Goal: Task Accomplishment & Management: Complete application form

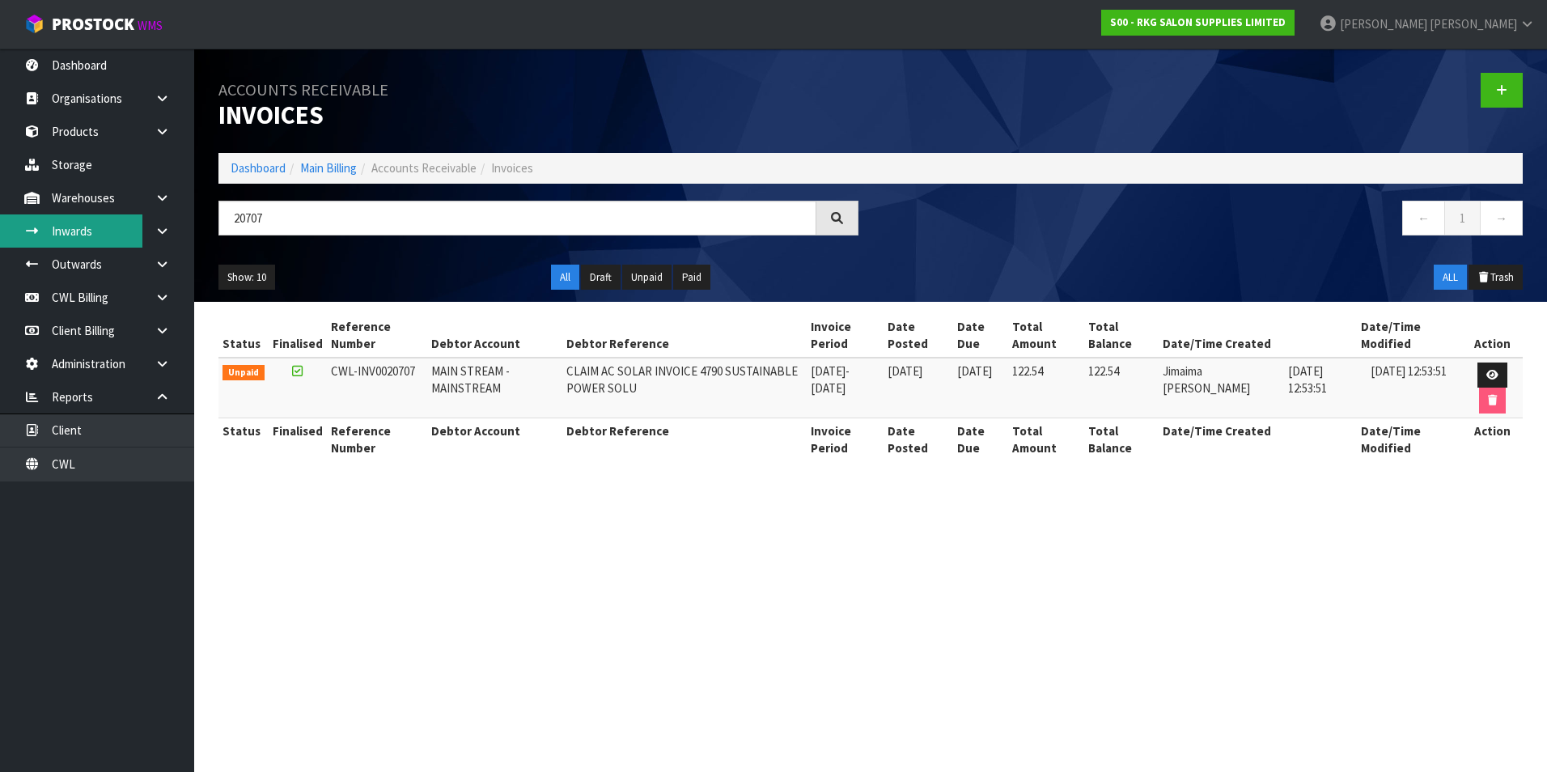
click at [76, 231] on link "Inwards" at bounding box center [97, 230] width 194 height 33
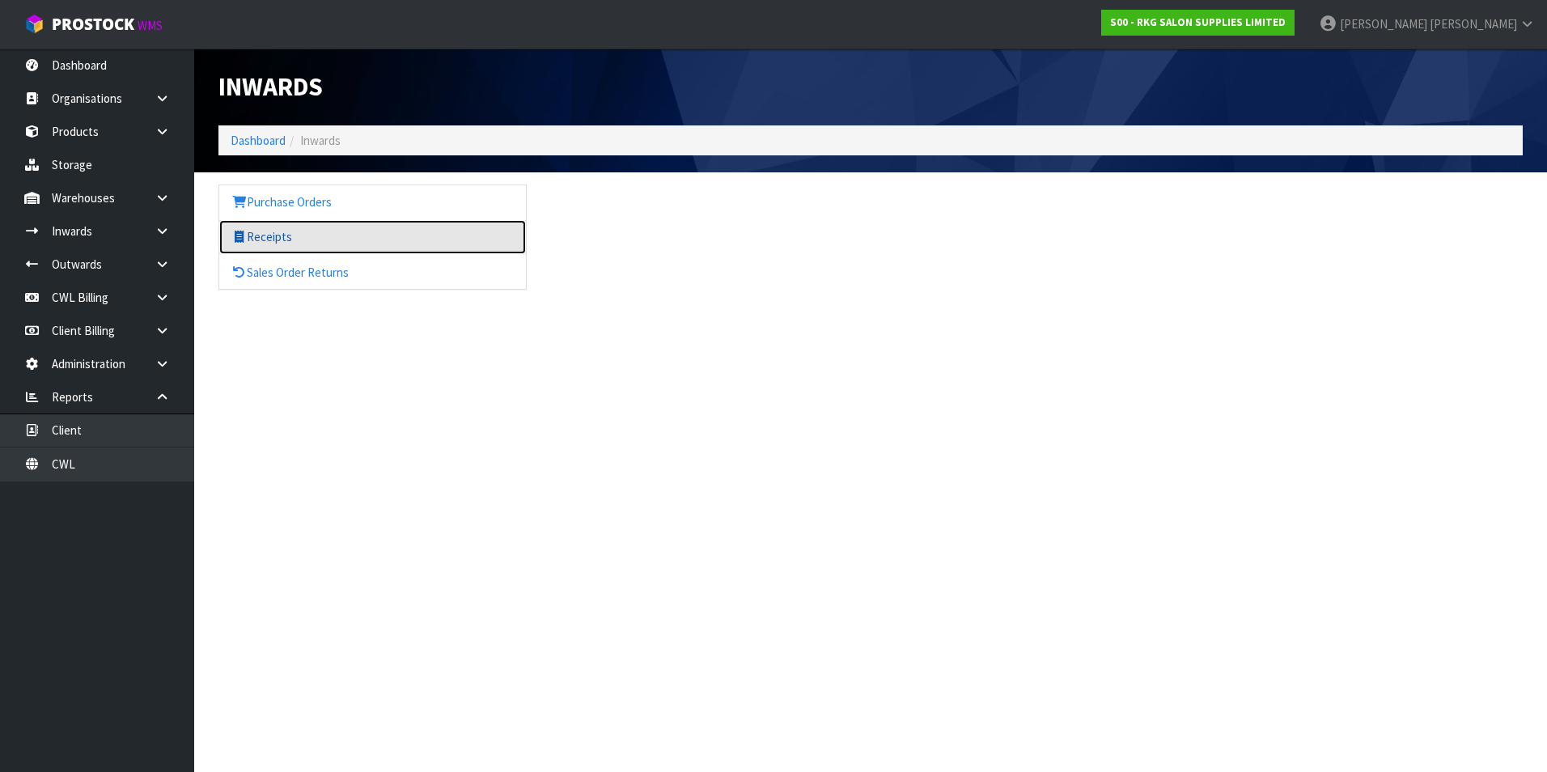
click at [288, 235] on link "Receipts" at bounding box center [372, 236] width 307 height 33
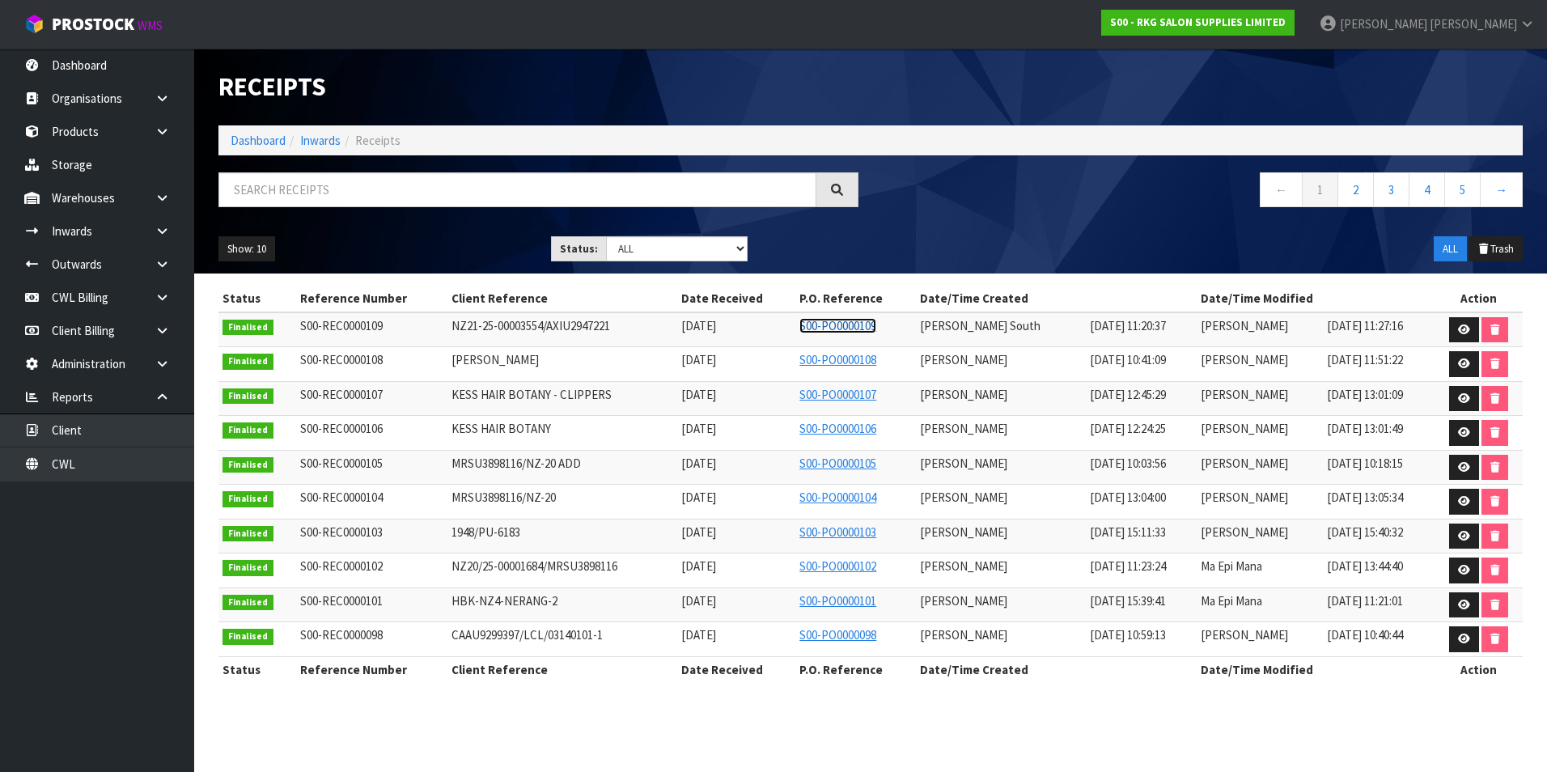
click at [862, 325] on link "S00-PO0000109" at bounding box center [837, 325] width 77 height 15
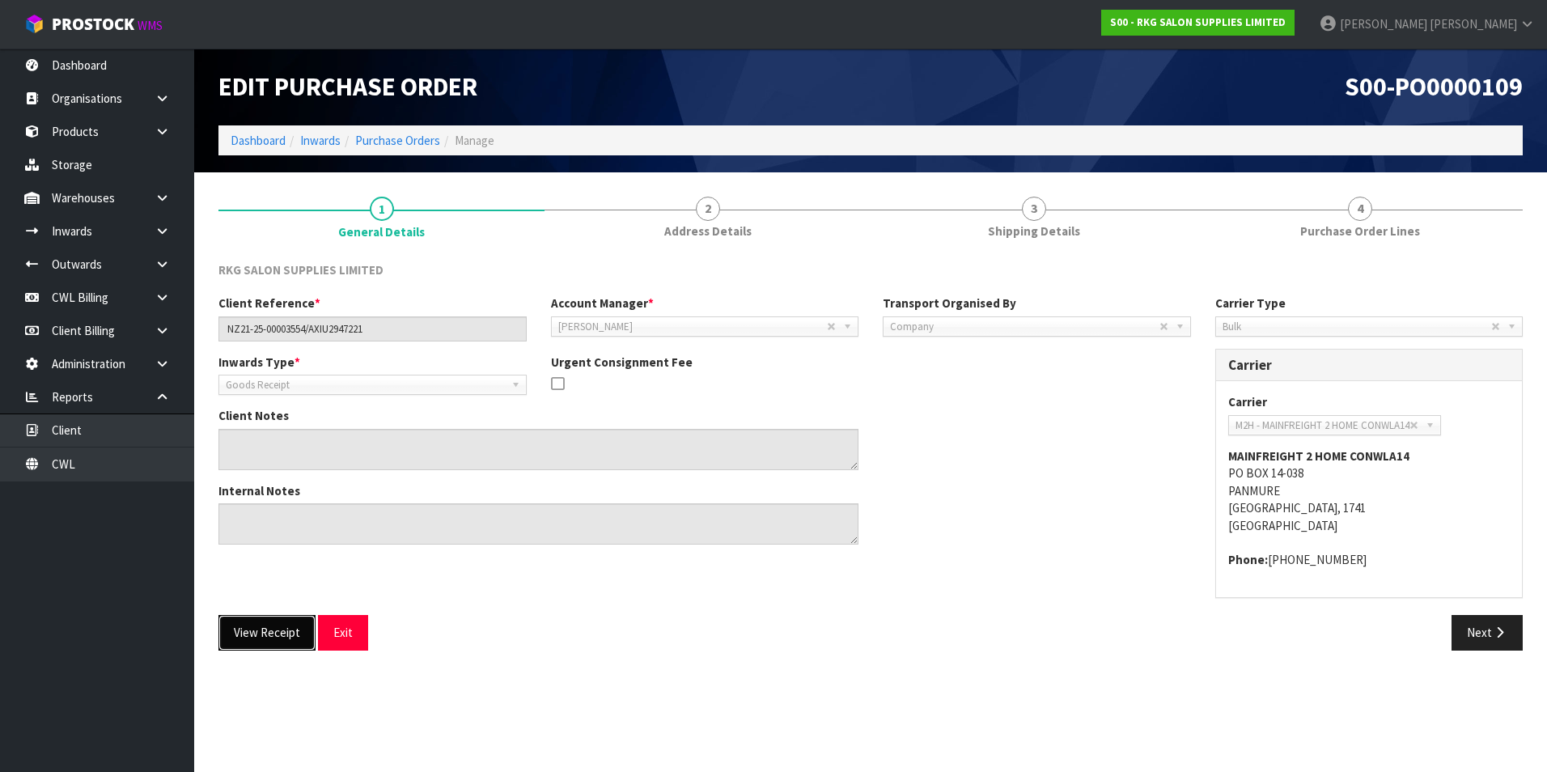
click at [278, 629] on button "View Receipt" at bounding box center [266, 632] width 97 height 35
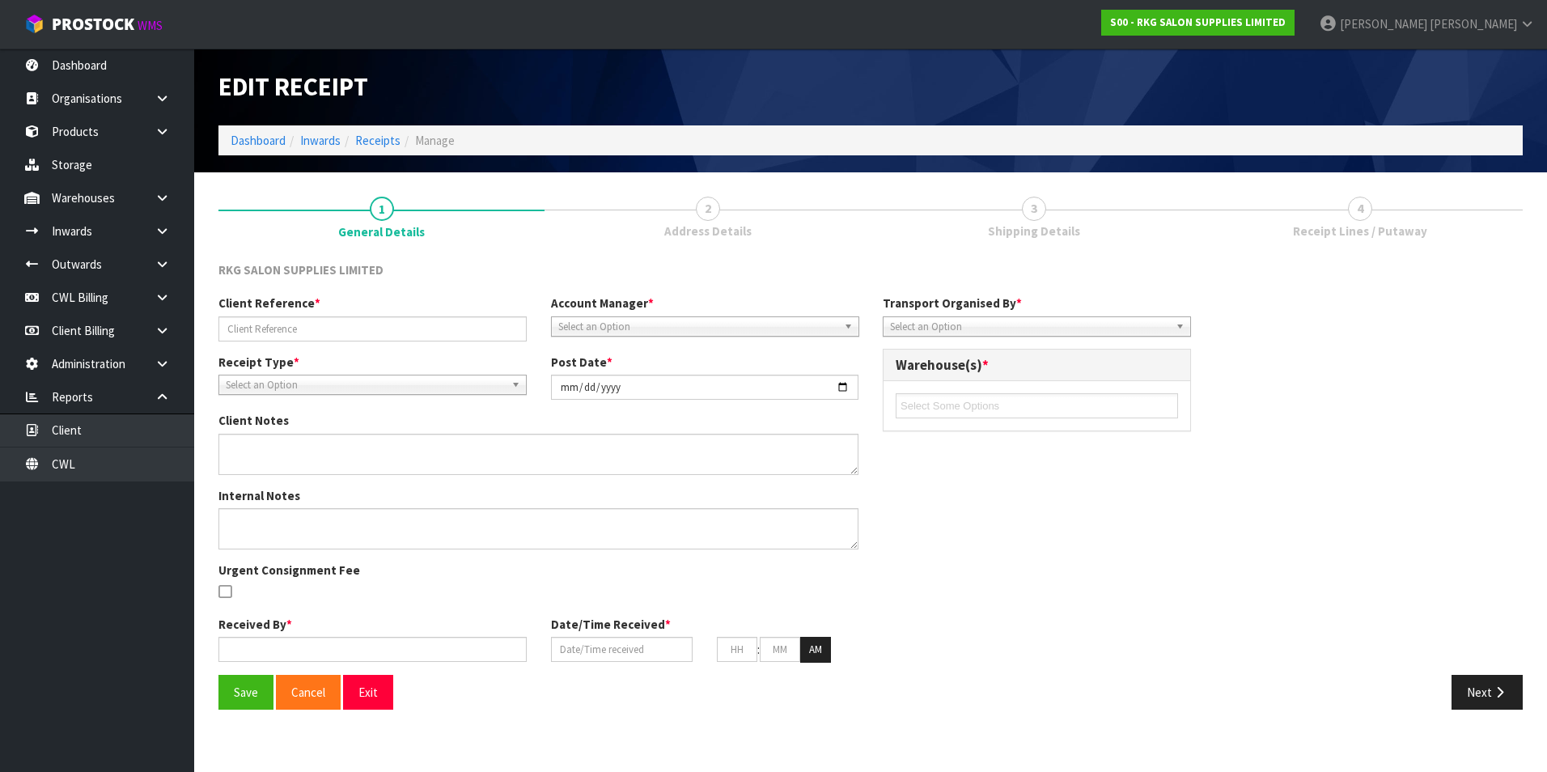
type input "NZ21-25-00003554/AXIU2947221"
type input "2025-09-02"
type textarea "CODE 03150101E X 2 UNITS PUT OH HOLD AS PARTS WERE REMOVED AND WAITING FOR REPL…"
type input "Zachary South"
type input "[DATE]"
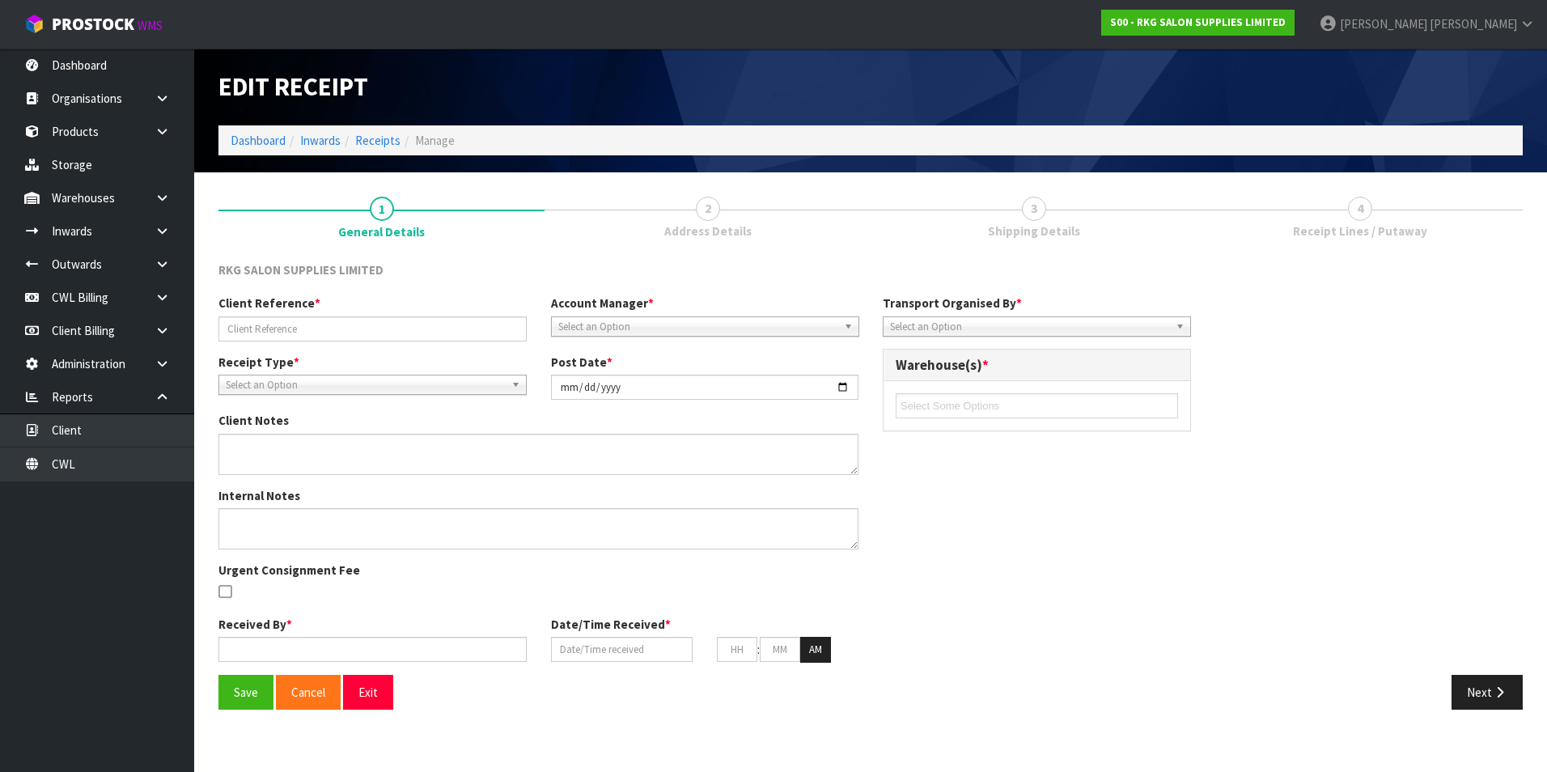
type input "05"
type input "00"
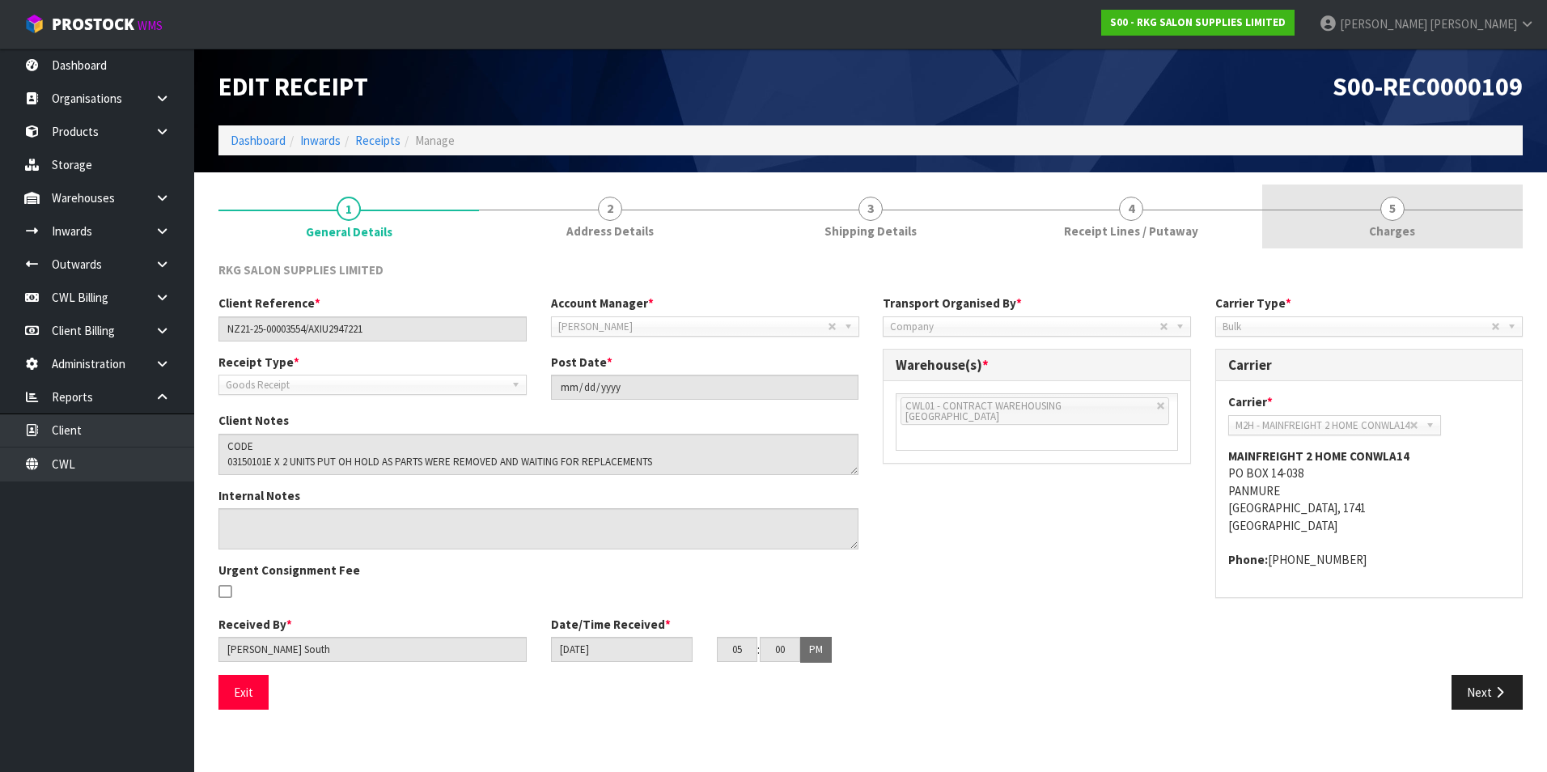
click at [1396, 209] on span "5" at bounding box center [1392, 209] width 24 height 24
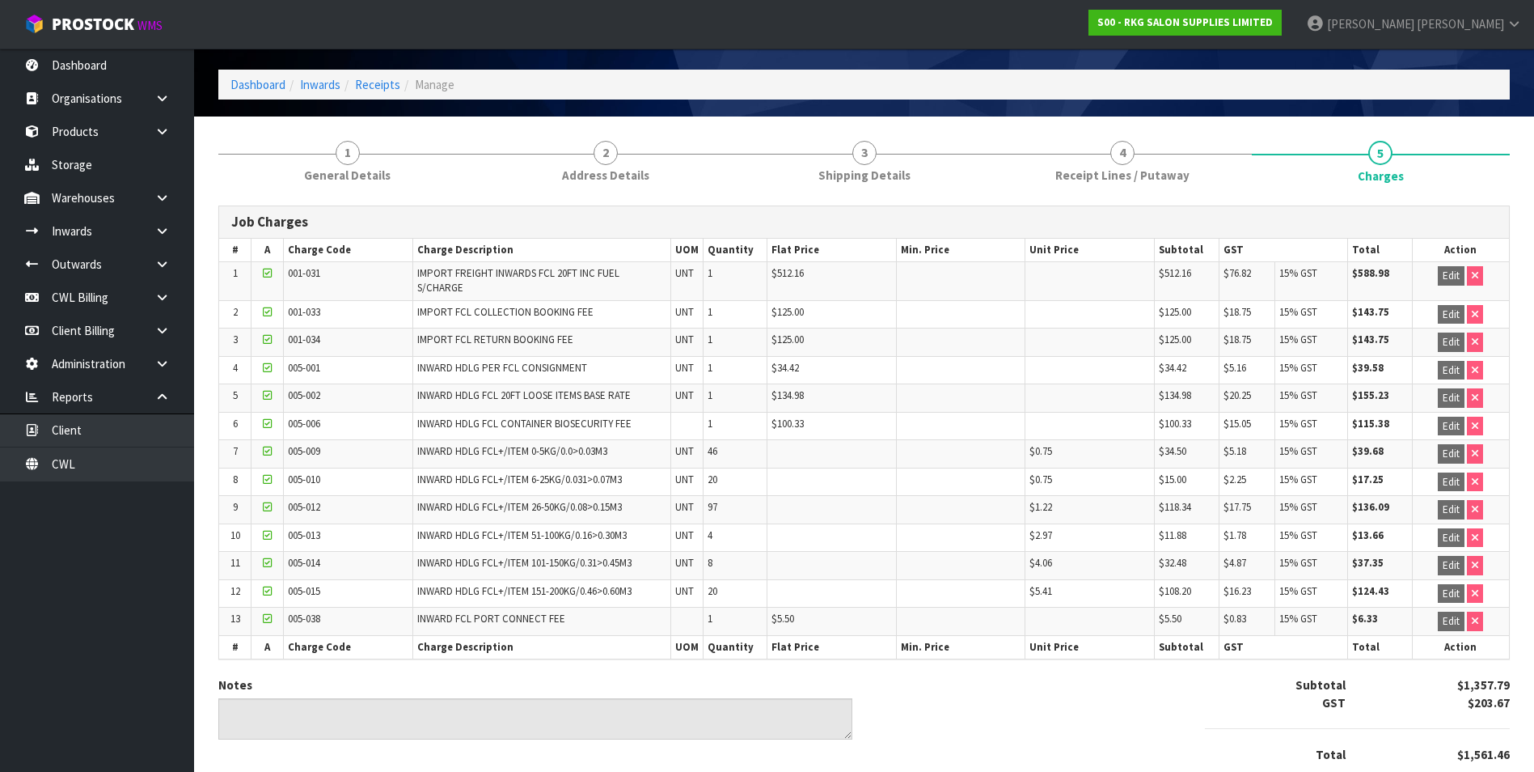
scroll to position [119, 0]
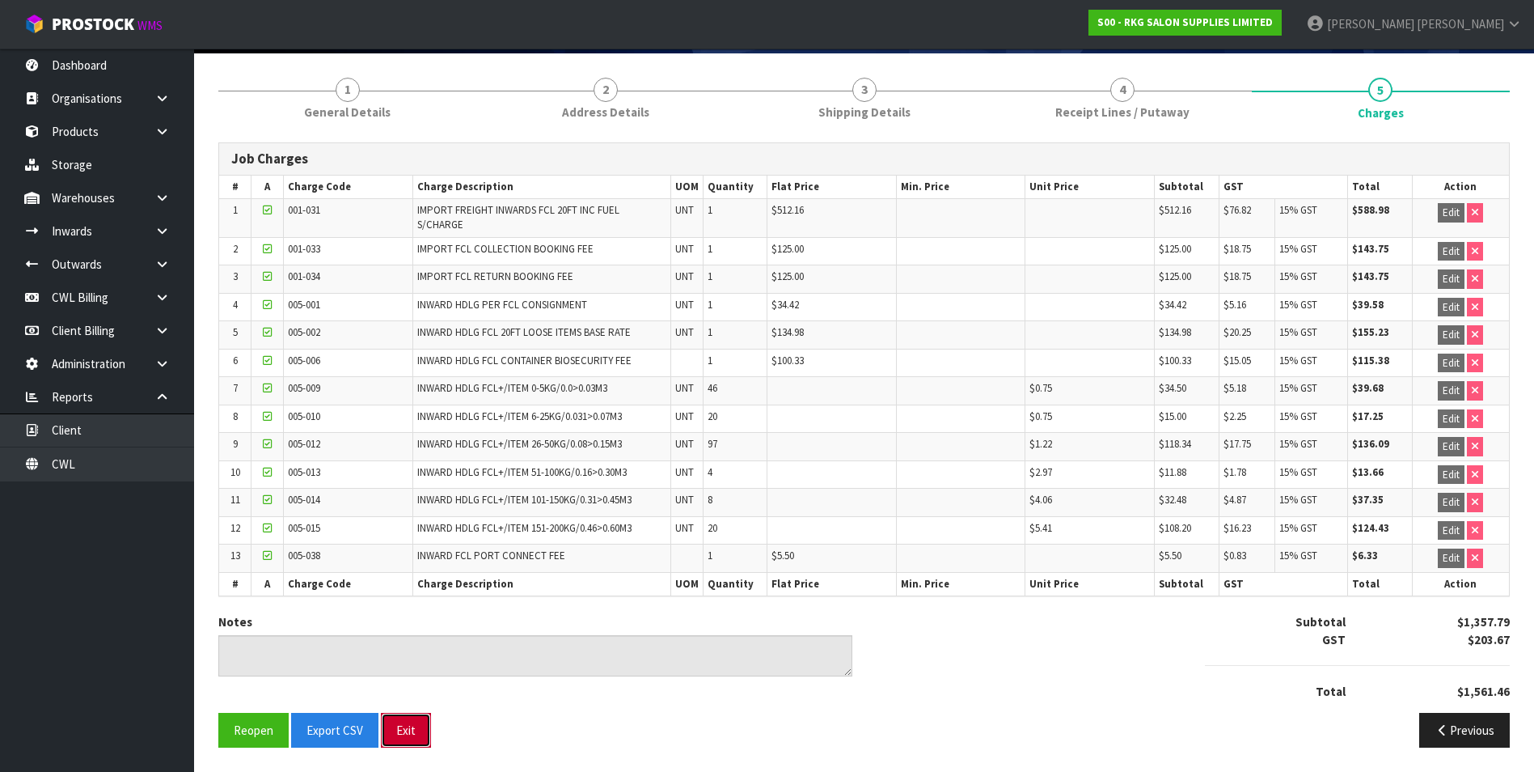
click at [415, 726] on button "Exit" at bounding box center [406, 730] width 50 height 35
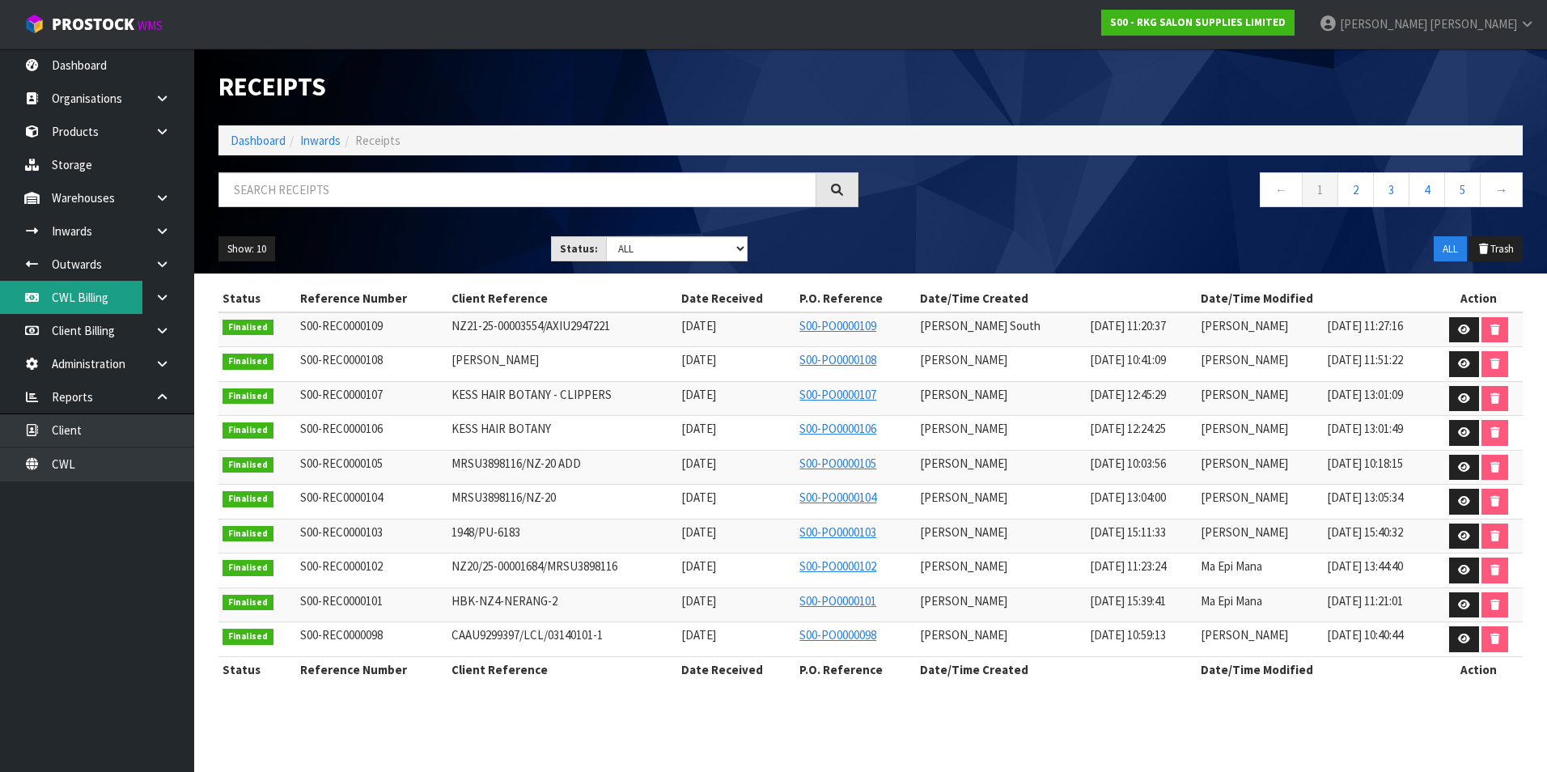
click at [87, 300] on link "CWL Billing" at bounding box center [97, 297] width 194 height 33
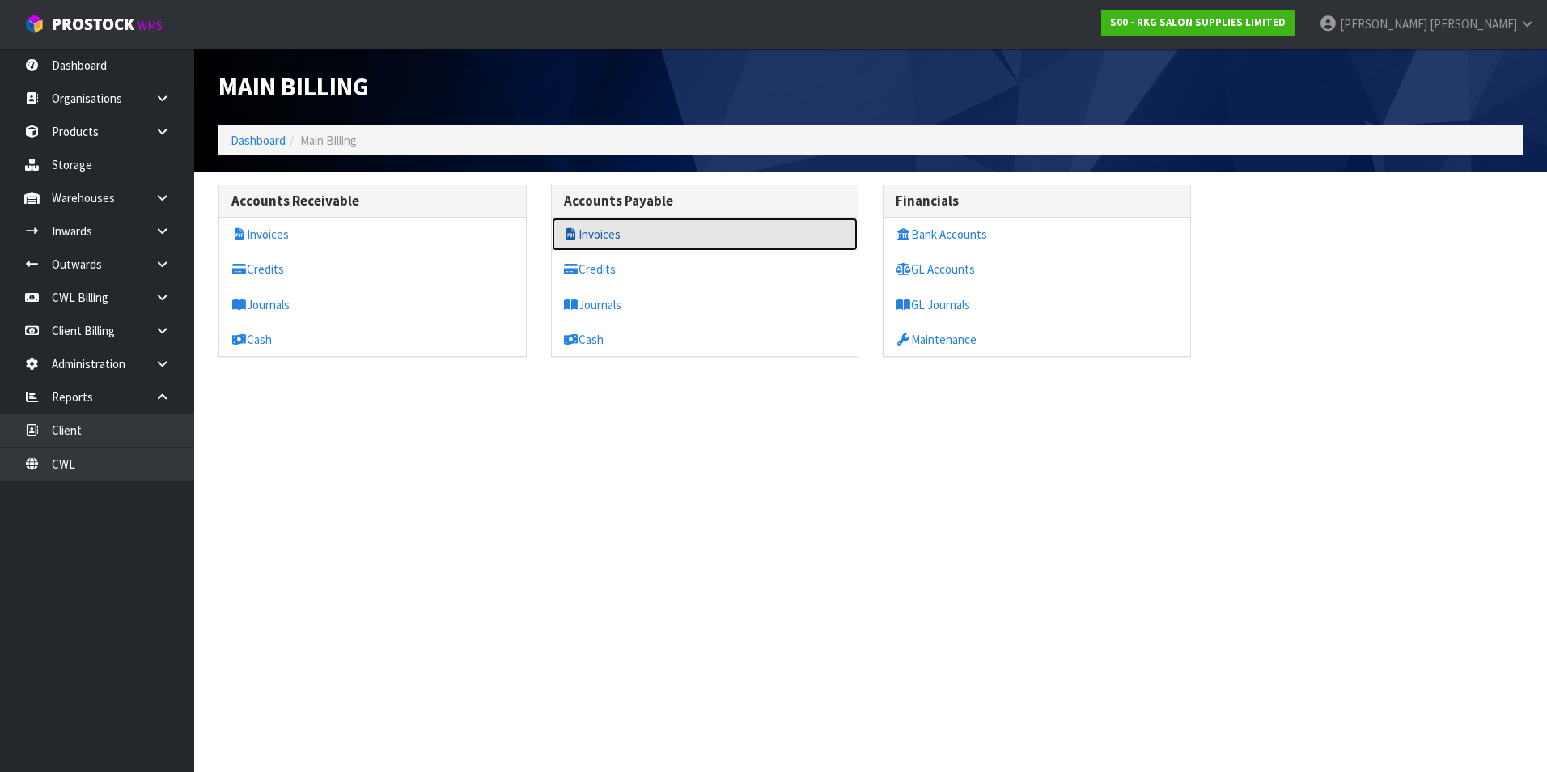
click at [609, 238] on link "Invoices" at bounding box center [705, 234] width 307 height 33
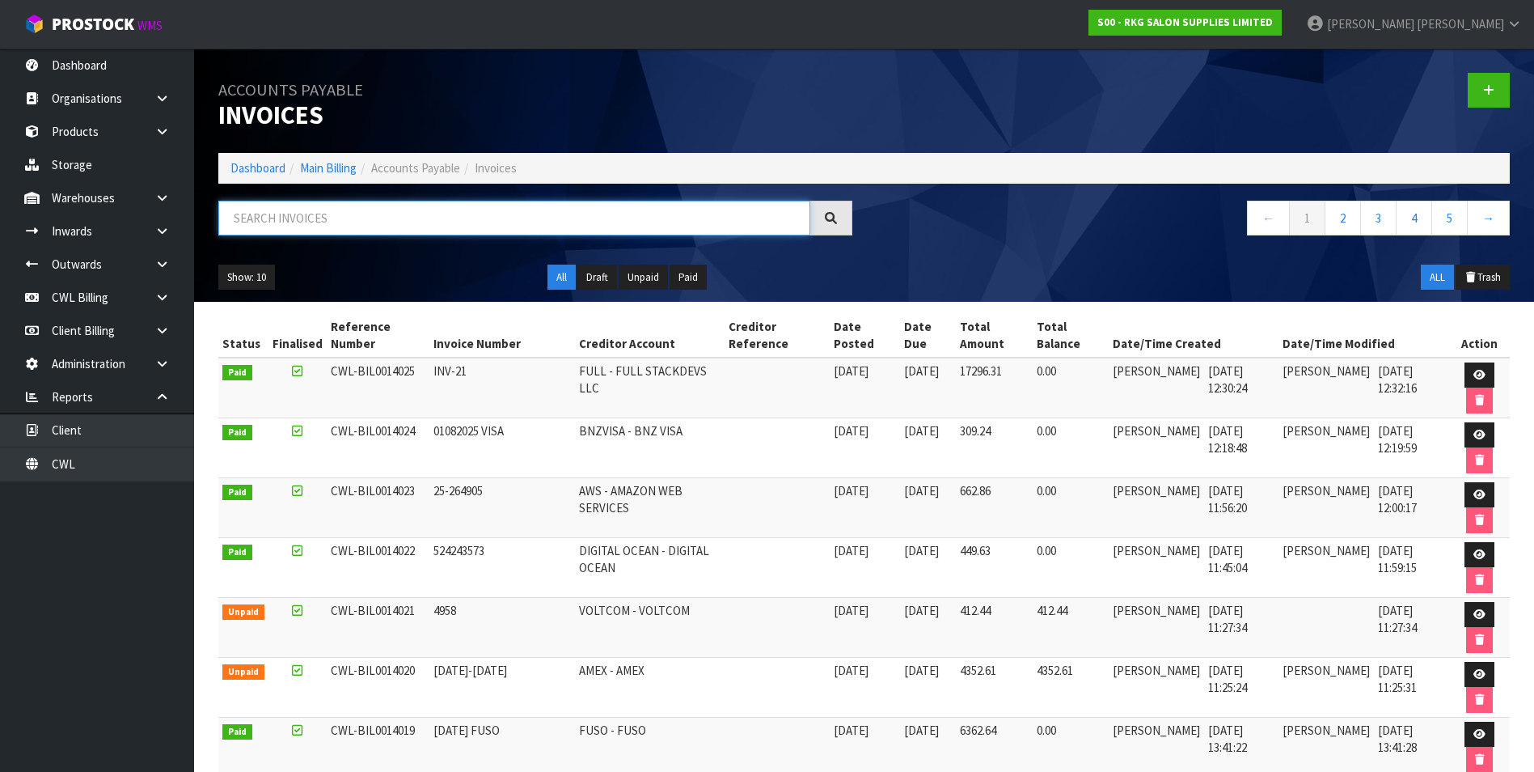
click at [328, 211] on input "text" at bounding box center [514, 218] width 592 height 35
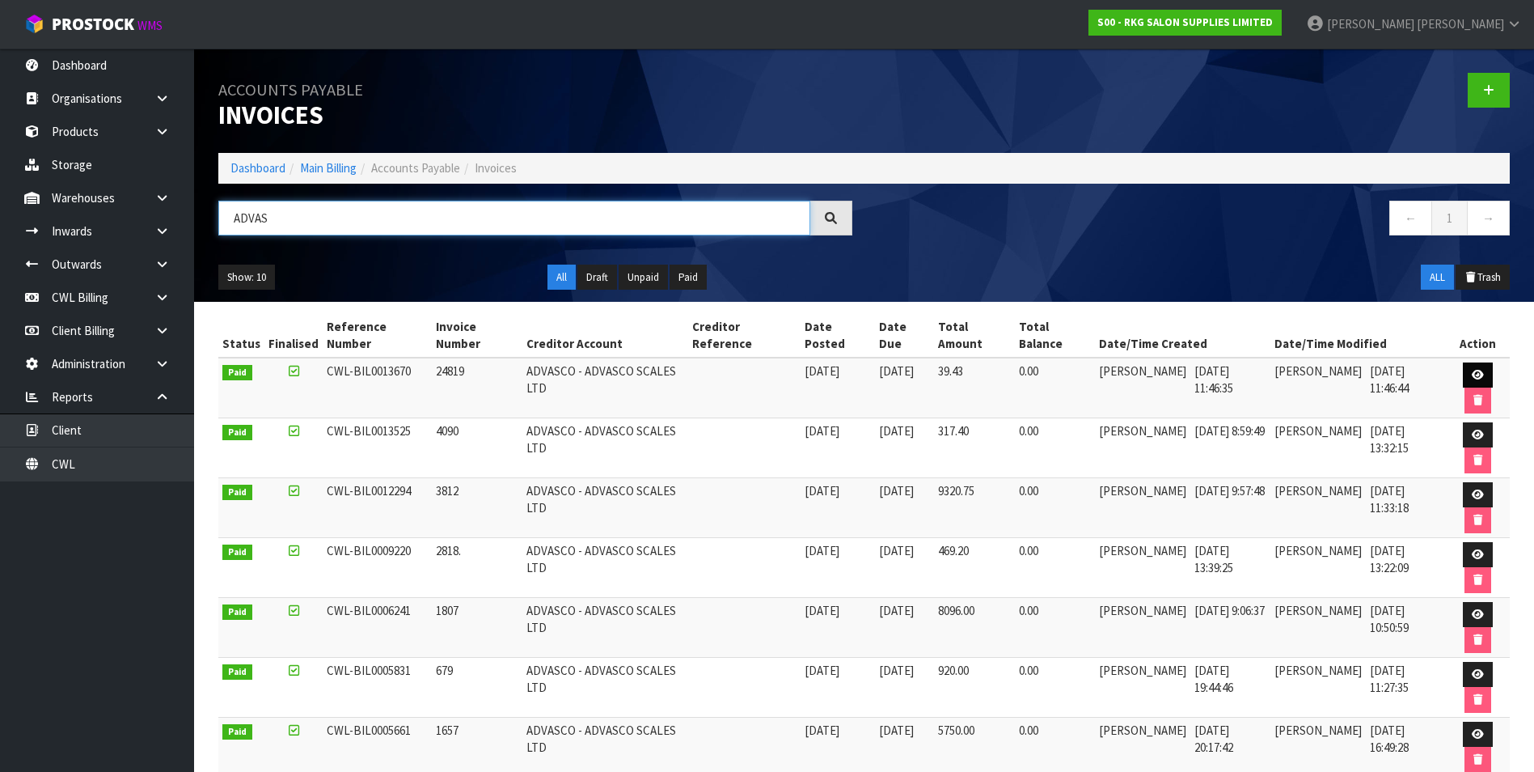
type input "ADVAS"
click at [1474, 375] on icon at bounding box center [1478, 375] width 12 height 11
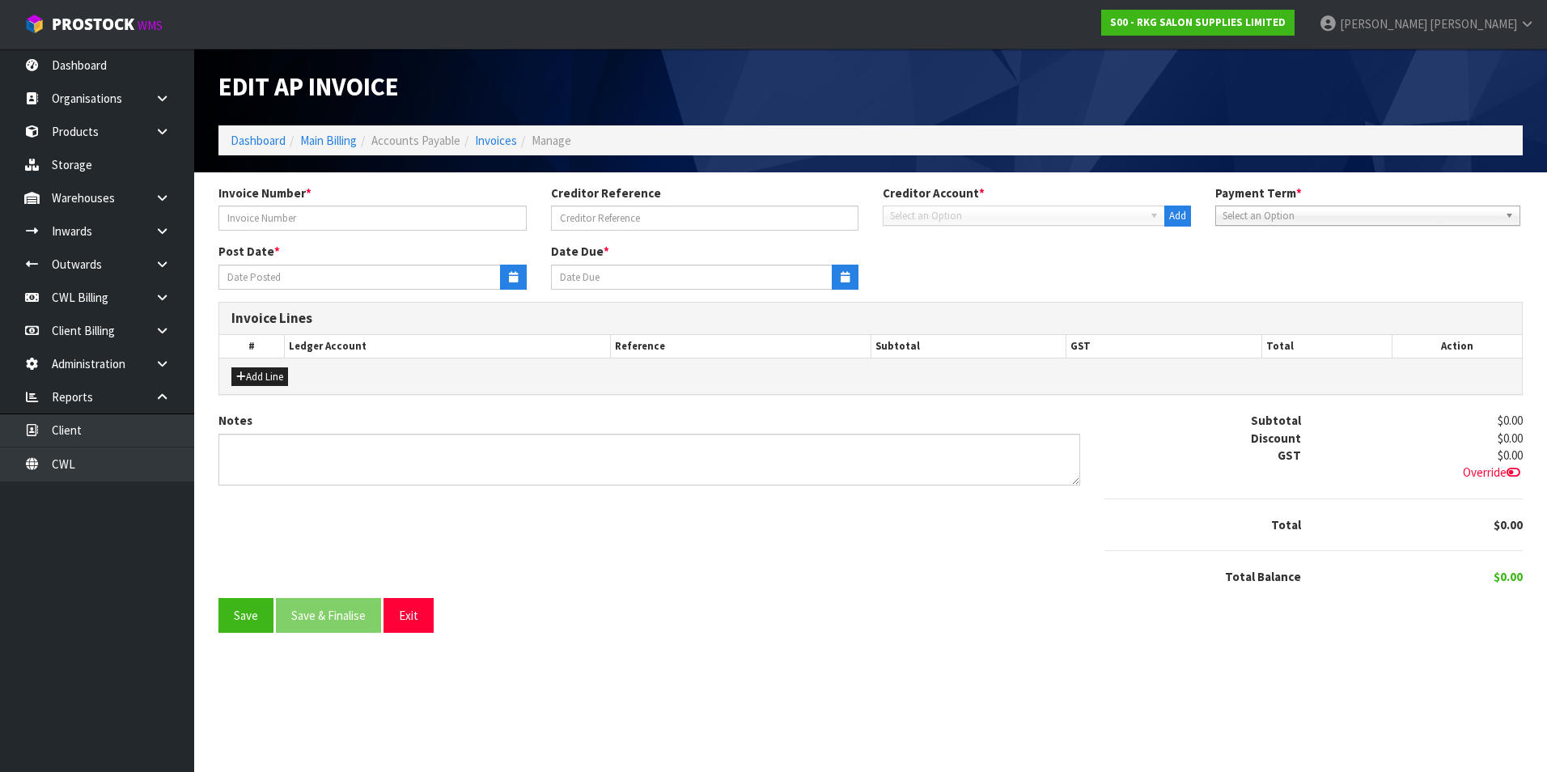
type input "24819"
type input "[DATE]"
type input "20/07/2025"
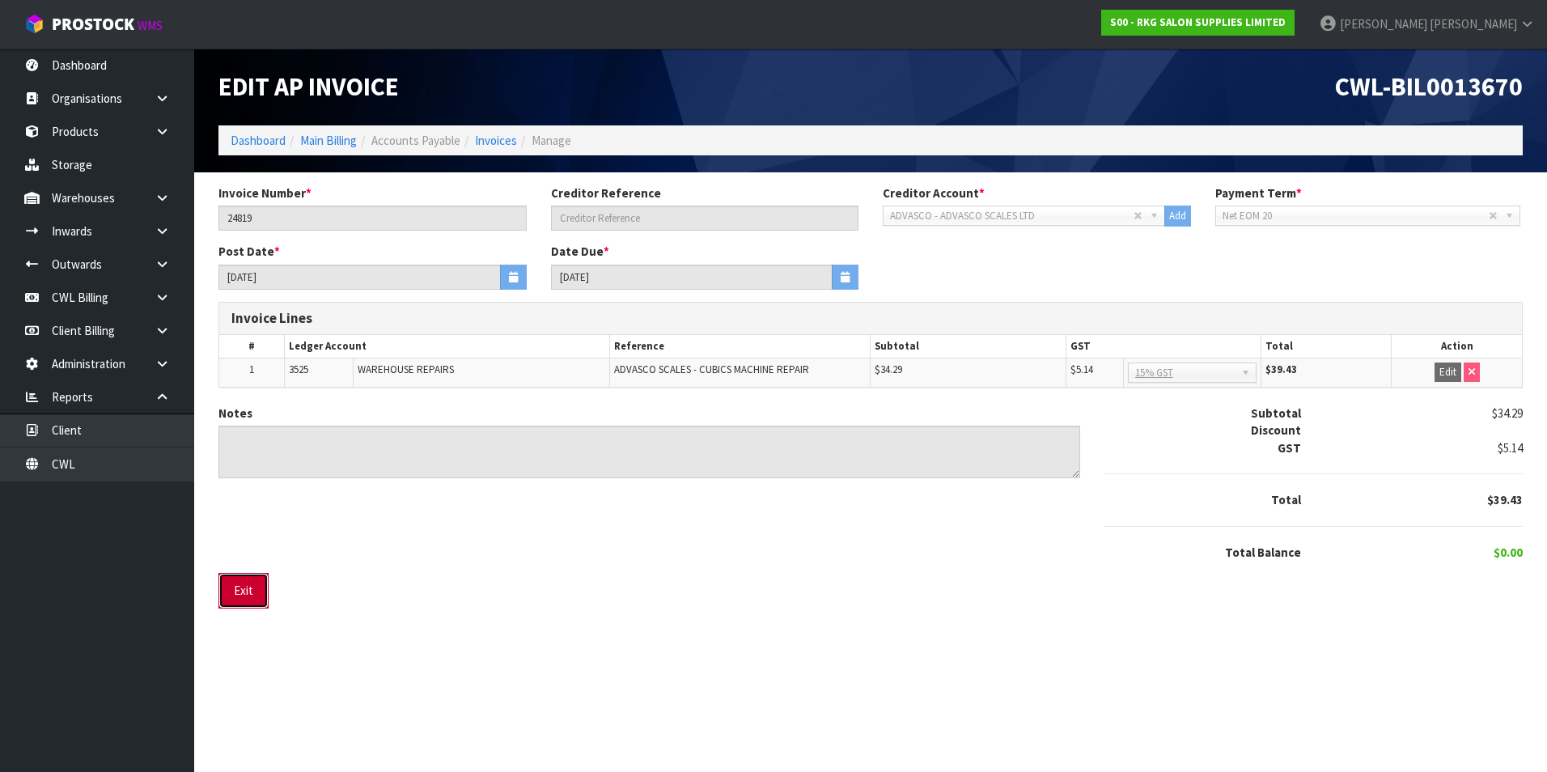
click at [249, 594] on button "Exit" at bounding box center [243, 590] width 50 height 35
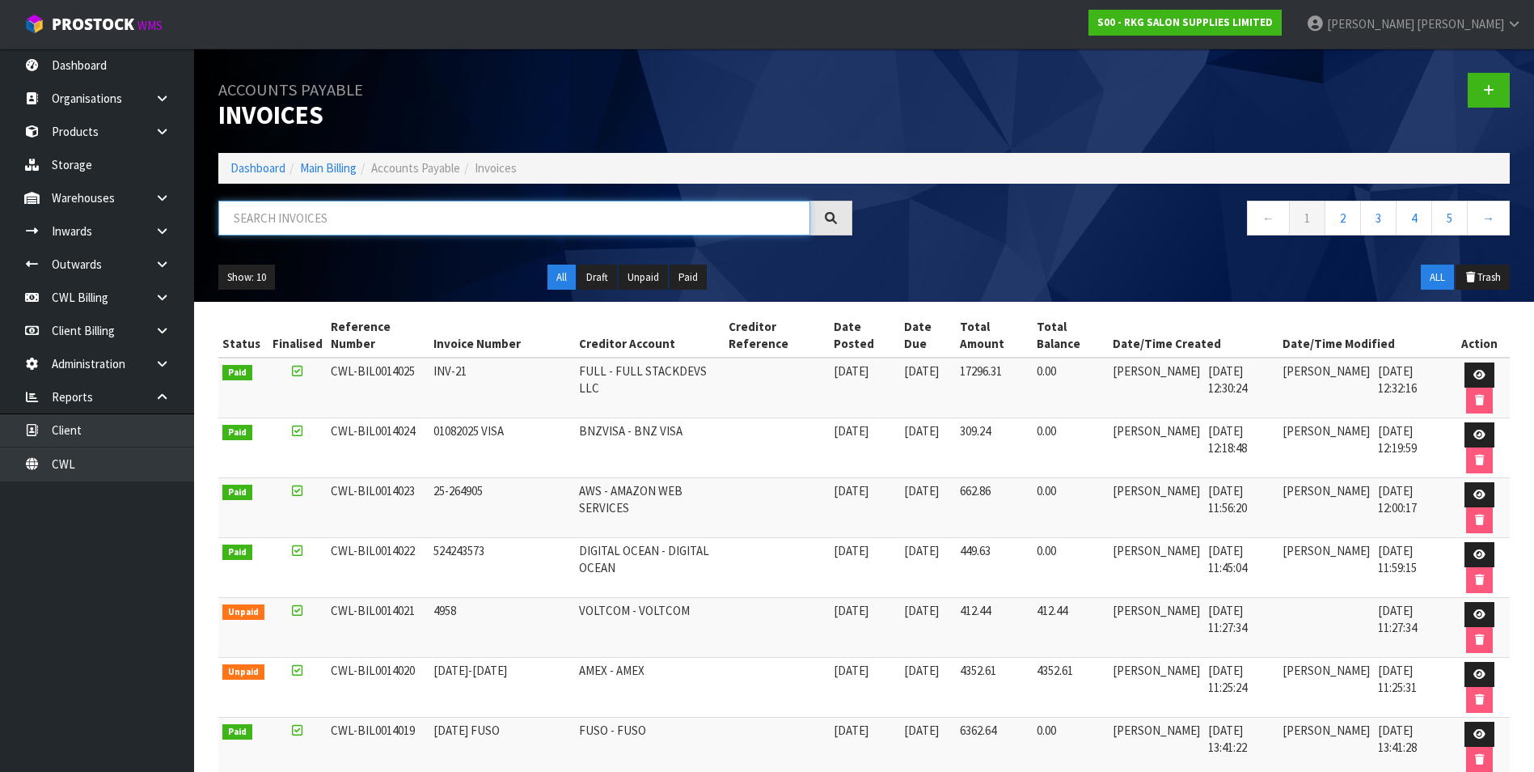
click at [294, 217] on input "text" at bounding box center [514, 218] width 592 height 35
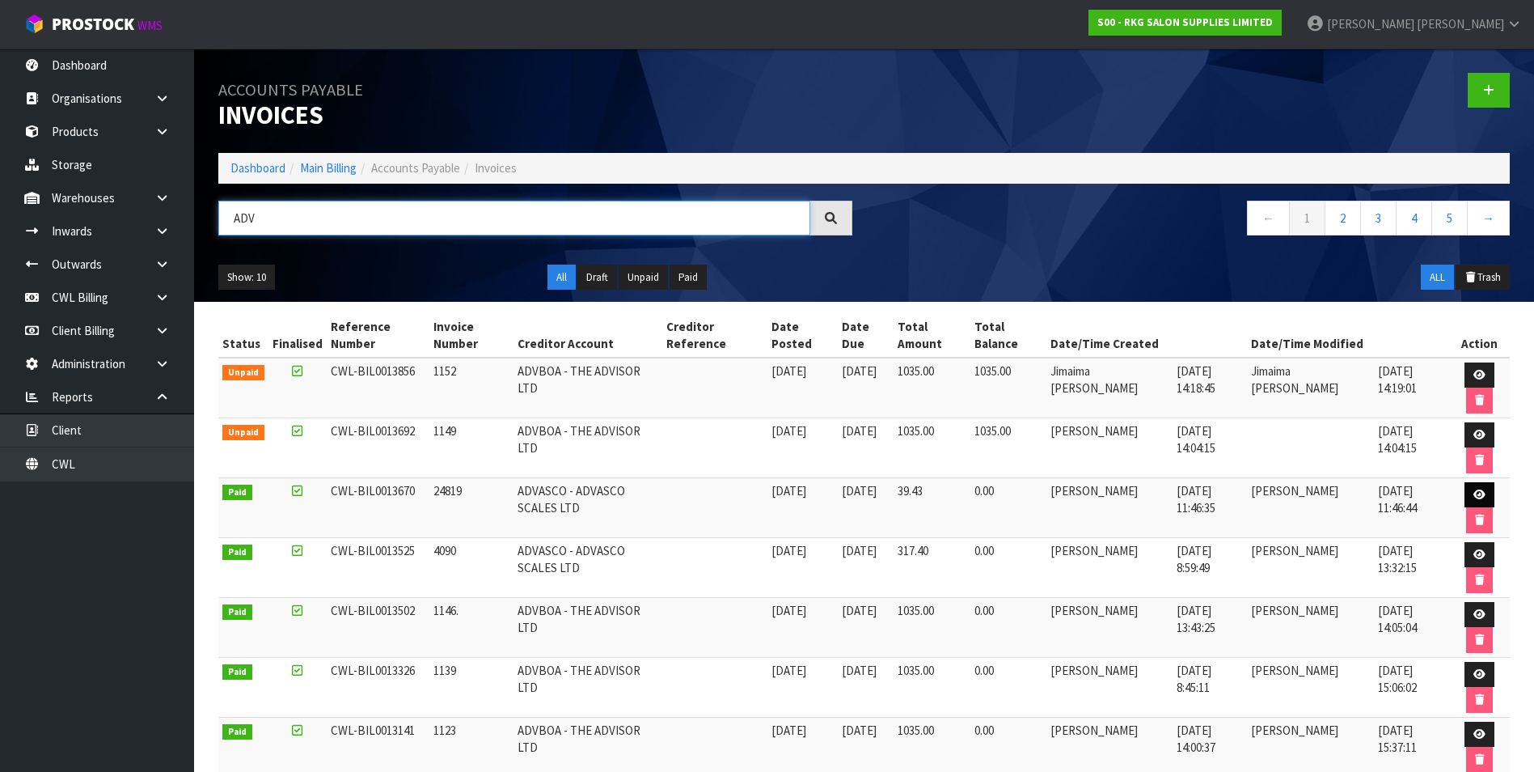
type input "ADV"
click at [1474, 494] on icon at bounding box center [1480, 494] width 12 height 11
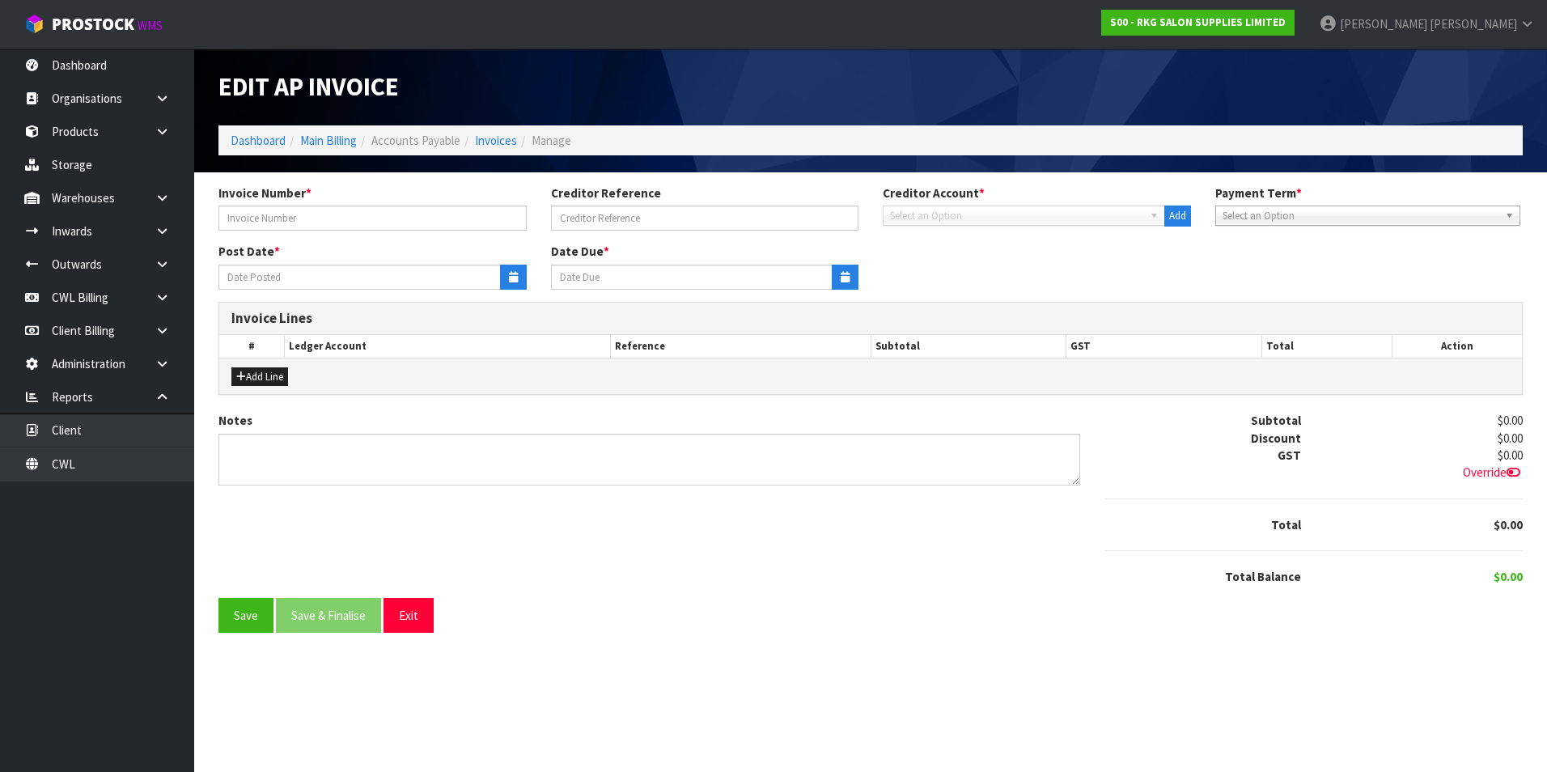
type input "24819"
type input "[DATE]"
type input "20/07/2025"
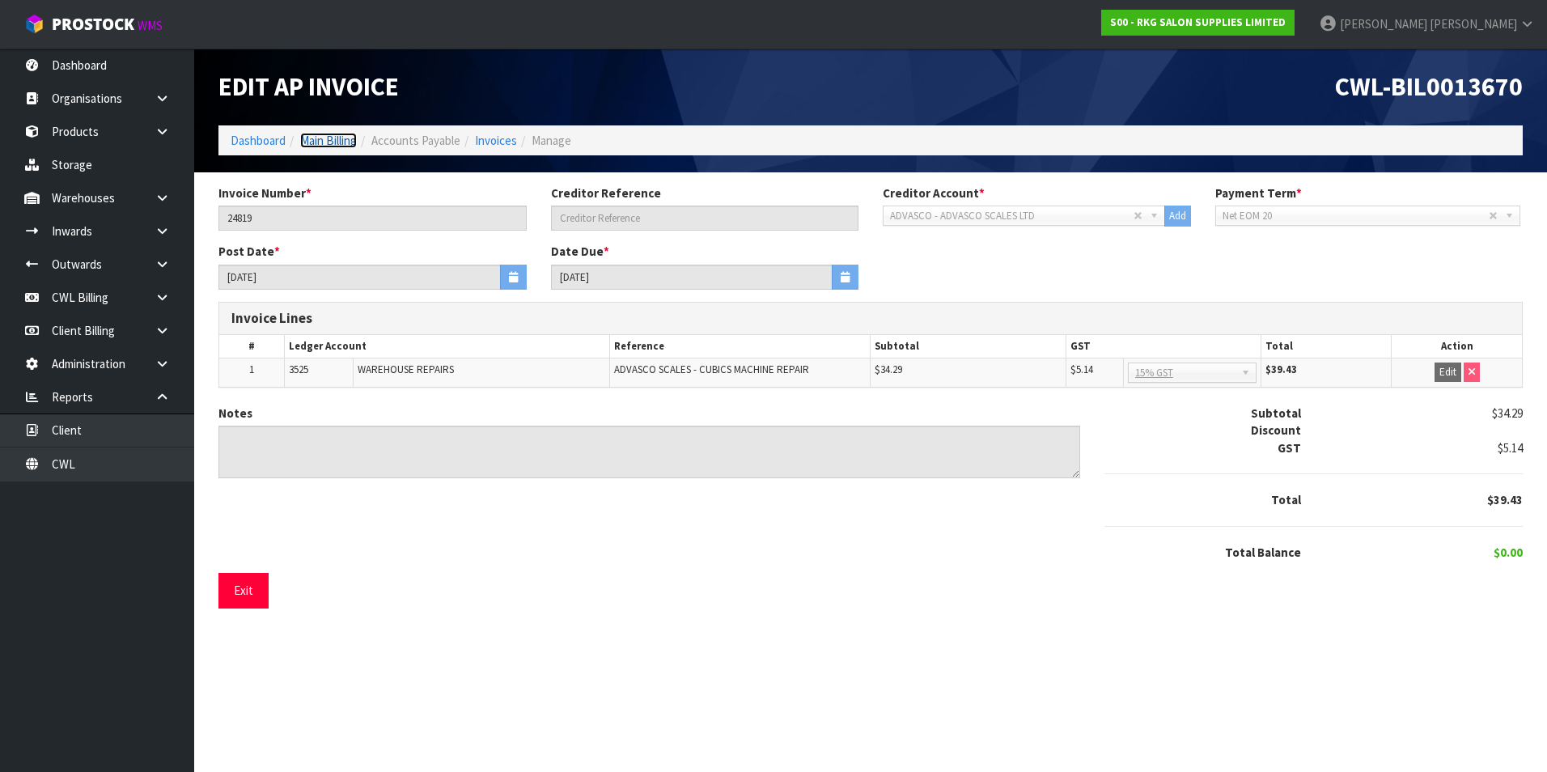
click at [349, 142] on link "Main Billing" at bounding box center [328, 140] width 57 height 15
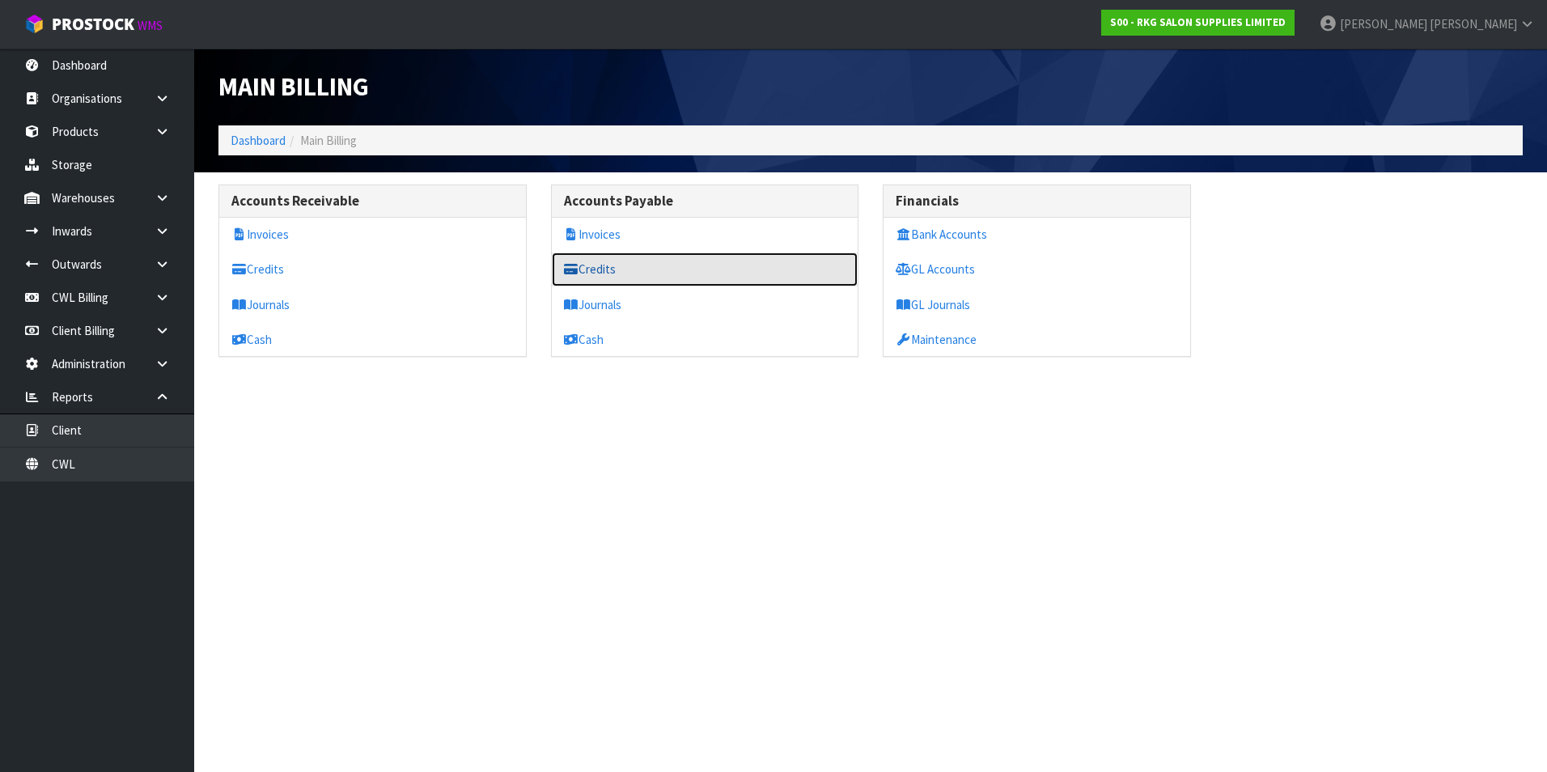
click at [615, 273] on link "Credits" at bounding box center [705, 268] width 307 height 33
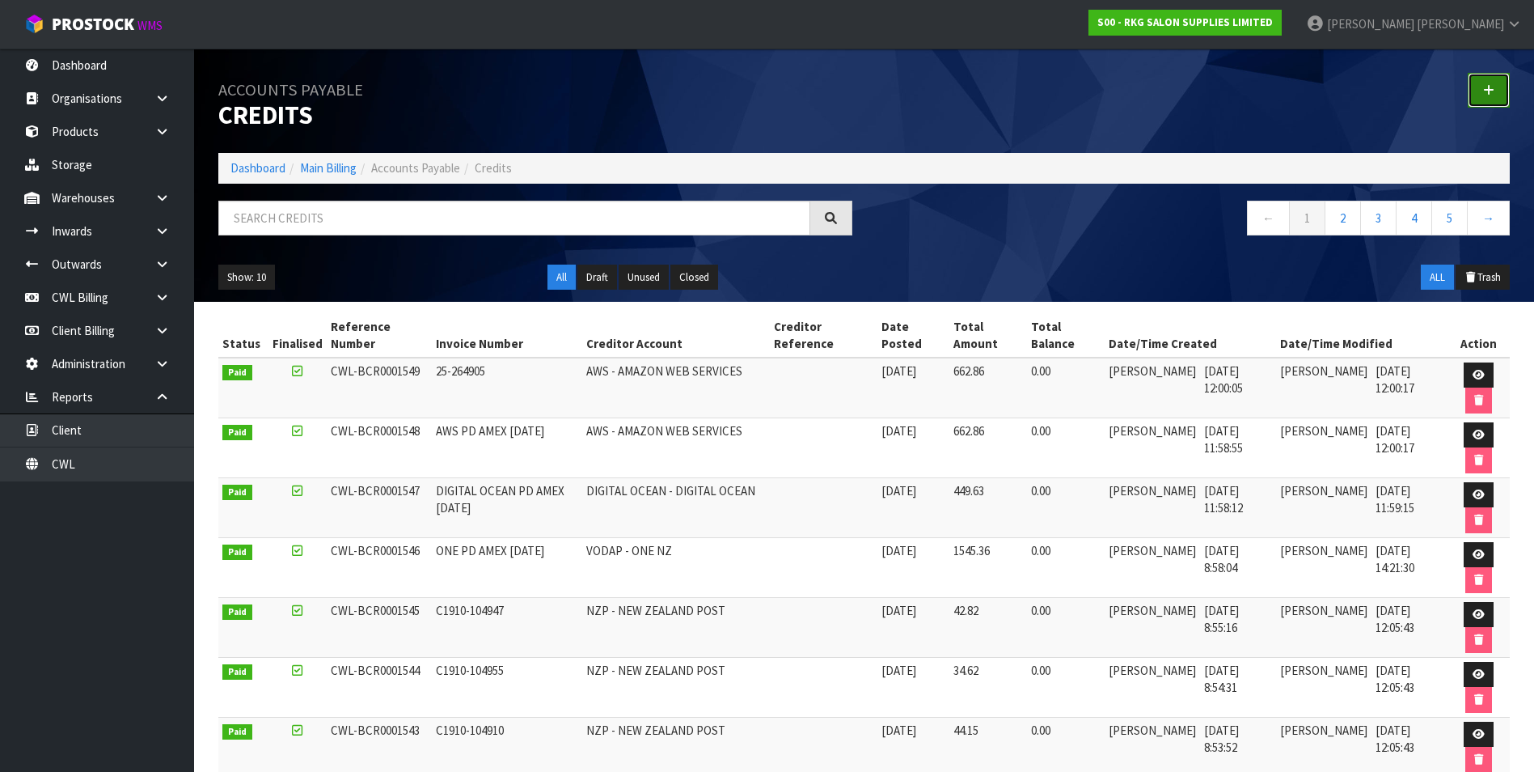
click at [1490, 89] on icon at bounding box center [1488, 90] width 11 height 12
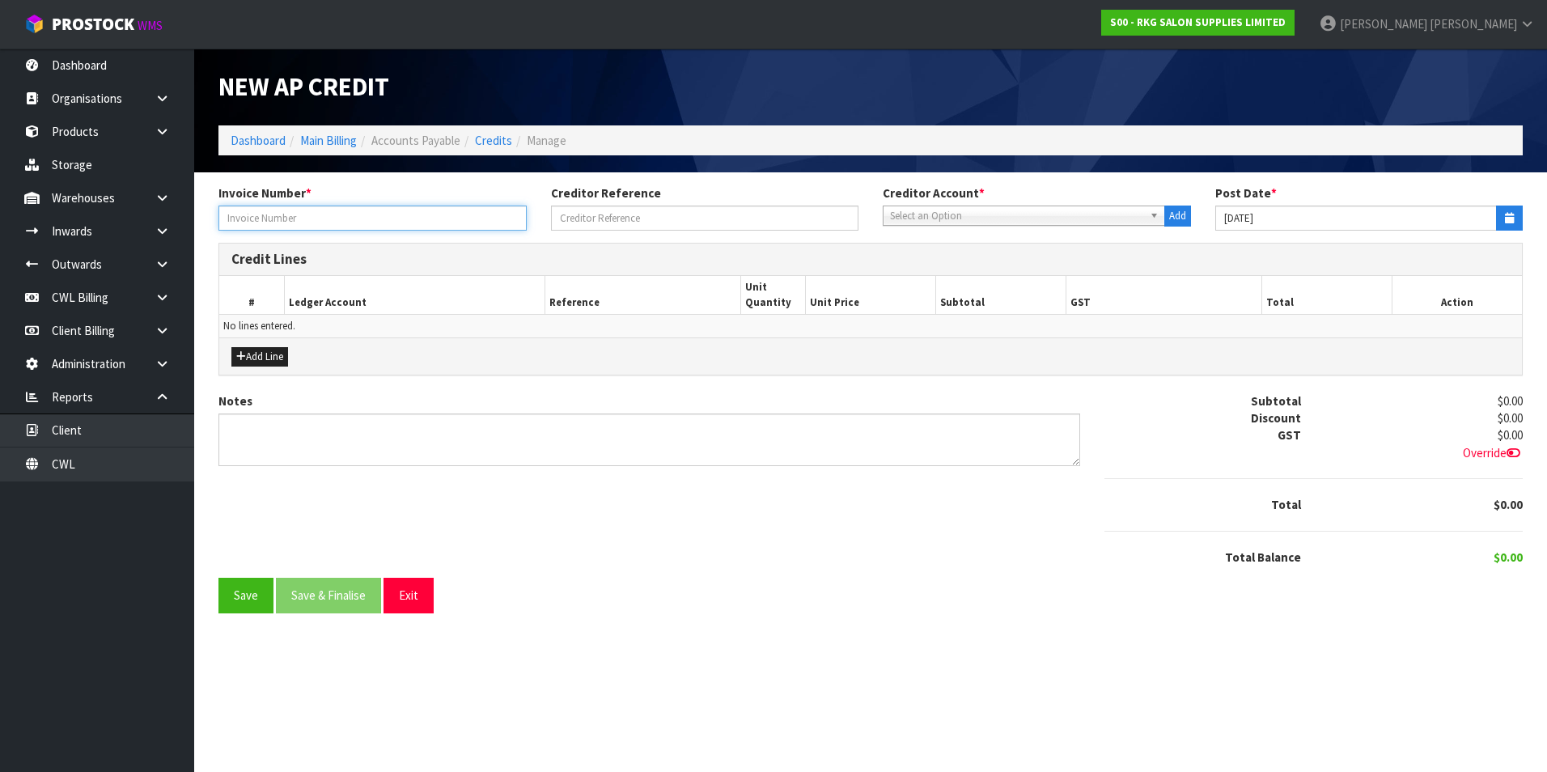
click at [299, 218] on input "text" at bounding box center [372, 217] width 308 height 25
type input "2507139"
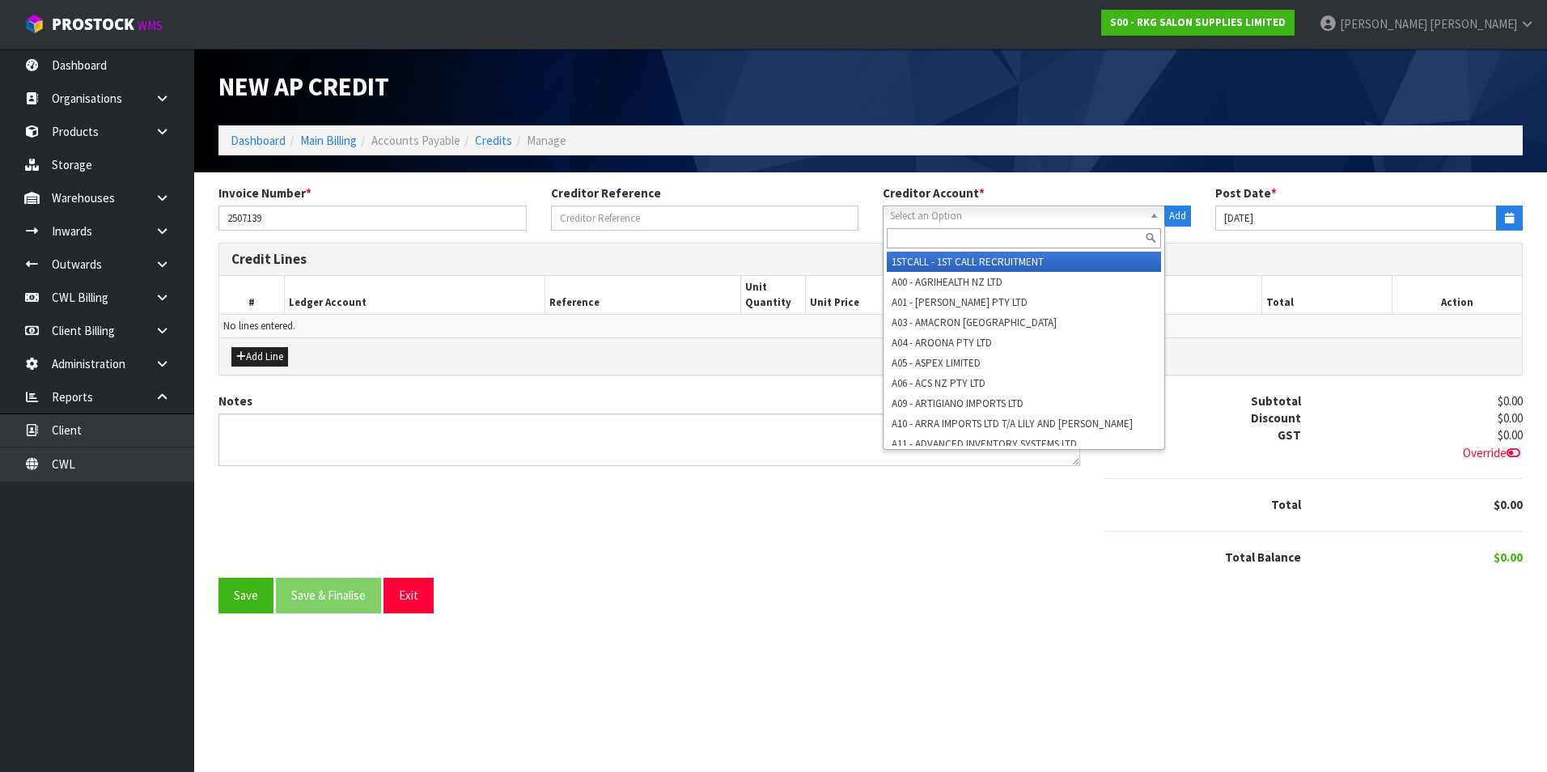
click at [988, 215] on span "Select an Option" at bounding box center [1016, 215] width 253 height 19
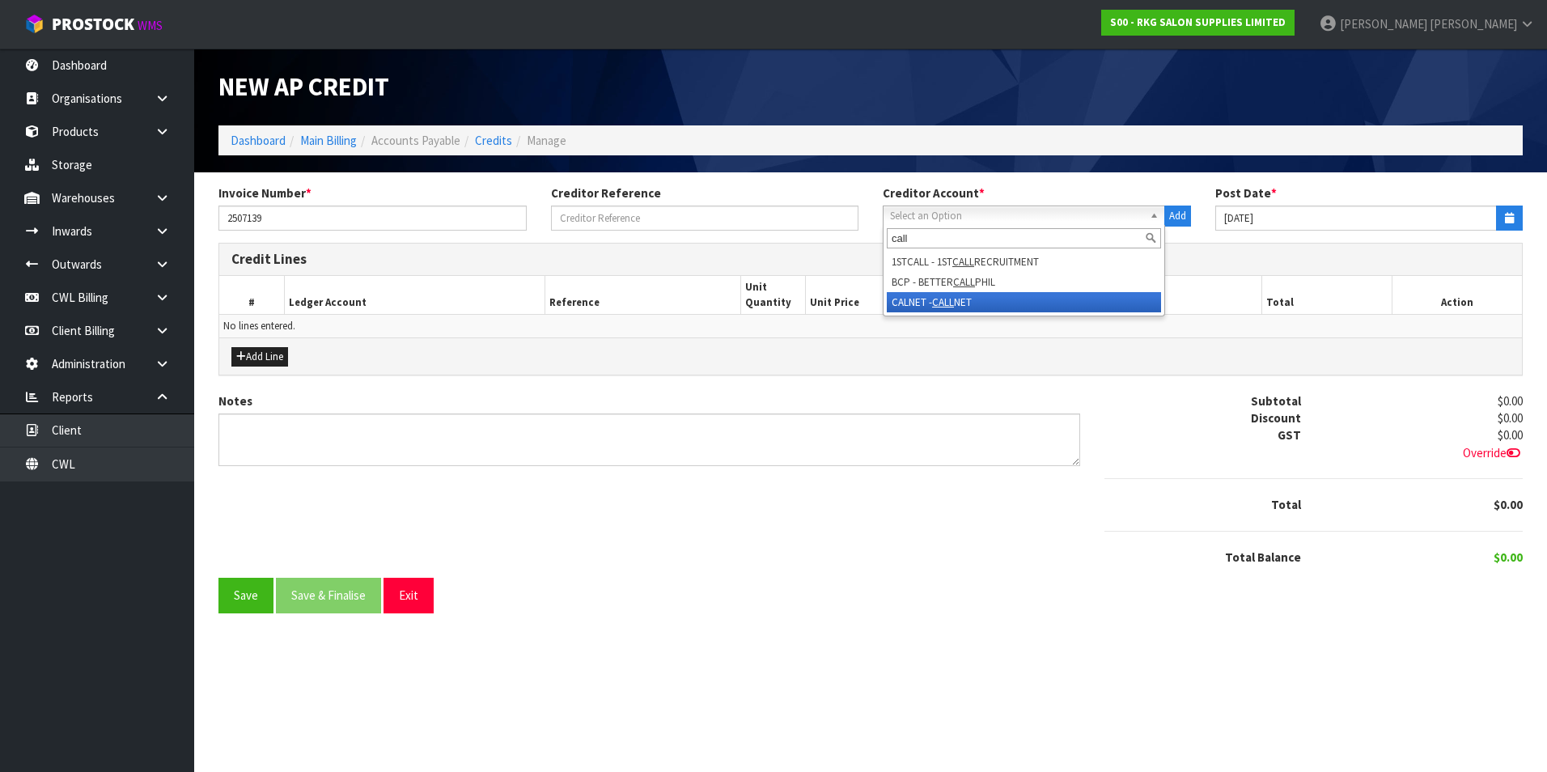
type input "call"
click at [975, 298] on li "CALNET - CALL NET" at bounding box center [1024, 302] width 274 height 20
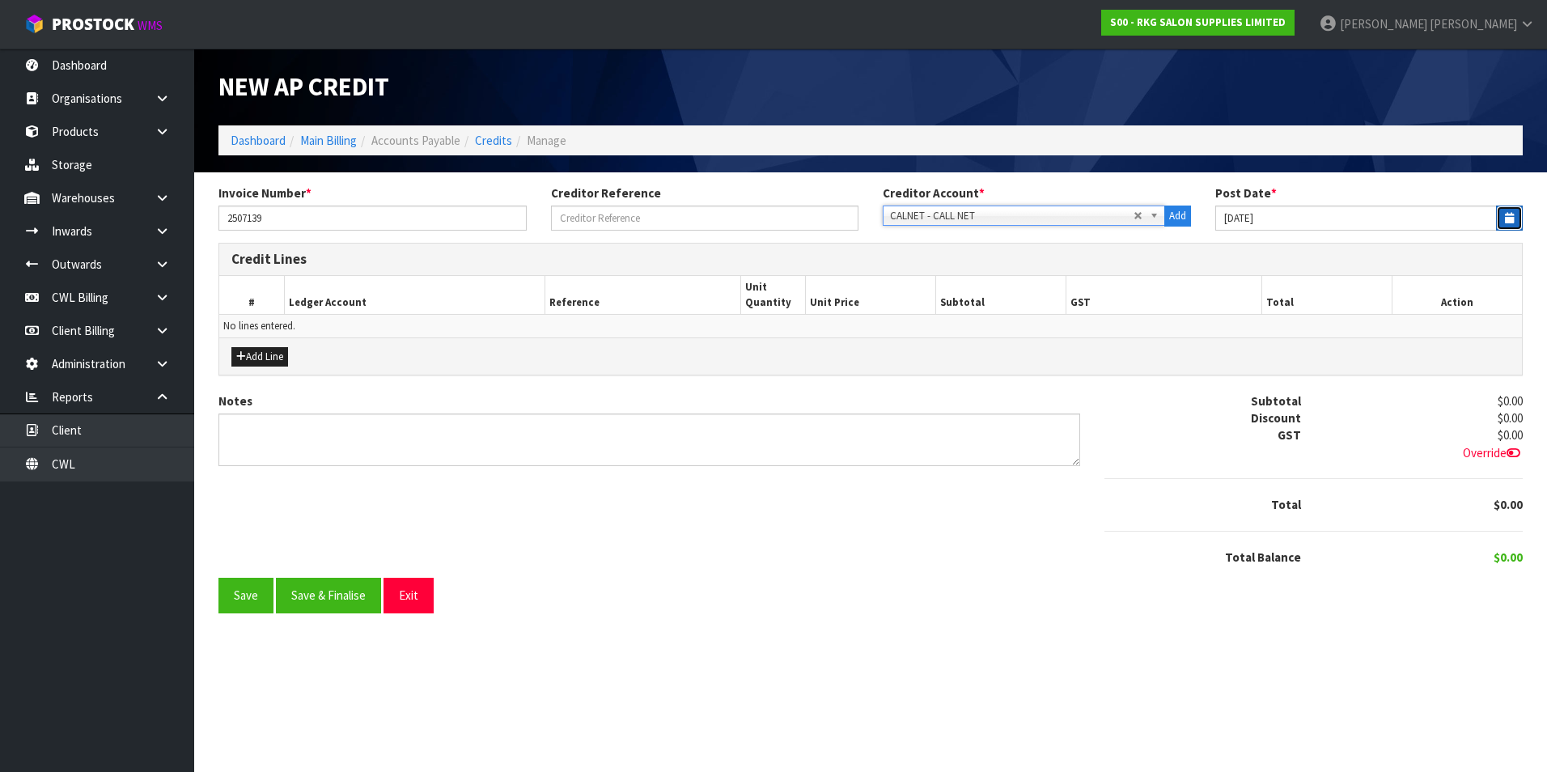
click at [1506, 217] on icon "button" at bounding box center [1508, 218] width 9 height 11
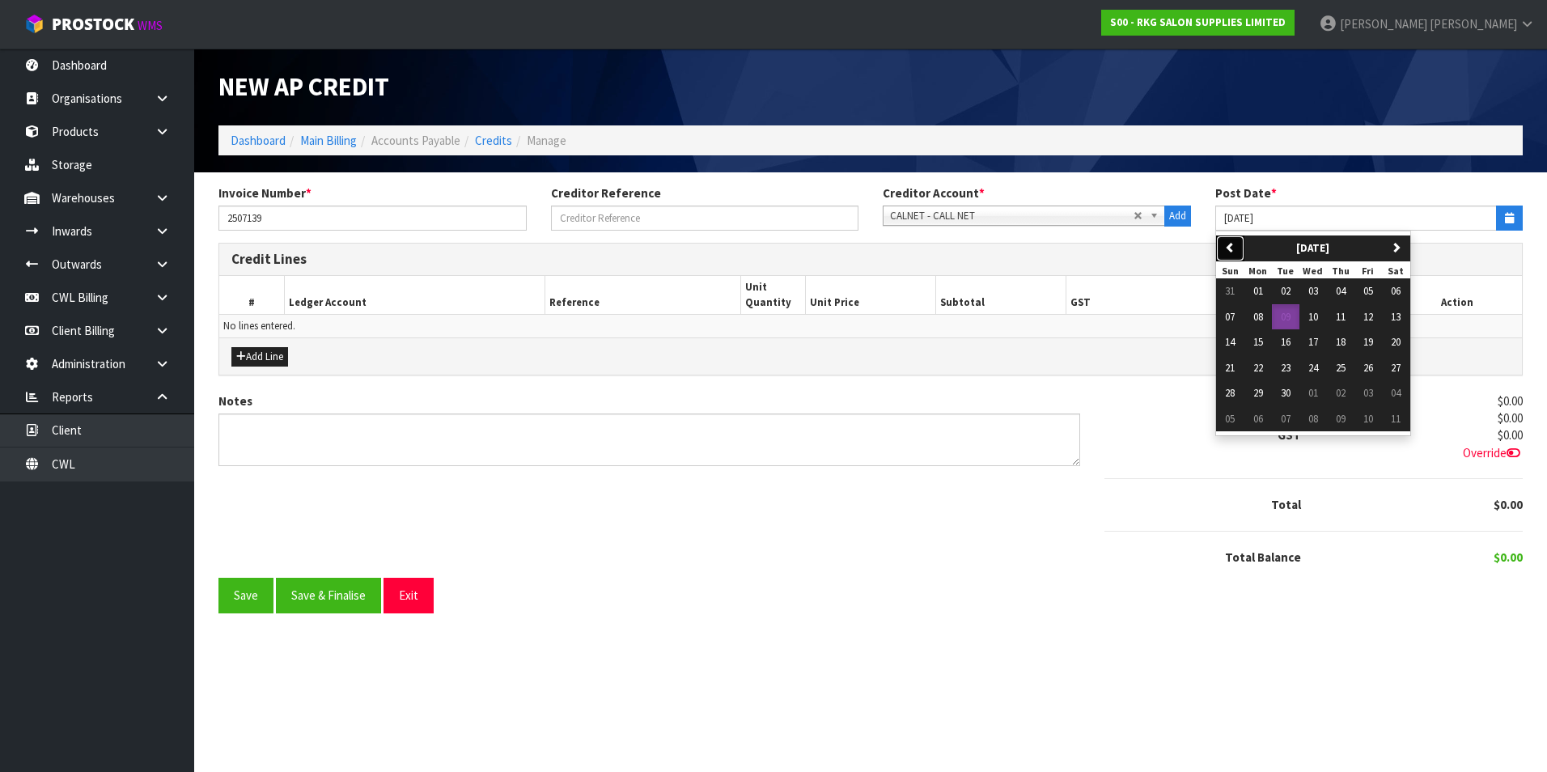
click at [1235, 248] on button "previous" at bounding box center [1230, 248] width 28 height 26
drag, startPoint x: 1372, startPoint y: 291, endPoint x: 1267, endPoint y: 300, distance: 104.7
click at [1369, 291] on span "01" at bounding box center [1368, 291] width 10 height 14
type input "[DATE]"
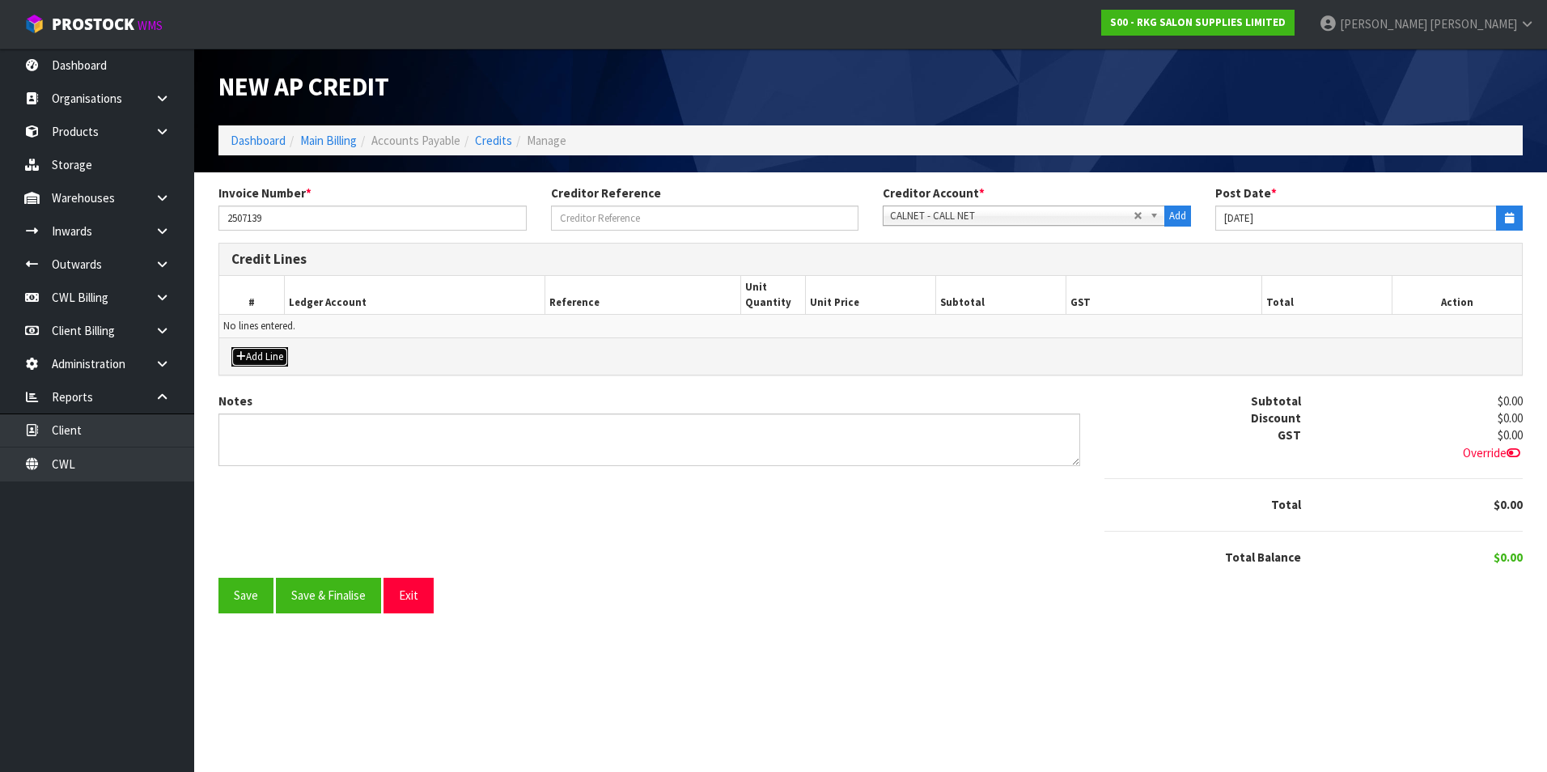
click at [277, 348] on button "Add Line" at bounding box center [259, 356] width 57 height 19
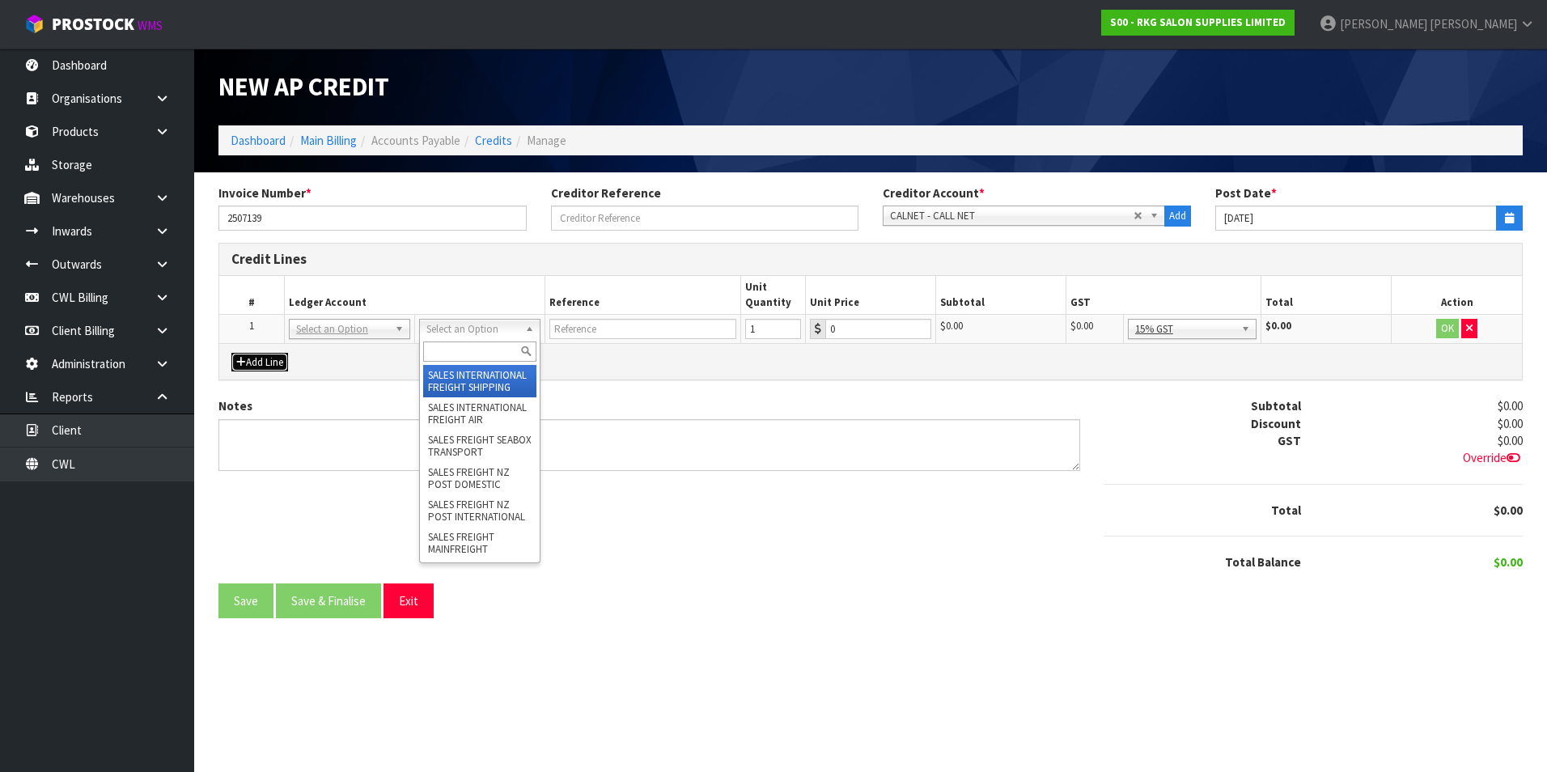
drag, startPoint x: 458, startPoint y: 332, endPoint x: 445, endPoint y: 347, distance: 20.1
click at [443, 347] on input "text" at bounding box center [479, 351] width 113 height 20
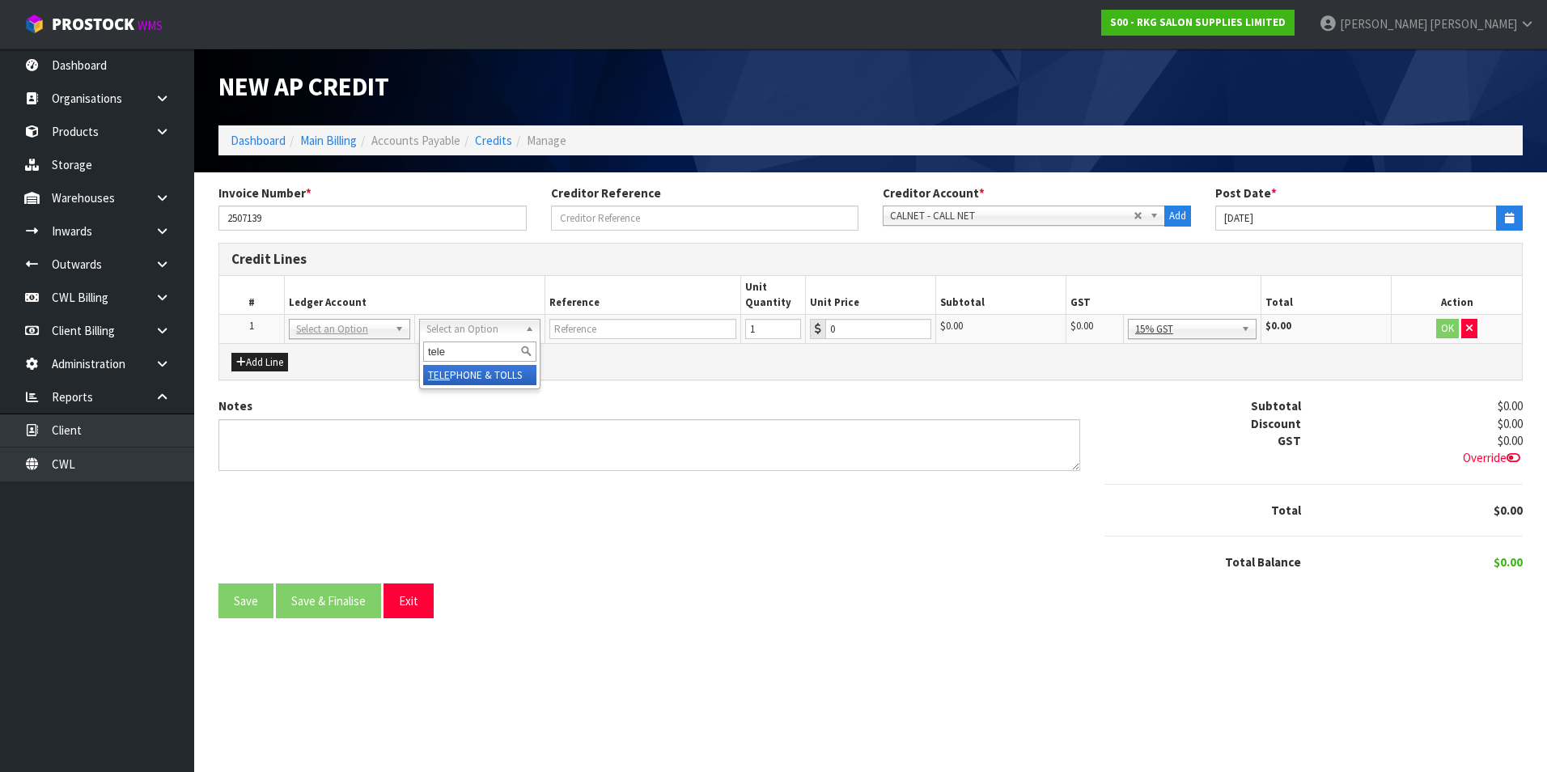
type input "tele"
click at [602, 328] on input "text" at bounding box center [642, 329] width 187 height 20
type input "CALLNET"
type input ".01"
click at [1445, 331] on button "OK" at bounding box center [1447, 328] width 23 height 19
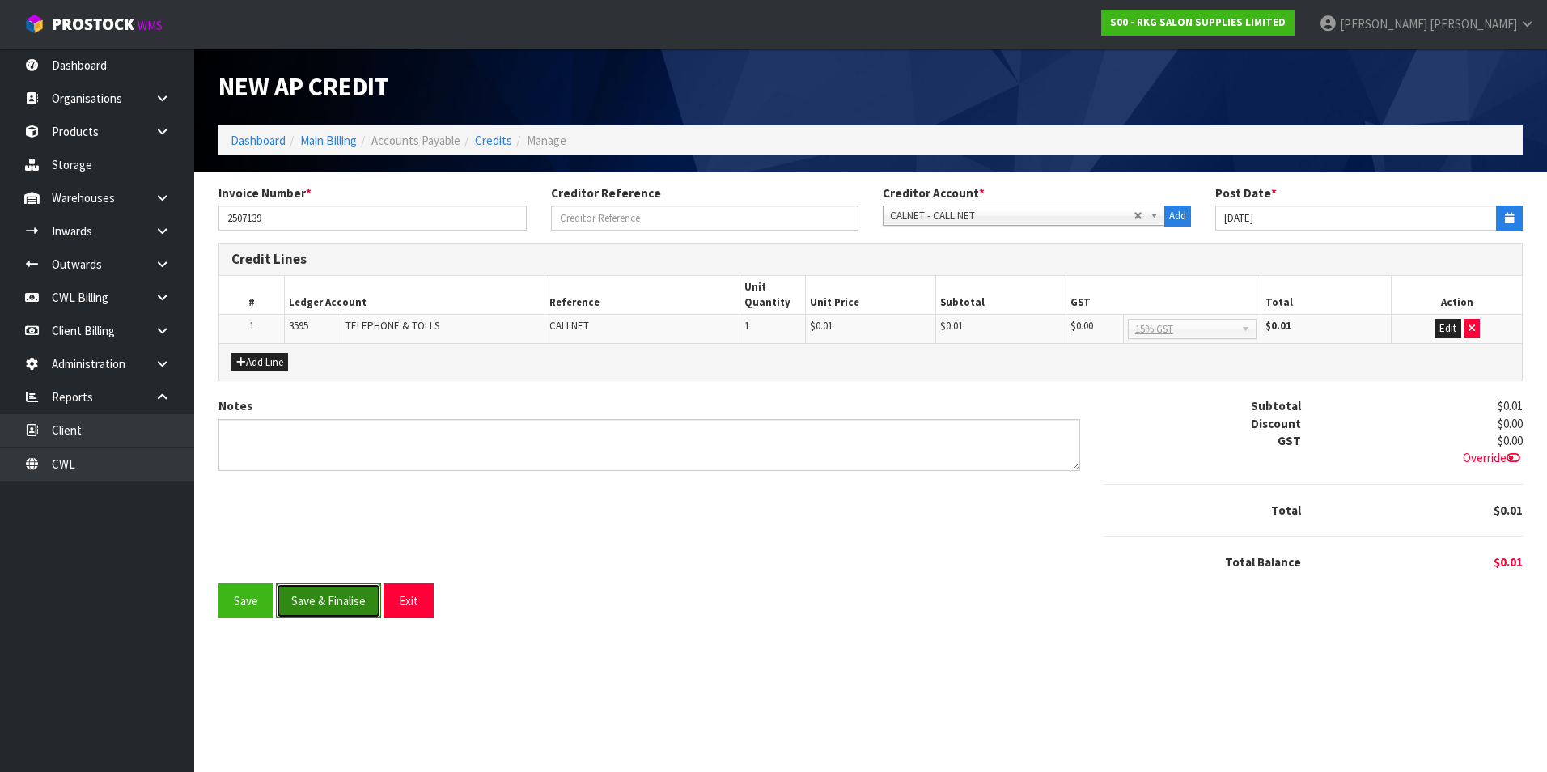
click at [316, 603] on button "Save & Finalise" at bounding box center [328, 600] width 105 height 35
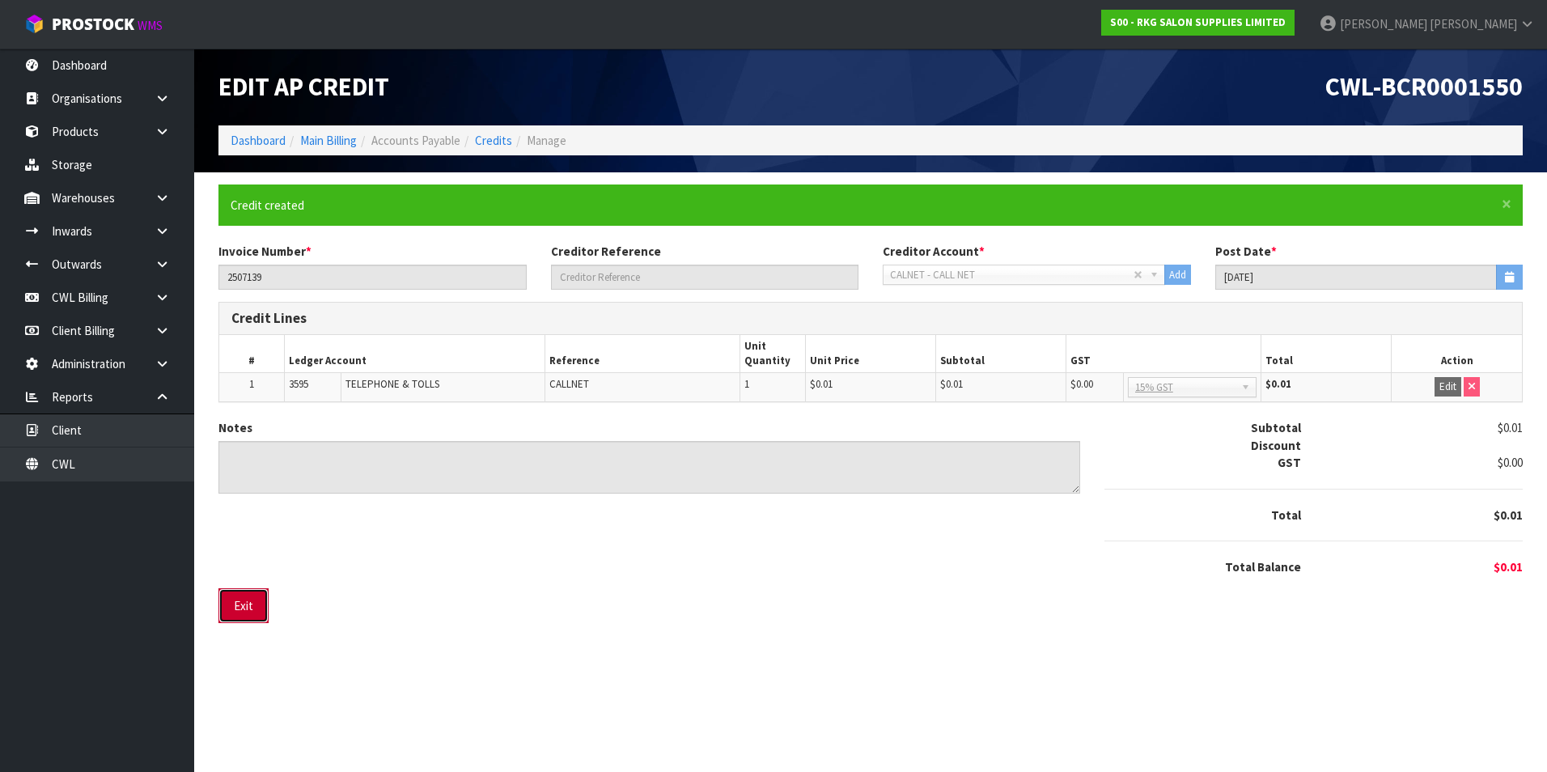
click at [250, 611] on button "Exit" at bounding box center [243, 605] width 50 height 35
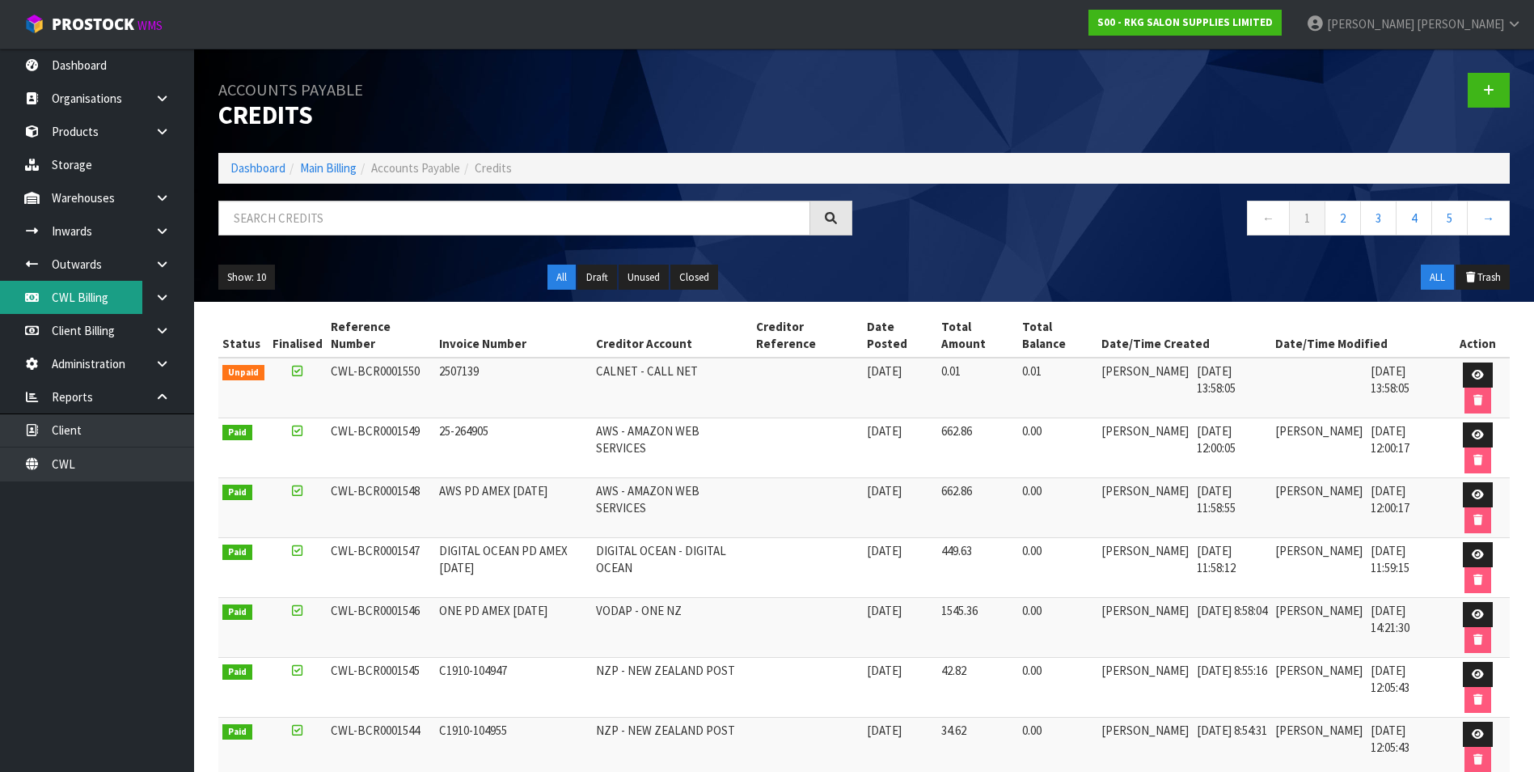
click at [108, 298] on link "CWL Billing" at bounding box center [97, 297] width 194 height 33
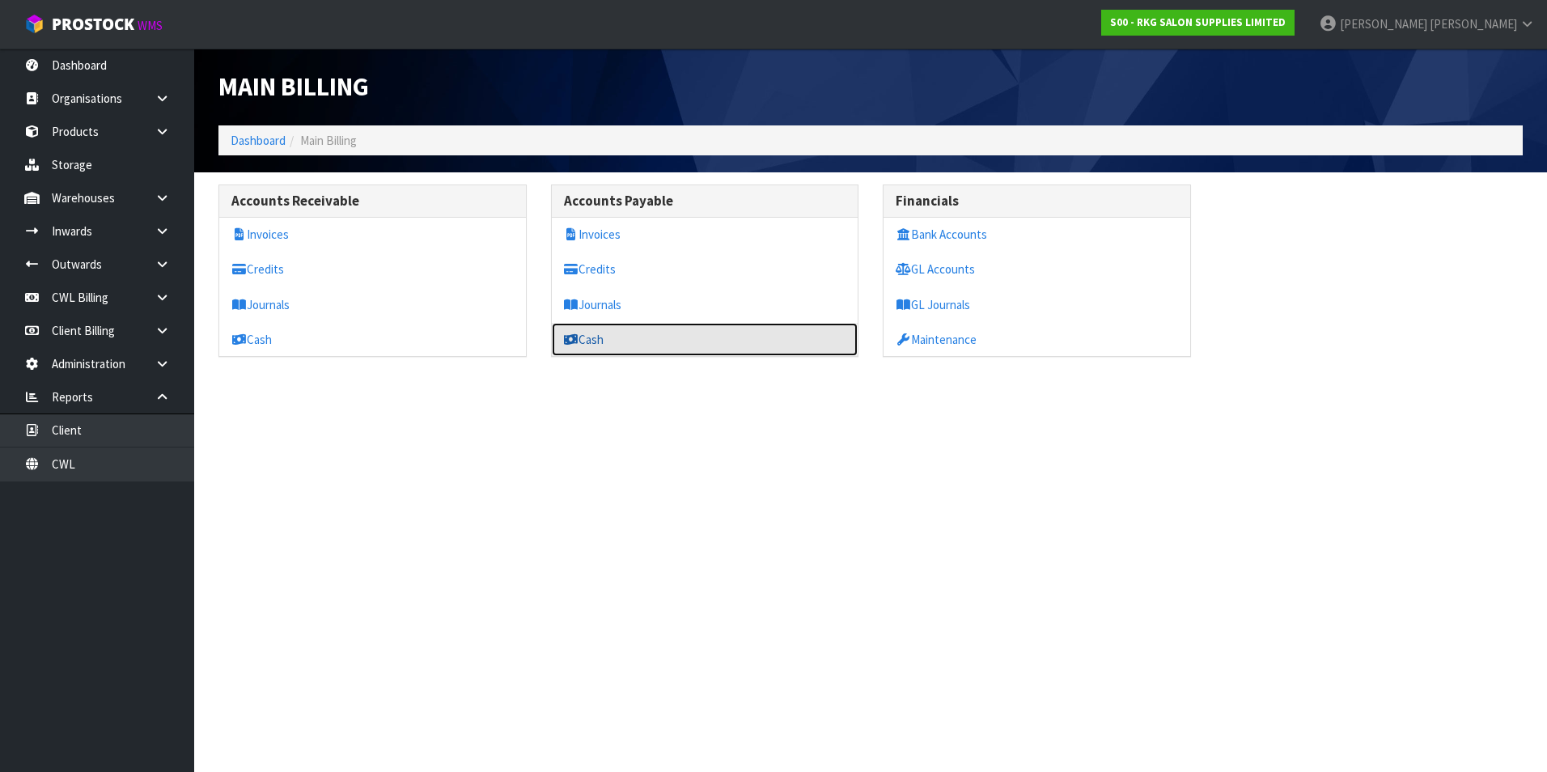
click at [657, 336] on link "Cash" at bounding box center [705, 339] width 307 height 33
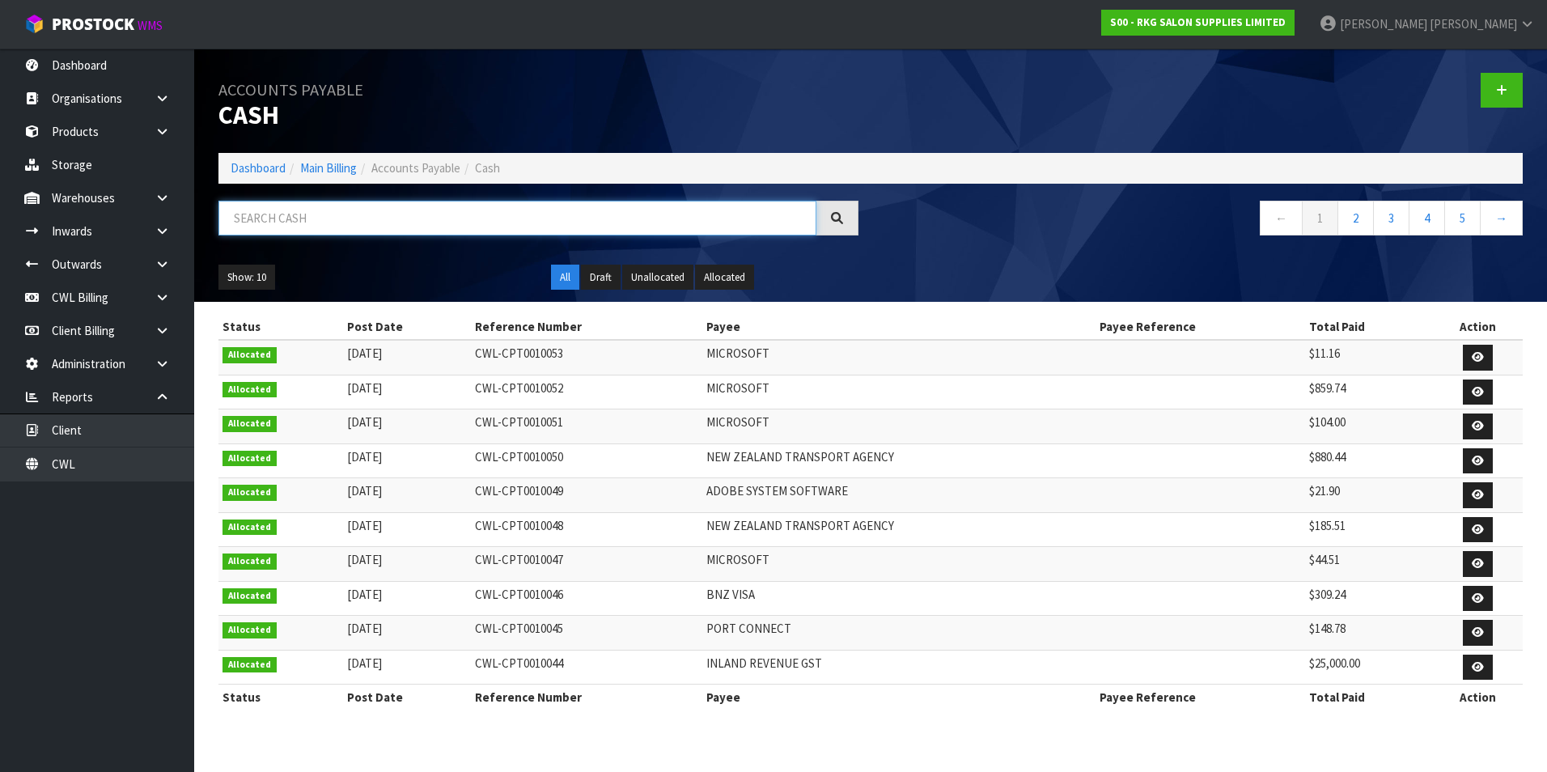
click at [336, 220] on input "text" at bounding box center [517, 218] width 598 height 35
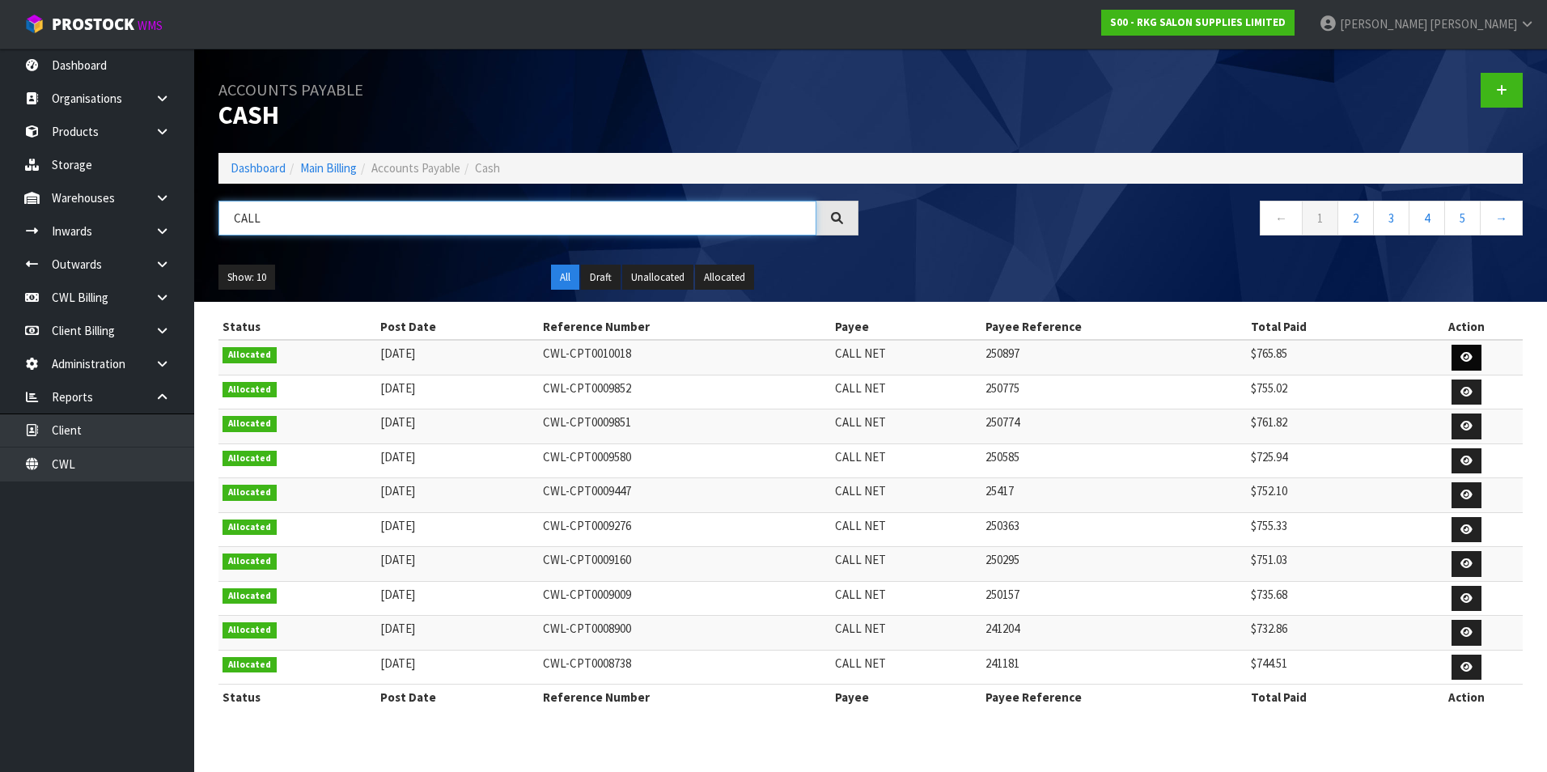
type input "CALL"
click at [1466, 352] on icon at bounding box center [1466, 357] width 12 height 11
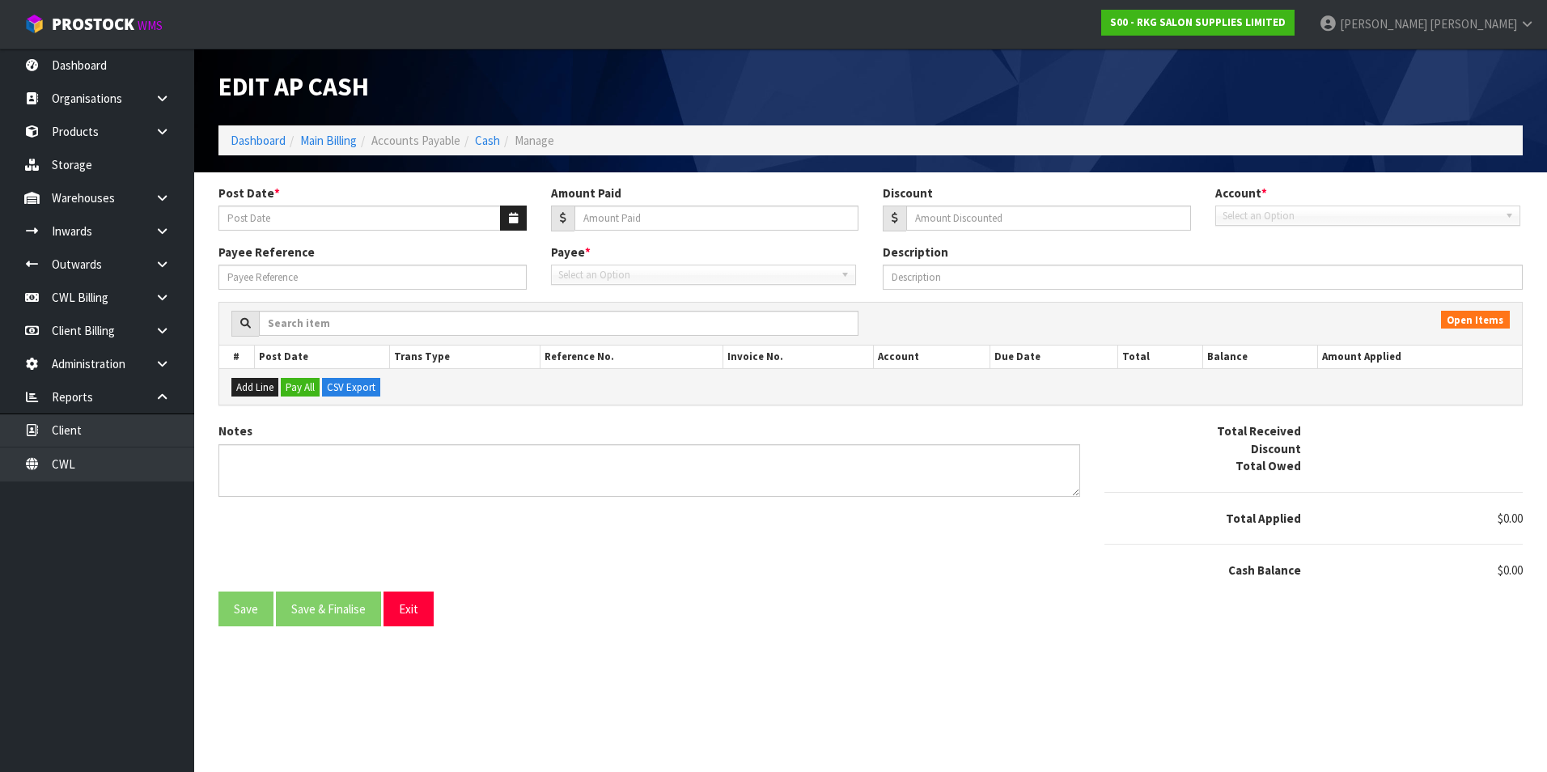
type input "[DATE]"
type input "765.85"
type input "0"
type input "250897"
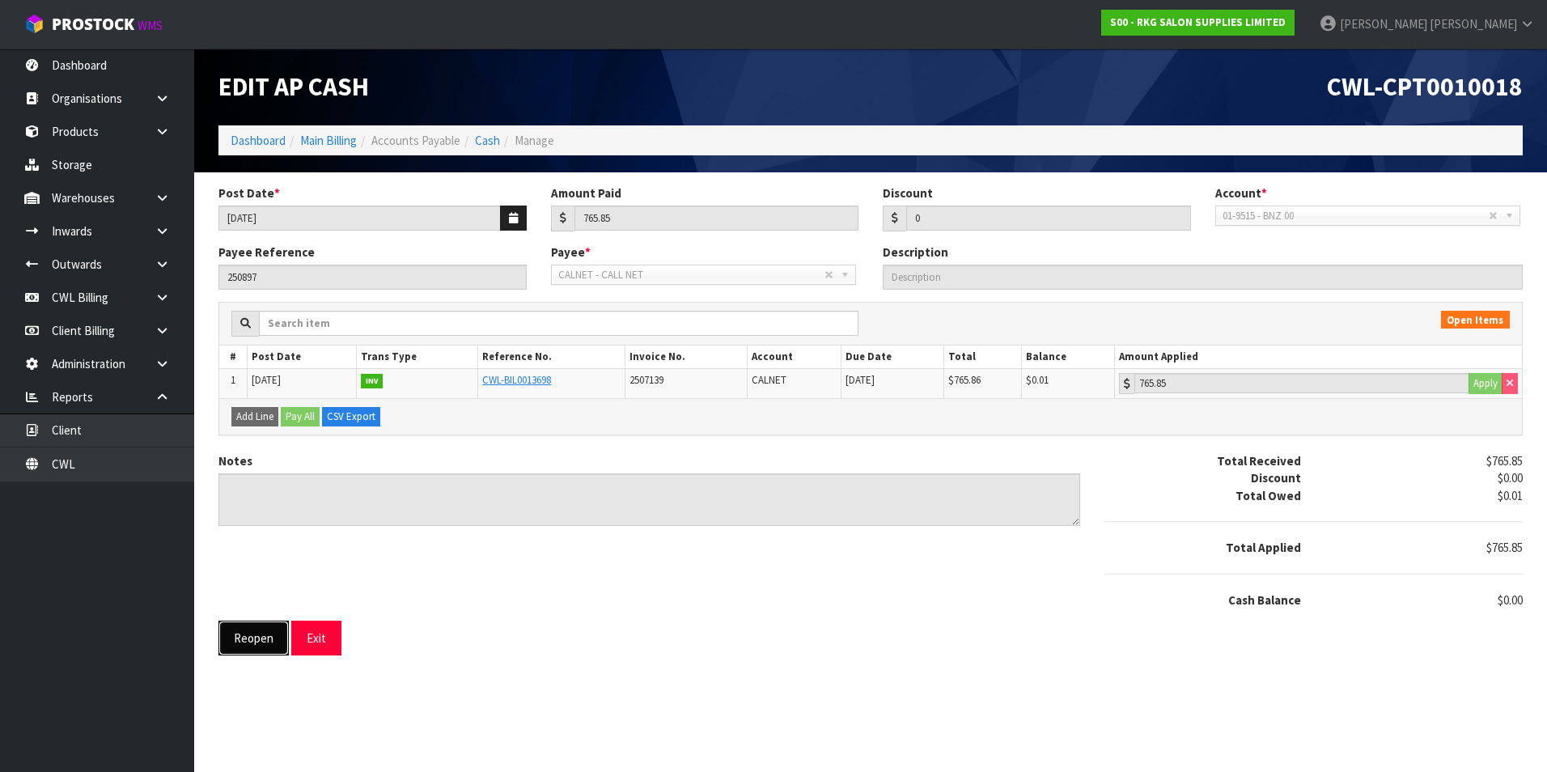
click at [260, 641] on button "Reopen" at bounding box center [253, 637] width 70 height 35
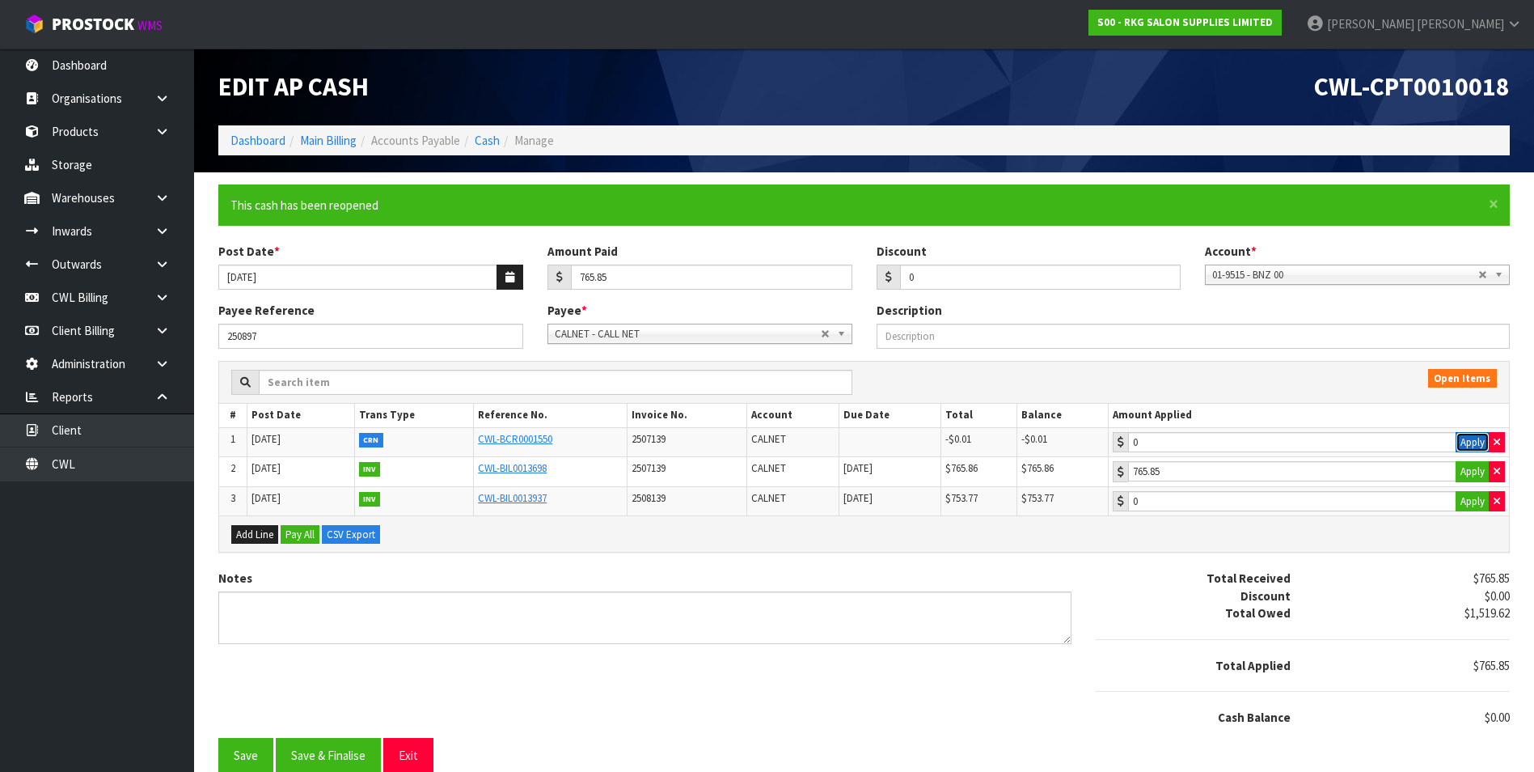
click at [1479, 440] on button "Apply" at bounding box center [1473, 442] width 34 height 21
type input "-0.01"
click at [1500, 468] on button "button" at bounding box center [1497, 471] width 16 height 21
click at [1472, 470] on button "Apply" at bounding box center [1473, 471] width 34 height 21
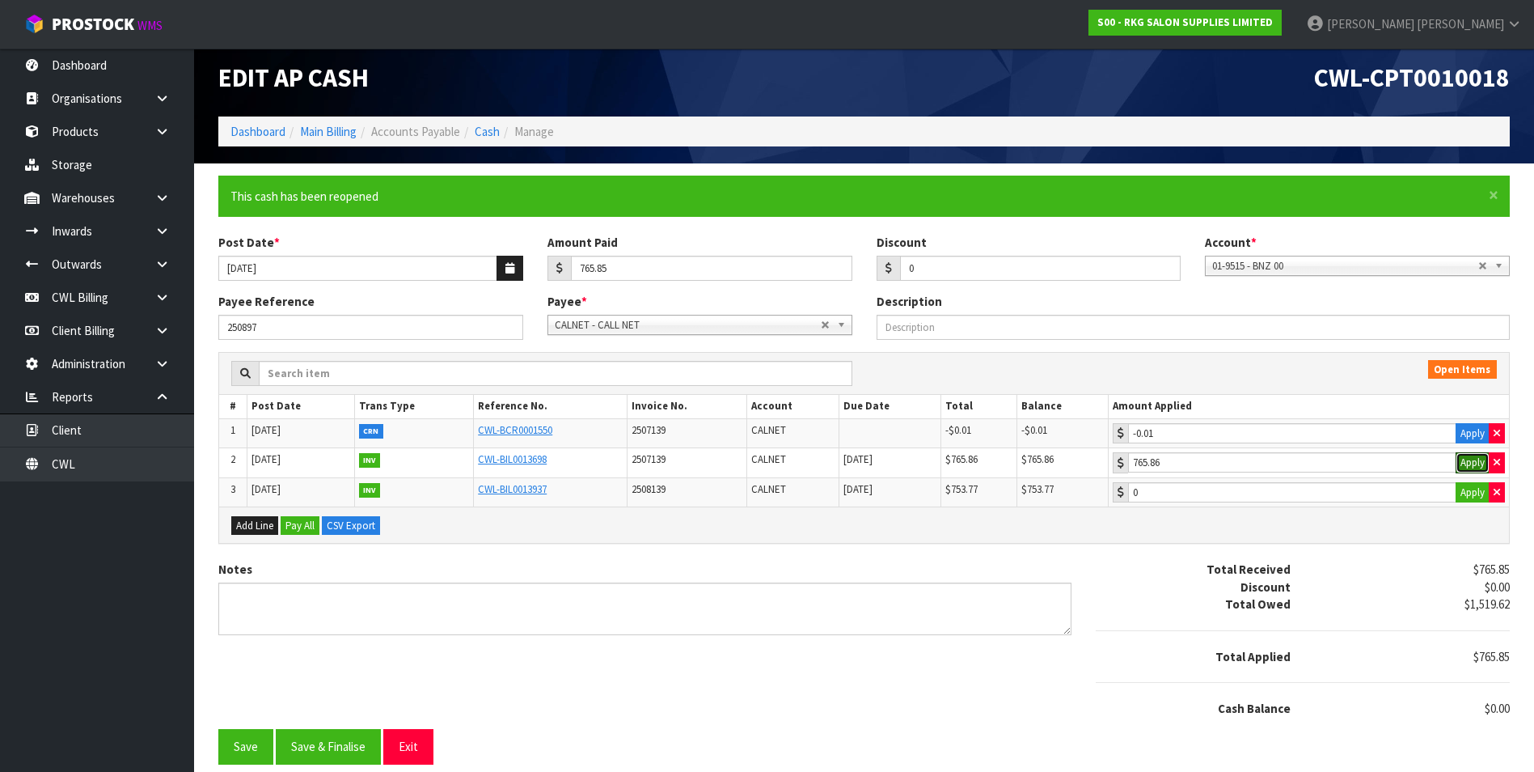
scroll to position [14, 0]
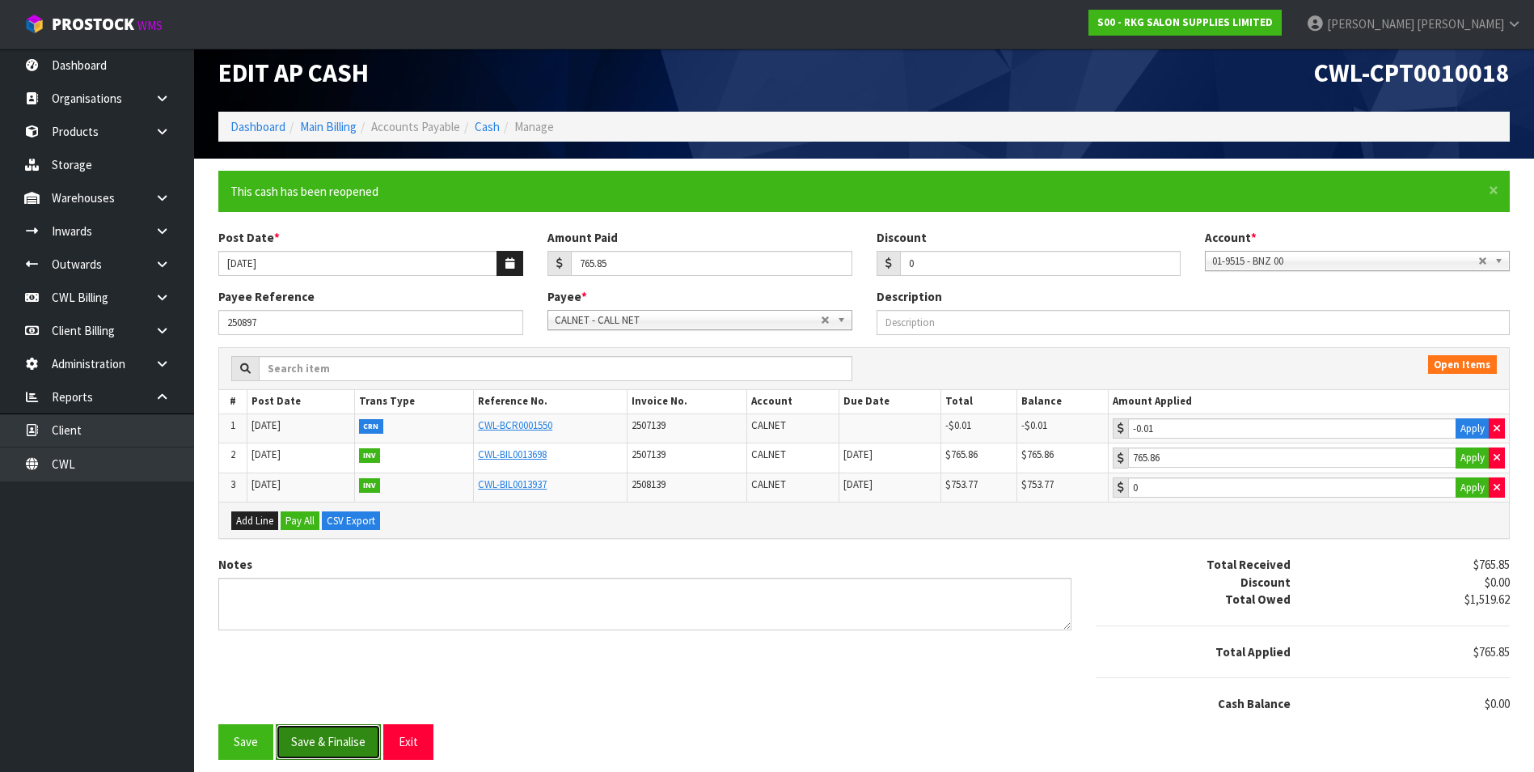
click at [319, 750] on button "Save & Finalise" at bounding box center [328, 741] width 105 height 35
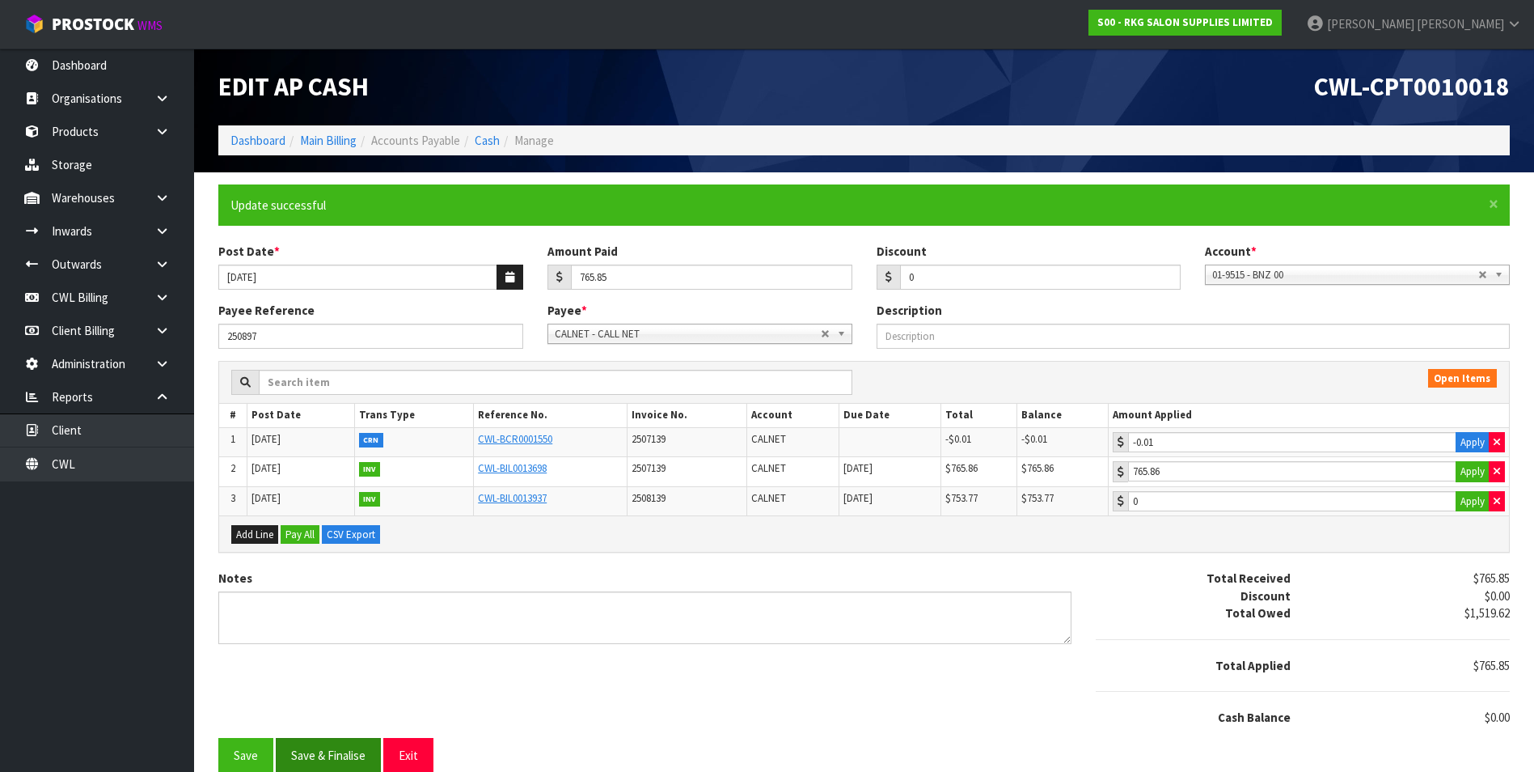
type input "765.85"
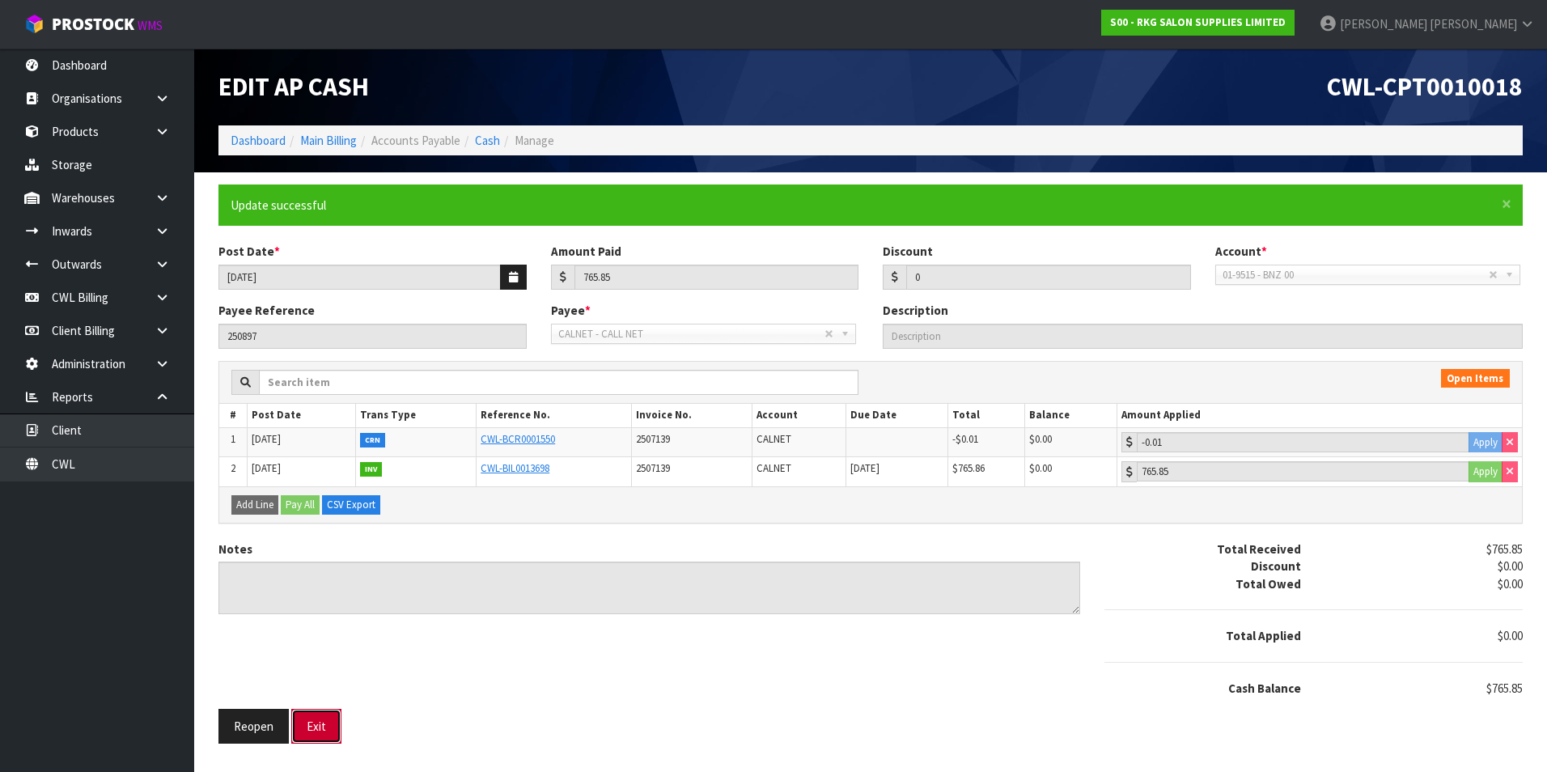
click at [321, 723] on button "Exit" at bounding box center [316, 726] width 50 height 35
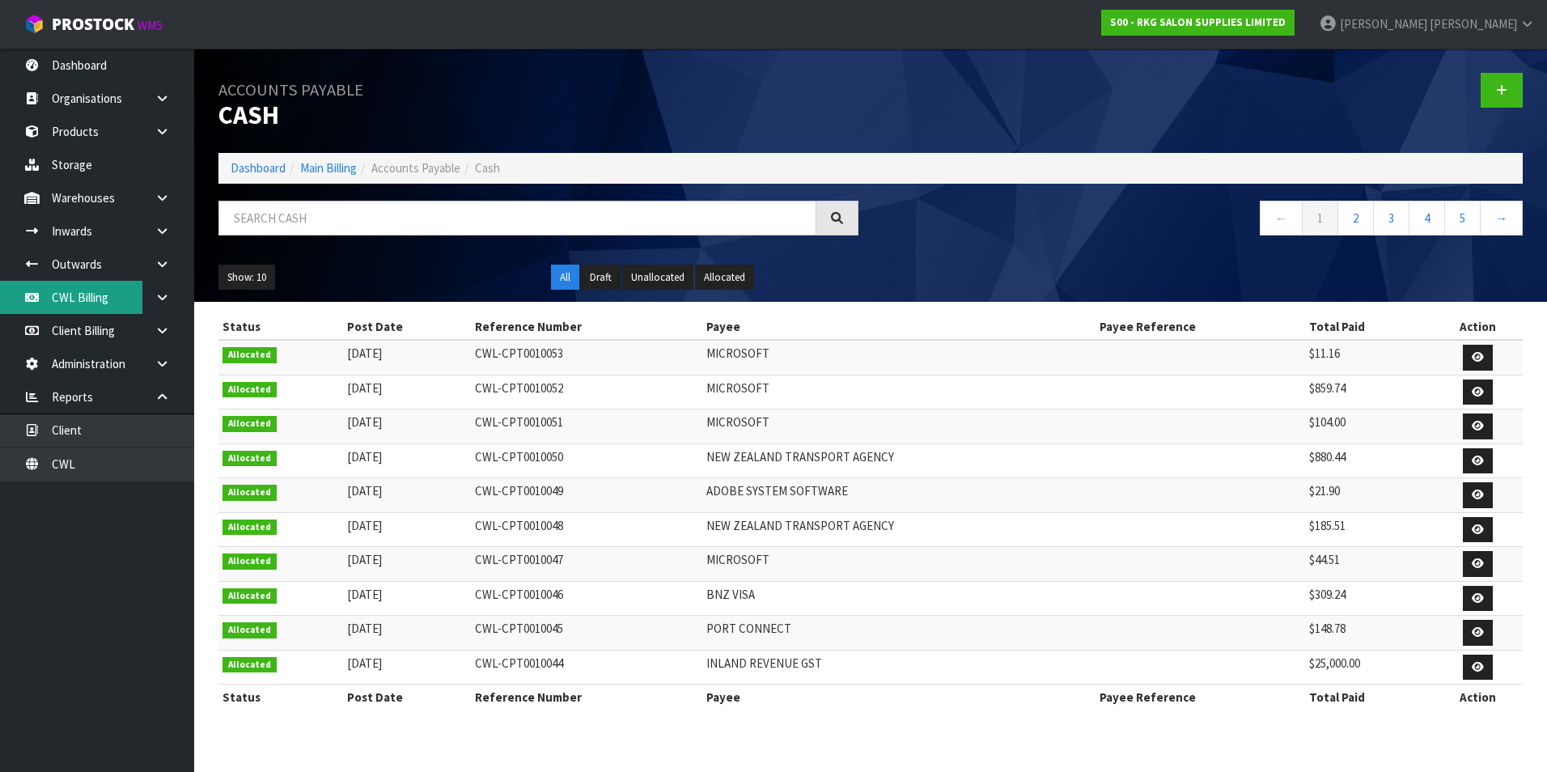
click at [97, 309] on link "CWL Billing" at bounding box center [97, 297] width 194 height 33
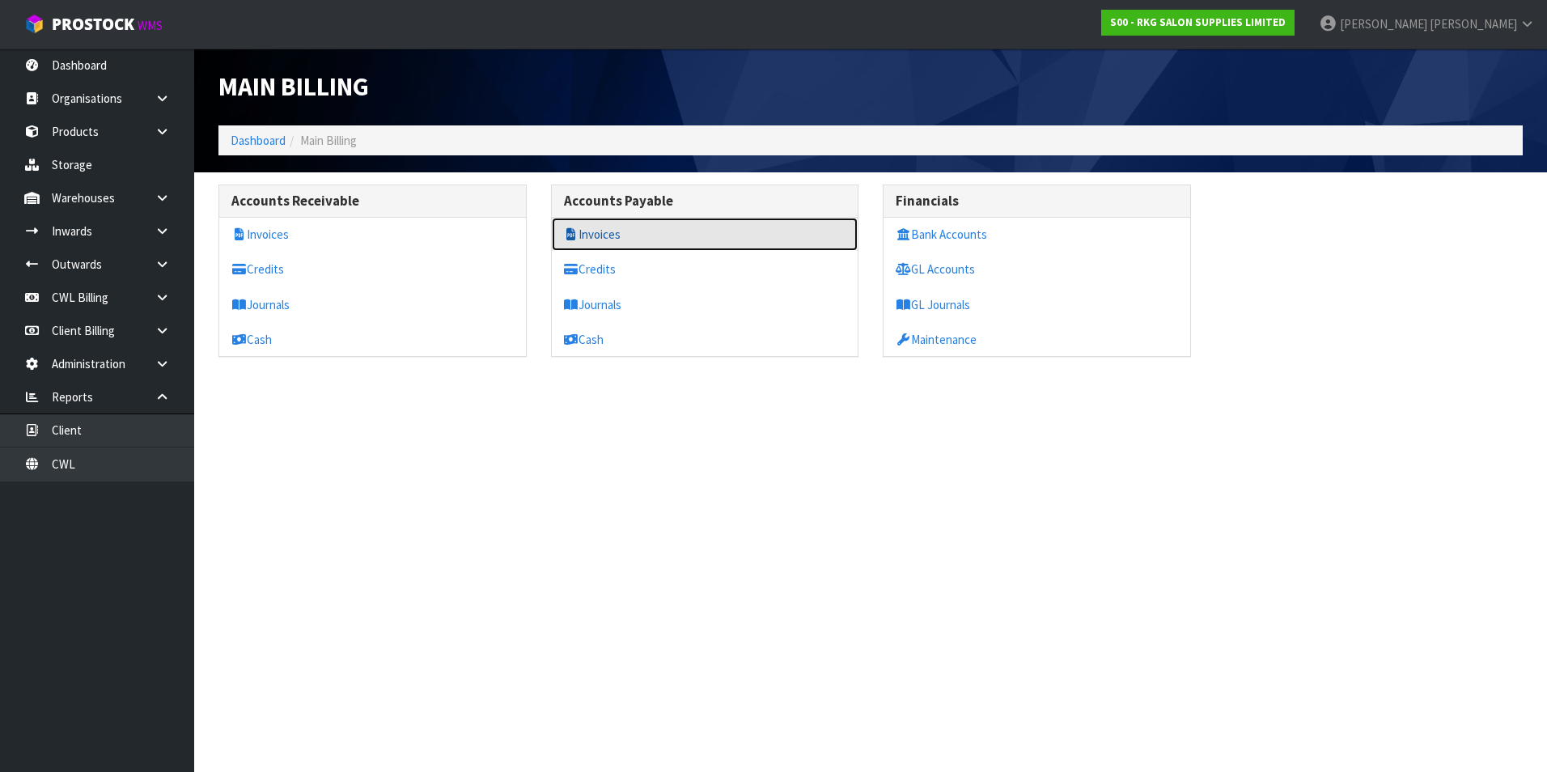
click at [598, 236] on link "Invoices" at bounding box center [705, 234] width 307 height 33
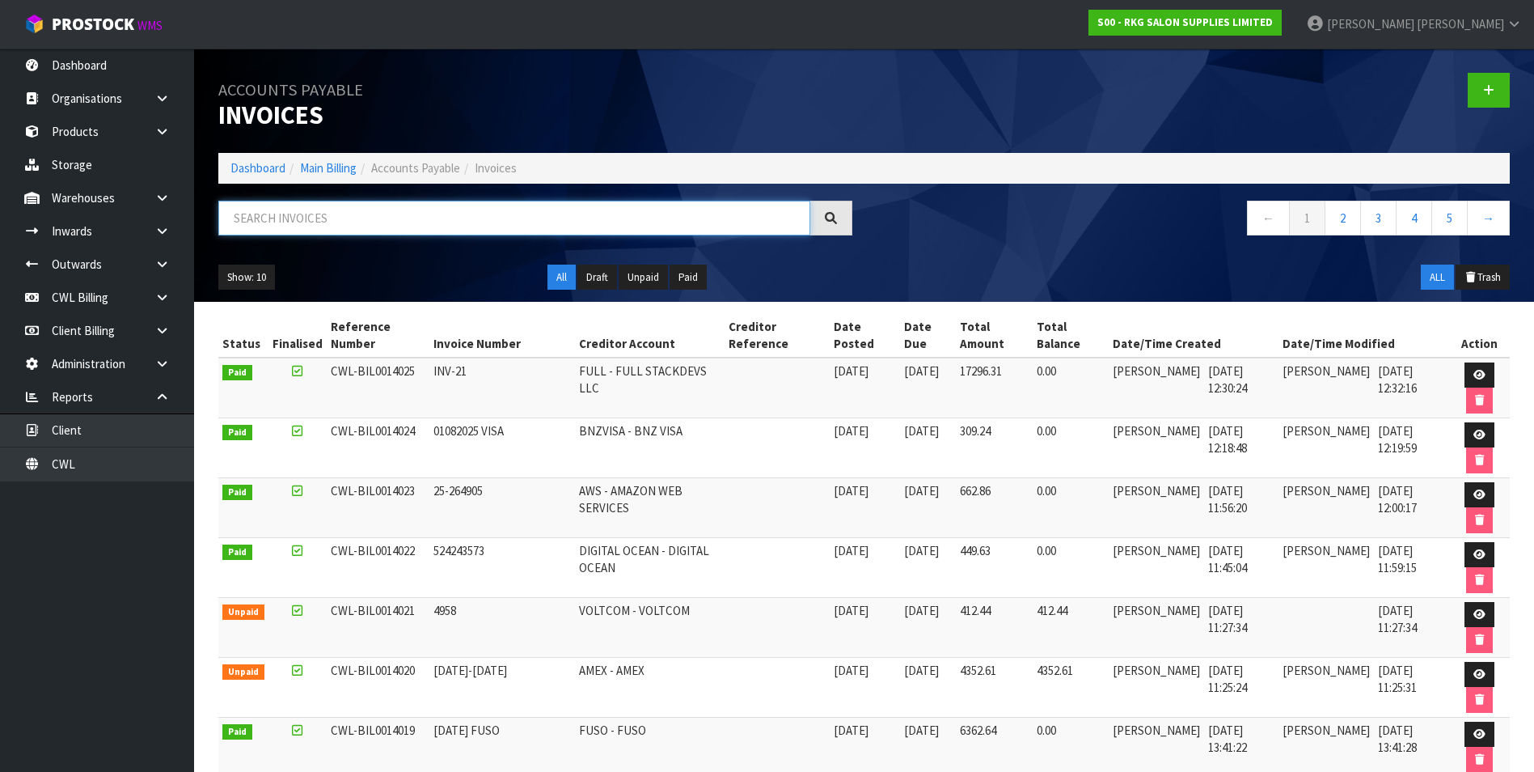
click at [343, 217] on input "text" at bounding box center [514, 218] width 592 height 35
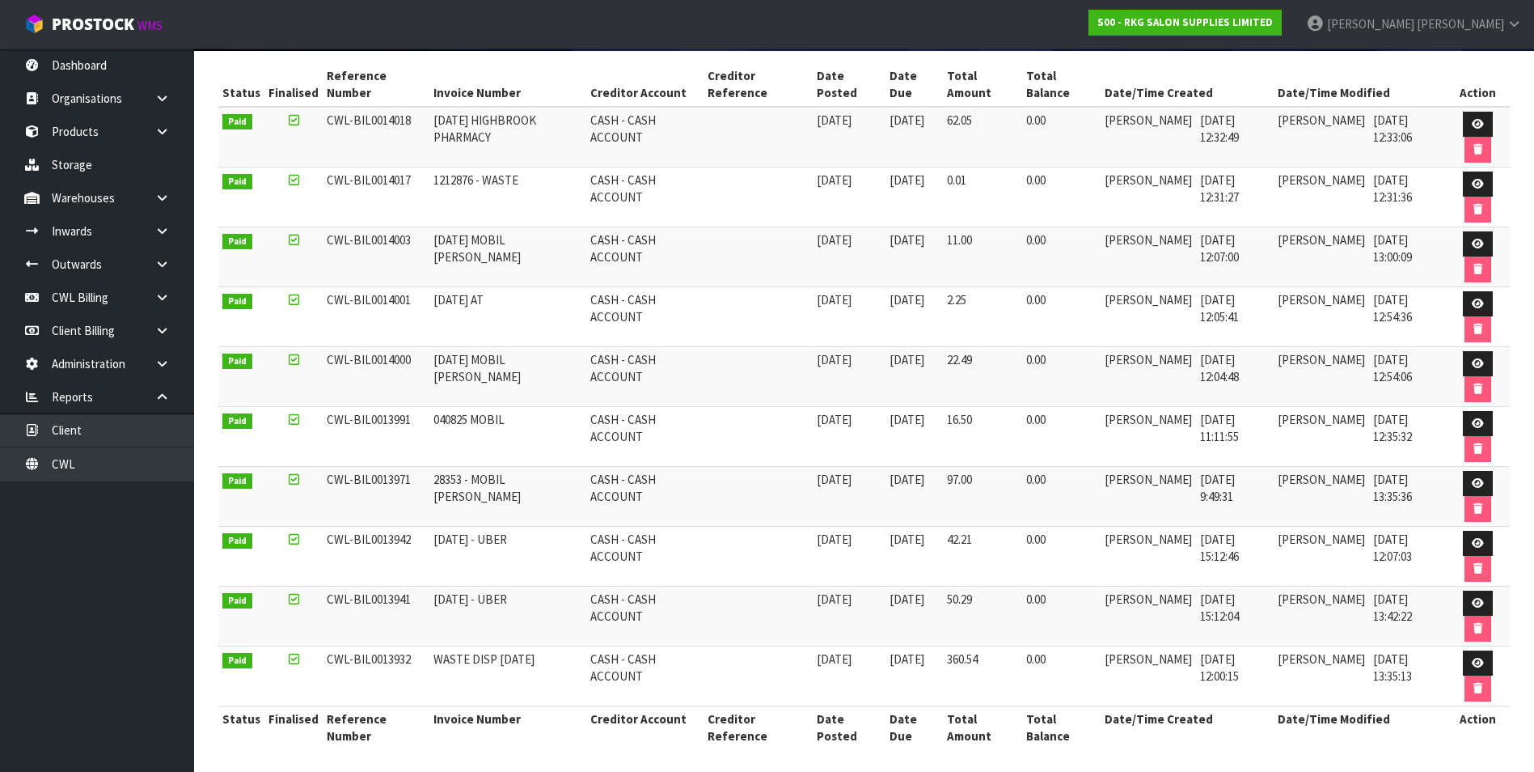
scroll to position [257, 0]
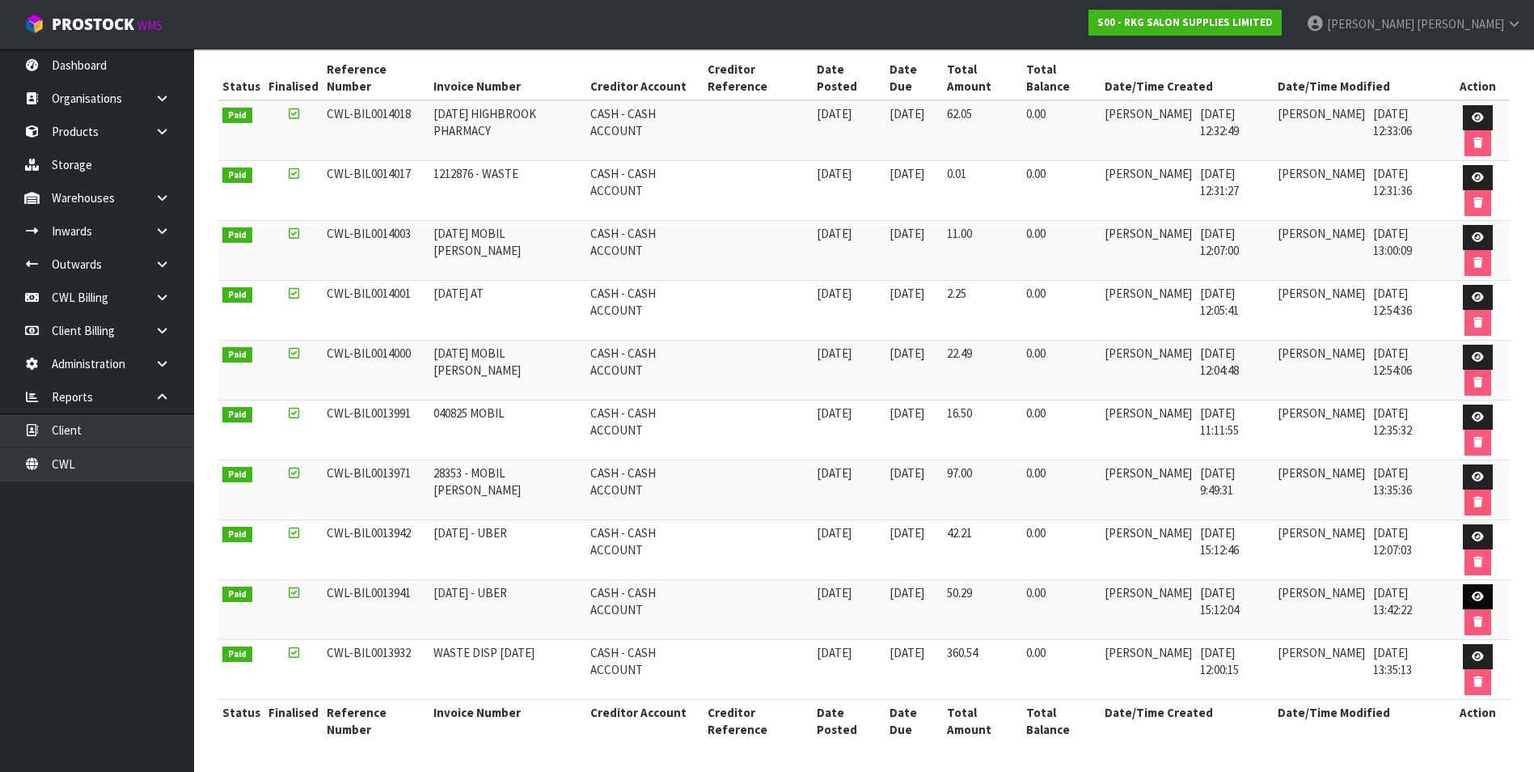
type input "CASH"
click at [1470, 594] on link at bounding box center [1478, 597] width 30 height 26
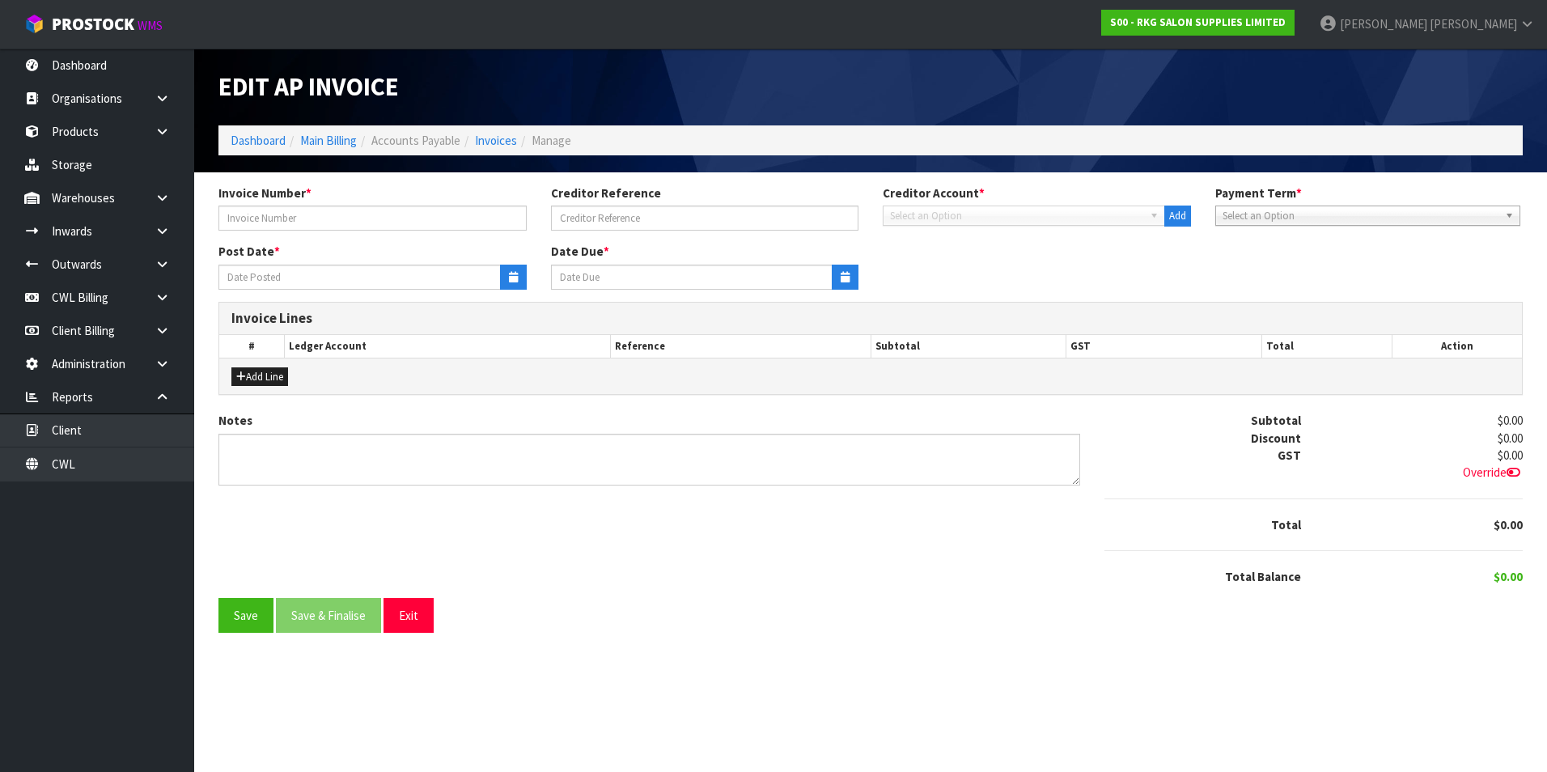
type input "[DATE] - UBER"
type input "[DATE]"
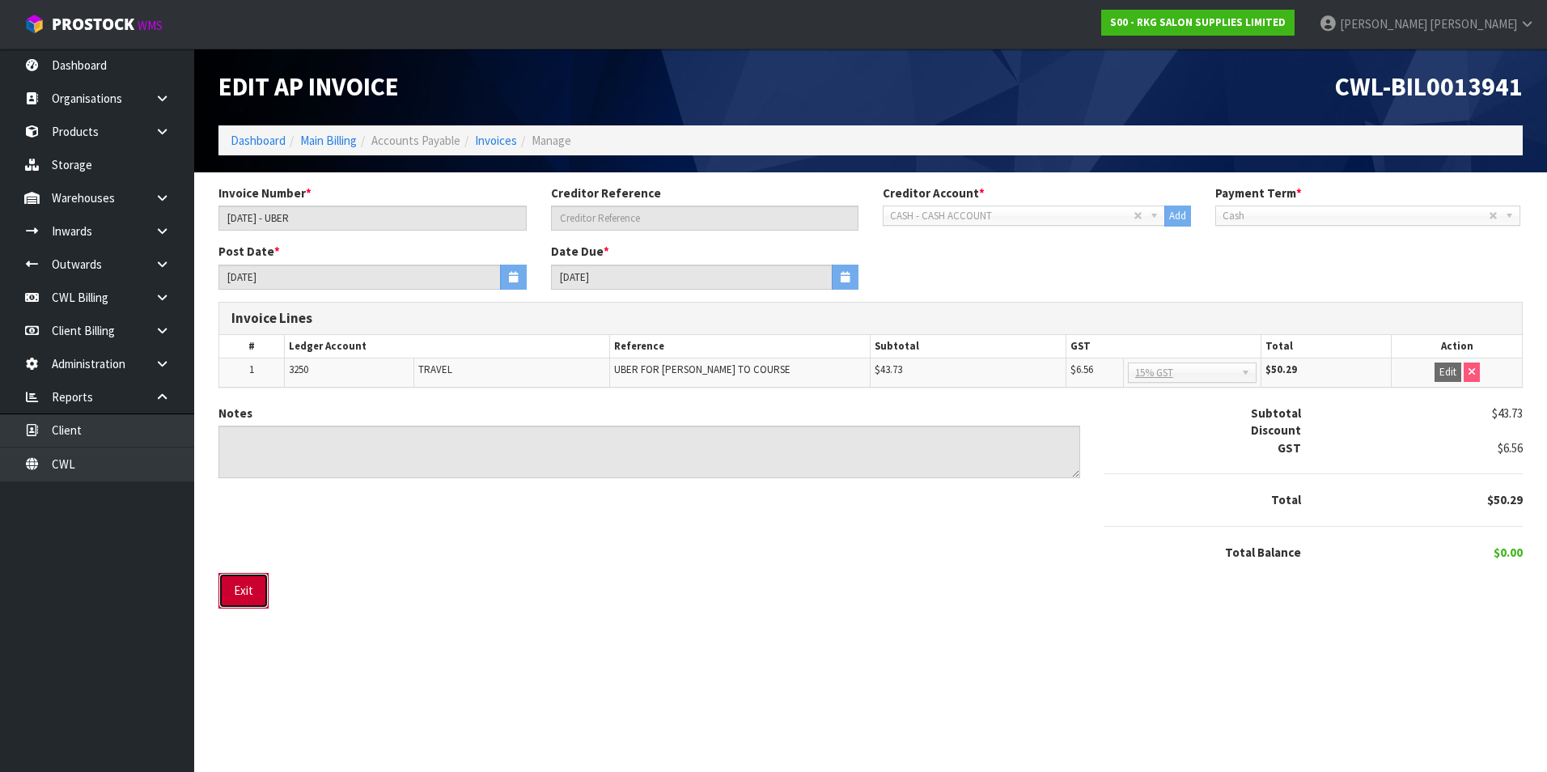
click at [235, 595] on button "Exit" at bounding box center [243, 590] width 50 height 35
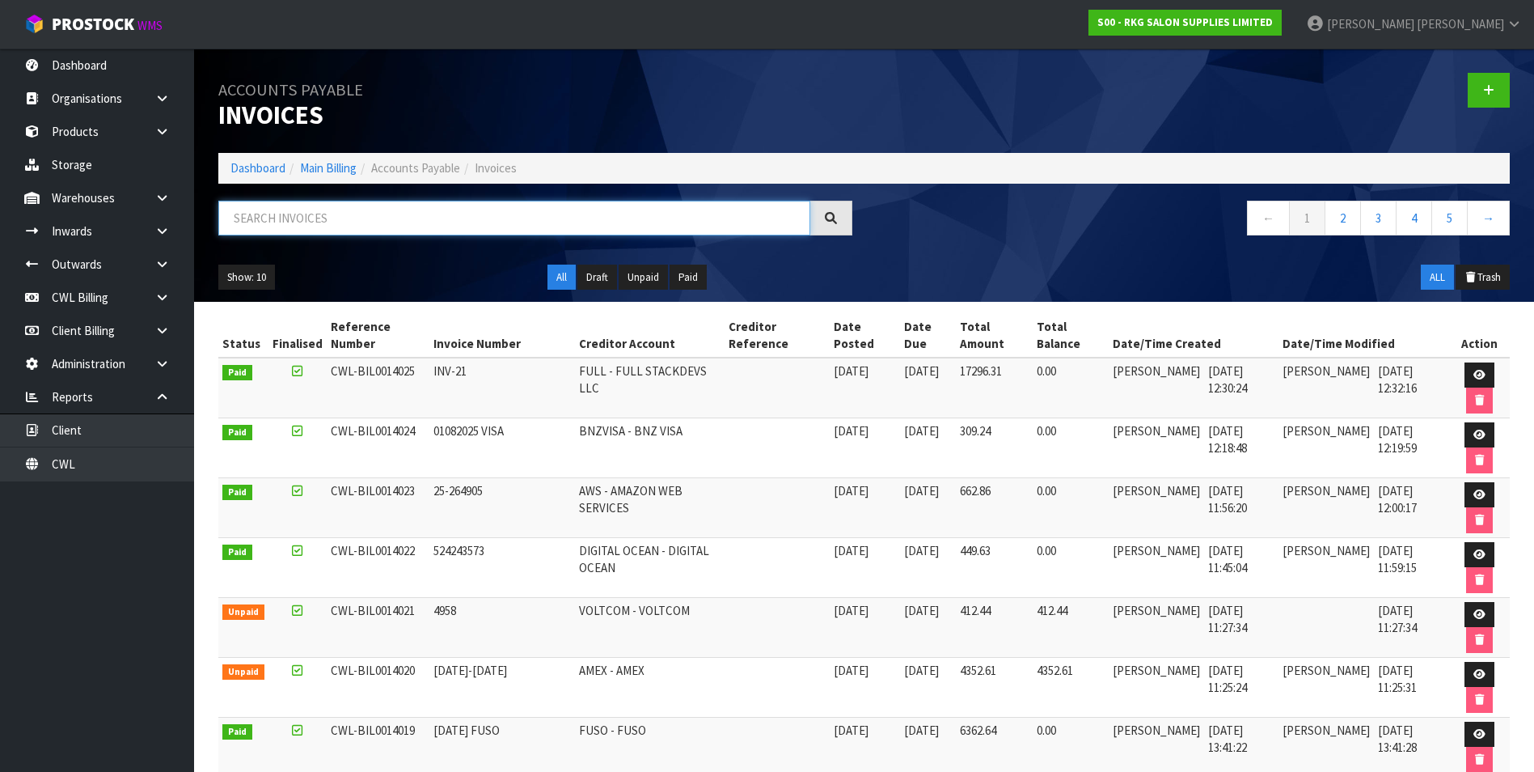
click at [298, 217] on input "text" at bounding box center [514, 218] width 592 height 35
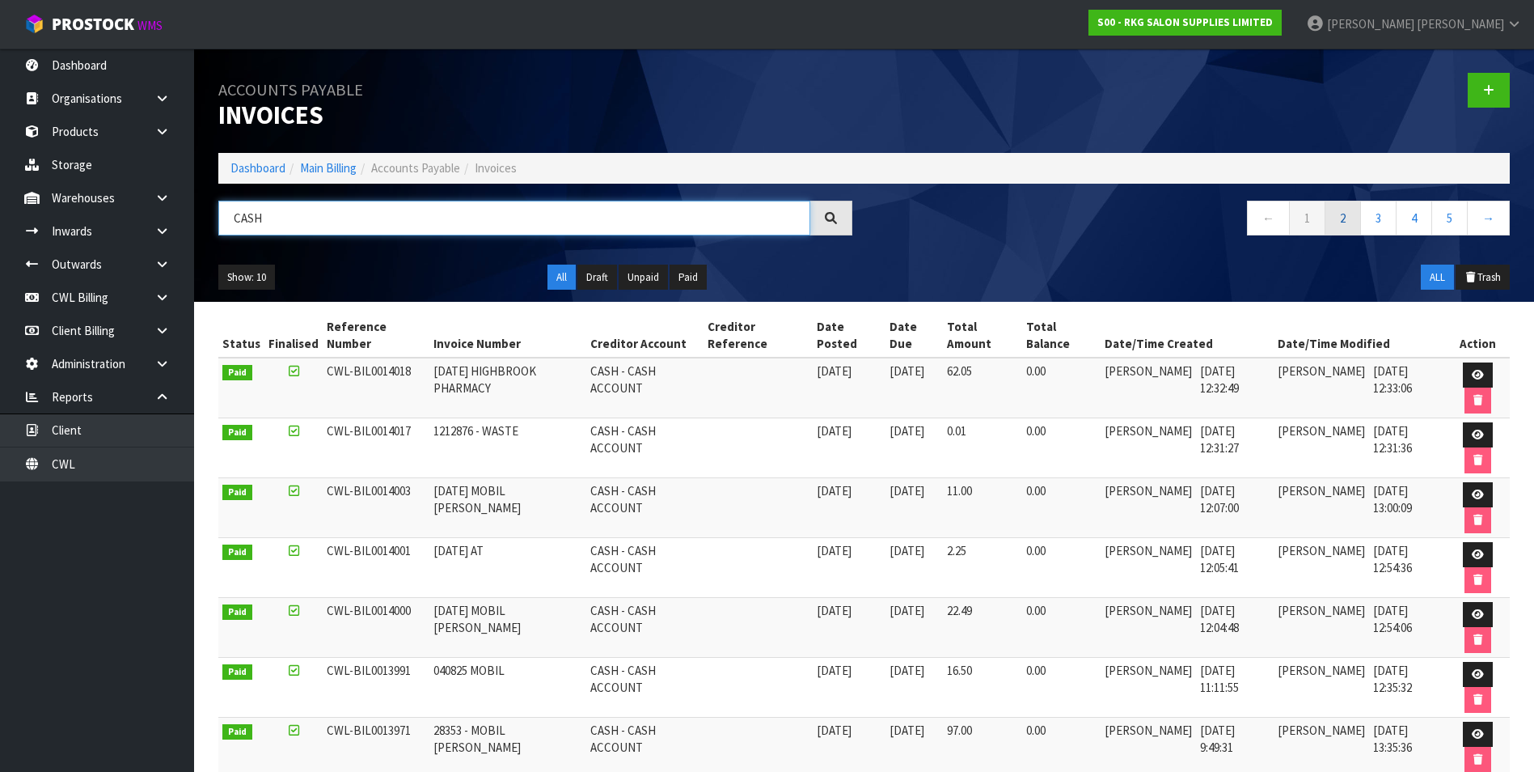
type input "CASH"
click at [1347, 217] on link "2" at bounding box center [1343, 218] width 36 height 35
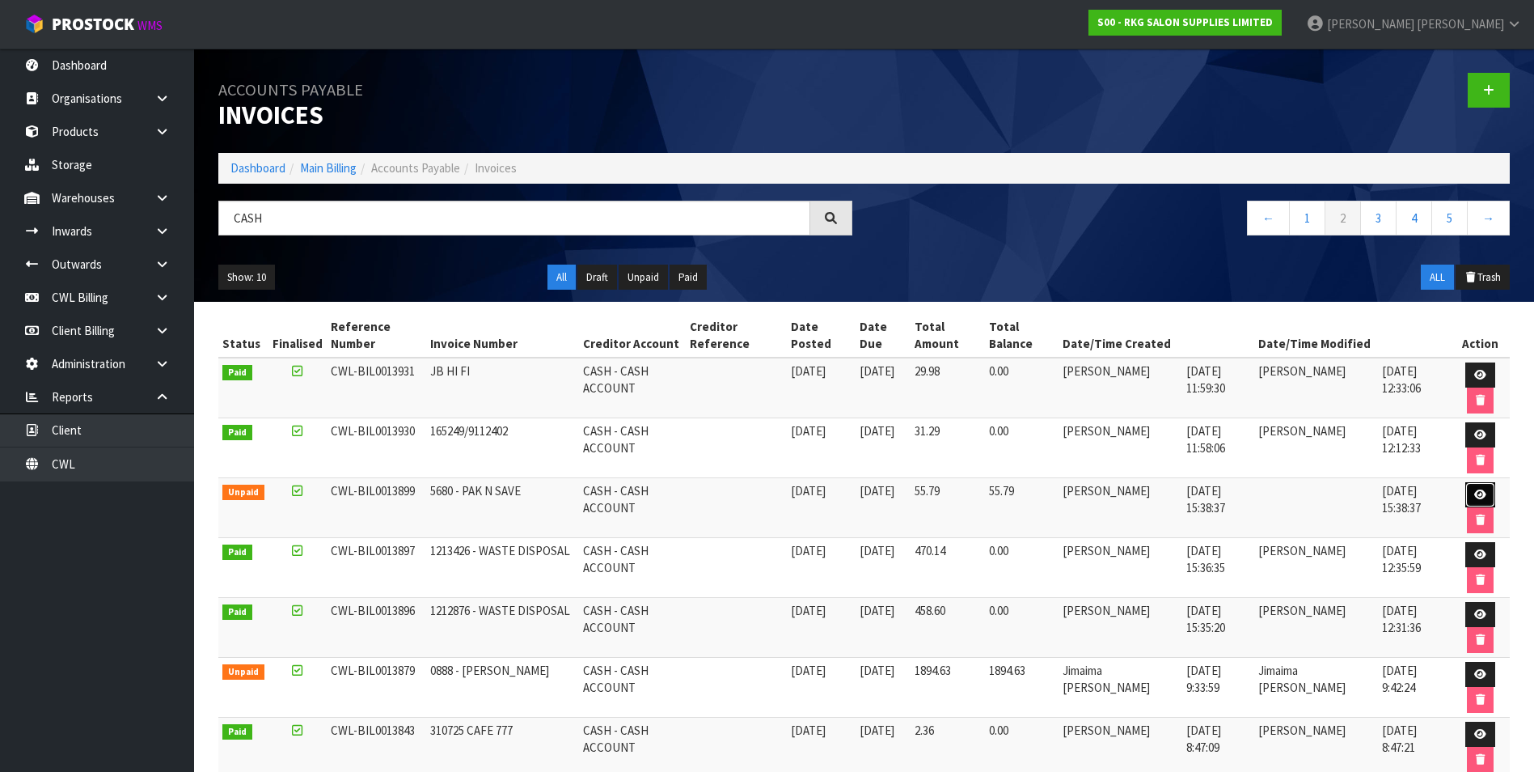
click at [1475, 490] on icon at bounding box center [1481, 494] width 12 height 11
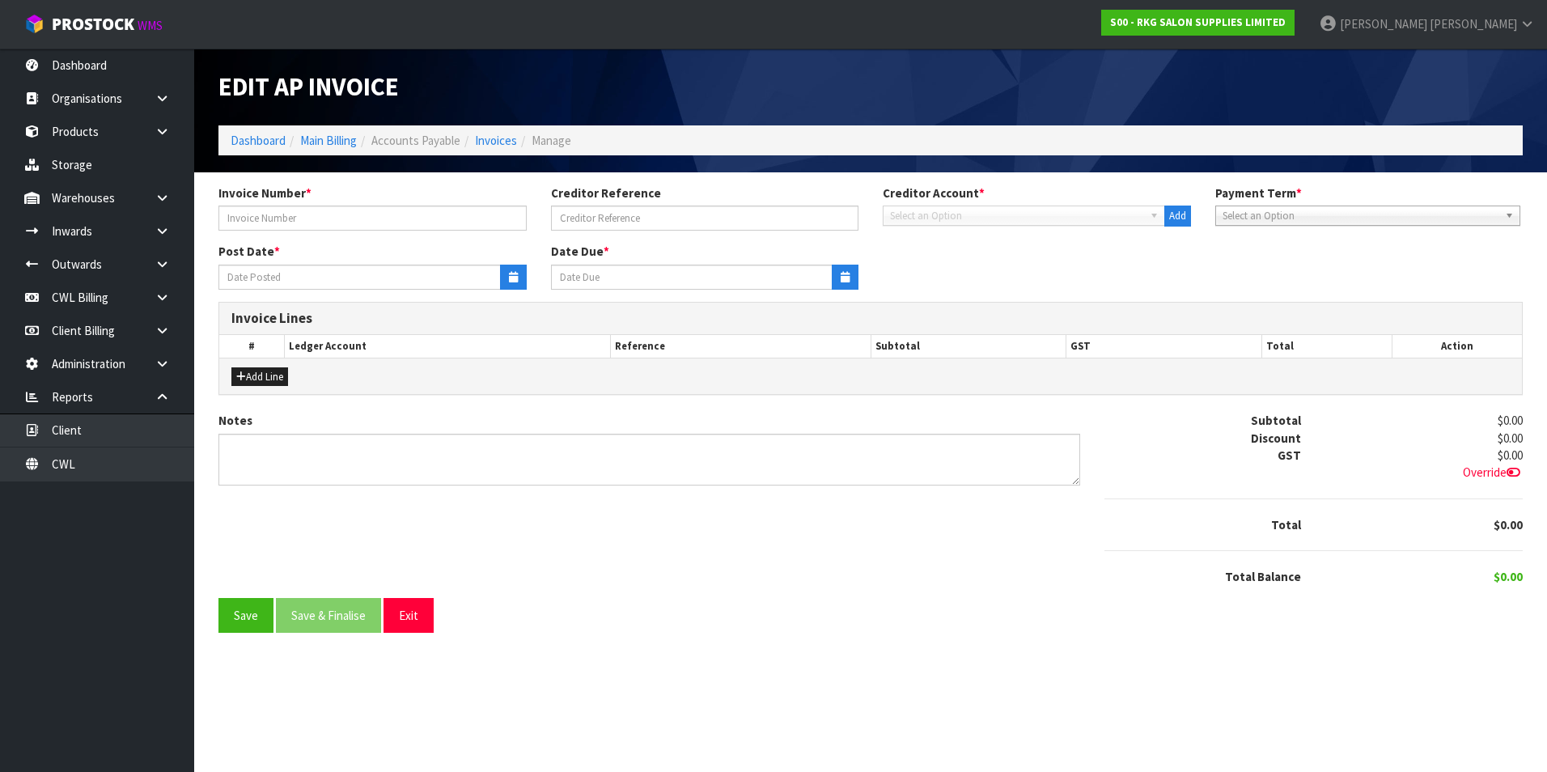
type input "5680 - PAK N SAVE"
type input "[DATE]"
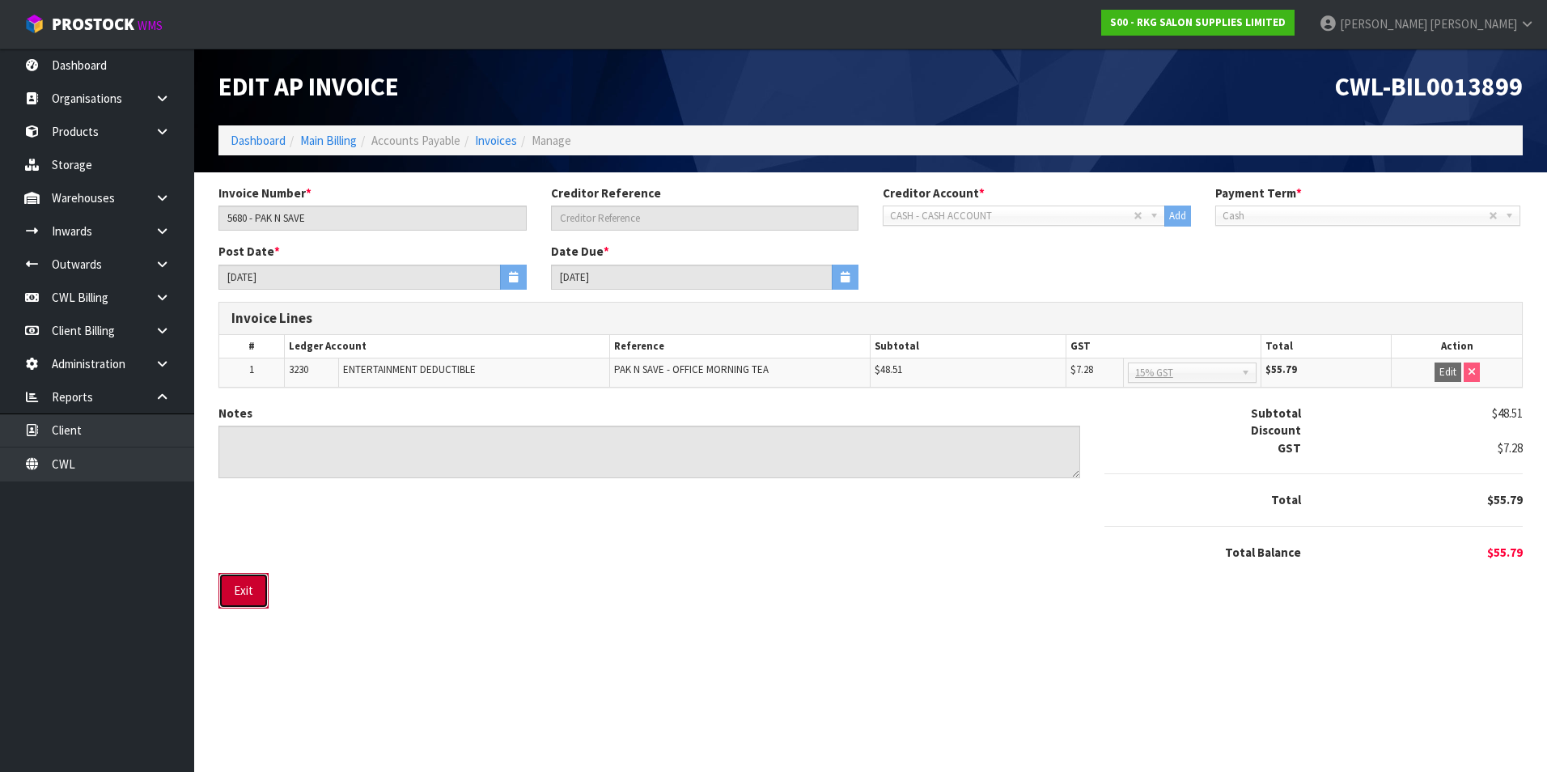
click at [253, 595] on button "Exit" at bounding box center [243, 590] width 50 height 35
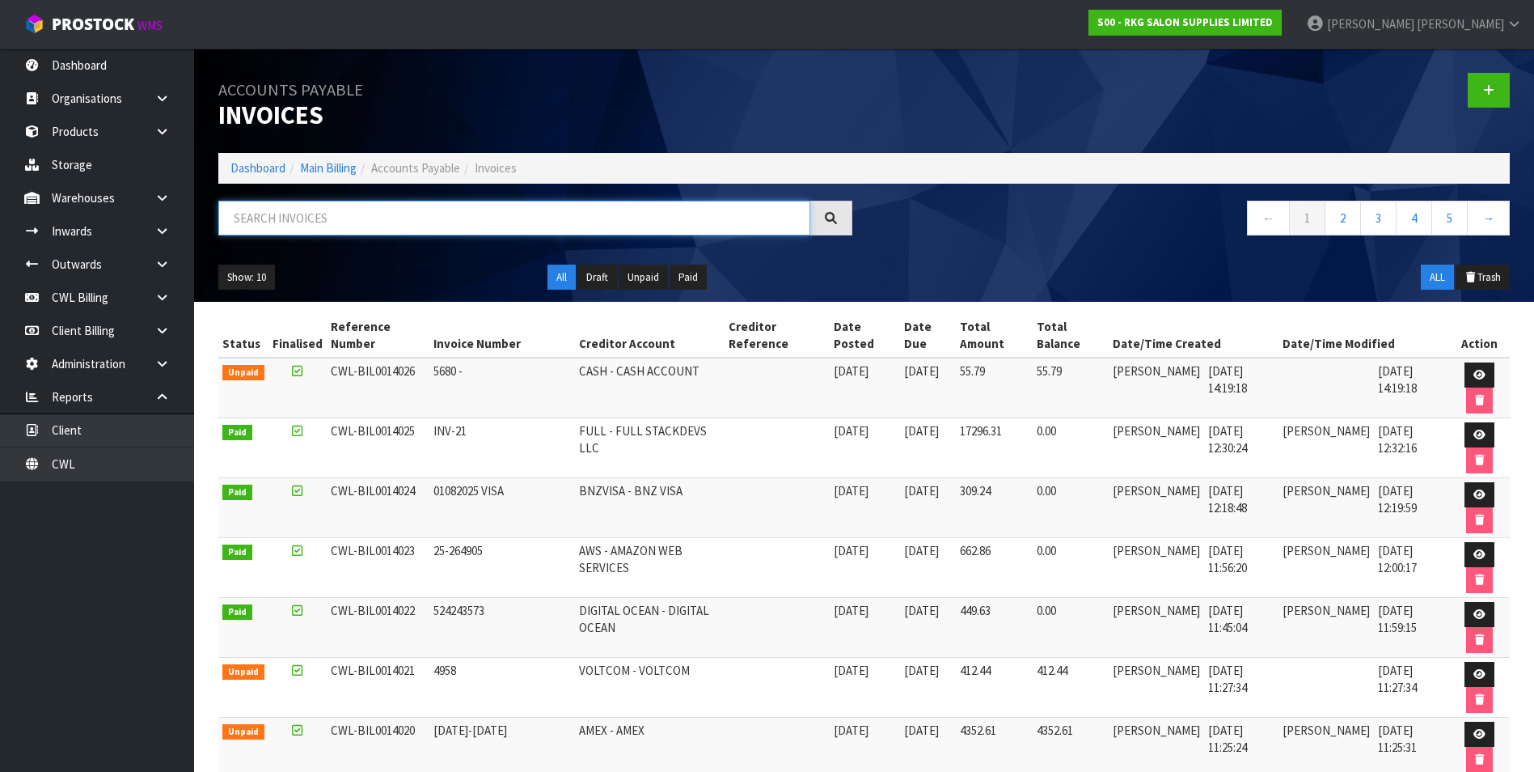
click at [345, 218] on input "text" at bounding box center [514, 218] width 592 height 35
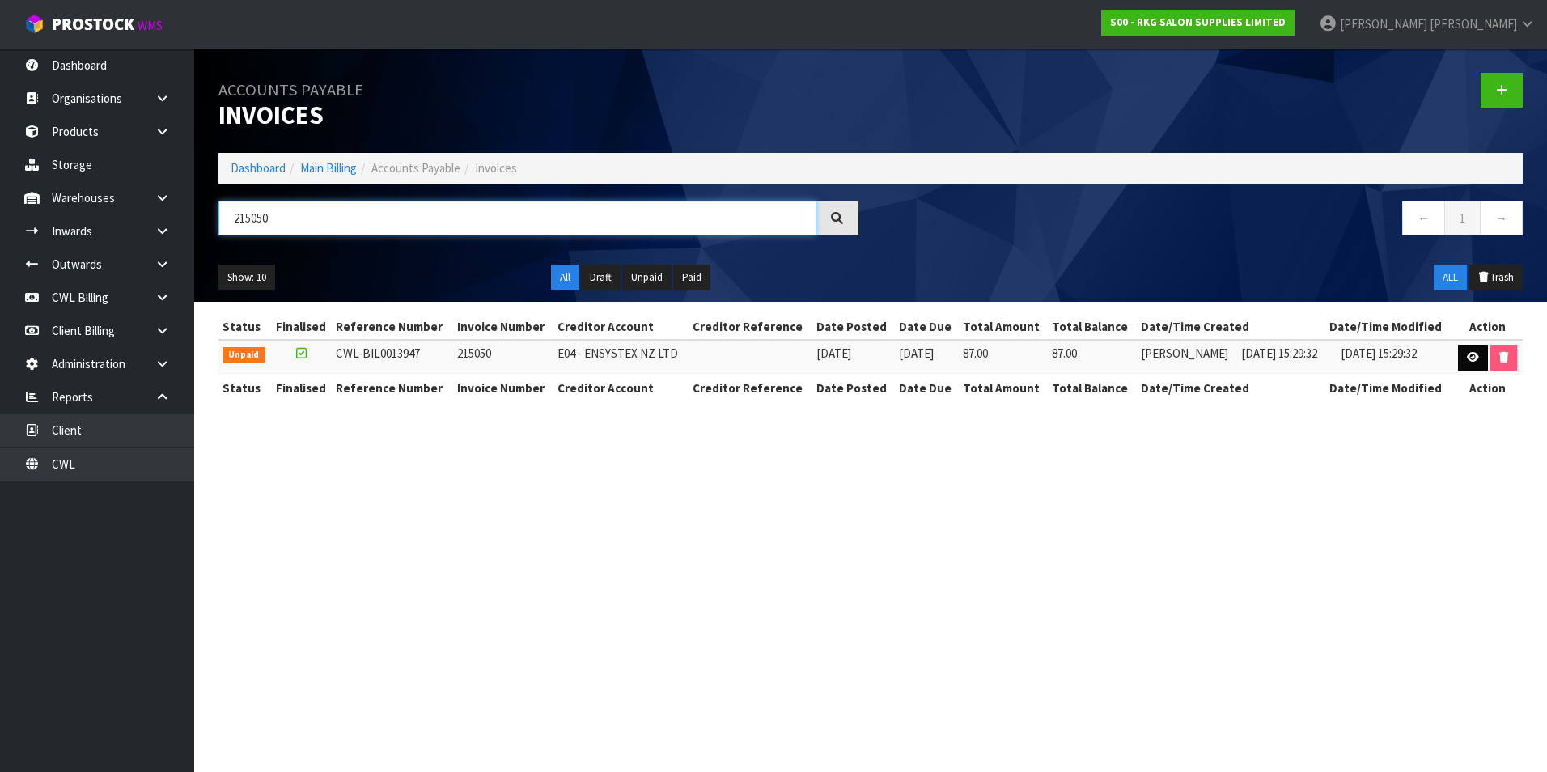
type input "215050"
click at [1476, 358] on link at bounding box center [1473, 358] width 30 height 26
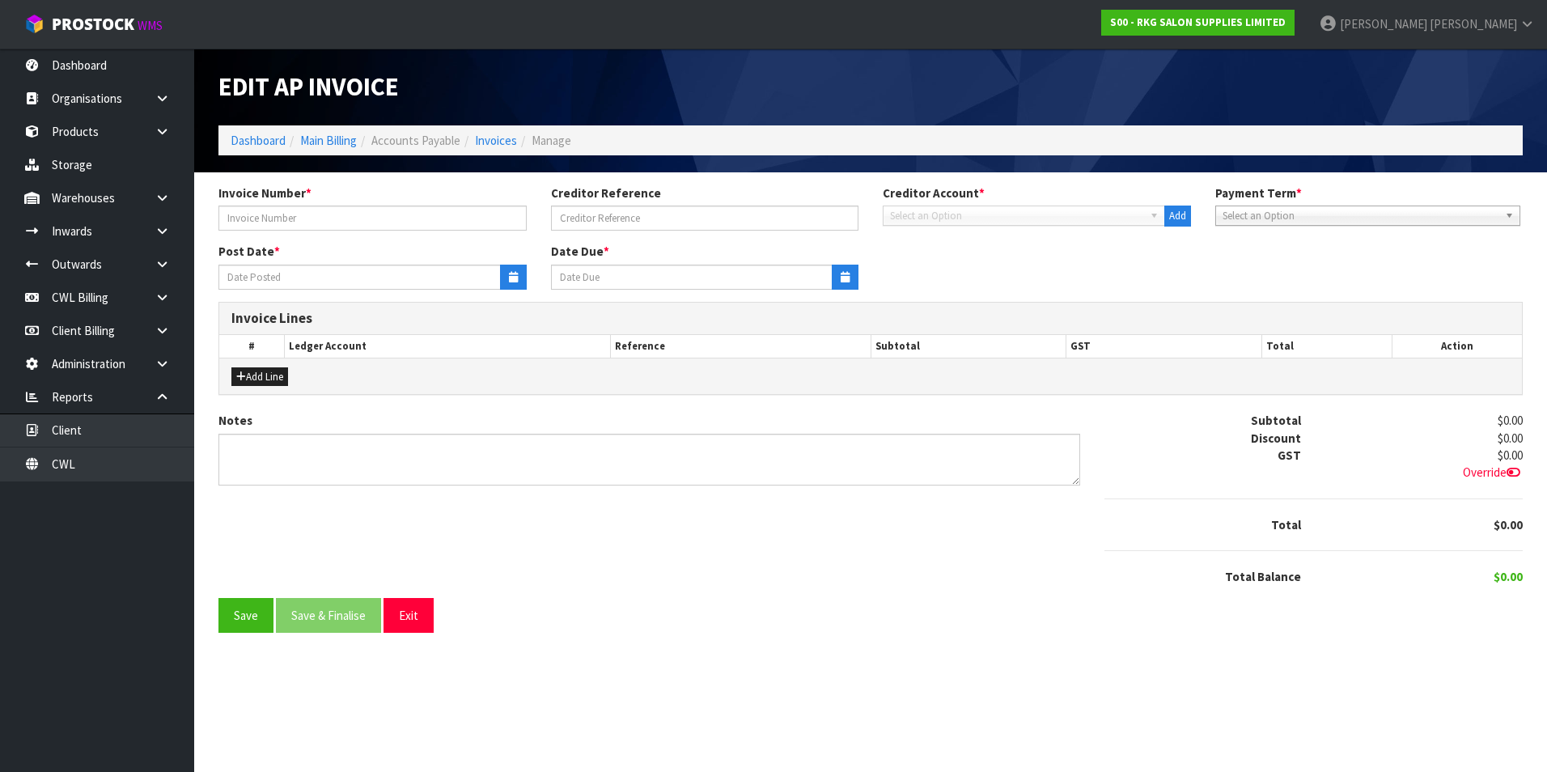
type input "215050"
type input "[DATE]"
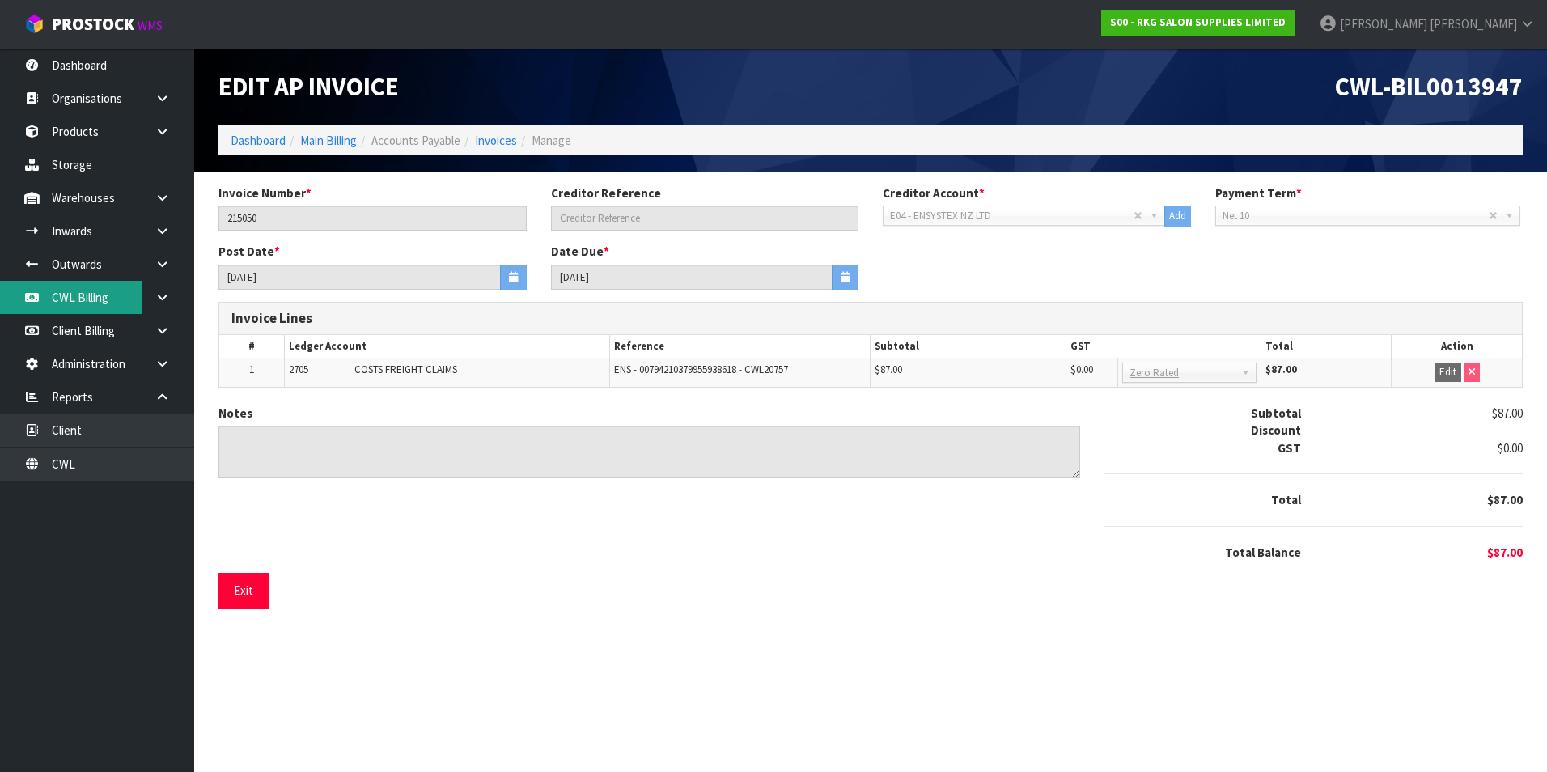
click at [98, 294] on link "CWL Billing" at bounding box center [97, 297] width 194 height 33
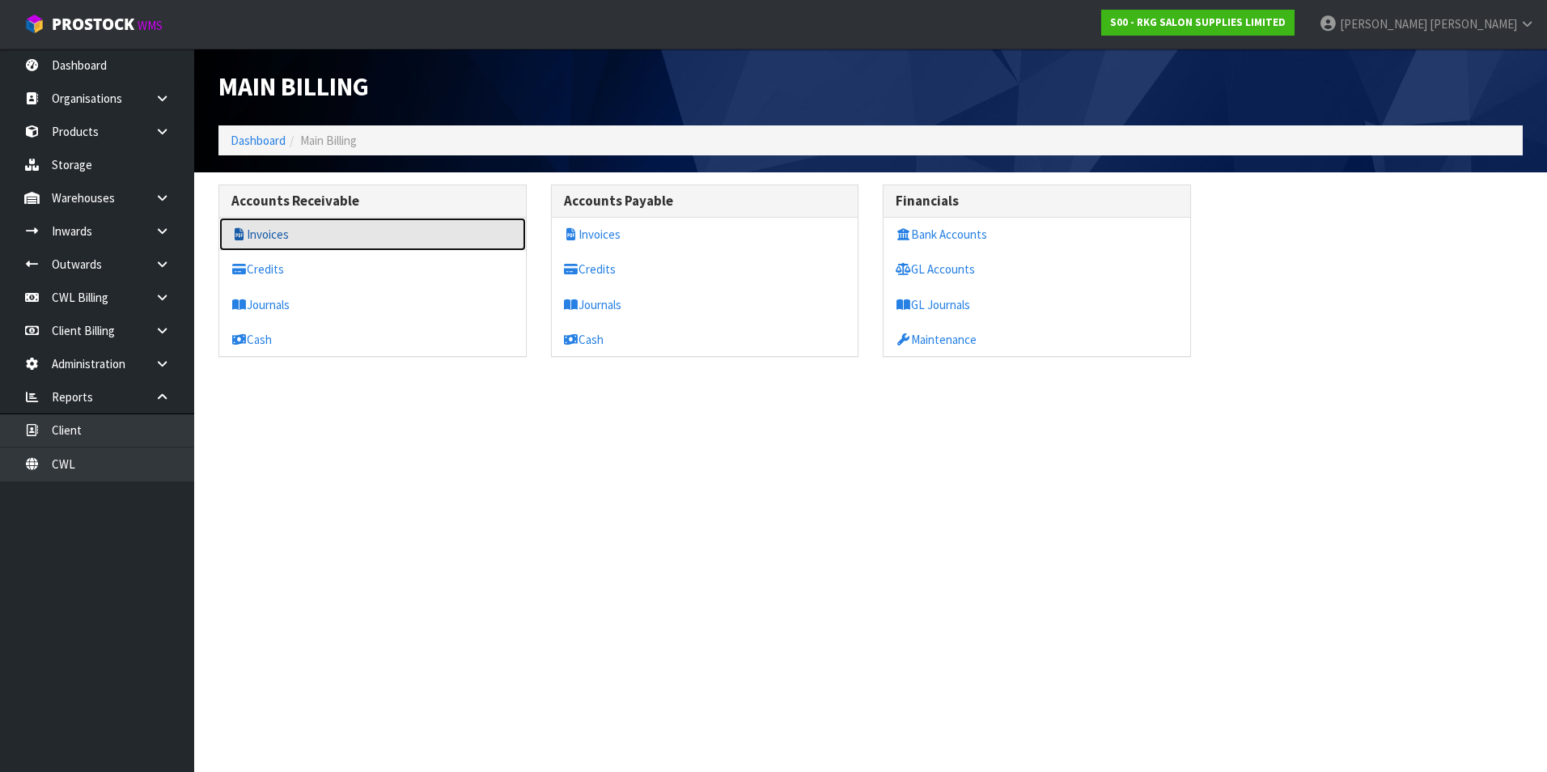
click at [282, 239] on link "Invoices" at bounding box center [372, 234] width 307 height 33
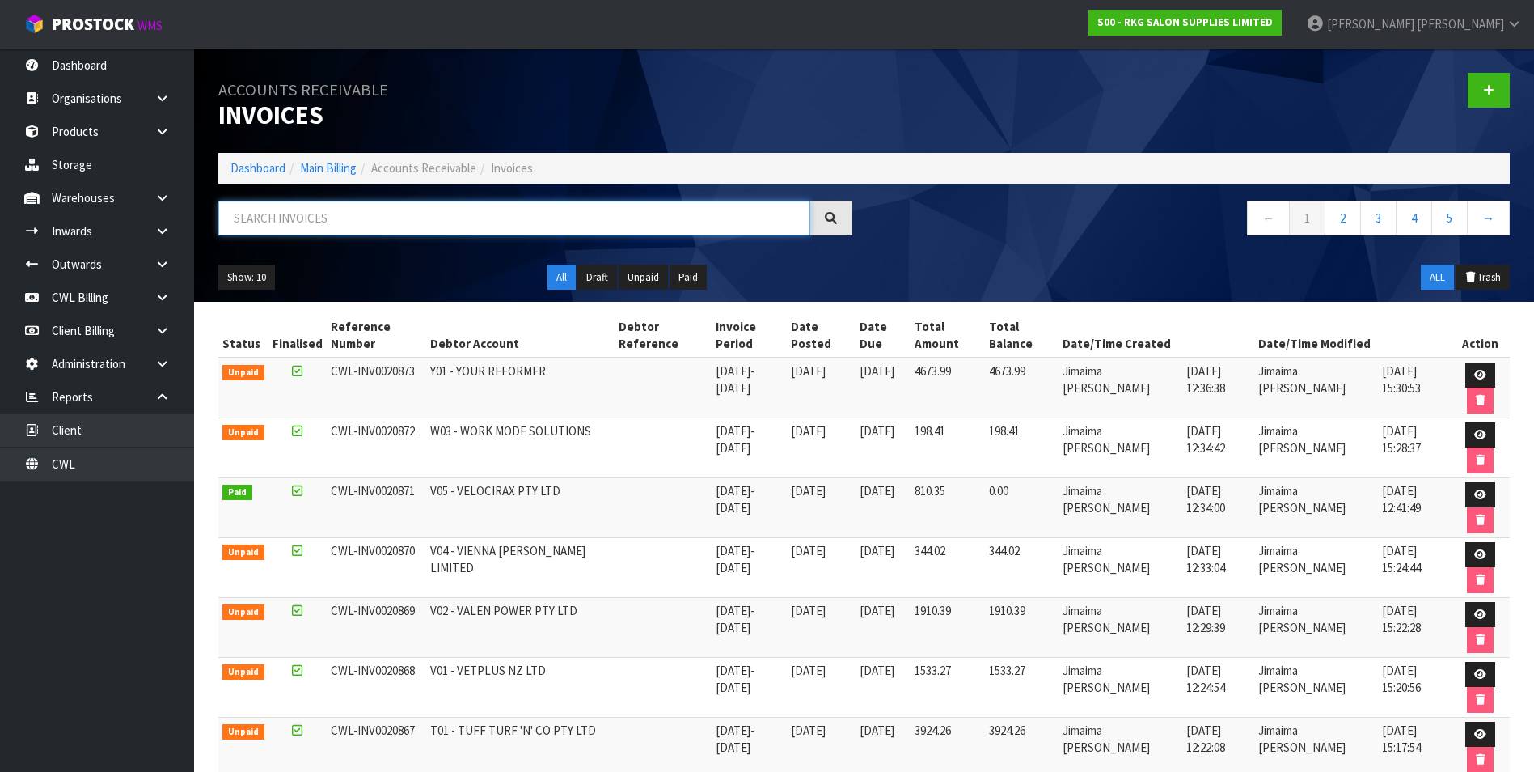
click at [278, 222] on input "text" at bounding box center [514, 218] width 592 height 35
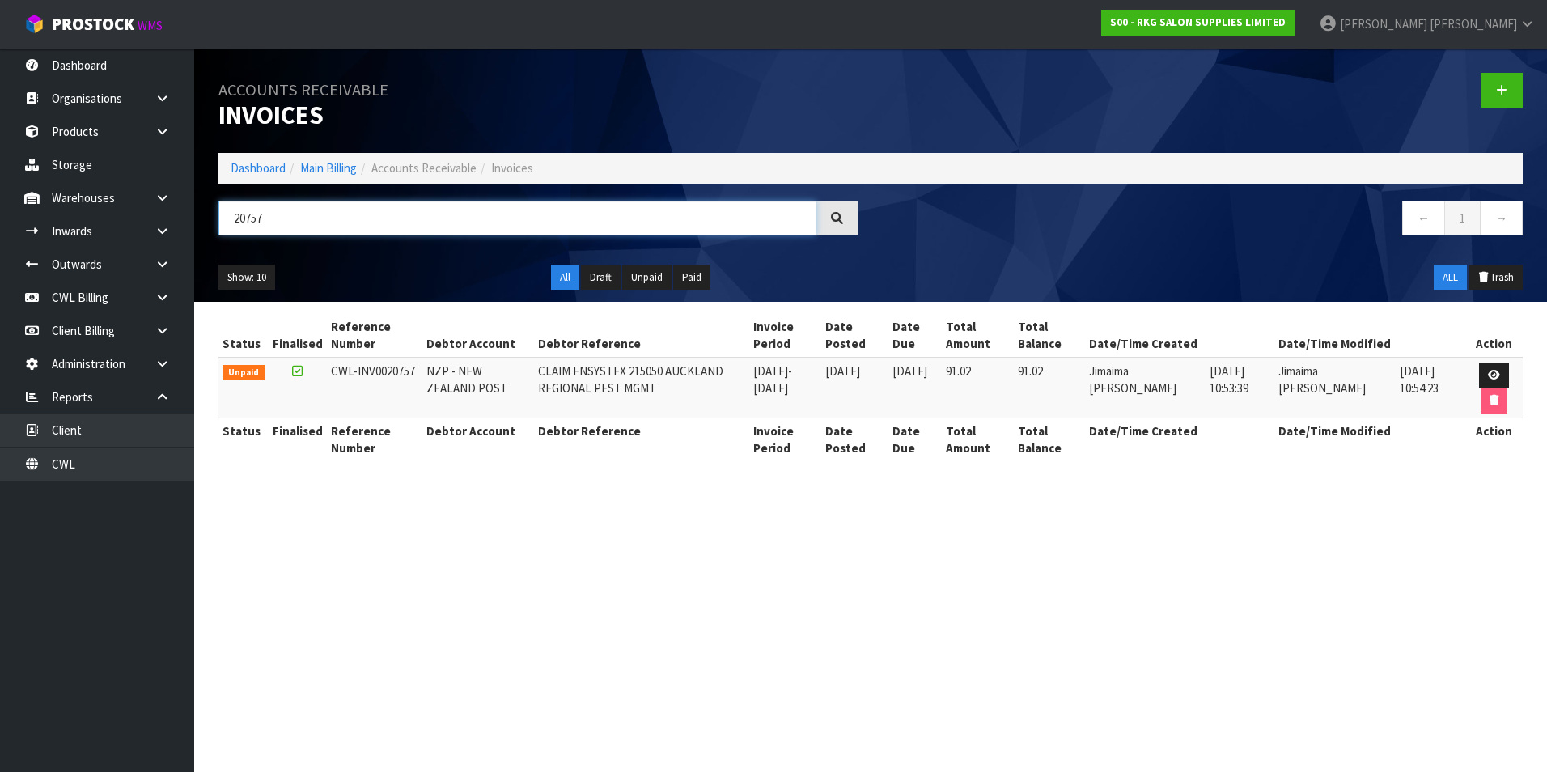
type input "20757"
click at [824, 552] on section "Accounts Receivable Invoices Dashboard Main Billing Accounts Receivable Invoice…" at bounding box center [773, 386] width 1547 height 772
click at [334, 164] on link "Main Billing" at bounding box center [328, 167] width 57 height 15
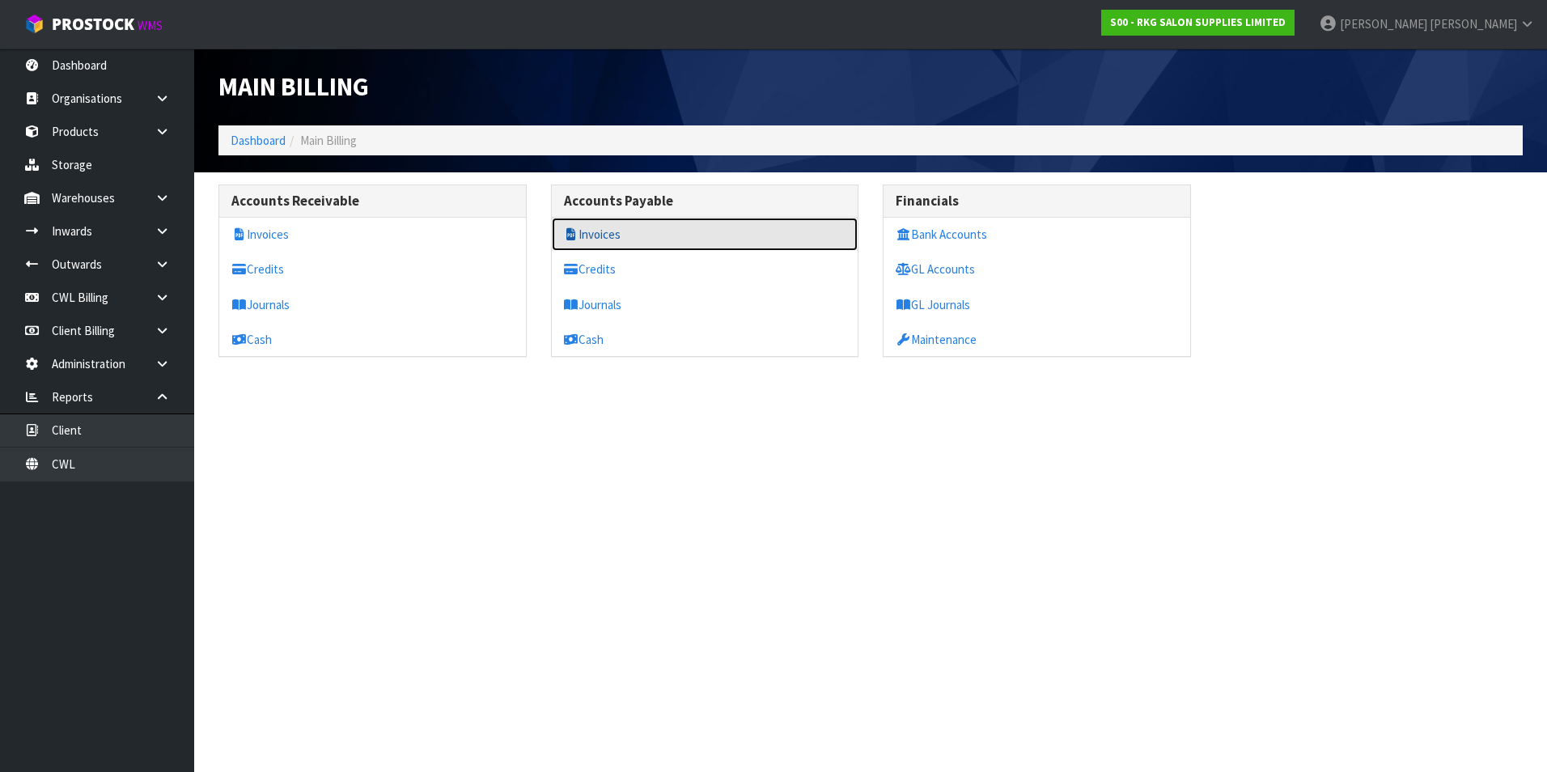
click at [618, 230] on link "Invoices" at bounding box center [705, 234] width 307 height 33
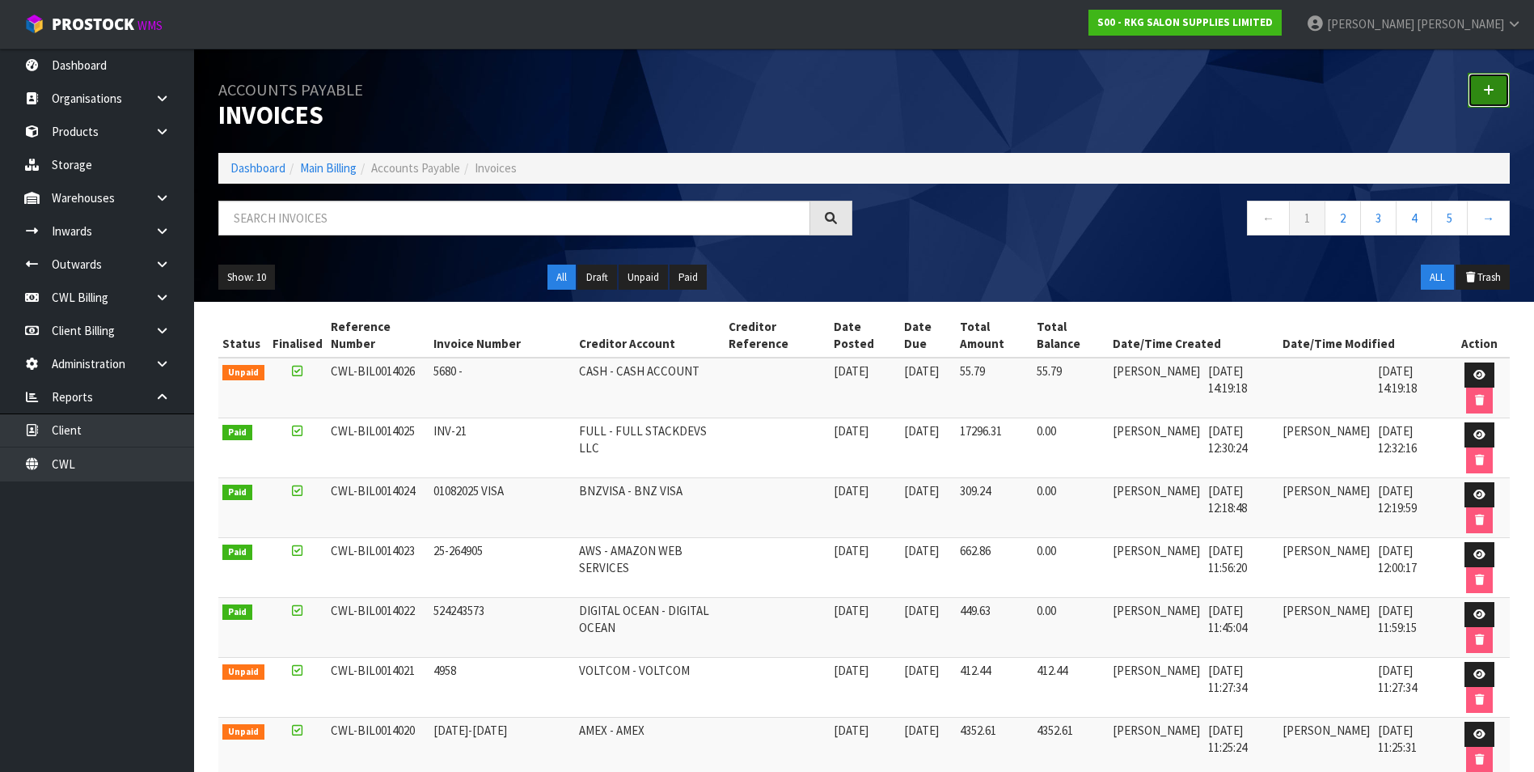
click at [1487, 90] on icon at bounding box center [1488, 90] width 11 height 12
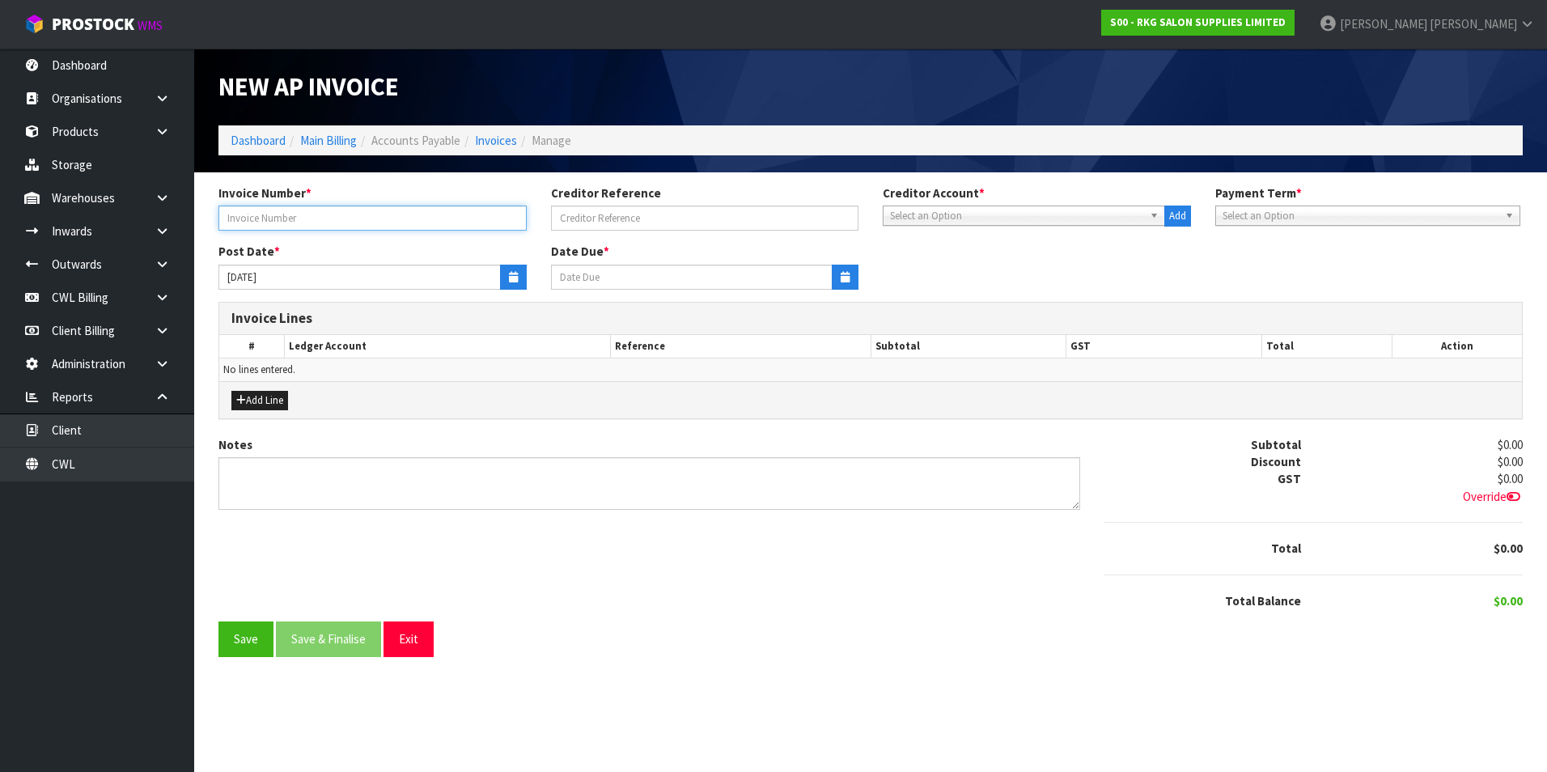
click at [319, 212] on input "text" at bounding box center [372, 217] width 308 height 25
type input "202 534"
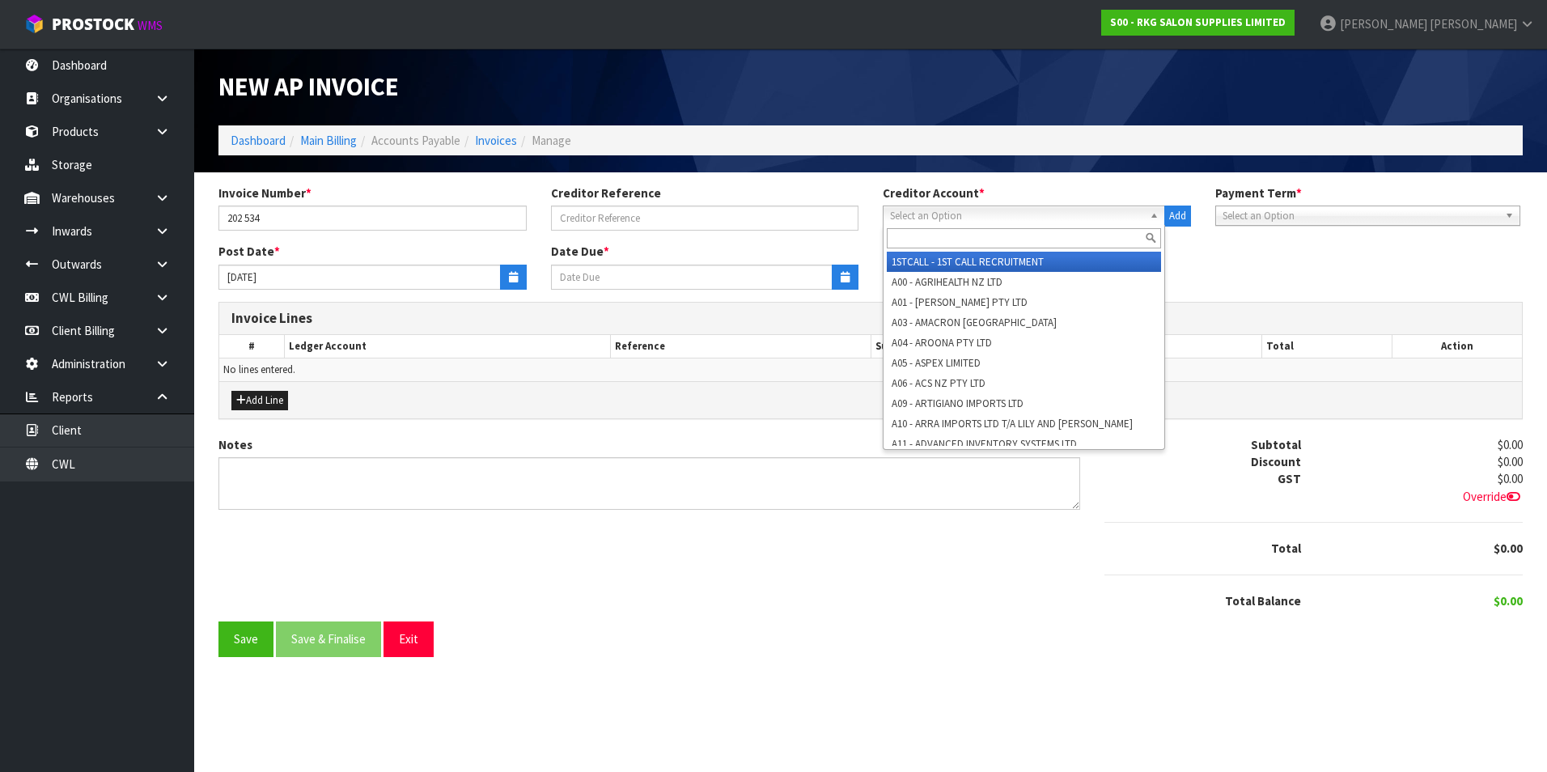
click at [985, 218] on span "Select an Option" at bounding box center [1016, 215] width 253 height 19
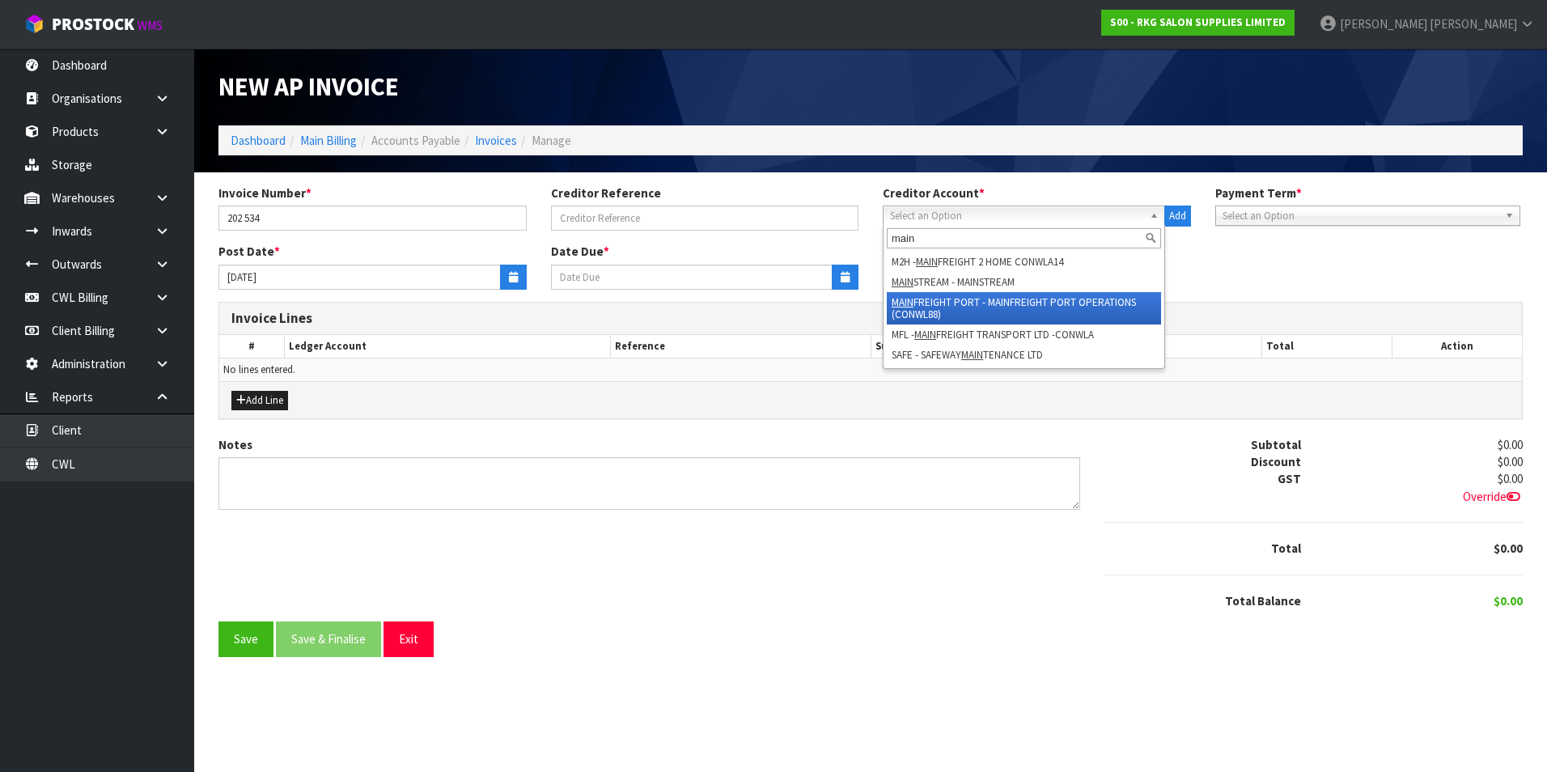
type input "main"
click at [1009, 298] on li "MAIN FREIGHT PORT - MAINFREIGHT PORT OPERATIONS (CONWL88)" at bounding box center [1024, 308] width 274 height 32
type input "20/10/2025"
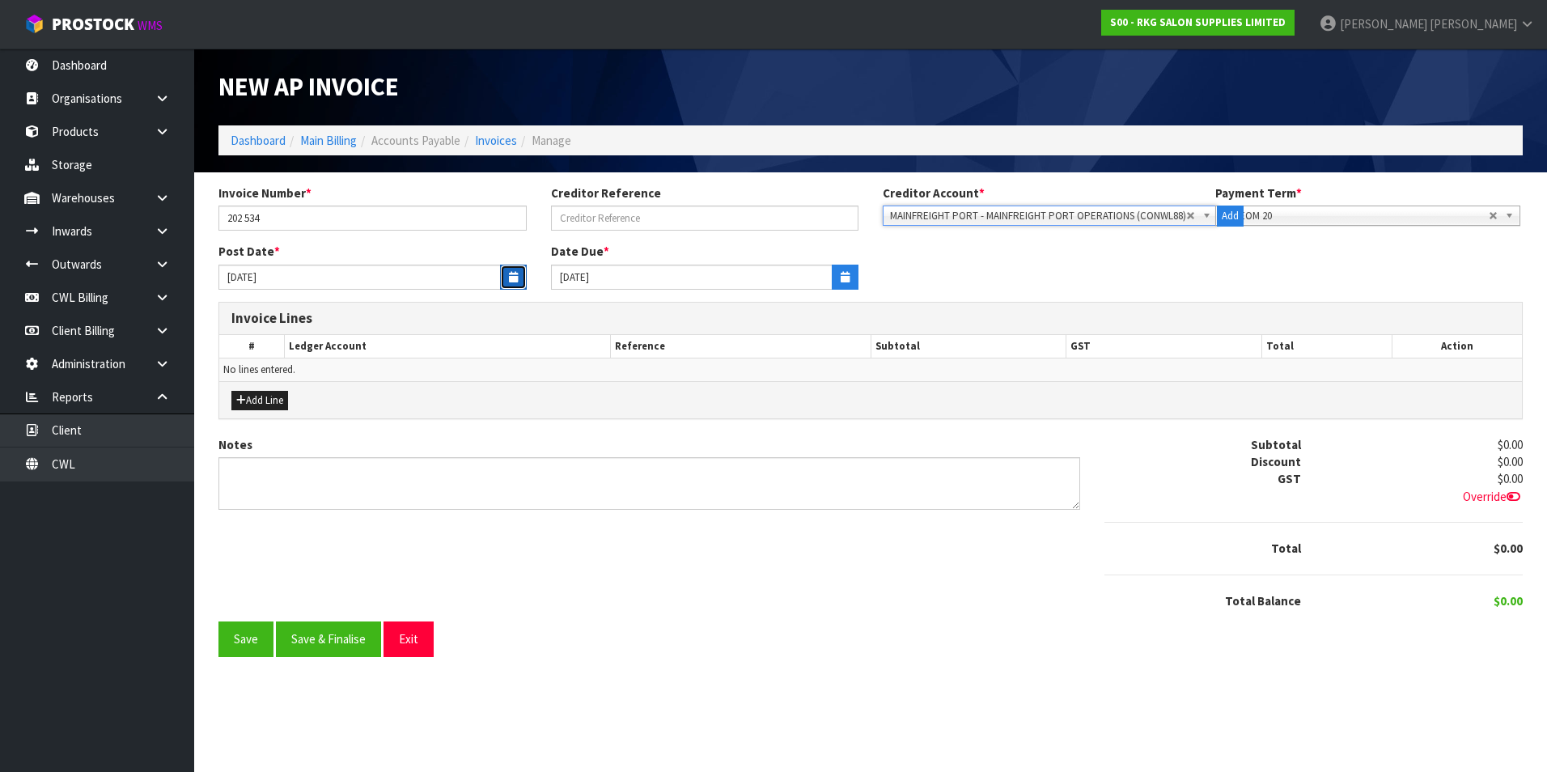
click at [510, 275] on icon "button" at bounding box center [513, 277] width 9 height 11
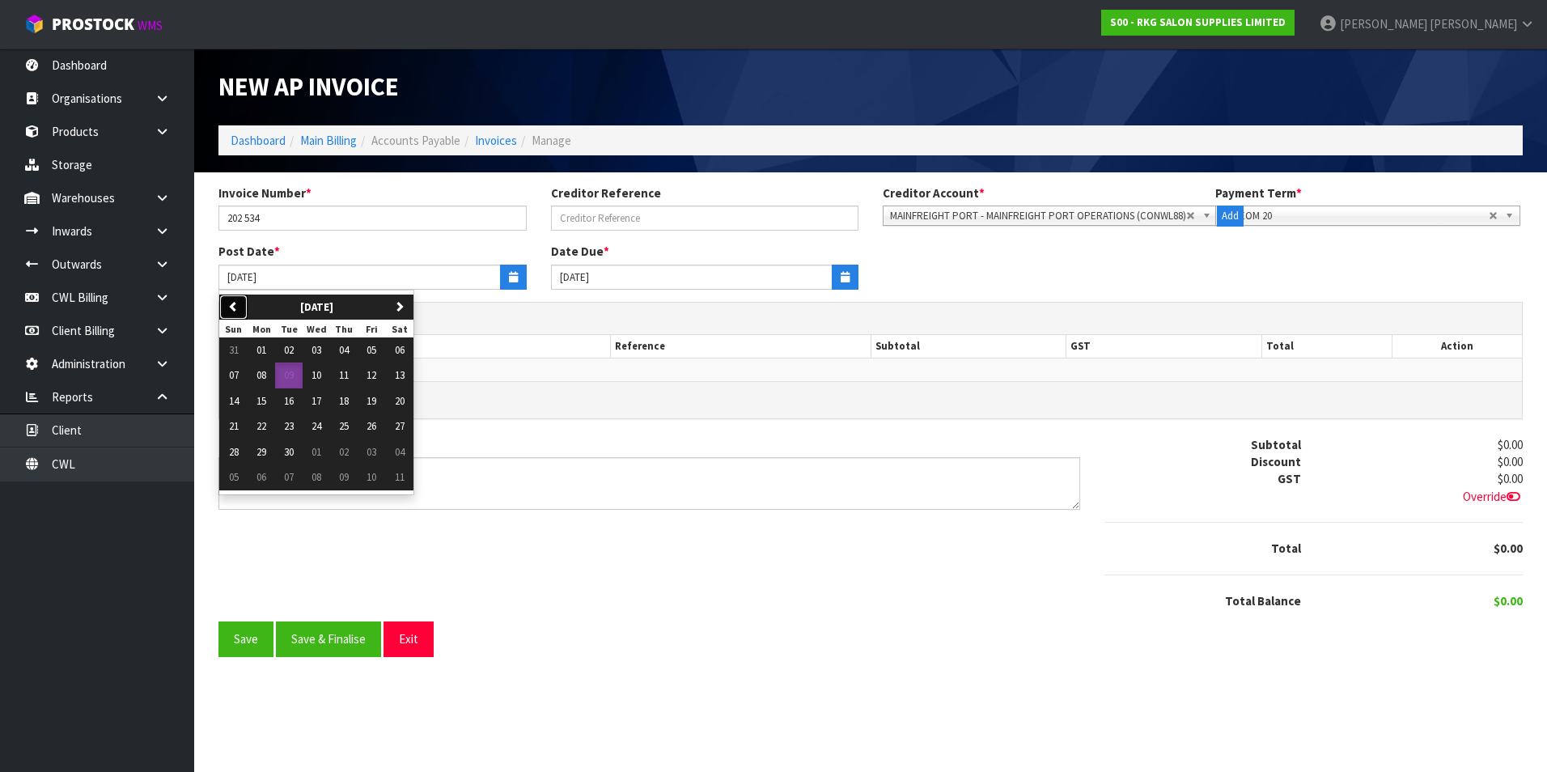
click at [233, 305] on icon "button" at bounding box center [233, 306] width 11 height 11
click at [372, 428] on span "22" at bounding box center [371, 426] width 10 height 14
type input "[DATE]"
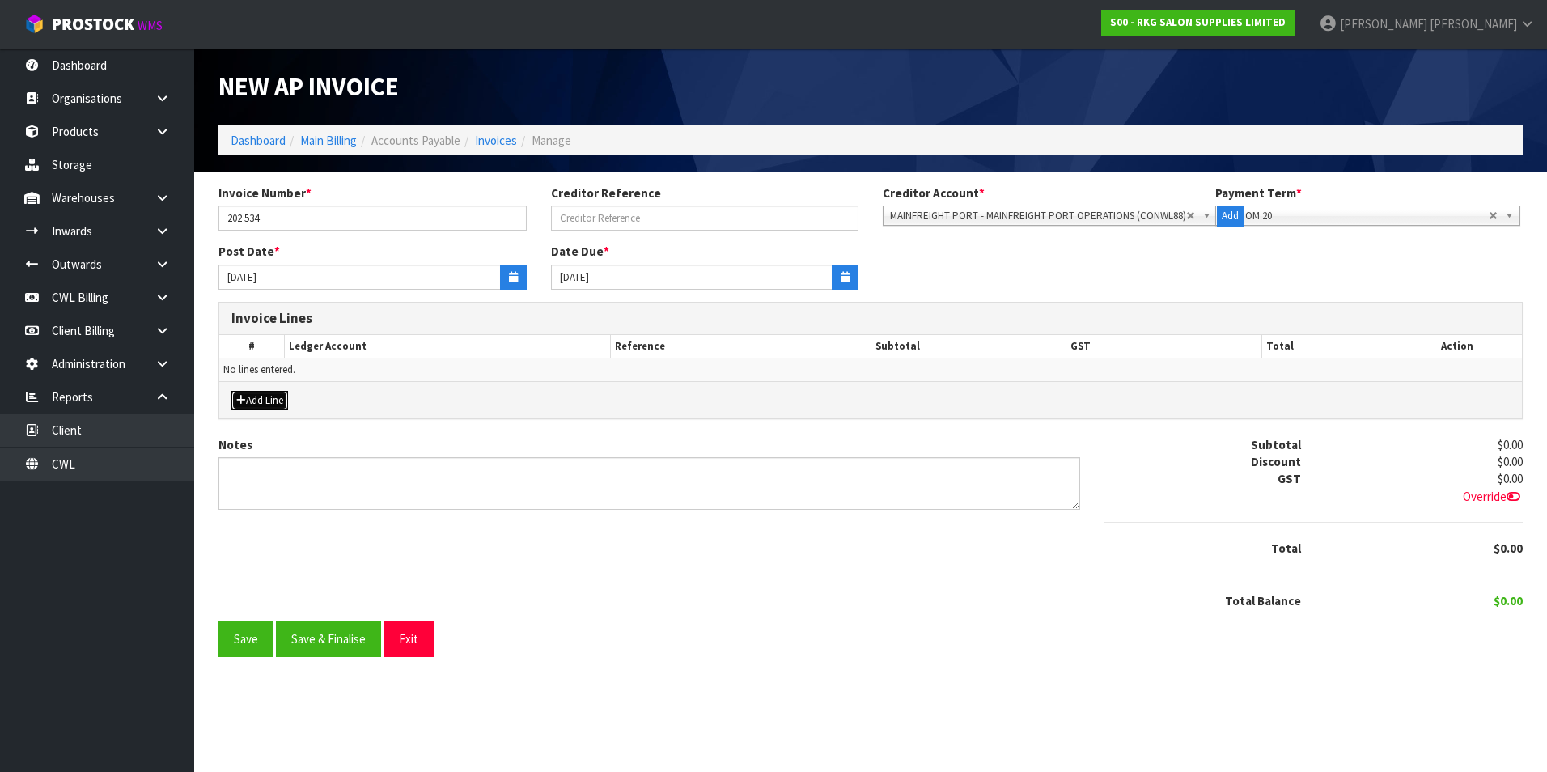
click at [268, 397] on button "Add Line" at bounding box center [259, 400] width 57 height 19
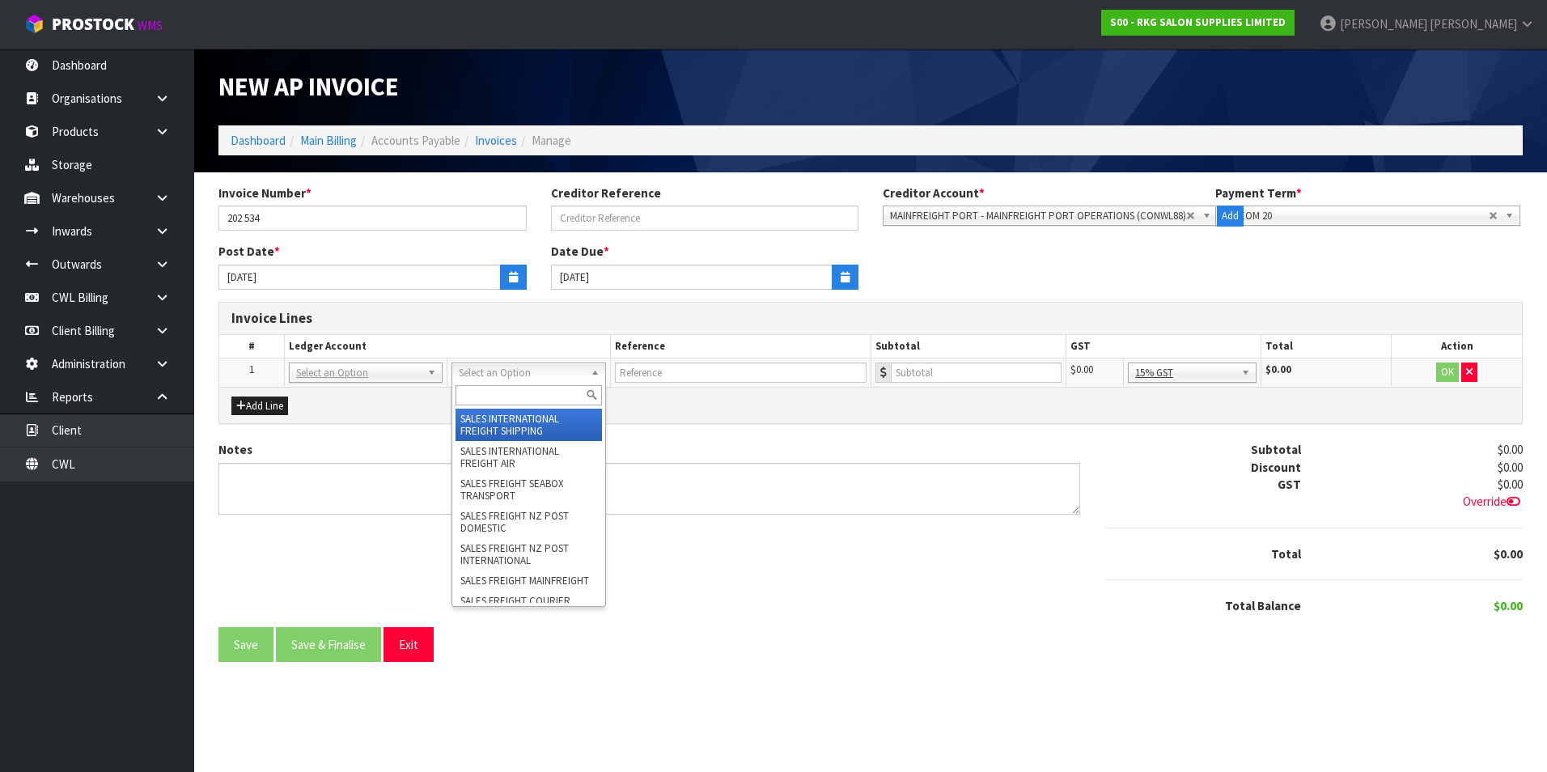
click at [480, 396] on input "text" at bounding box center [528, 395] width 146 height 20
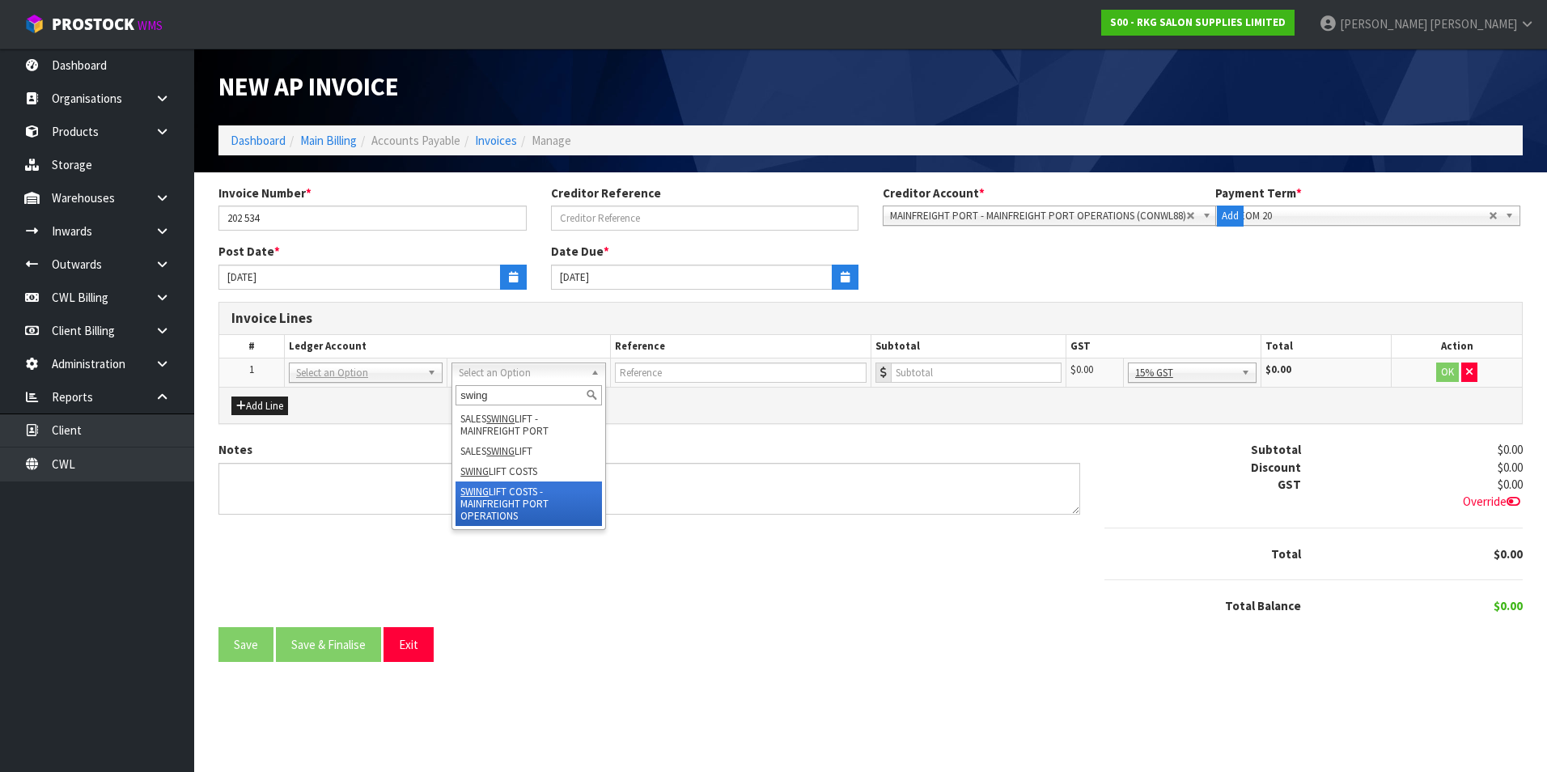
type input "swing"
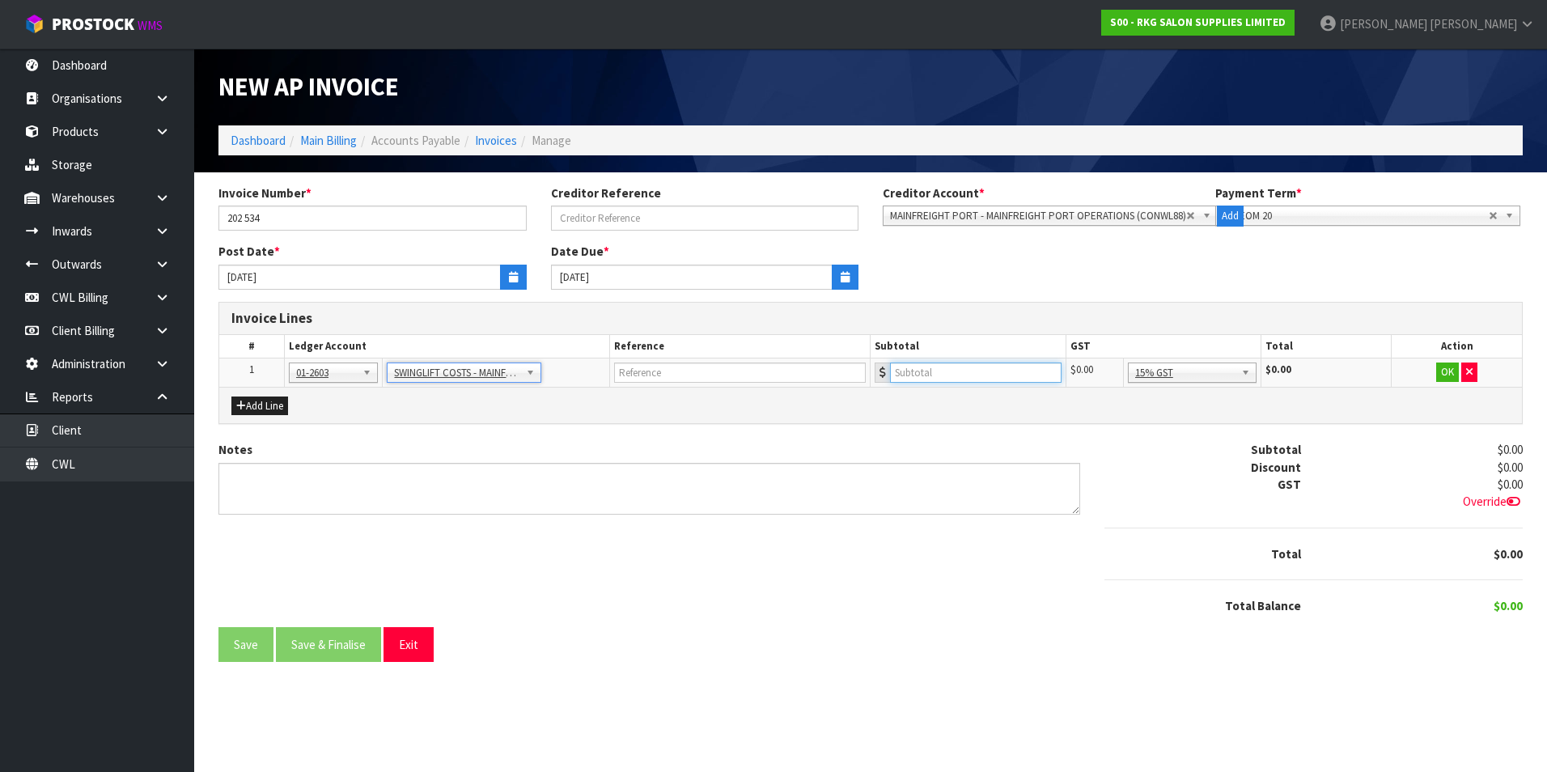
click at [983, 376] on input "number" at bounding box center [975, 372] width 171 height 20
type input "1209.28"
click at [1446, 377] on button "OK" at bounding box center [1447, 371] width 23 height 19
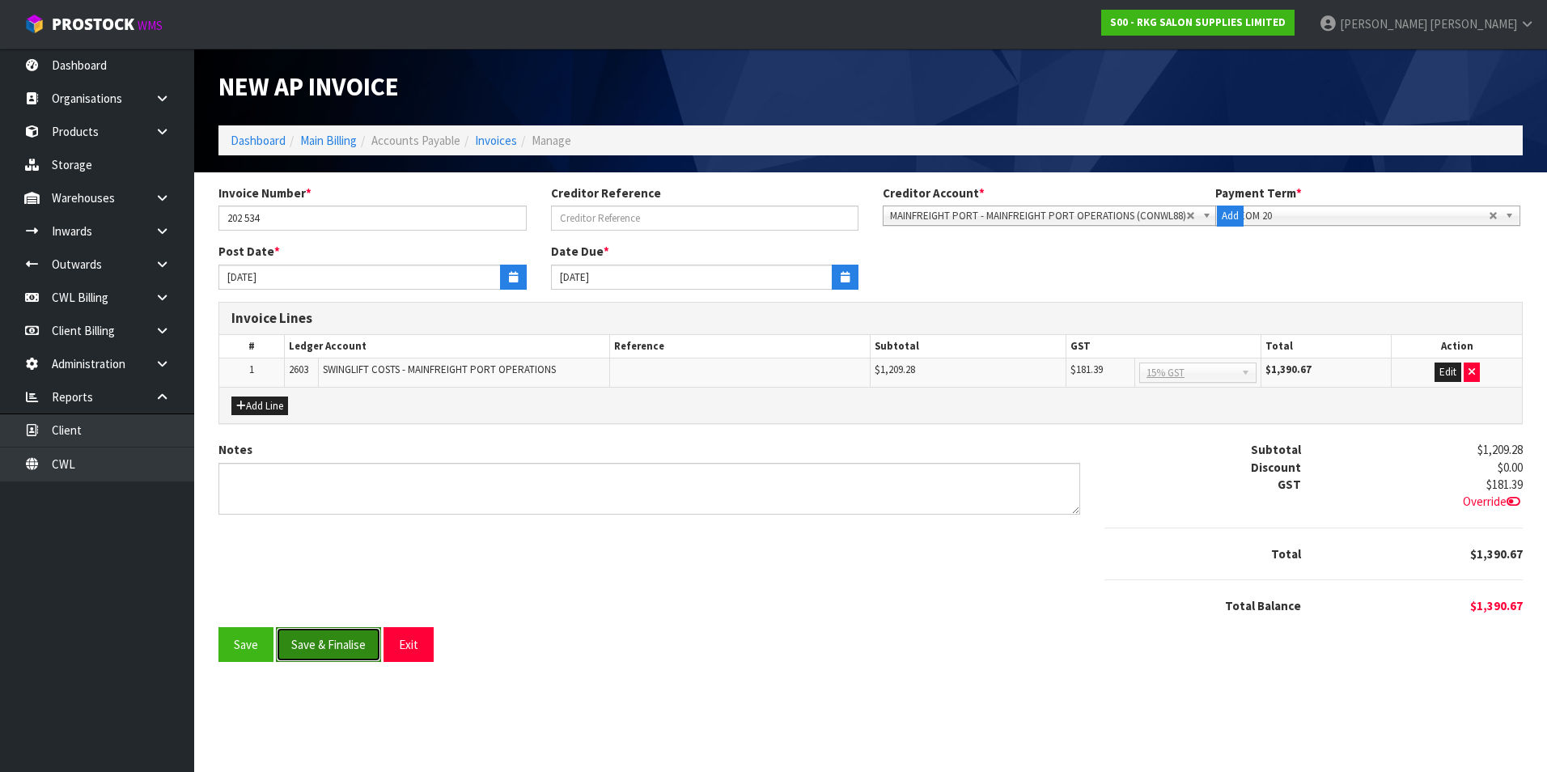
click at [353, 641] on button "Save & Finalise" at bounding box center [328, 644] width 105 height 35
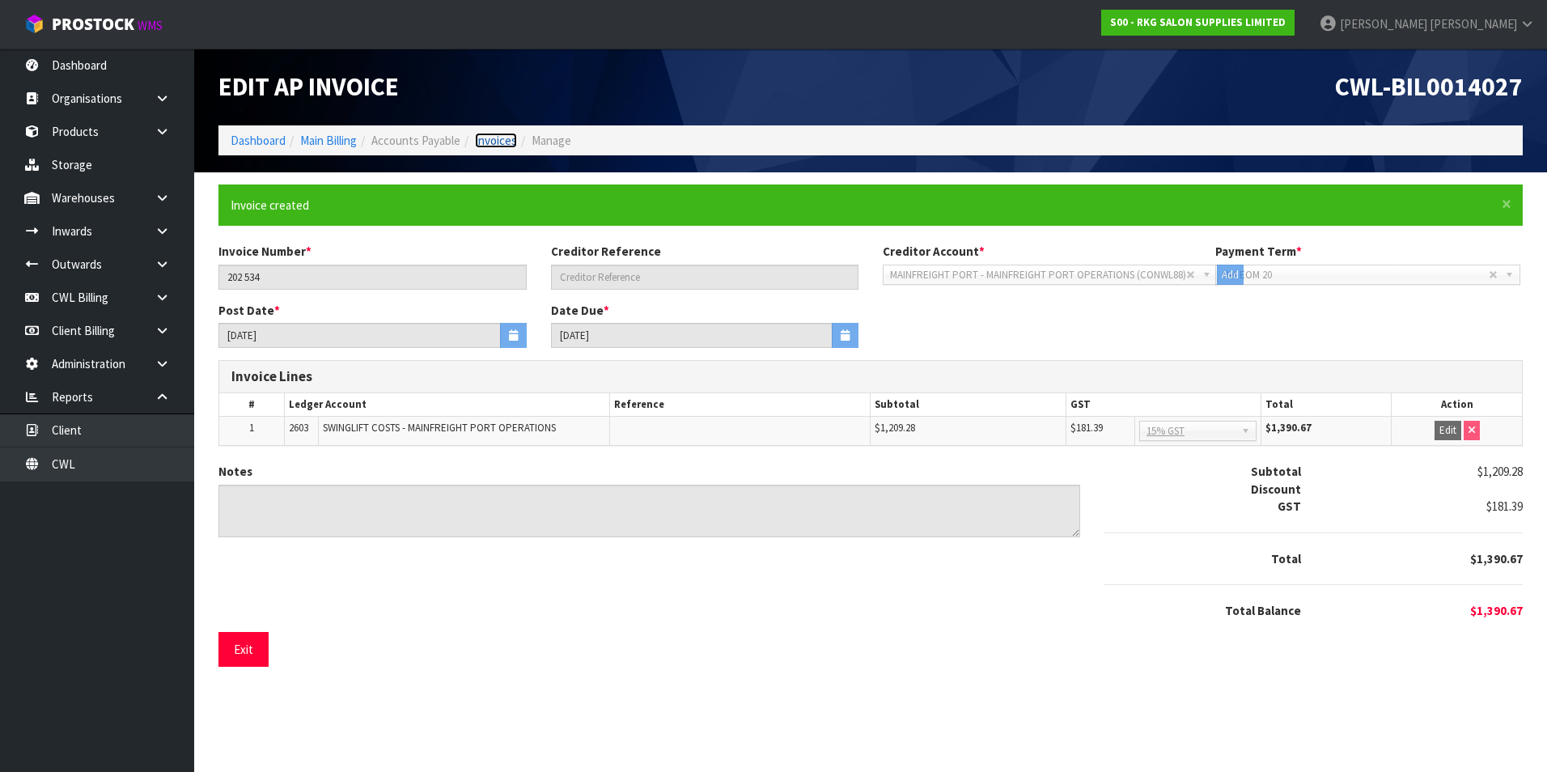
click at [497, 142] on link "Invoices" at bounding box center [496, 140] width 42 height 15
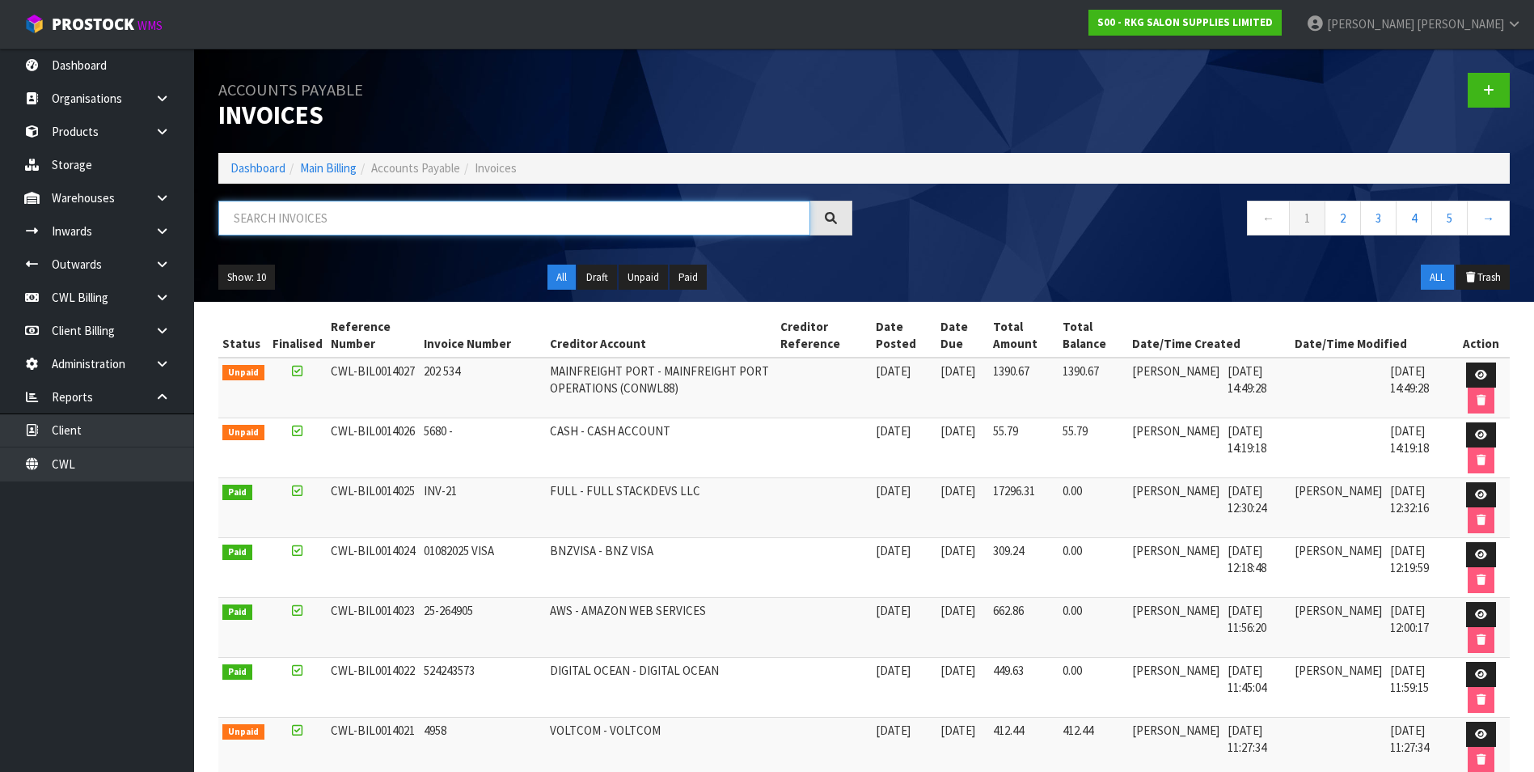
click at [358, 214] on input "text" at bounding box center [514, 218] width 592 height 35
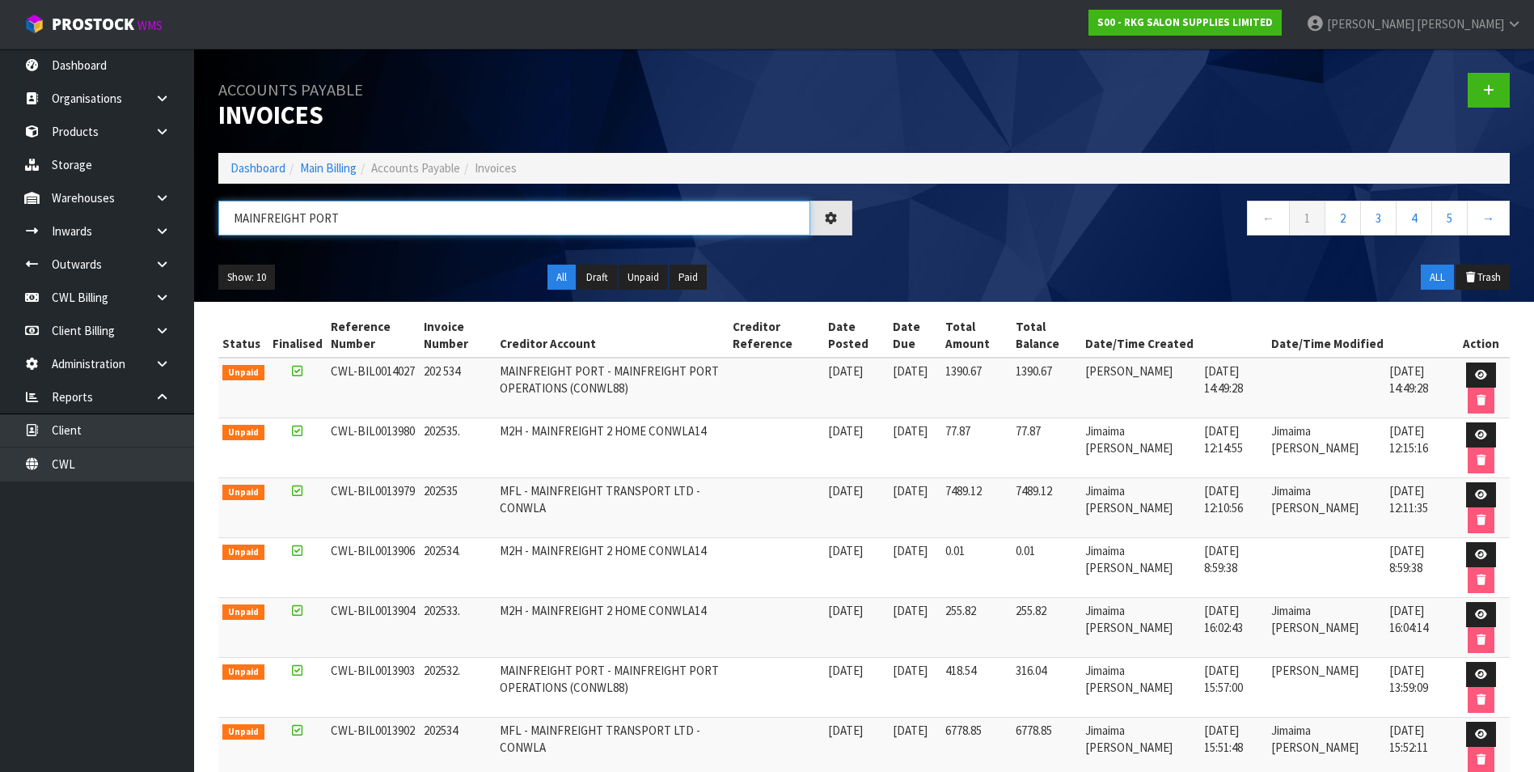
type input "MAINFREIGHT PORT"
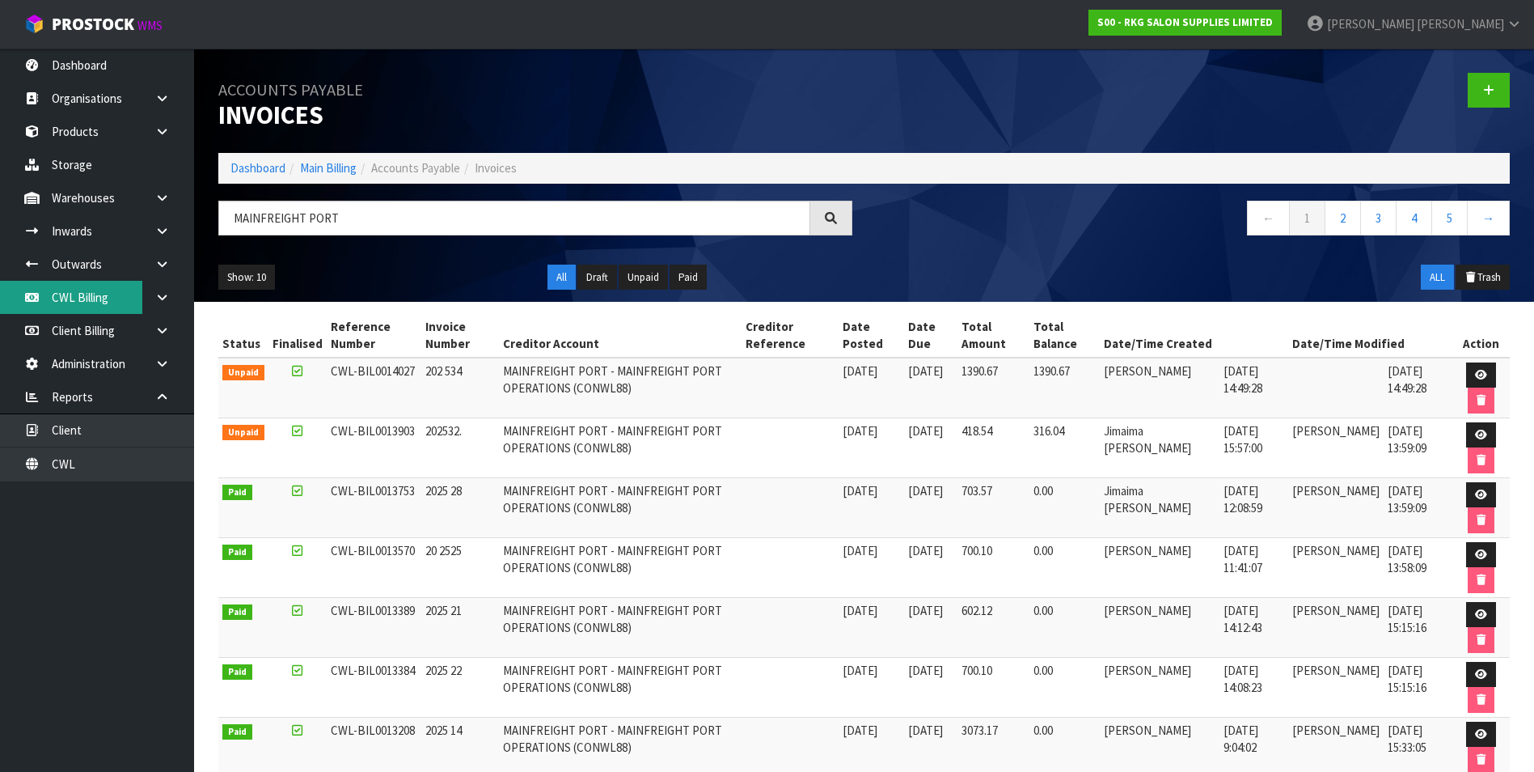
click at [89, 306] on link "CWL Billing" at bounding box center [97, 297] width 194 height 33
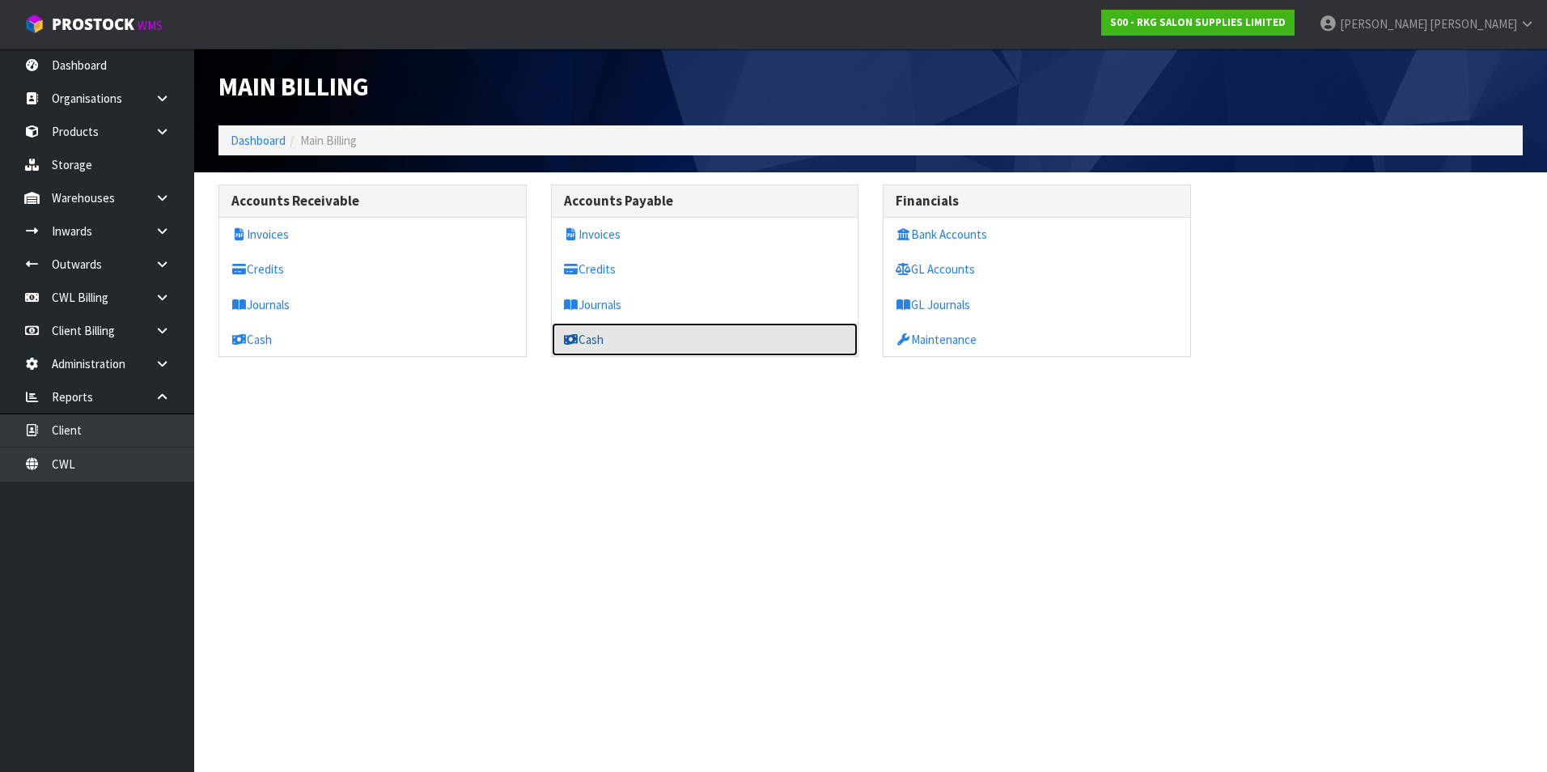
click at [621, 339] on link "Cash" at bounding box center [705, 339] width 307 height 33
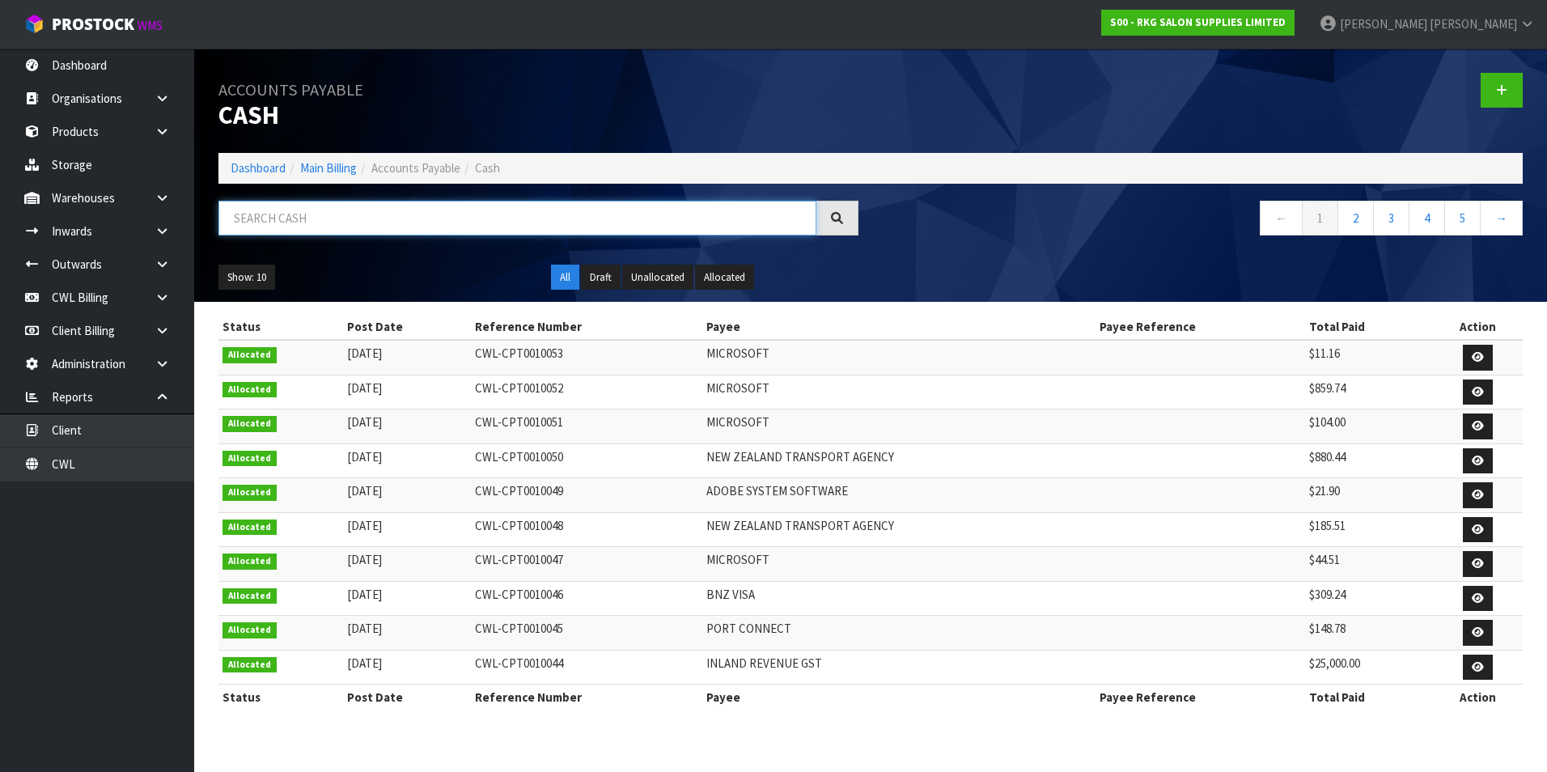
click at [366, 222] on input "text" at bounding box center [517, 218] width 598 height 35
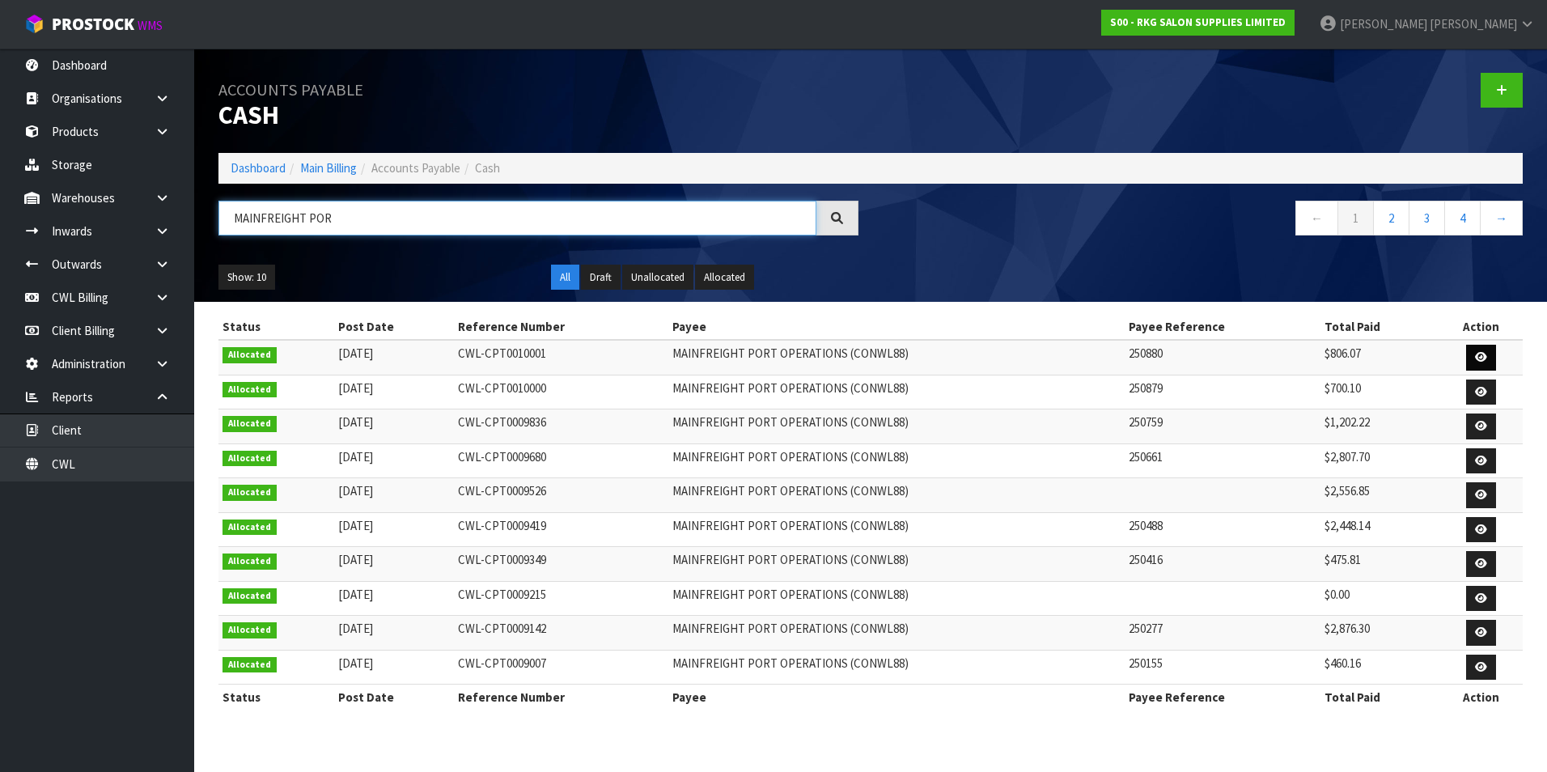
type input "MAINFREIGHT POR"
click at [1479, 355] on icon at bounding box center [1481, 357] width 12 height 11
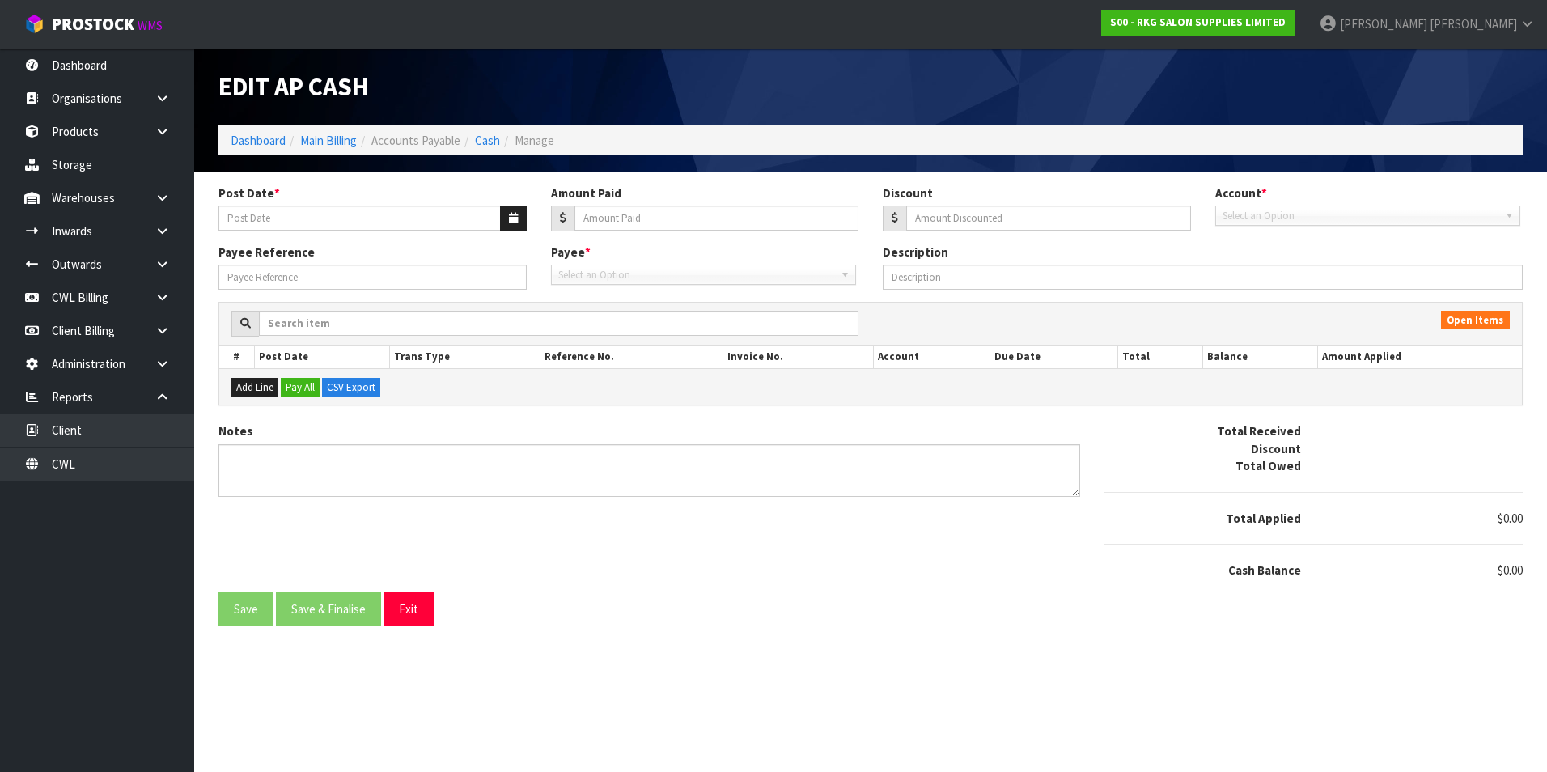
type input "[DATE]"
type input "806.07"
type input "0"
type input "250880"
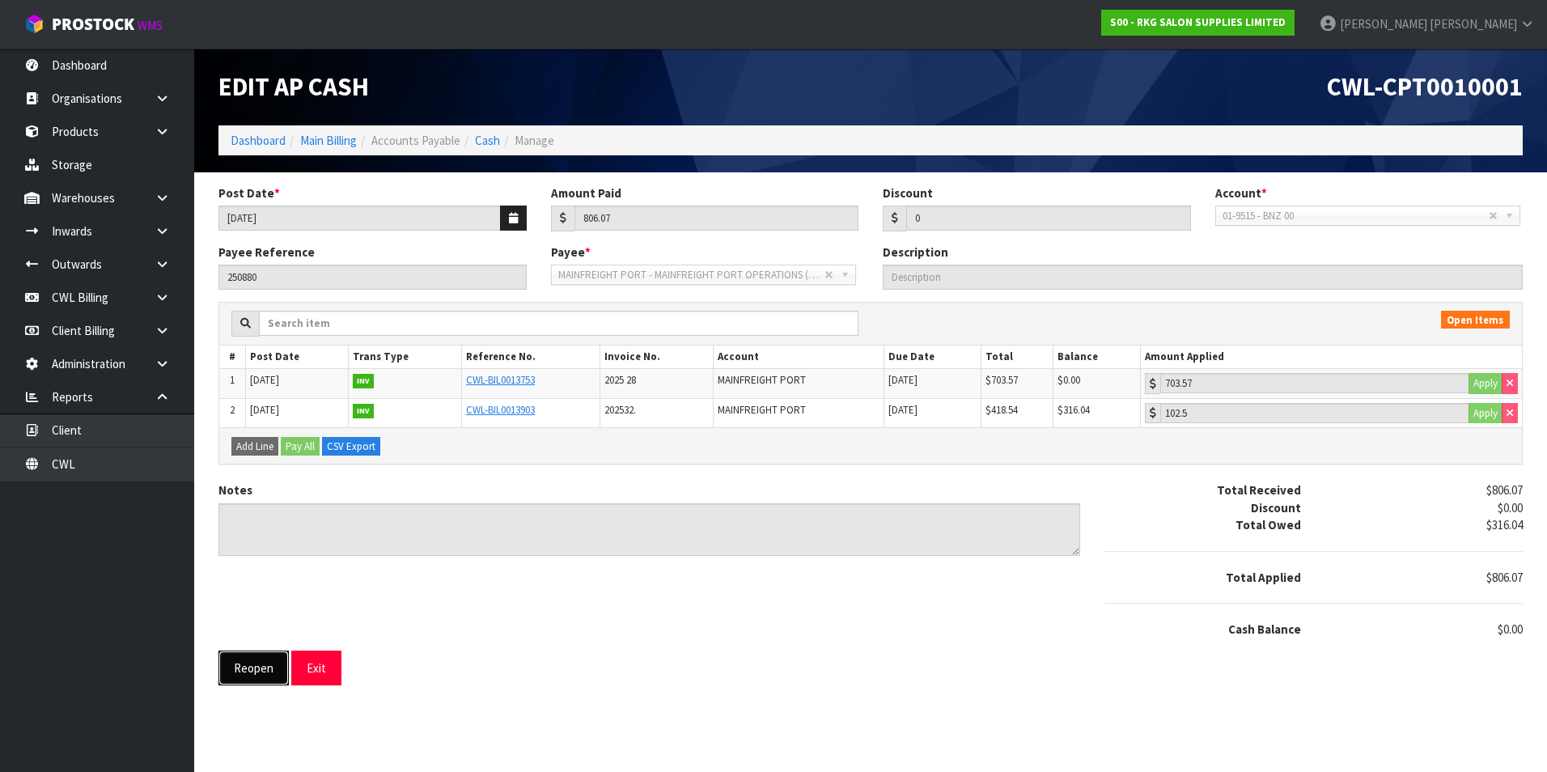
click at [249, 666] on button "Reopen" at bounding box center [253, 667] width 70 height 35
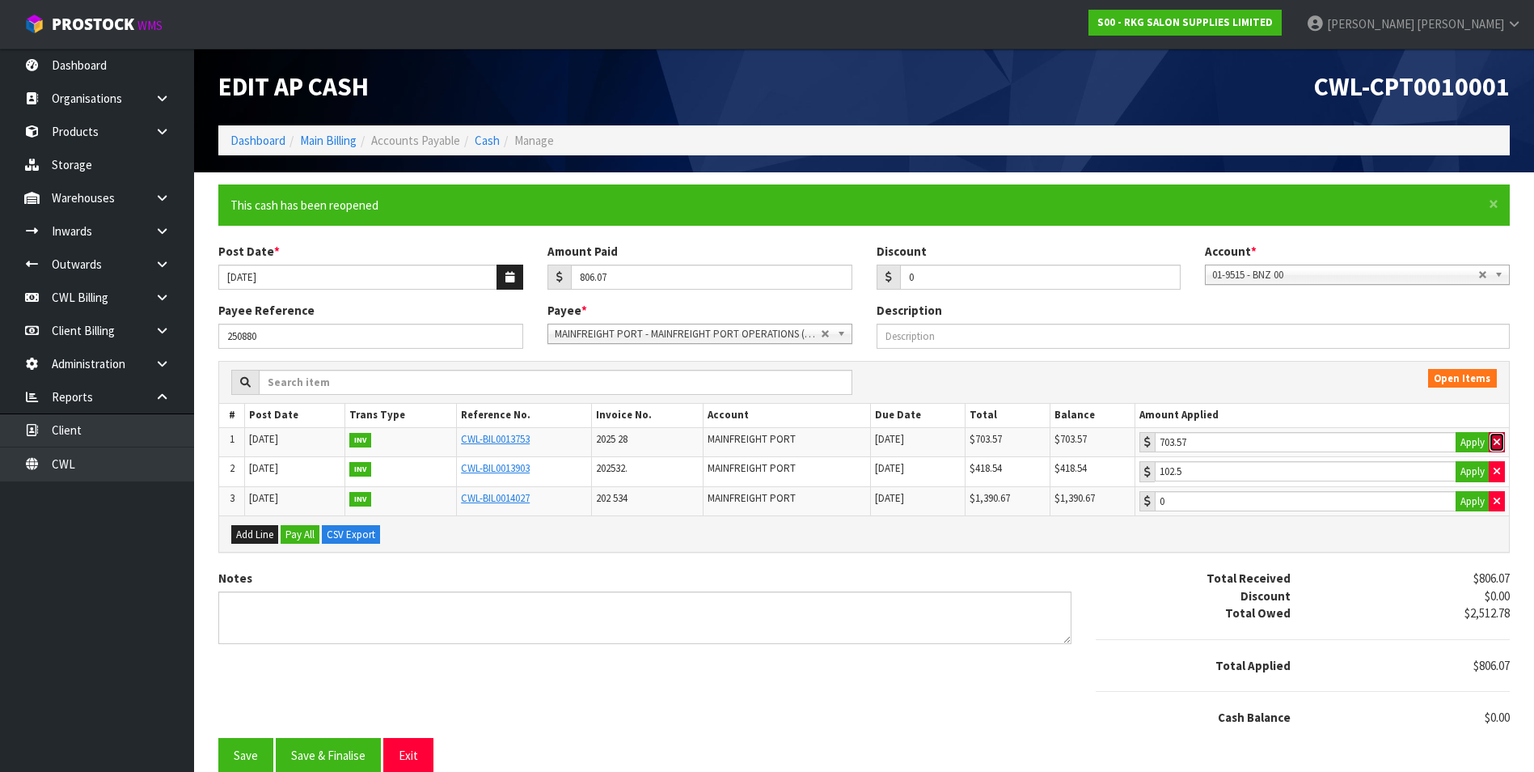
click at [1503, 438] on button "button" at bounding box center [1497, 442] width 16 height 21
type input "0"
click at [1500, 468] on icon "button" at bounding box center [1497, 471] width 6 height 11
type input "0"
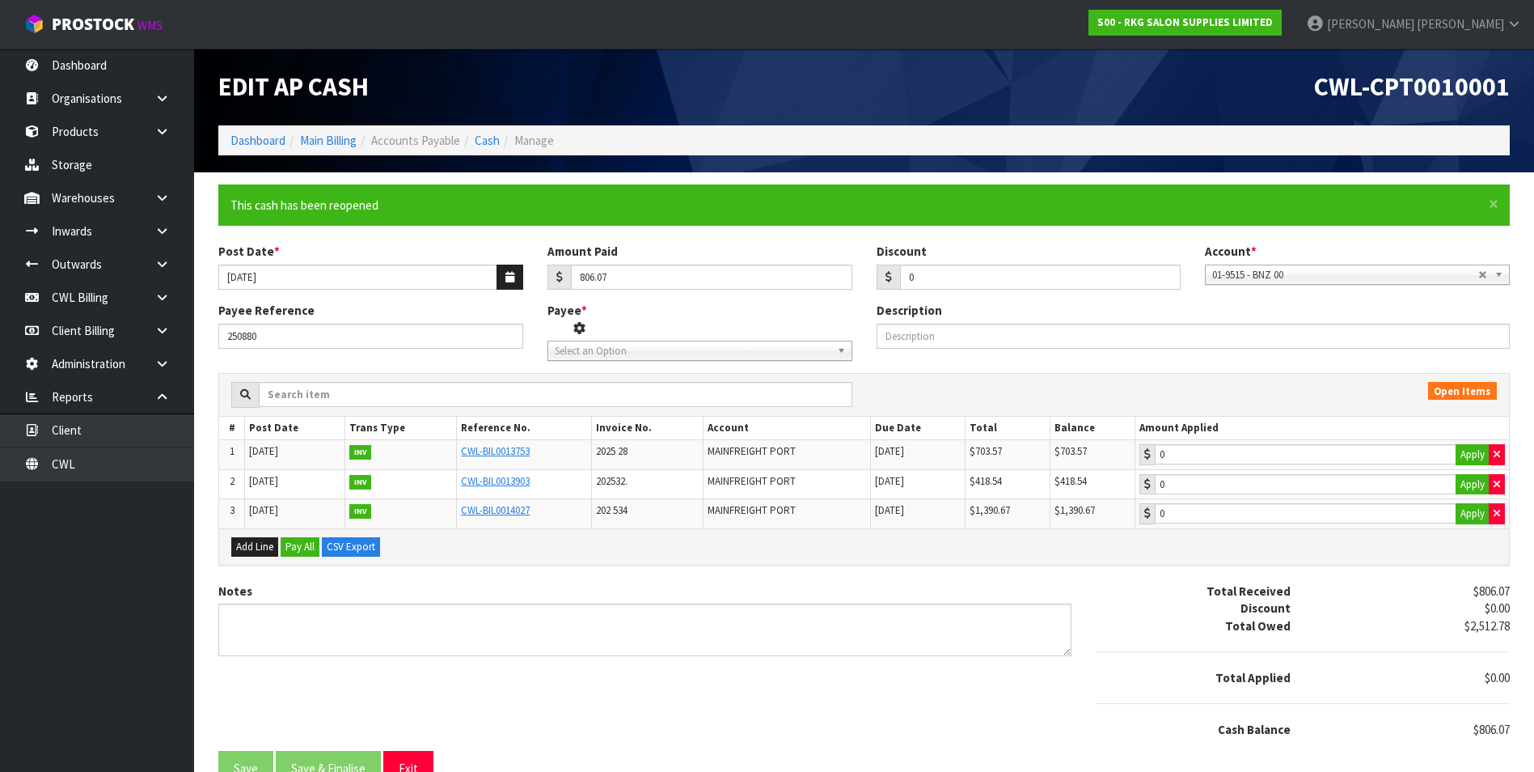
click at [656, 349] on span "Select an Option" at bounding box center [688, 350] width 266 height 19
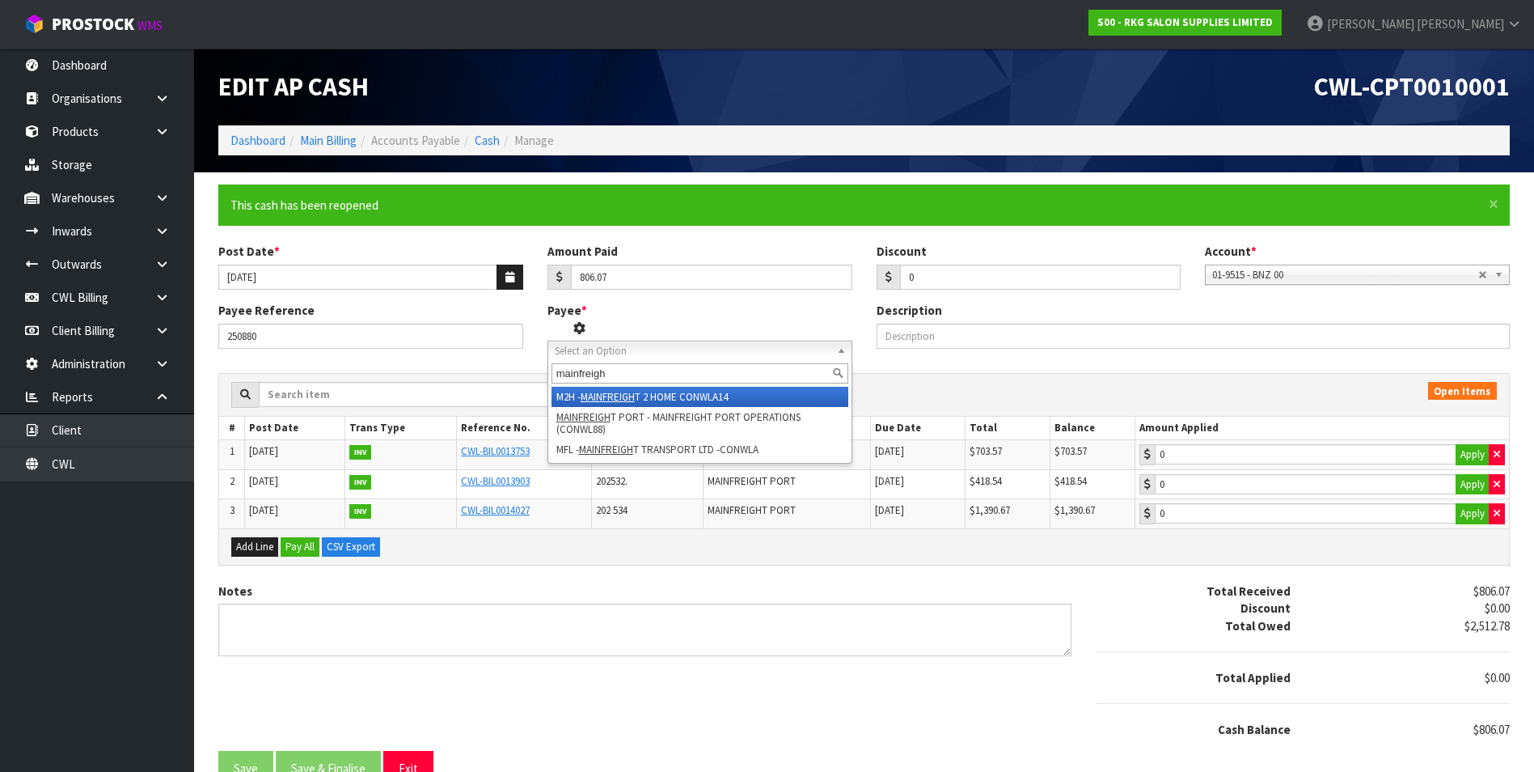
type input "mainfreigh"
click at [661, 391] on li "M2H - MAINFREIGH T 2 HOME CONWLA14" at bounding box center [700, 397] width 297 height 20
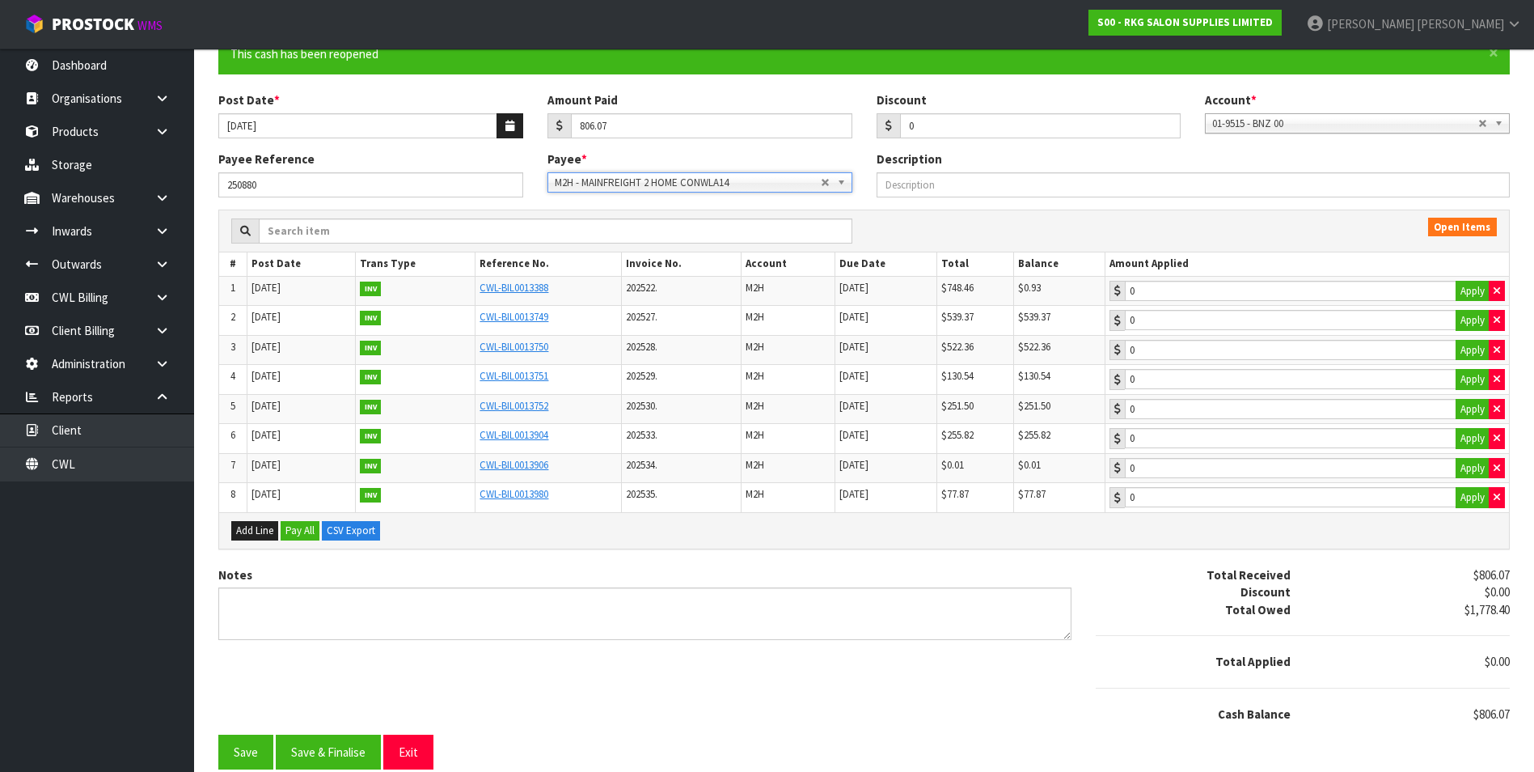
scroll to position [161, 0]
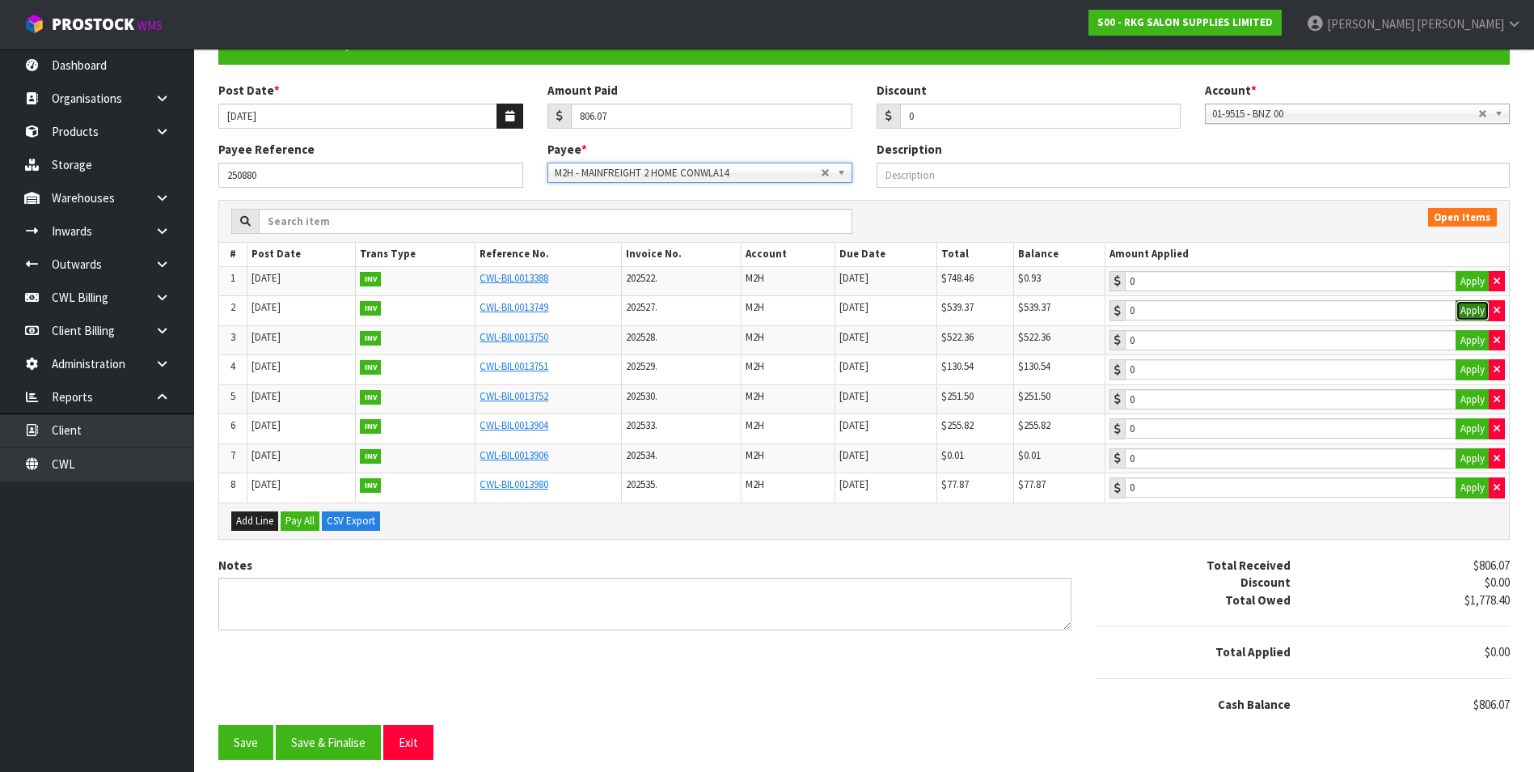
click at [1467, 312] on button "Apply" at bounding box center [1473, 310] width 34 height 21
type input "539.37"
click at [1470, 338] on button "Apply" at bounding box center [1473, 340] width 34 height 21
drag, startPoint x: 1494, startPoint y: 335, endPoint x: 1416, endPoint y: 339, distance: 77.8
click at [1494, 335] on icon "button" at bounding box center [1497, 340] width 6 height 11
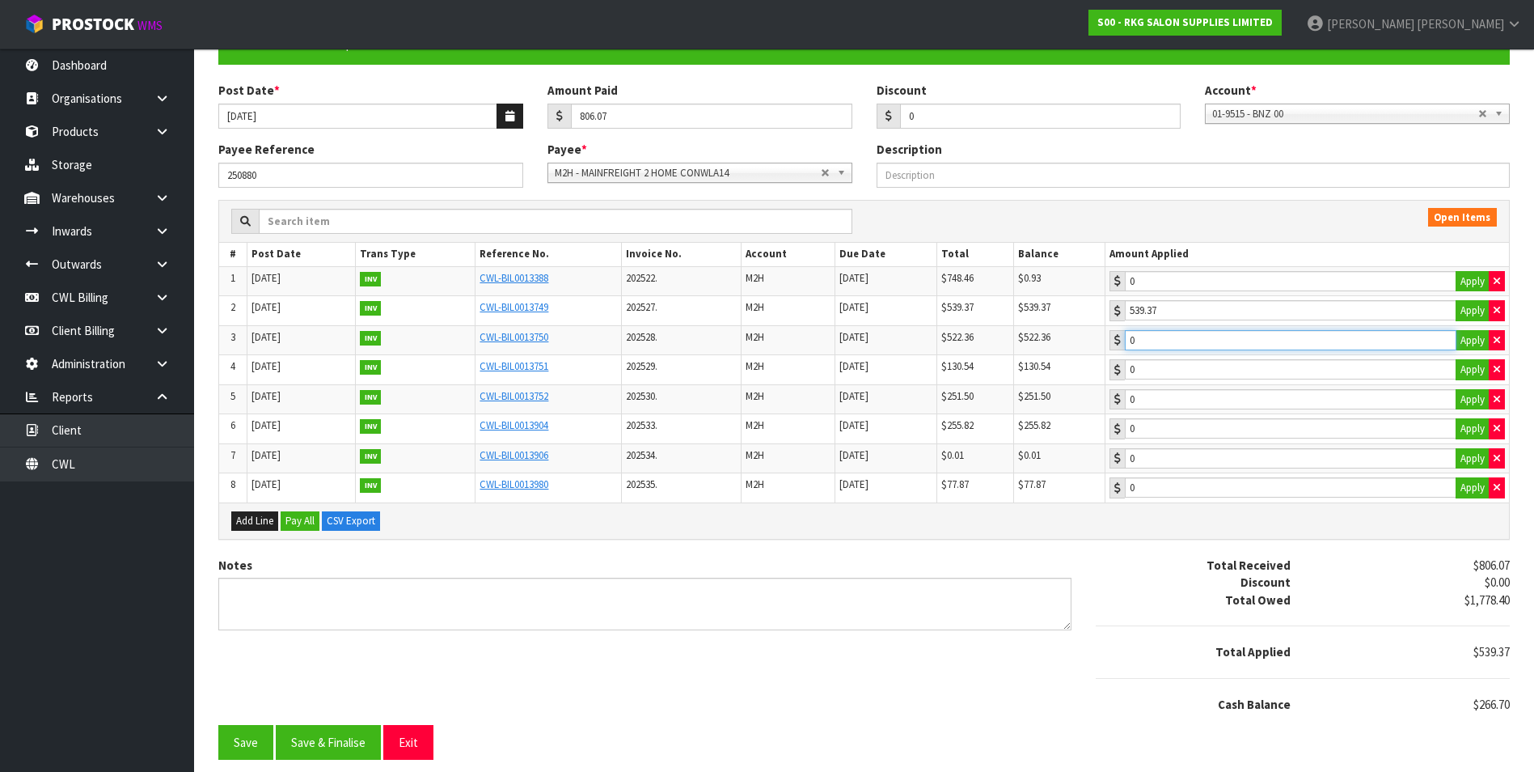
type input "266.7"
click at [1389, 345] on input "266.7" at bounding box center [1291, 340] width 332 height 20
click at [319, 748] on button "Save & Finalise" at bounding box center [328, 742] width 105 height 35
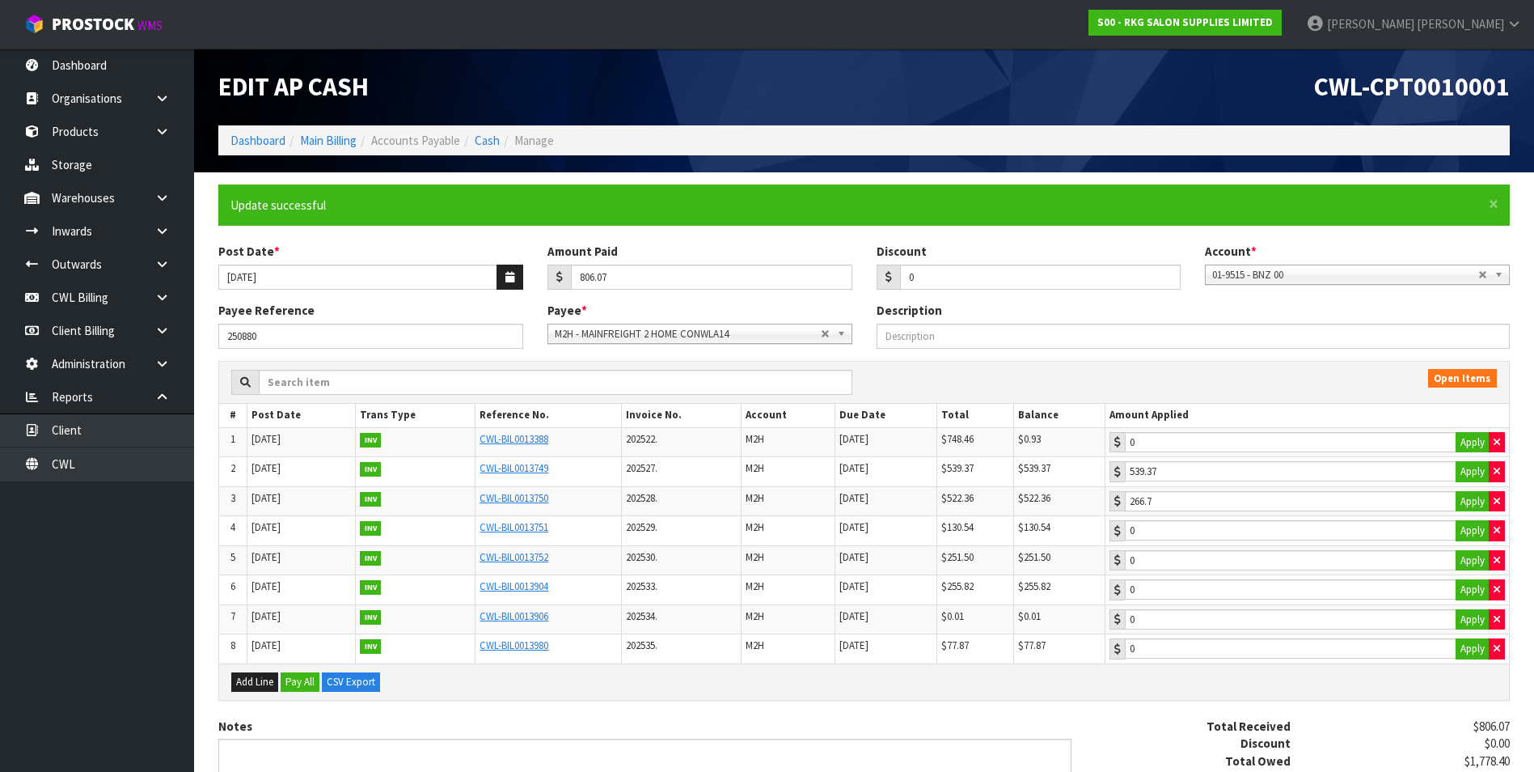
type input "539.37"
type input "266.7"
type input "703.57"
type input "102.5"
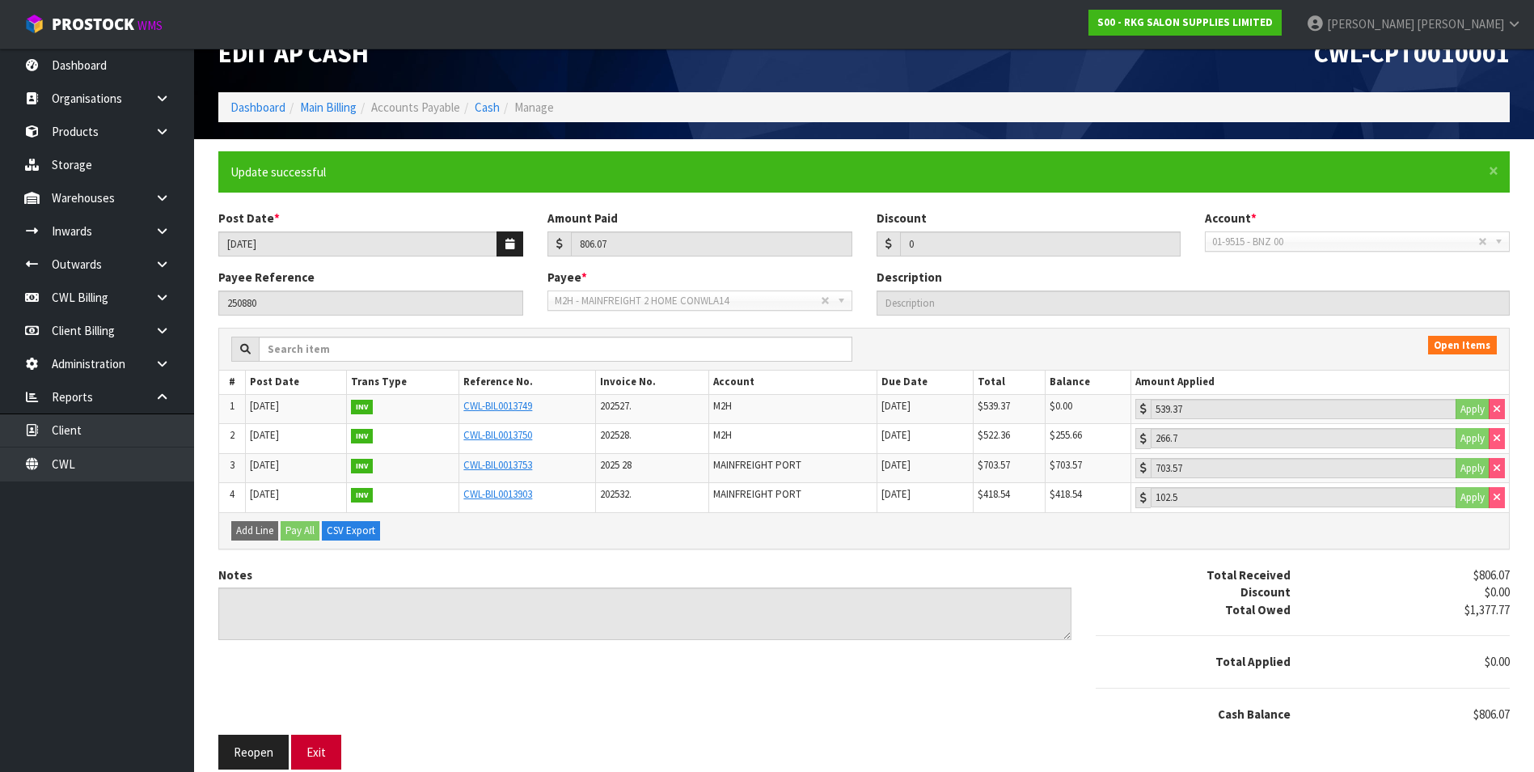
scroll to position [43, 0]
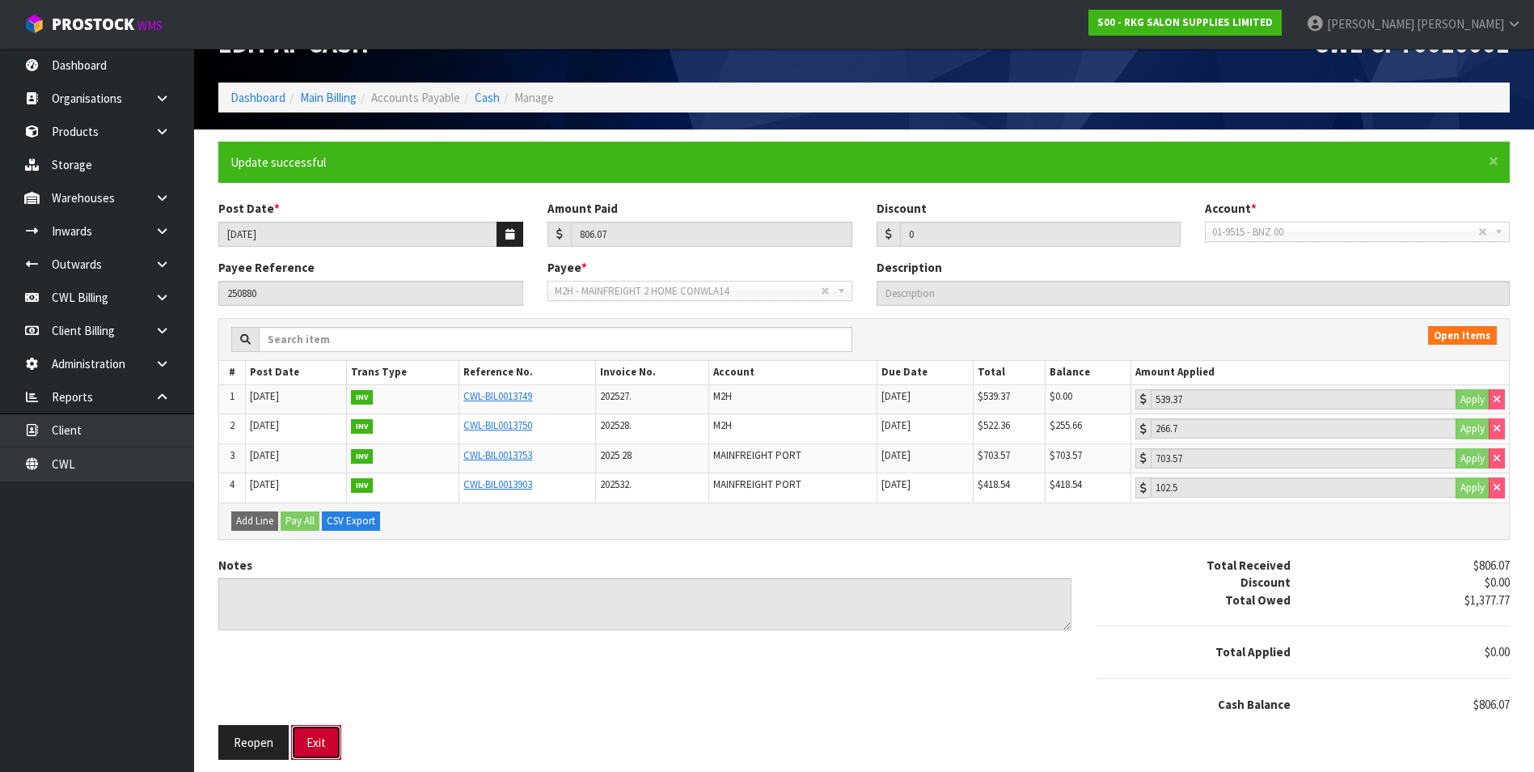
click at [320, 745] on button "Exit" at bounding box center [316, 742] width 50 height 35
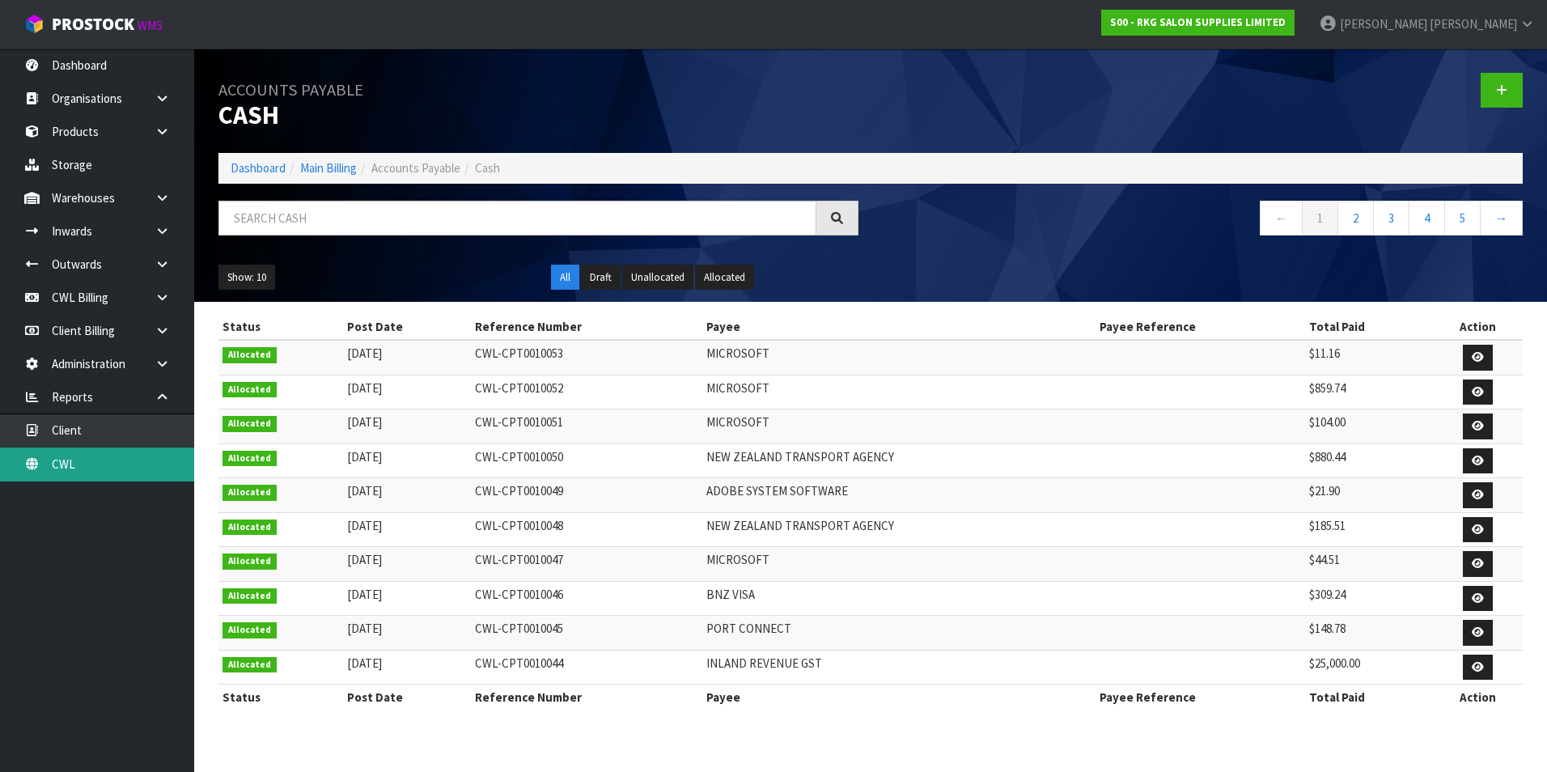
click at [113, 463] on link "CWL" at bounding box center [97, 463] width 194 height 33
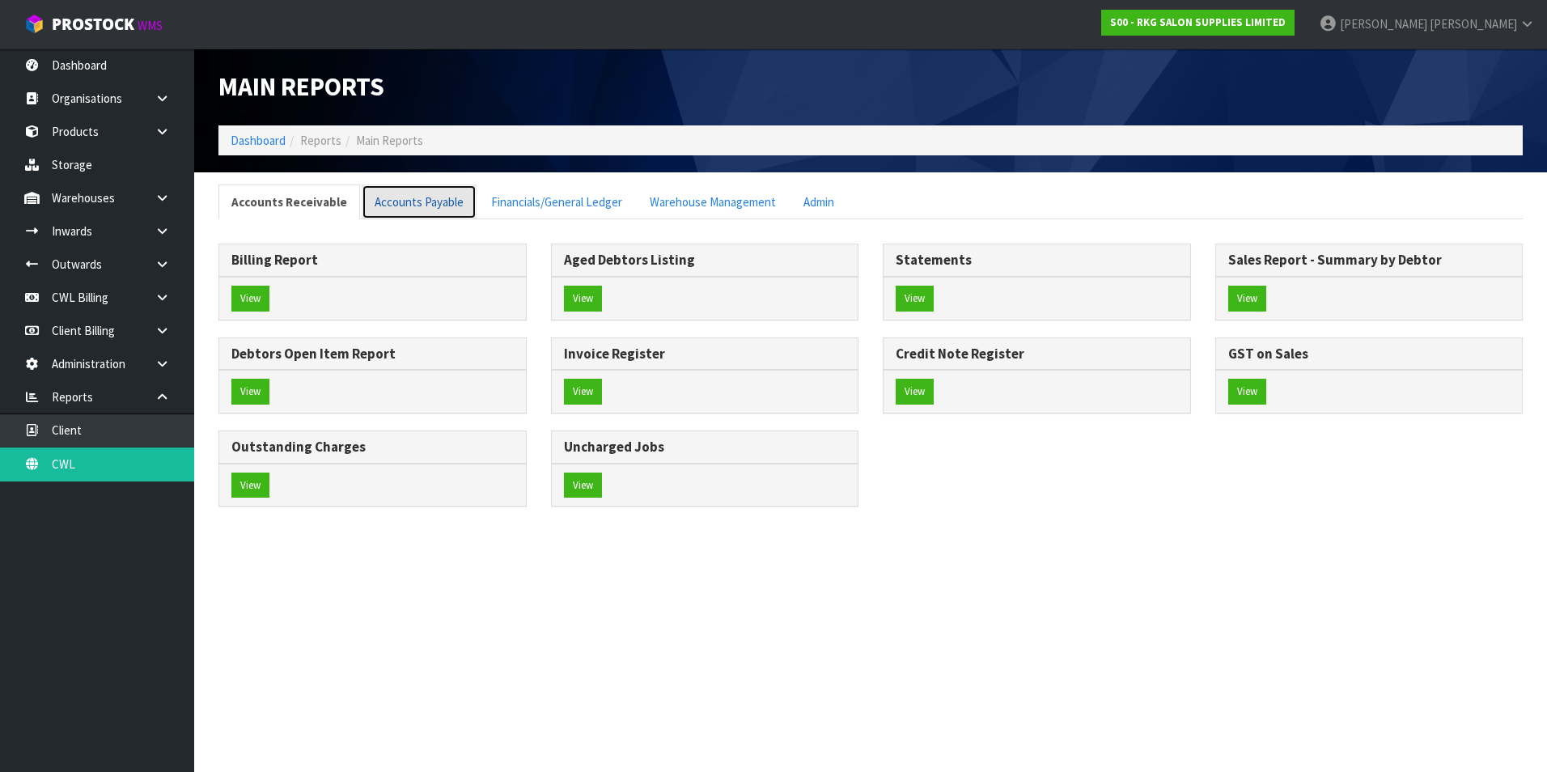
click at [407, 205] on link "Accounts Payable" at bounding box center [419, 201] width 115 height 35
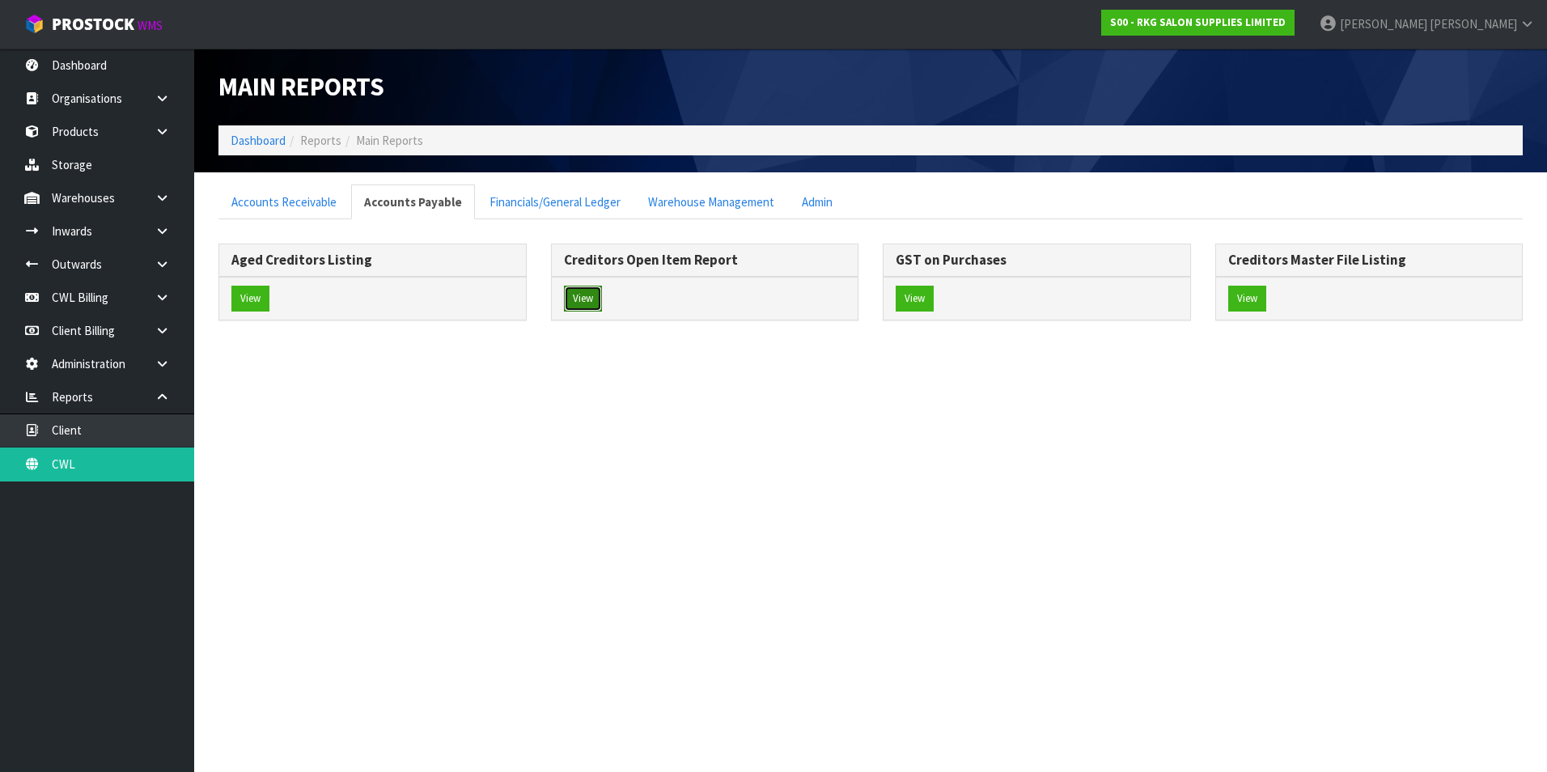
click at [591, 305] on button "View" at bounding box center [583, 299] width 38 height 26
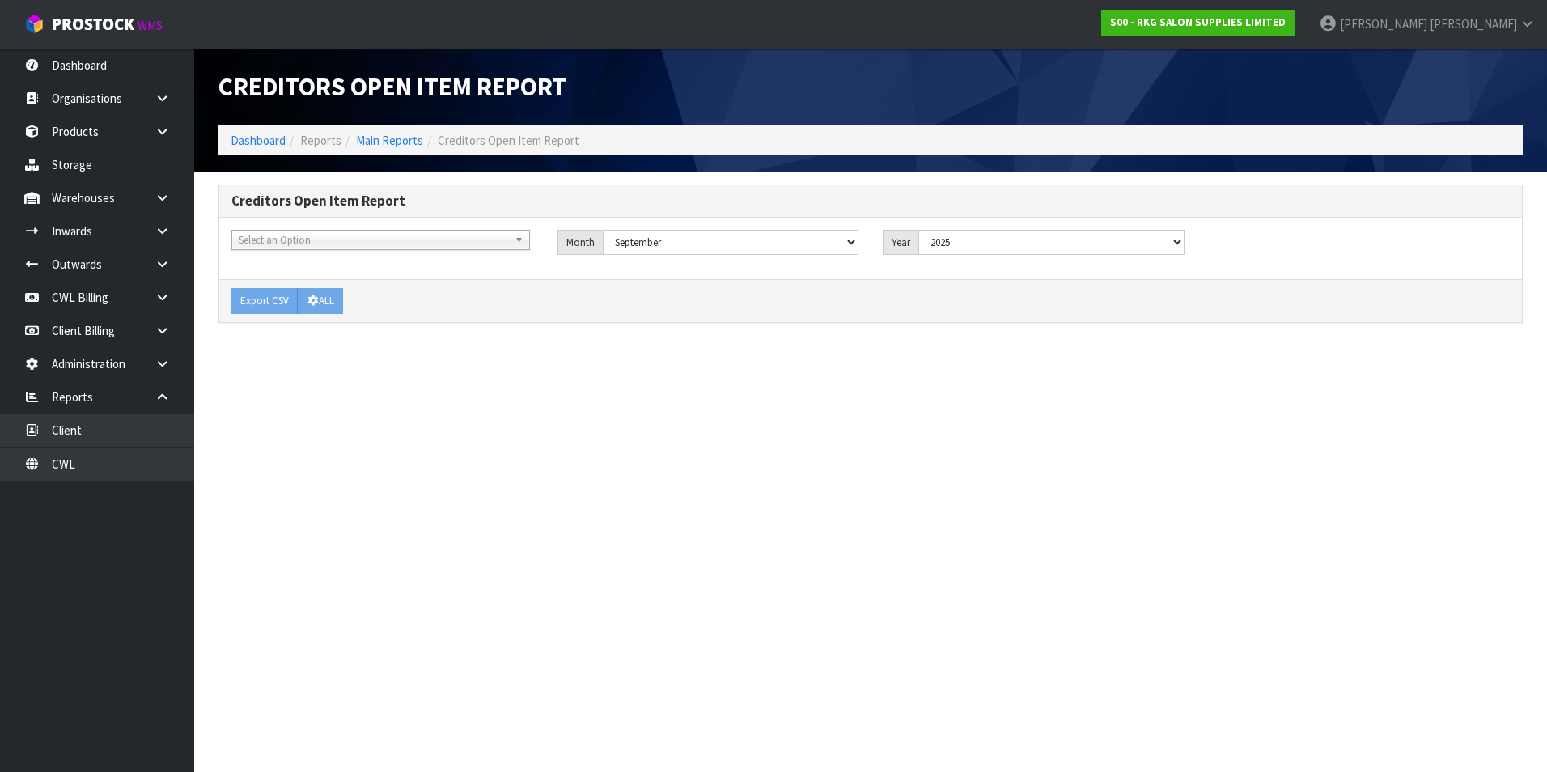
click at [372, 239] on span "Select an Option" at bounding box center [373, 240] width 269 height 19
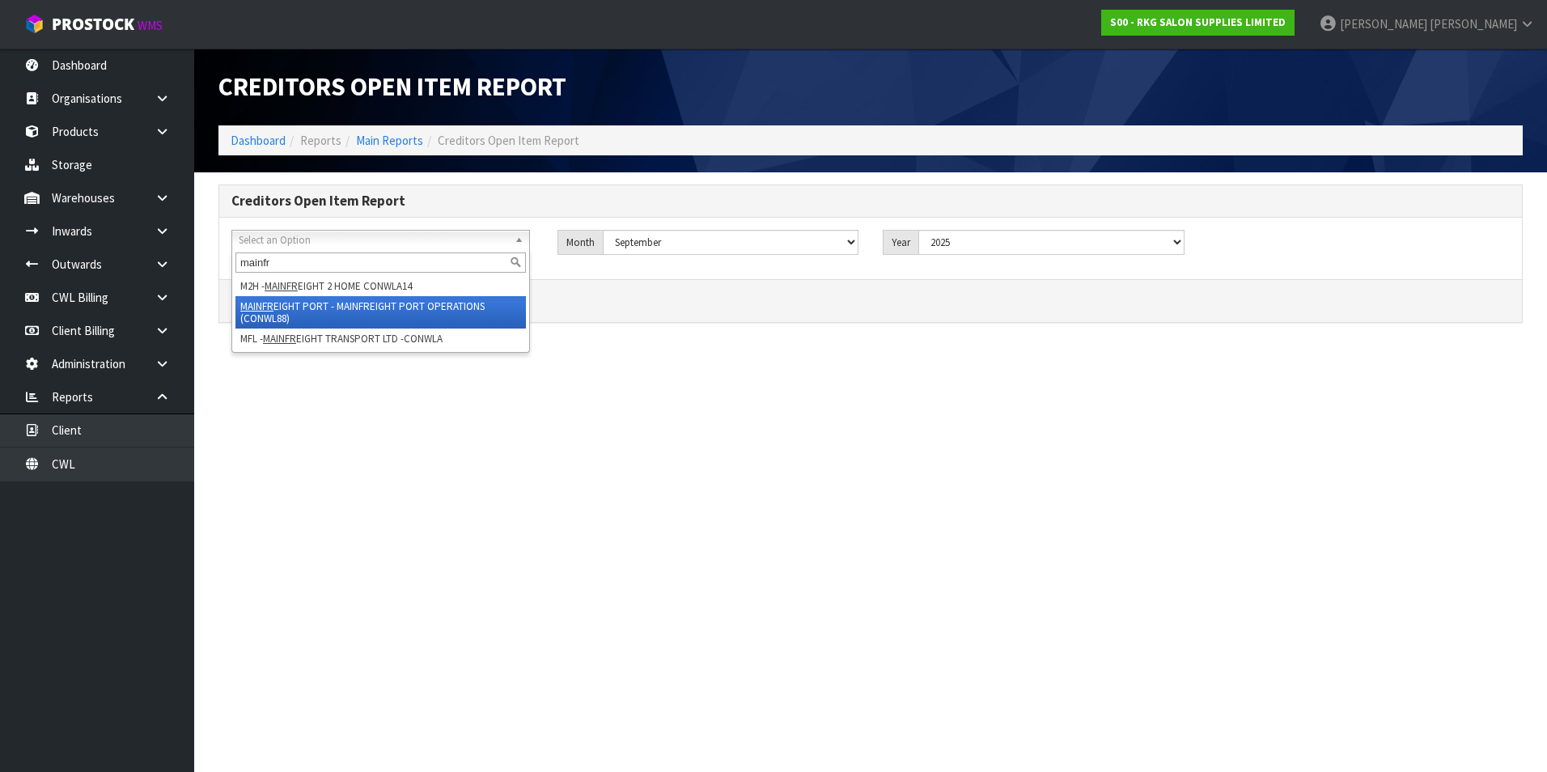
type input "mainfr"
click at [424, 302] on li "MAINFR EIGHT PORT - MAINFREIGHT PORT OPERATIONS (CONWL88)" at bounding box center [380, 312] width 290 height 32
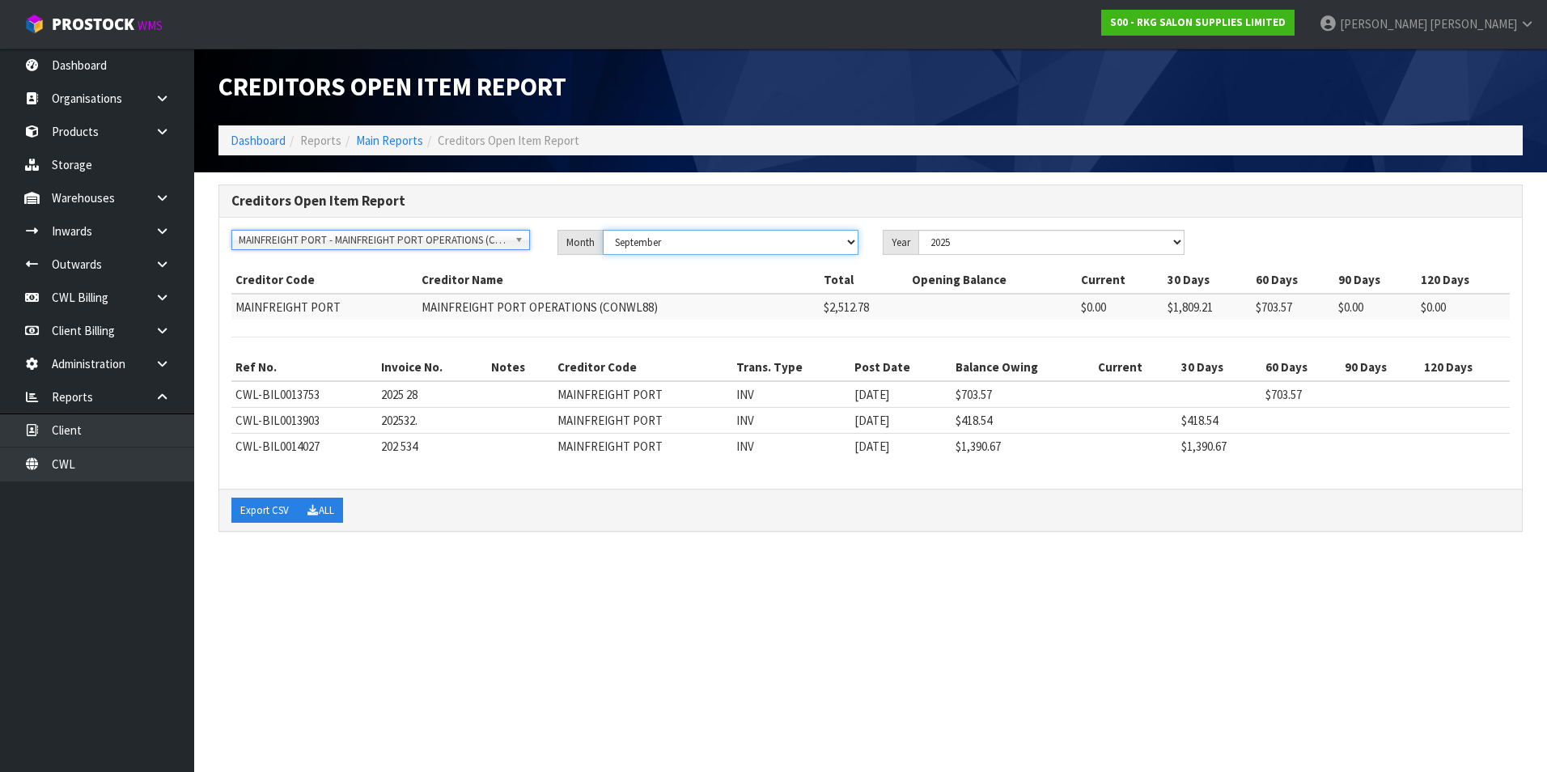
click at [814, 243] on select "January February March April May June July August September October November De…" at bounding box center [731, 242] width 256 height 25
select select "object:20986"
click at [603, 230] on select "January February March April May June July August September October November De…" at bounding box center [731, 242] width 256 height 25
click at [258, 510] on button "Export CSV" at bounding box center [264, 510] width 66 height 26
click at [430, 237] on span "MAINFREIGHT PORT - MAINFREIGHT PORT OPERATIONS (CONWL88)" at bounding box center [373, 240] width 269 height 19
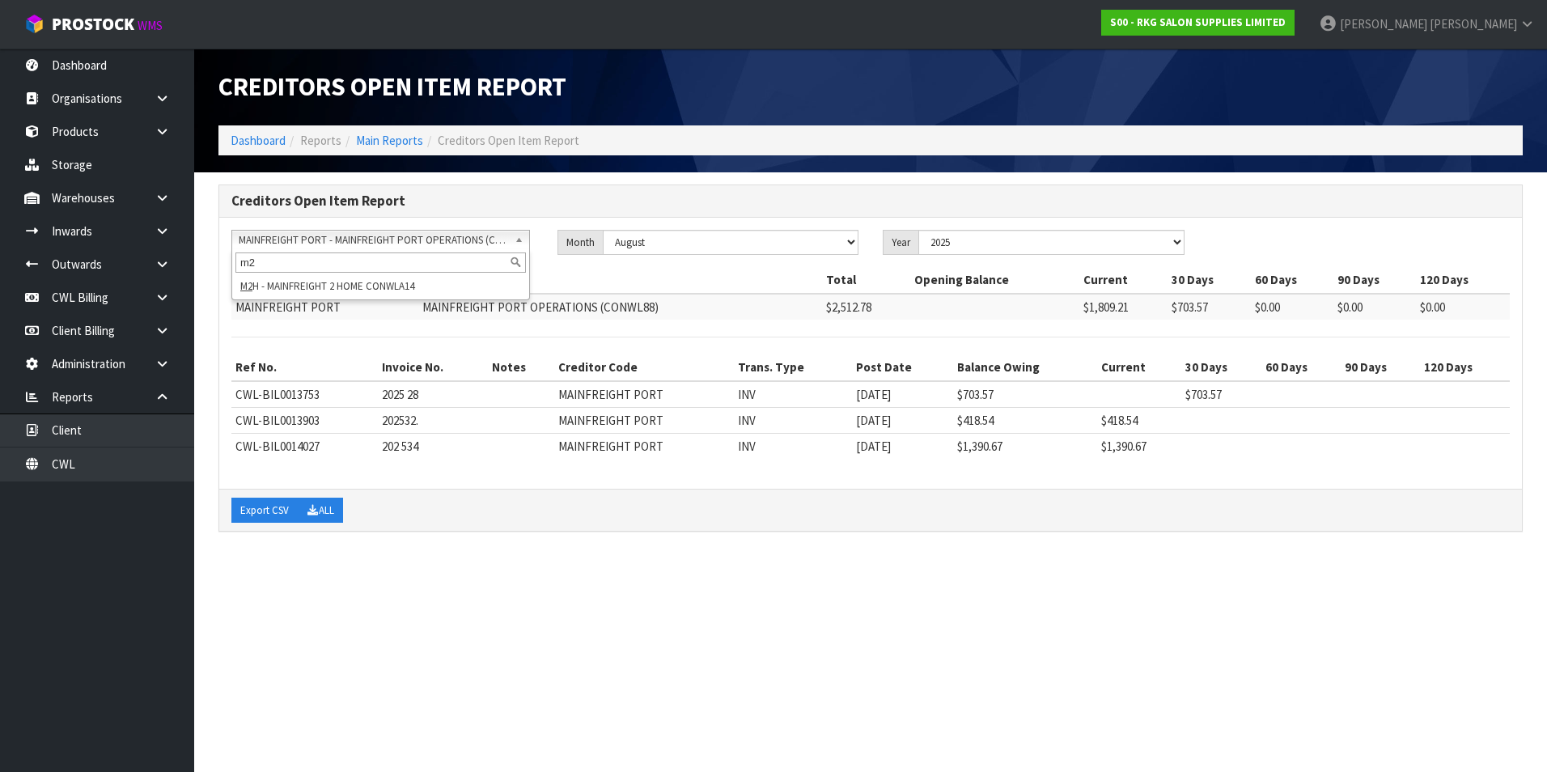
type input "m2"
click at [437, 283] on li "M2 H - MAINFREIGHT 2 HOME CONWLA14" at bounding box center [380, 286] width 290 height 20
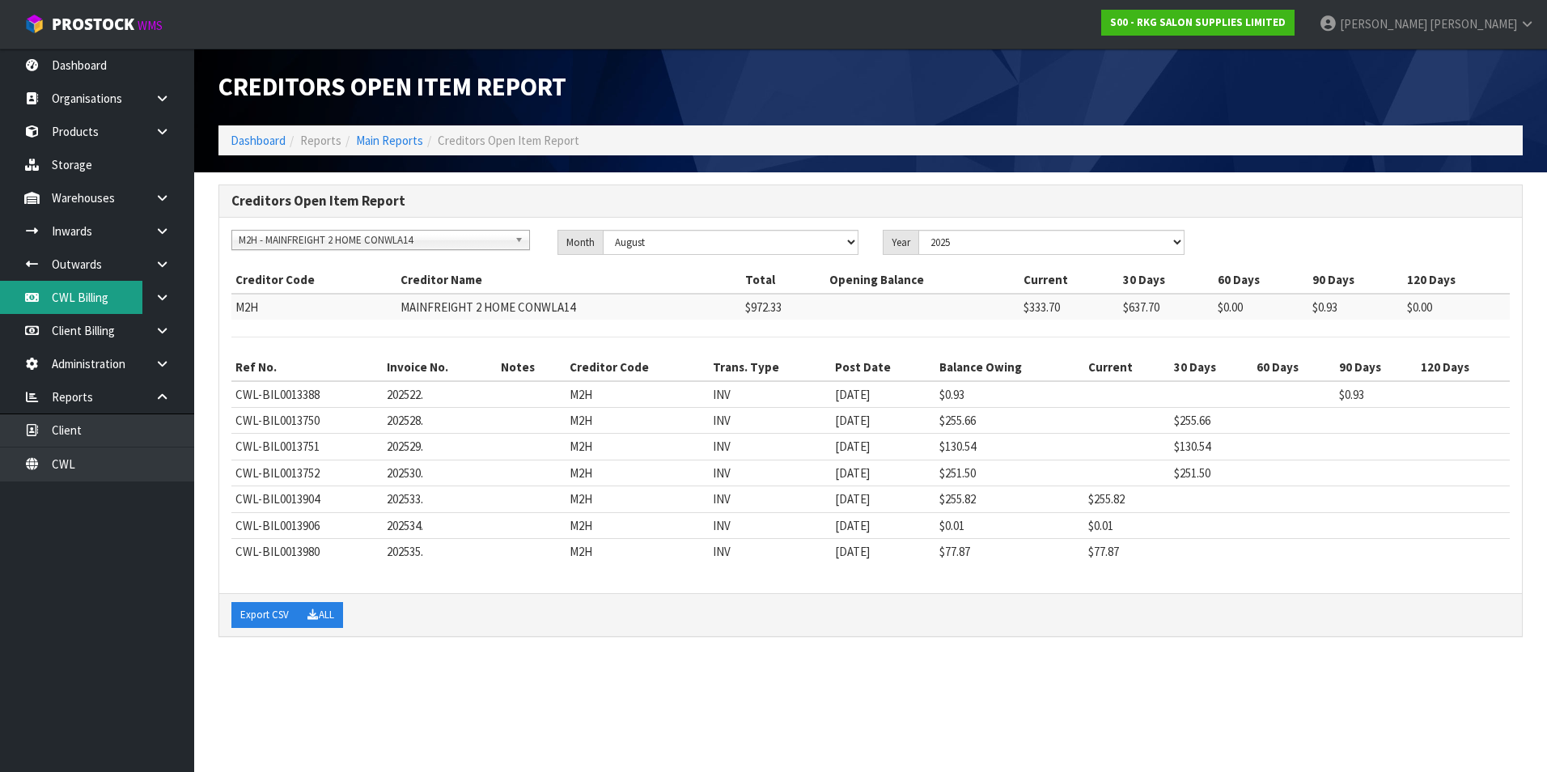
click at [85, 302] on link "CWL Billing" at bounding box center [97, 297] width 194 height 33
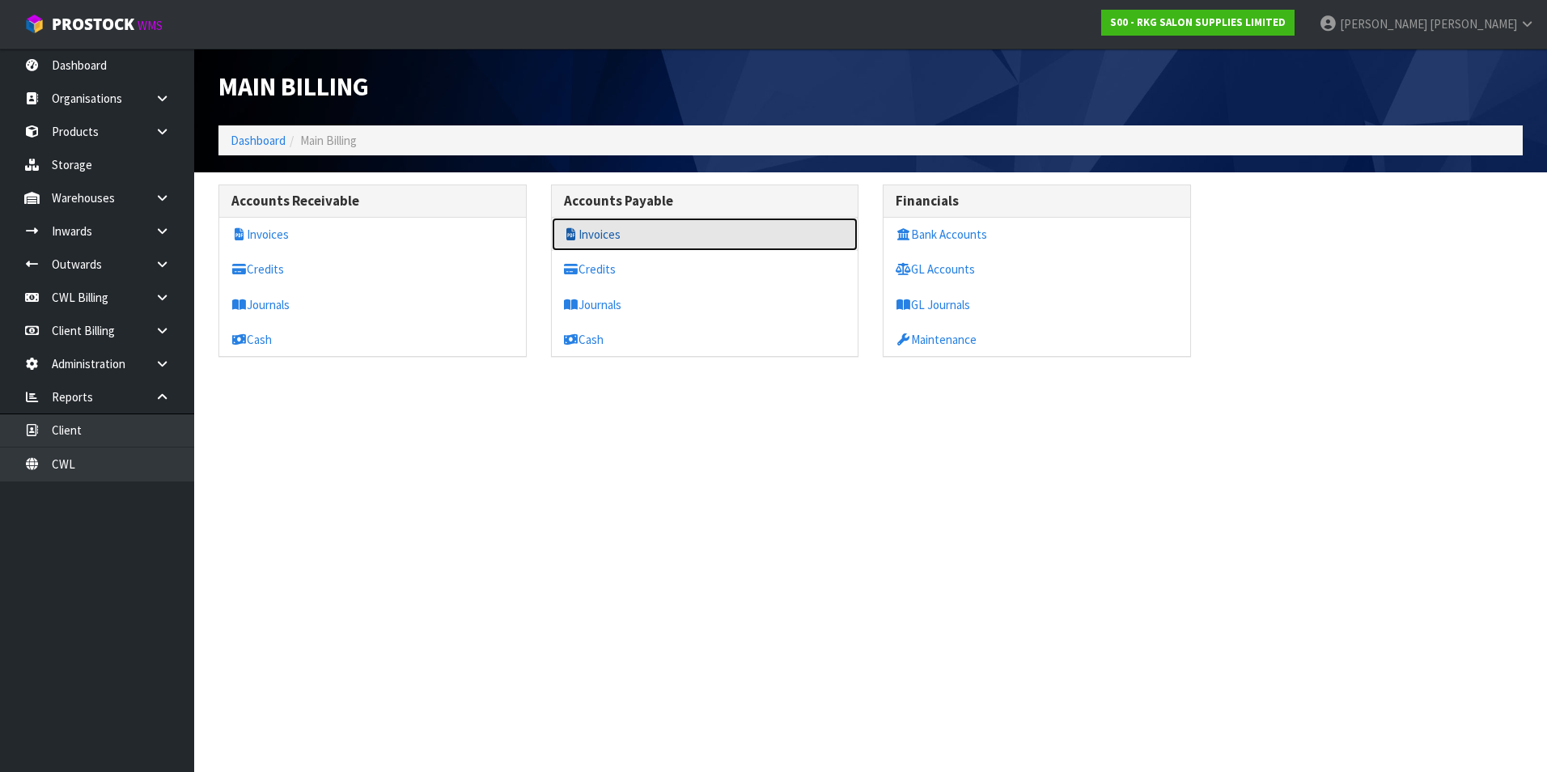
click at [599, 238] on link "Invoices" at bounding box center [705, 234] width 307 height 33
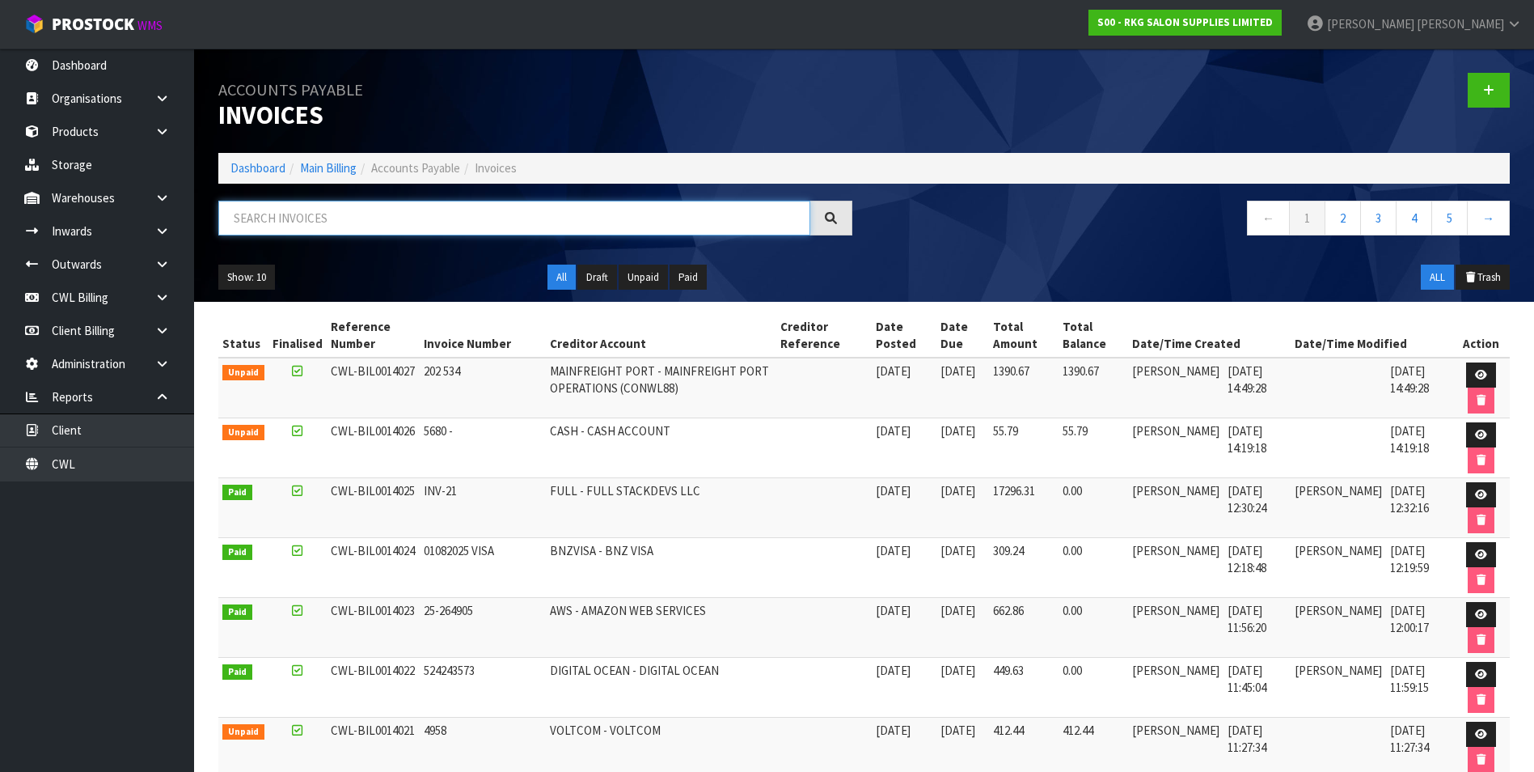
click at [255, 220] on input "text" at bounding box center [514, 218] width 592 height 35
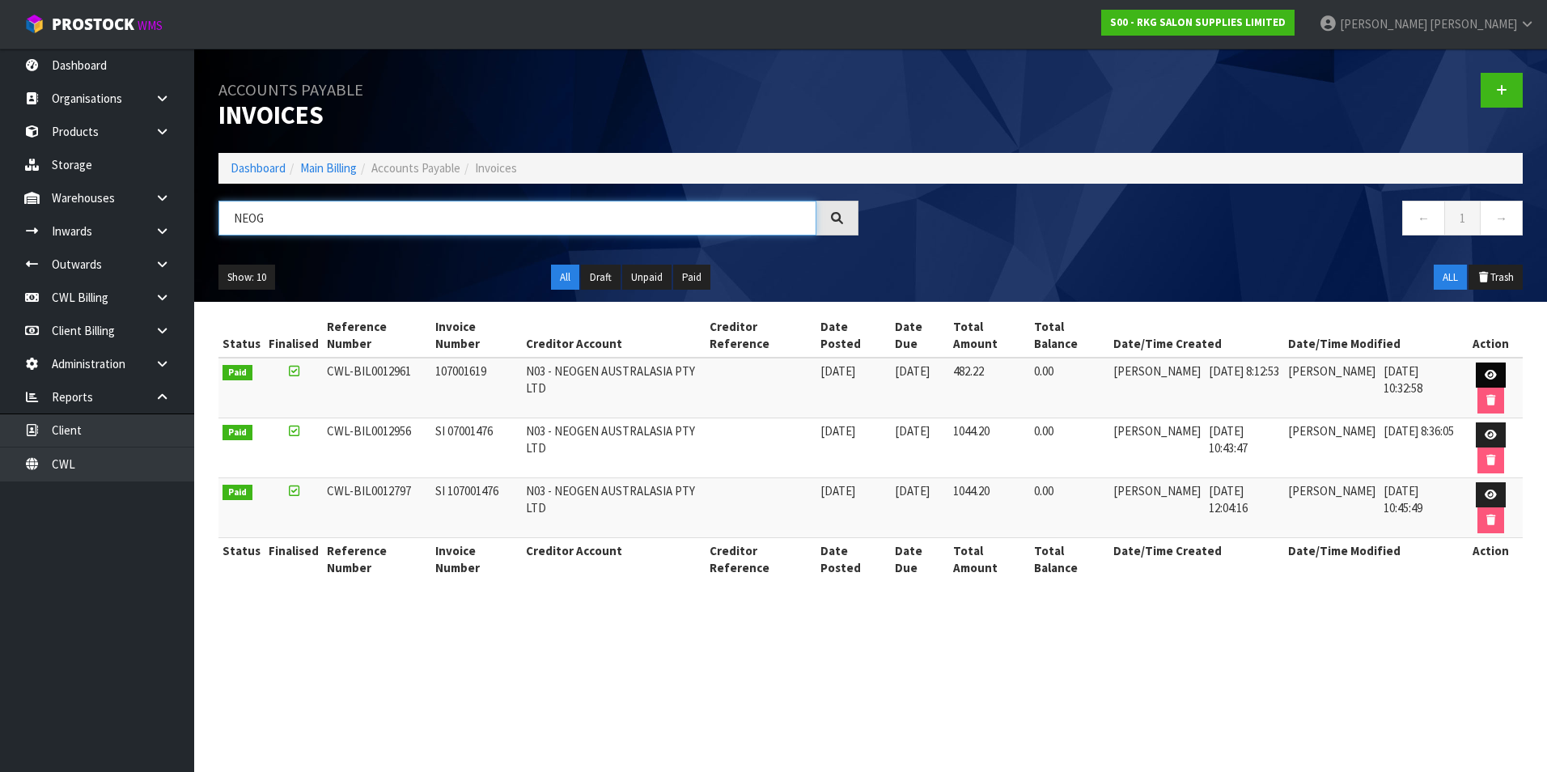
type input "NEOG"
click at [1487, 376] on icon at bounding box center [1490, 375] width 12 height 11
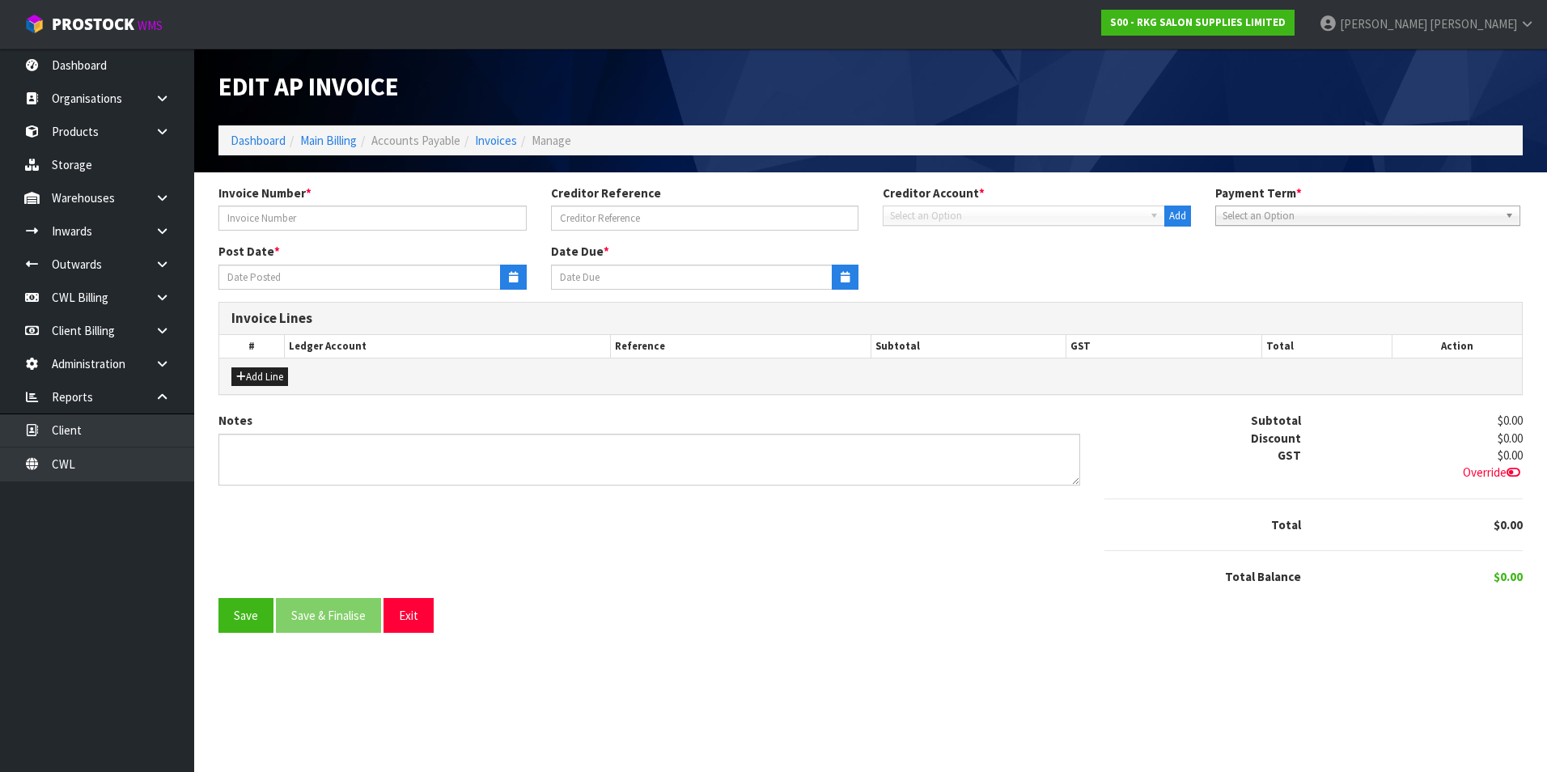
type input "107001619"
type input "17/03/2025"
type input "31/03/2025"
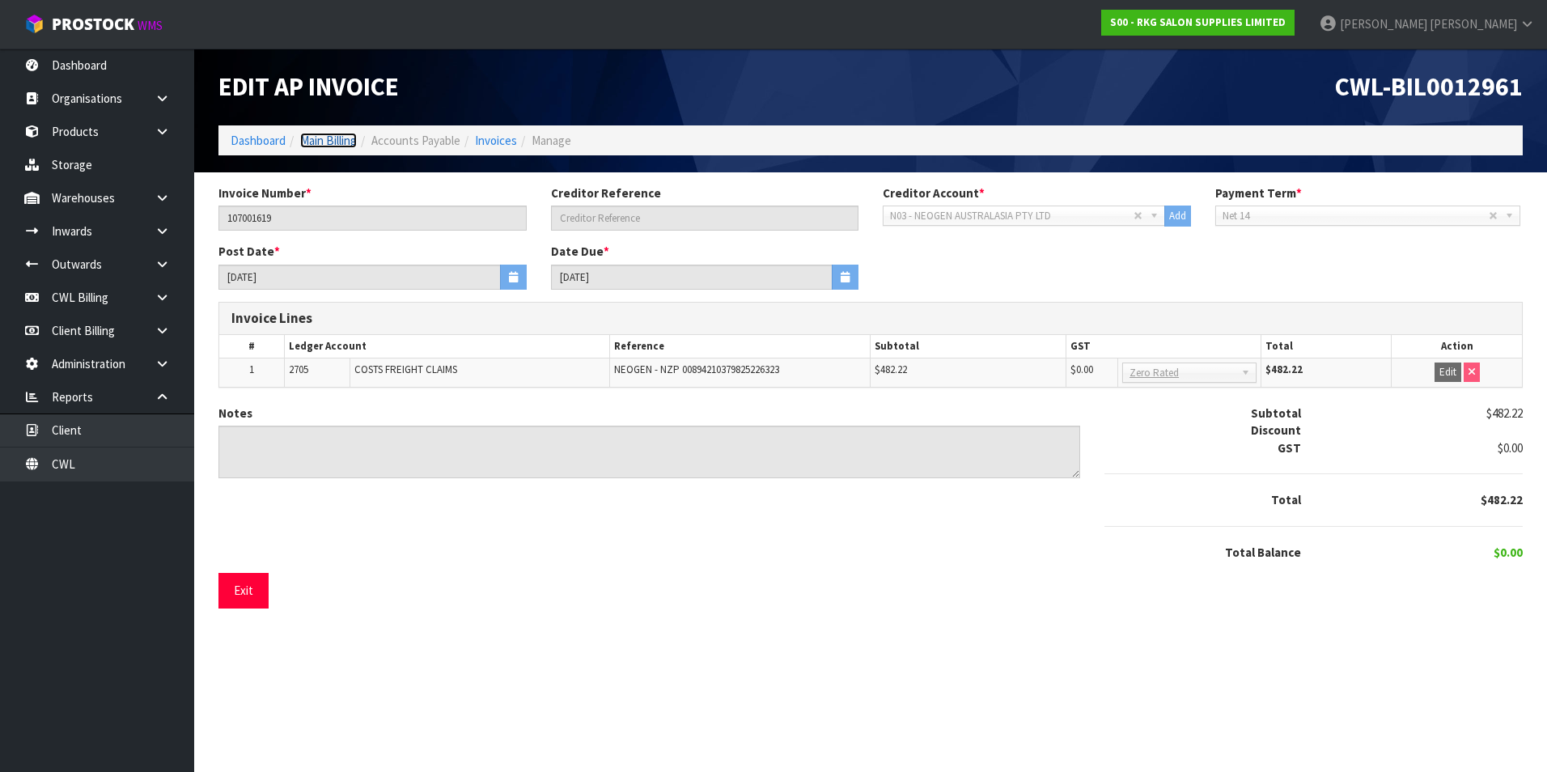
click at [341, 140] on link "Main Billing" at bounding box center [328, 140] width 57 height 15
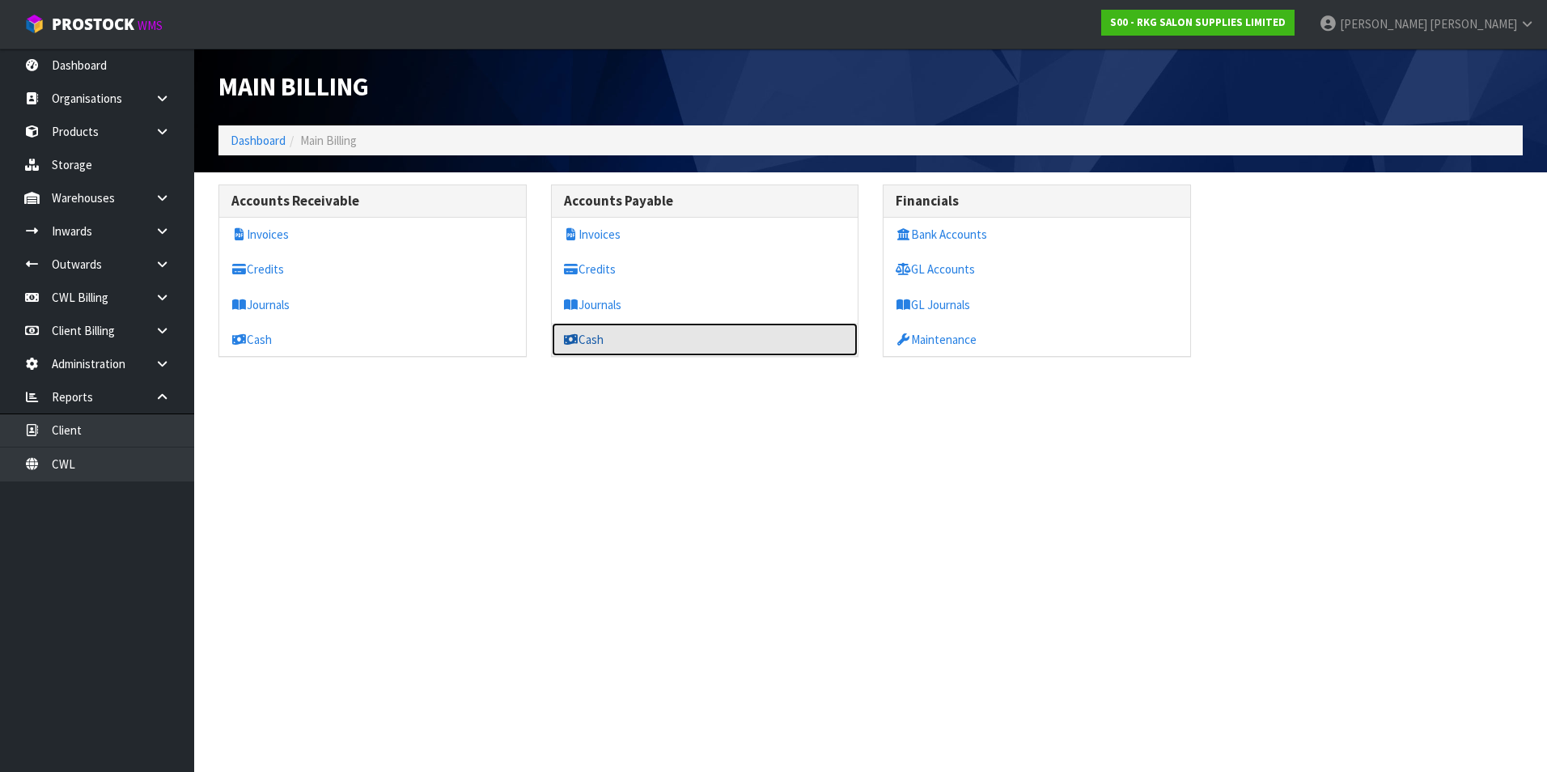
click at [604, 346] on link "Cash" at bounding box center [705, 339] width 307 height 33
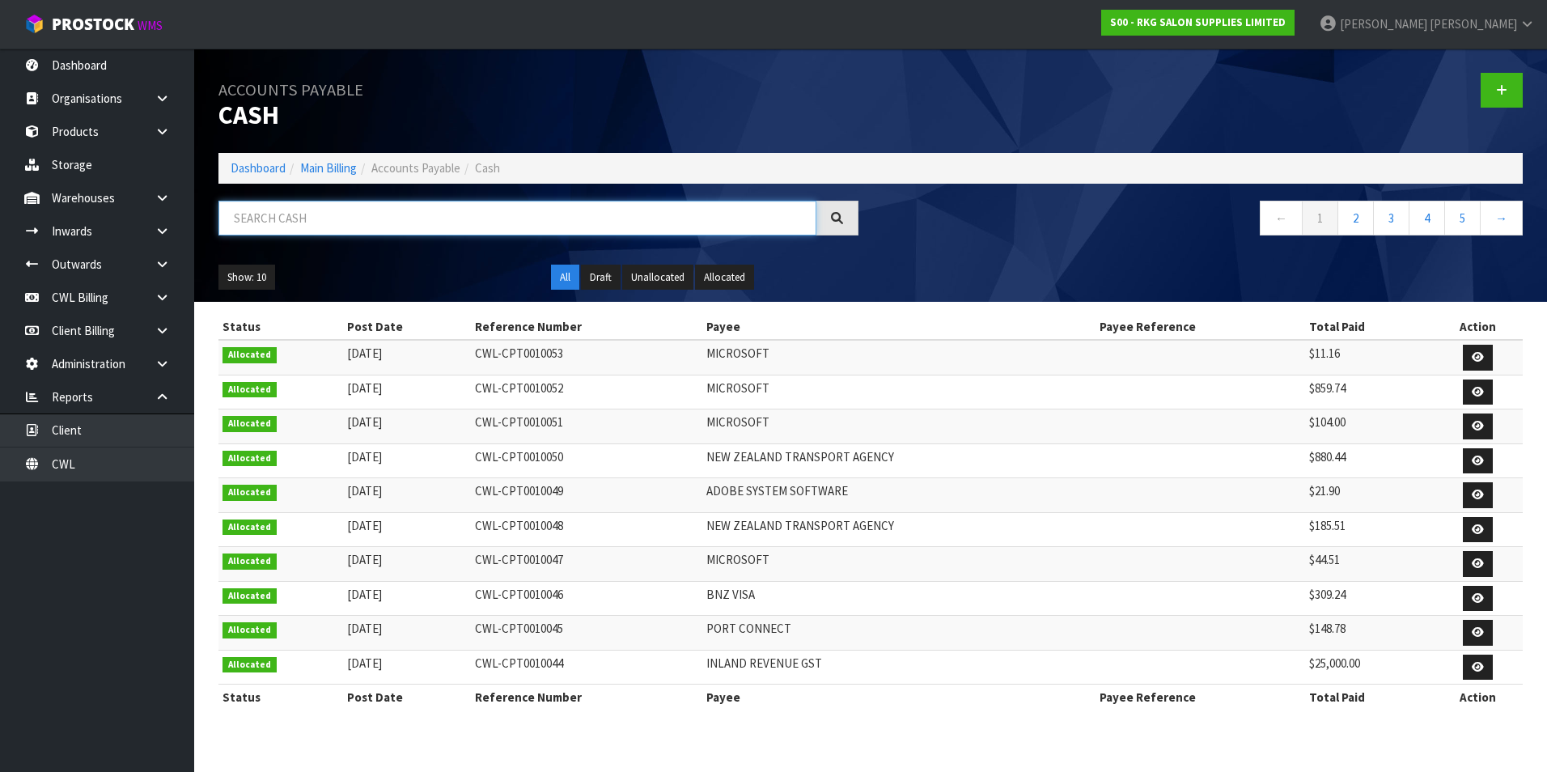
click at [375, 217] on input "text" at bounding box center [517, 218] width 598 height 35
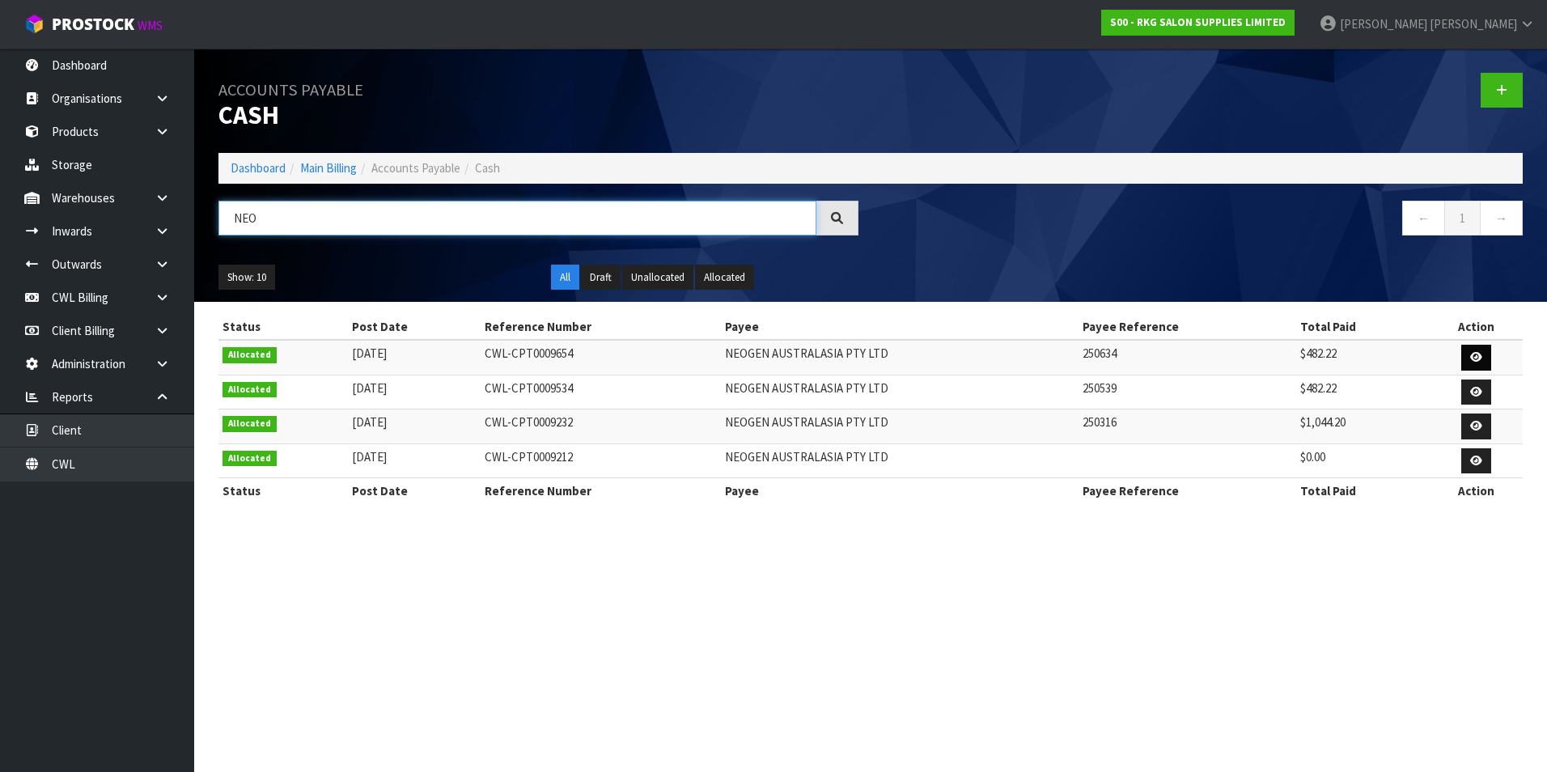
type input "NEO"
click at [1474, 356] on icon at bounding box center [1476, 357] width 12 height 11
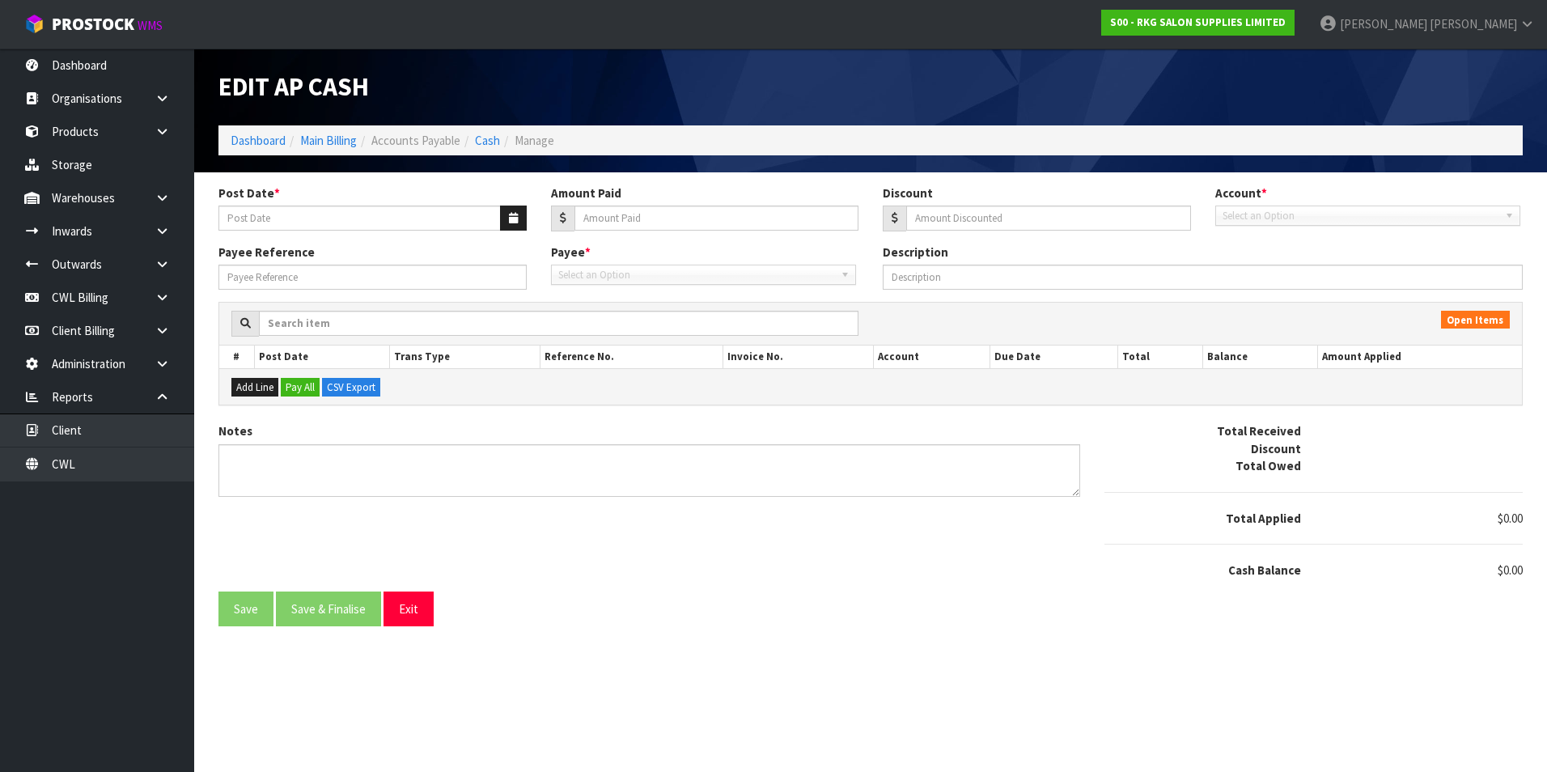
type input "[DATE]"
type input "482.22"
type input "0"
type input "250634"
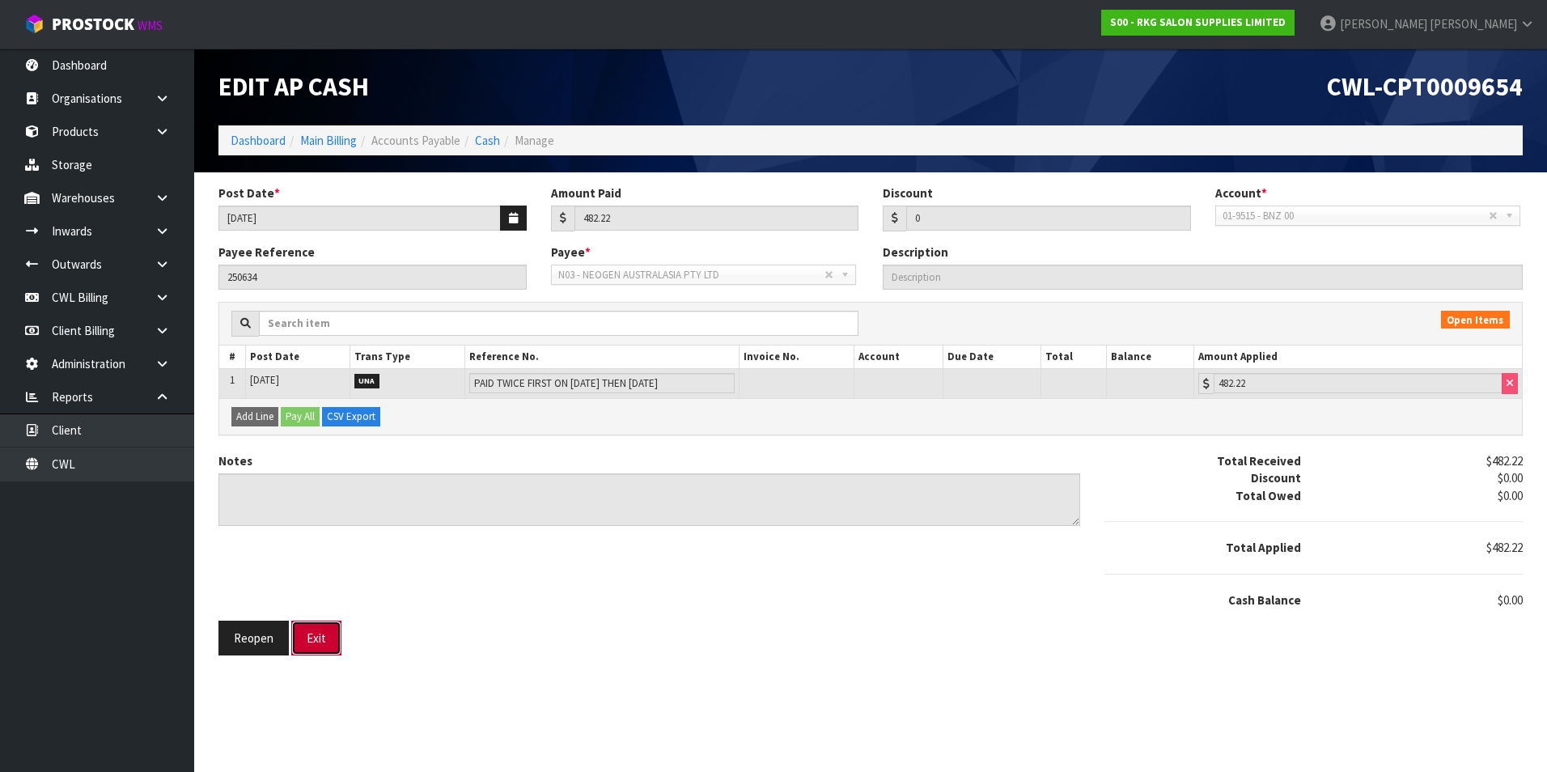
click at [315, 637] on button "Exit" at bounding box center [316, 637] width 50 height 35
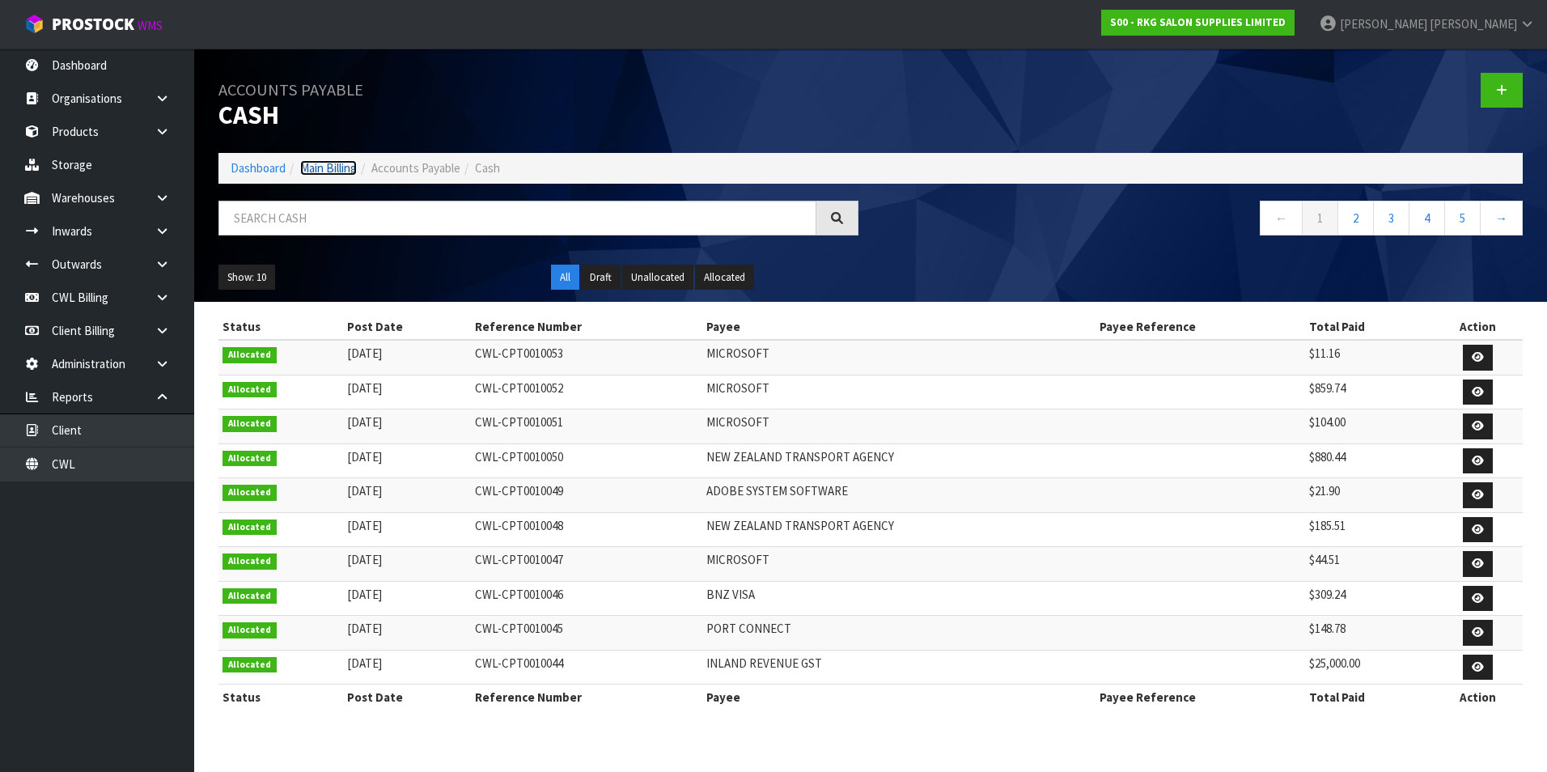
click at [329, 167] on link "Main Billing" at bounding box center [328, 167] width 57 height 15
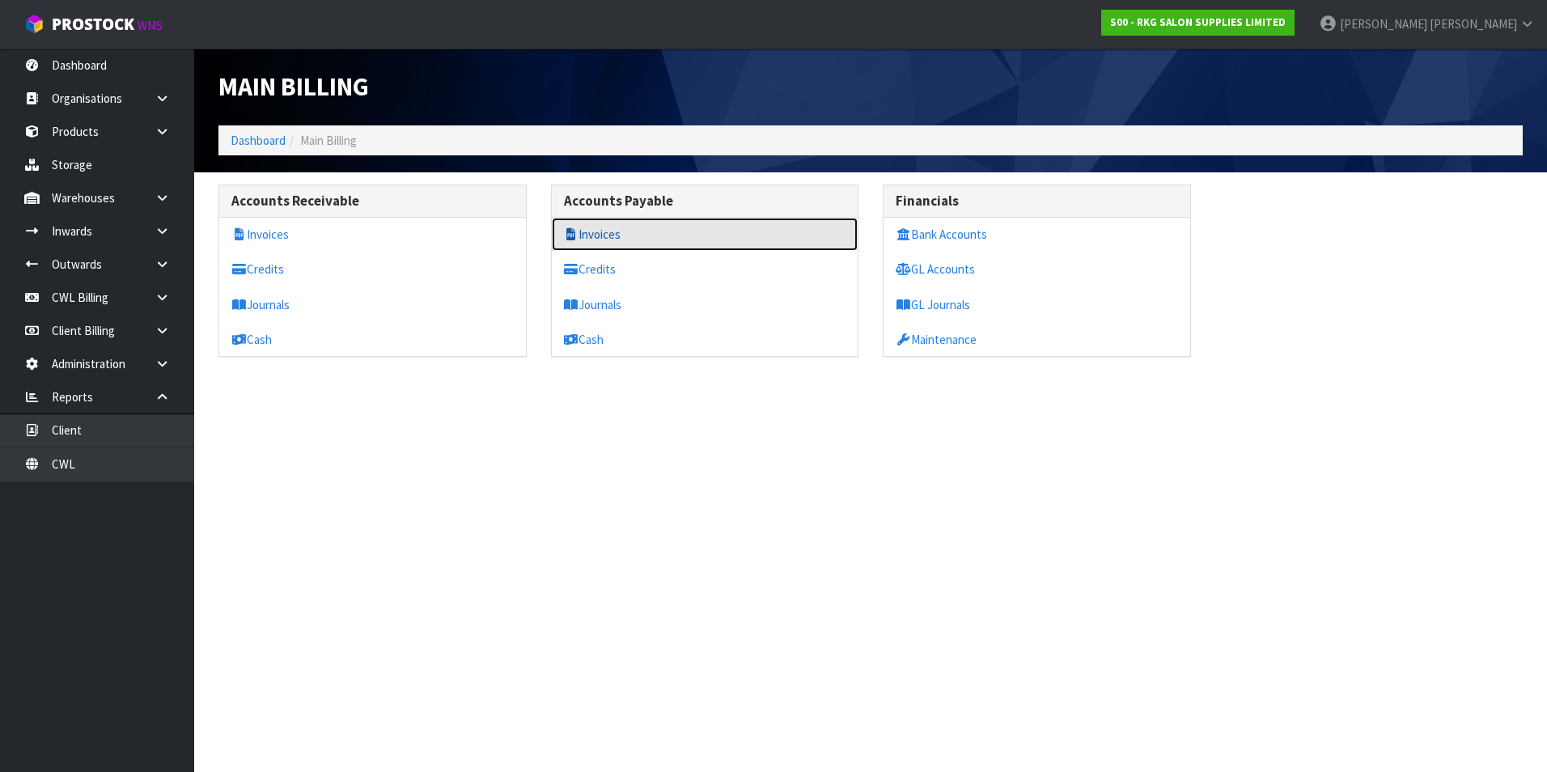
click at [589, 235] on link "Invoices" at bounding box center [705, 234] width 307 height 33
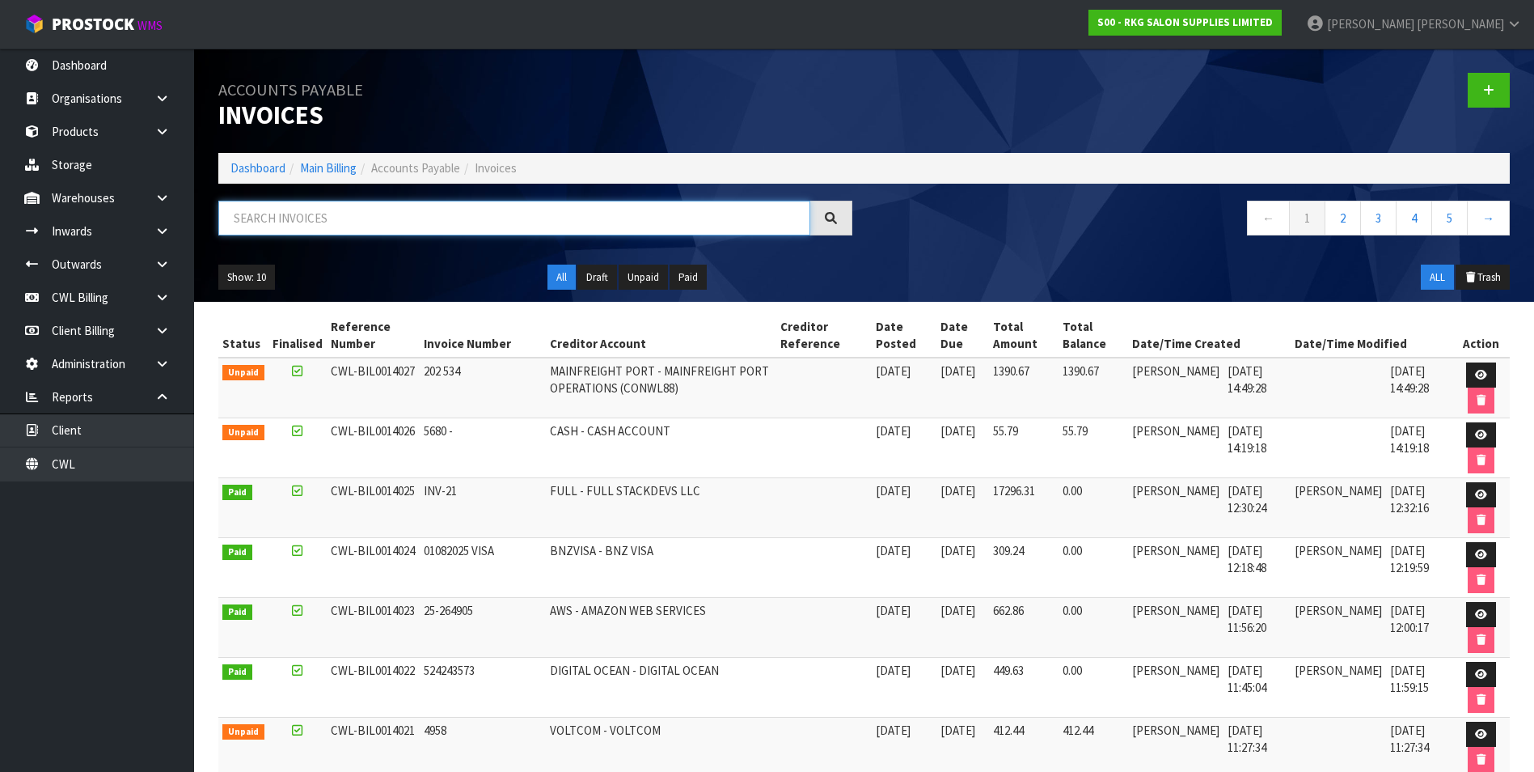
drag, startPoint x: 385, startPoint y: 224, endPoint x: 379, endPoint y: 186, distance: 38.6
click at [384, 222] on input "text" at bounding box center [514, 218] width 592 height 35
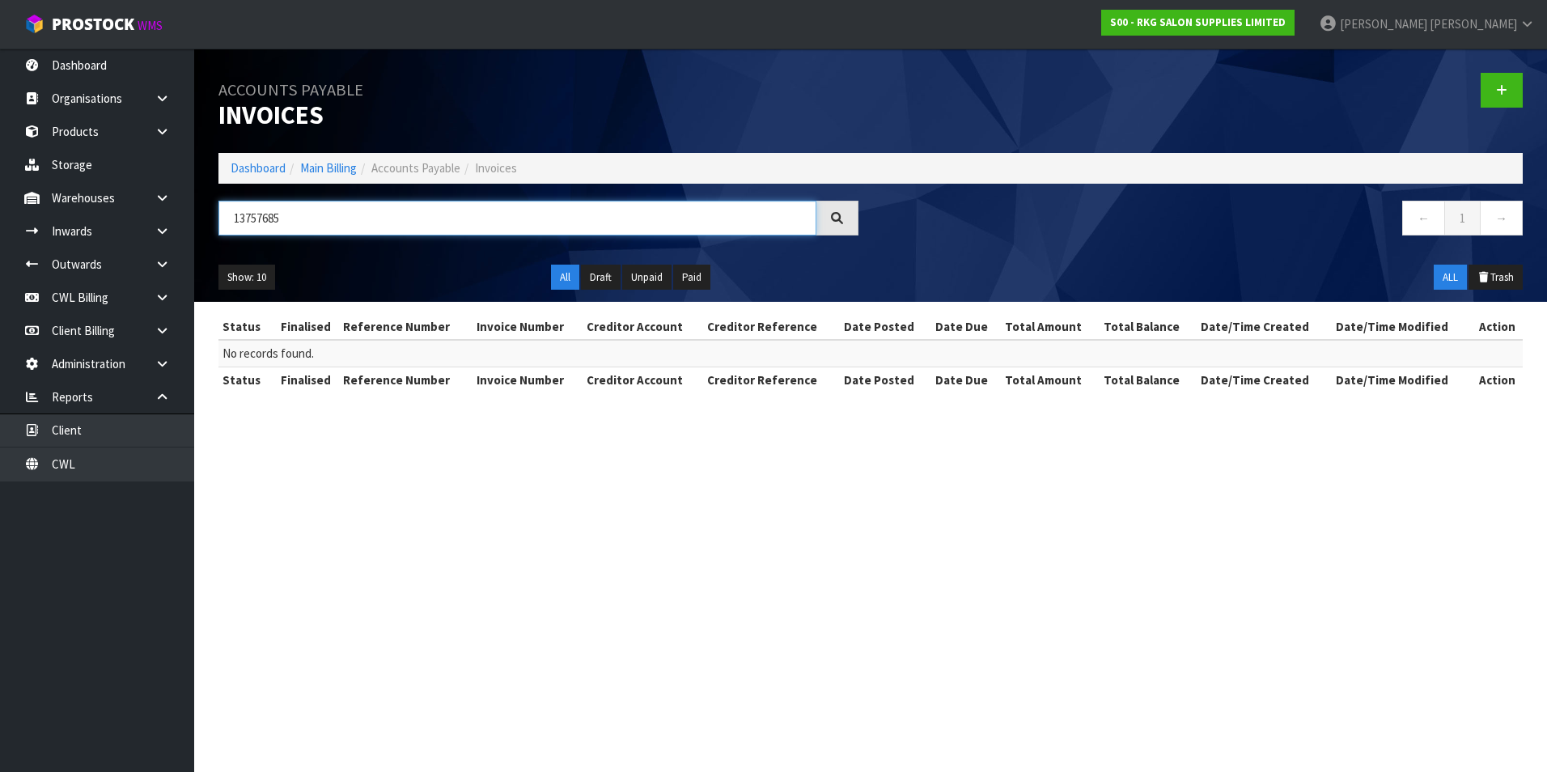
click at [313, 218] on input "13757685" at bounding box center [517, 218] width 598 height 35
type input "1"
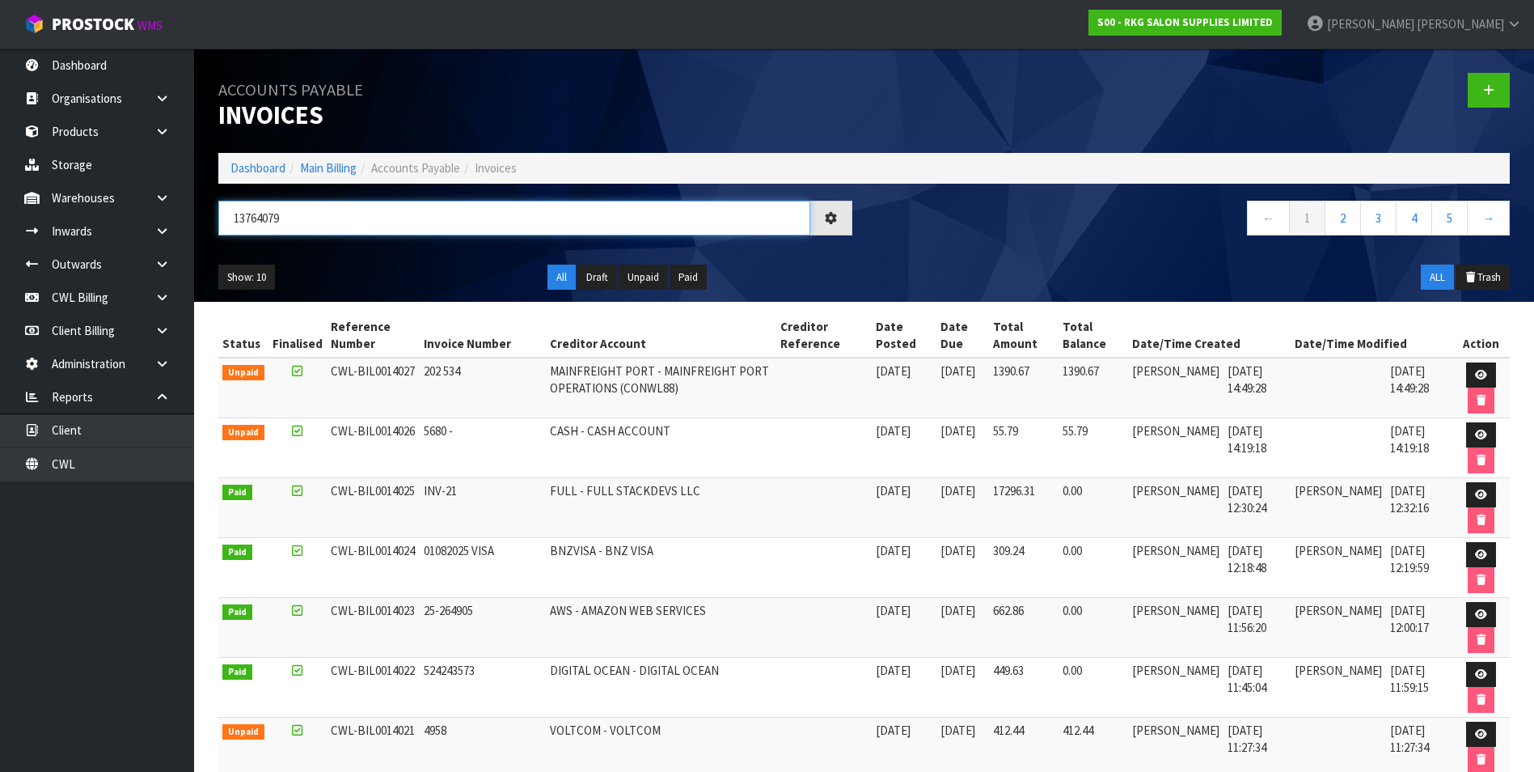
type input "13764079"
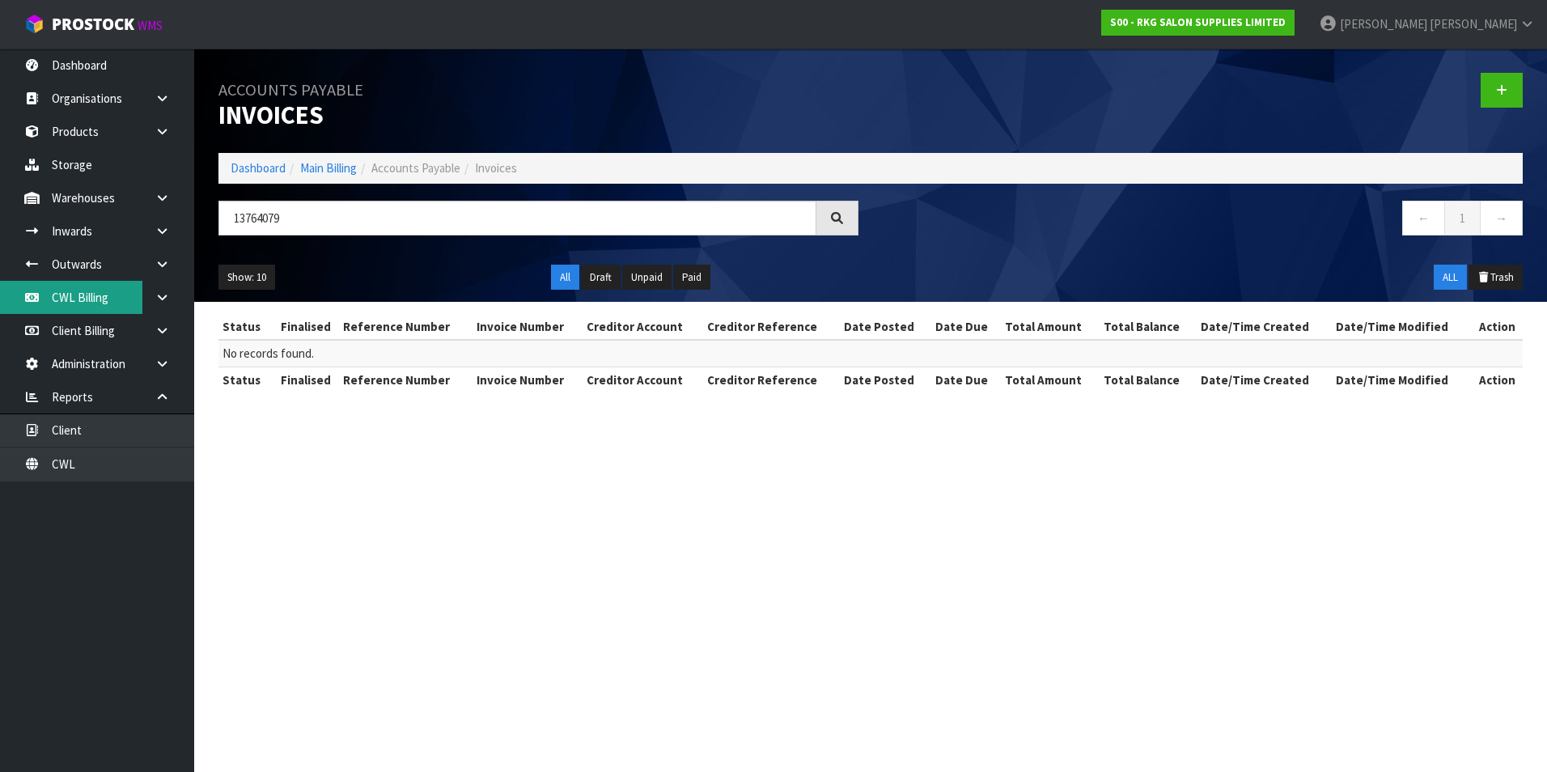
click at [110, 303] on link "CWL Billing" at bounding box center [97, 297] width 194 height 33
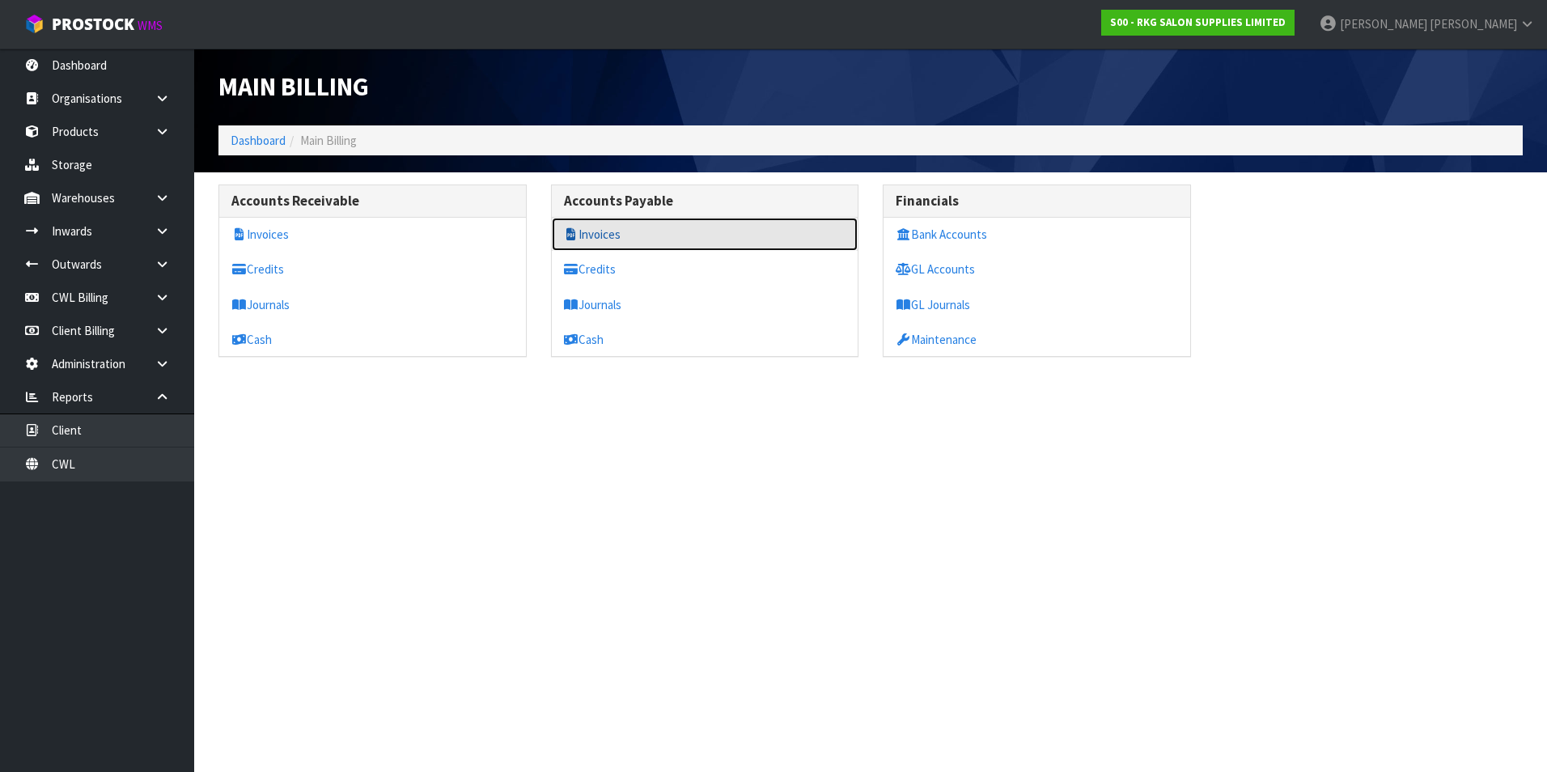
click at [641, 234] on link "Invoices" at bounding box center [705, 234] width 307 height 33
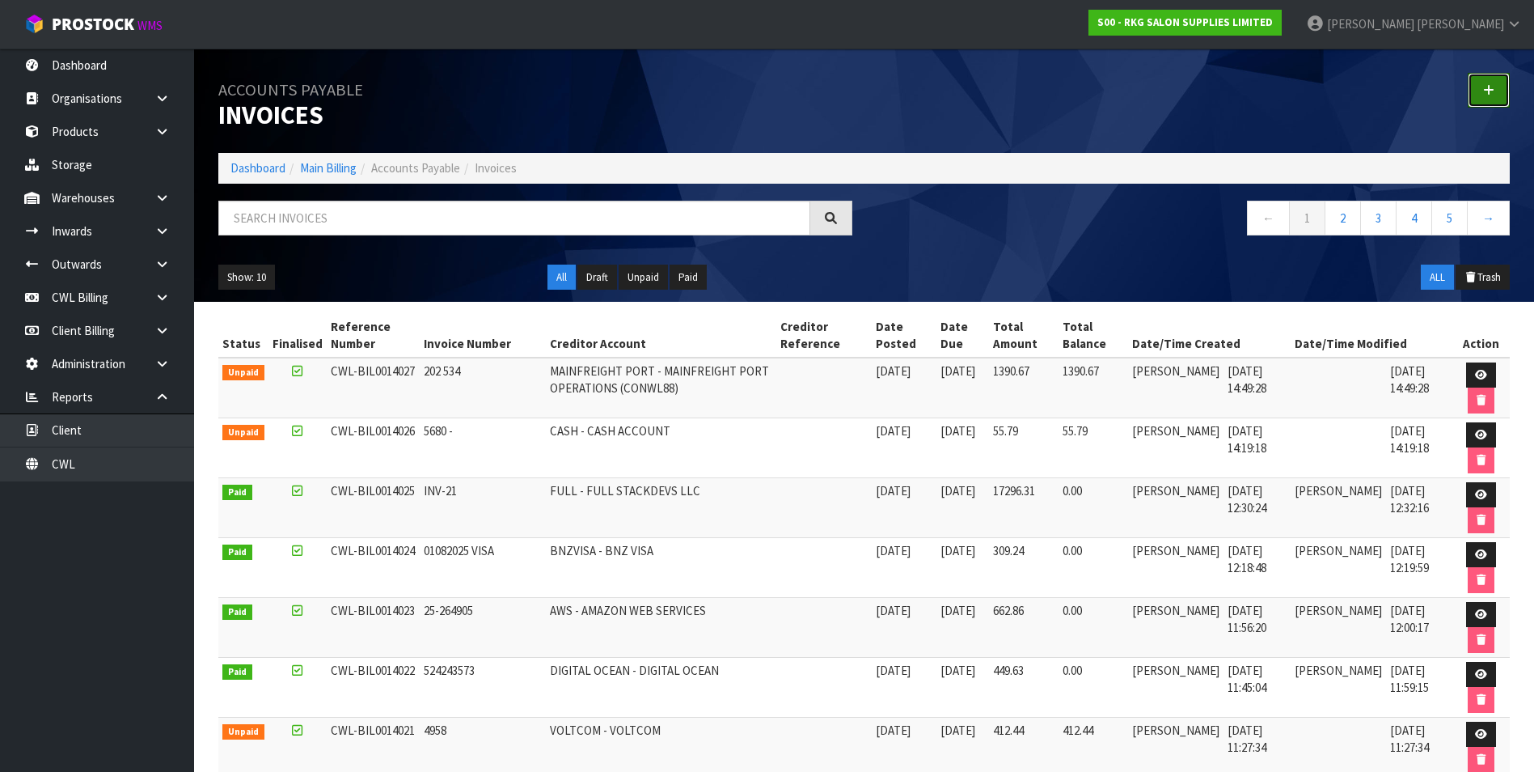
drag, startPoint x: 1488, startPoint y: 87, endPoint x: 1429, endPoint y: 90, distance: 59.1
click at [1488, 87] on icon at bounding box center [1488, 90] width 11 height 12
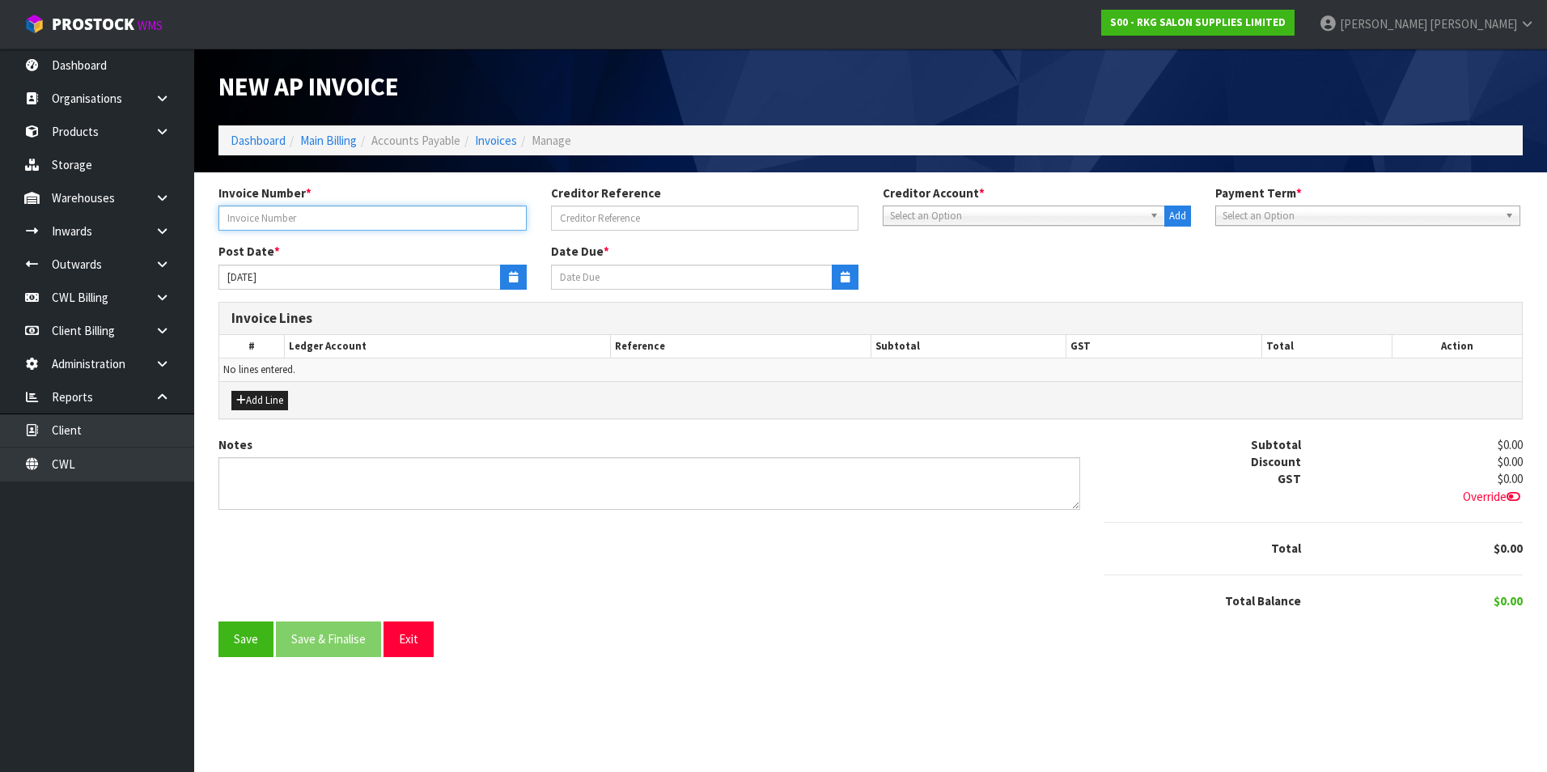
click at [254, 221] on input "text" at bounding box center [372, 217] width 308 height 25
type input "13764079"
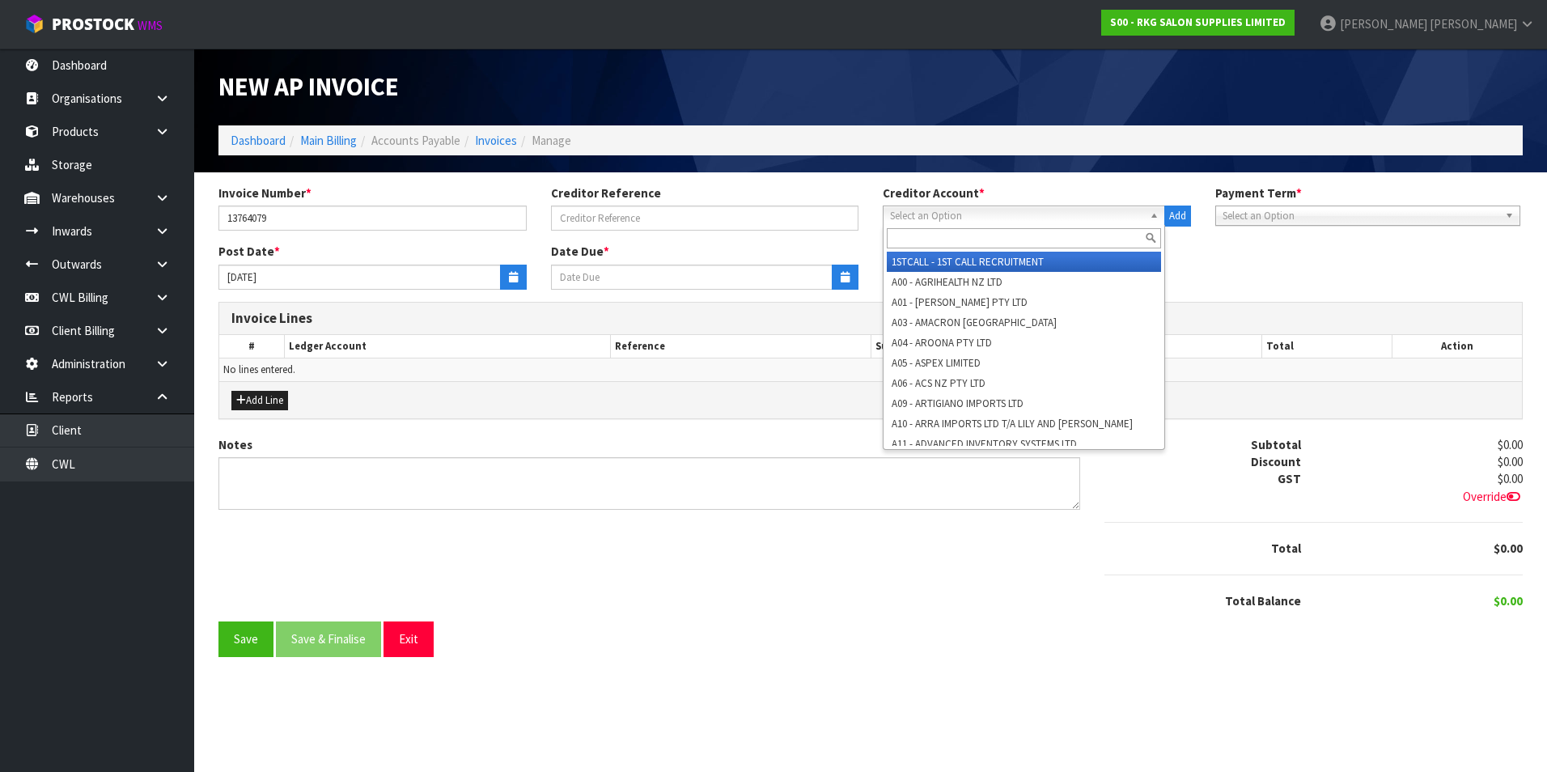
click at [947, 218] on span "Select an Option" at bounding box center [1016, 215] width 253 height 19
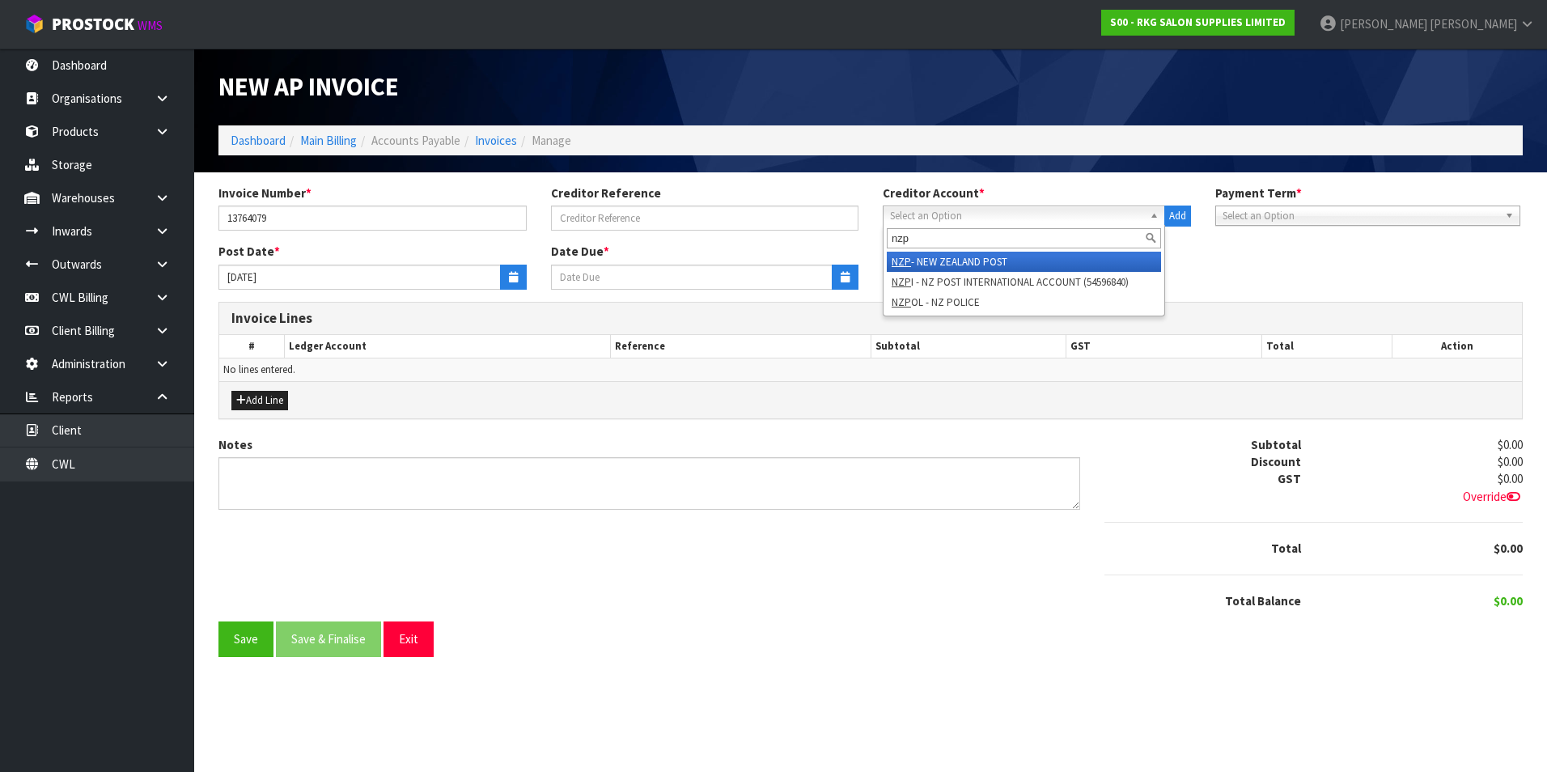
type input "nzp"
click at [954, 256] on li "NZP - NEW ZEALAND POST" at bounding box center [1024, 262] width 274 height 20
type input "20/10/2025"
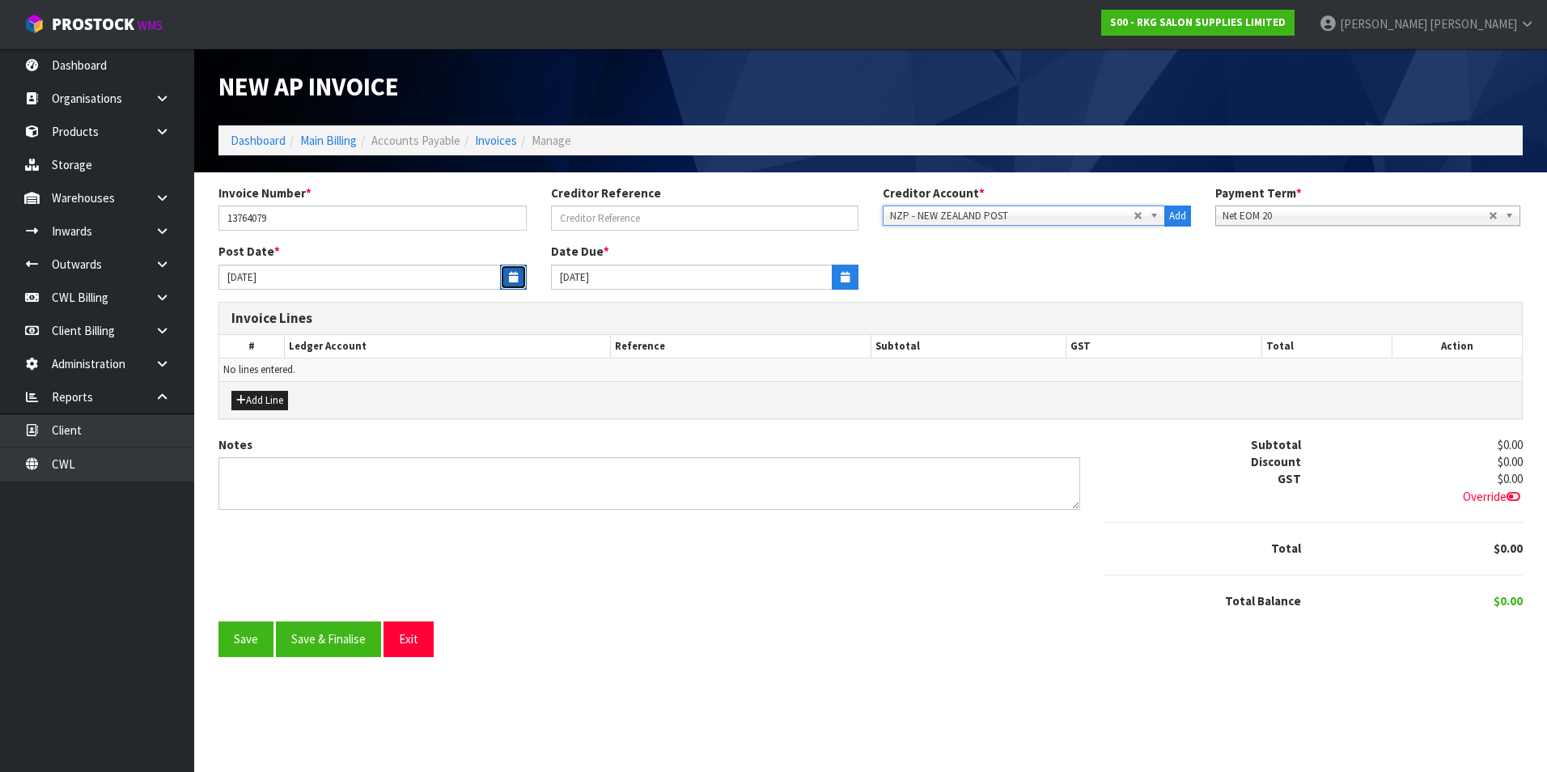
click at [506, 278] on button "button" at bounding box center [513, 276] width 27 height 25
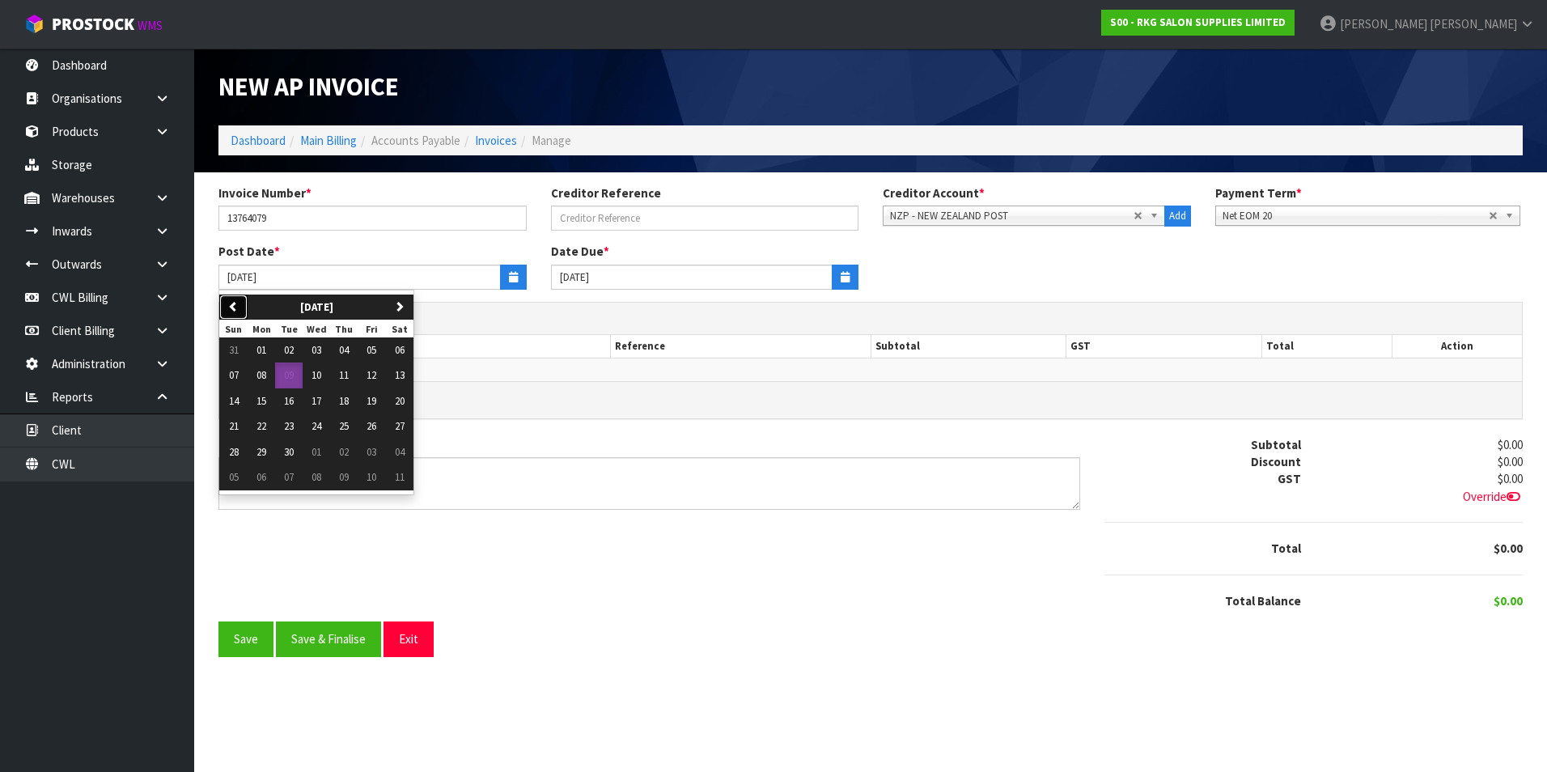
click at [237, 306] on icon "button" at bounding box center [233, 306] width 11 height 11
click at [231, 476] on span "31" at bounding box center [234, 477] width 10 height 14
type input "[DATE]"
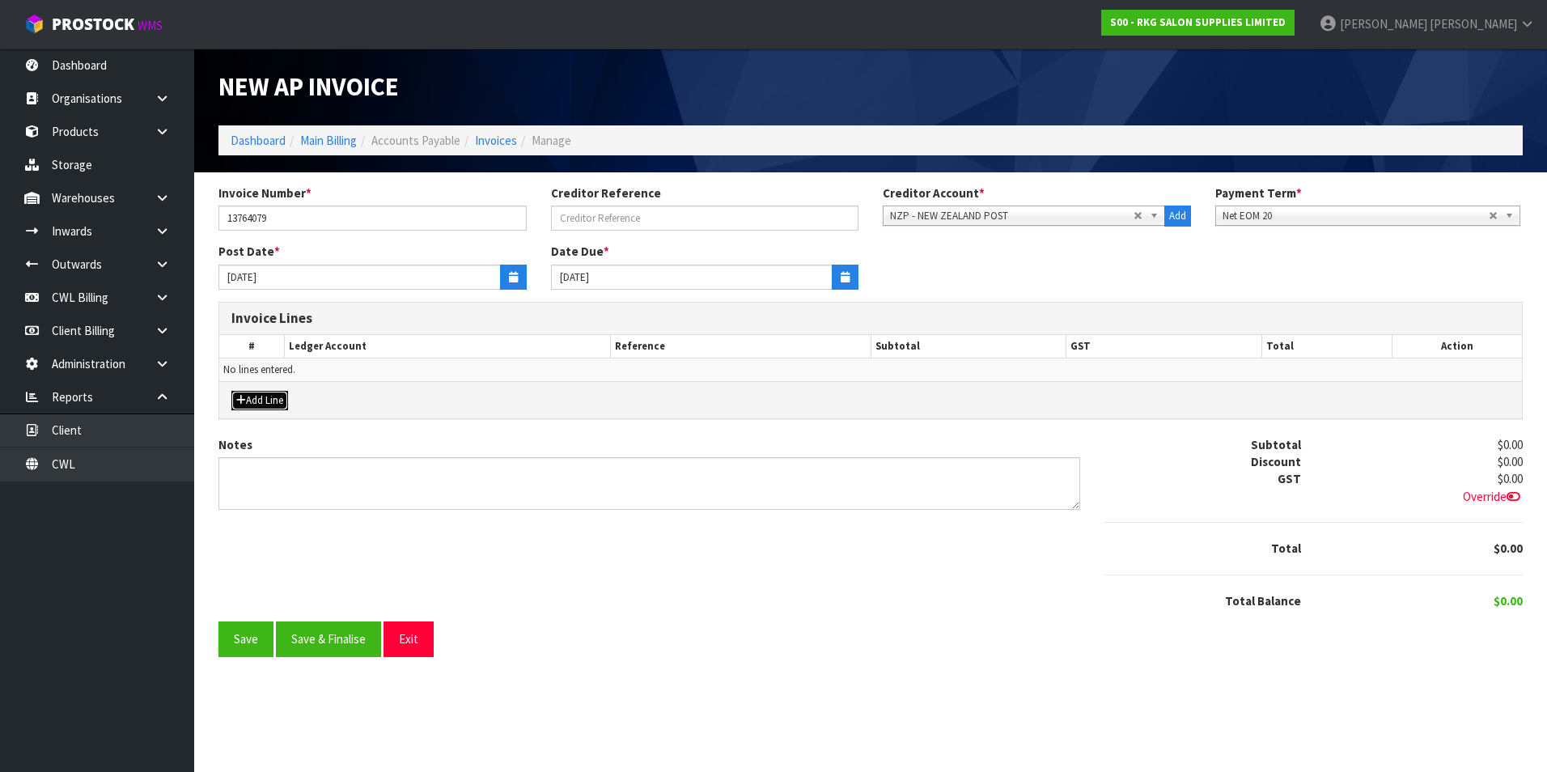
click at [270, 395] on button "Add Line" at bounding box center [259, 400] width 57 height 19
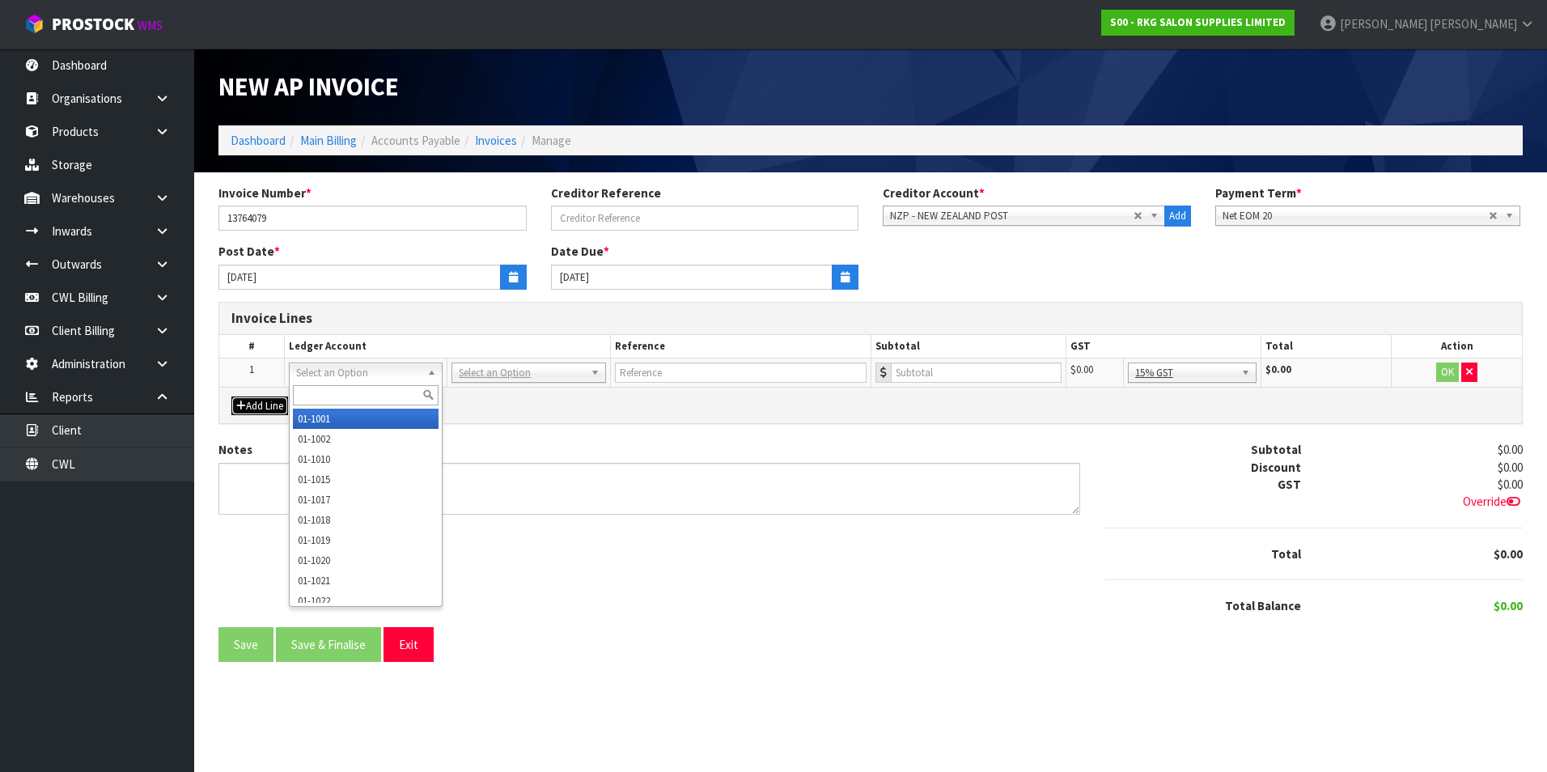
drag, startPoint x: 335, startPoint y: 374, endPoint x: 322, endPoint y: 396, distance: 26.1
click at [319, 396] on input "text" at bounding box center [366, 395] width 146 height 20
type input "2503"
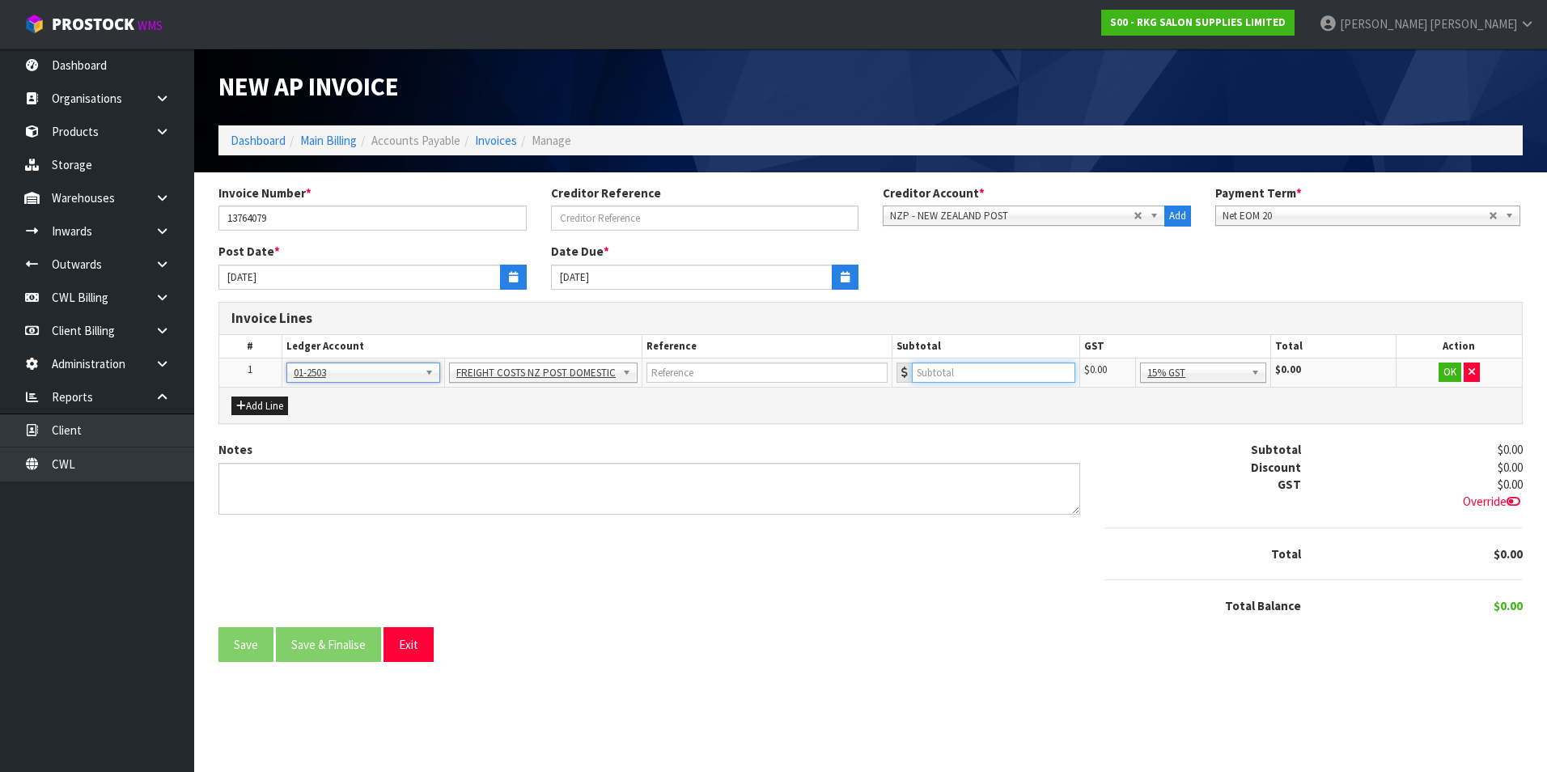
click at [947, 373] on input "number" at bounding box center [993, 372] width 163 height 20
type input "4780.39"
click at [1445, 372] on button "OK" at bounding box center [1449, 371] width 23 height 19
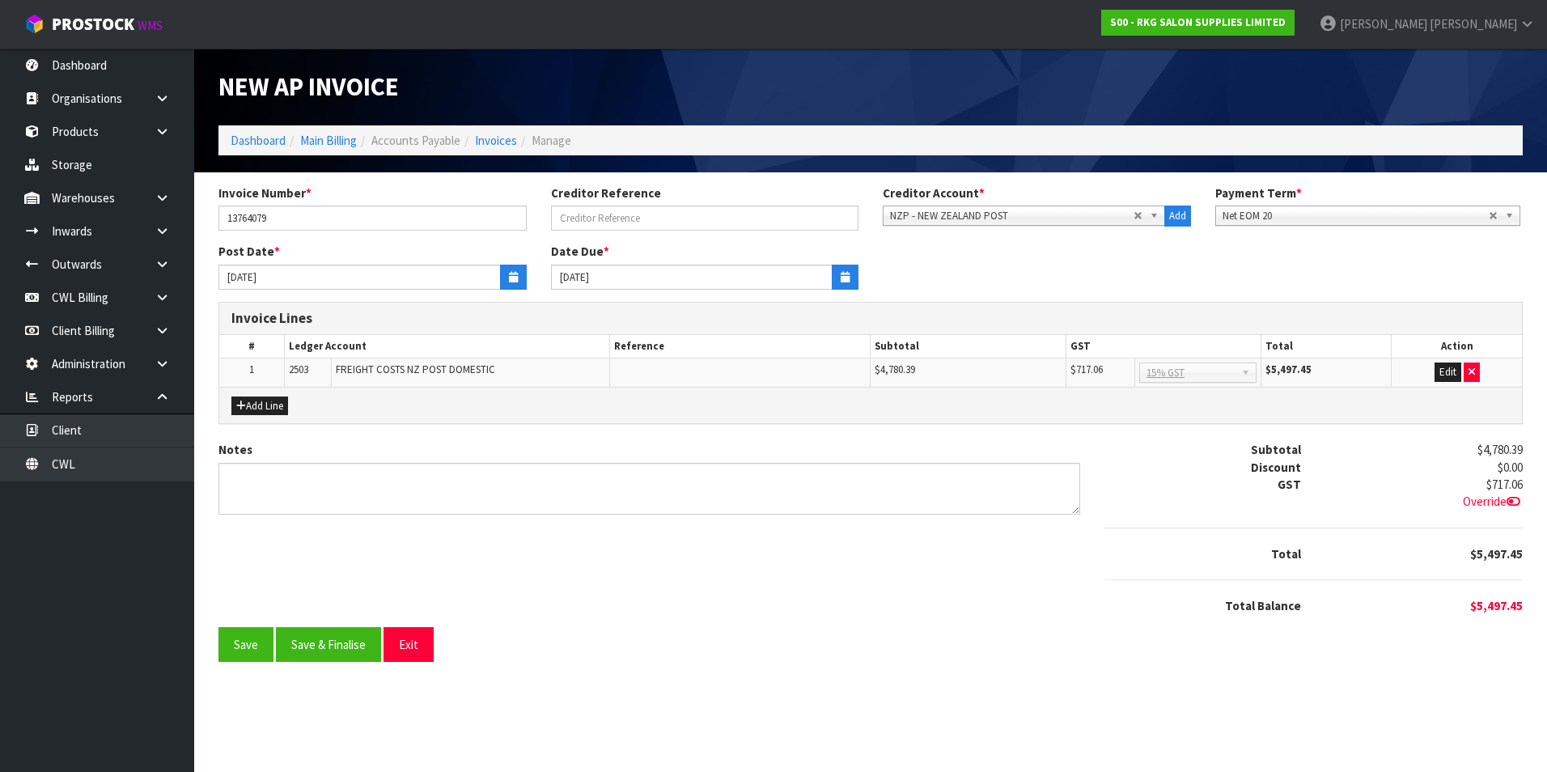
click at [1487, 495] on span "Override" at bounding box center [1492, 500] width 60 height 15
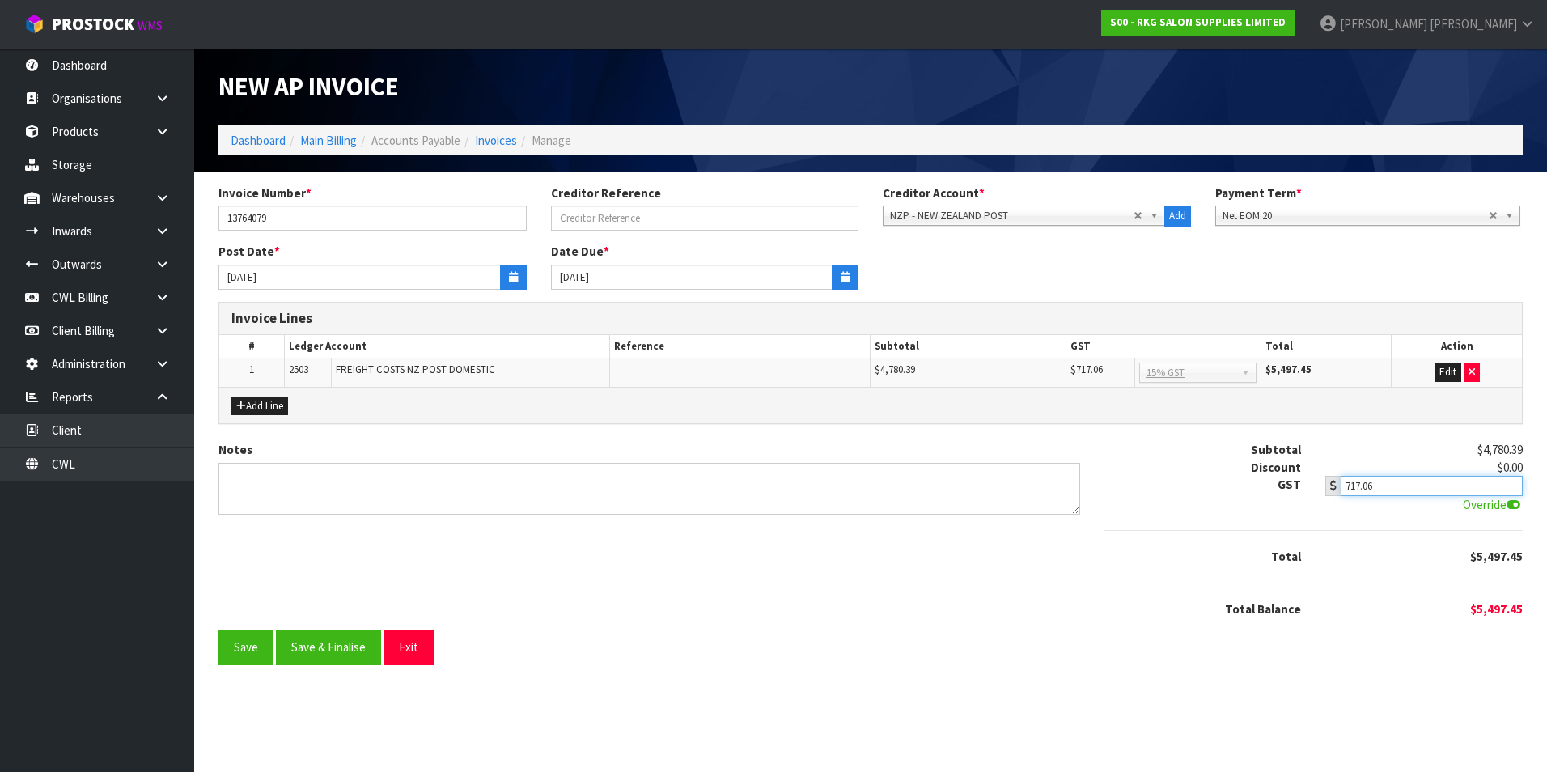
click at [1415, 480] on input "717.06" at bounding box center [1431, 486] width 182 height 20
type input "717.11"
click at [266, 647] on button "Save" at bounding box center [245, 646] width 55 height 35
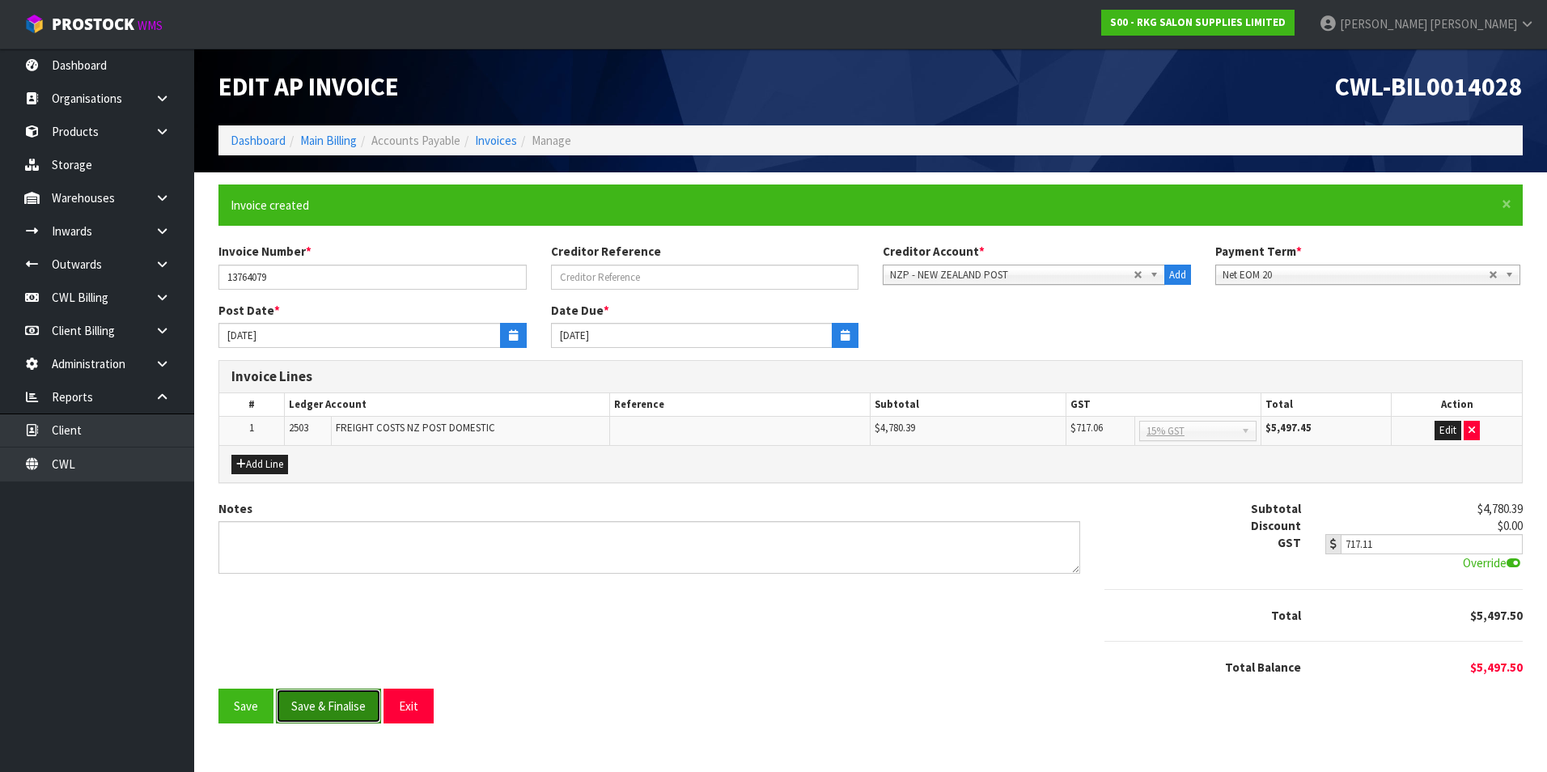
click at [343, 706] on button "Save & Finalise" at bounding box center [328, 705] width 105 height 35
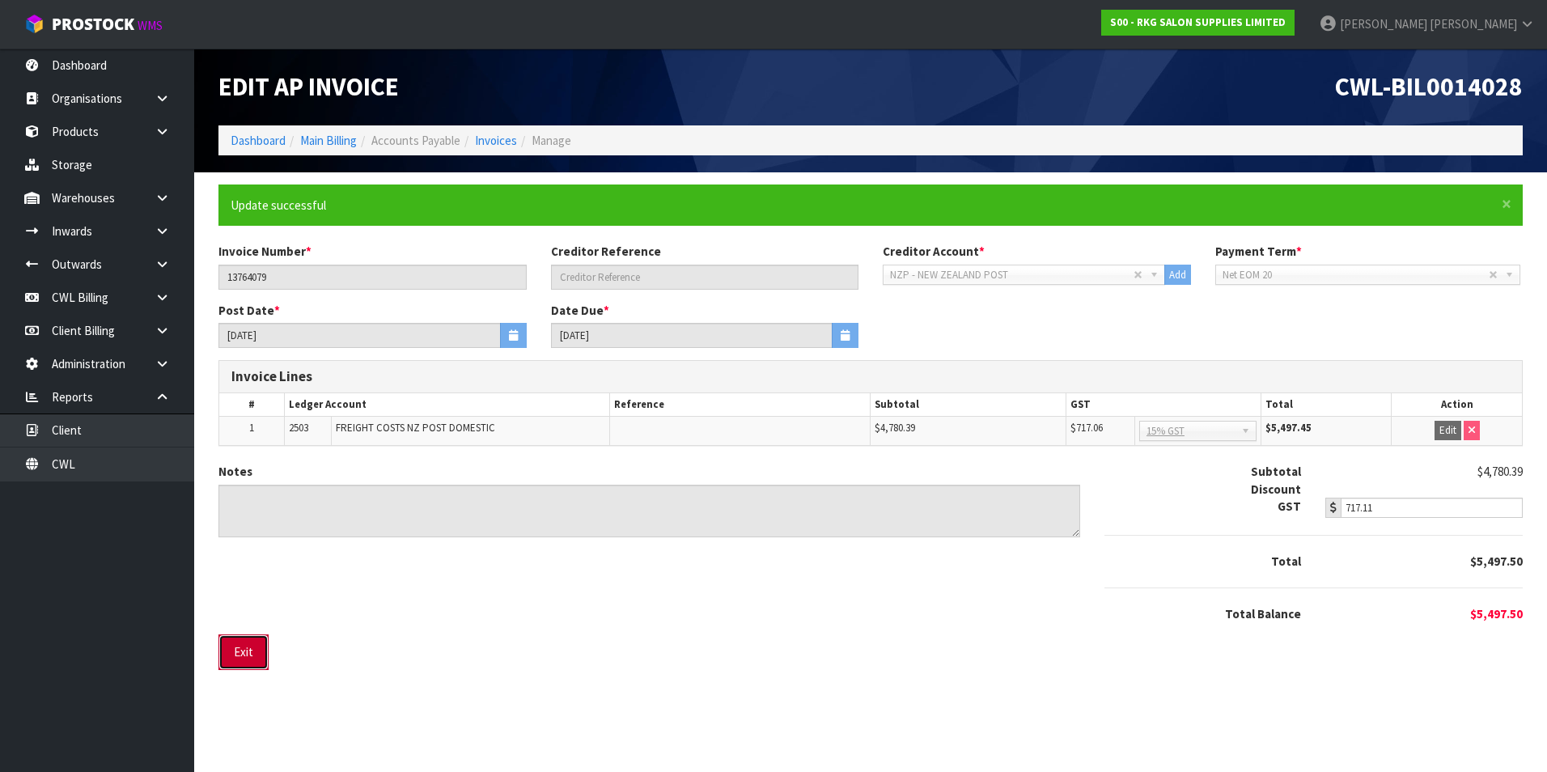
click at [243, 637] on button "Exit" at bounding box center [243, 651] width 50 height 35
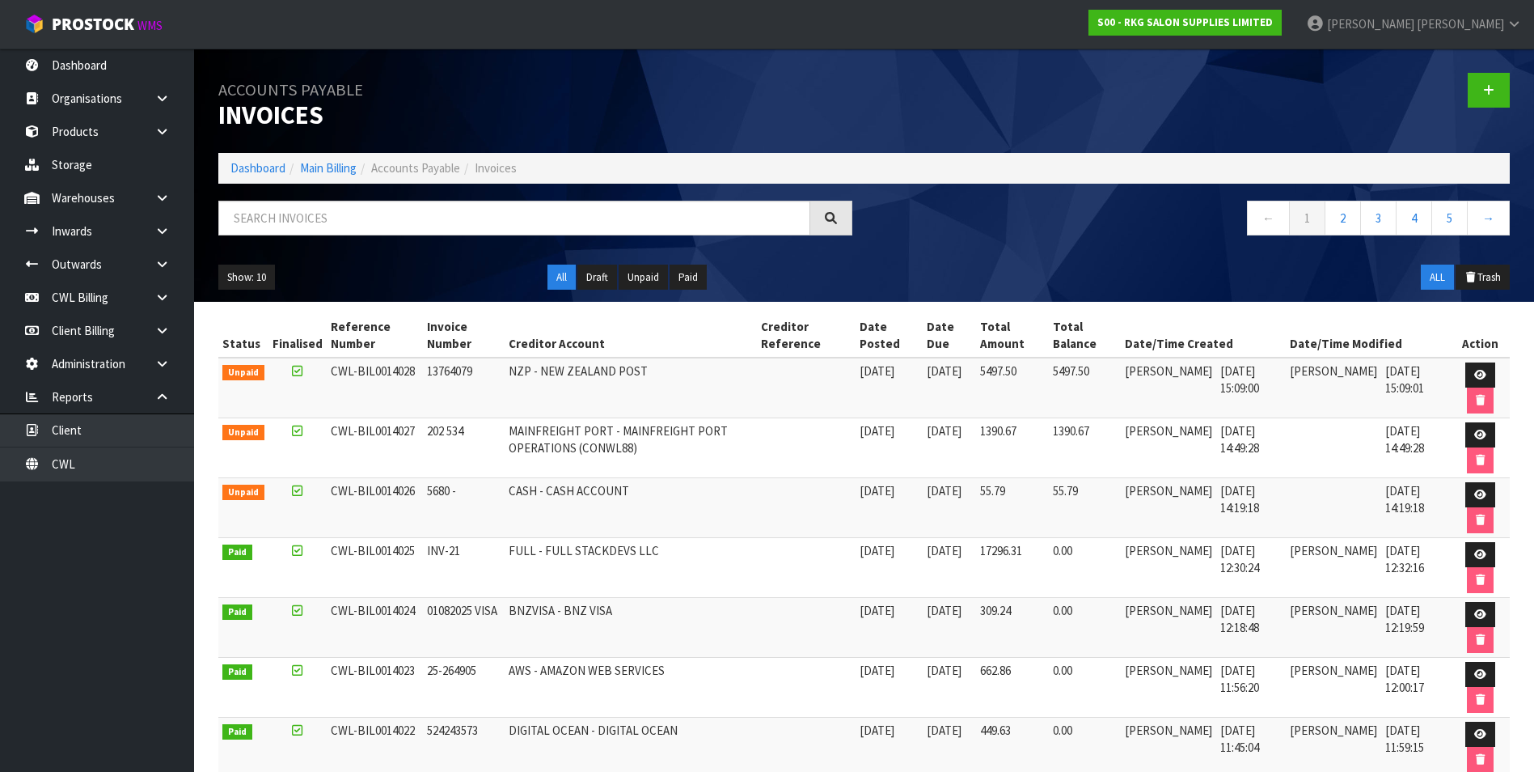
click at [527, 679] on td "AWS - AMAZON WEB SERVICES" at bounding box center [631, 687] width 252 height 60
click at [91, 308] on link "CWL Billing" at bounding box center [97, 297] width 194 height 33
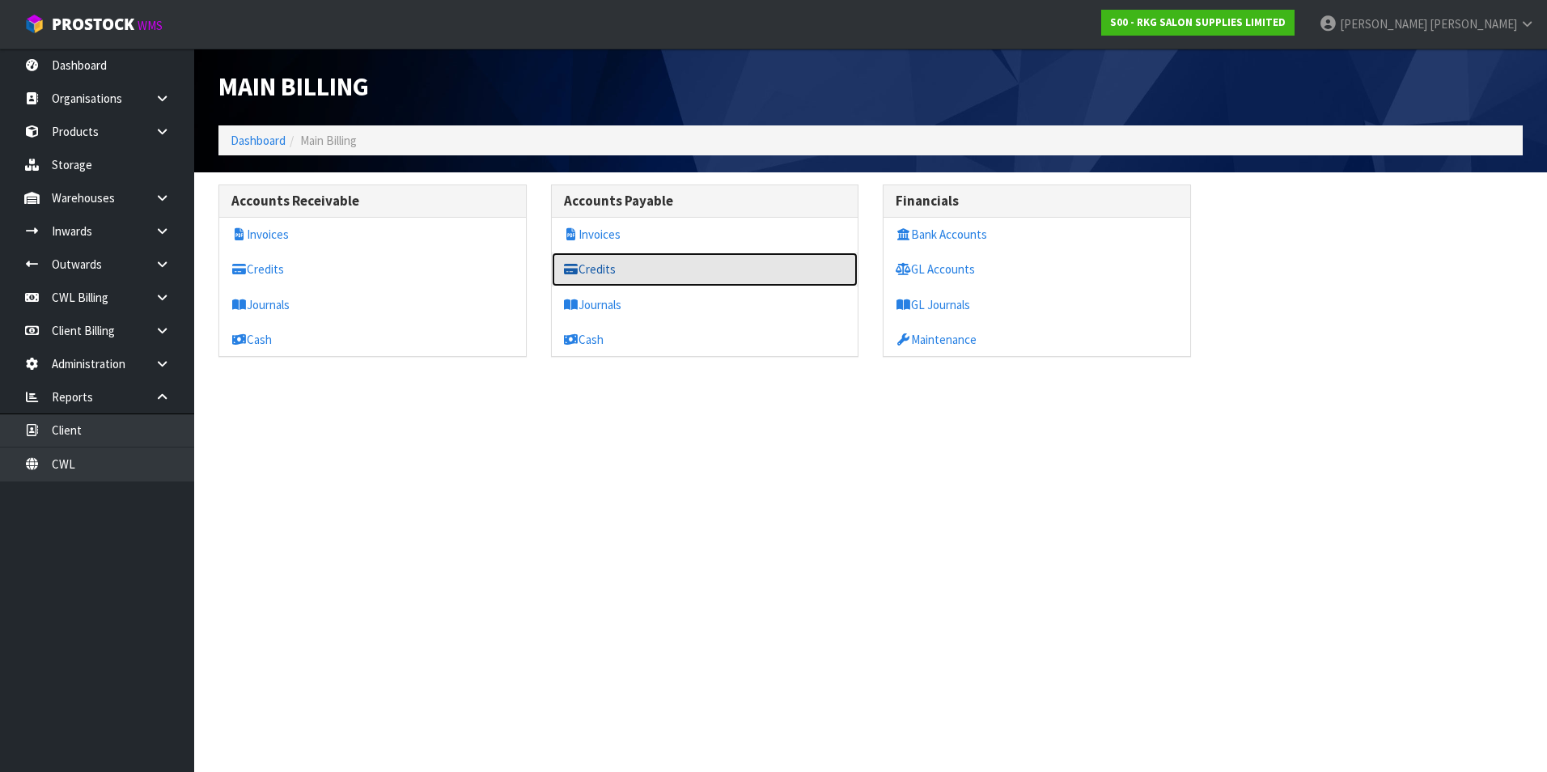
click at [622, 271] on link "Credits" at bounding box center [705, 268] width 307 height 33
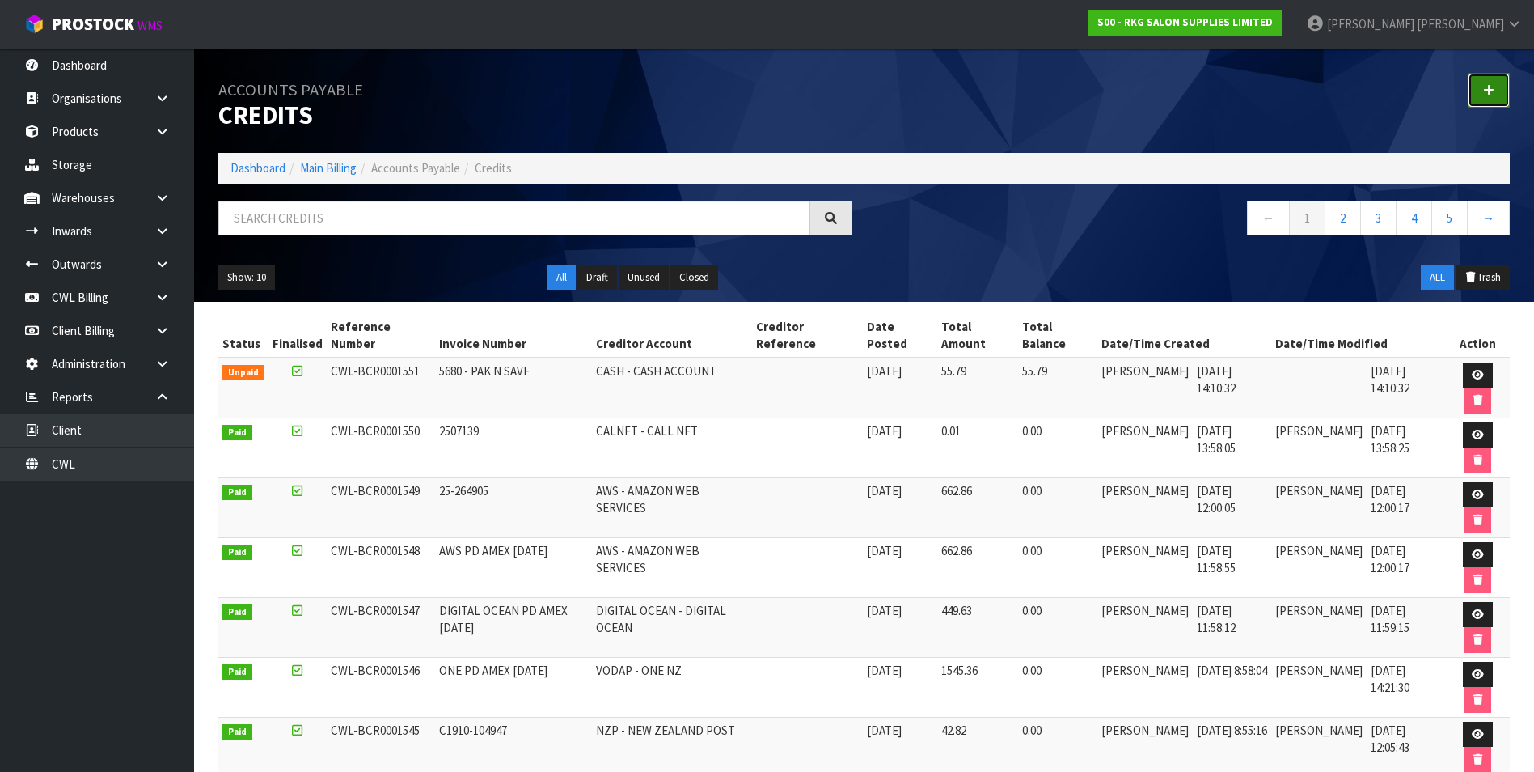
click at [1488, 91] on icon at bounding box center [1488, 90] width 11 height 12
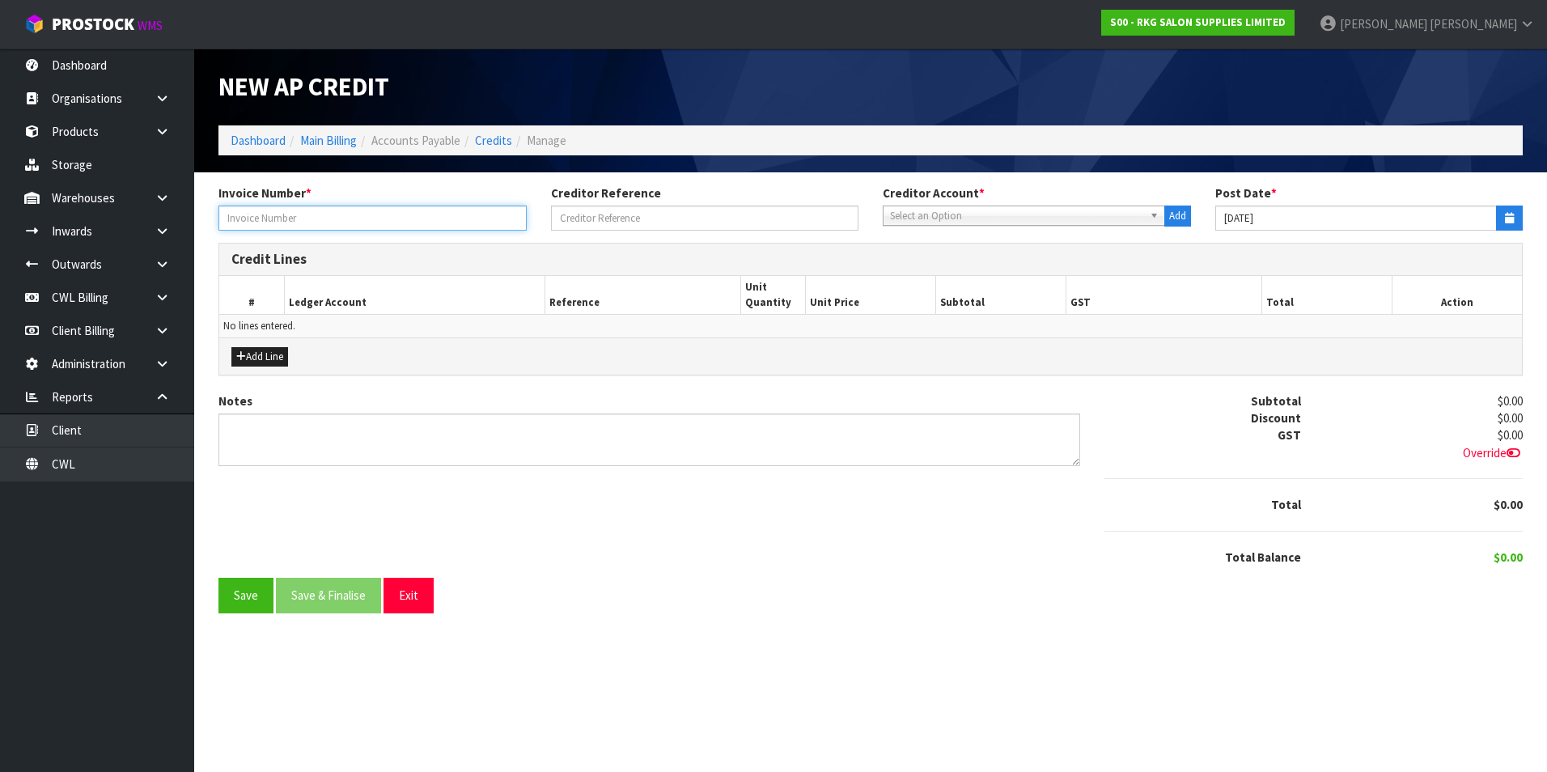
click at [365, 218] on input "text" at bounding box center [372, 217] width 308 height 25
type input "MCR10334475"
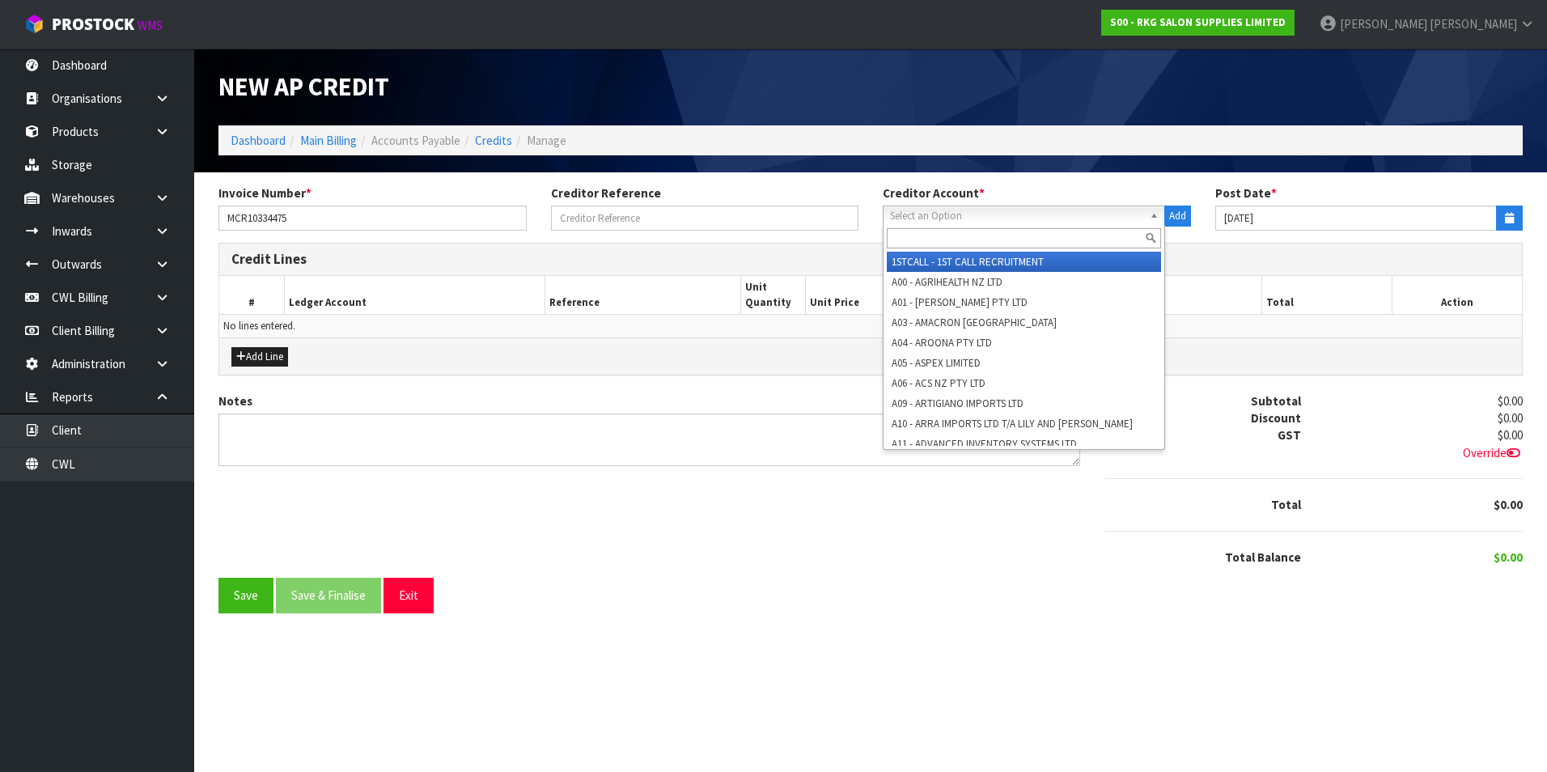
click at [1072, 216] on span "Select an Option" at bounding box center [1016, 215] width 253 height 19
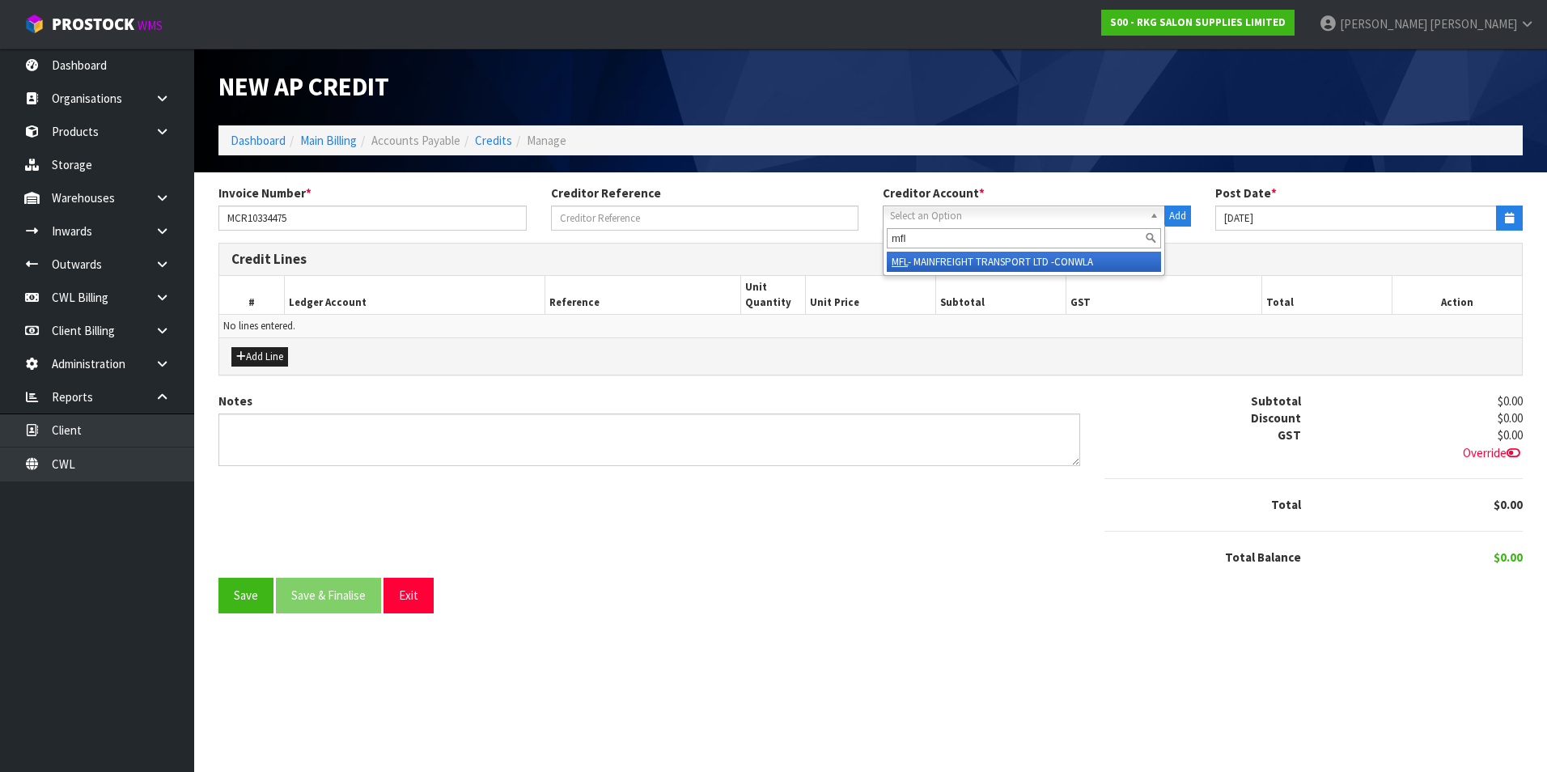
type input "mfl"
drag, startPoint x: 1028, startPoint y: 262, endPoint x: 1344, endPoint y: 240, distance: 317.0
click at [1030, 260] on li "MFL - MAINFREIGHT TRANSPORT LTD -CONWLA" at bounding box center [1024, 262] width 274 height 20
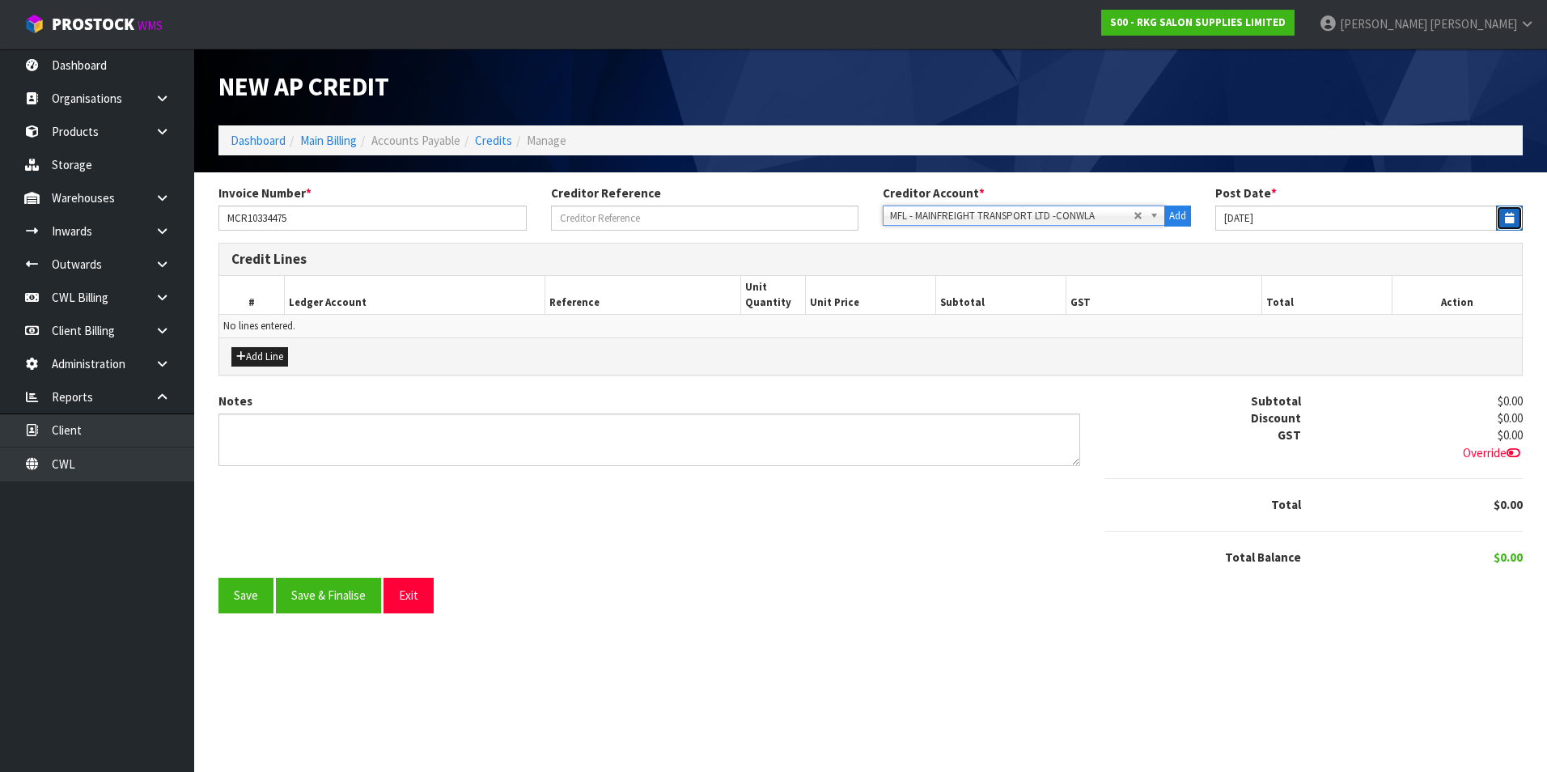
click at [1505, 218] on icon "button" at bounding box center [1508, 218] width 9 height 11
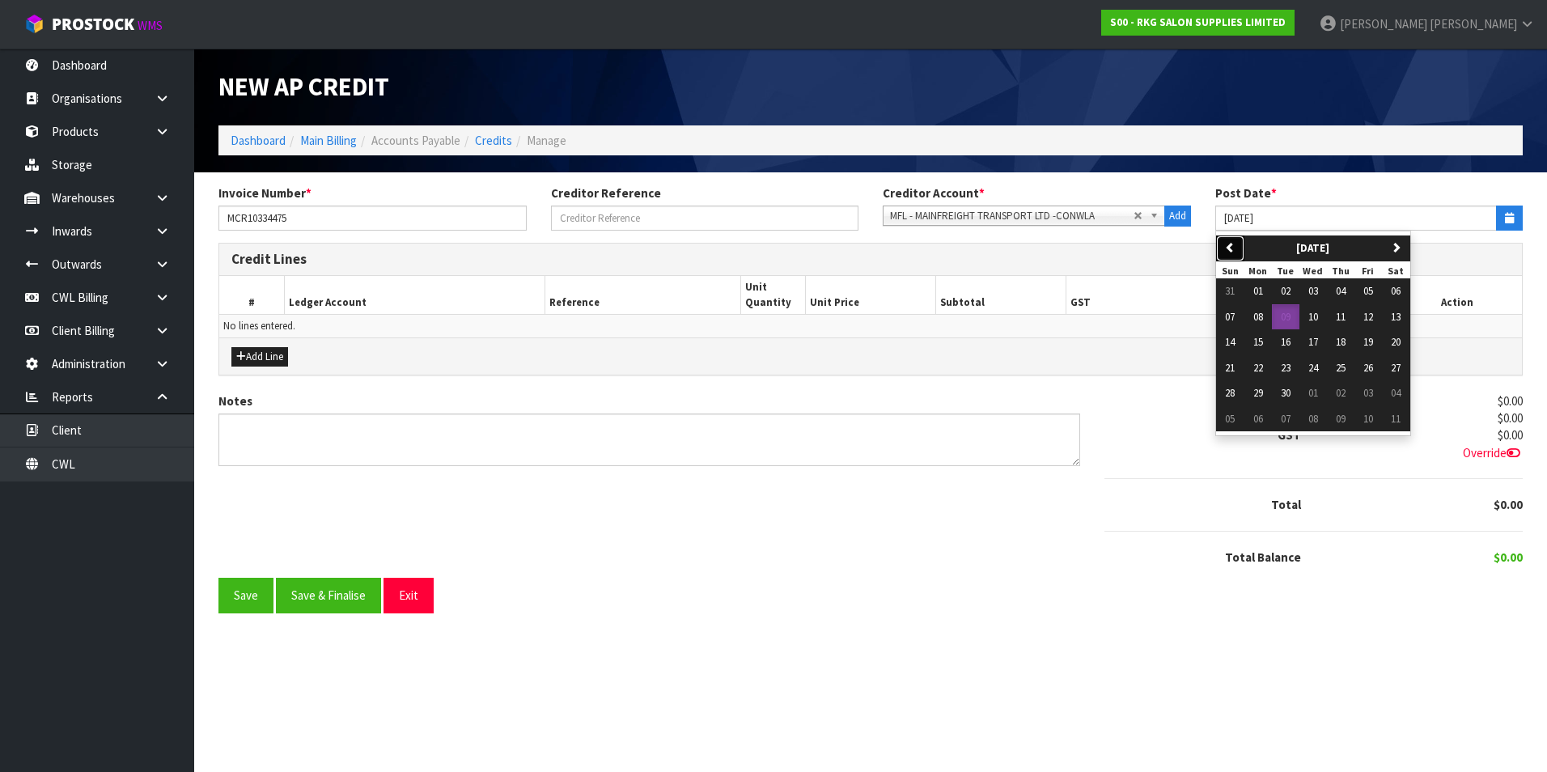
click at [1231, 248] on icon "button" at bounding box center [1230, 247] width 11 height 11
drag, startPoint x: 1260, startPoint y: 346, endPoint x: 705, endPoint y: 330, distance: 555.9
click at [1255, 345] on span "11" at bounding box center [1258, 342] width 10 height 14
type input "[DATE]"
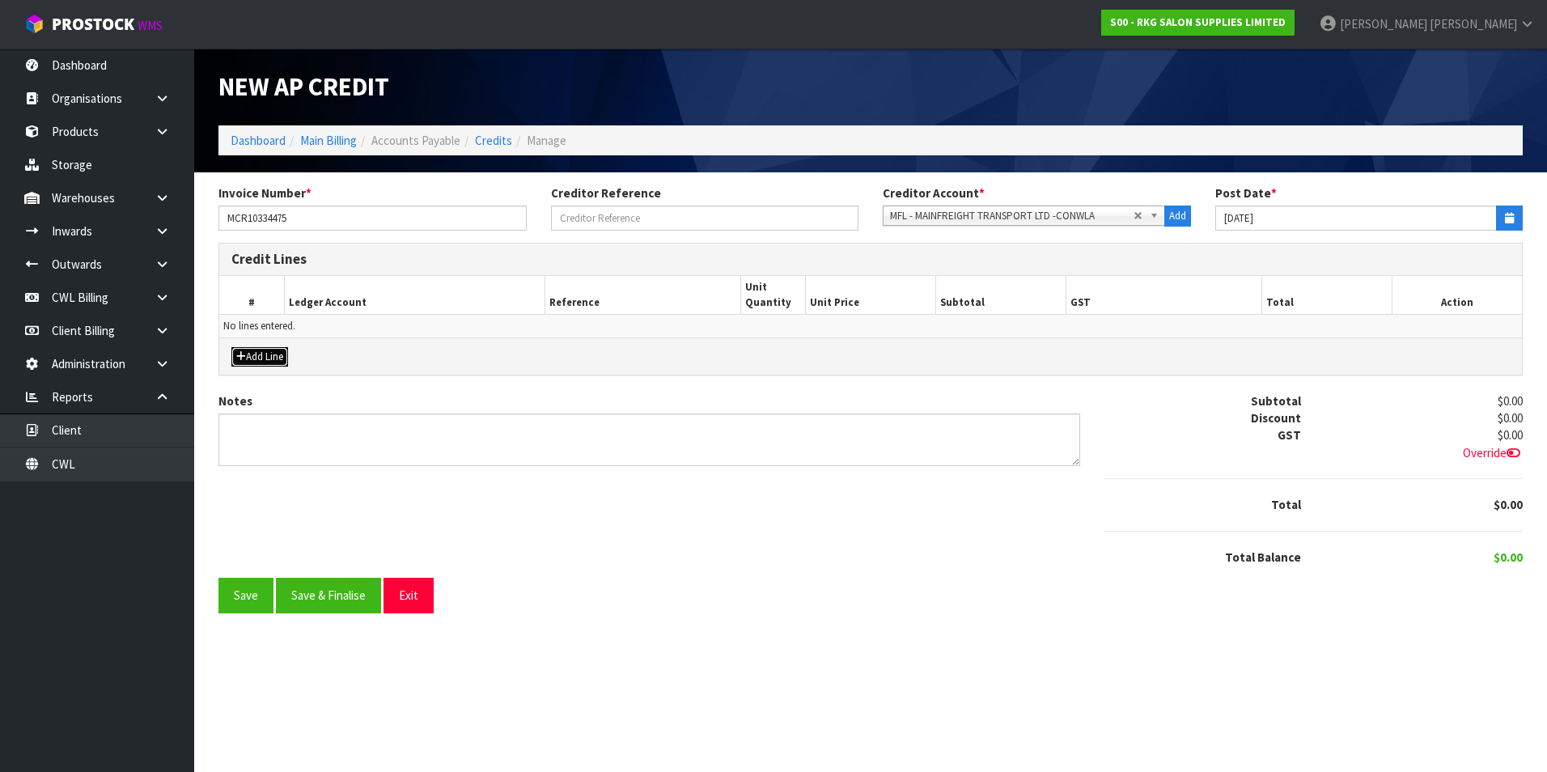
drag, startPoint x: 273, startPoint y: 355, endPoint x: 286, endPoint y: 352, distance: 14.1
click at [273, 354] on button "Add Line" at bounding box center [259, 356] width 57 height 19
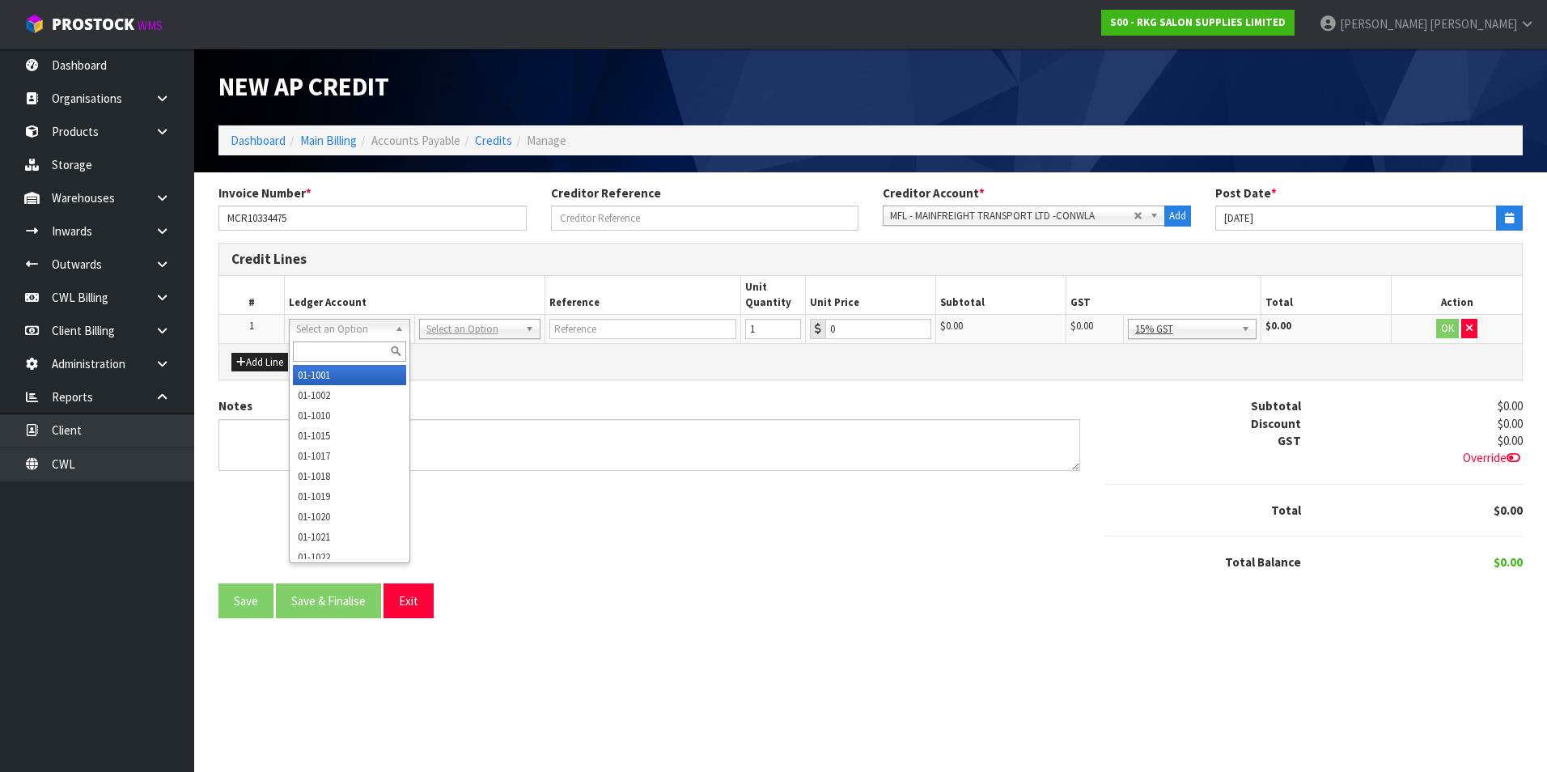
click at [330, 345] on input "text" at bounding box center [349, 351] width 113 height 20
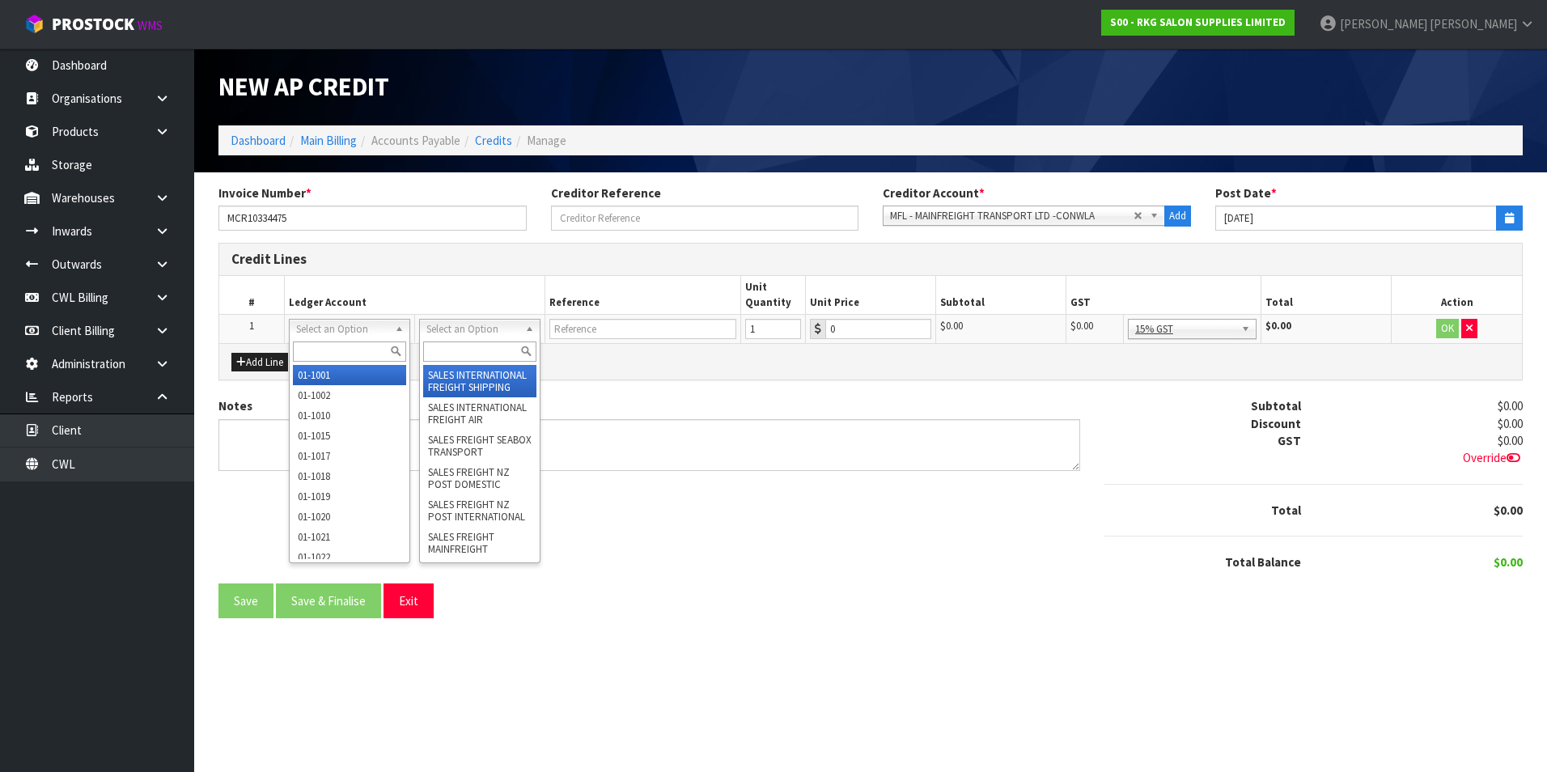
drag, startPoint x: 466, startPoint y: 332, endPoint x: 470, endPoint y: 345, distance: 13.6
click at [468, 346] on input "text" at bounding box center [479, 351] width 113 height 20
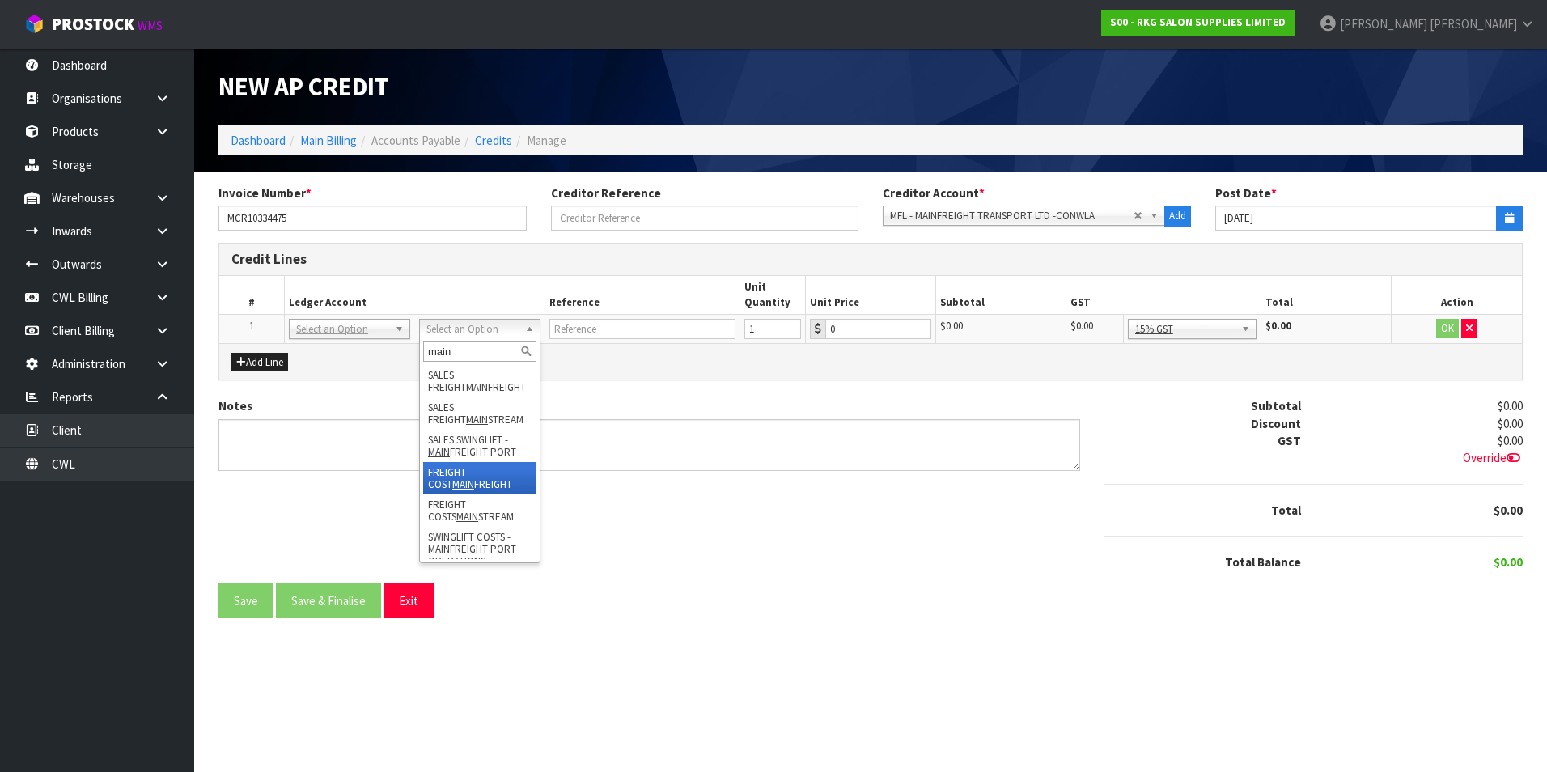
type input "main"
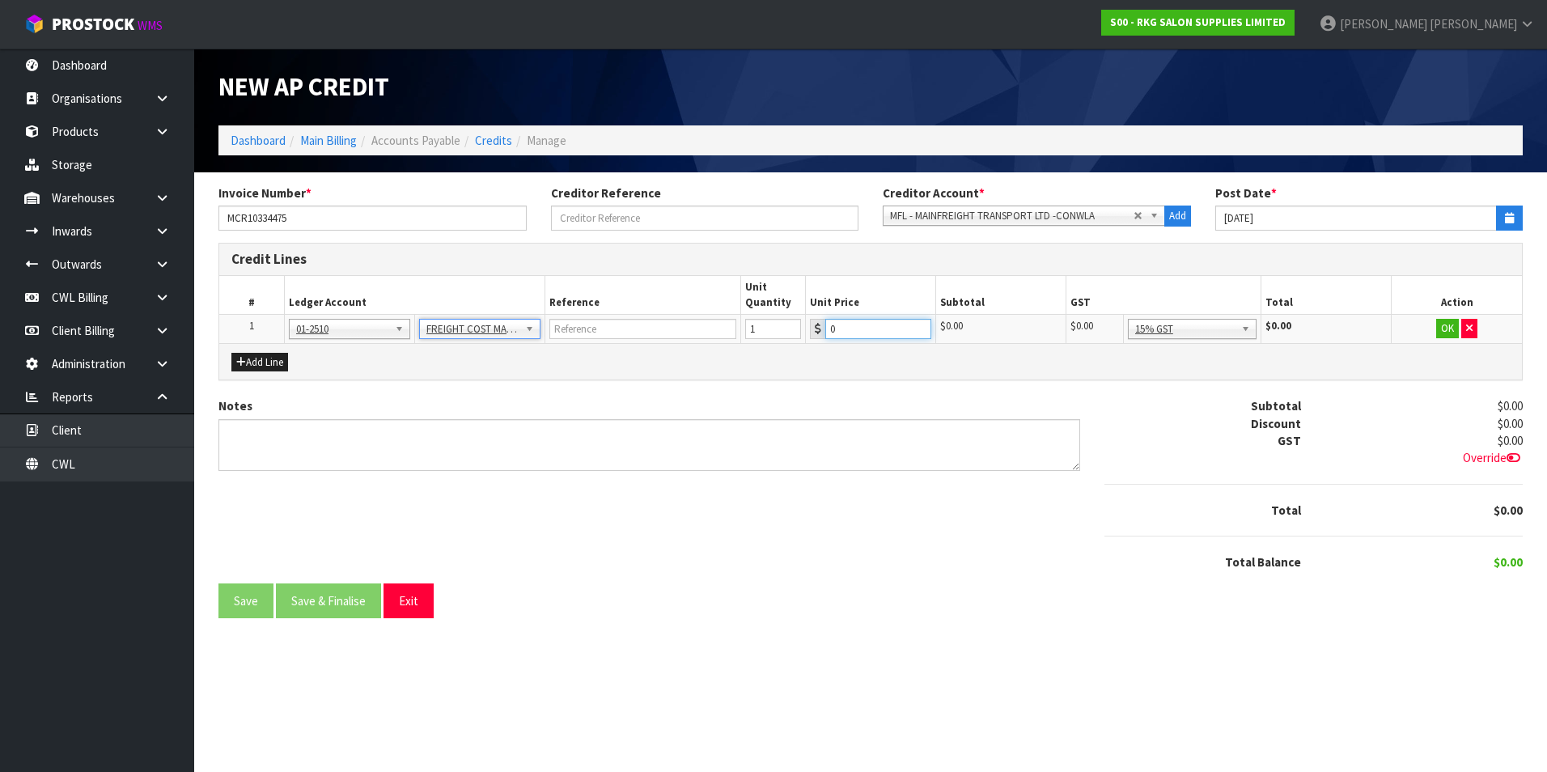
click at [862, 336] on input "0" at bounding box center [878, 329] width 106 height 20
type input "35"
click at [1448, 329] on button "OK" at bounding box center [1447, 328] width 23 height 19
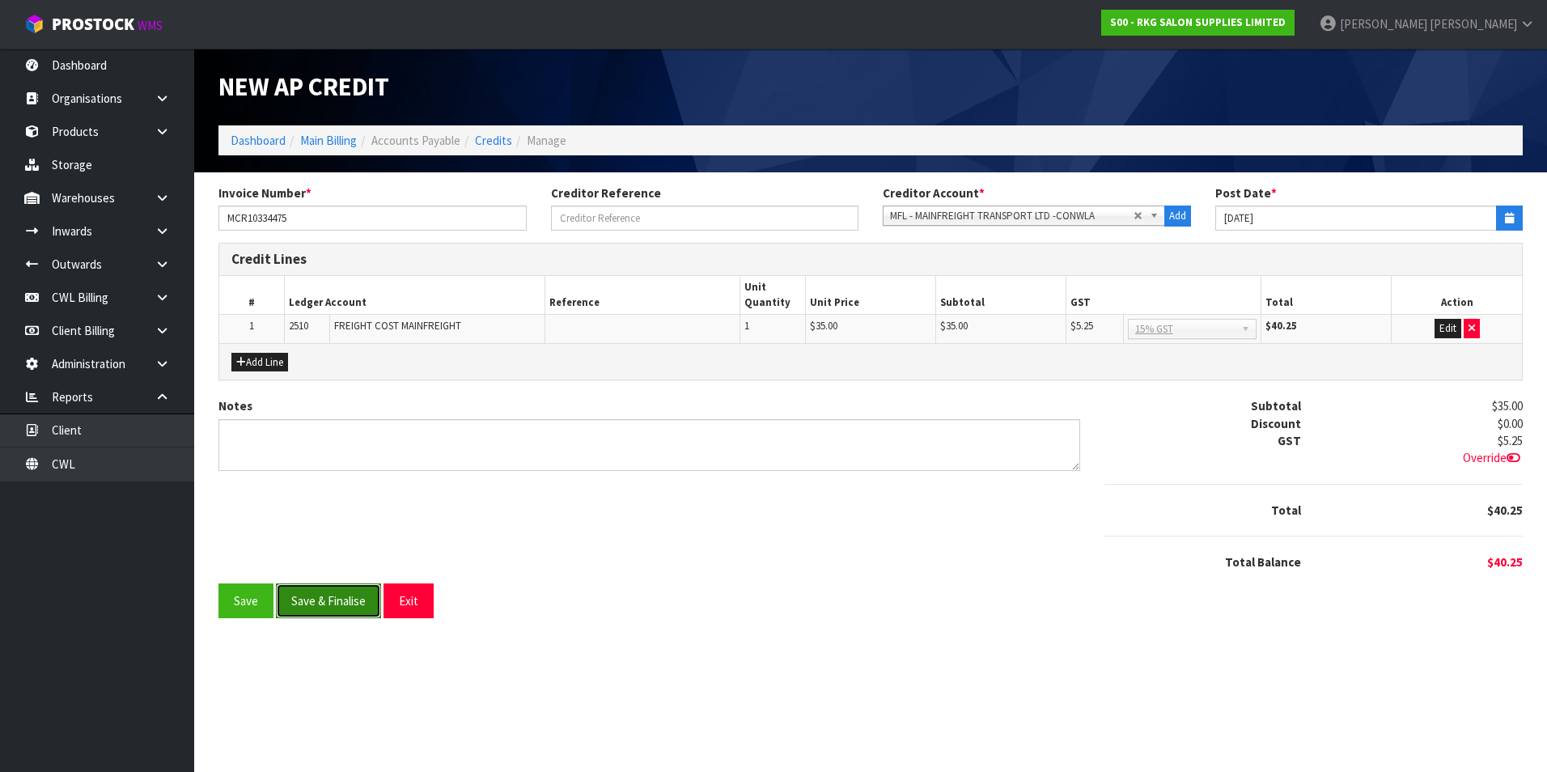
click at [355, 595] on button "Save & Finalise" at bounding box center [328, 600] width 105 height 35
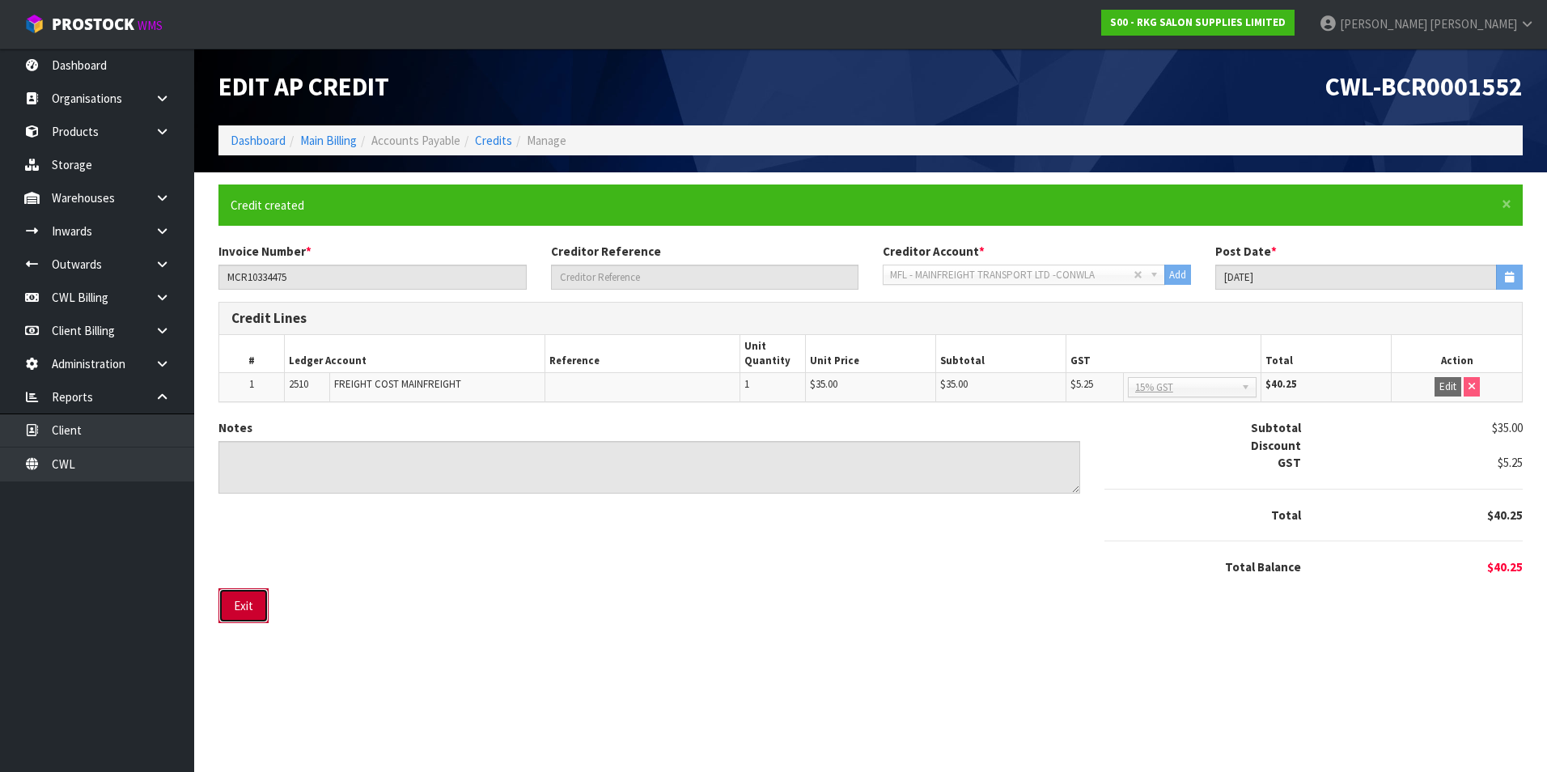
click at [256, 609] on button "Exit" at bounding box center [243, 605] width 50 height 35
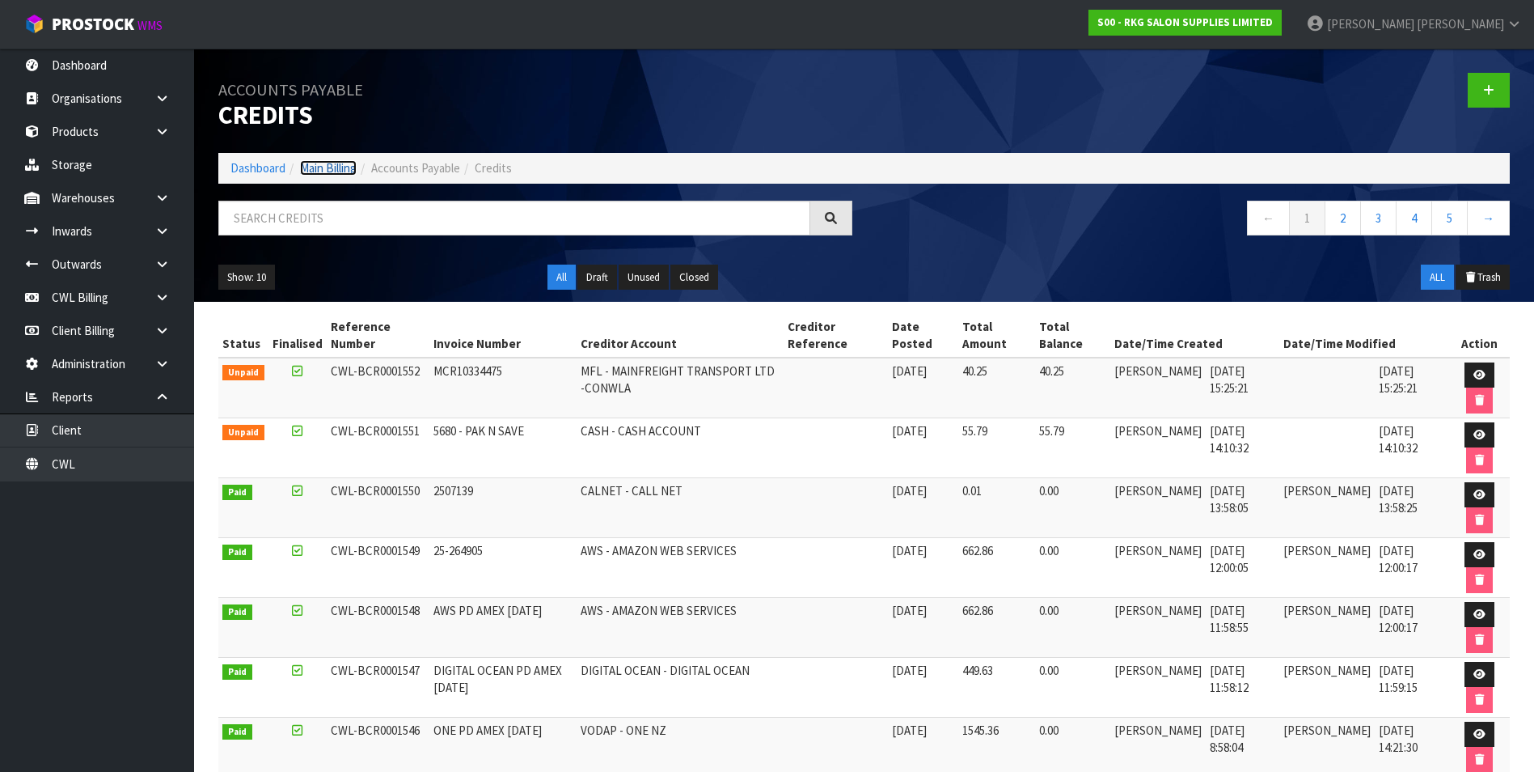
click at [351, 166] on link "Main Billing" at bounding box center [328, 167] width 57 height 15
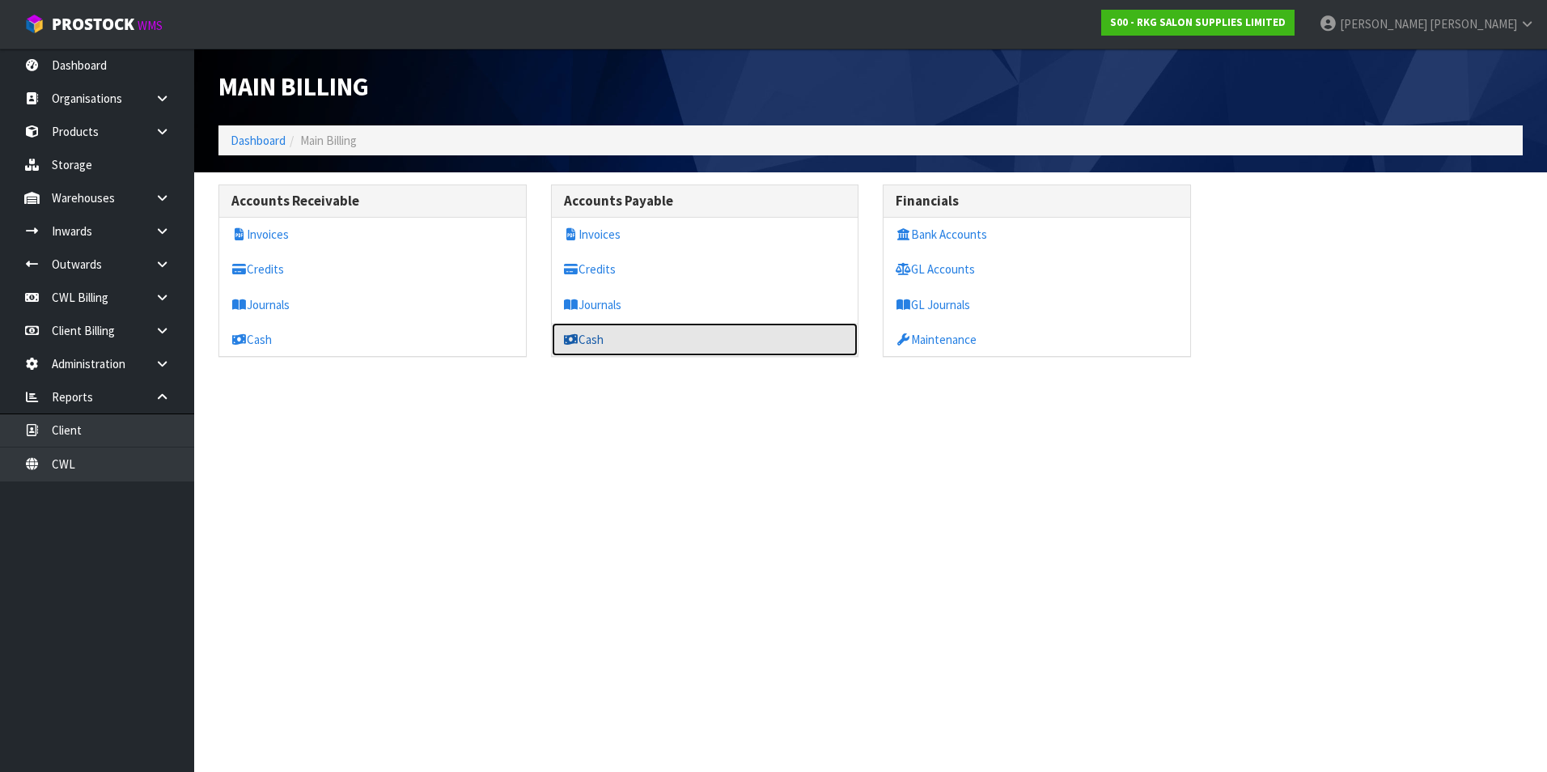
click at [610, 341] on link "Cash" at bounding box center [705, 339] width 307 height 33
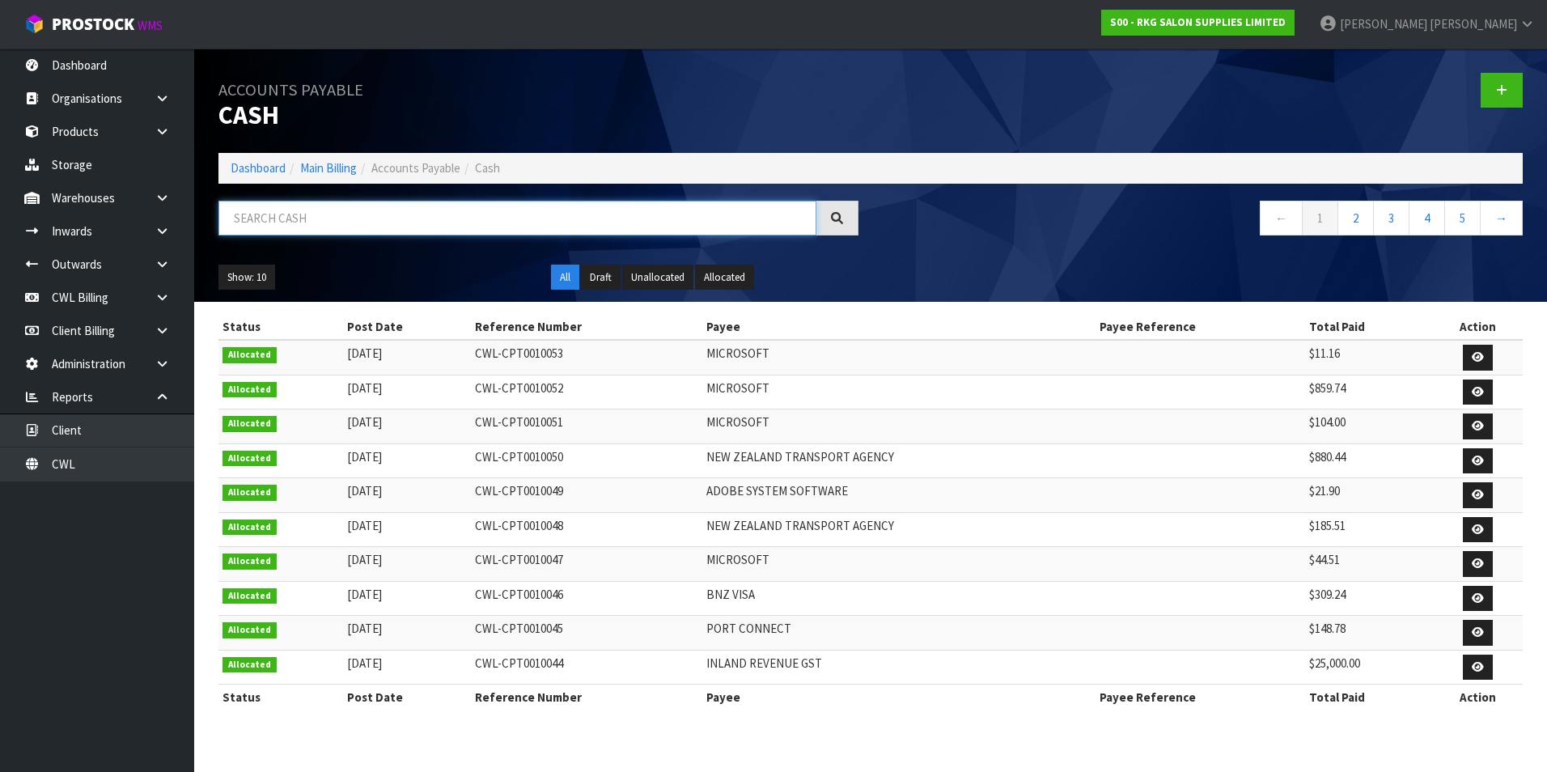
click at [501, 218] on input "text" at bounding box center [517, 218] width 598 height 35
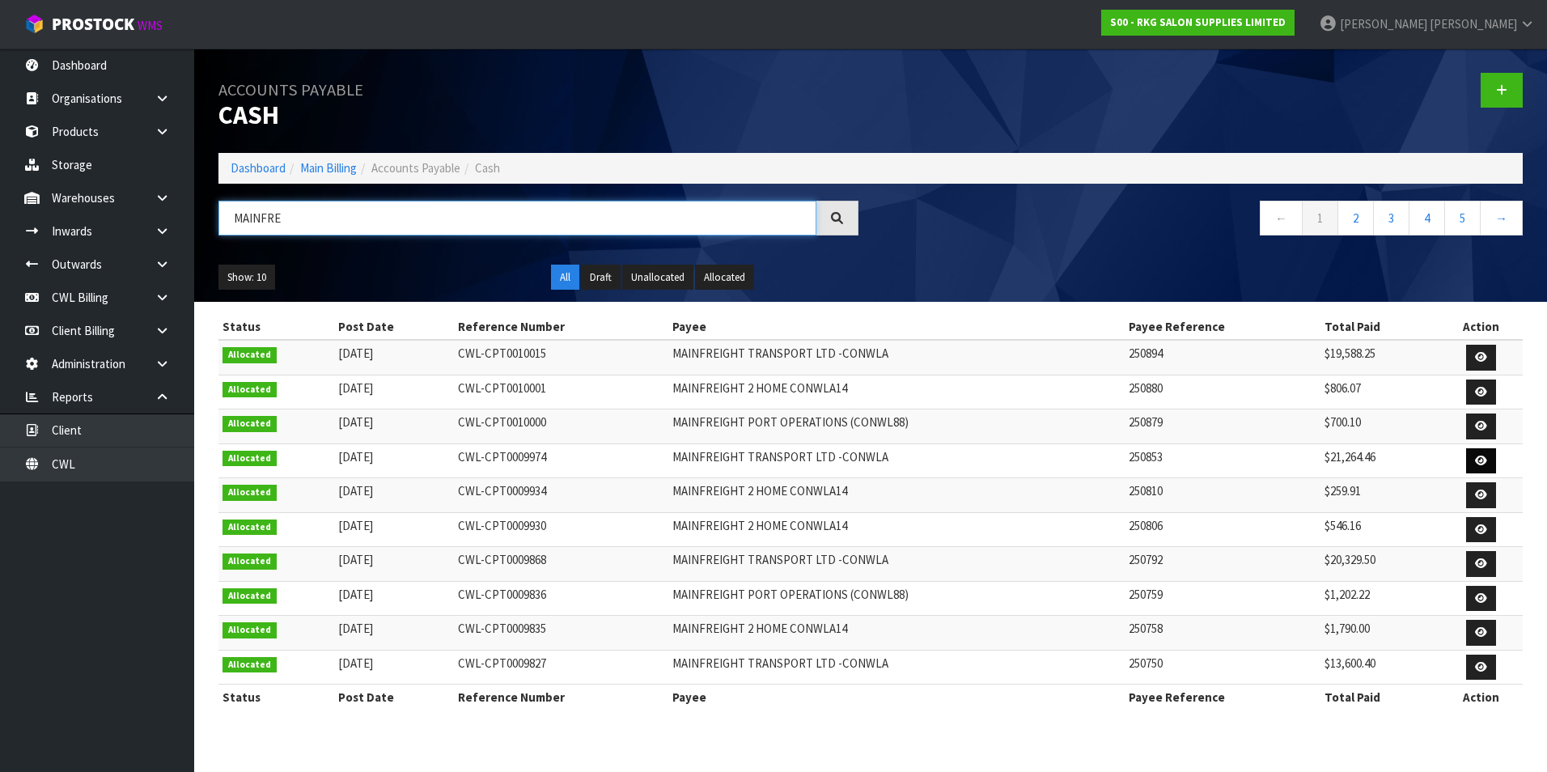
type input "MAINFRE"
click at [1477, 459] on icon at bounding box center [1481, 460] width 12 height 11
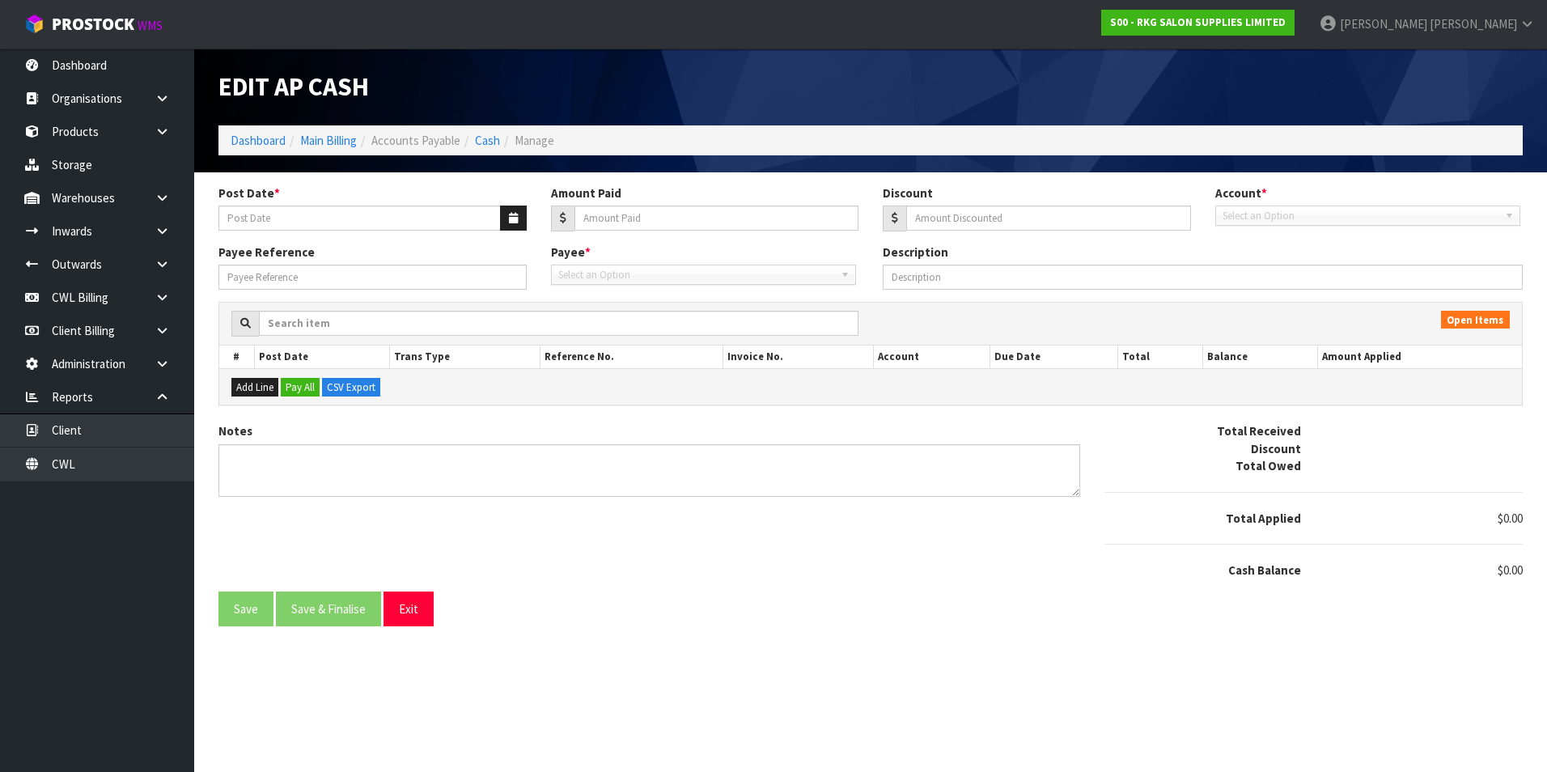
type input "[DATE]"
type input "21264.46"
type input "0"
type input "250853"
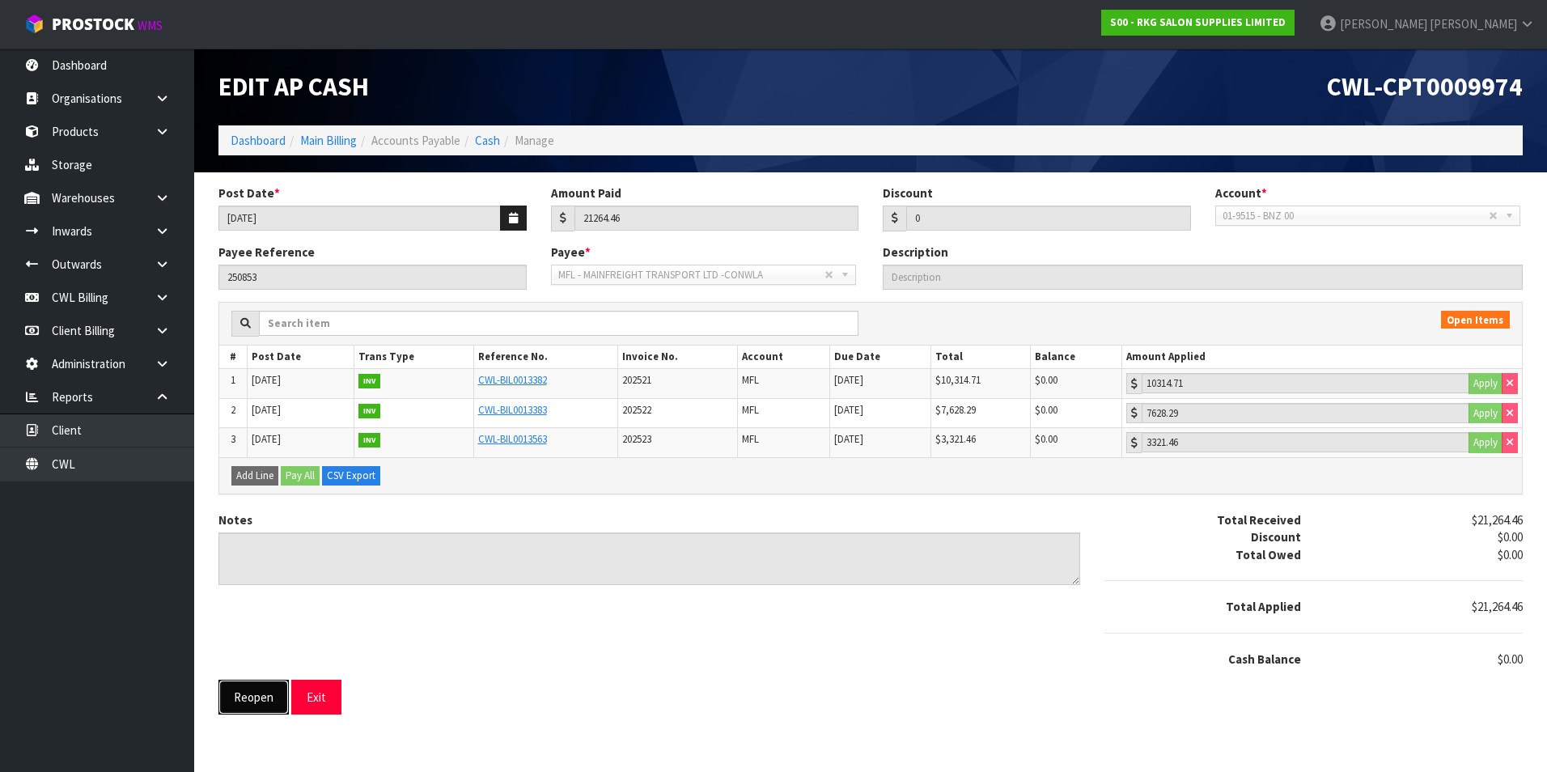
click at [262, 696] on button "Reopen" at bounding box center [253, 696] width 70 height 35
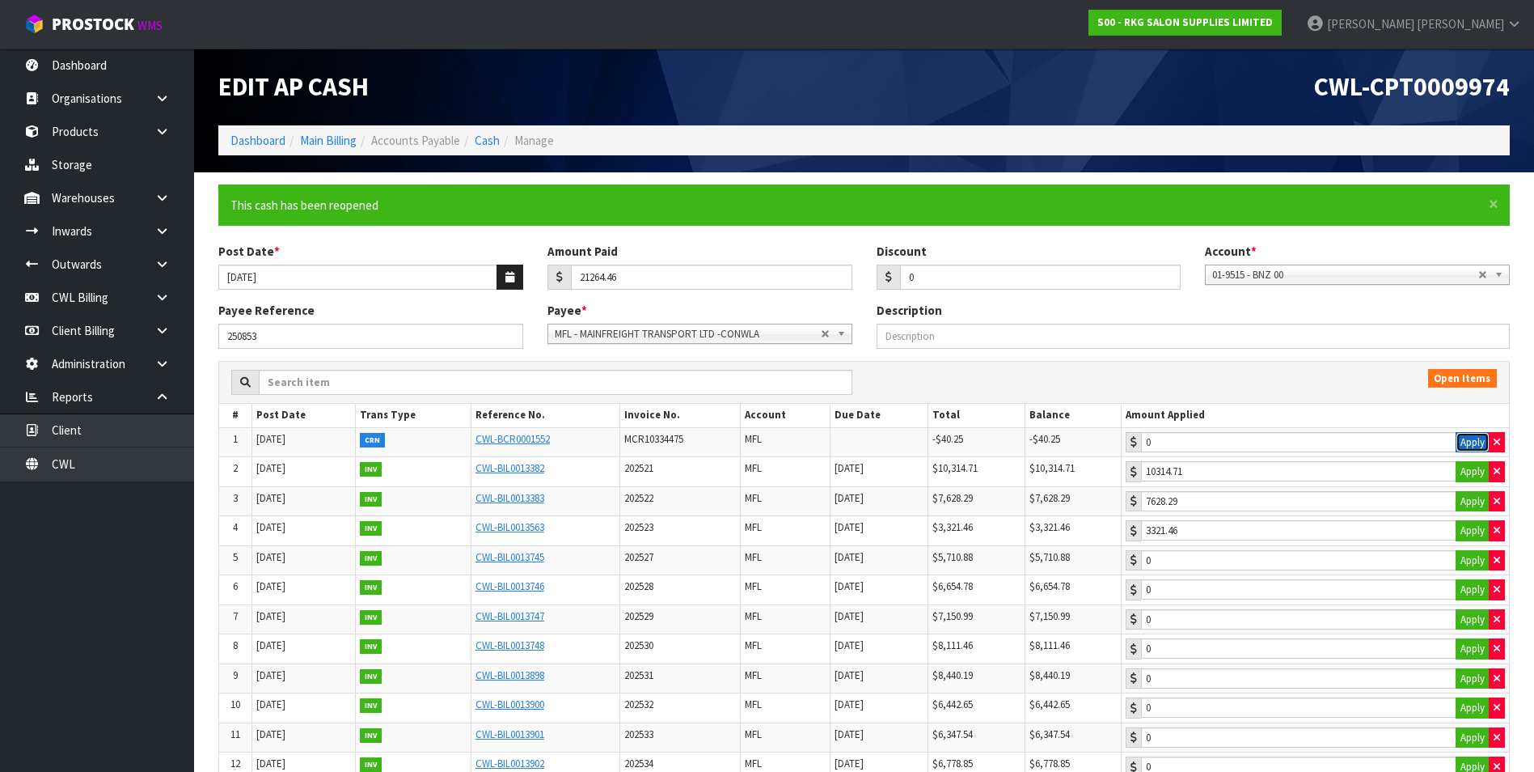
click at [1478, 442] on button "Apply" at bounding box center [1473, 442] width 34 height 21
type input "-40.25"
type input "40.25"
click at [1225, 679] on input "40.25" at bounding box center [1298, 678] width 315 height 20
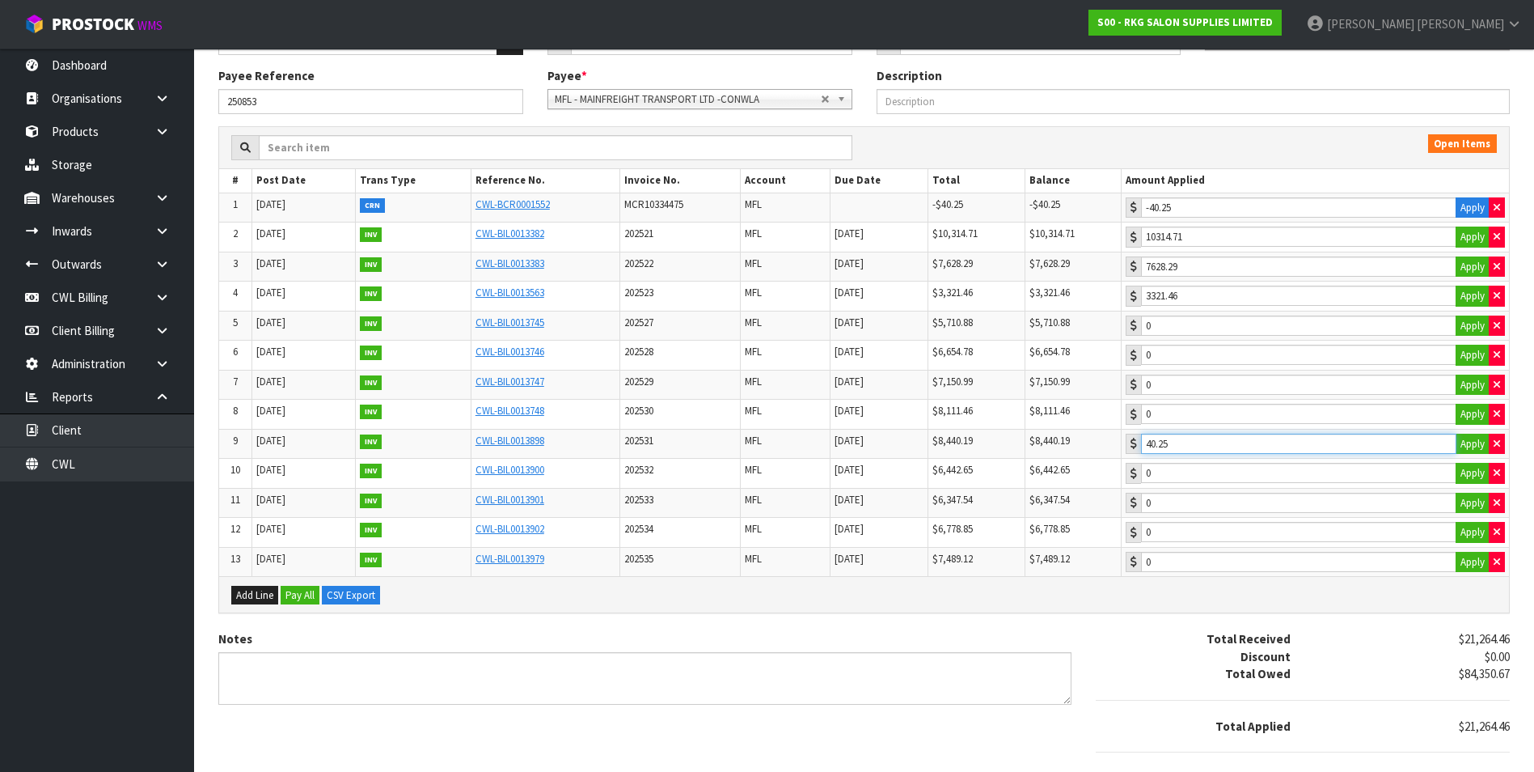
scroll to position [309, 0]
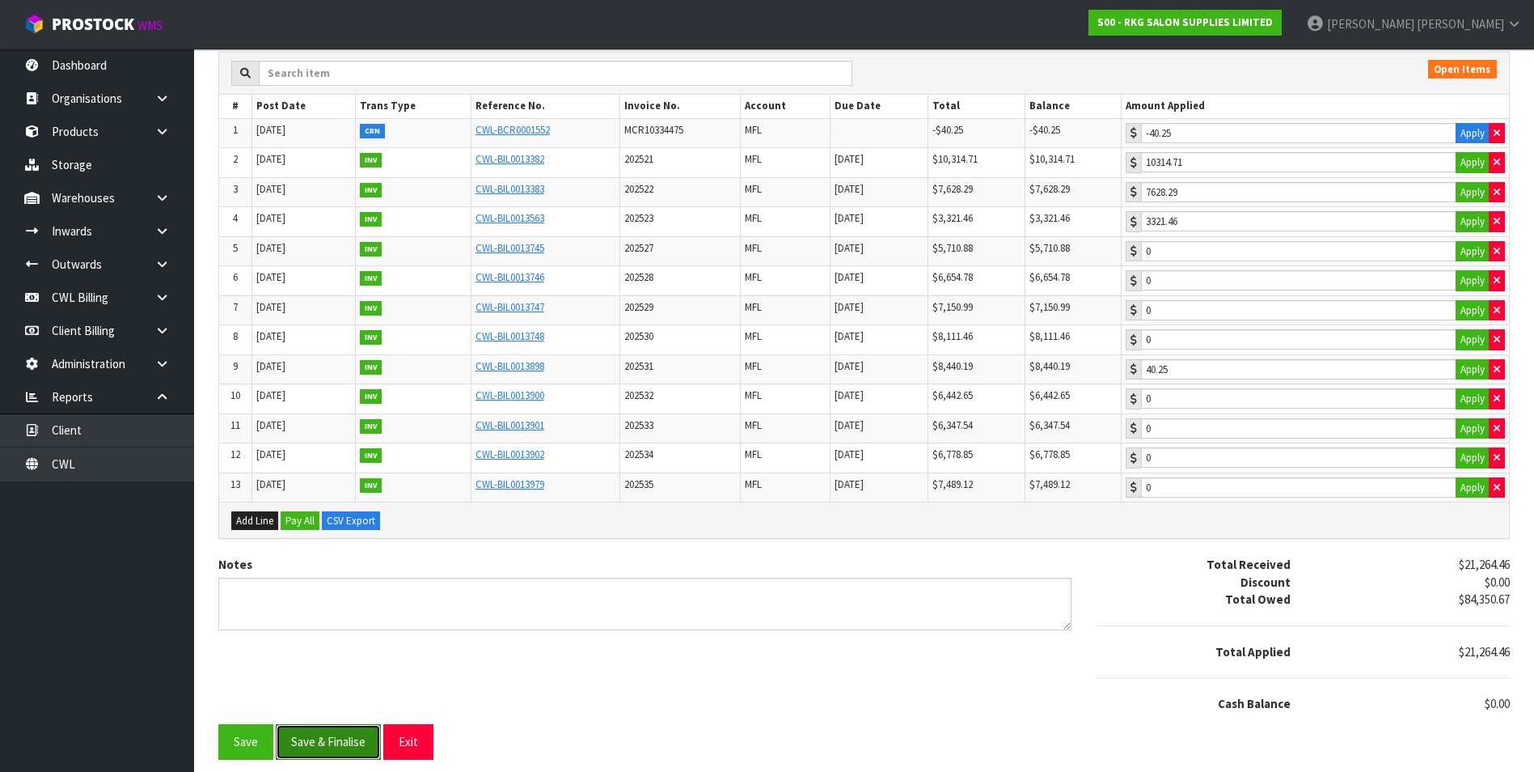
click at [352, 740] on button "Save & Finalise" at bounding box center [328, 741] width 105 height 35
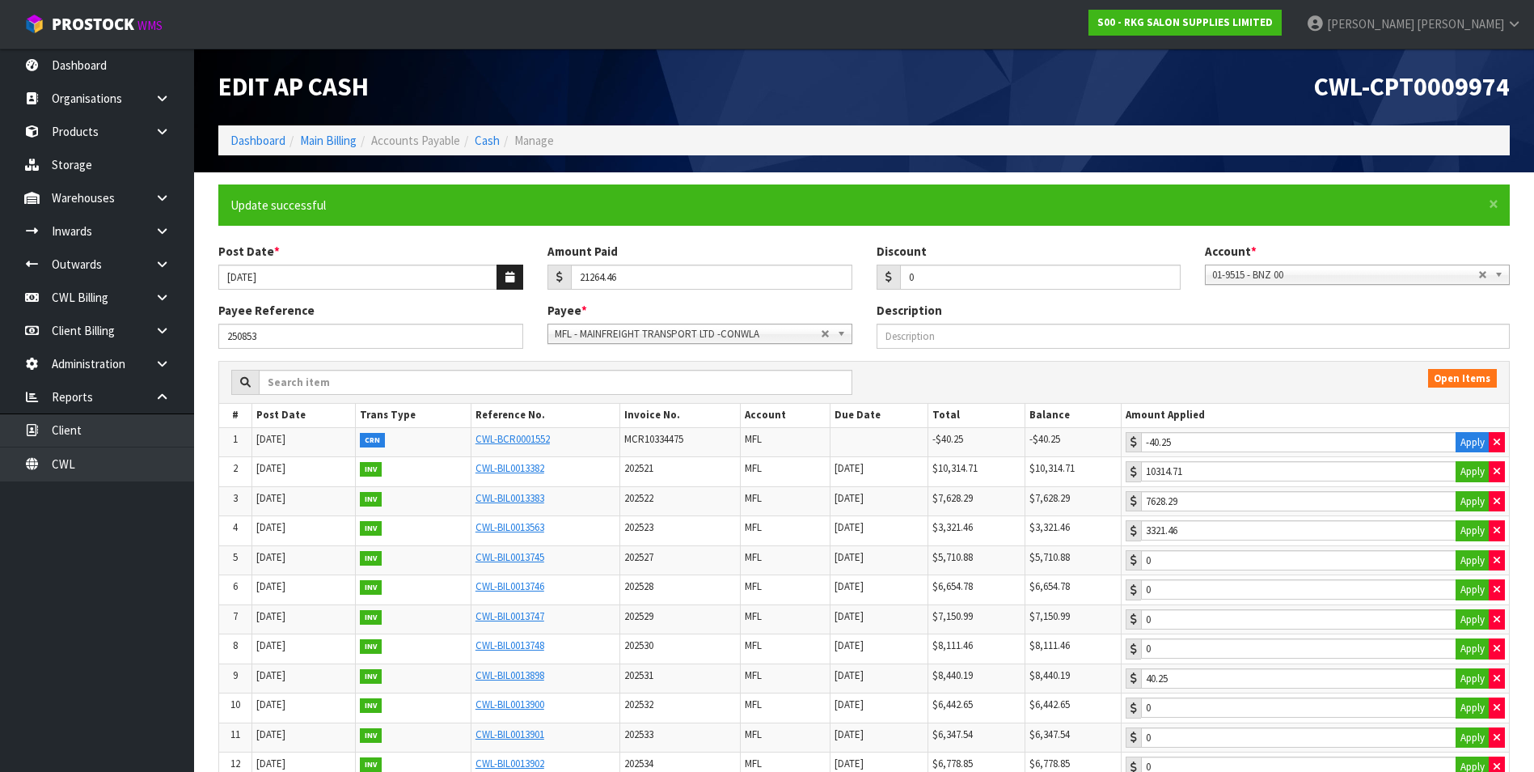
type input "40.25"
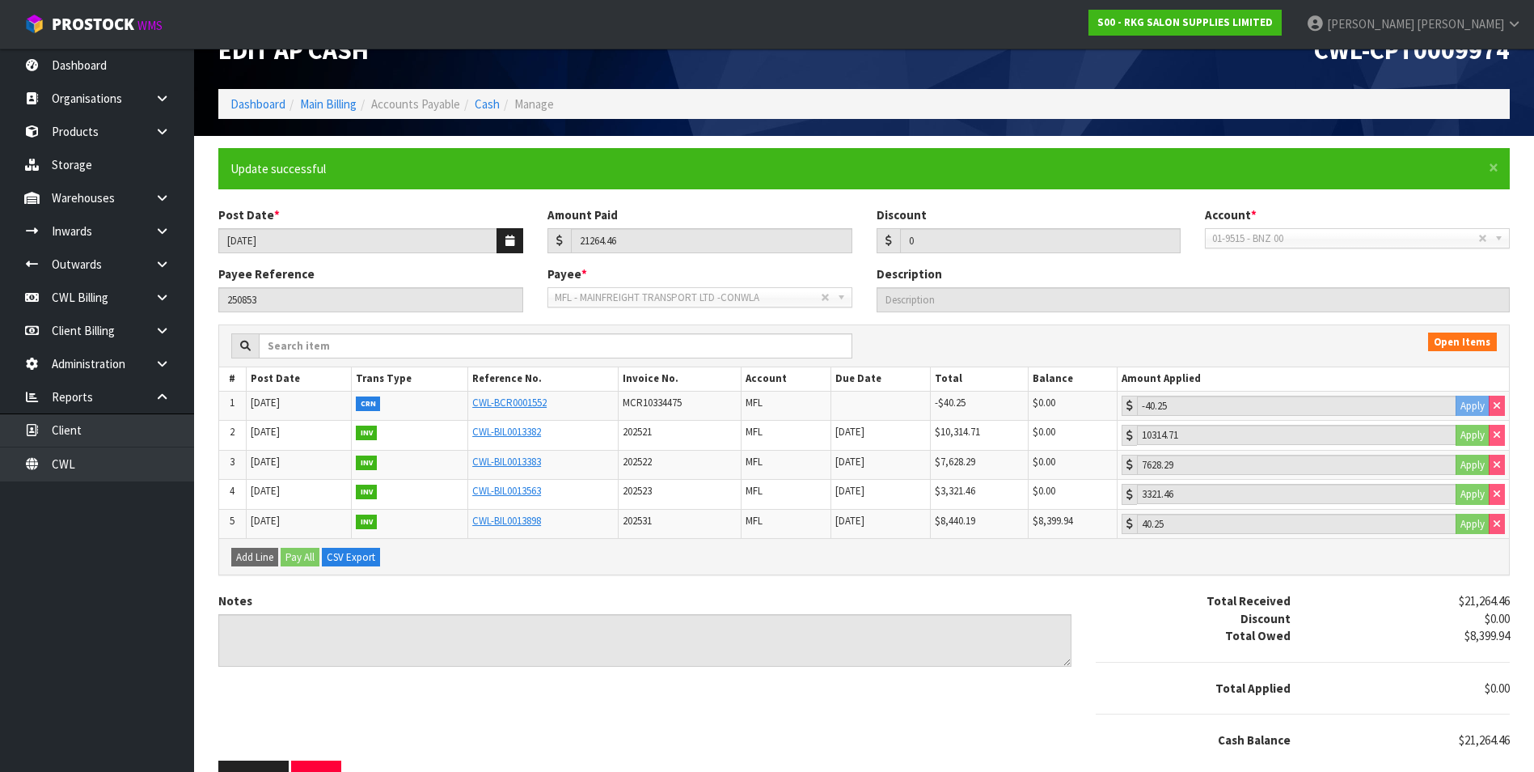
scroll to position [73, 0]
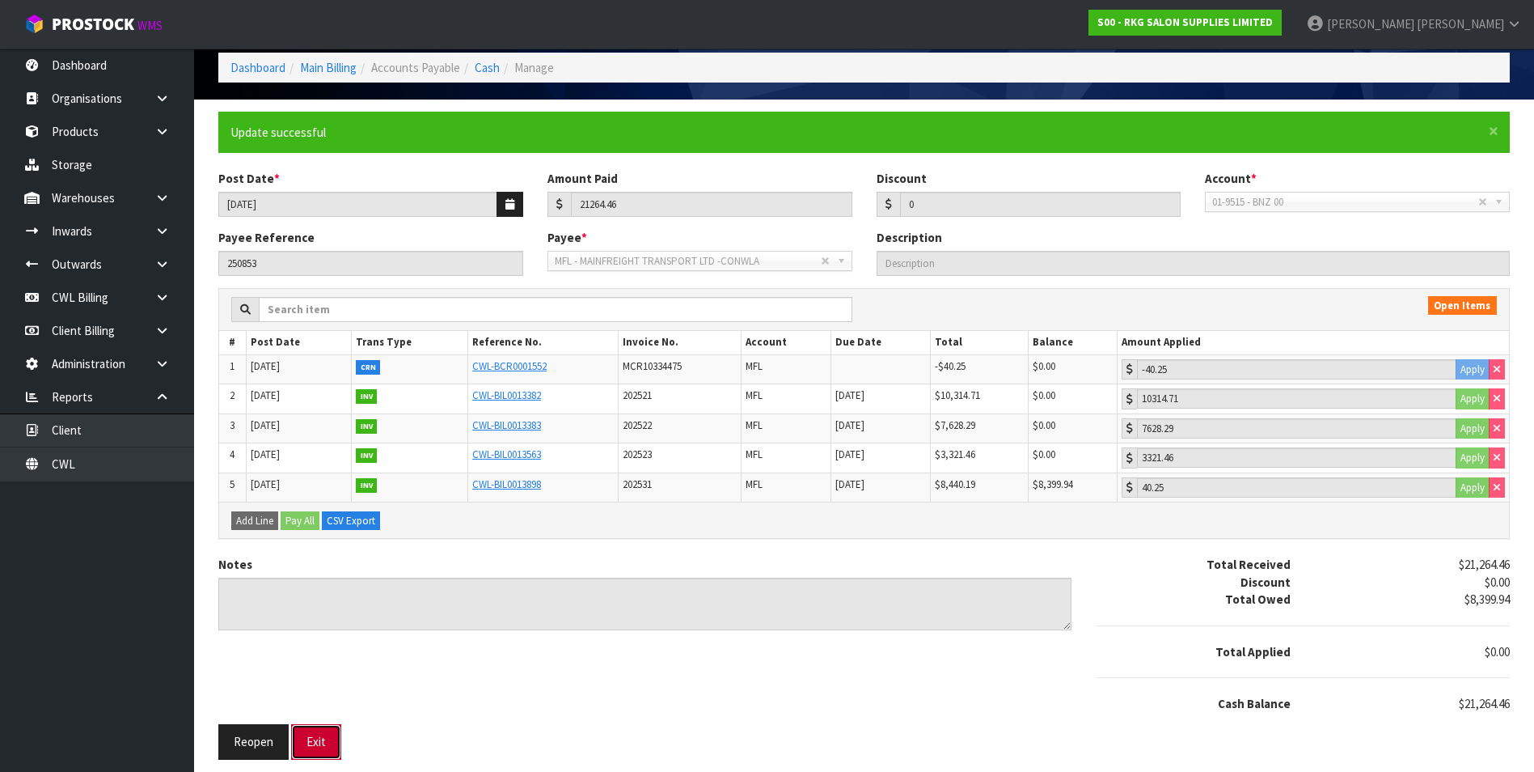
click at [319, 743] on button "Exit" at bounding box center [316, 741] width 50 height 35
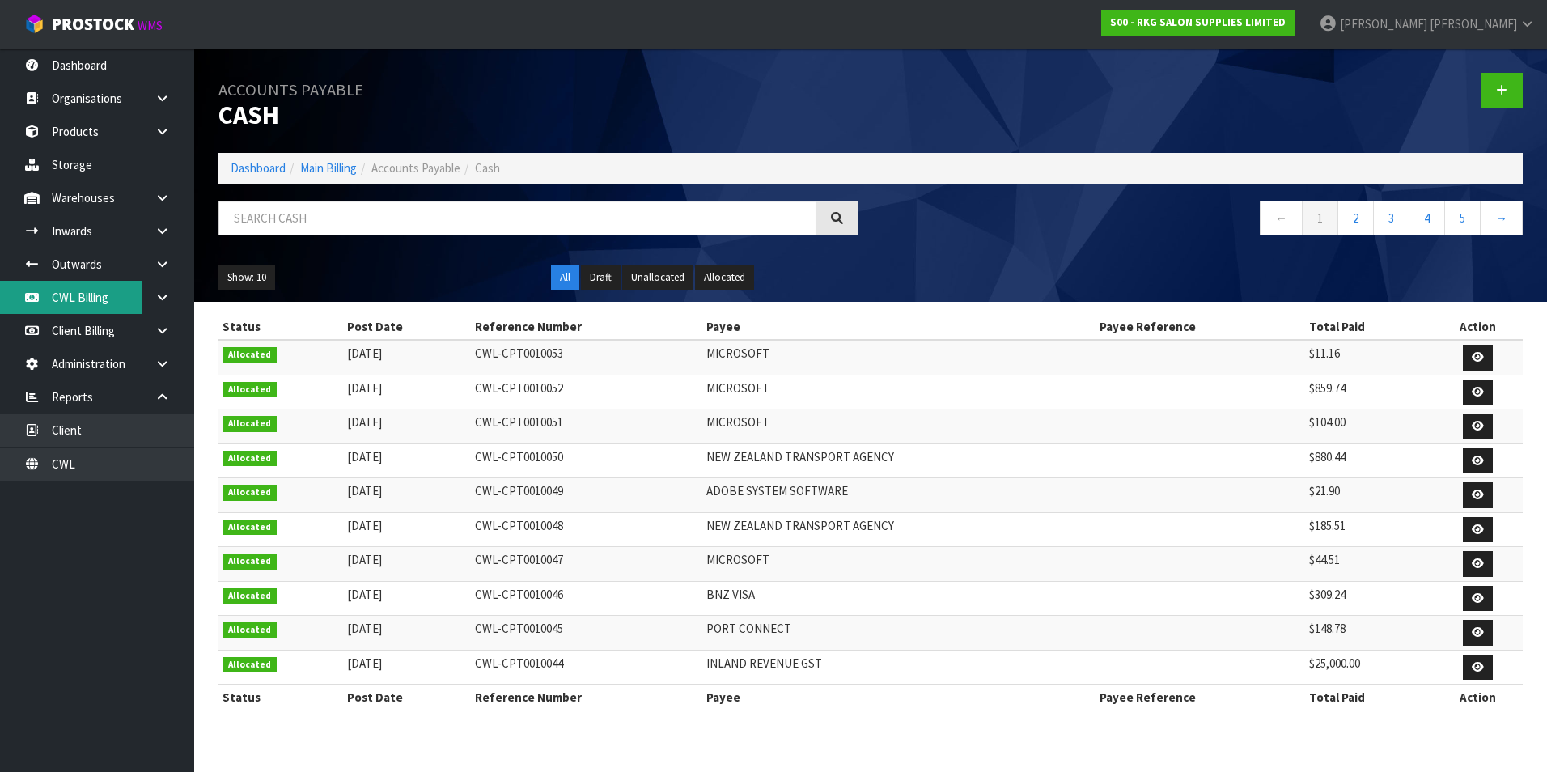
click at [83, 295] on link "CWL Billing" at bounding box center [97, 297] width 194 height 33
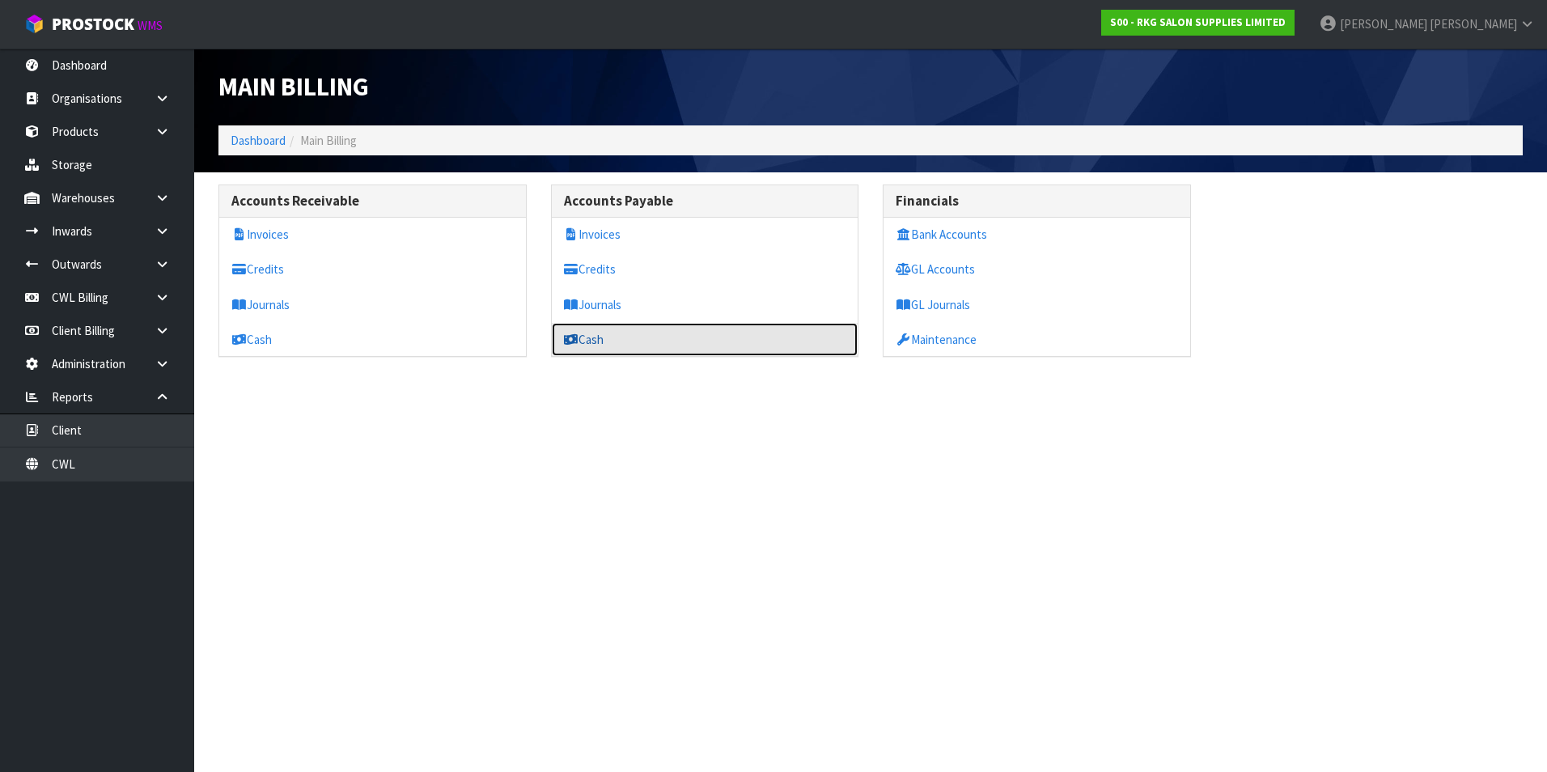
click at [603, 340] on link "Cash" at bounding box center [705, 339] width 307 height 33
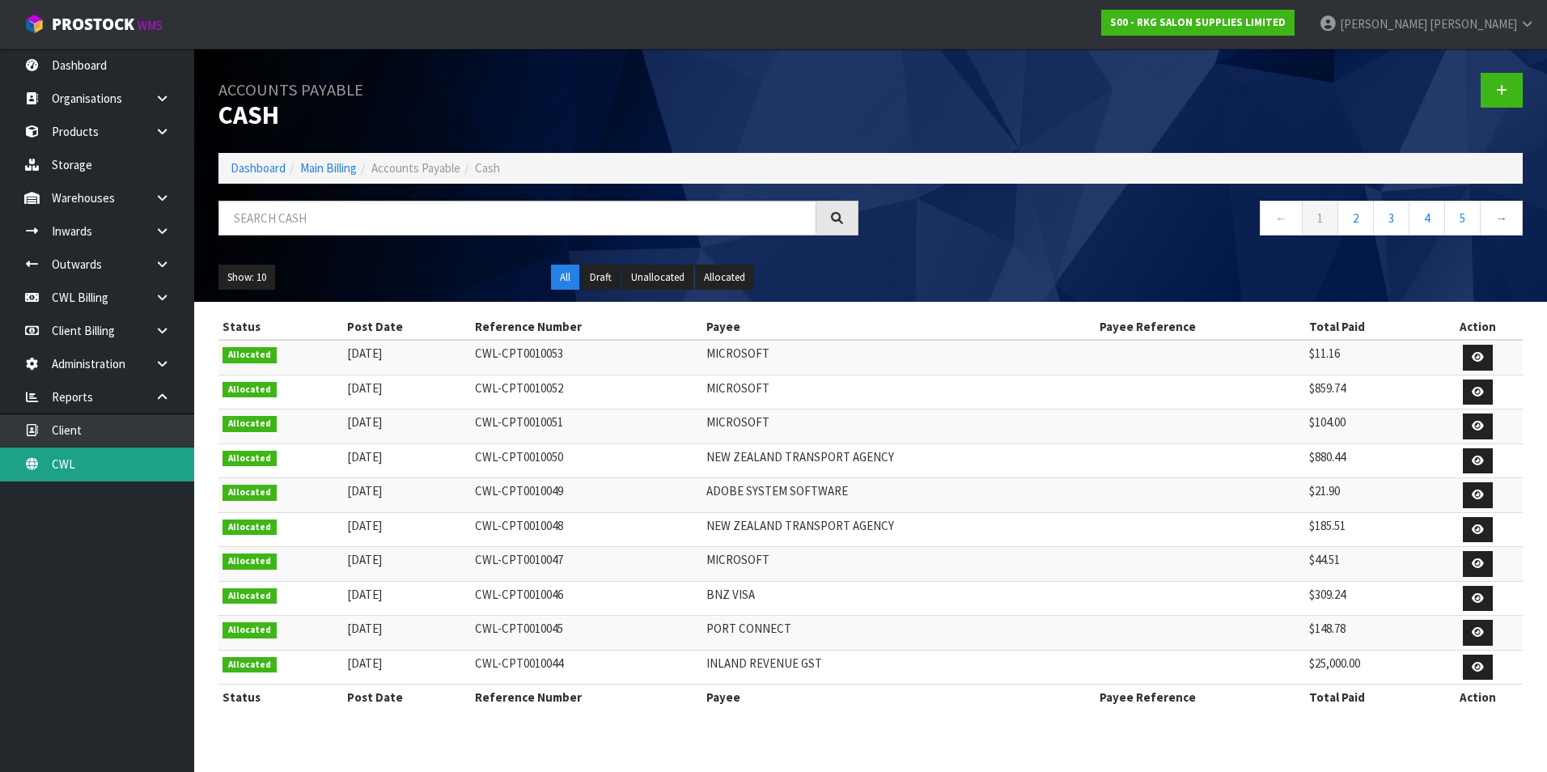
click at [124, 470] on link "CWL" at bounding box center [97, 463] width 194 height 33
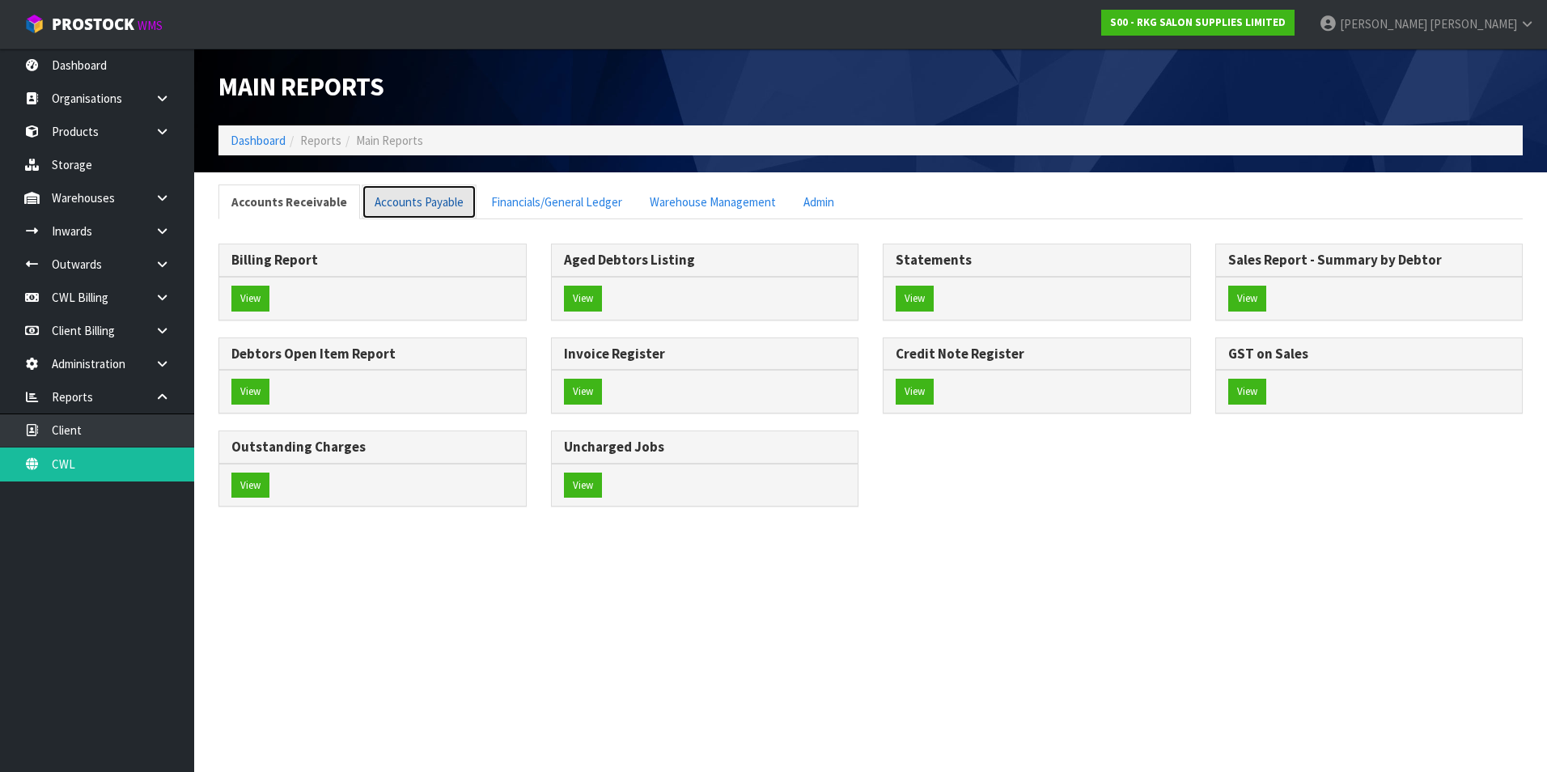
click at [395, 202] on link "Accounts Payable" at bounding box center [419, 201] width 115 height 35
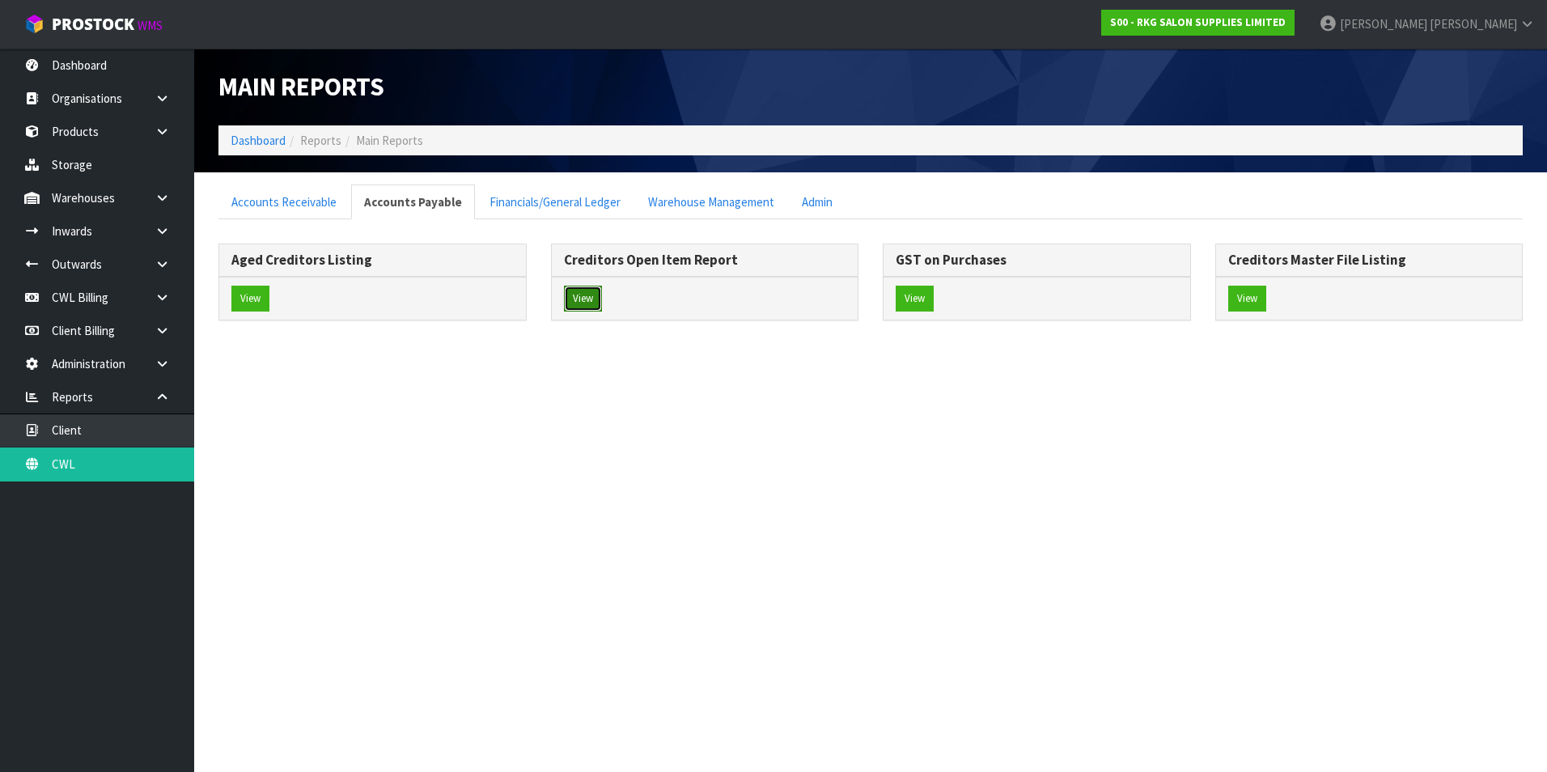
click at [582, 303] on button "View" at bounding box center [583, 299] width 38 height 26
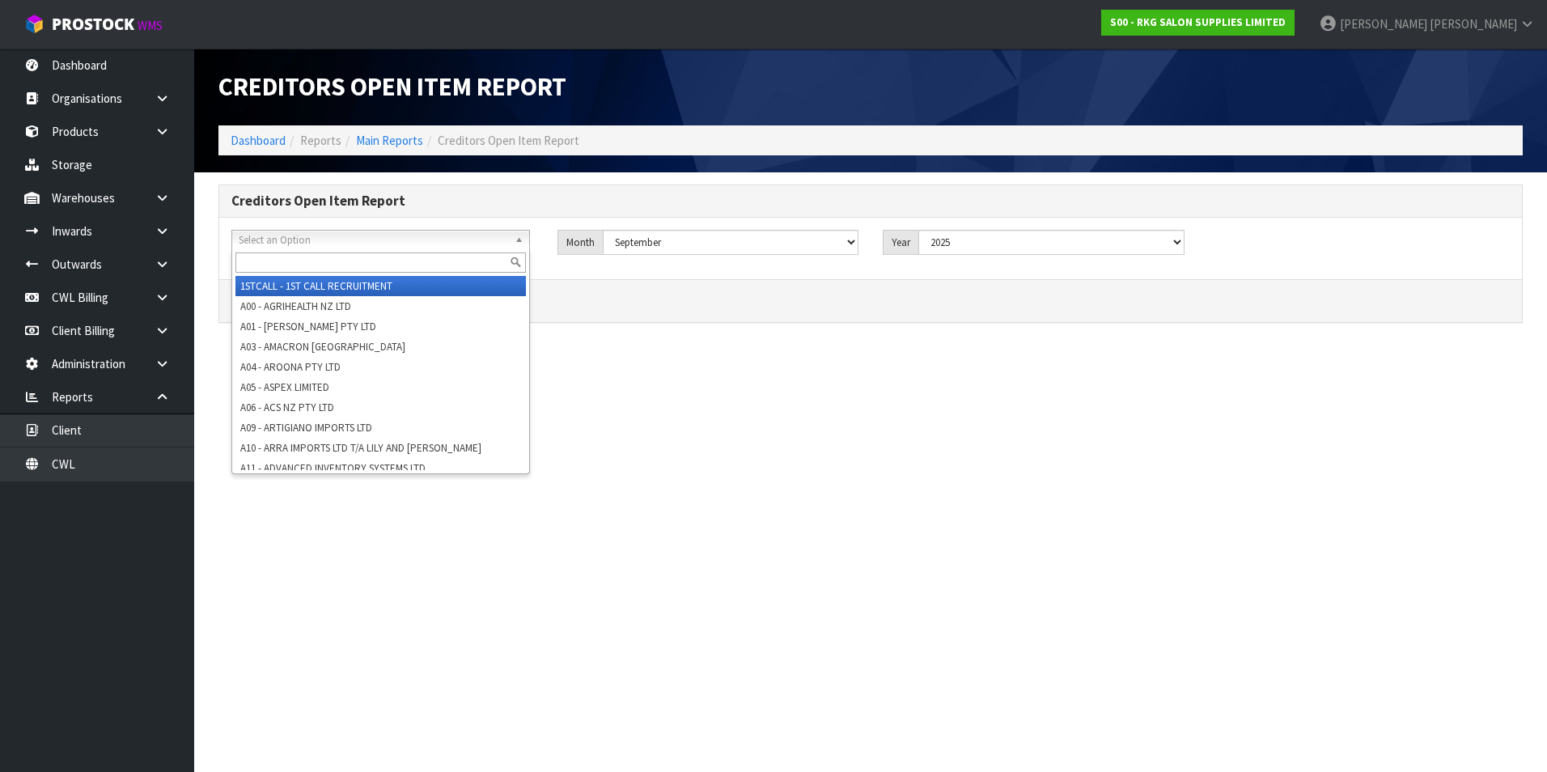
click at [315, 233] on span "Select an Option" at bounding box center [373, 240] width 269 height 19
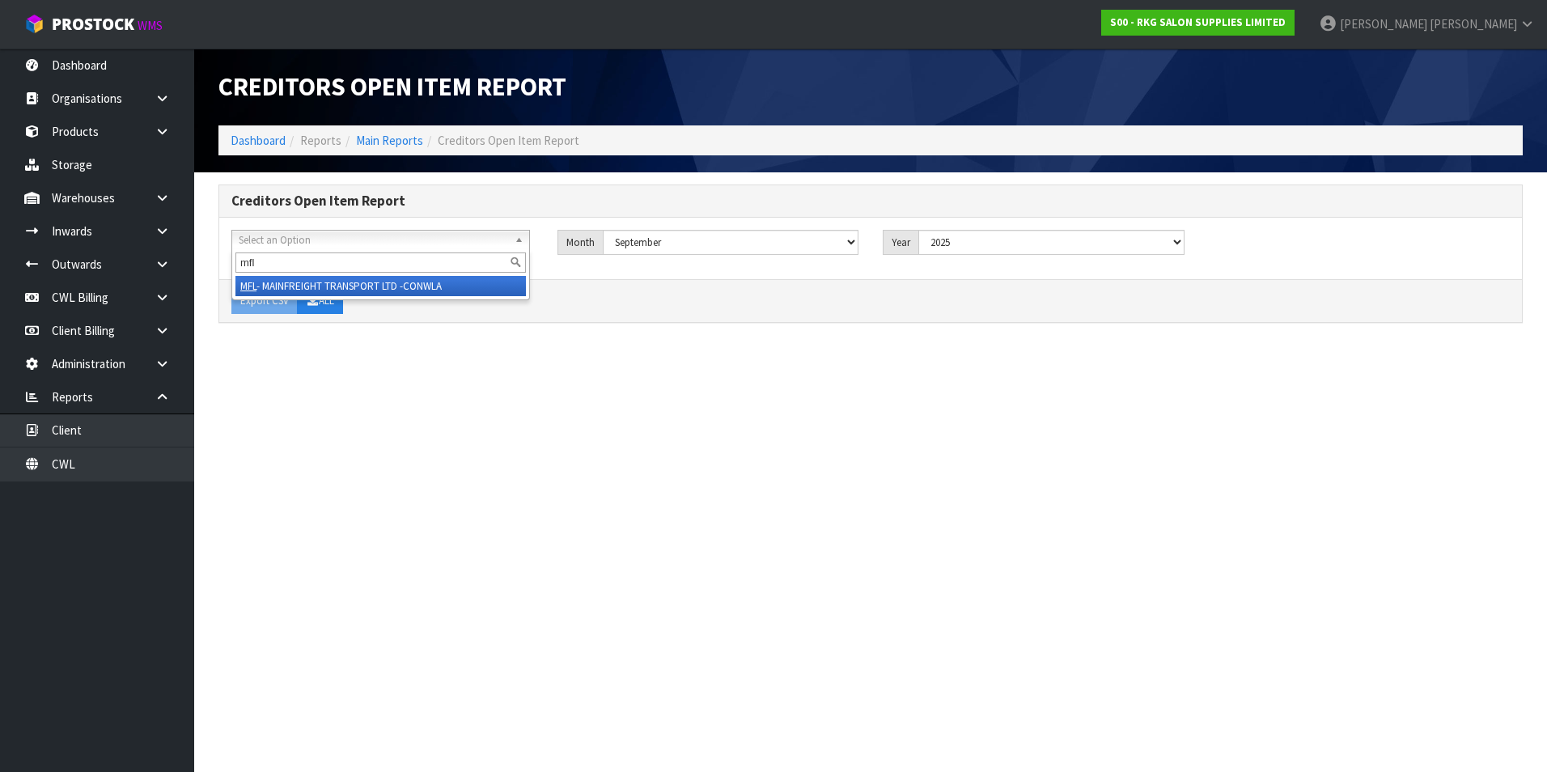
type input "mfl"
click at [353, 283] on li "MFL - MAINFREIGHT TRANSPORT LTD -CONWLA" at bounding box center [380, 286] width 290 height 20
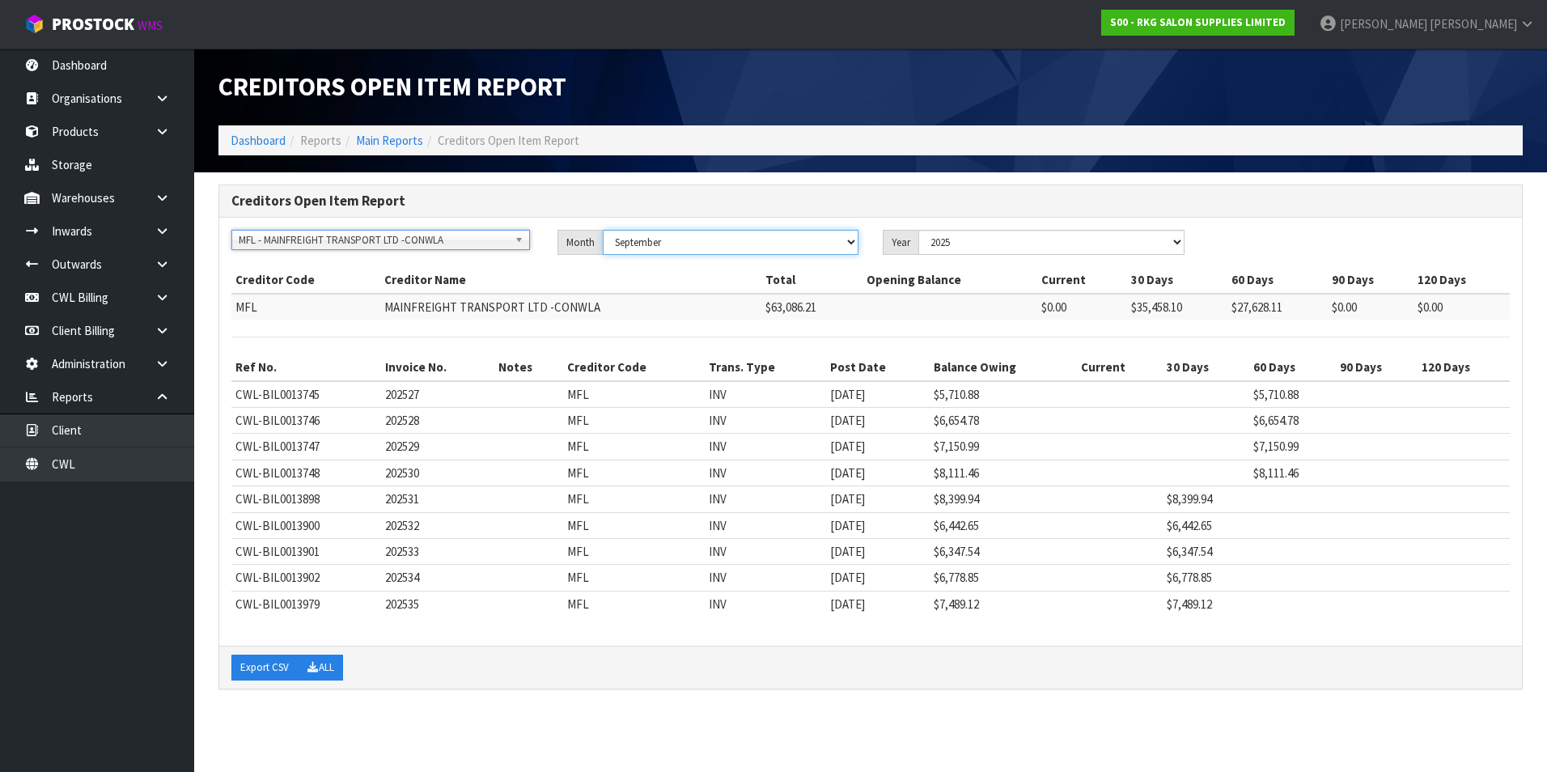
click at [806, 239] on select "January February March April May June July August September October November De…" at bounding box center [731, 242] width 256 height 25
select select "object:25518"
click at [603, 230] on select "January February March April May June July August September October November De…" at bounding box center [731, 242] width 256 height 25
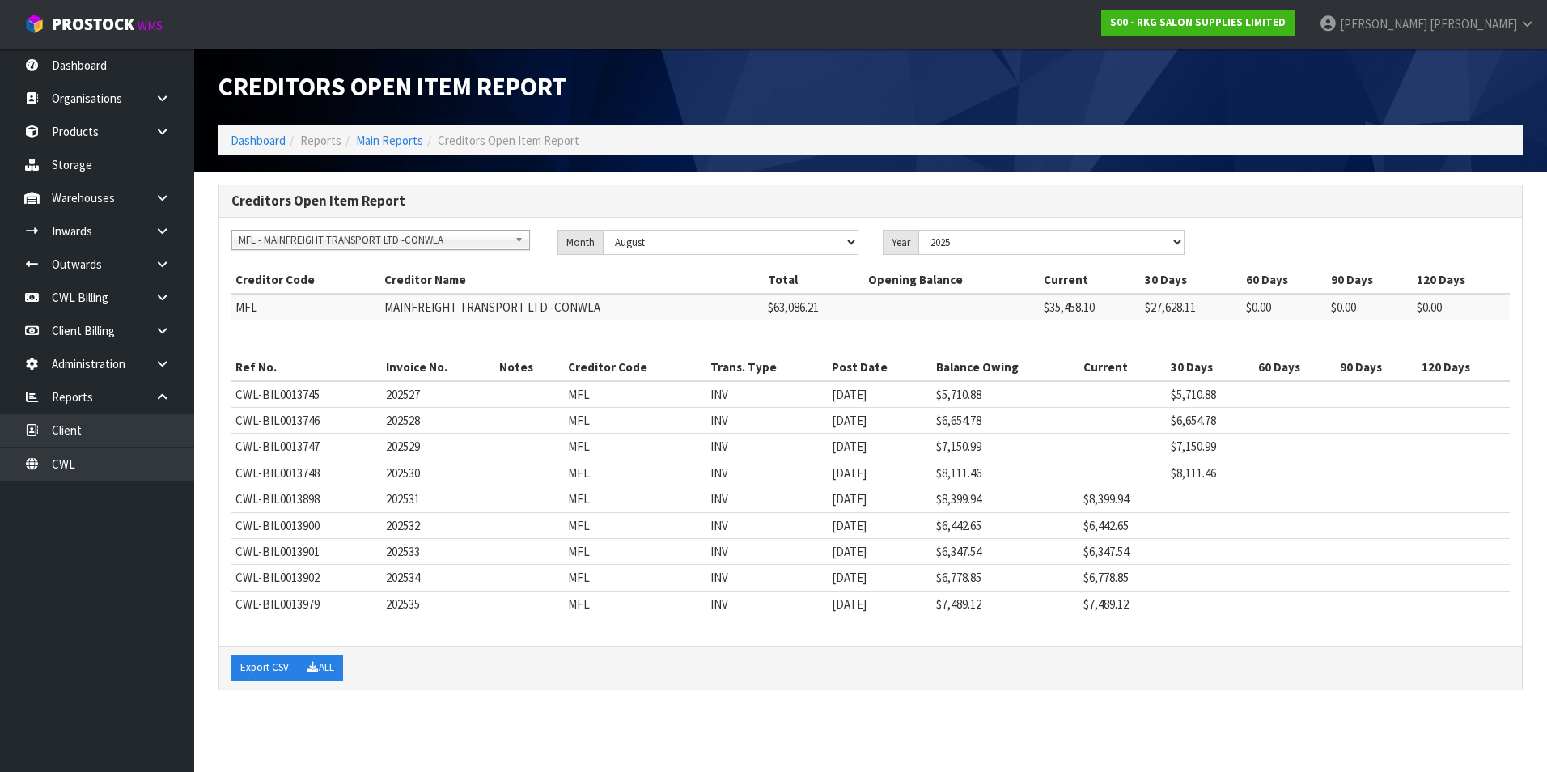
click at [869, 404] on td "[DATE]" at bounding box center [879, 394] width 104 height 27
click at [49, 301] on link "CWL Billing" at bounding box center [97, 297] width 194 height 33
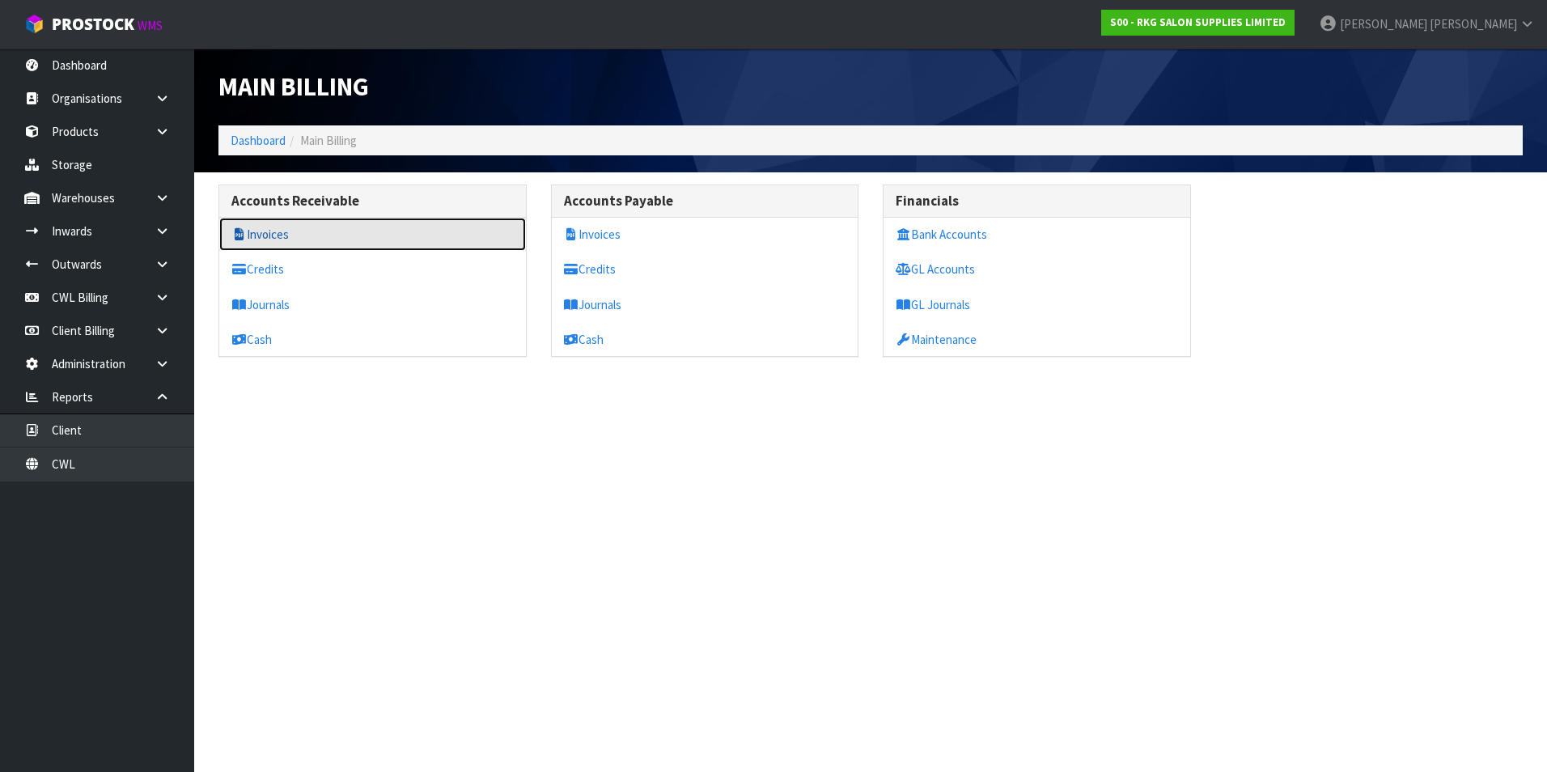
click at [292, 231] on link "Invoices" at bounding box center [372, 234] width 307 height 33
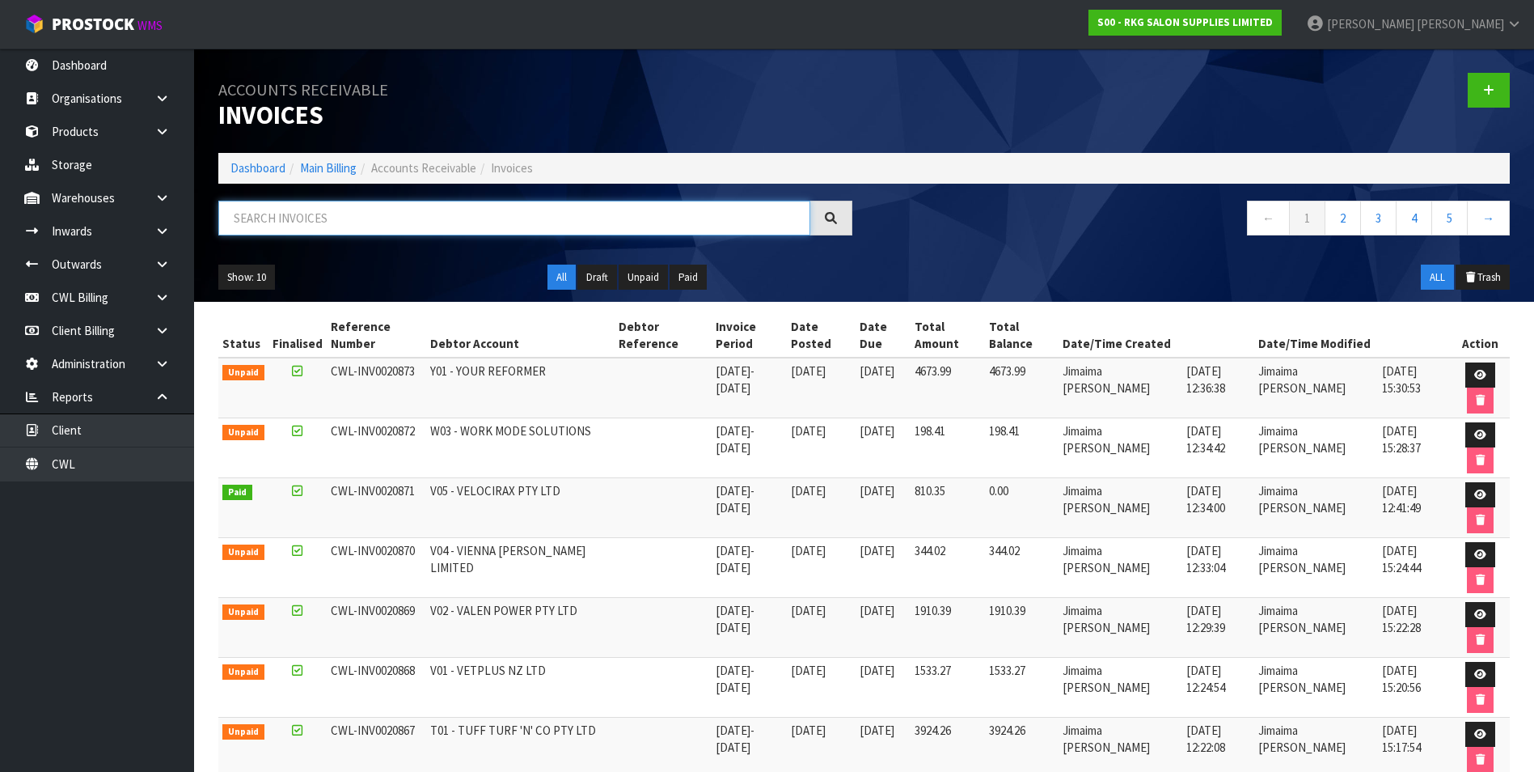
click at [274, 214] on input "text" at bounding box center [514, 218] width 592 height 35
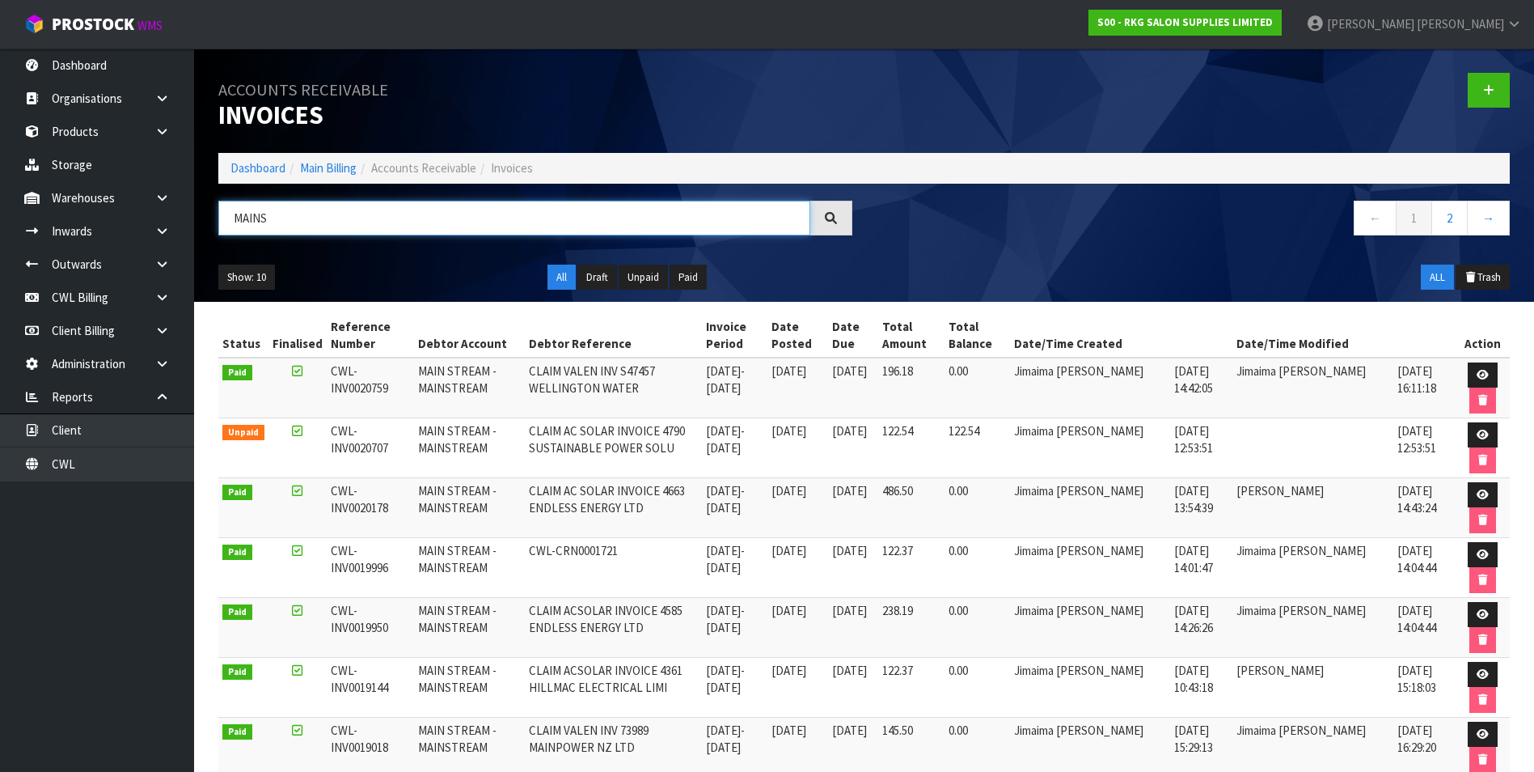
type input "MAINS"
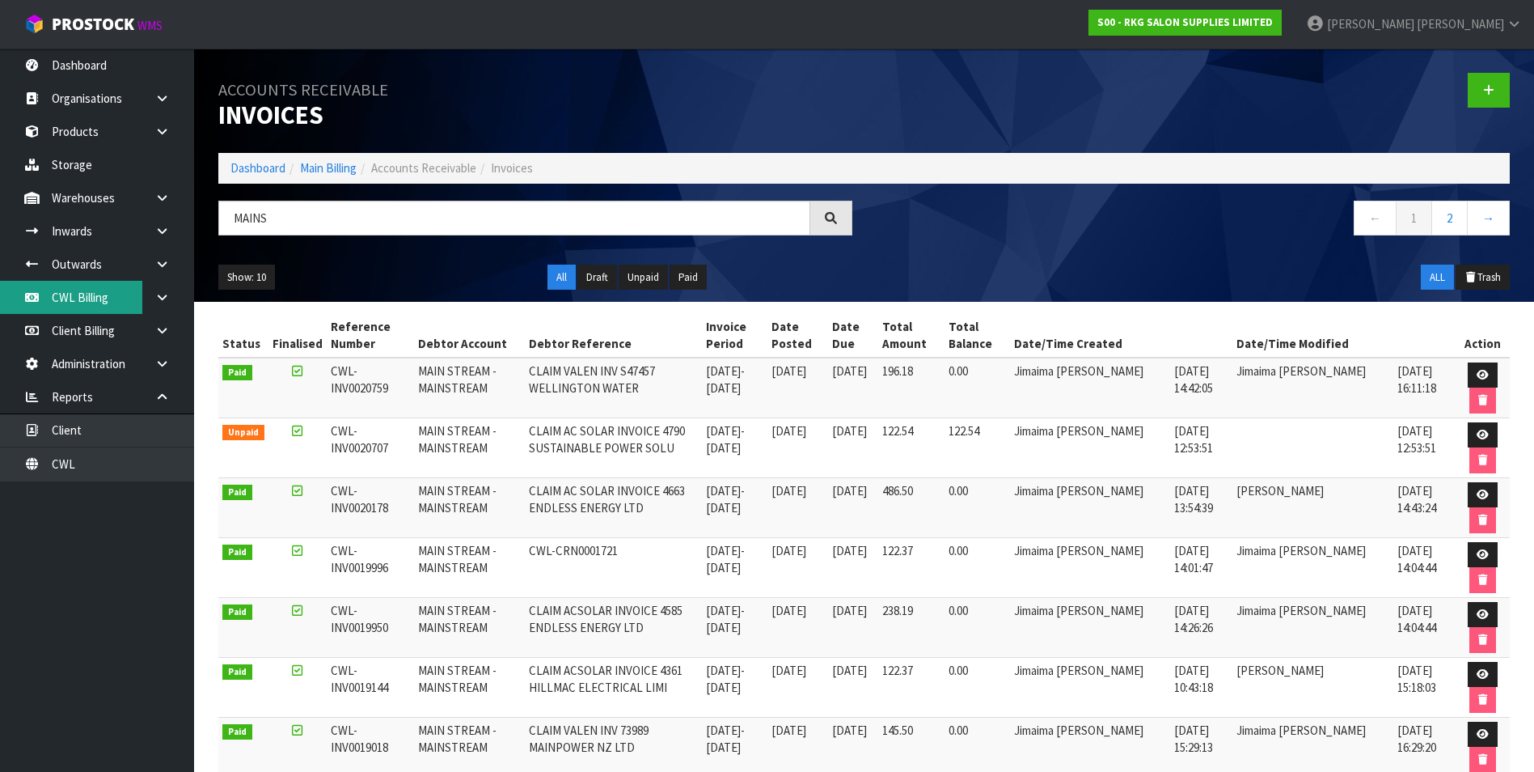
click at [122, 294] on link "CWL Billing" at bounding box center [97, 297] width 194 height 33
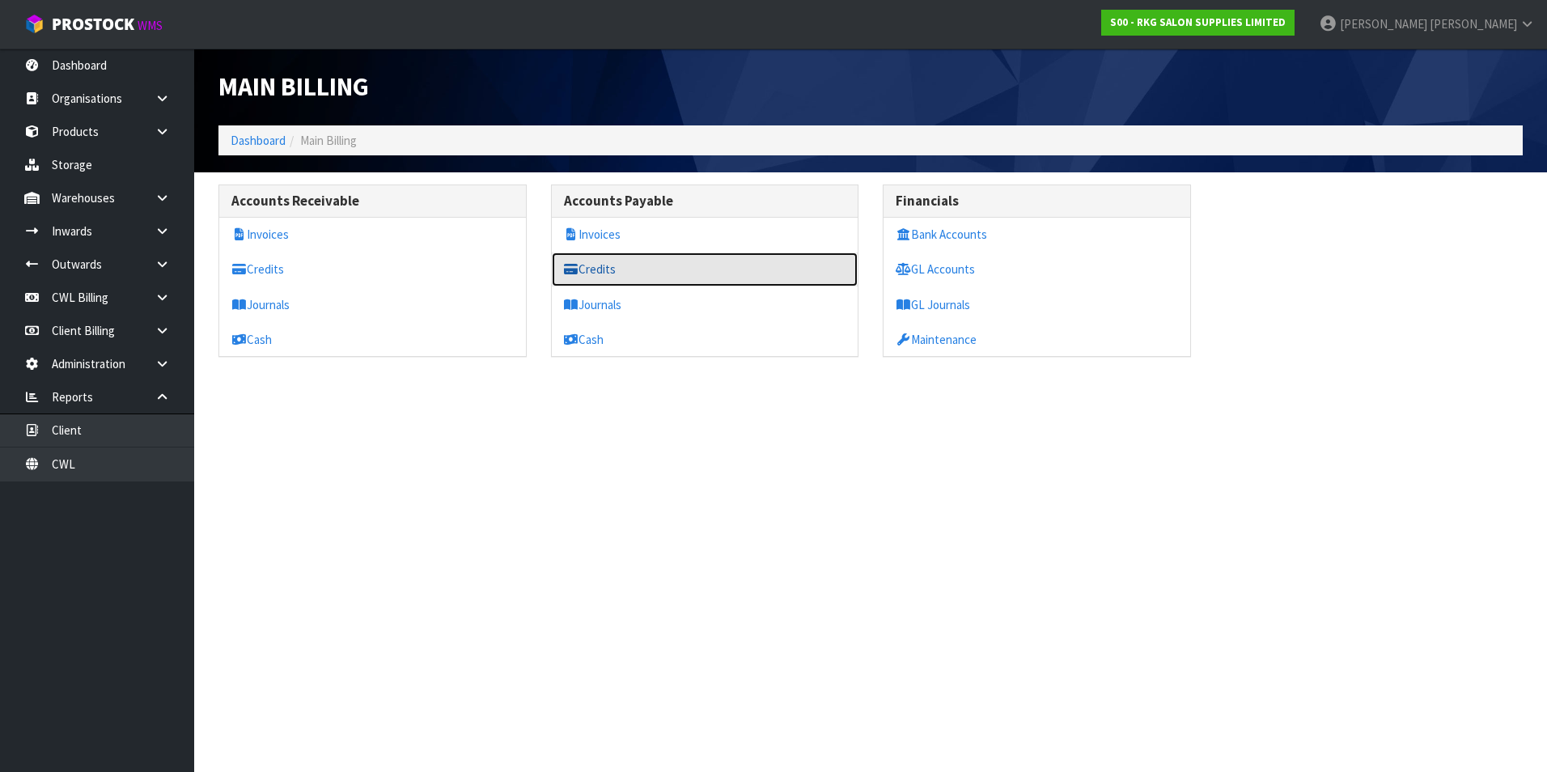
click at [623, 267] on link "Credits" at bounding box center [705, 268] width 307 height 33
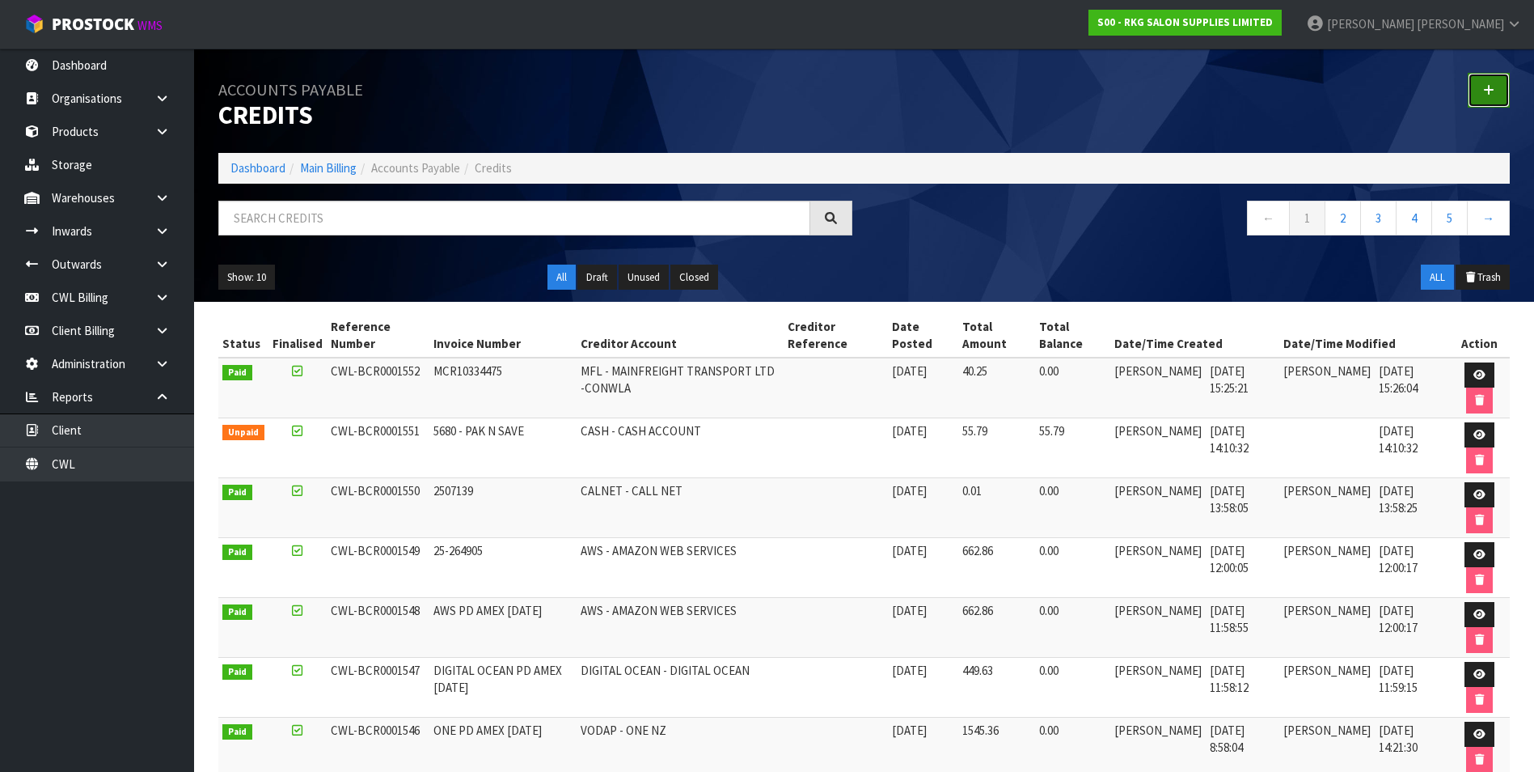
click at [1497, 95] on link at bounding box center [1489, 90] width 42 height 35
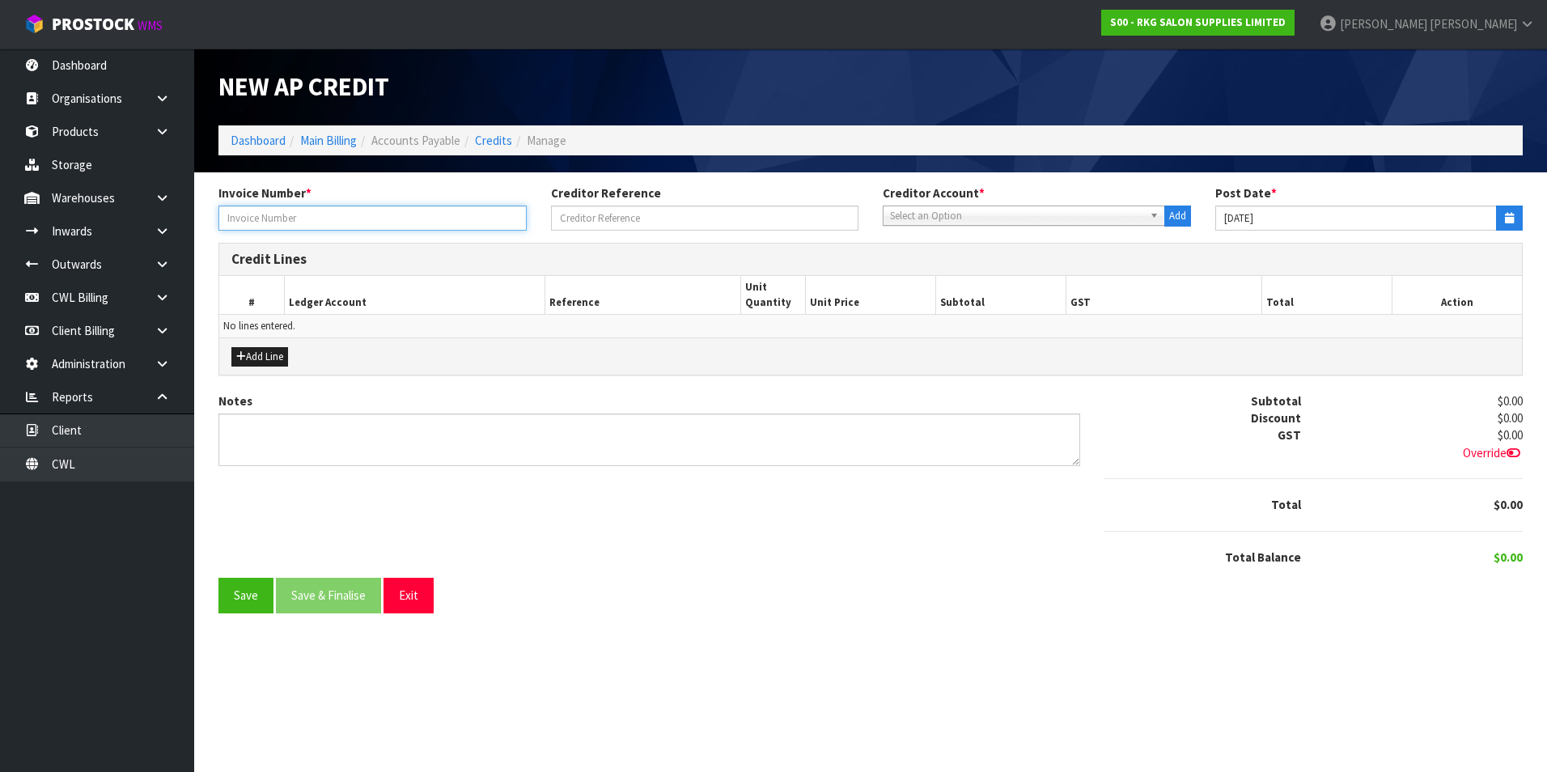
click at [392, 220] on input "text" at bounding box center [372, 217] width 308 height 25
type input "4790"
click at [936, 213] on span "Select an Option" at bounding box center [1016, 215] width 253 height 19
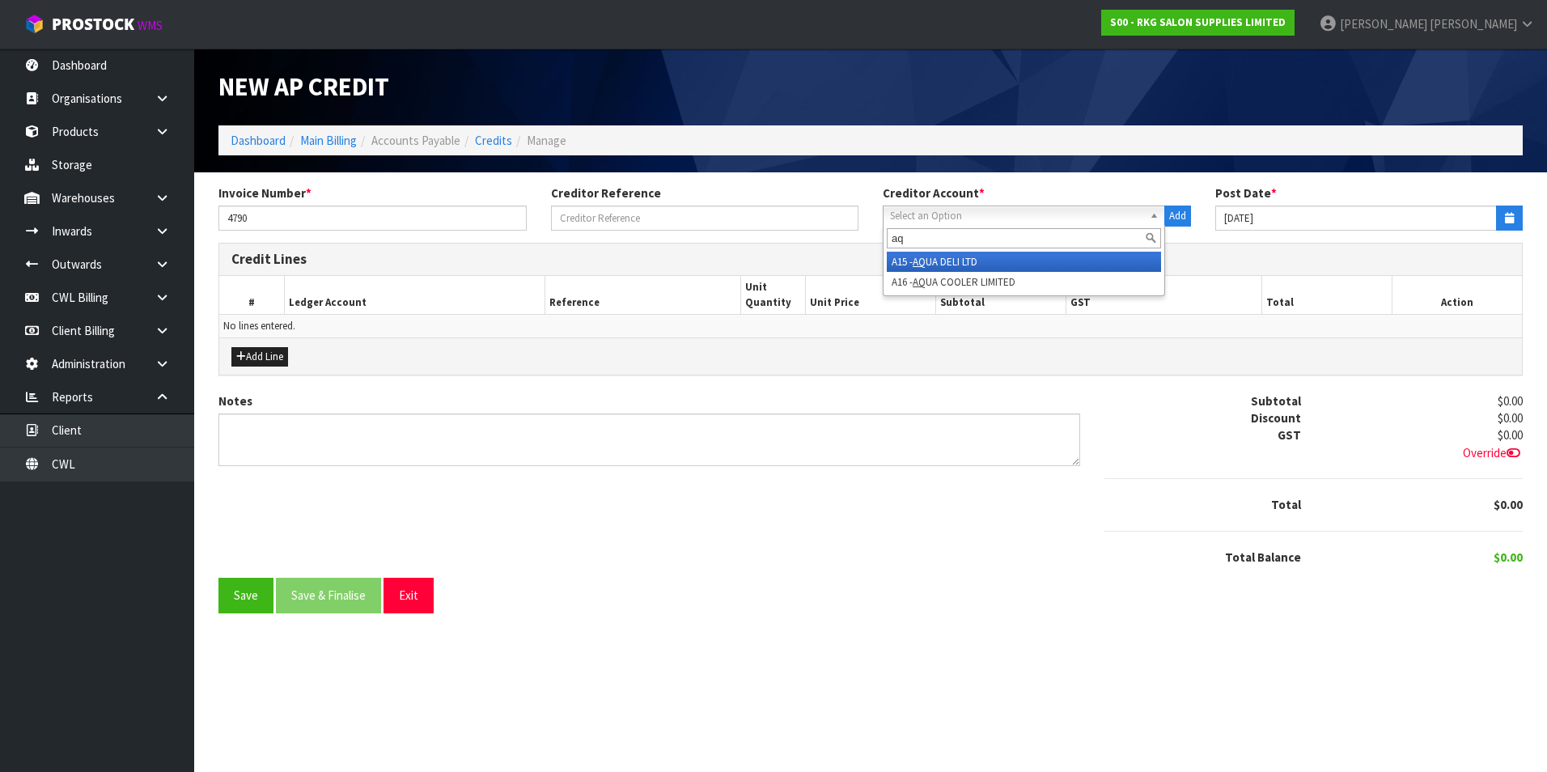
type input "a"
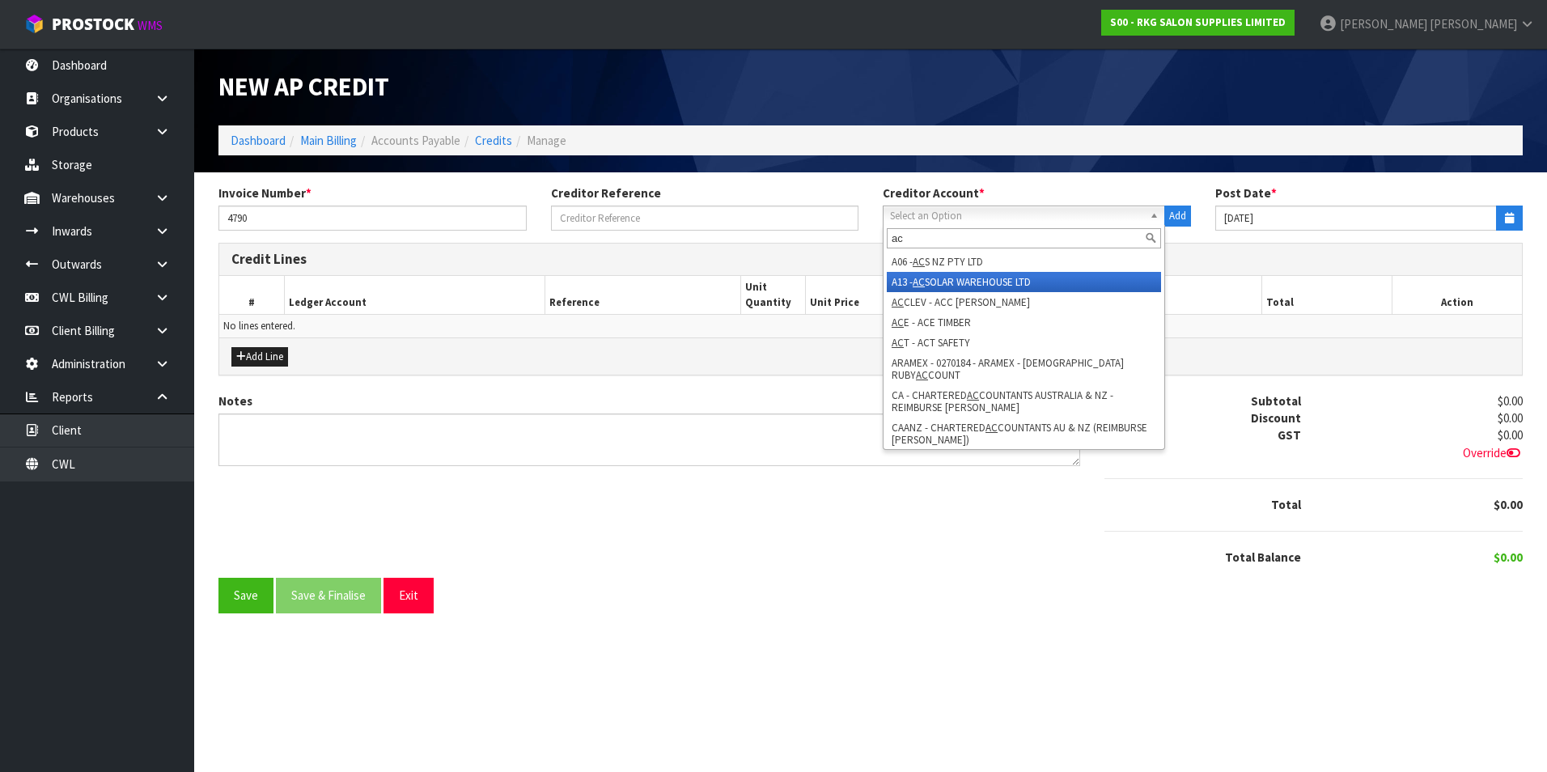
type input "ac"
click at [966, 280] on li "A13 - AC SOLAR WAREHOUSE LTD" at bounding box center [1024, 282] width 274 height 20
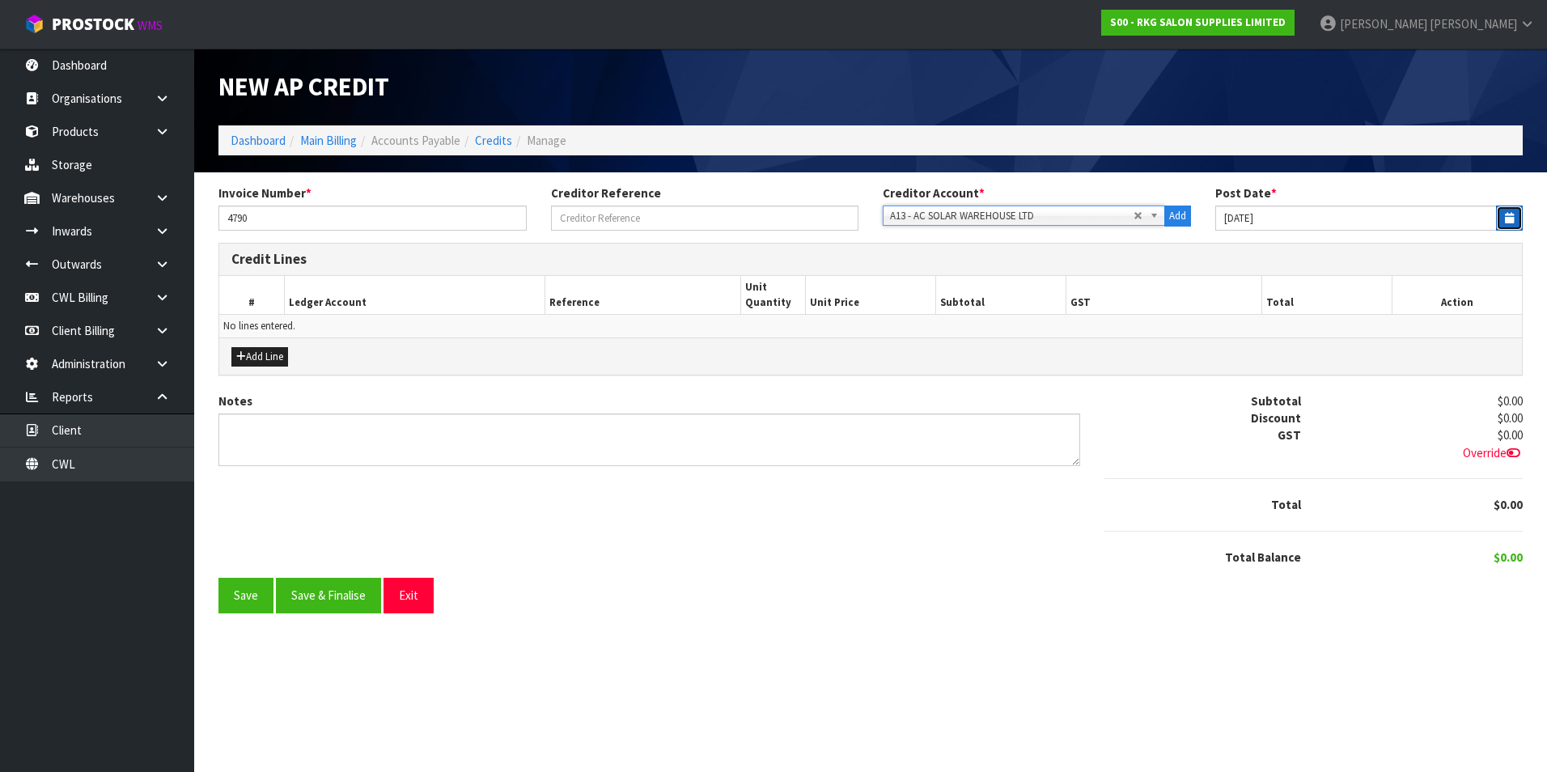
click at [1515, 218] on button "button" at bounding box center [1509, 217] width 27 height 25
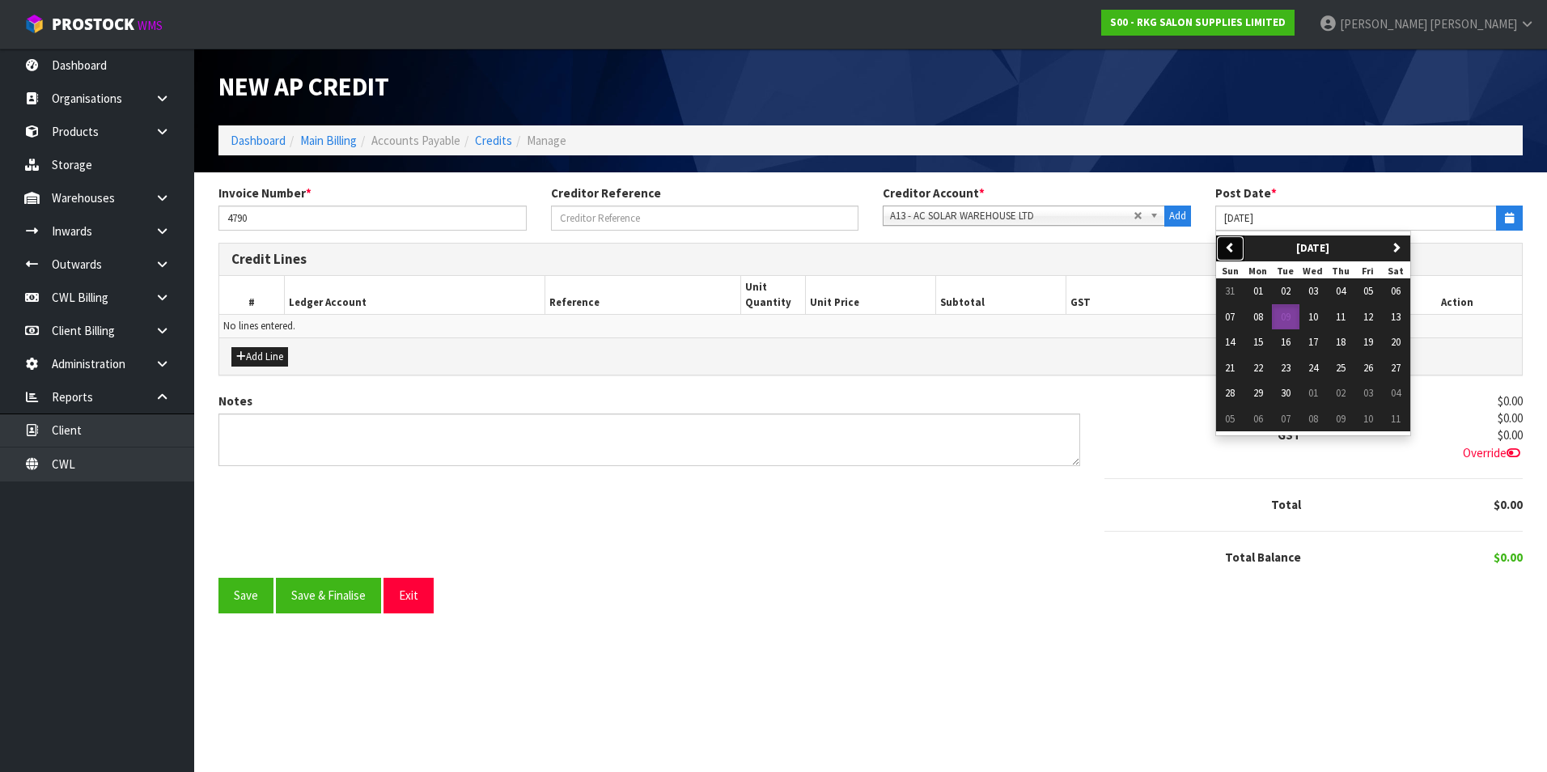
click at [1232, 248] on icon "button" at bounding box center [1230, 247] width 11 height 11
drag, startPoint x: 1260, startPoint y: 370, endPoint x: 1048, endPoint y: 359, distance: 212.2
click at [1259, 370] on span "18" at bounding box center [1258, 368] width 10 height 14
type input "[DATE]"
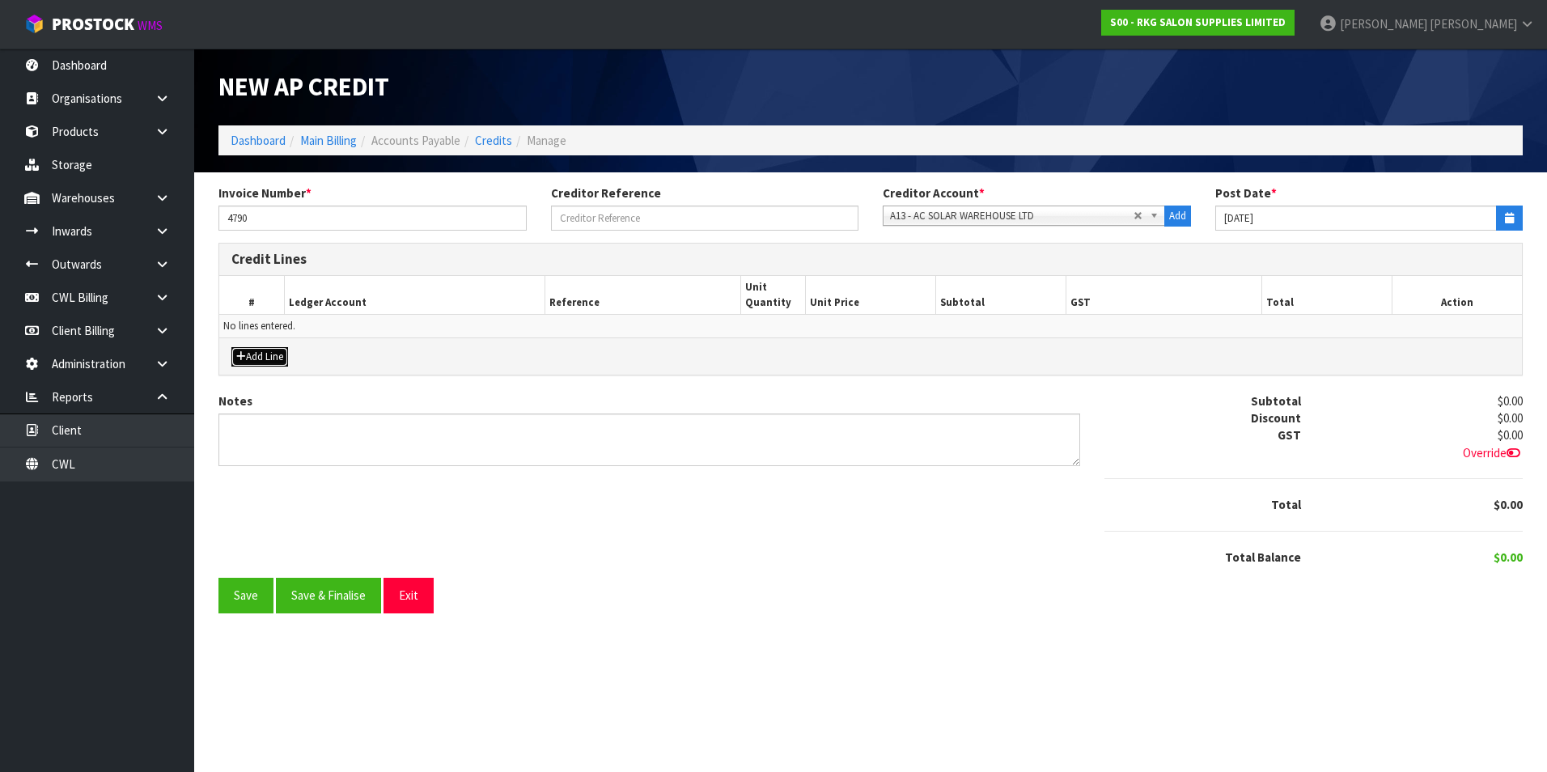
click at [266, 353] on button "Add Line" at bounding box center [259, 356] width 57 height 19
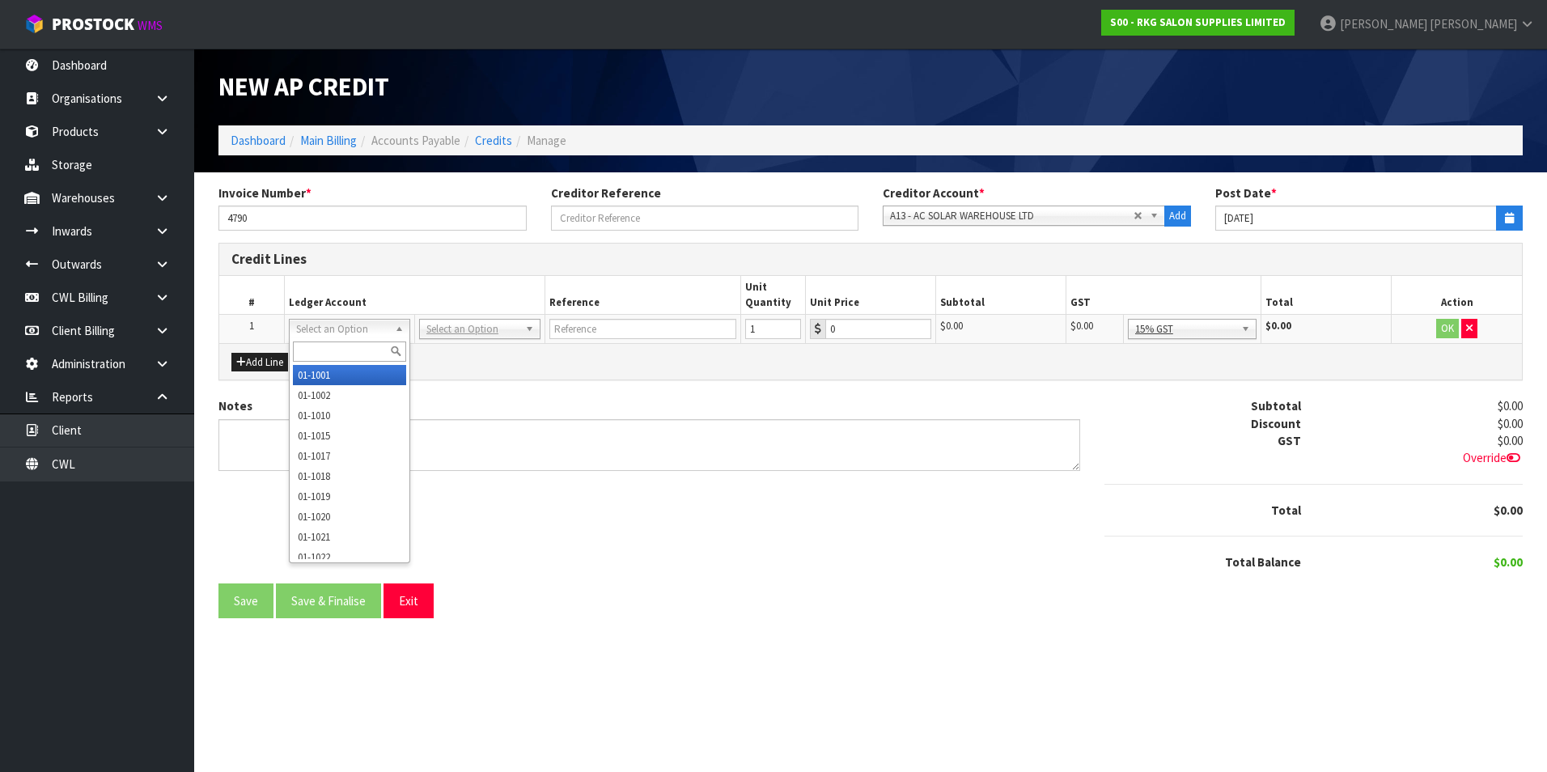
click at [311, 350] on input "text" at bounding box center [349, 351] width 113 height 20
type input "2705"
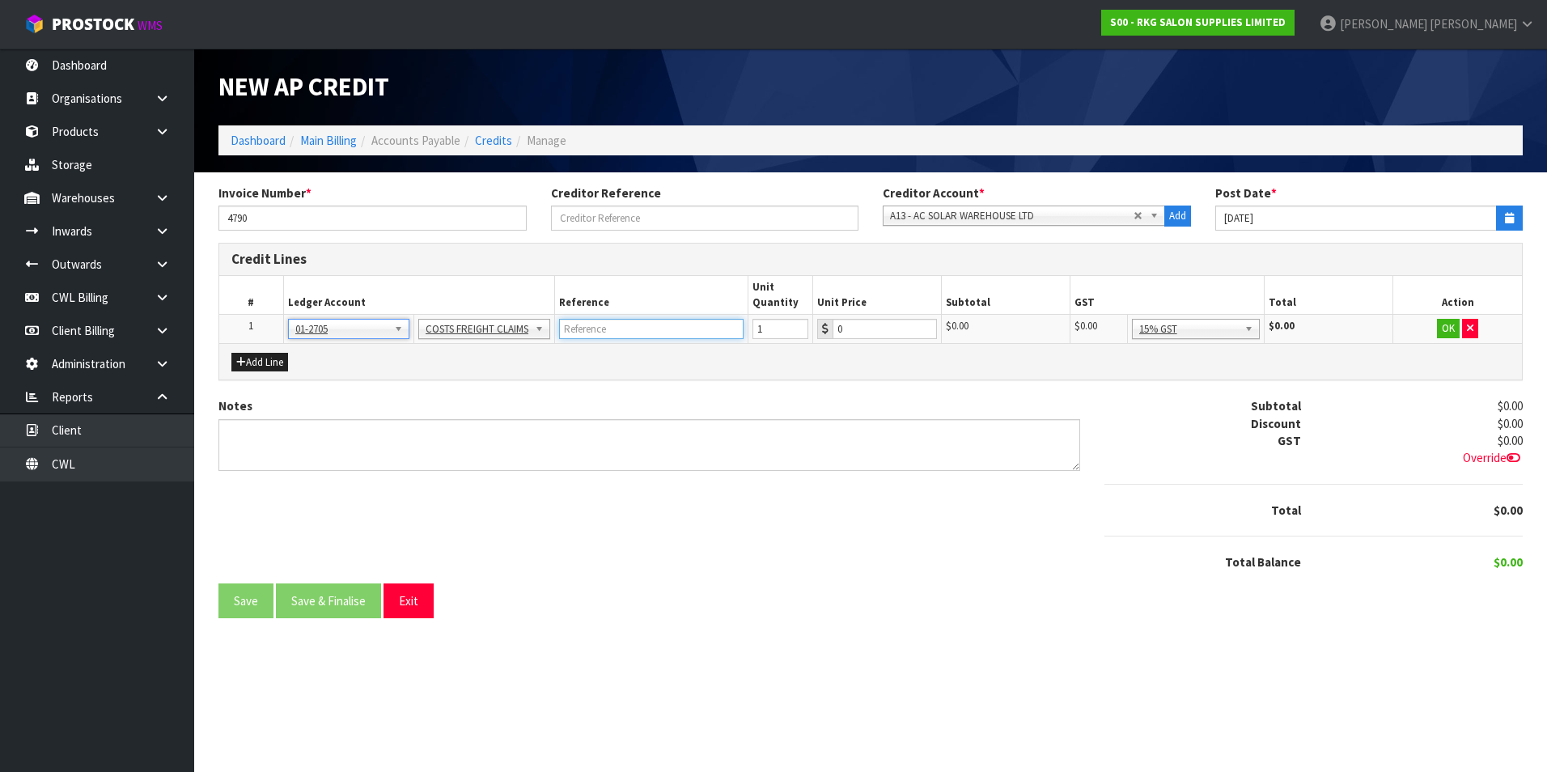
click at [582, 327] on input "text" at bounding box center [651, 329] width 184 height 20
type input "AC SOLAR - MS DECLINED CLAIM"
type input "106.56"
click at [1450, 331] on button "OK" at bounding box center [1448, 328] width 23 height 19
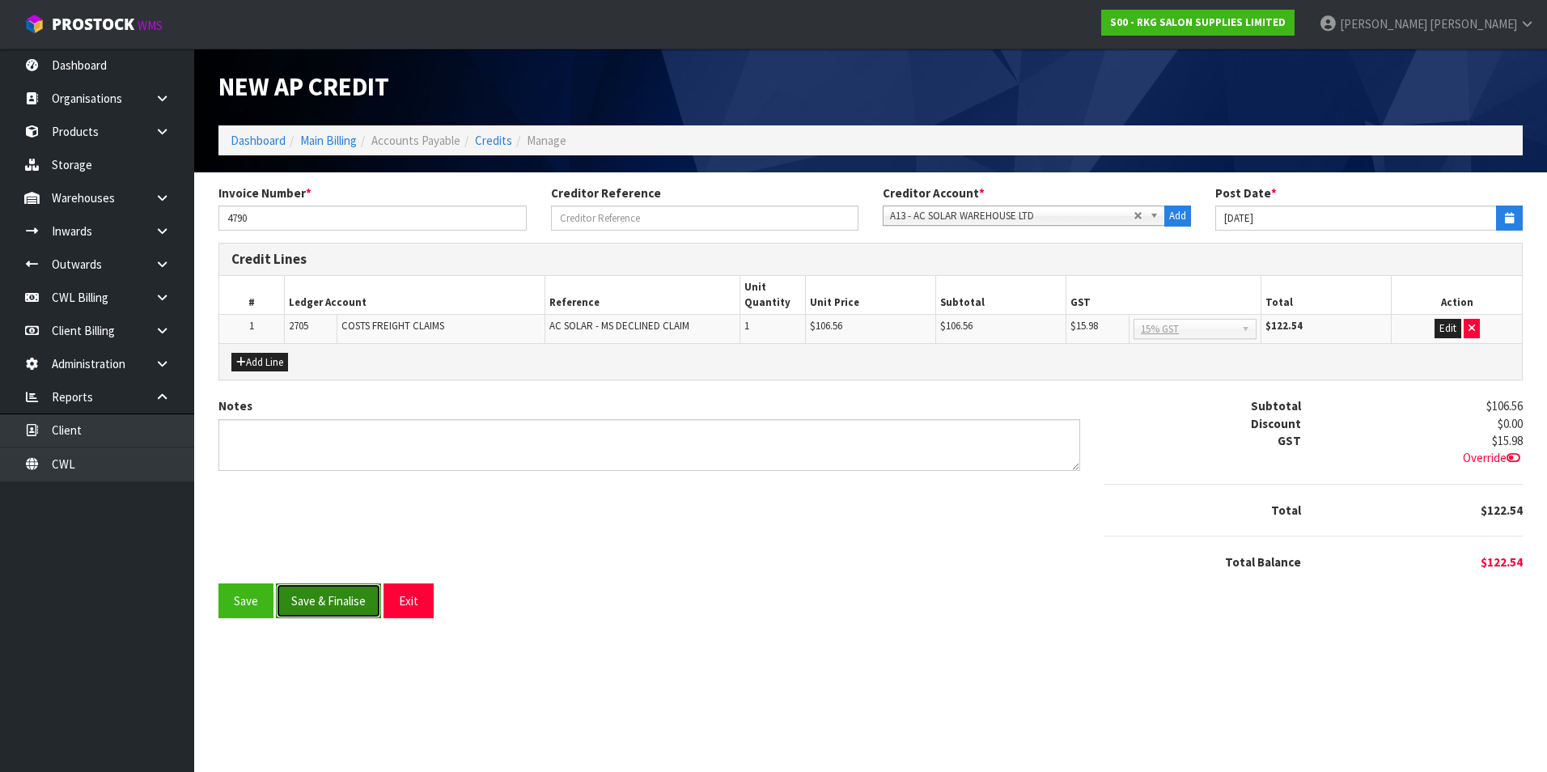
click at [336, 603] on button "Save & Finalise" at bounding box center [328, 600] width 105 height 35
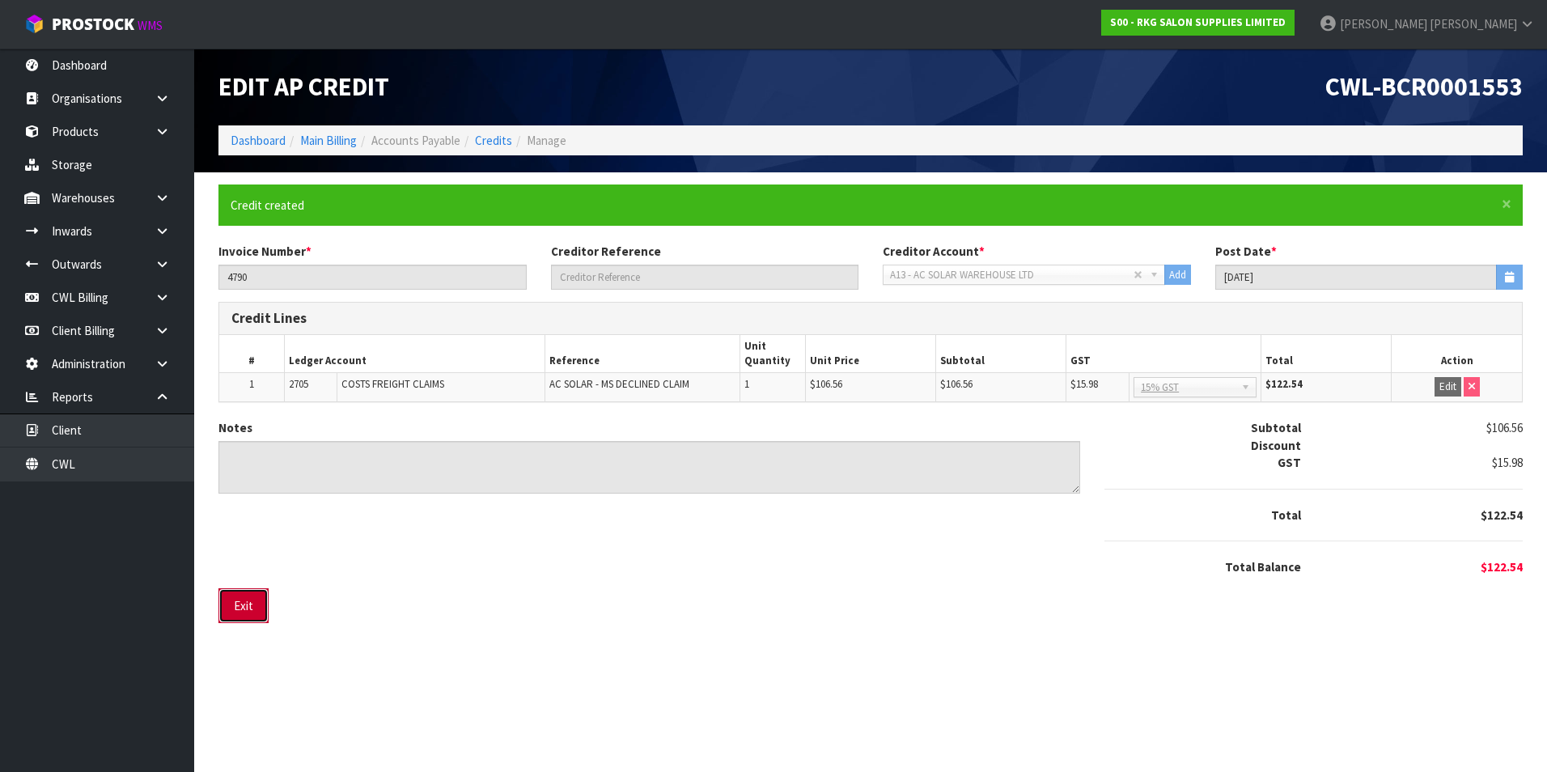
click at [240, 595] on button "Exit" at bounding box center [243, 605] width 50 height 35
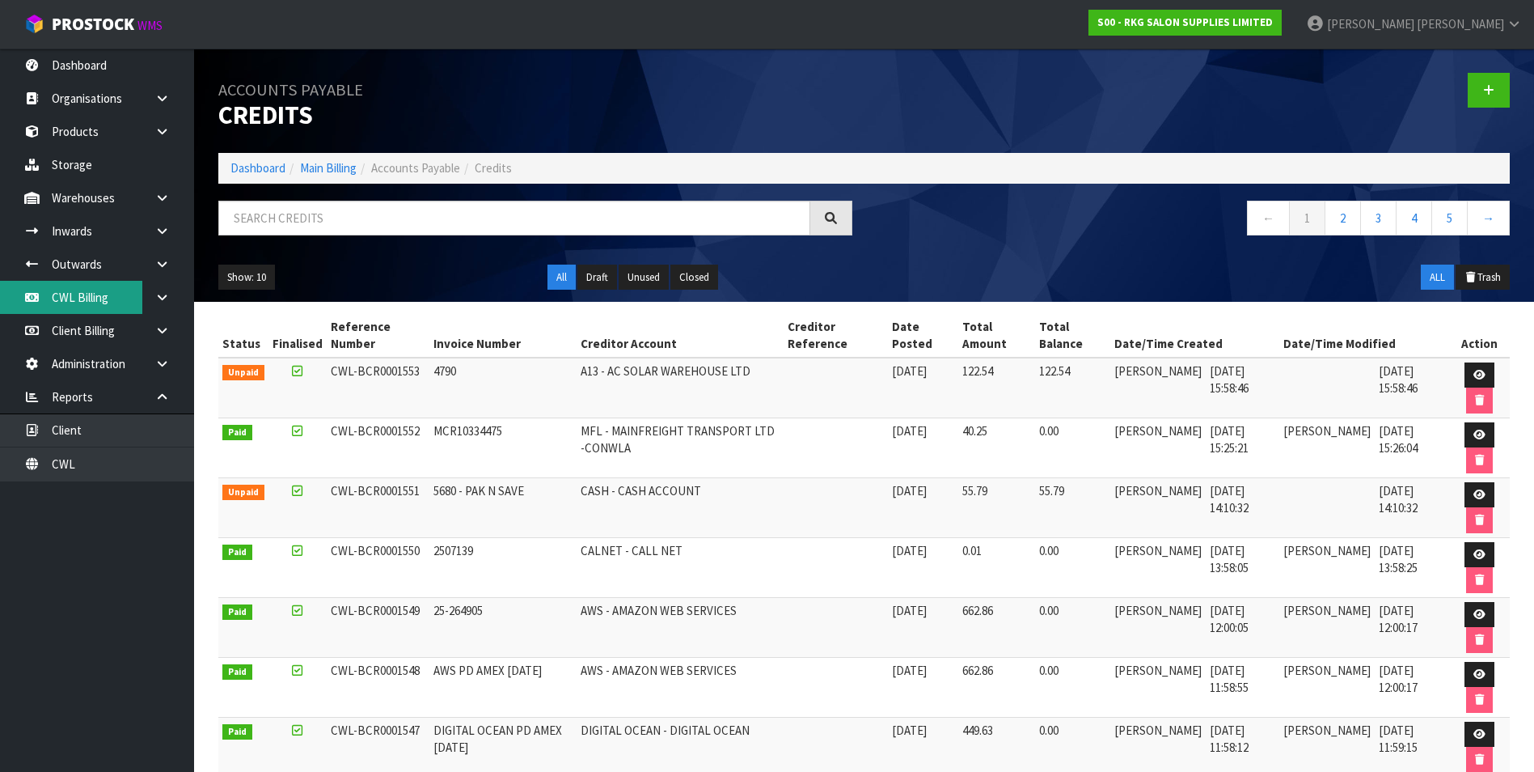
click at [109, 303] on link "CWL Billing" at bounding box center [97, 297] width 194 height 33
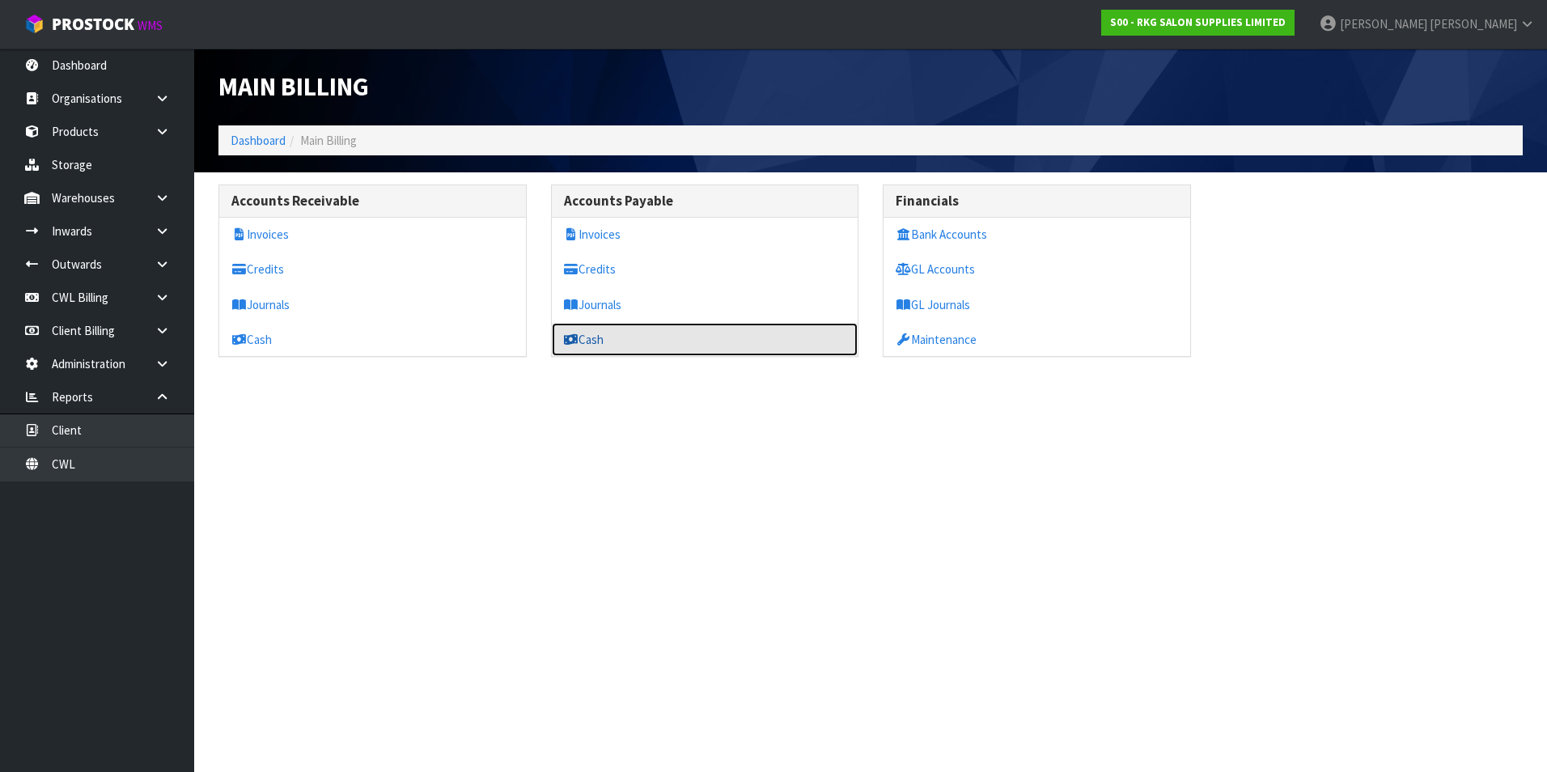
click at [590, 341] on link "Cash" at bounding box center [705, 339] width 307 height 33
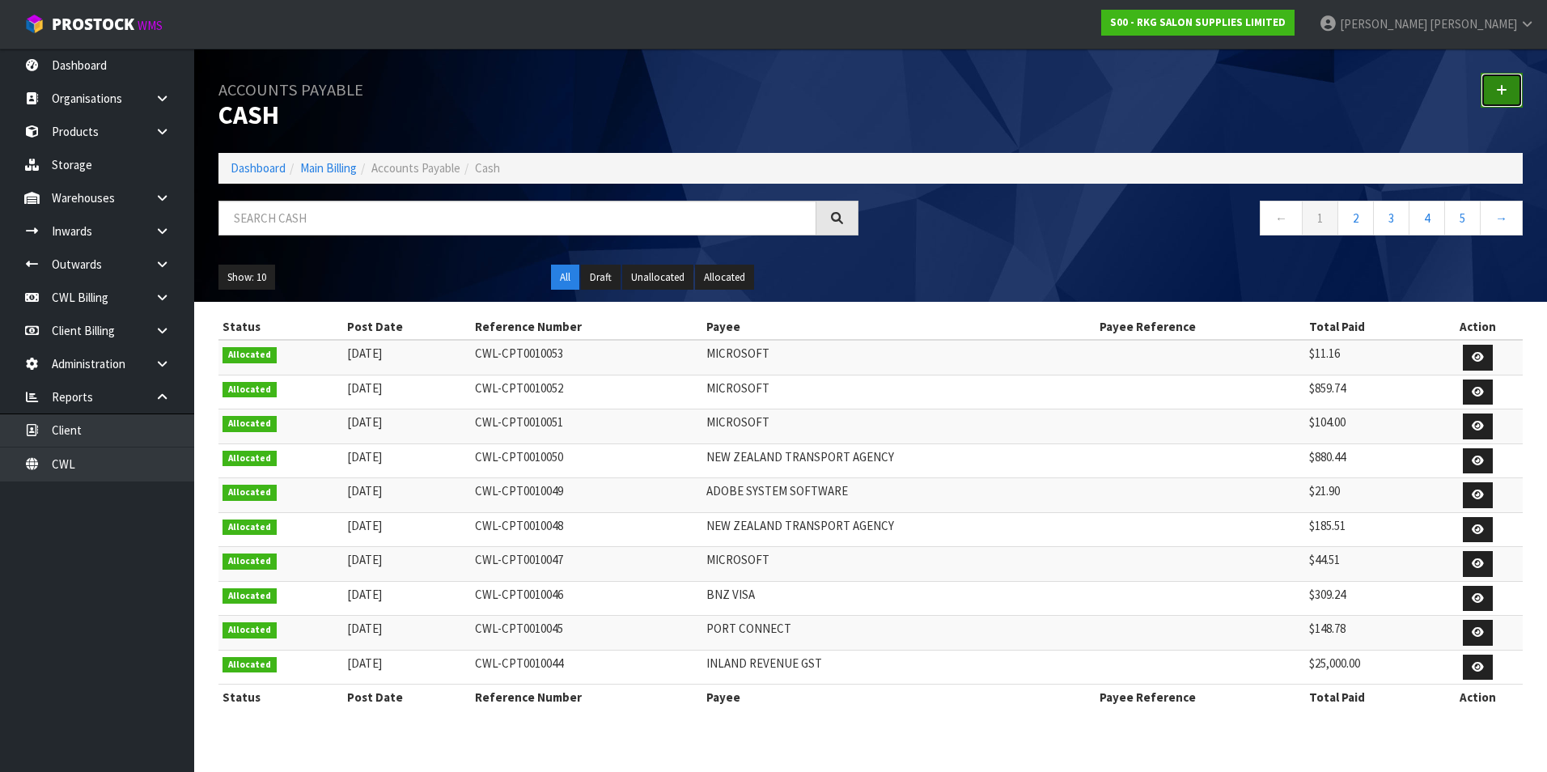
click at [1508, 90] on link at bounding box center [1501, 90] width 42 height 35
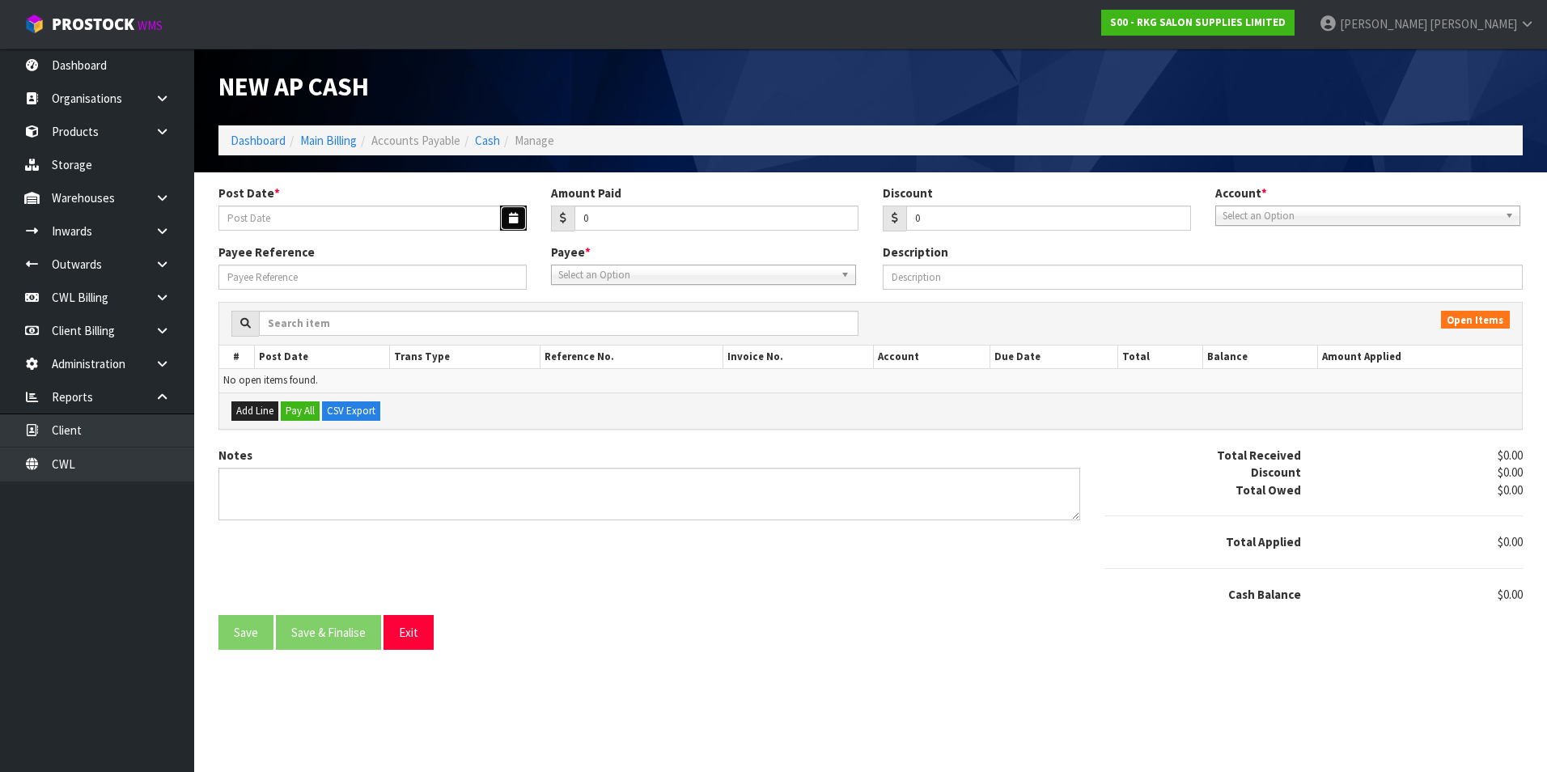
click at [514, 217] on icon "button" at bounding box center [513, 218] width 9 height 11
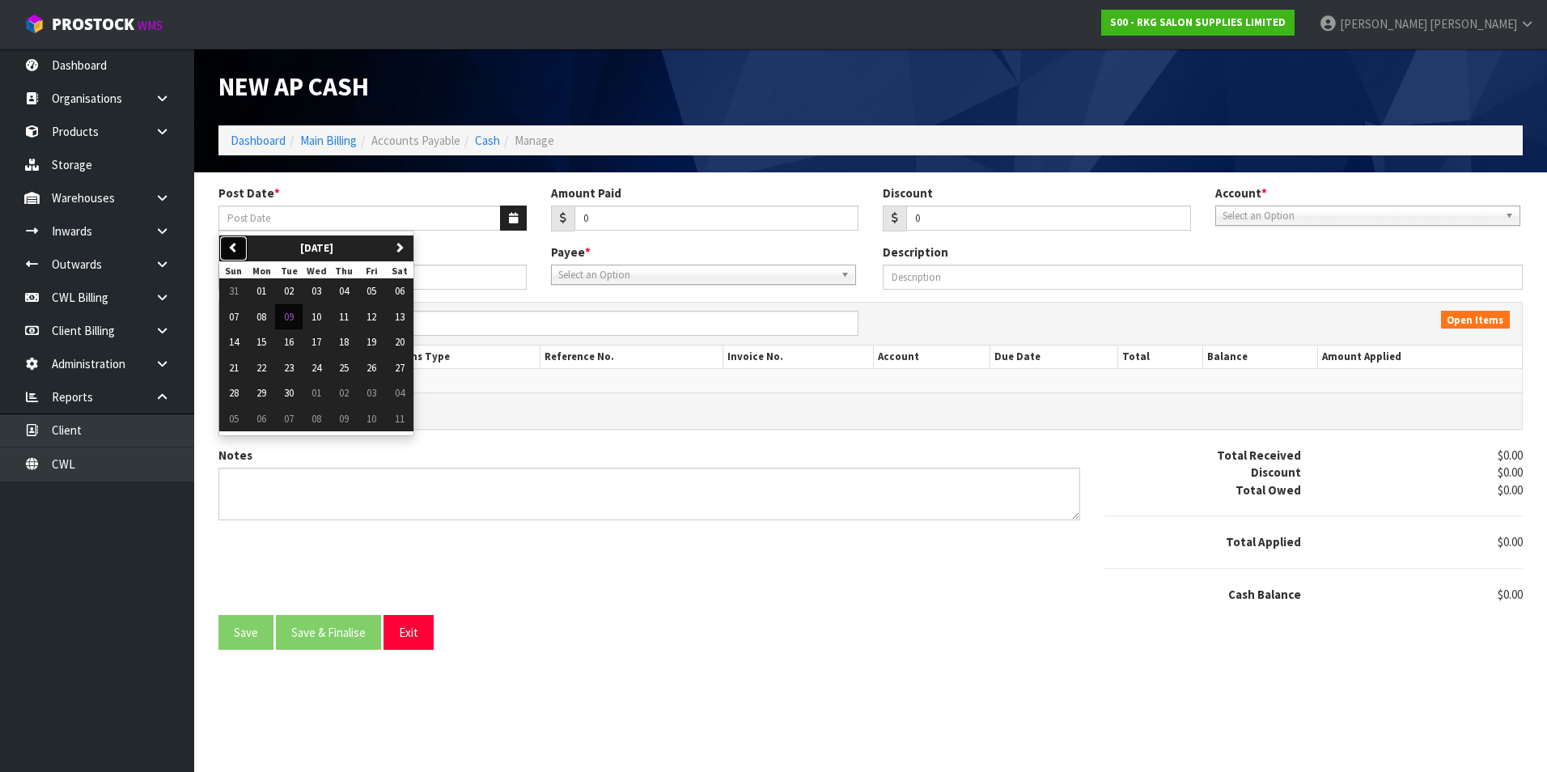
click at [243, 249] on button "previous" at bounding box center [233, 248] width 28 height 26
drag, startPoint x: 266, startPoint y: 369, endPoint x: 403, endPoint y: 330, distance: 142.1
click at [266, 368] on span "18" at bounding box center [261, 368] width 10 height 14
type input "[DATE]"
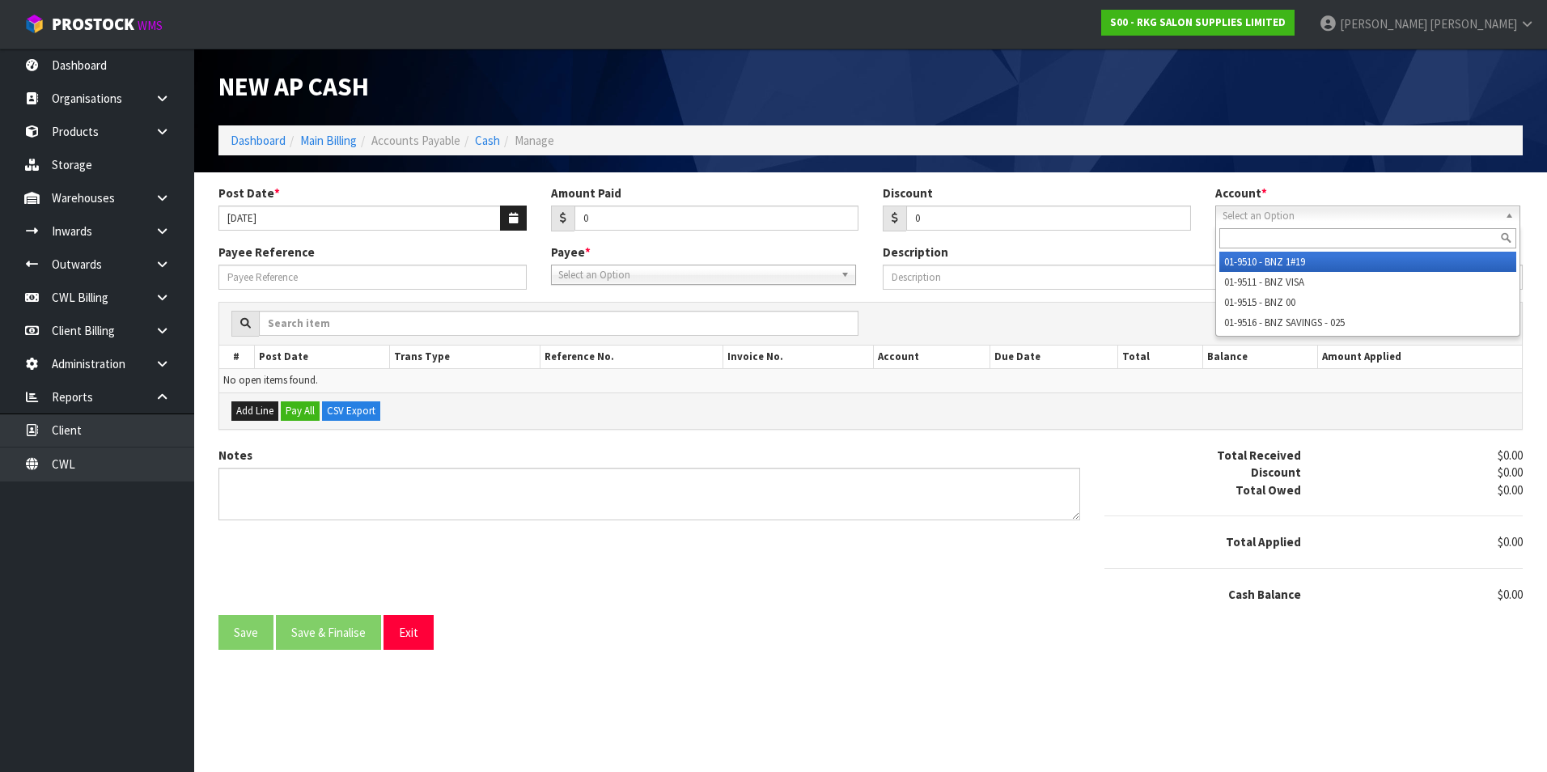
click at [1284, 219] on span "Select an Option" at bounding box center [1360, 215] width 276 height 19
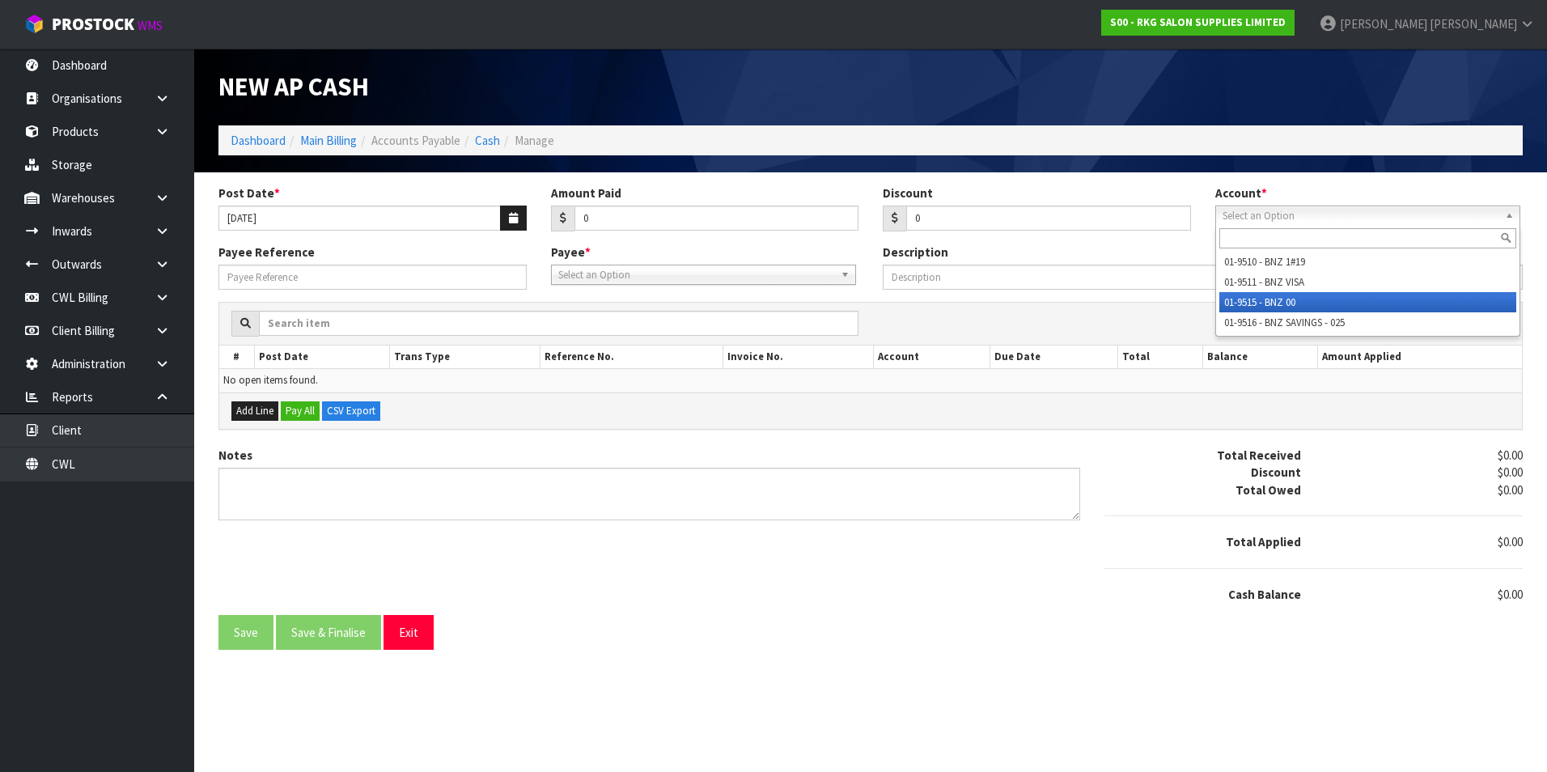
click at [1288, 299] on li "01-9515 - BNZ 00" at bounding box center [1367, 302] width 297 height 20
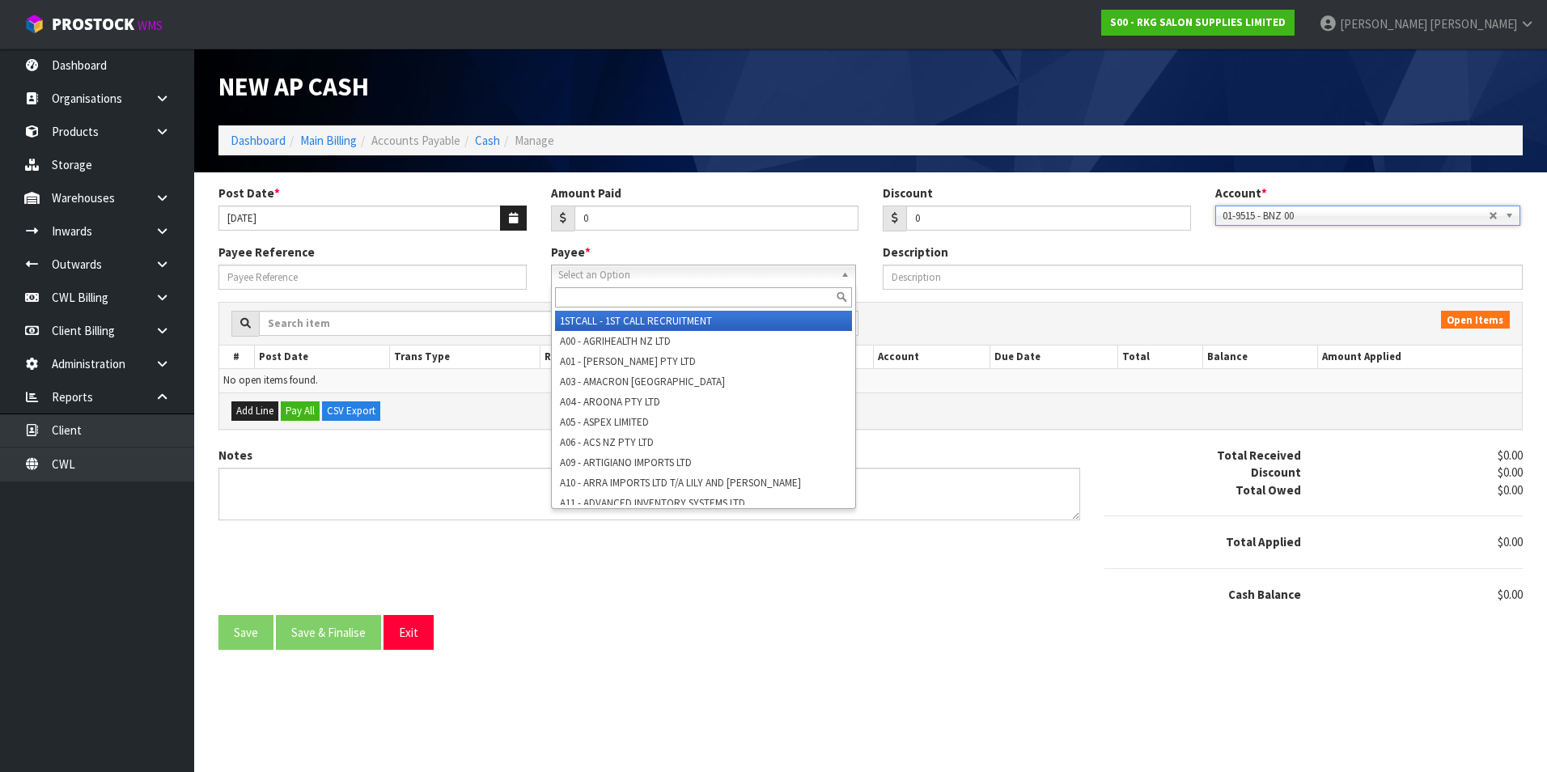
click at [653, 280] on span "Select an Option" at bounding box center [696, 274] width 276 height 19
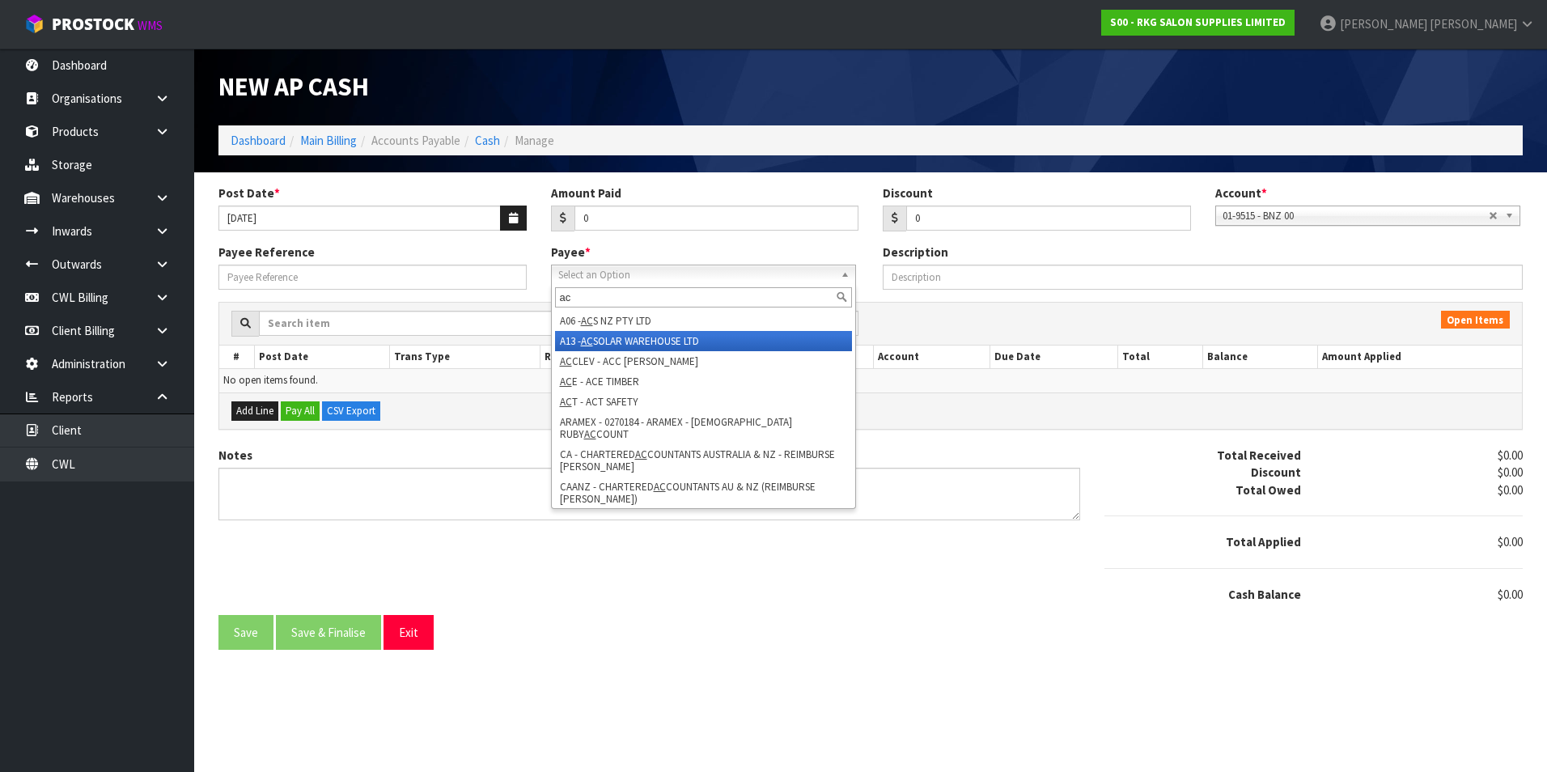
type input "ac"
click at [642, 338] on li "A13 - AC SOLAR WAREHOUSE LTD" at bounding box center [703, 341] width 297 height 20
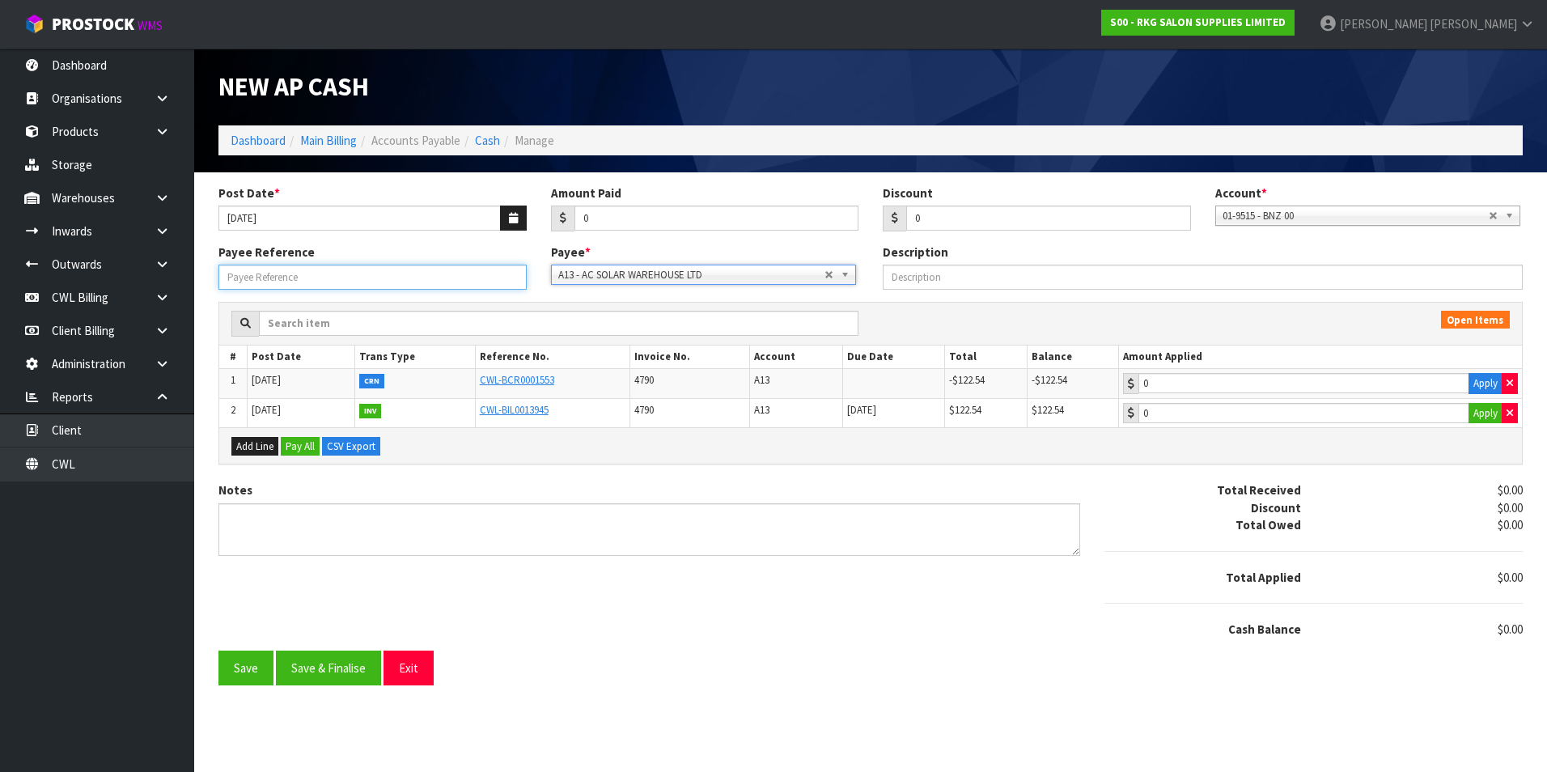
click at [373, 277] on input "Payee Reference" at bounding box center [372, 276] width 308 height 25
type input "OFFSET"
click at [1491, 384] on button "Apply" at bounding box center [1485, 383] width 34 height 21
type input "-122.54"
click at [1488, 426] on td "0 Apply" at bounding box center [1320, 412] width 403 height 29
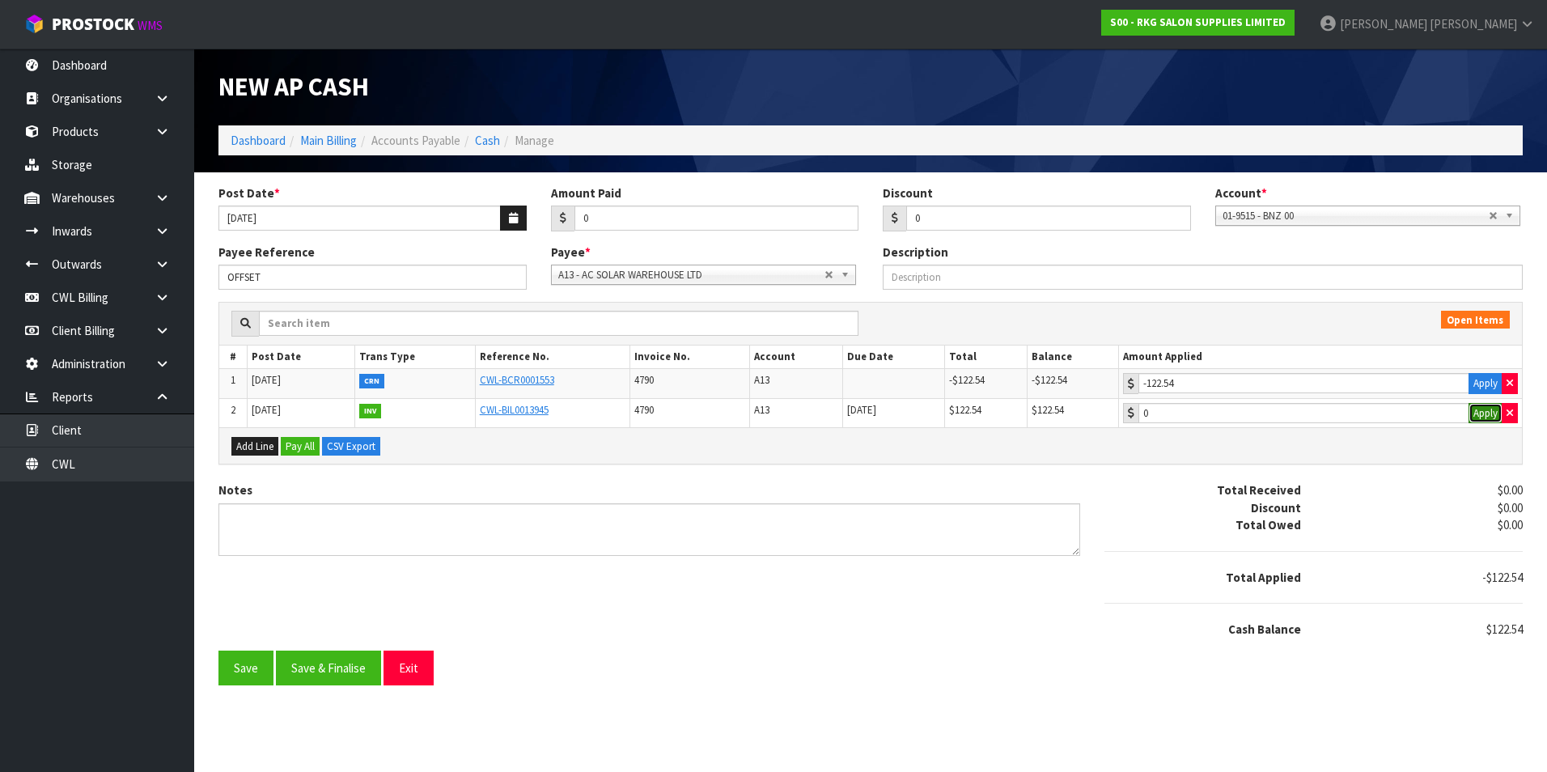
drag, startPoint x: 1486, startPoint y: 413, endPoint x: 1360, endPoint y: 465, distance: 135.6
click at [1485, 413] on button "Apply" at bounding box center [1485, 413] width 34 height 21
type input "122.54"
click at [368, 675] on button "Save & Finalise" at bounding box center [328, 667] width 105 height 35
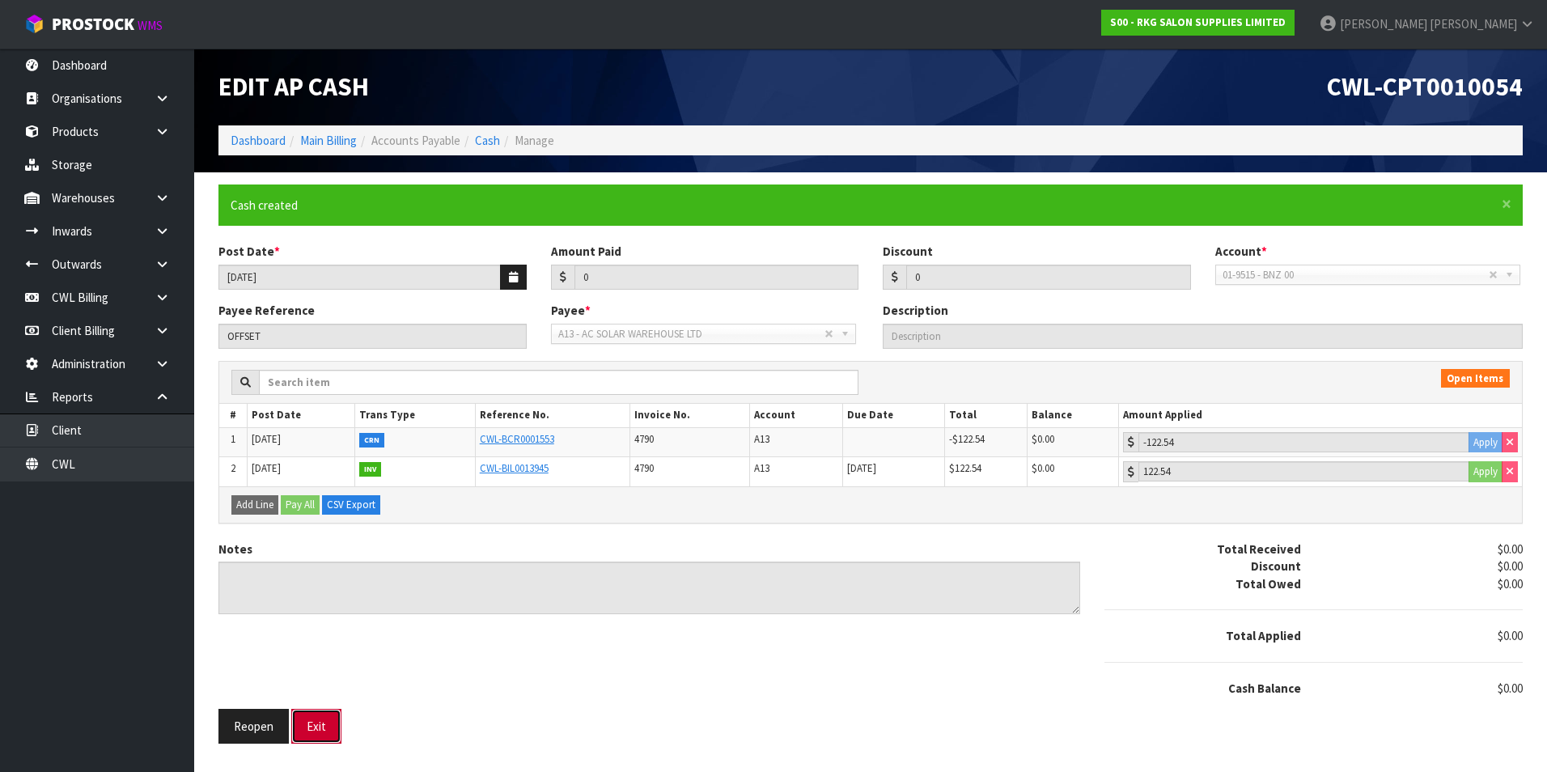
click at [328, 718] on button "Exit" at bounding box center [316, 726] width 50 height 35
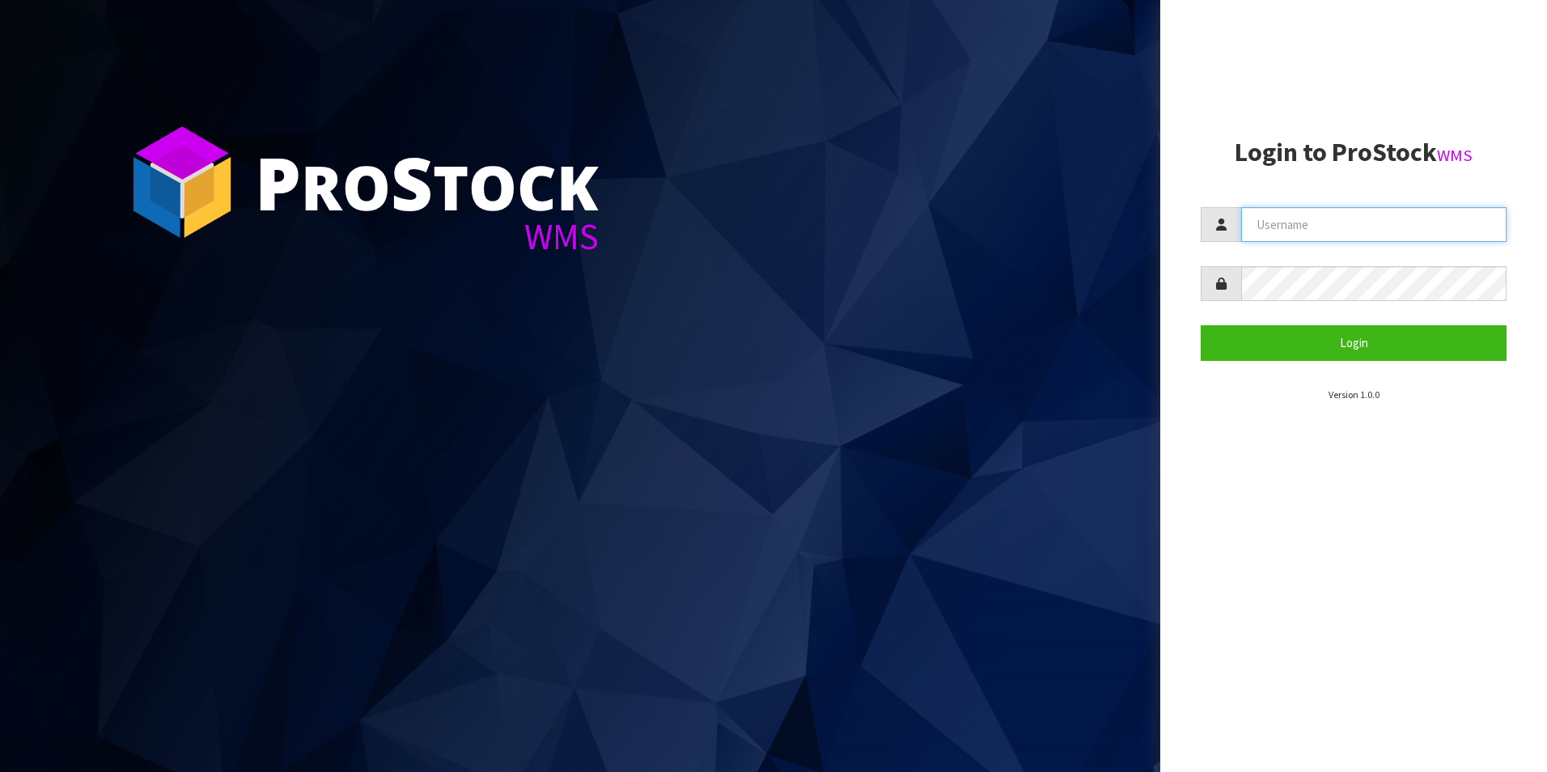
type input "[PERSON_NAME][EMAIL_ADDRESS][DOMAIN_NAME]"
click at [1257, 483] on aside "Login to ProStock WMS [PERSON_NAME][EMAIL_ADDRESS][DOMAIN_NAME] Login Version 1…" at bounding box center [1353, 386] width 387 height 772
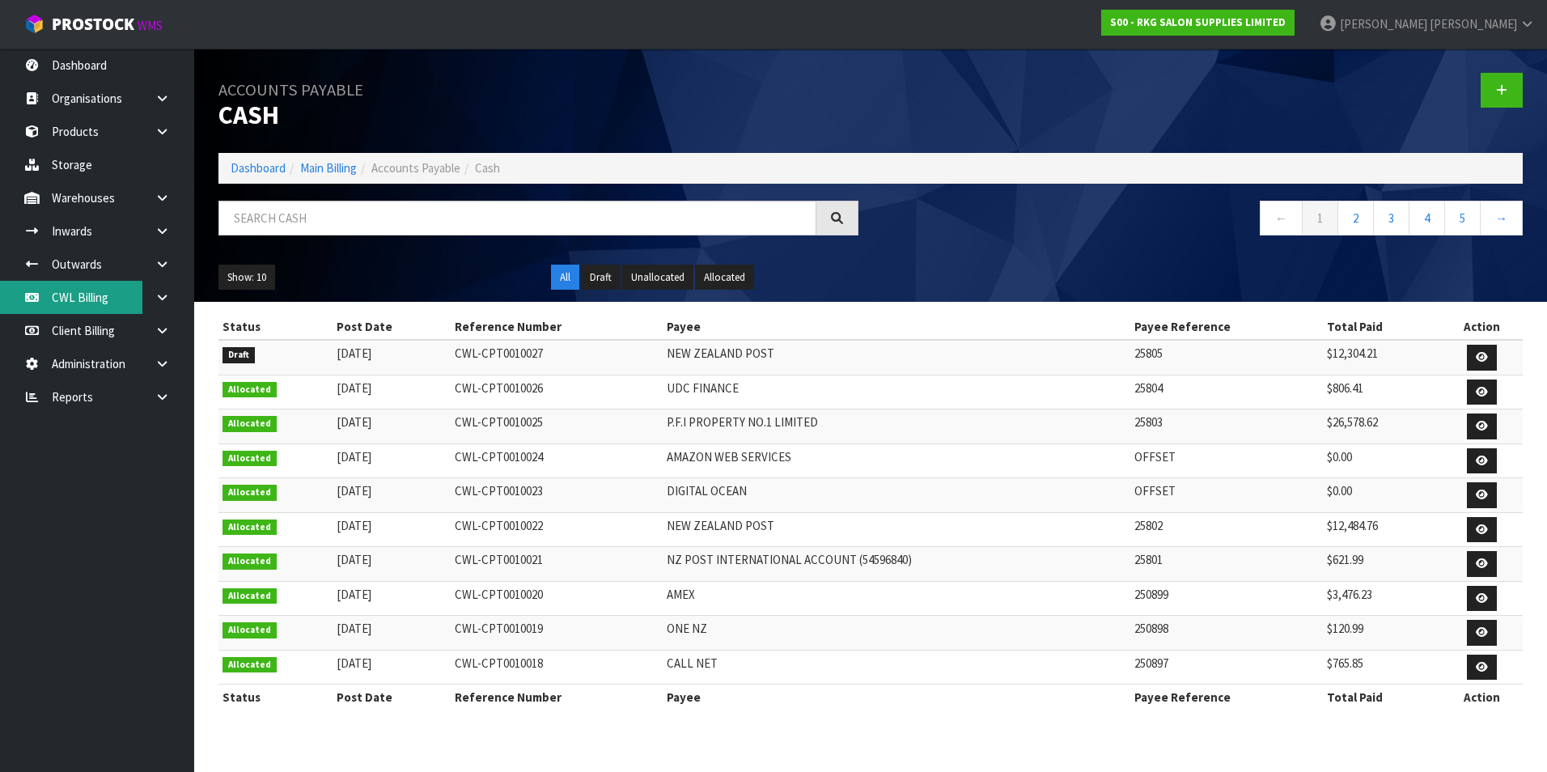
click at [106, 304] on link "CWL Billing" at bounding box center [97, 297] width 194 height 33
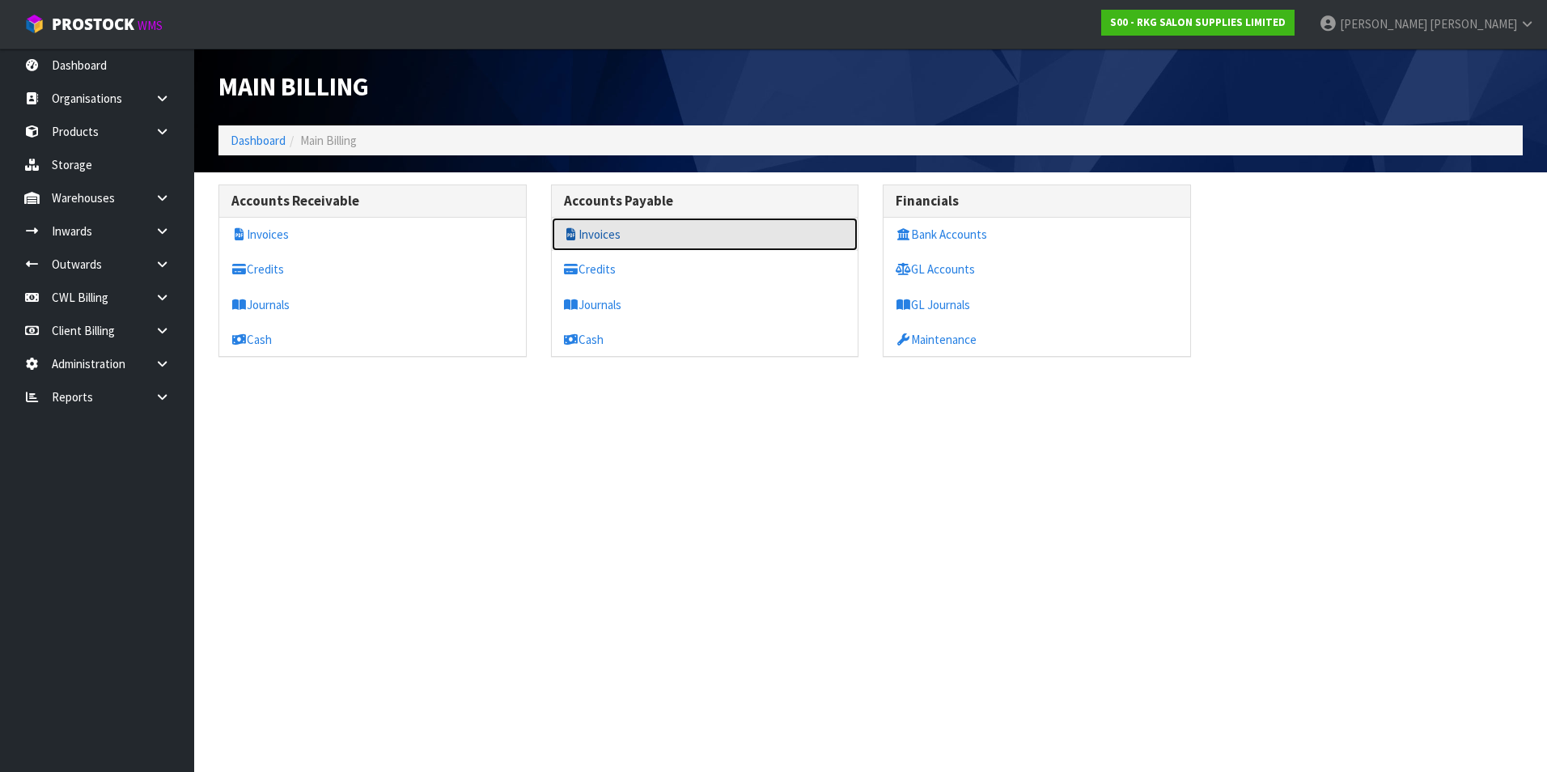
drag, startPoint x: 624, startPoint y: 237, endPoint x: 564, endPoint y: 231, distance: 60.1
click at [624, 236] on link "Invoices" at bounding box center [705, 234] width 307 height 33
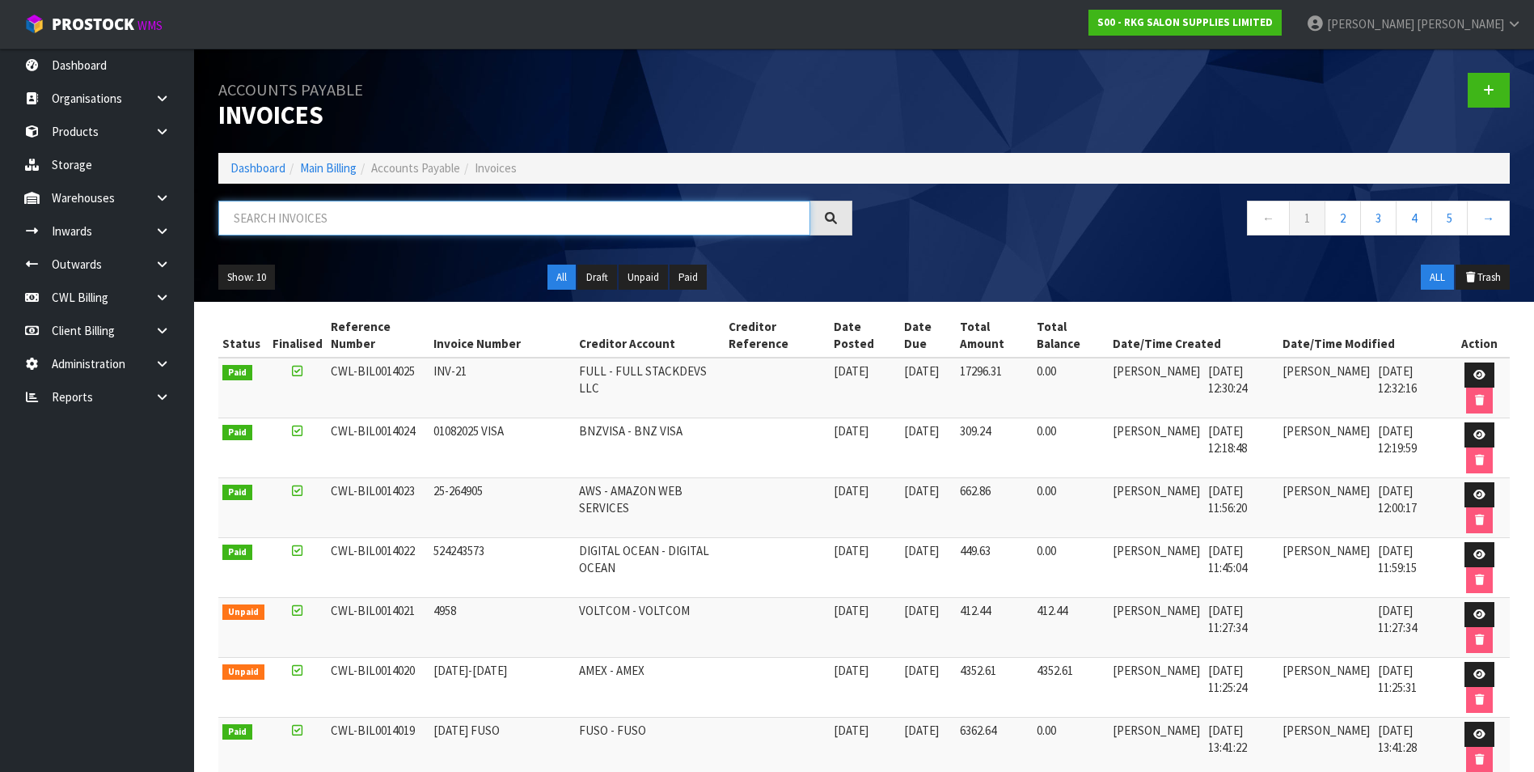
click at [324, 218] on input "text" at bounding box center [514, 218] width 592 height 35
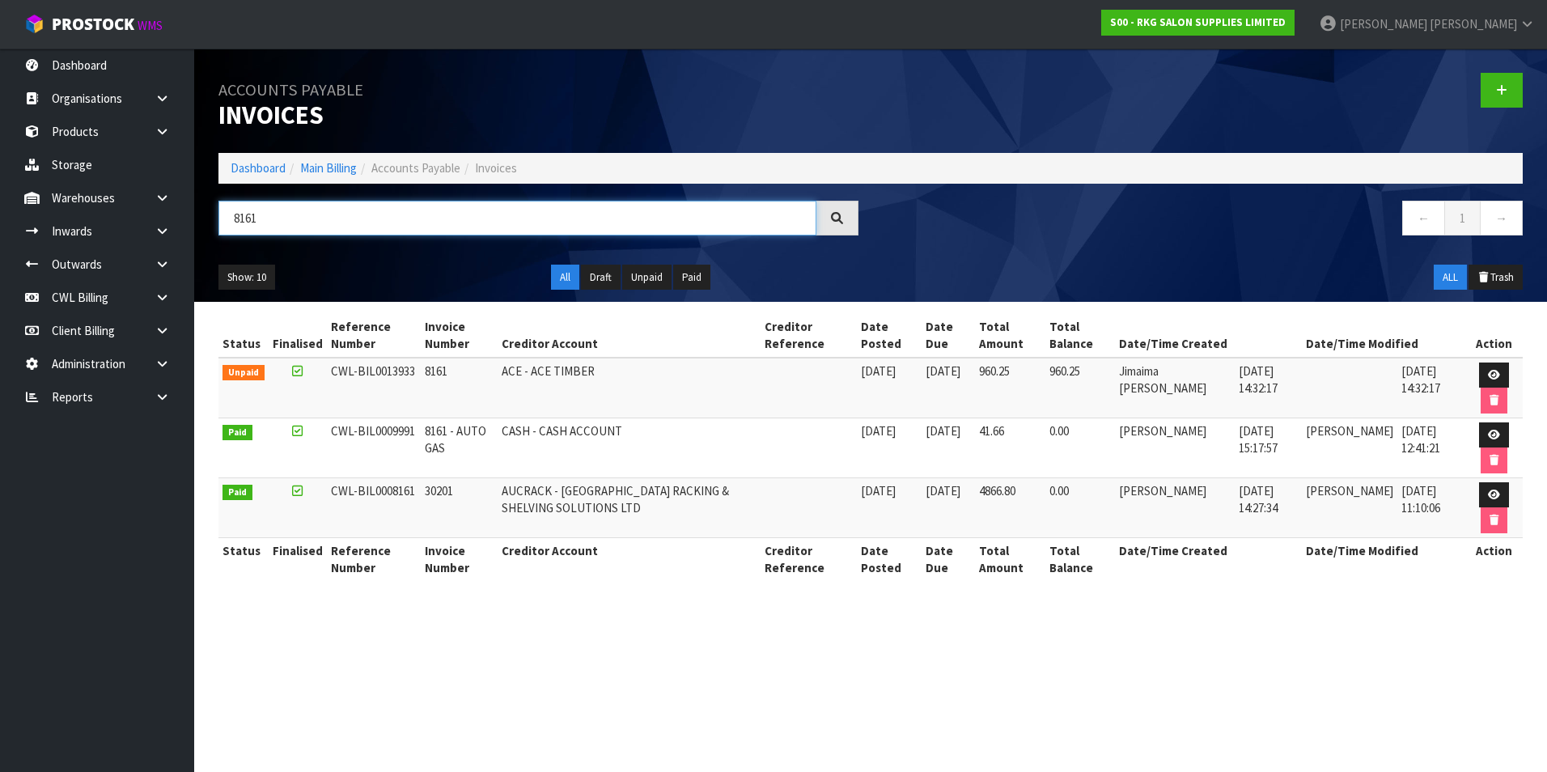
click at [315, 218] on input "8161" at bounding box center [517, 218] width 598 height 35
type input "8"
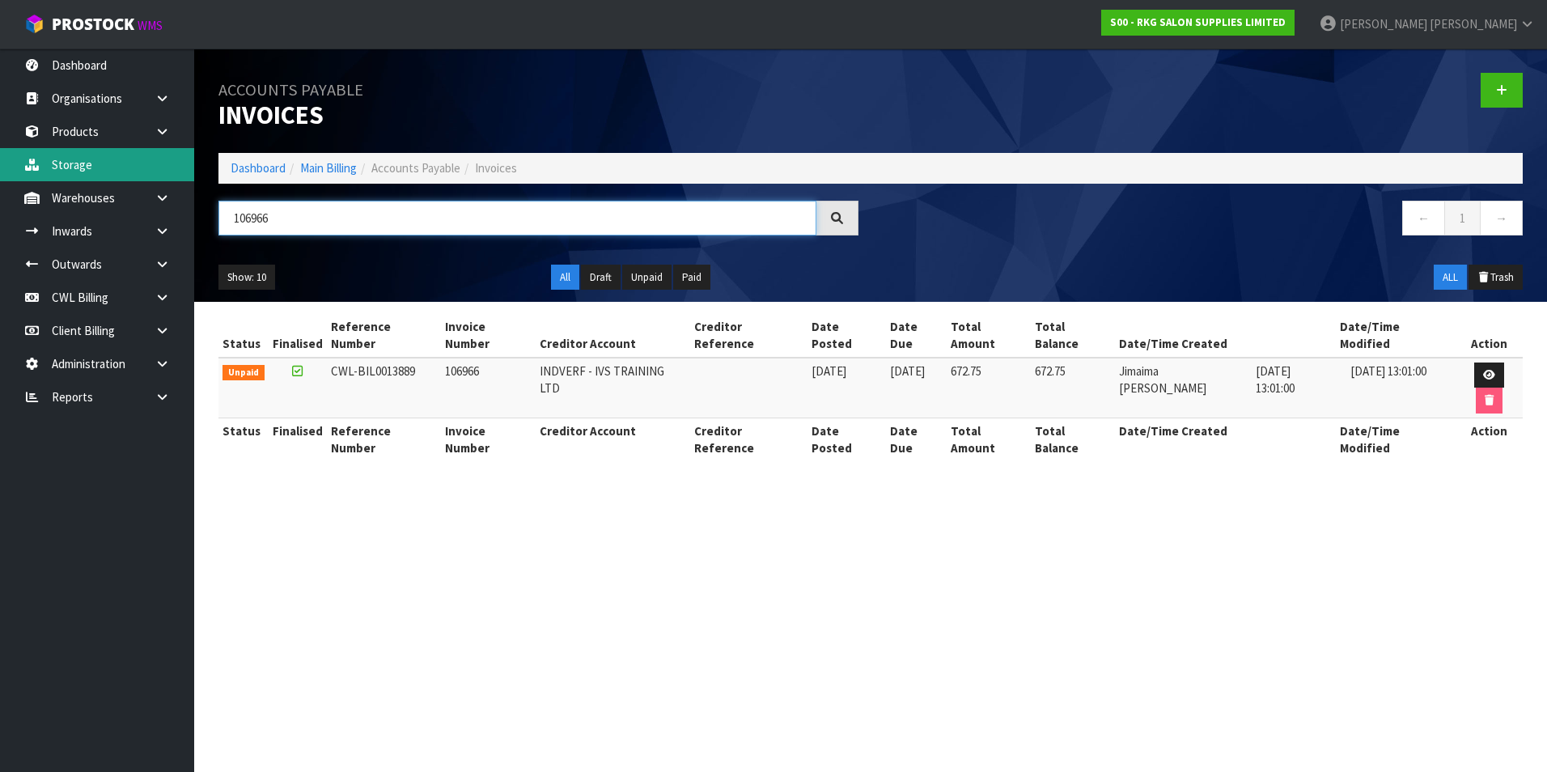
type input "106966"
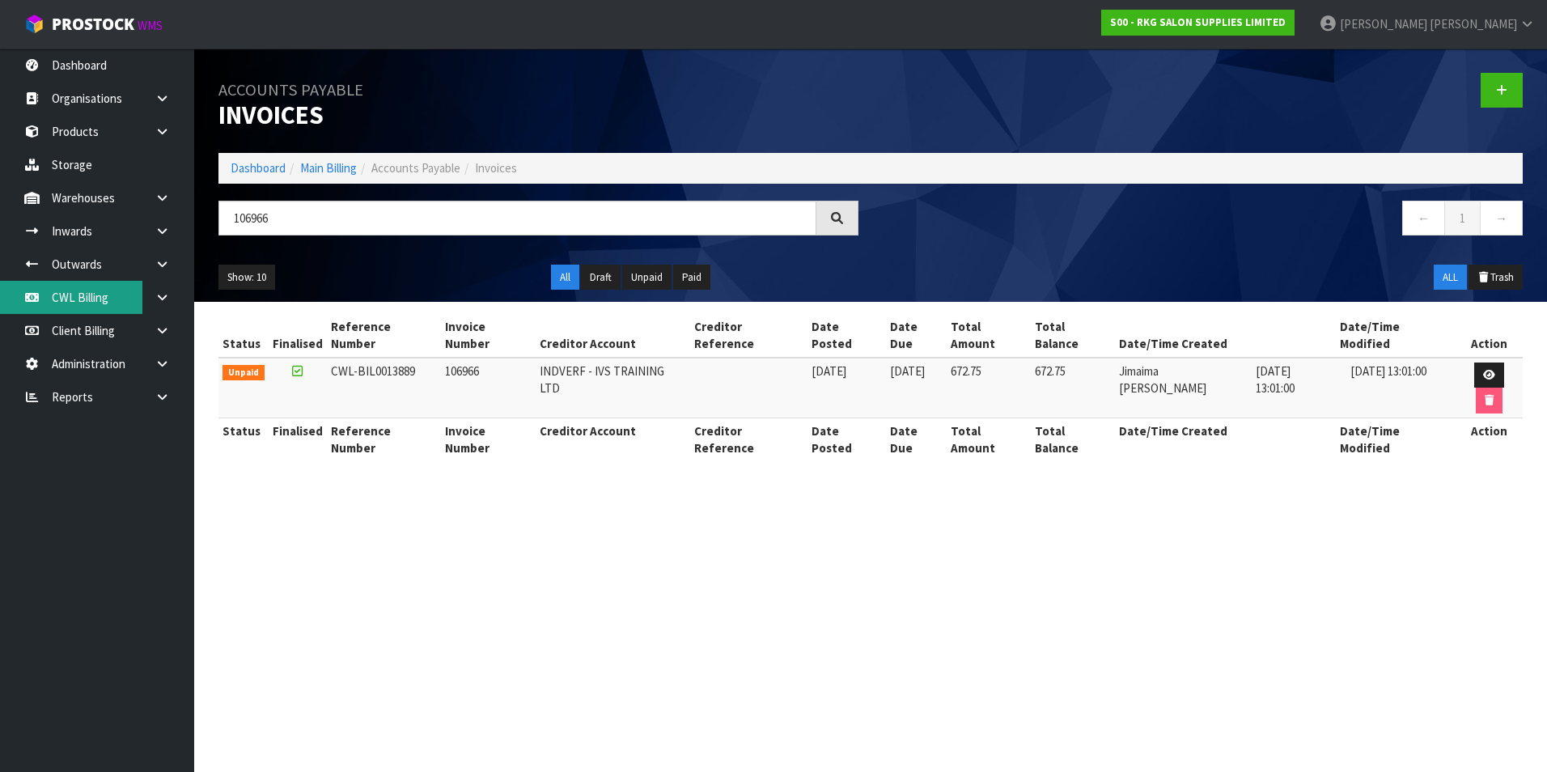
click at [82, 297] on link "CWL Billing" at bounding box center [97, 297] width 194 height 33
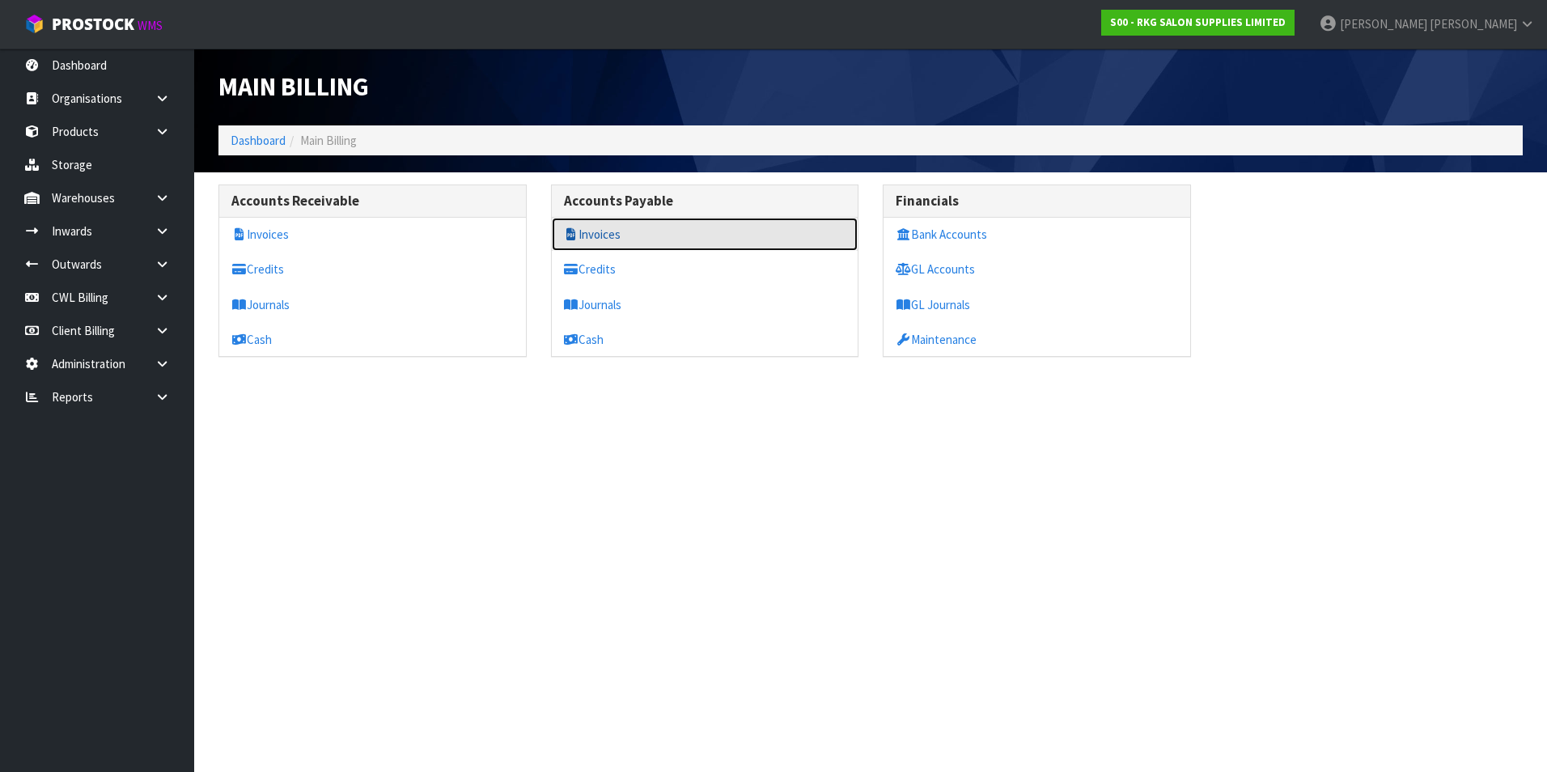
click at [602, 239] on link "Invoices" at bounding box center [705, 234] width 307 height 33
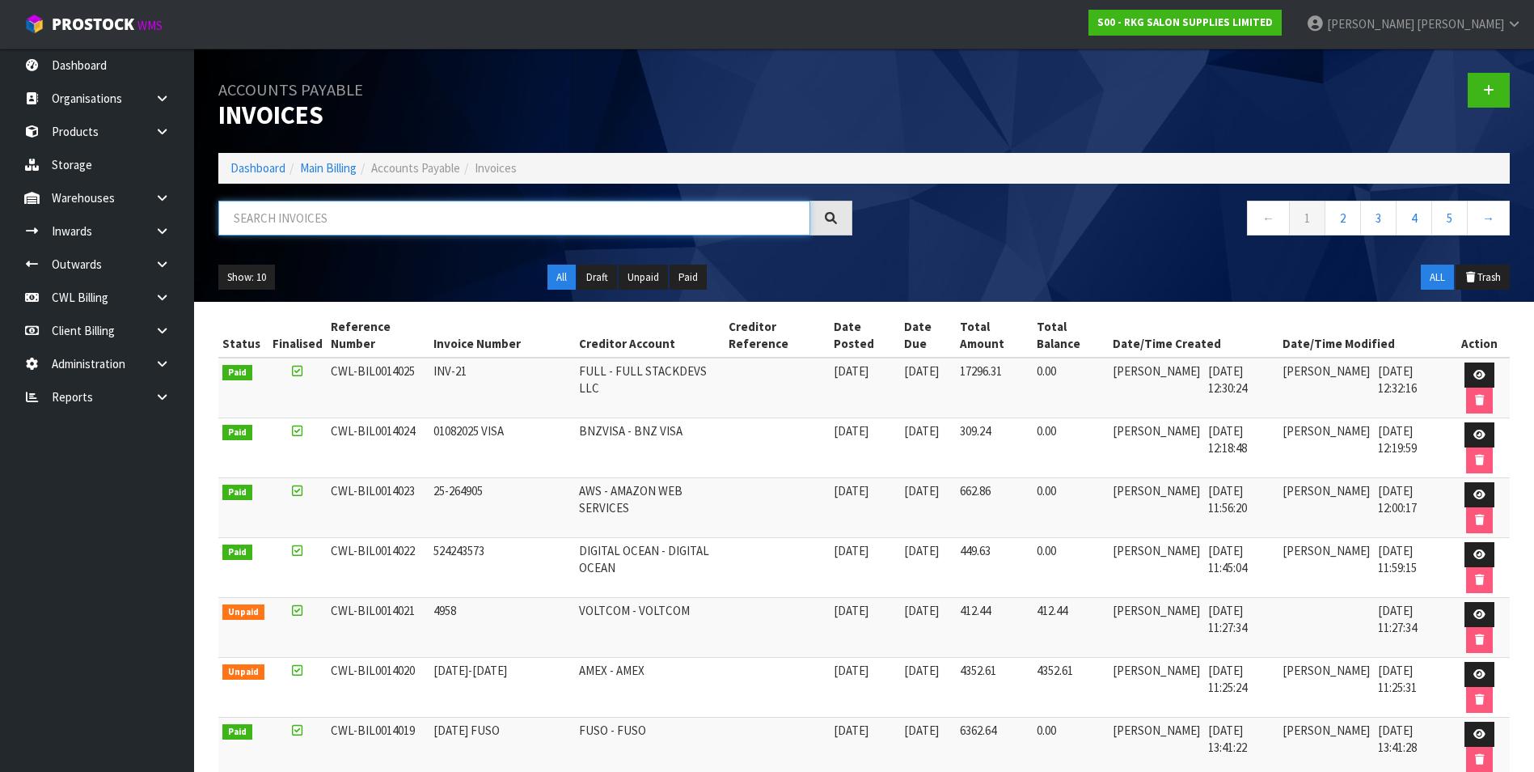
click at [378, 210] on input "text" at bounding box center [514, 218] width 592 height 35
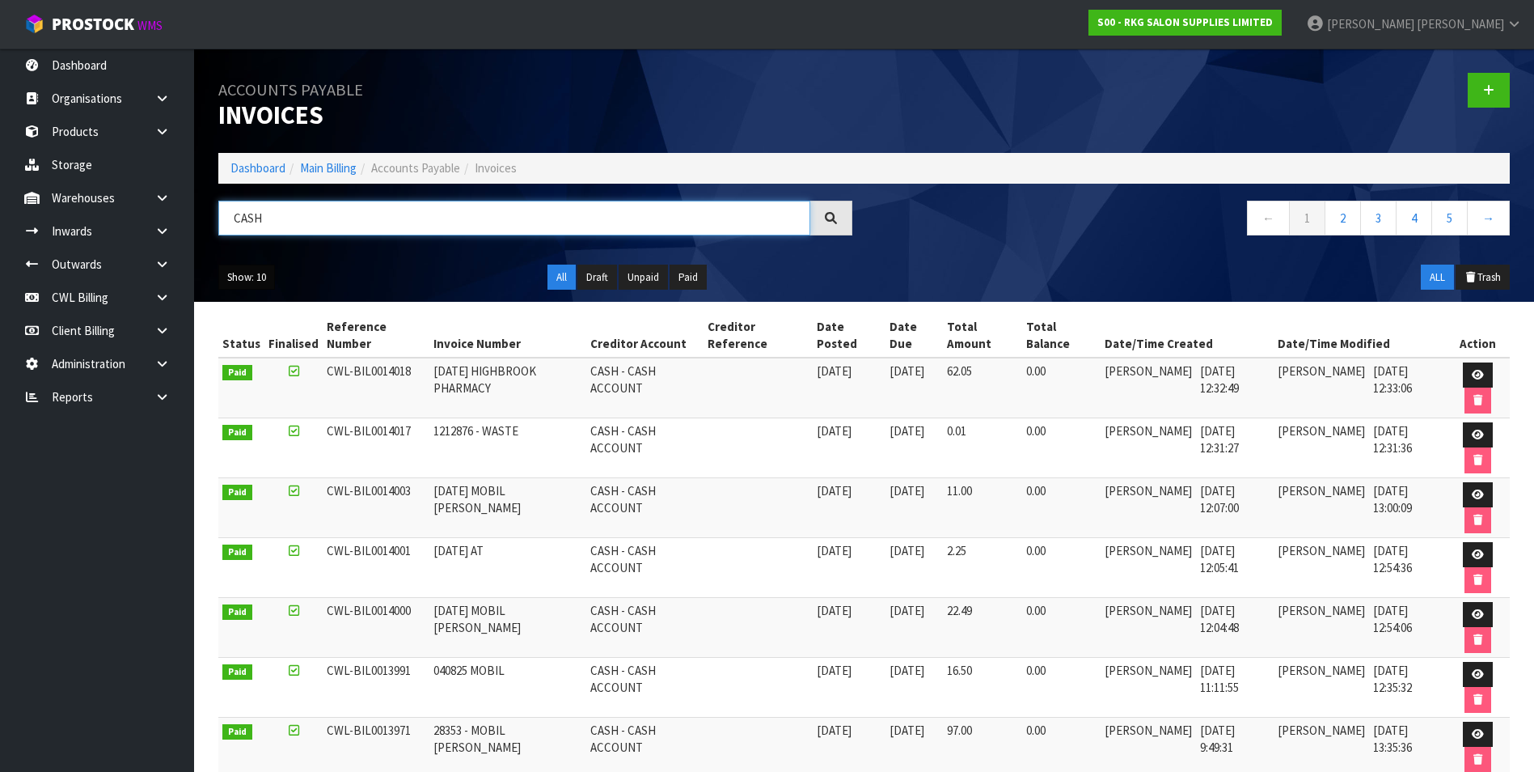
type input "CASH"
click at [245, 273] on button "Show: 10" at bounding box center [246, 277] width 57 height 26
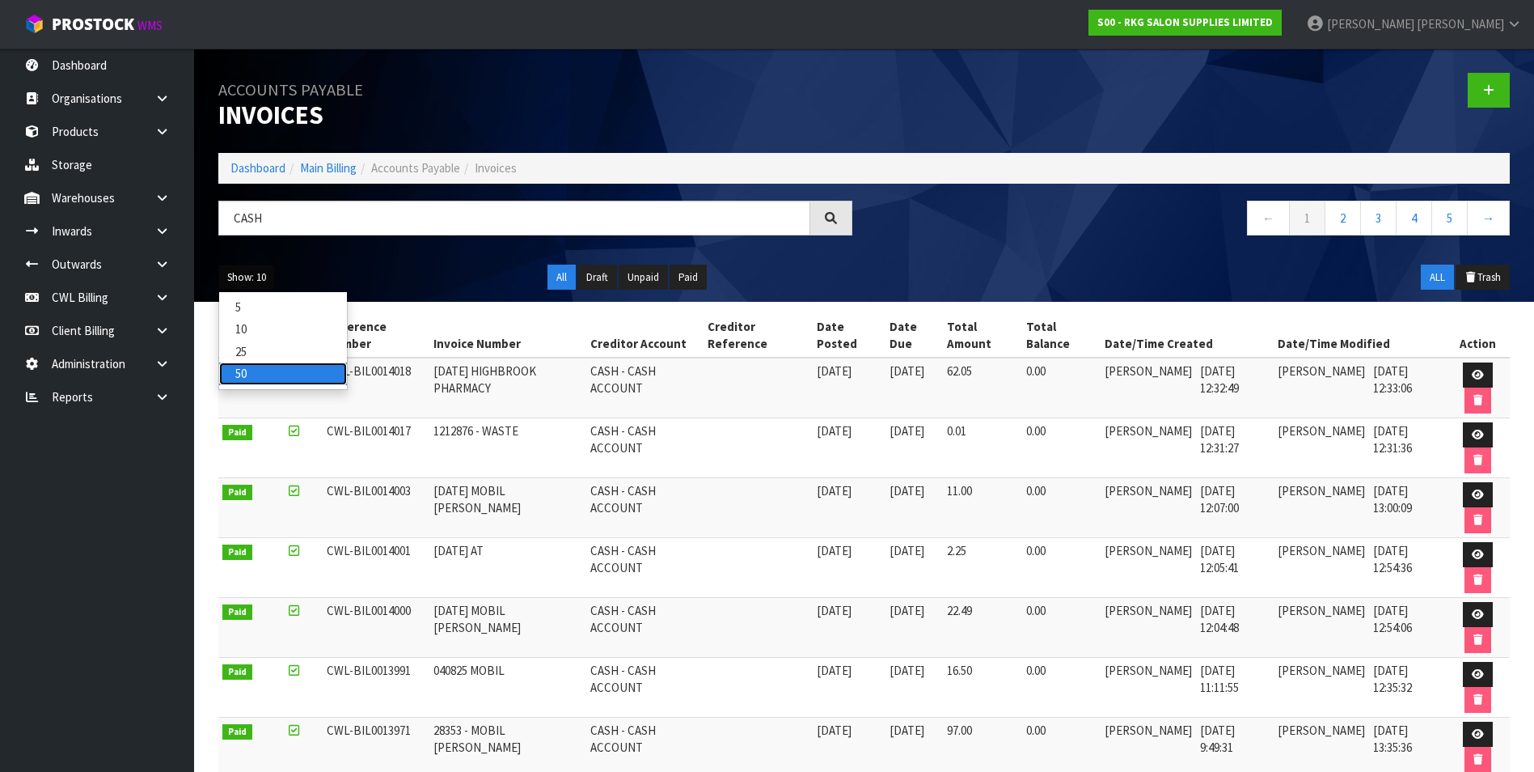
click at [257, 371] on link "50" at bounding box center [283, 373] width 128 height 22
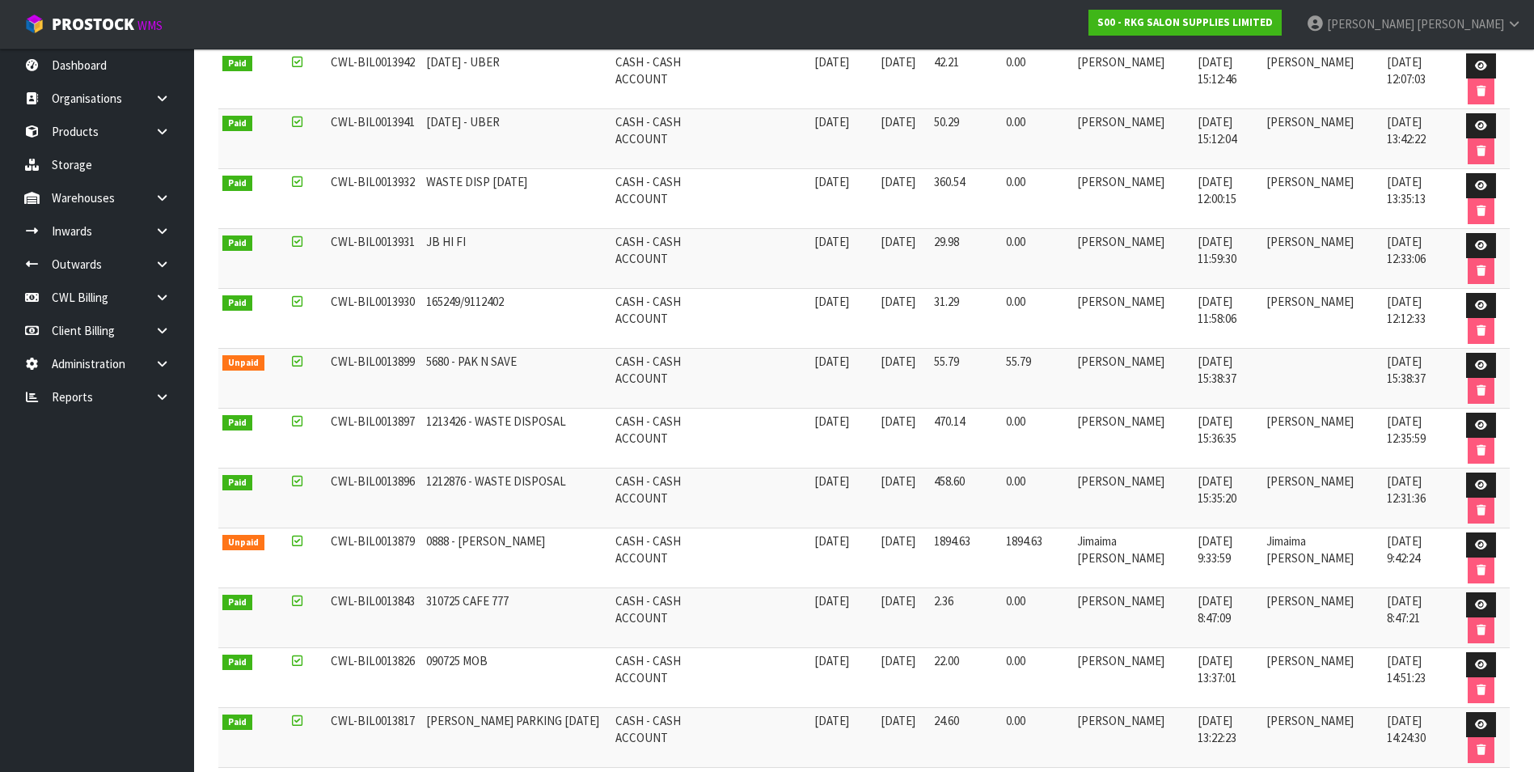
scroll to position [647, 0]
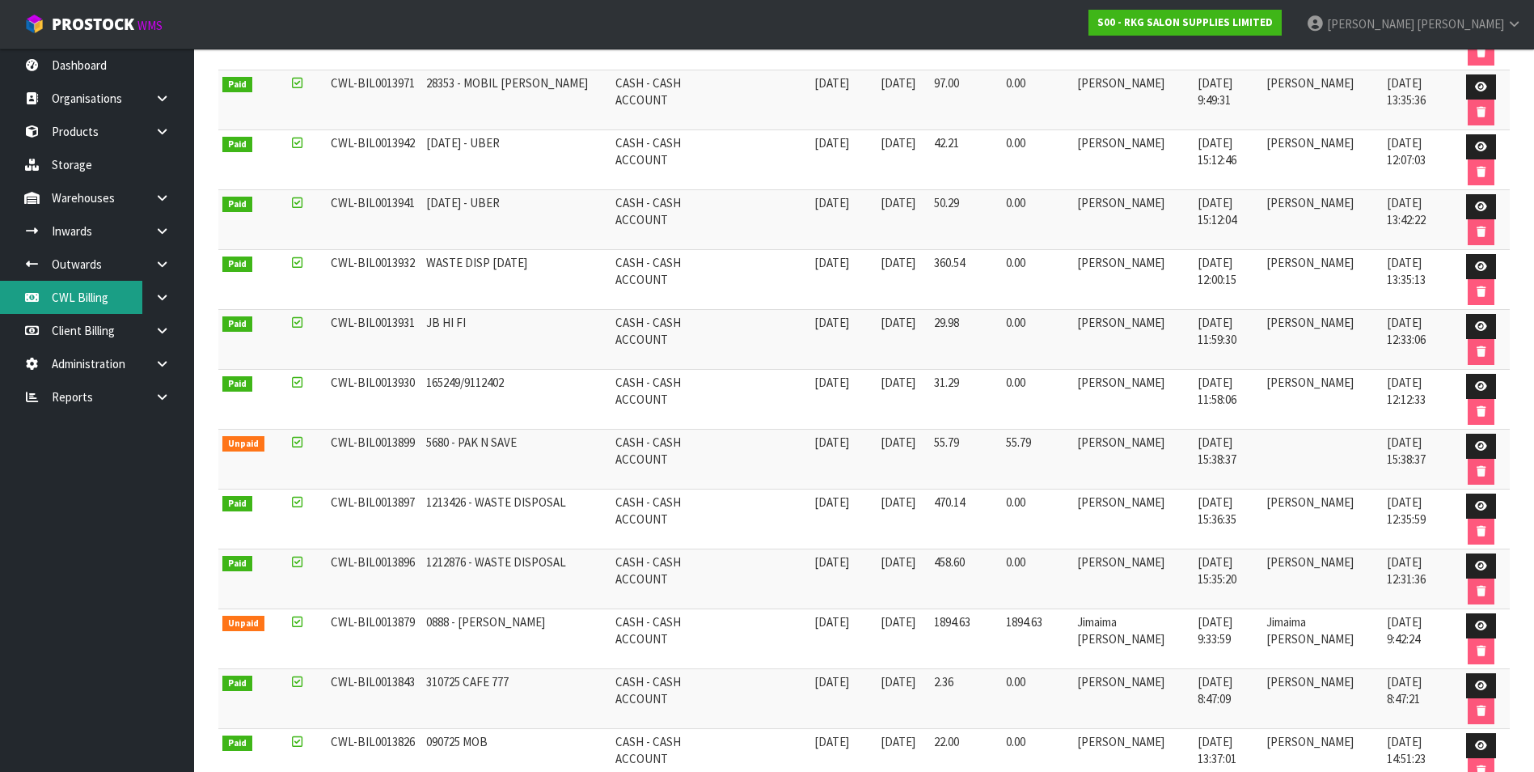
click at [99, 308] on link "CWL Billing" at bounding box center [97, 297] width 194 height 33
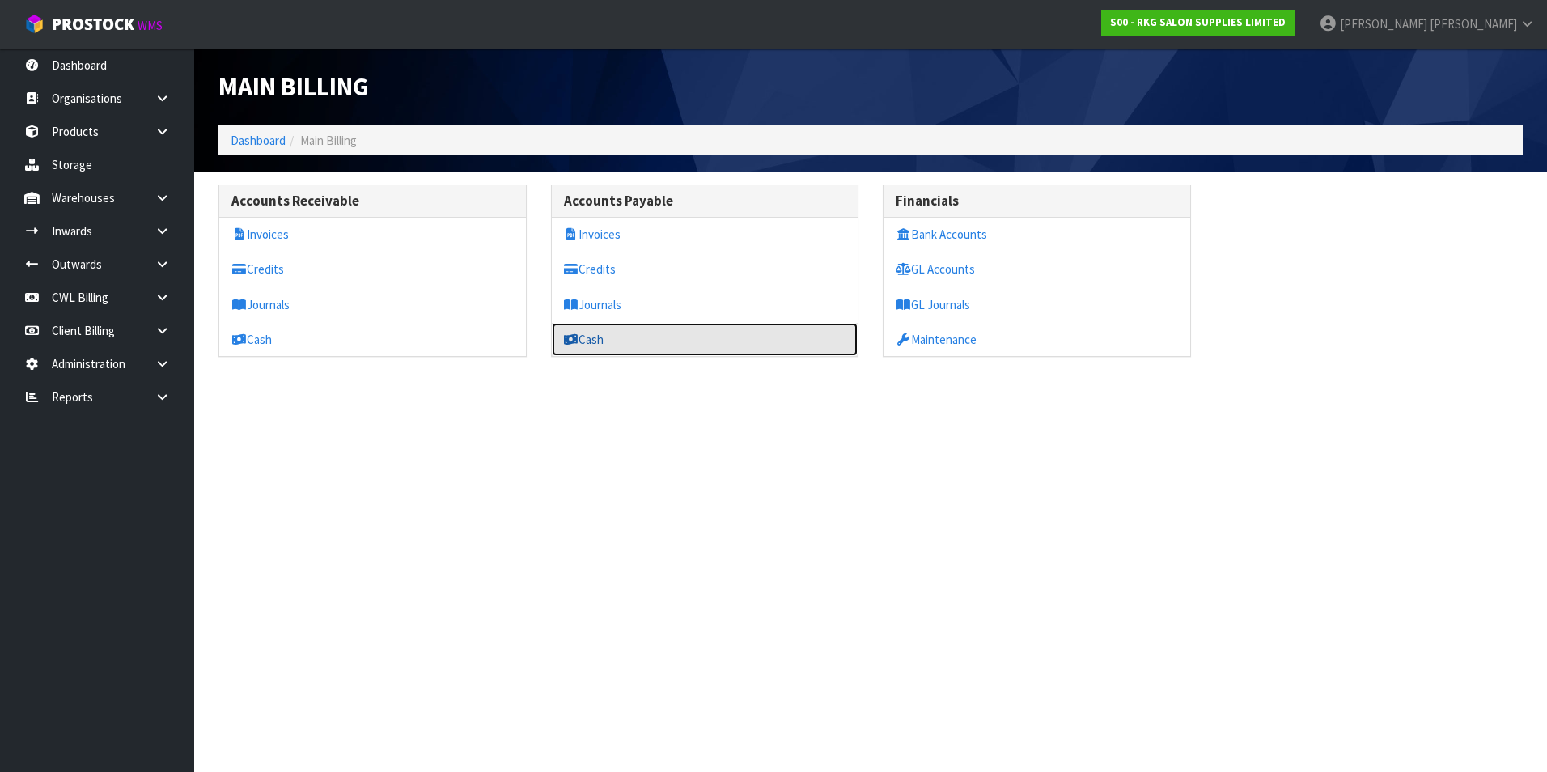
click at [611, 332] on link "Cash" at bounding box center [705, 339] width 307 height 33
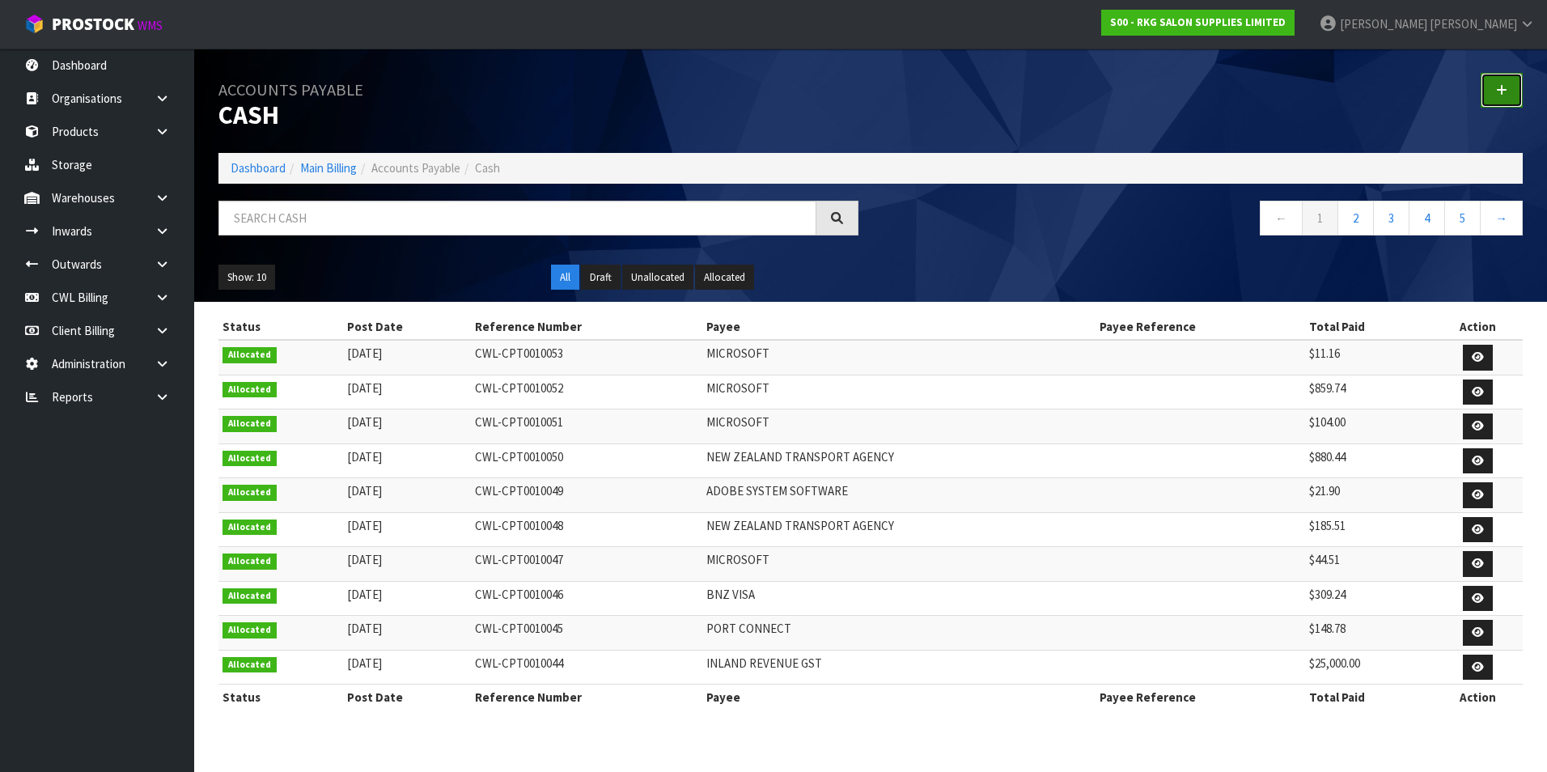
click at [1507, 91] on link at bounding box center [1501, 90] width 42 height 35
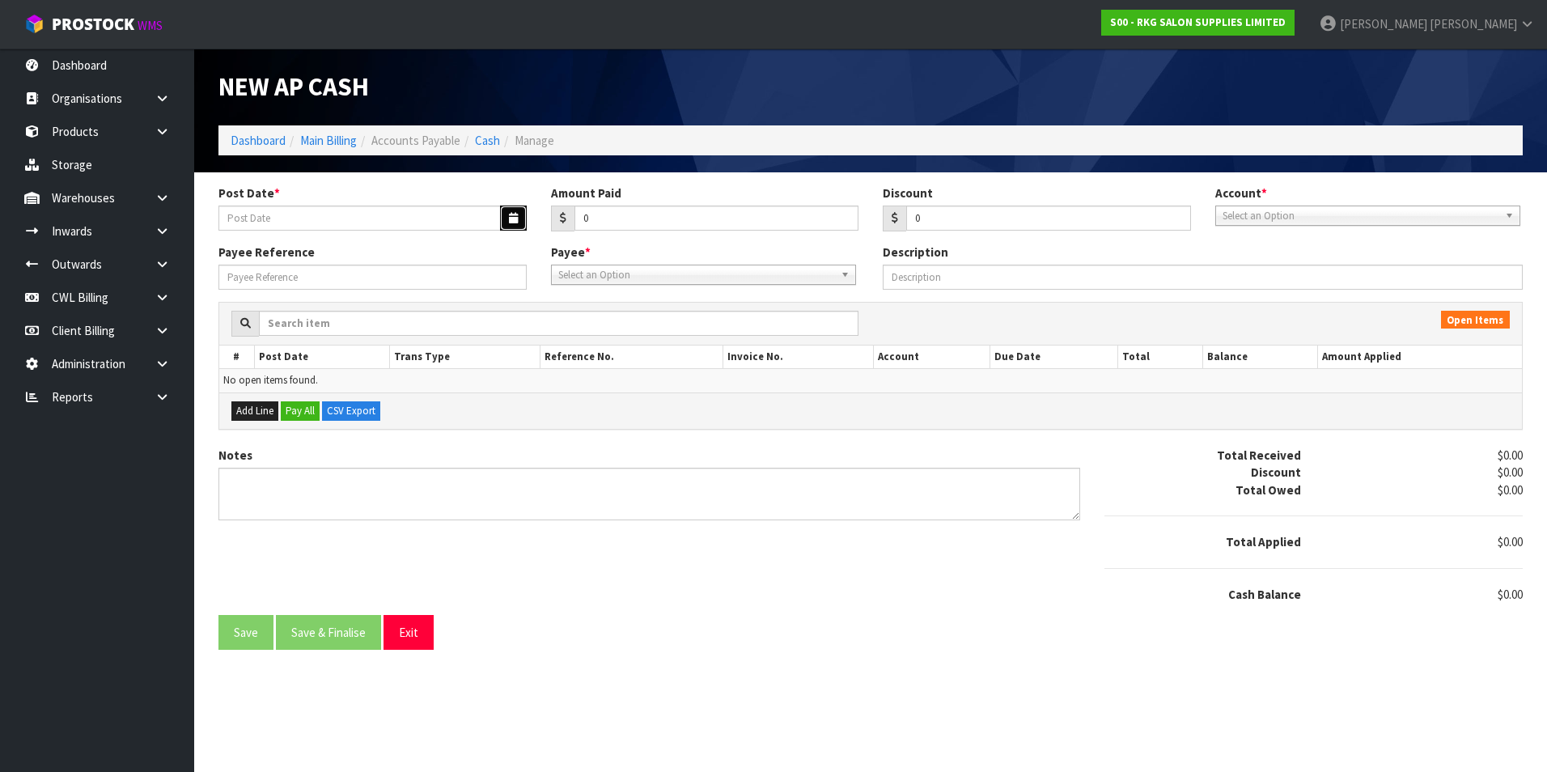
click at [514, 211] on button "button" at bounding box center [513, 217] width 27 height 25
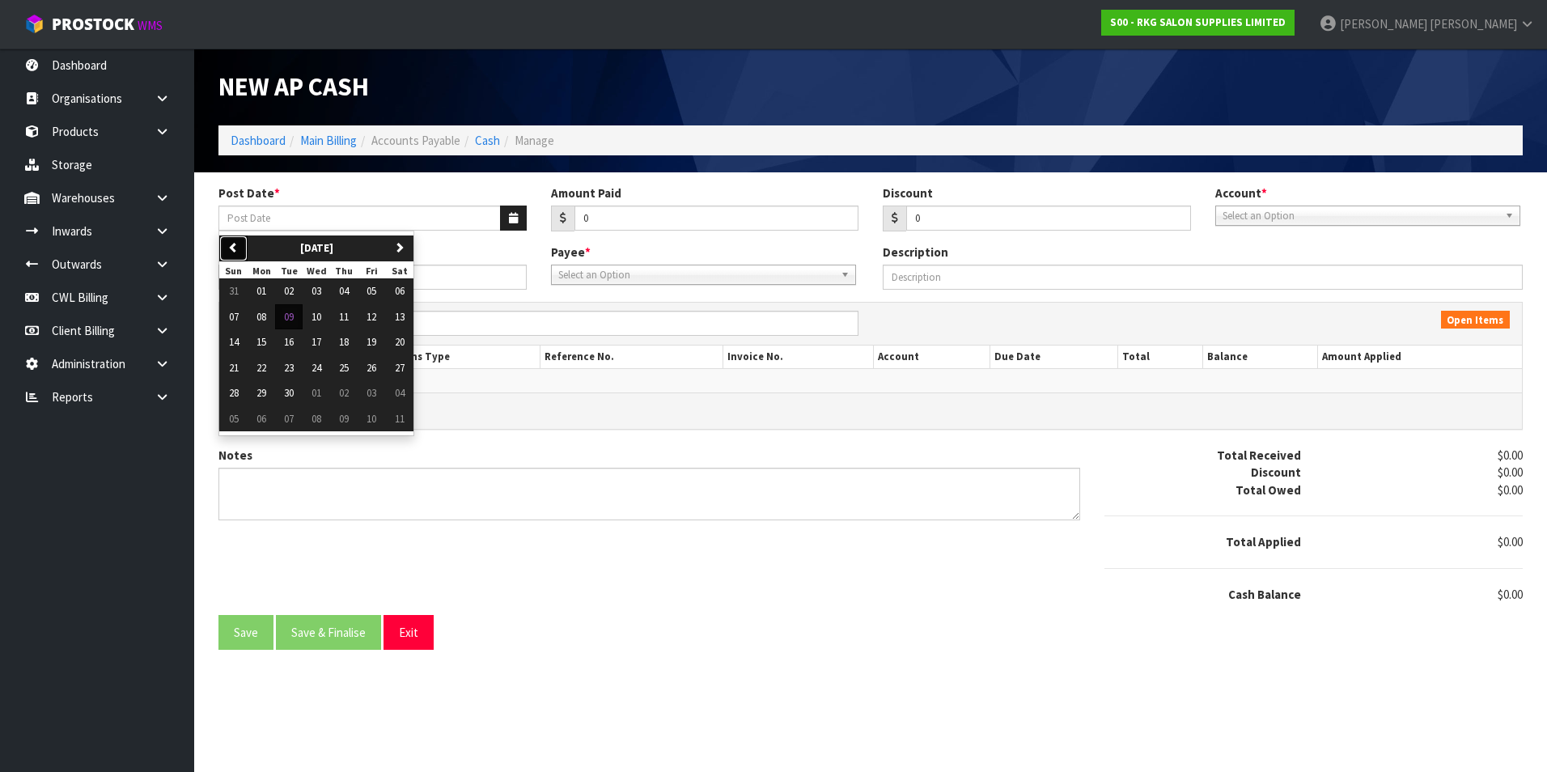
click at [234, 245] on icon "button" at bounding box center [233, 247] width 11 height 11
click at [236, 242] on icon "button" at bounding box center [233, 247] width 11 height 11
click at [366, 319] on button "11" at bounding box center [372, 317] width 28 height 26
type input "[DATE]"
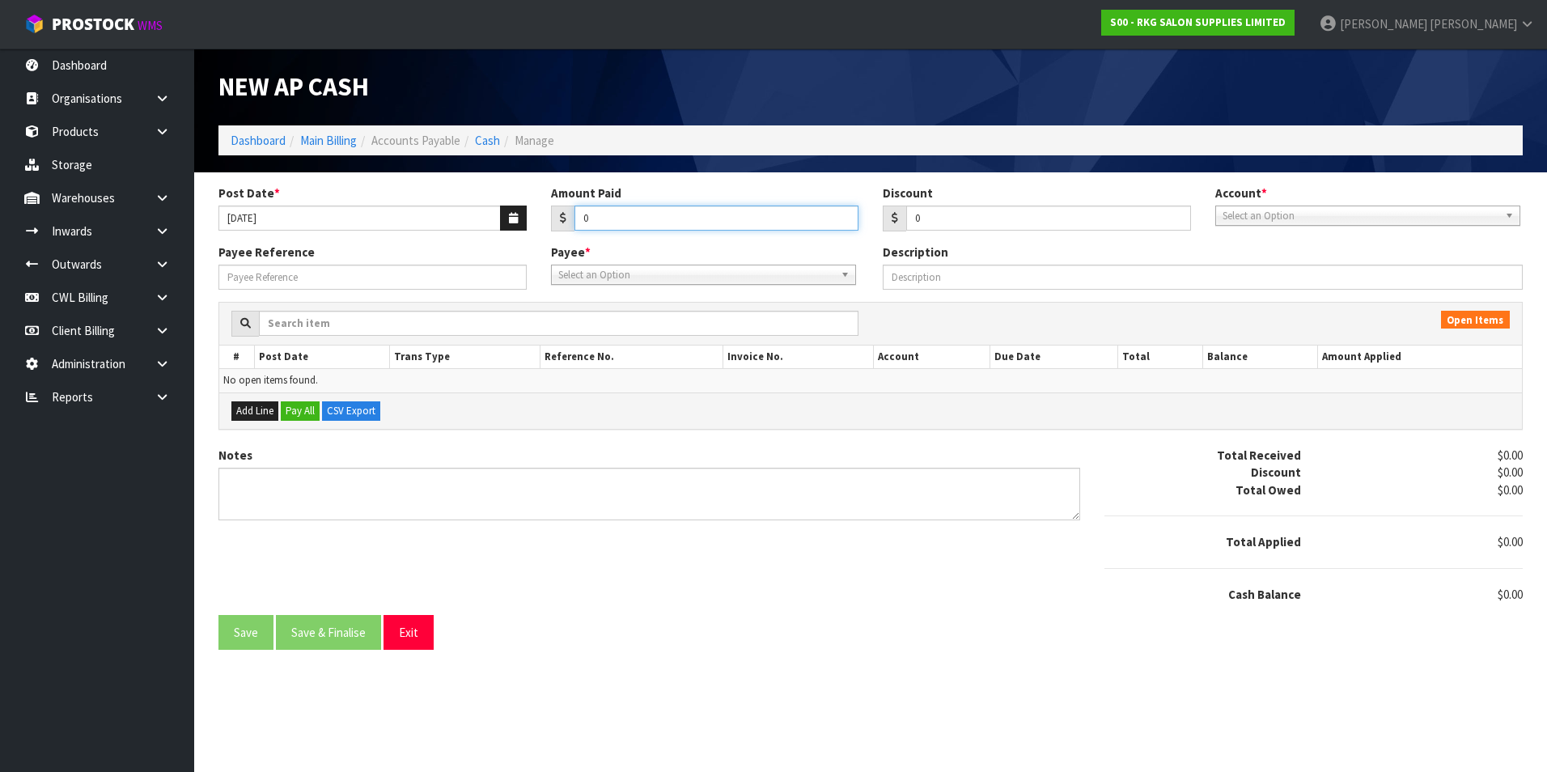
click at [612, 220] on input "0" at bounding box center [716, 217] width 285 height 25
type input "55.79"
click at [313, 145] on link "Main Billing" at bounding box center [328, 140] width 57 height 15
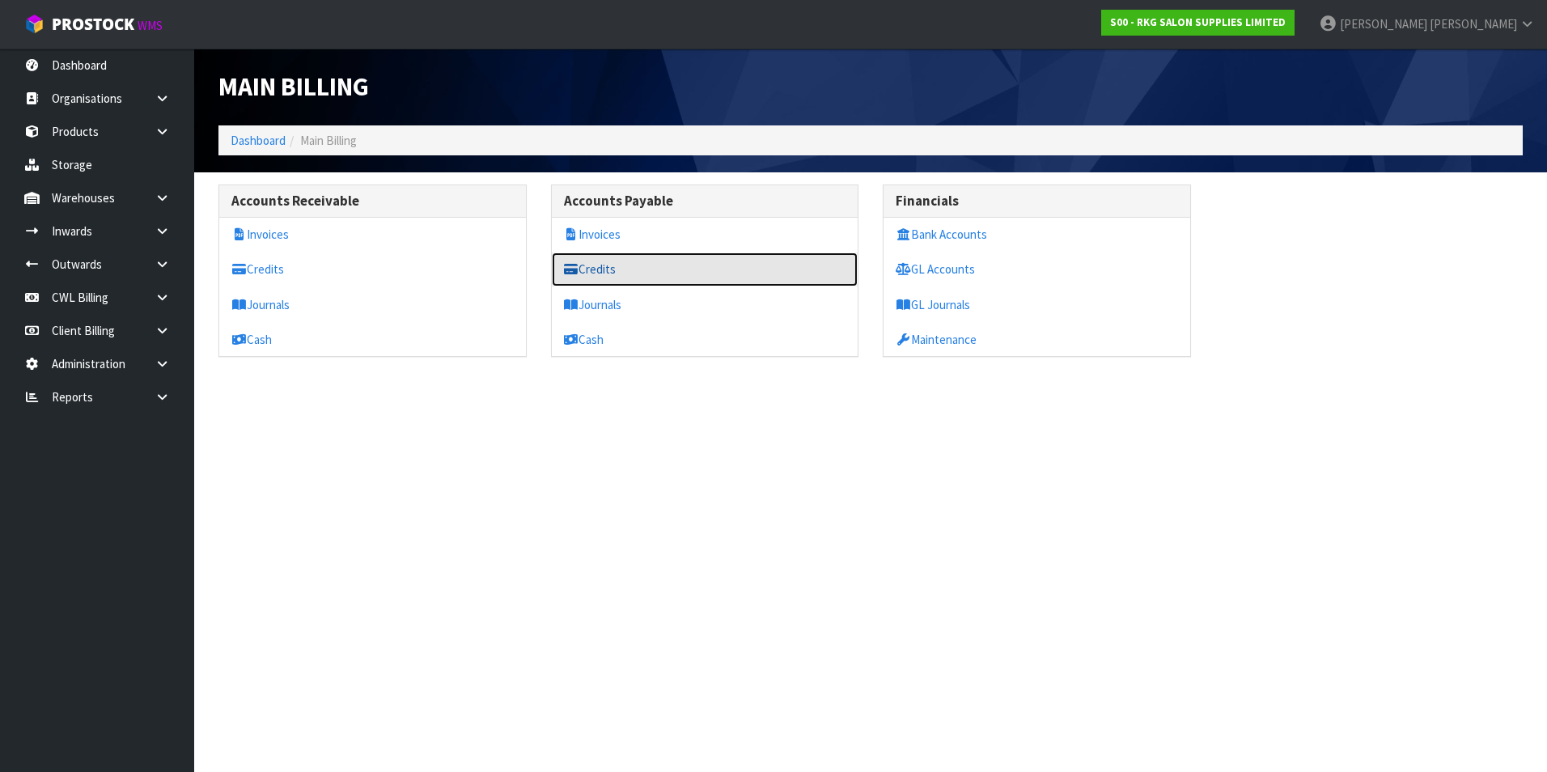
click at [603, 269] on link "Credits" at bounding box center [705, 268] width 307 height 33
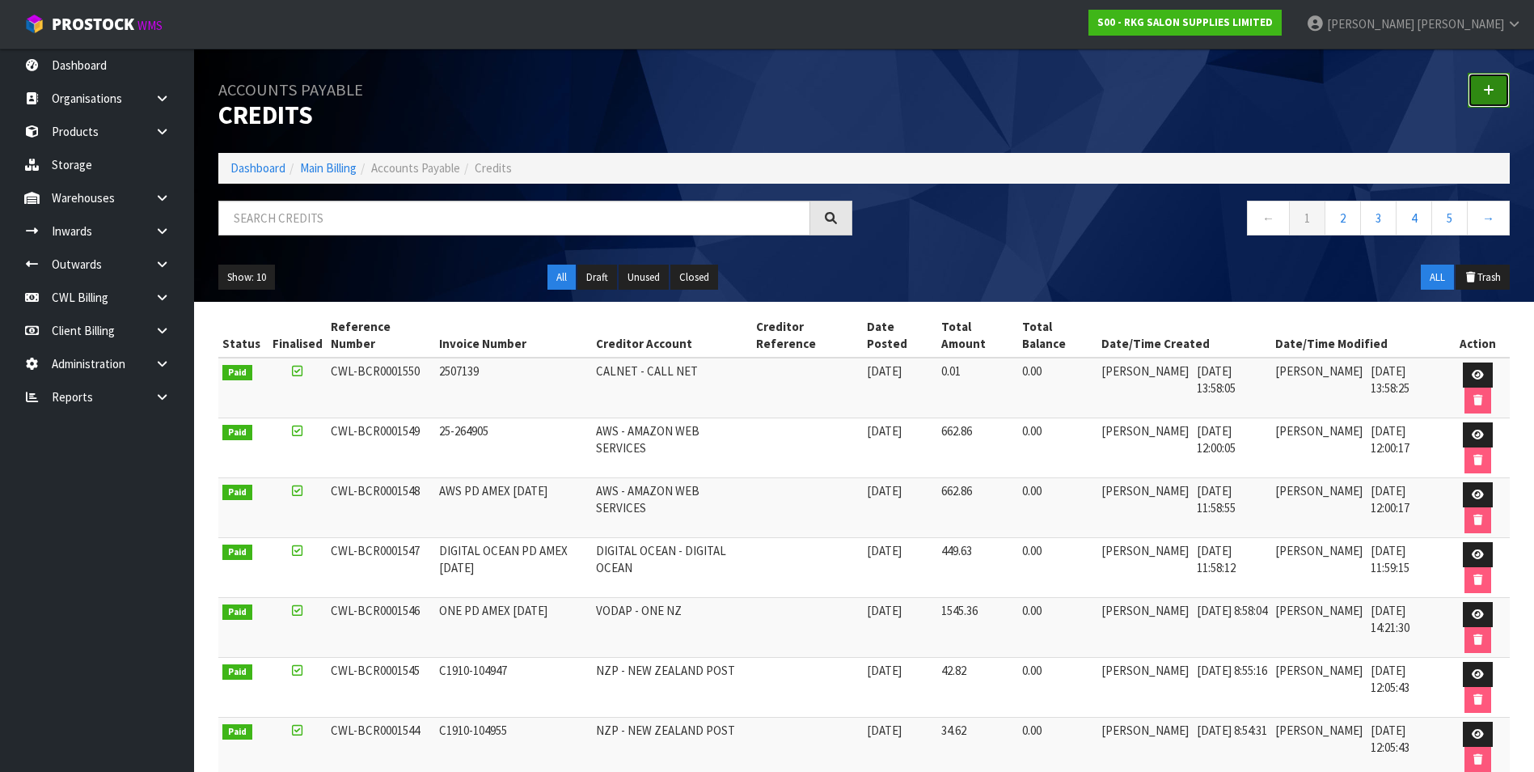
click at [1494, 91] on icon at bounding box center [1488, 90] width 11 height 12
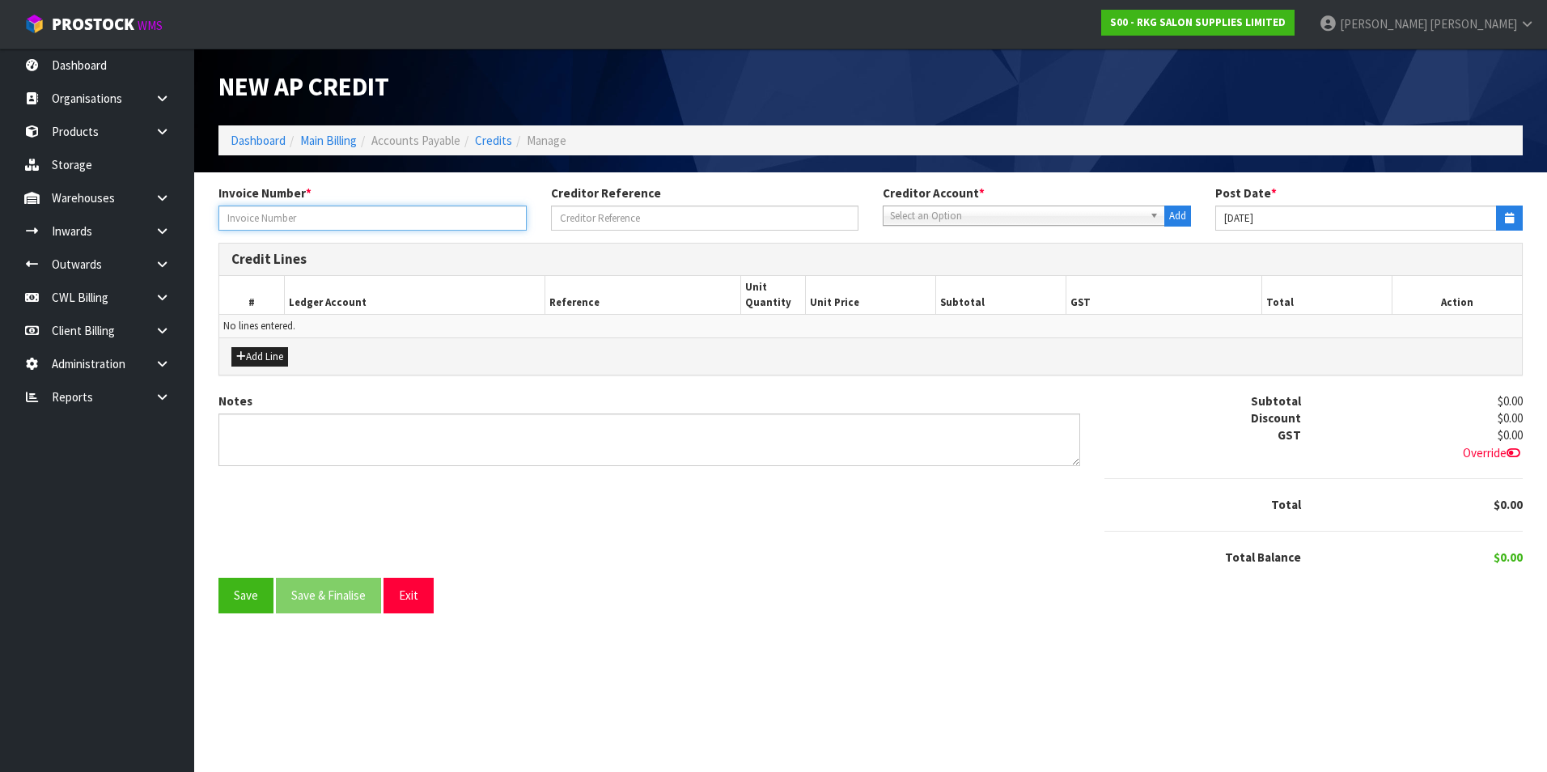
click at [360, 218] on input "text" at bounding box center [372, 217] width 308 height 25
type input "5680 - PAK N SAVE"
click at [977, 216] on span "Select an Option" at bounding box center [1016, 215] width 253 height 19
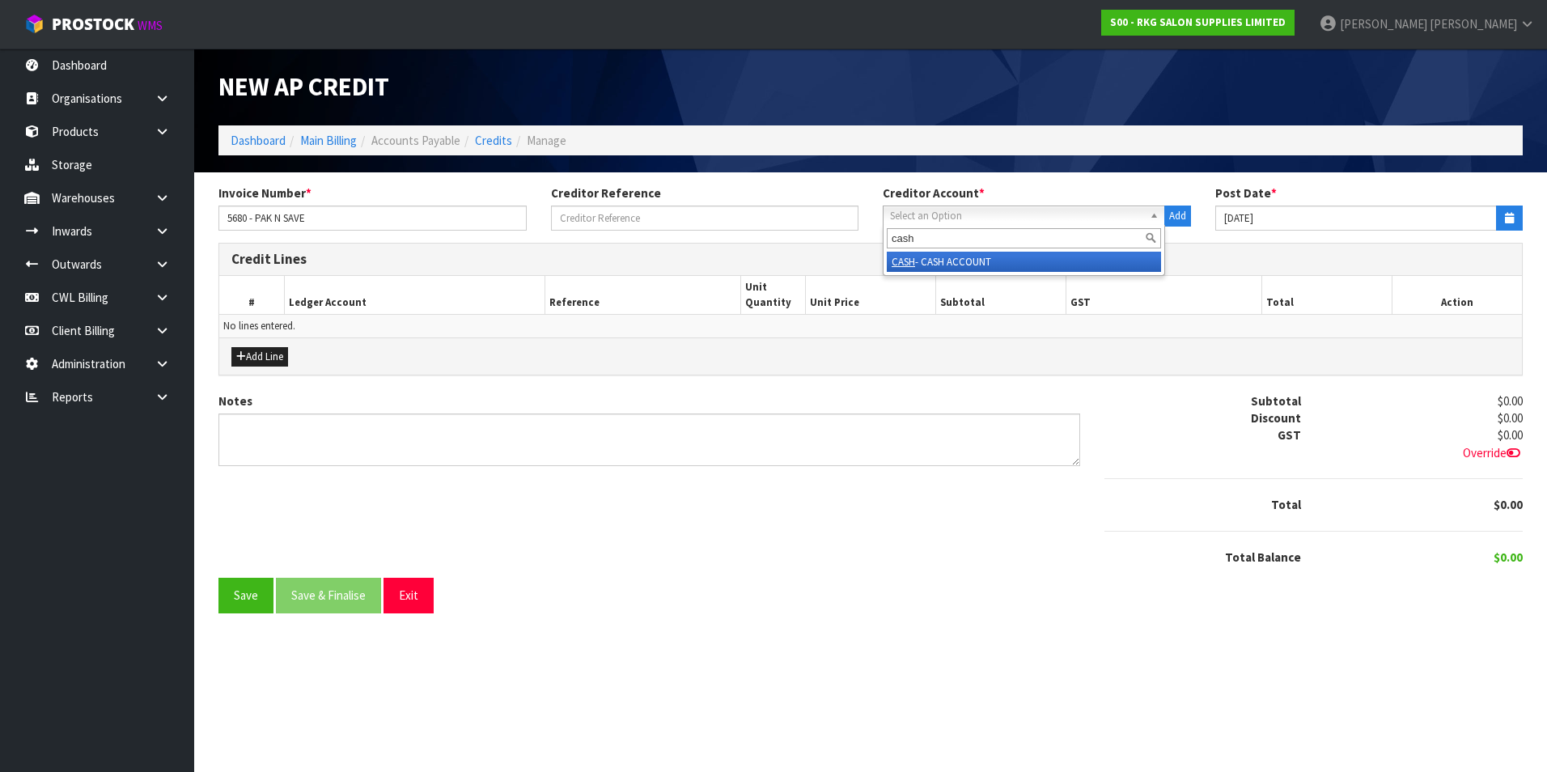
type input "cash"
click at [1001, 262] on li "CASH - CASH ACCOUNT" at bounding box center [1024, 262] width 274 height 20
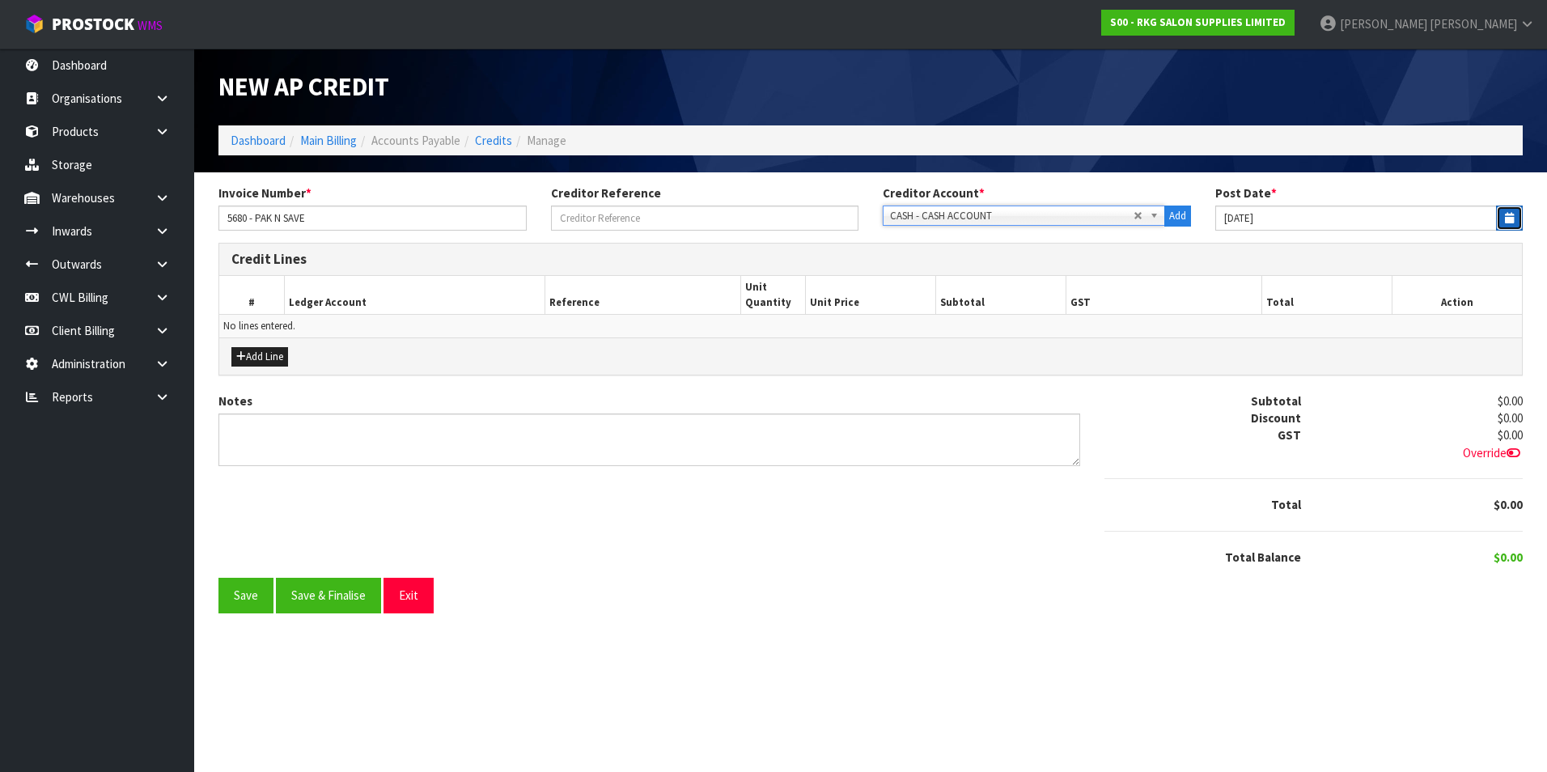
click at [1504, 218] on icon "button" at bounding box center [1508, 218] width 9 height 11
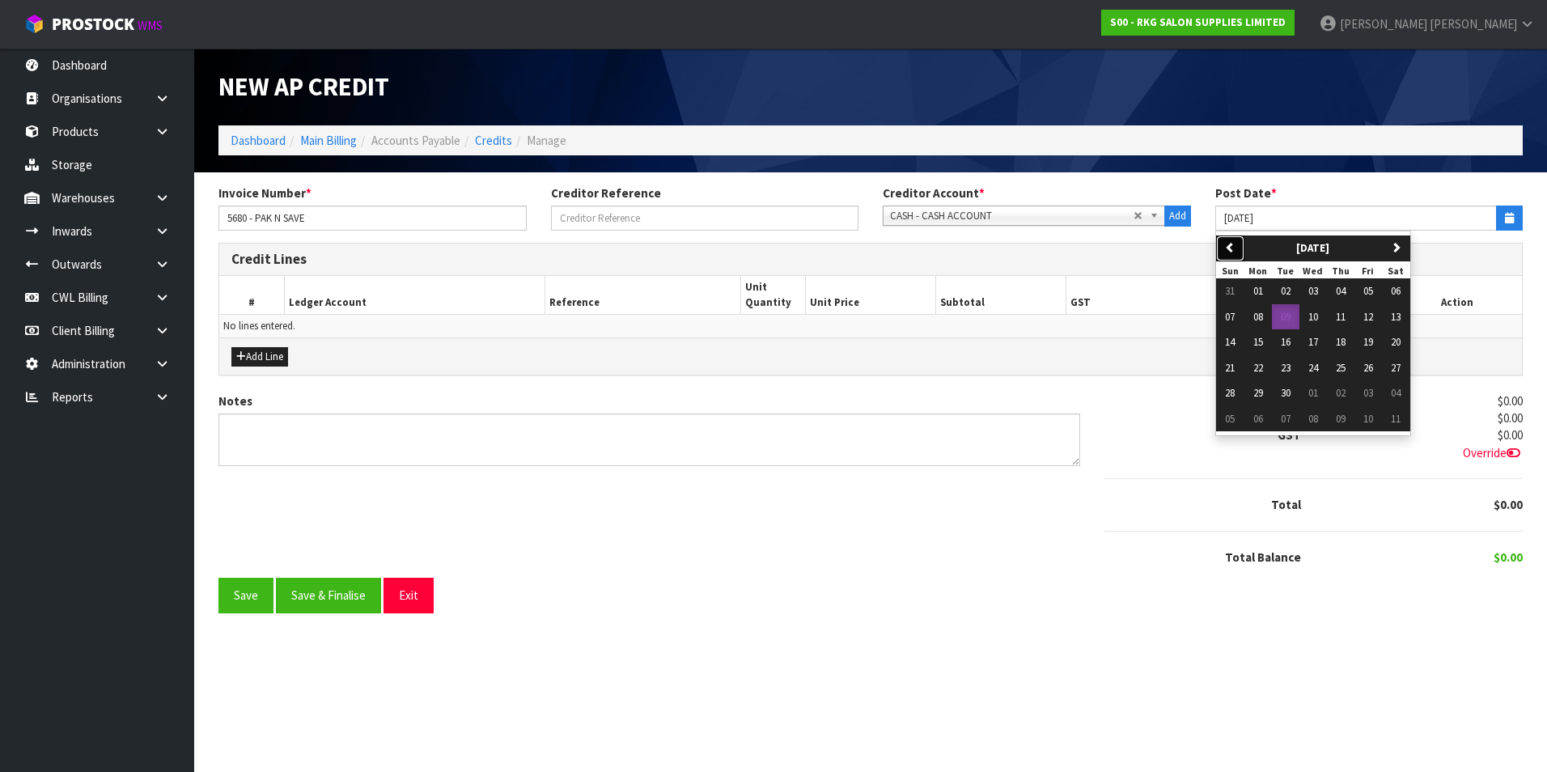
click at [1234, 248] on icon "button" at bounding box center [1230, 247] width 11 height 11
click at [1371, 320] on span "11" at bounding box center [1368, 317] width 10 height 14
type input "[DATE]"
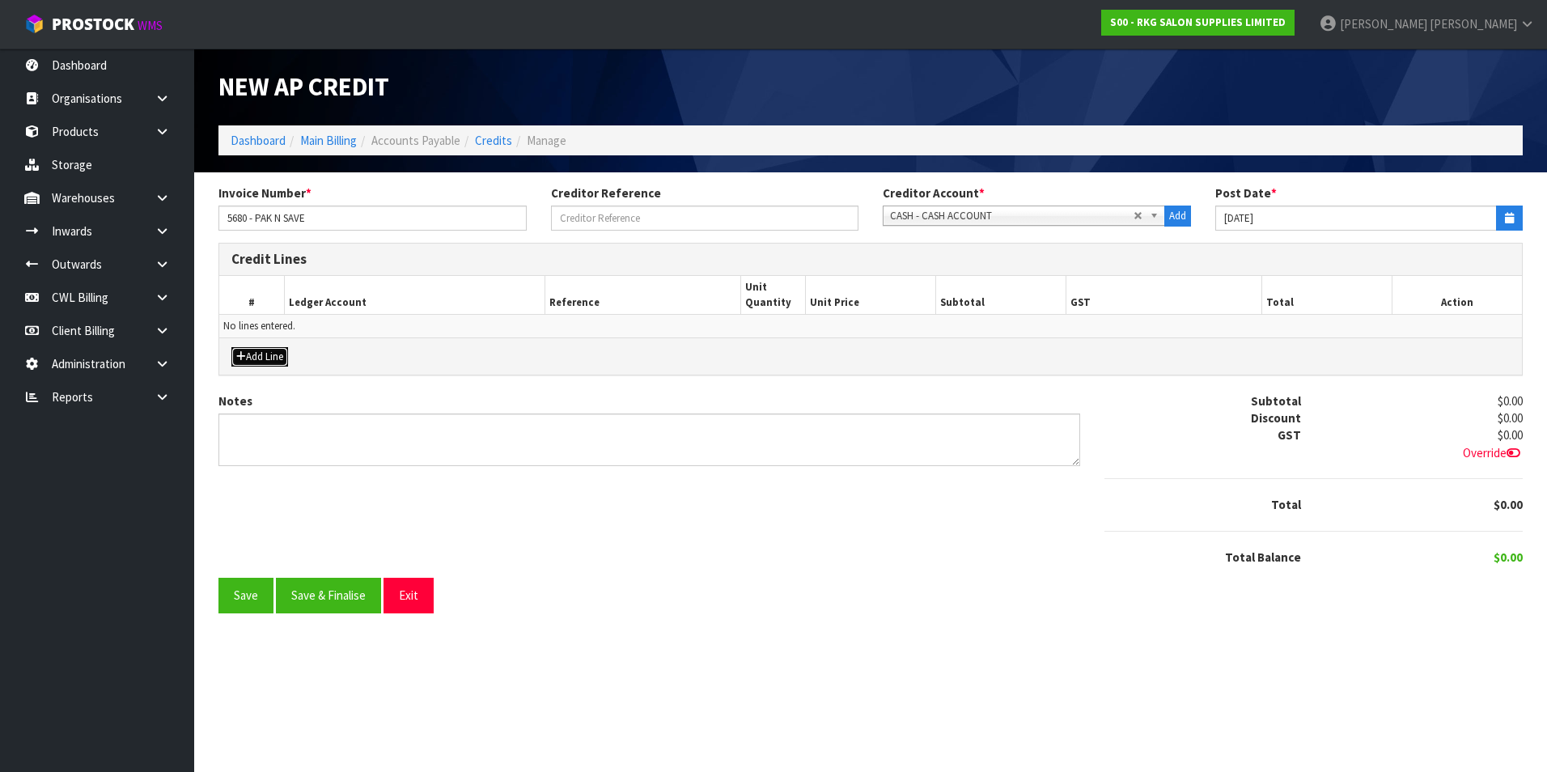
click at [281, 364] on button "Add Line" at bounding box center [259, 356] width 57 height 19
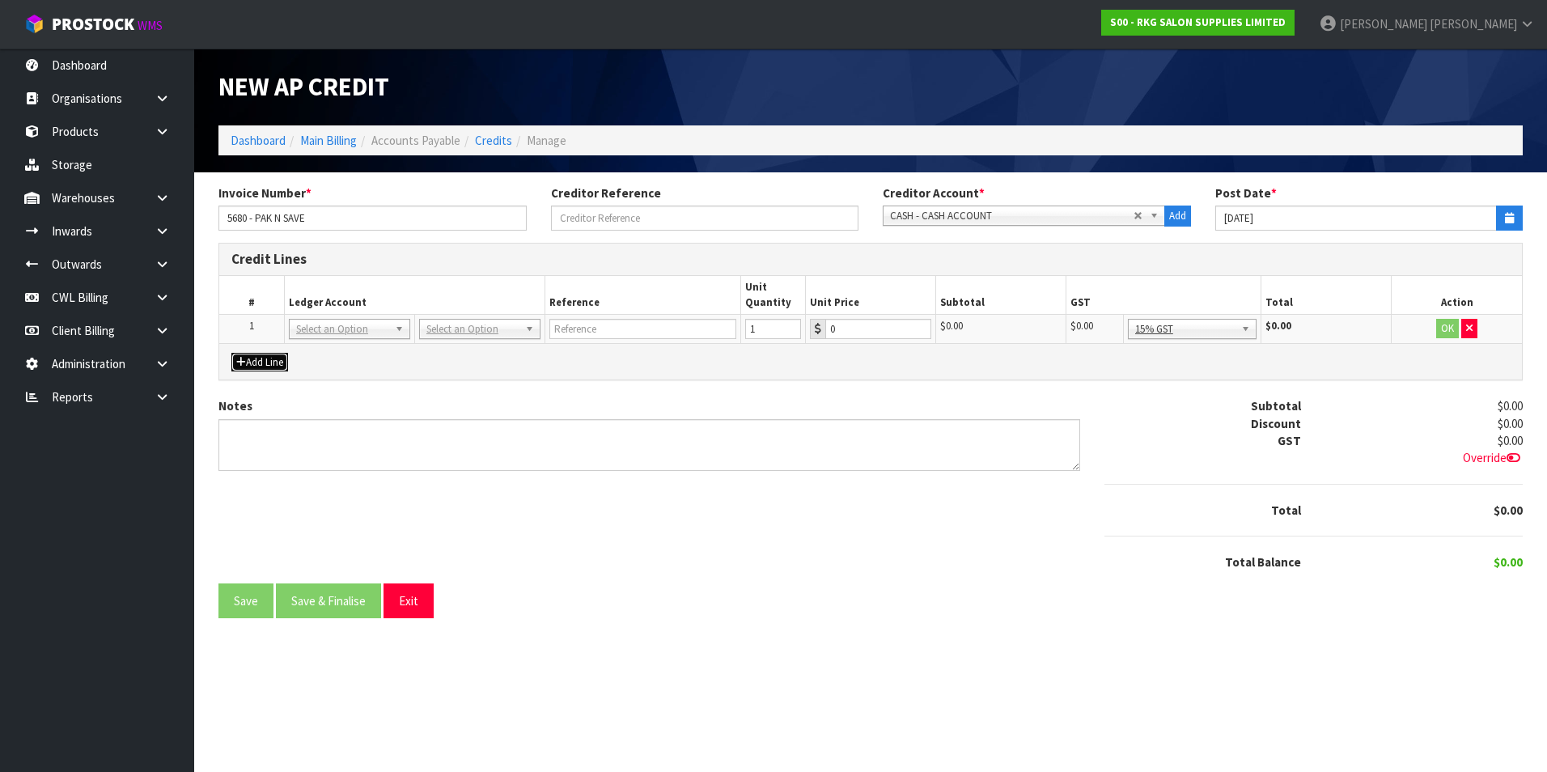
drag, startPoint x: 319, startPoint y: 328, endPoint x: 319, endPoint y: 336, distance: 8.9
click at [315, 353] on input "text" at bounding box center [349, 351] width 113 height 20
type input "3230"
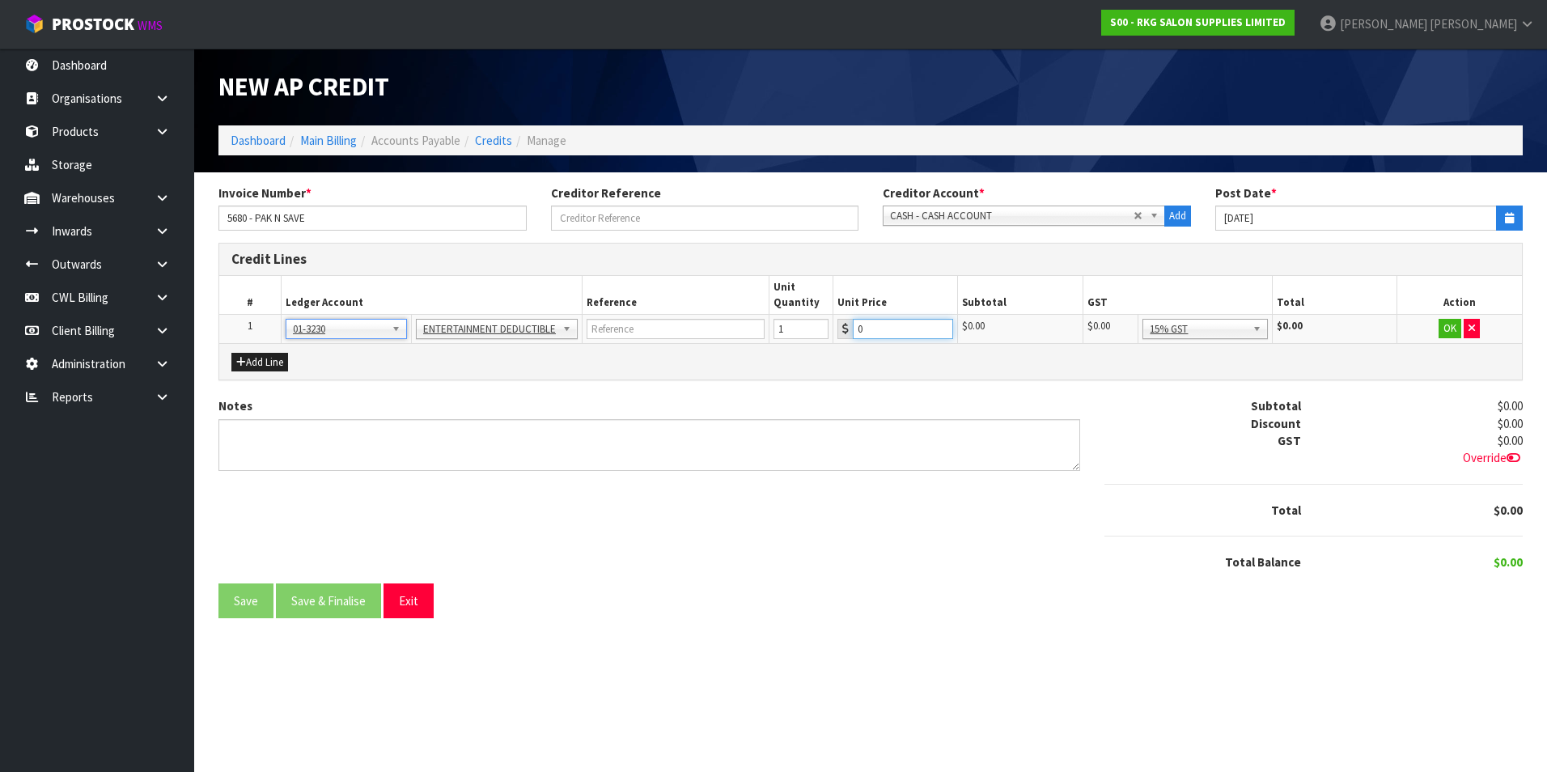
click at [878, 327] on input "0" at bounding box center [902, 329] width 99 height 20
type input "48.51"
click at [1445, 328] on button "OK" at bounding box center [1449, 328] width 23 height 19
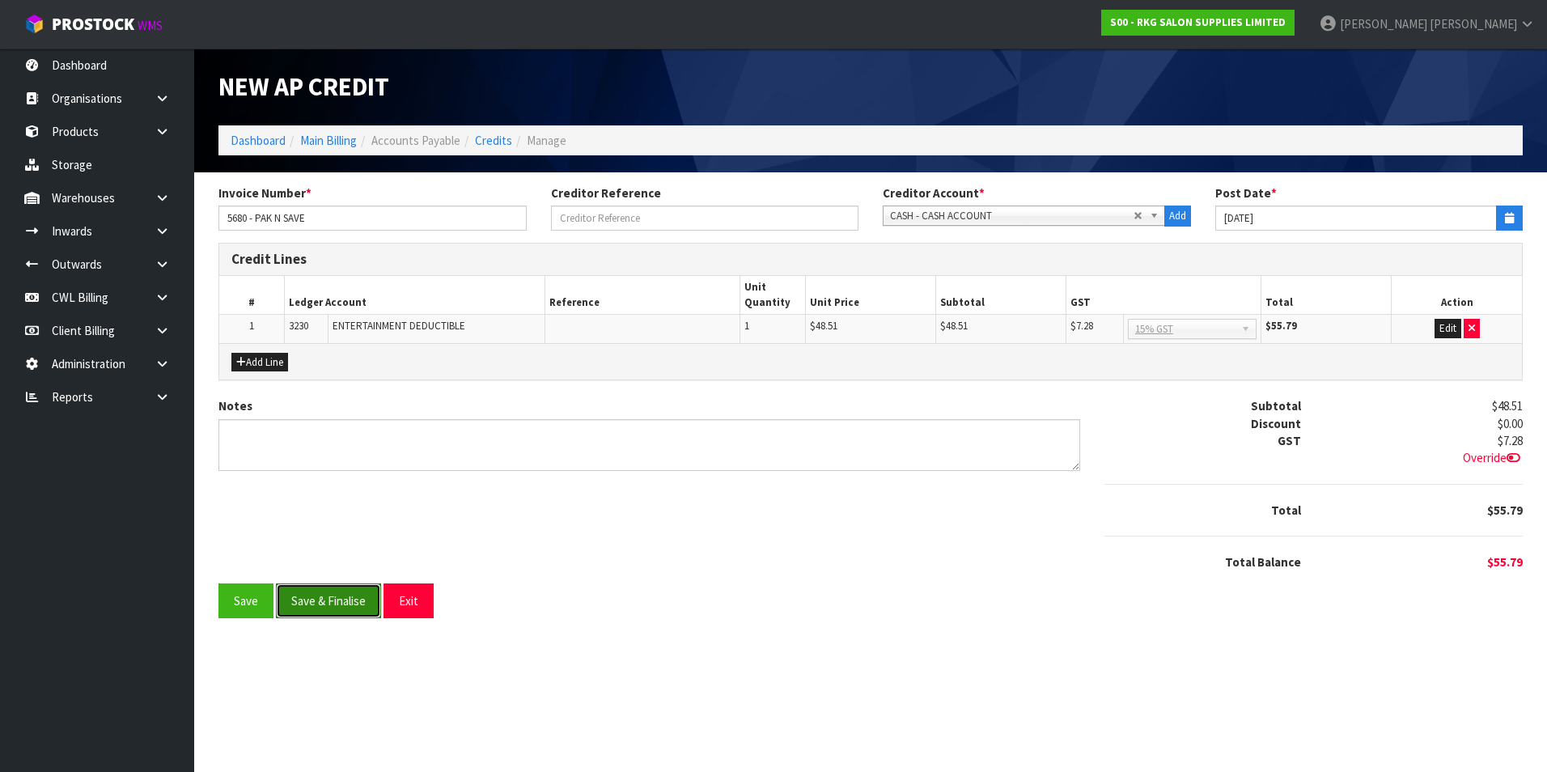
click at [328, 603] on button "Save & Finalise" at bounding box center [328, 600] width 105 height 35
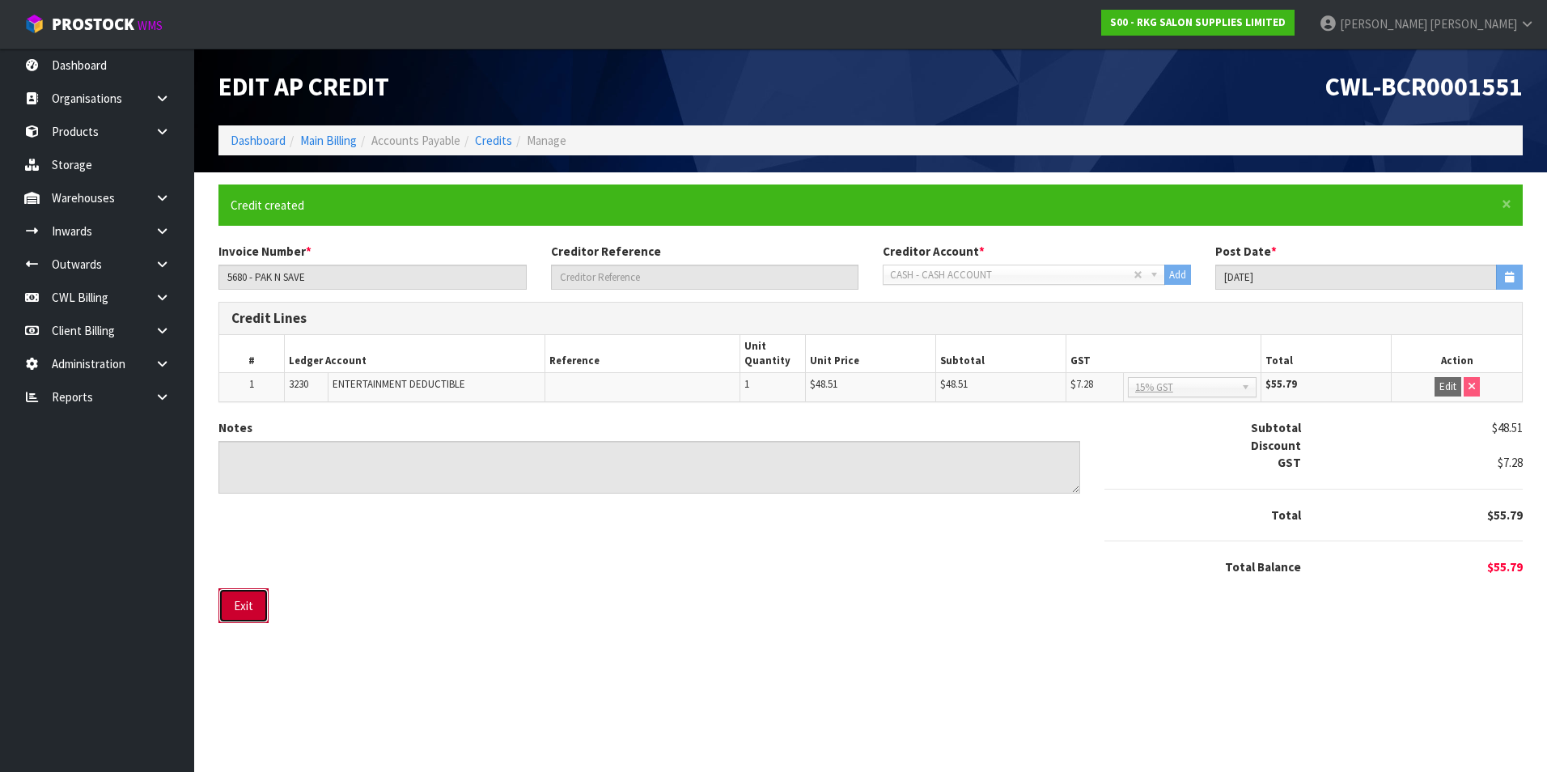
click at [243, 603] on button "Exit" at bounding box center [243, 605] width 50 height 35
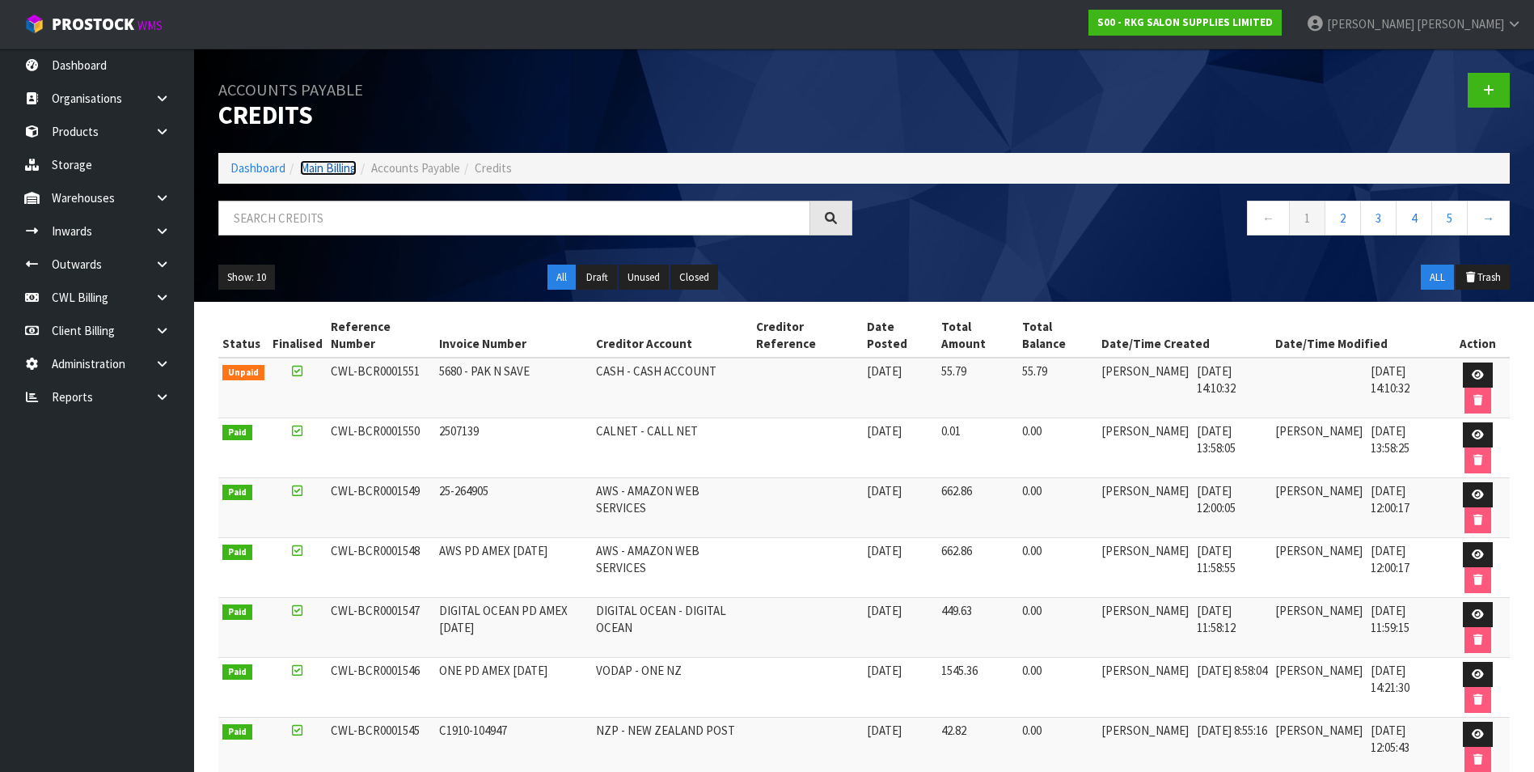
click at [324, 170] on link "Main Billing" at bounding box center [328, 167] width 57 height 15
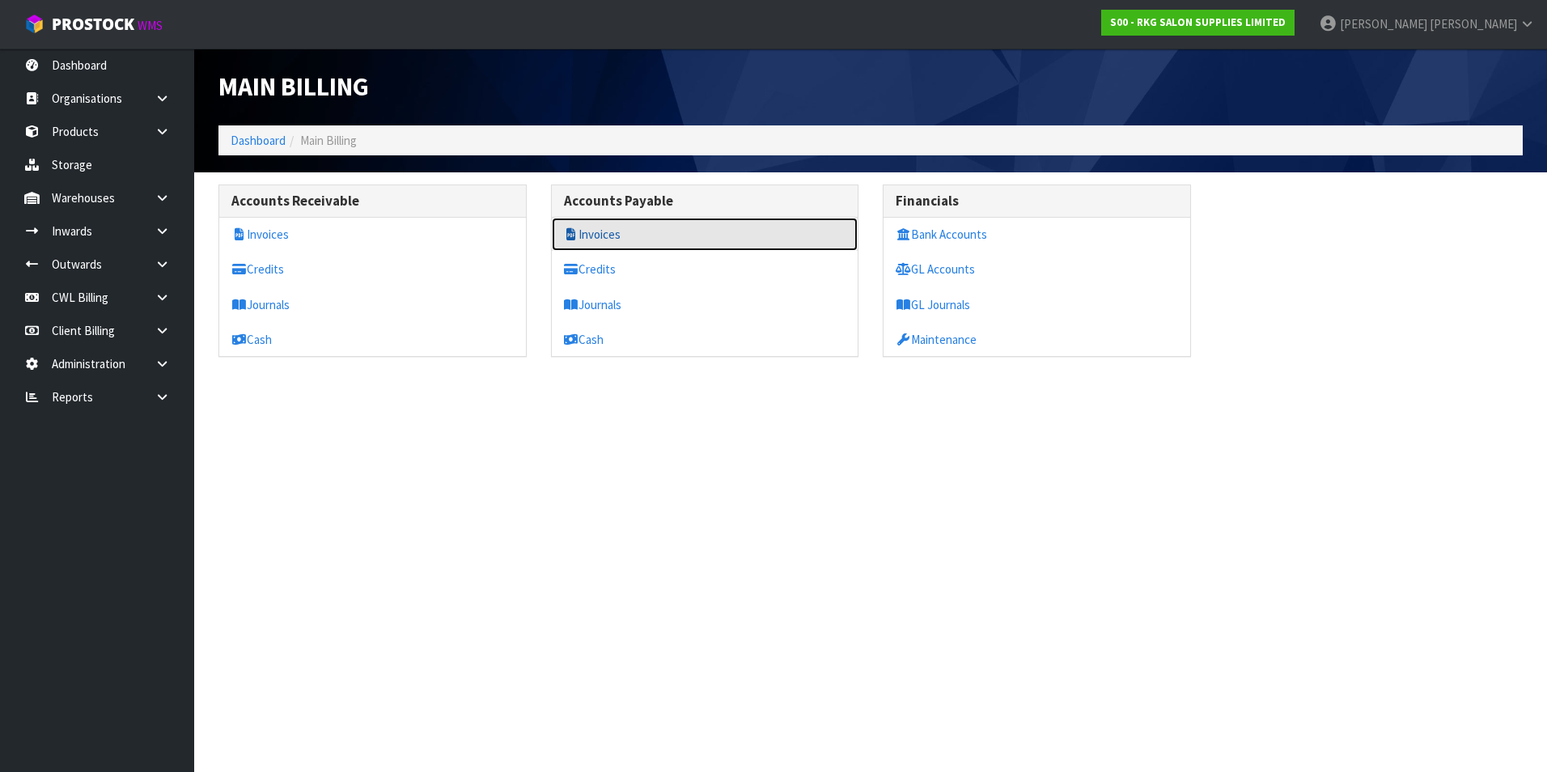
click at [649, 233] on link "Invoices" at bounding box center [705, 234] width 307 height 33
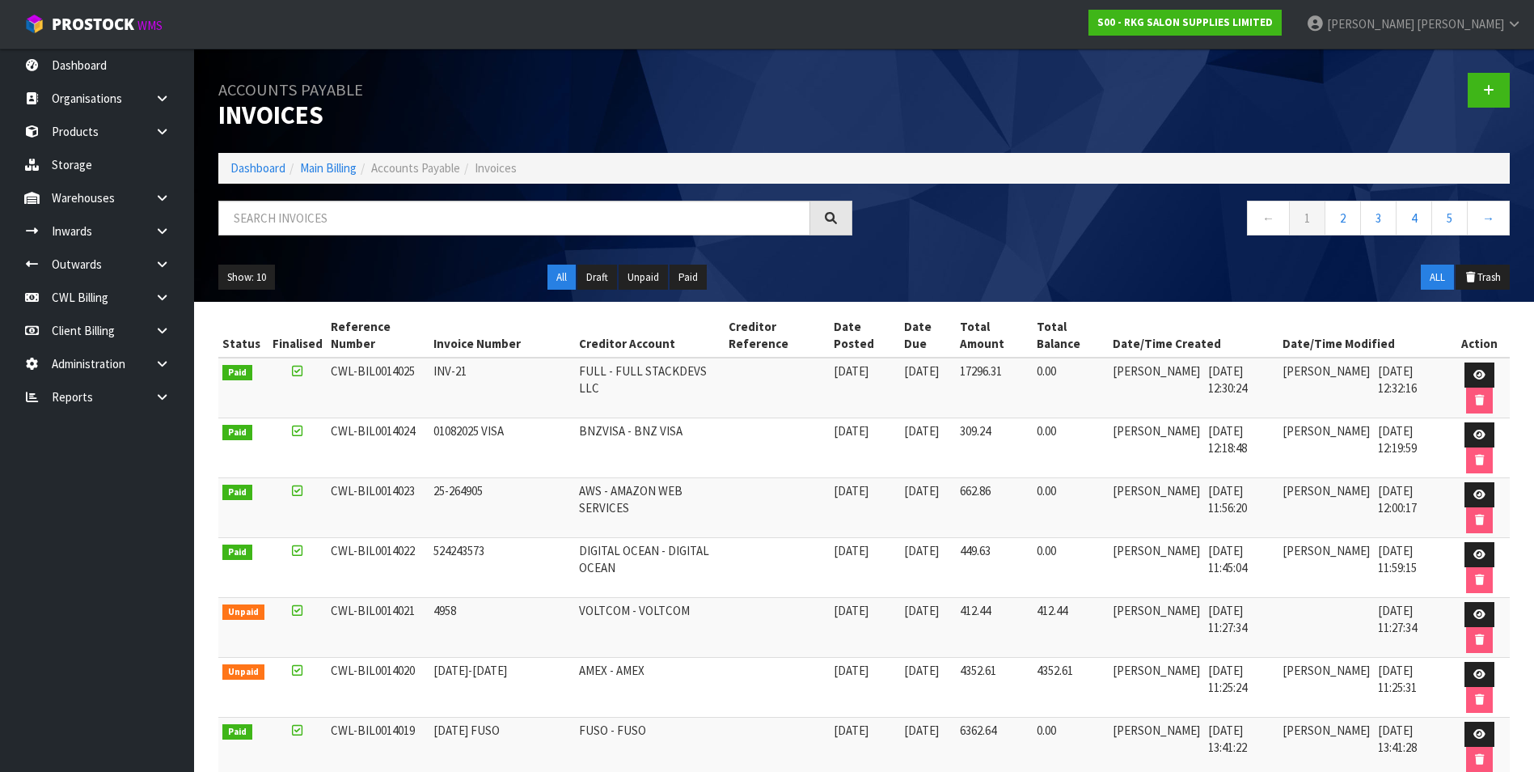
click at [1466, 93] on div at bounding box center [1194, 90] width 658 height 83
click at [1491, 87] on icon at bounding box center [1488, 90] width 11 height 12
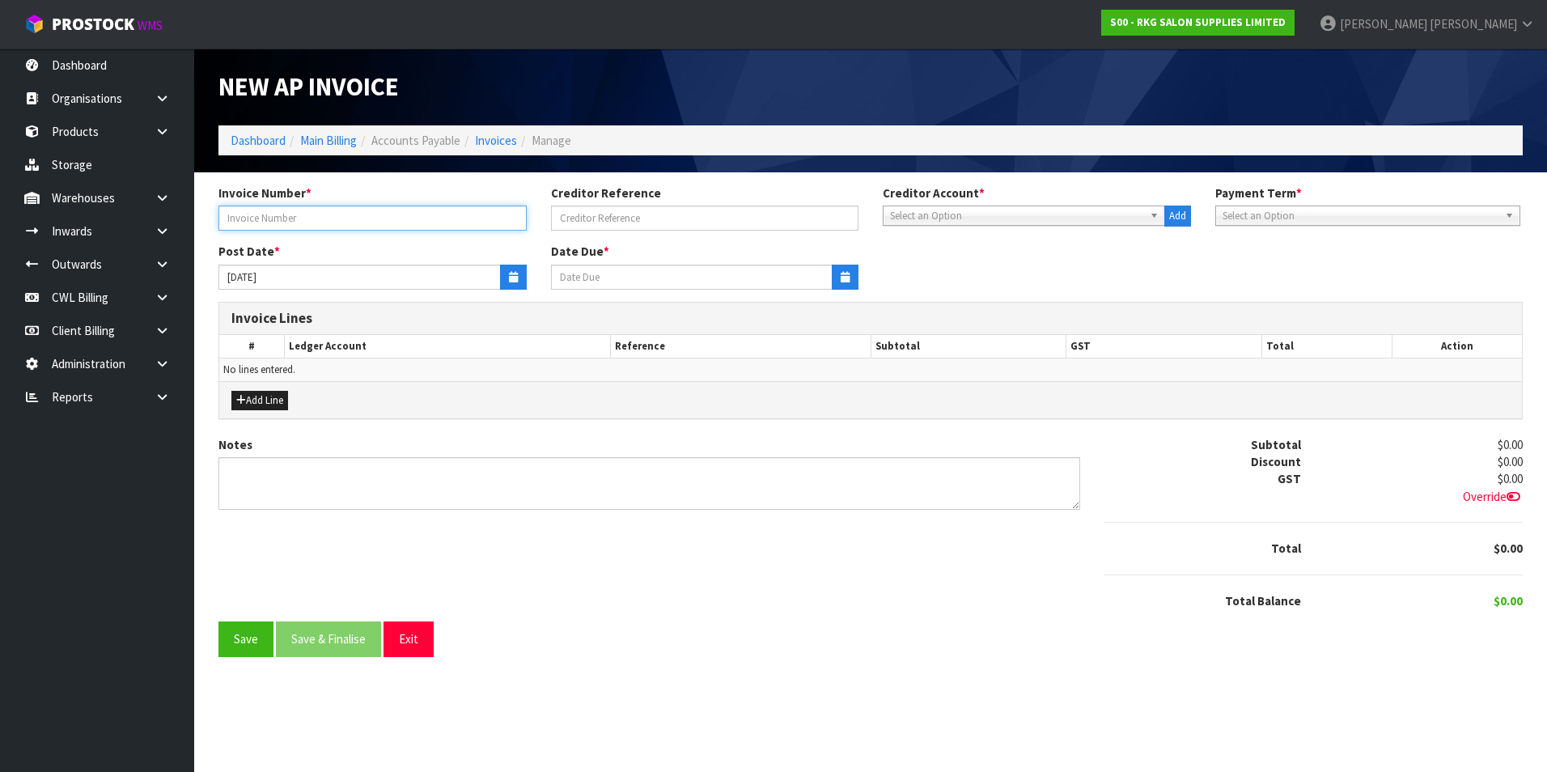
drag, startPoint x: 343, startPoint y: 223, endPoint x: 342, endPoint y: 214, distance: 9.7
click at [343, 223] on input "text" at bounding box center [372, 217] width 308 height 25
click at [376, 216] on input "5680 - PAK N SAVE" at bounding box center [372, 217] width 308 height 25
type input "5680 -"
click at [920, 214] on span "Select an Option" at bounding box center [1016, 215] width 253 height 19
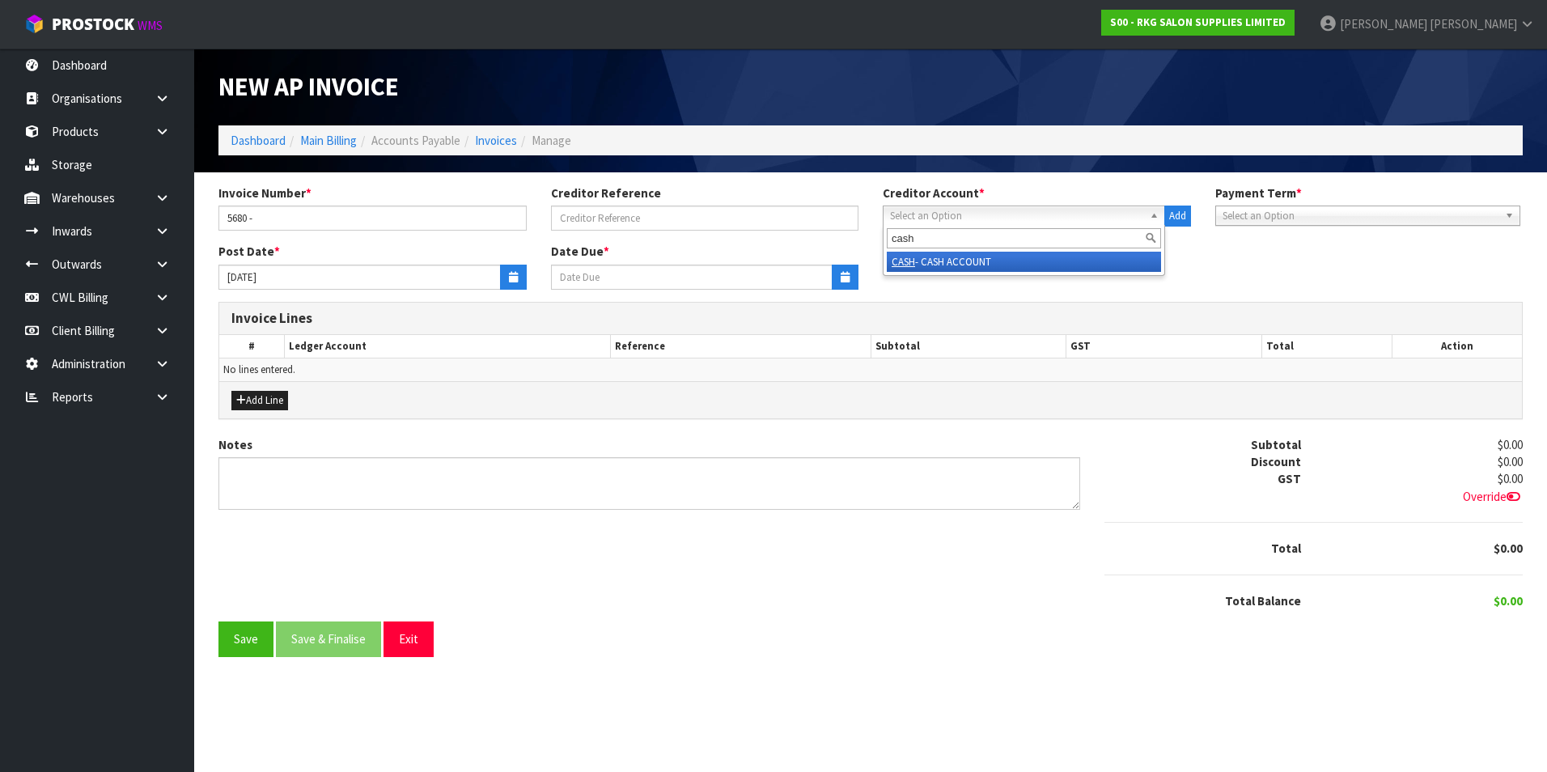
type input "cash"
click at [948, 260] on li "CASH - CASH ACCOUNT" at bounding box center [1024, 262] width 274 height 20
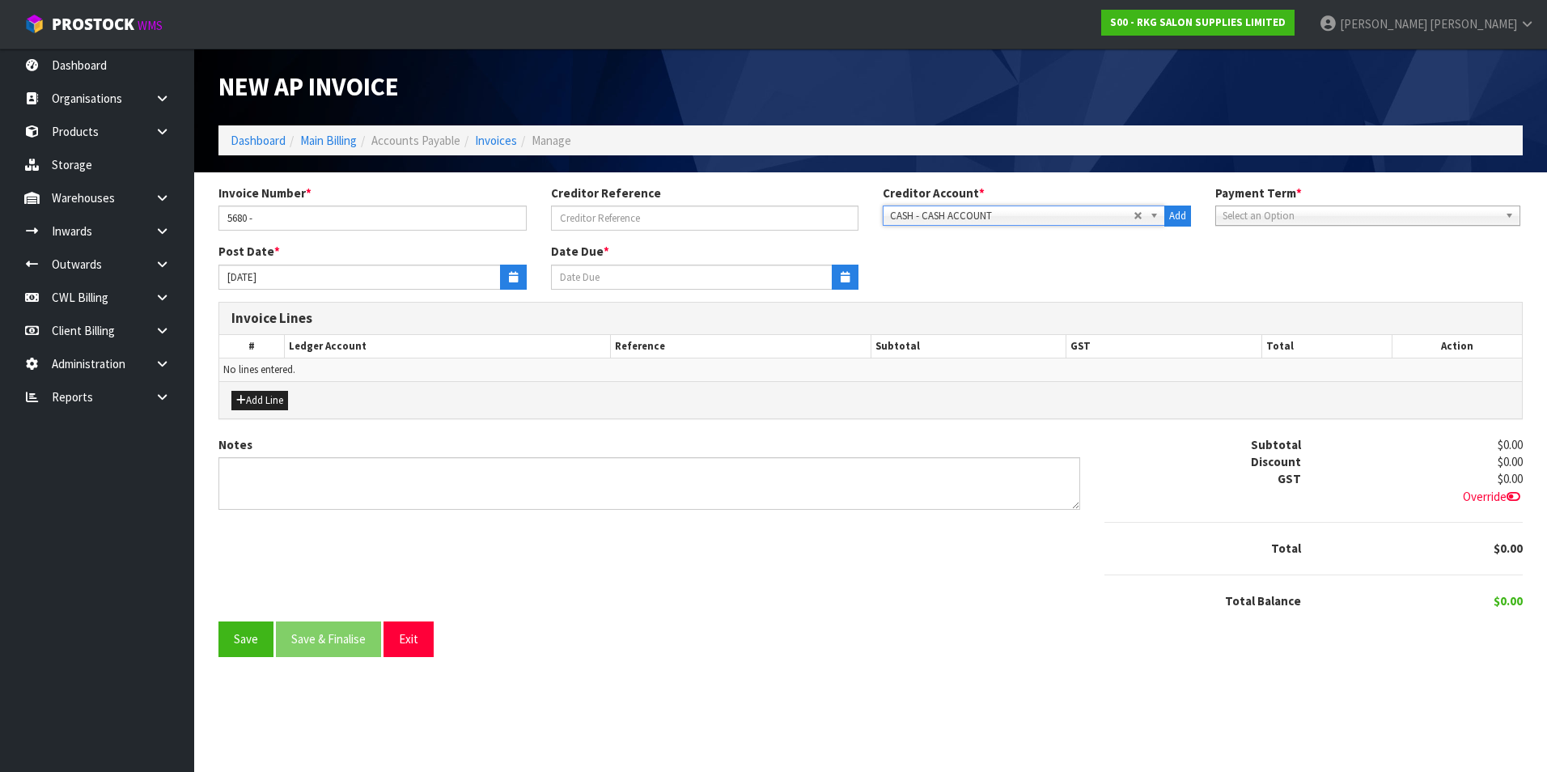
type input "[DATE]"
click at [516, 273] on icon "button" at bounding box center [513, 277] width 9 height 11
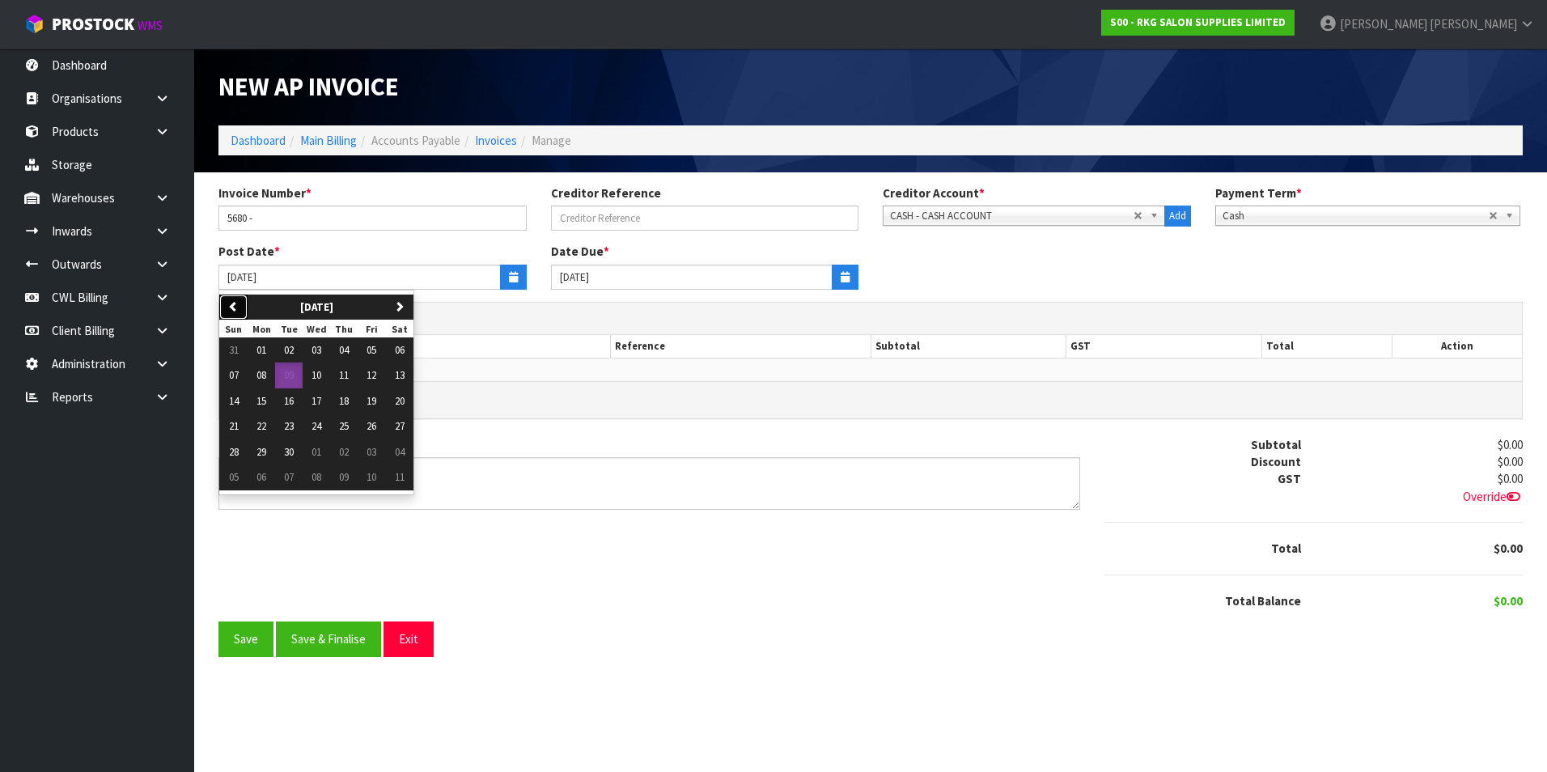
click at [235, 308] on icon "button" at bounding box center [233, 306] width 11 height 11
click at [264, 405] on span "11" at bounding box center [261, 401] width 10 height 14
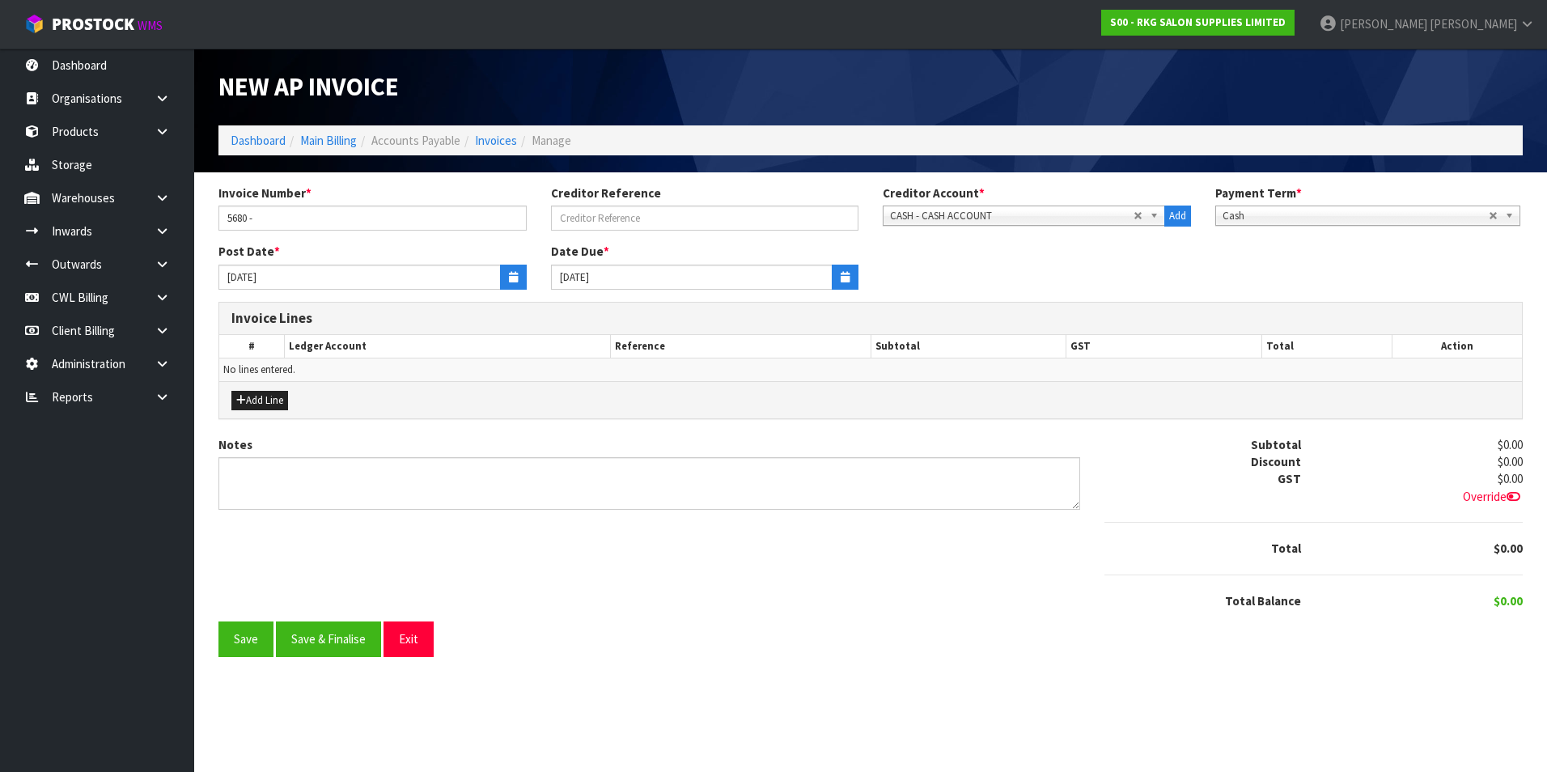
type input "[DATE]"
click at [266, 406] on button "Add Line" at bounding box center [259, 400] width 57 height 19
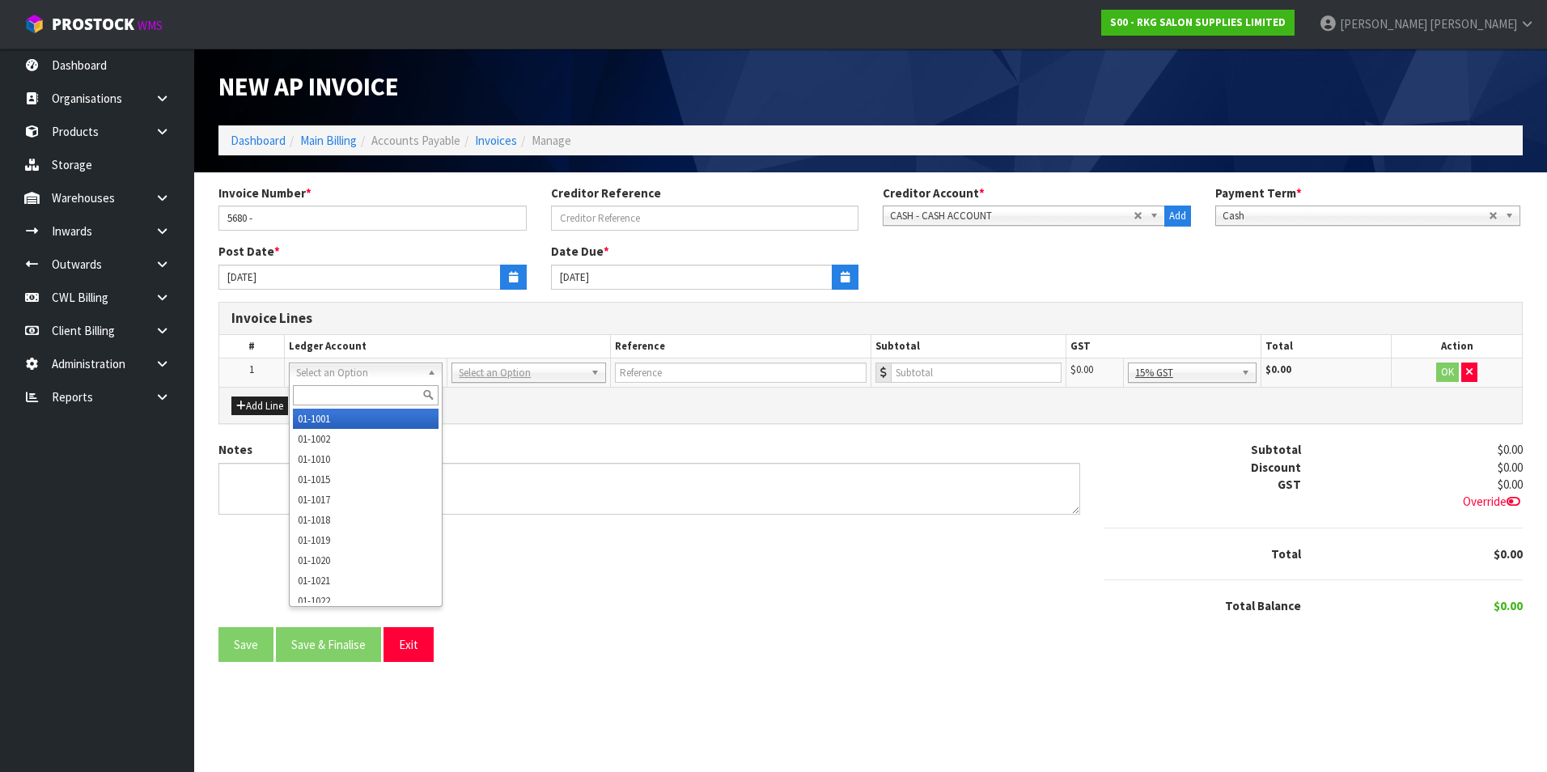
click at [340, 391] on input "text" at bounding box center [366, 395] width 146 height 20
type input "3230"
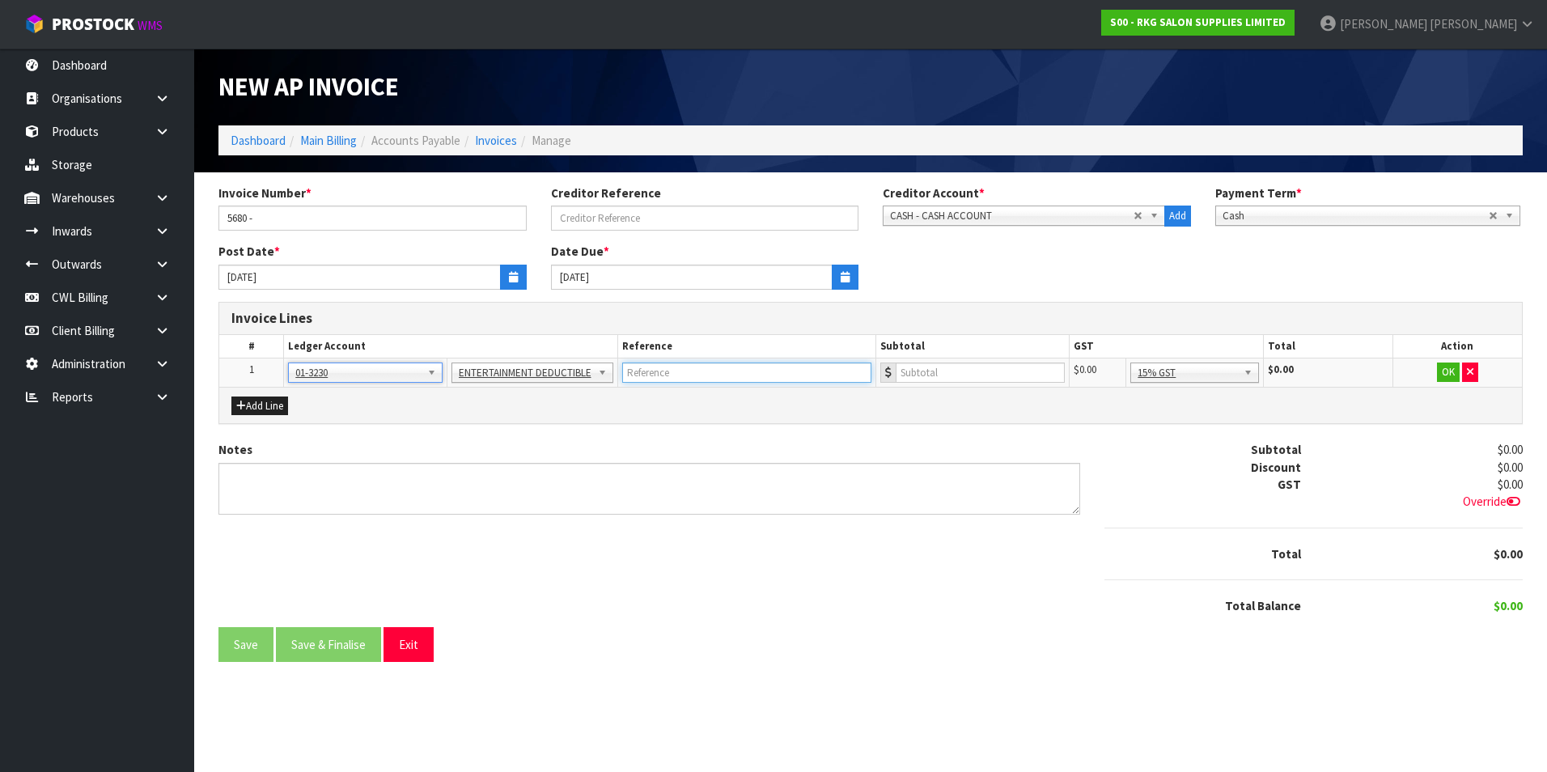
click at [683, 377] on input "text" at bounding box center [746, 372] width 249 height 20
type input "PAK N SAVE - MORNING TEA"
type input "48.51"
click at [1451, 372] on button "OK" at bounding box center [1448, 371] width 23 height 19
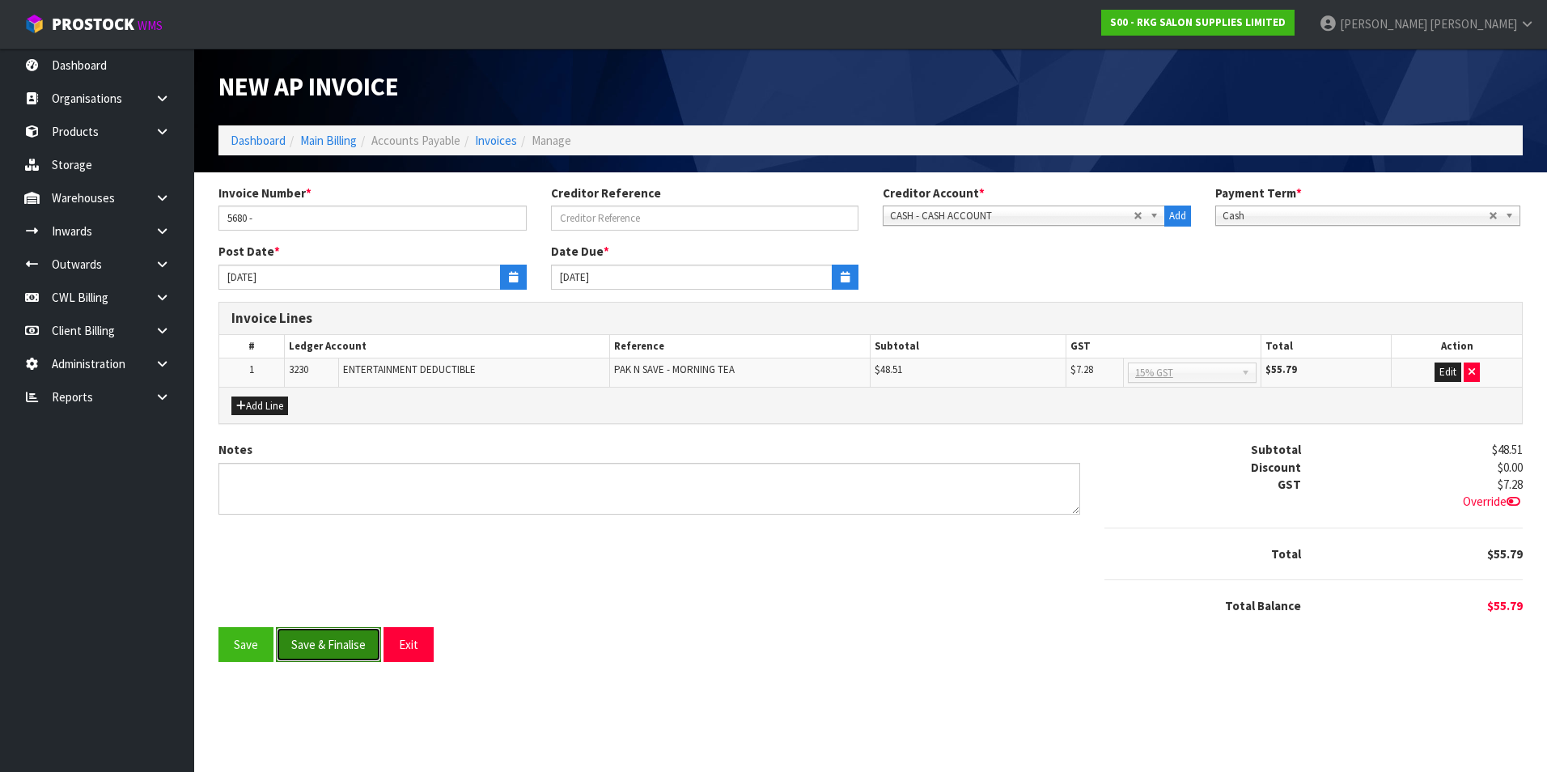
click at [348, 643] on button "Save & Finalise" at bounding box center [328, 644] width 105 height 35
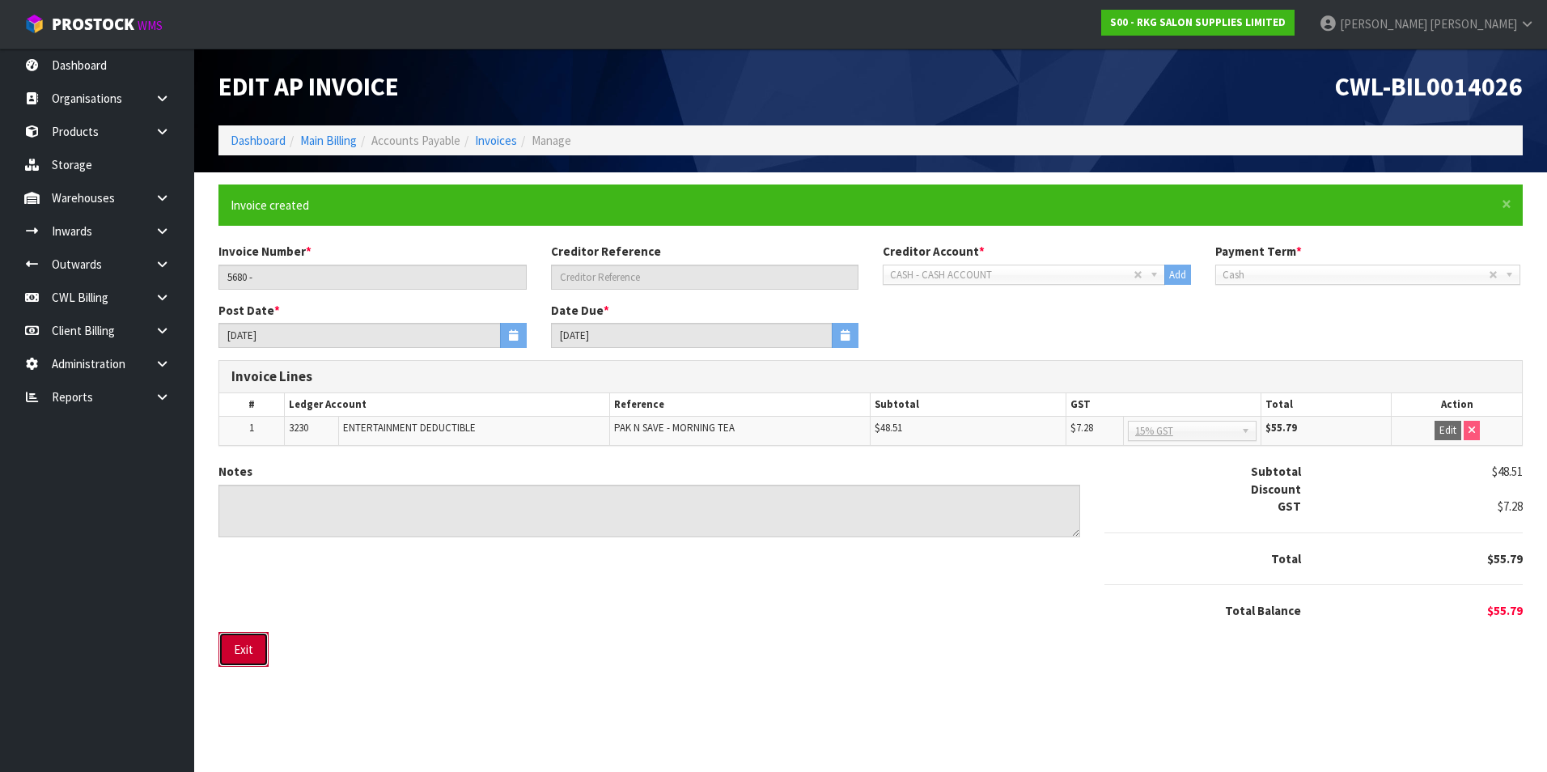
click at [263, 648] on button "Exit" at bounding box center [243, 649] width 50 height 35
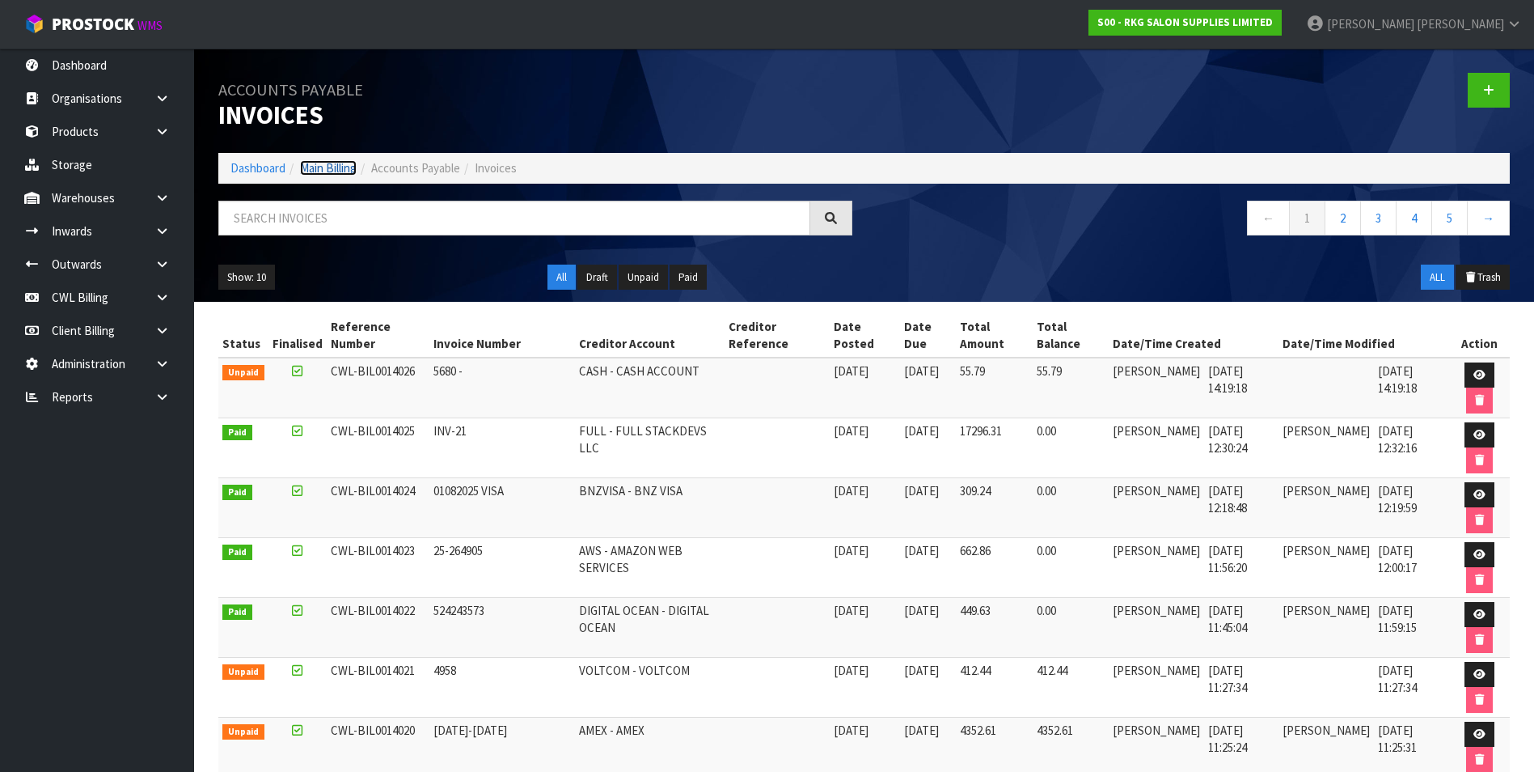
click at [329, 169] on link "Main Billing" at bounding box center [328, 167] width 57 height 15
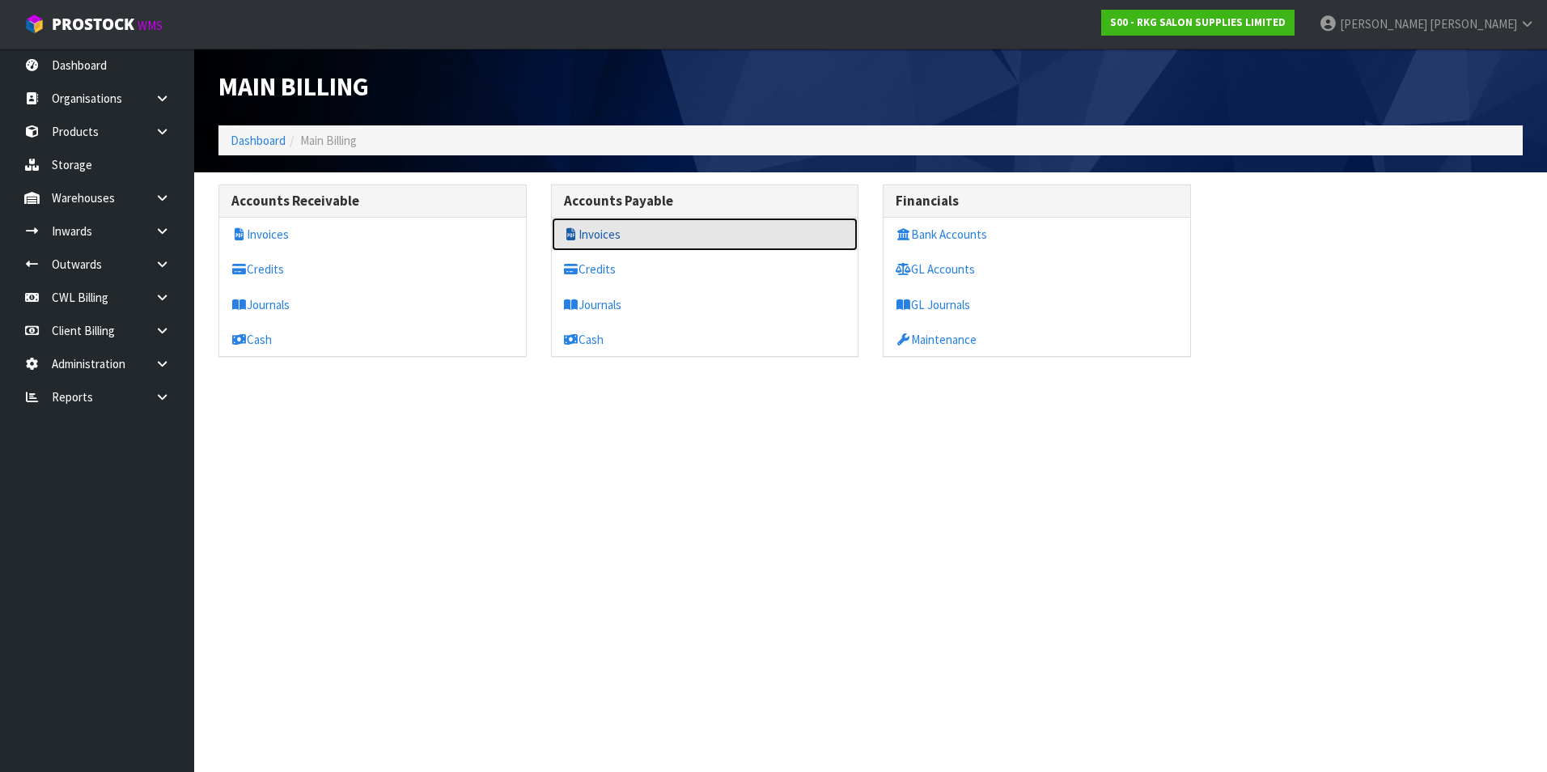
click at [622, 237] on link "Invoices" at bounding box center [705, 234] width 307 height 33
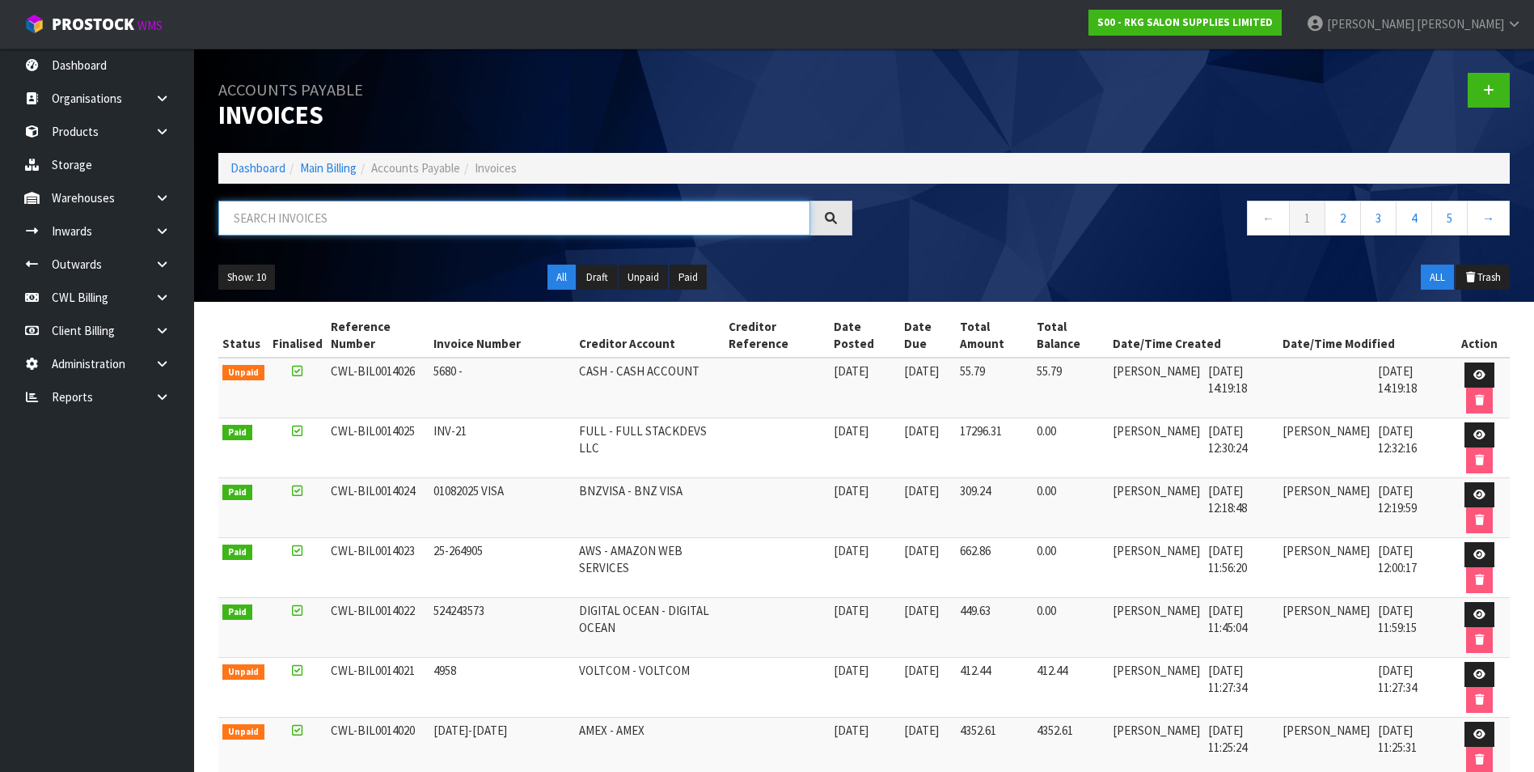
click at [309, 215] on input "text" at bounding box center [514, 218] width 592 height 35
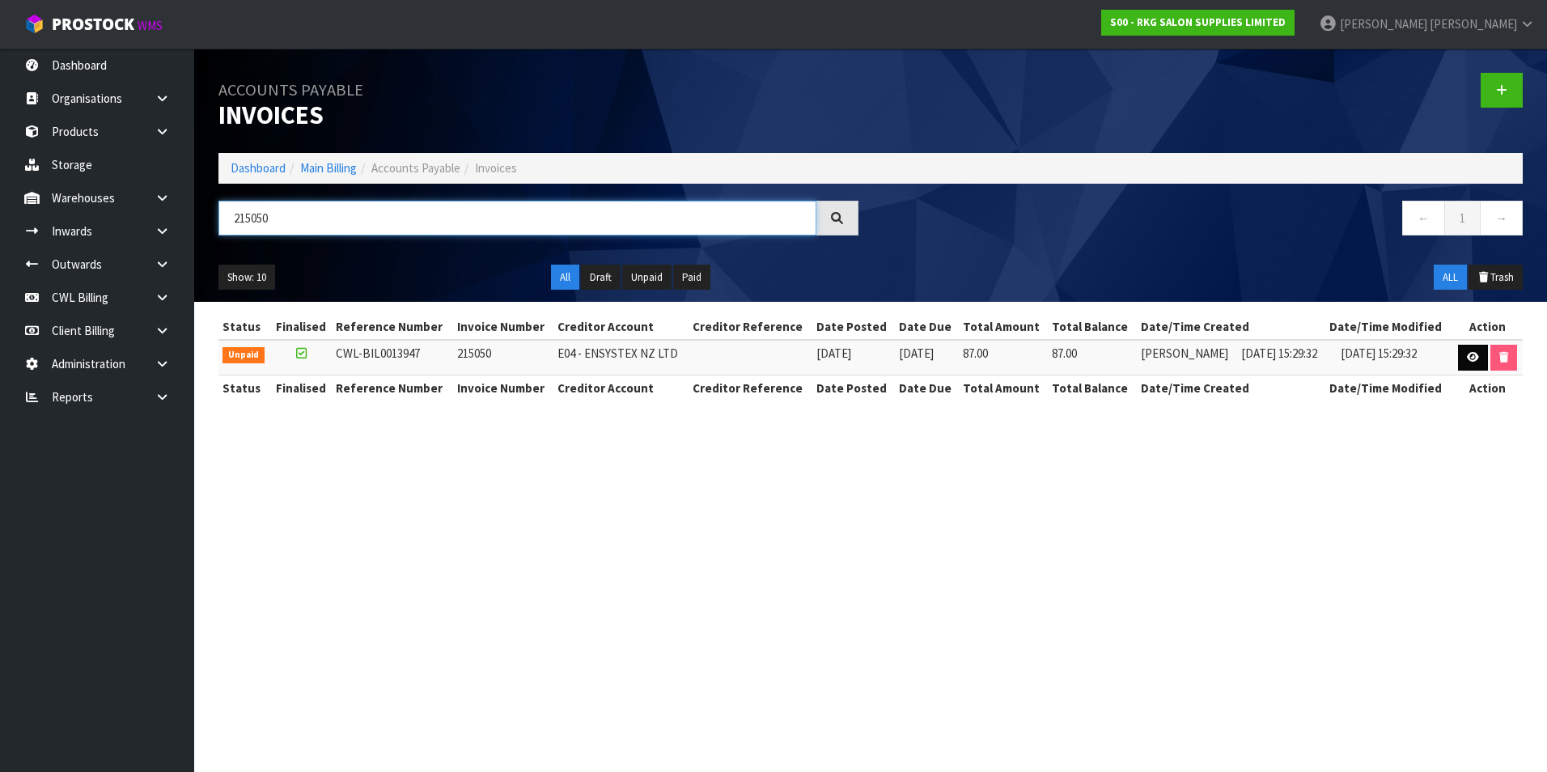
type input "215050"
click at [1475, 363] on link at bounding box center [1473, 358] width 30 height 26
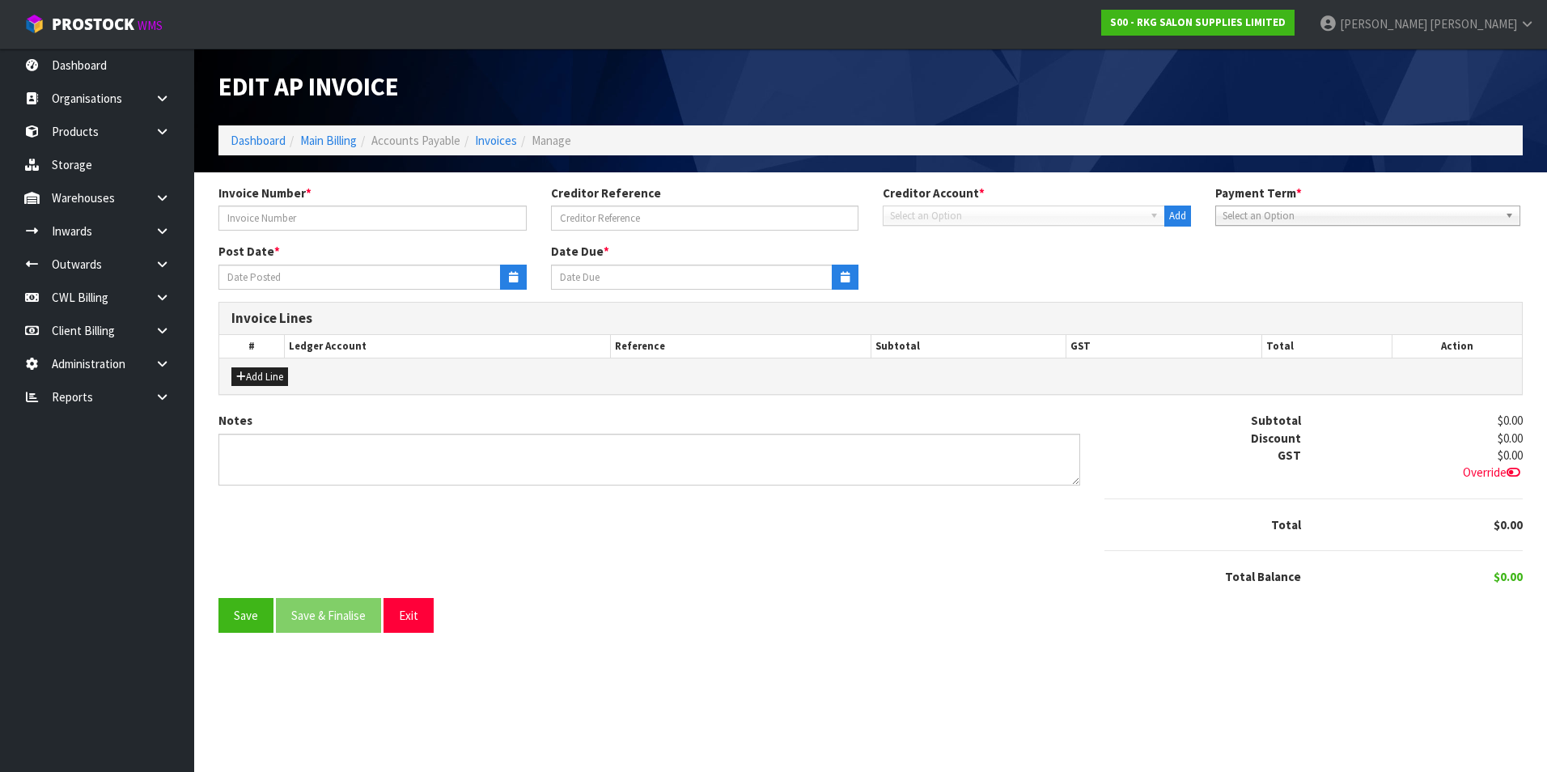
type input "215050"
type input "[DATE]"
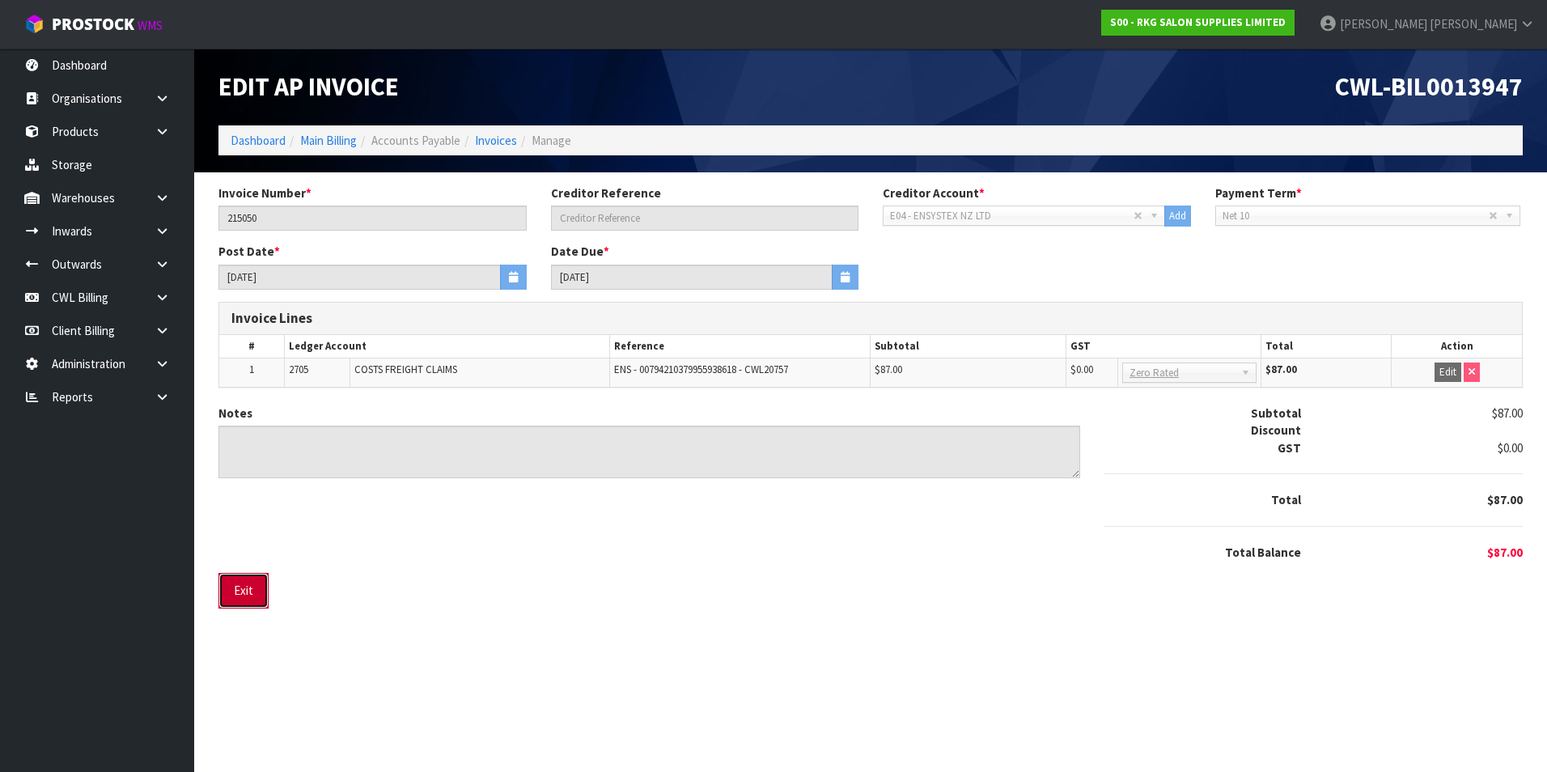
click at [249, 580] on button "Exit" at bounding box center [243, 590] width 50 height 35
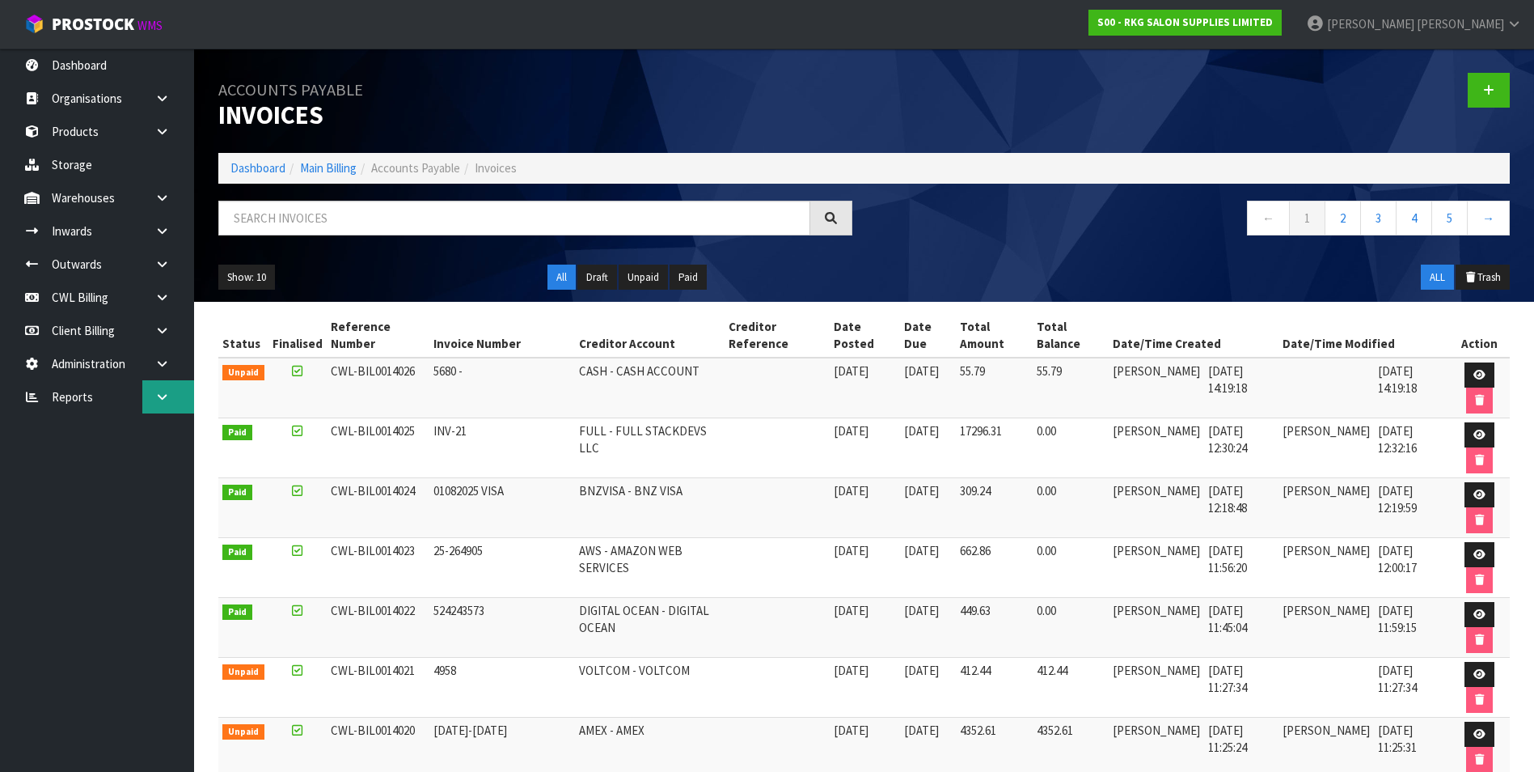
click at [159, 406] on link at bounding box center [168, 396] width 52 height 33
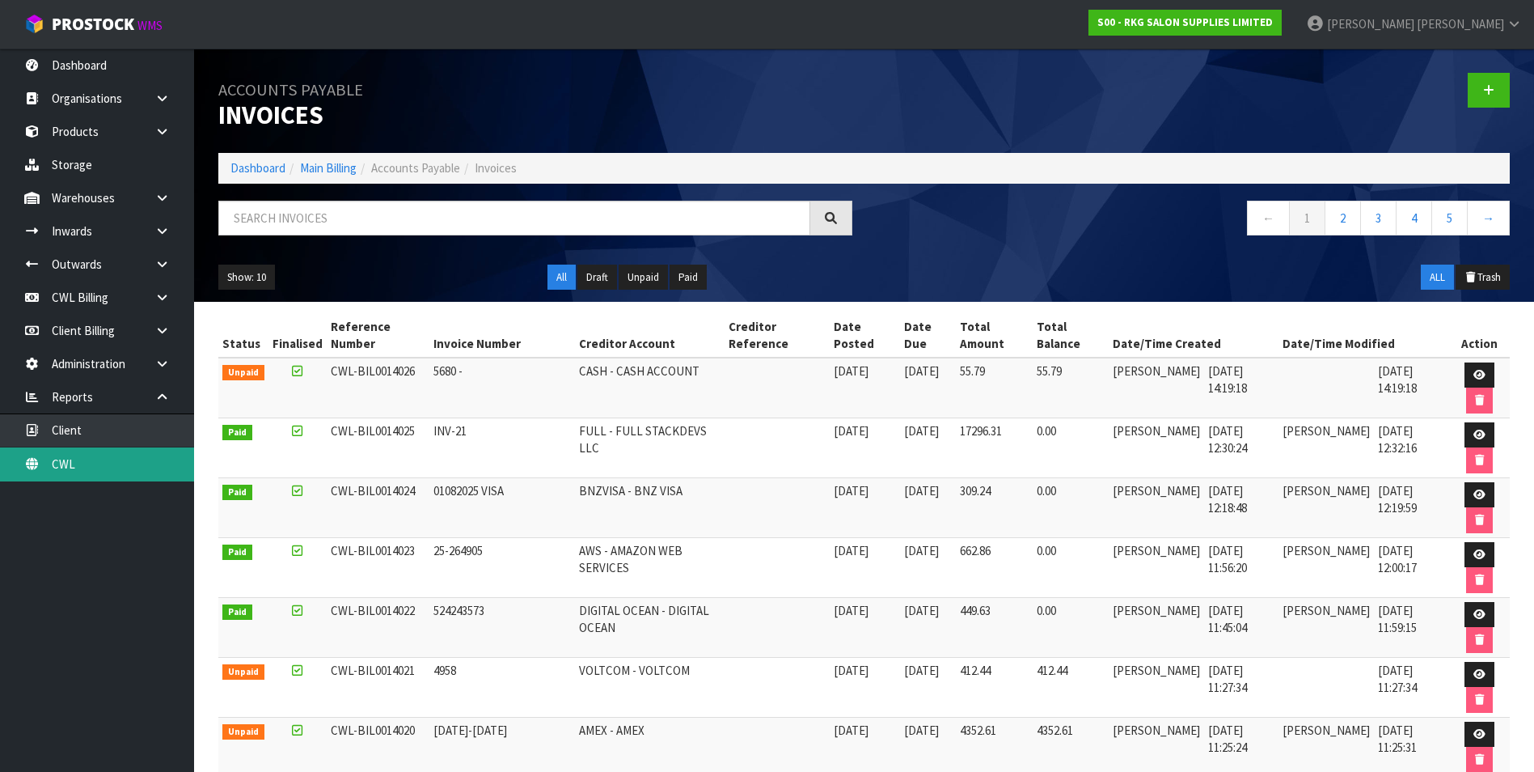
click at [121, 461] on link "CWL" at bounding box center [97, 463] width 194 height 33
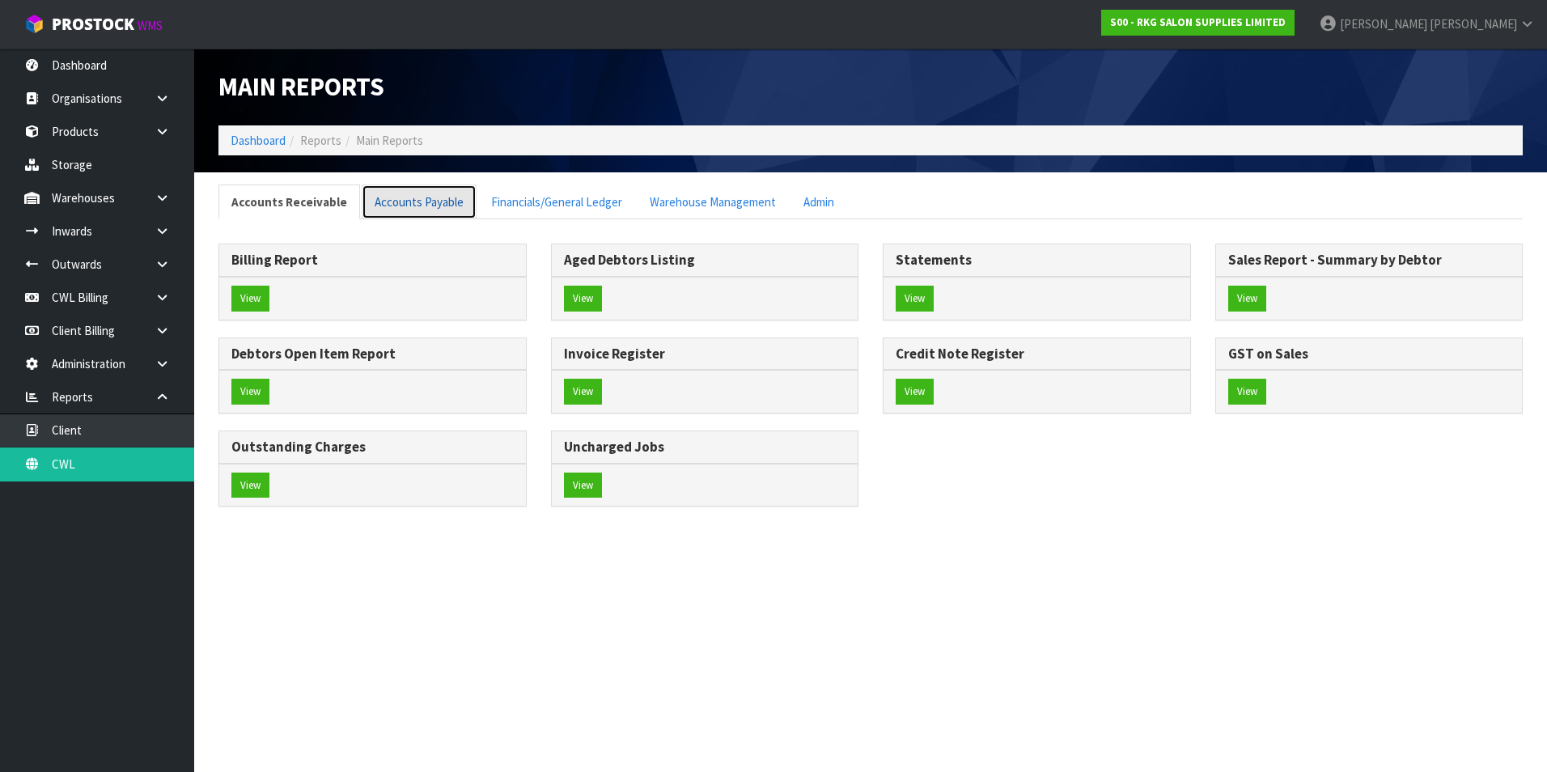
click at [408, 201] on link "Accounts Payable" at bounding box center [419, 201] width 115 height 35
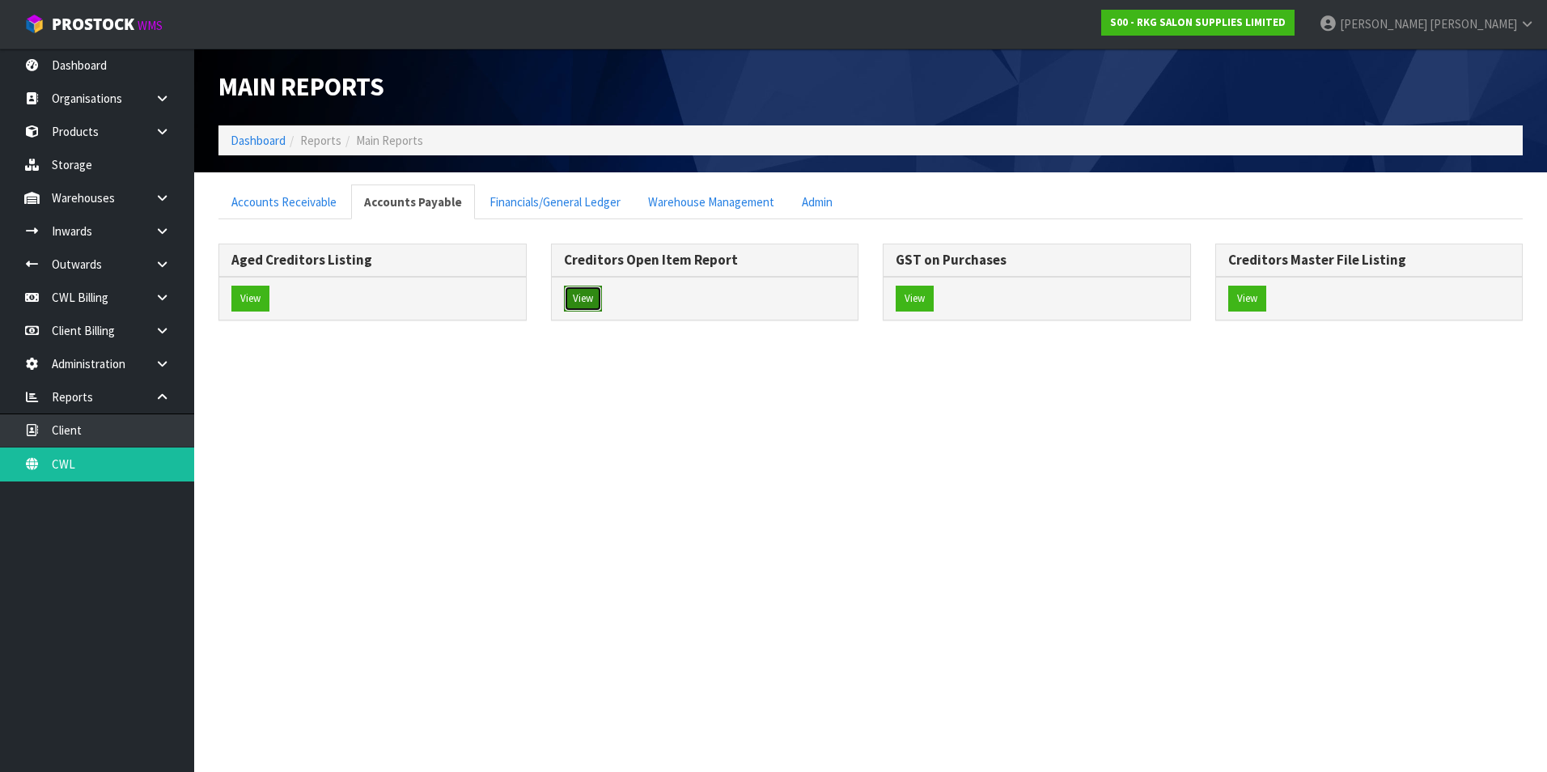
click at [589, 298] on button "View" at bounding box center [583, 299] width 38 height 26
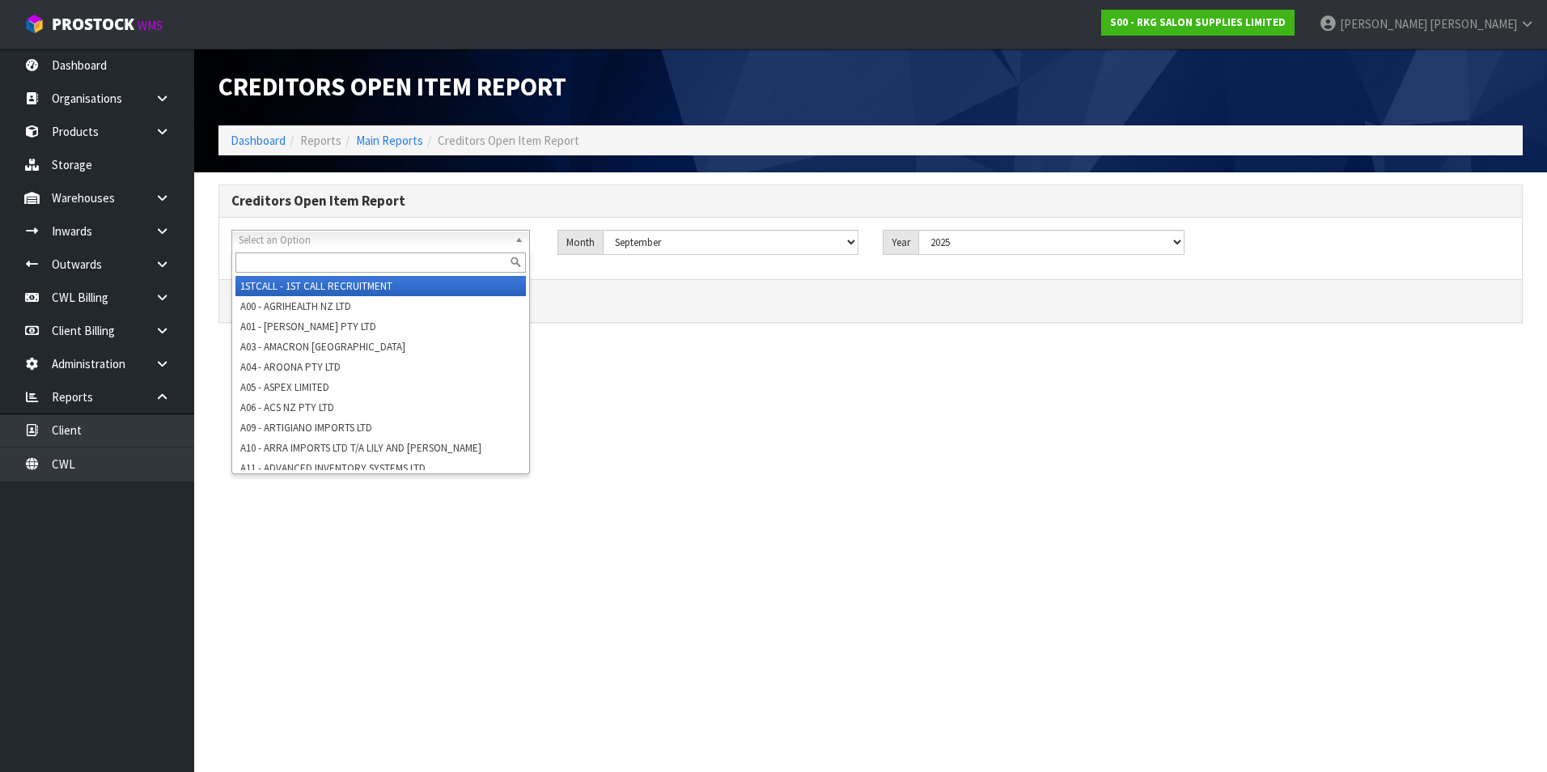
click at [384, 241] on span "Select an Option" at bounding box center [373, 240] width 269 height 19
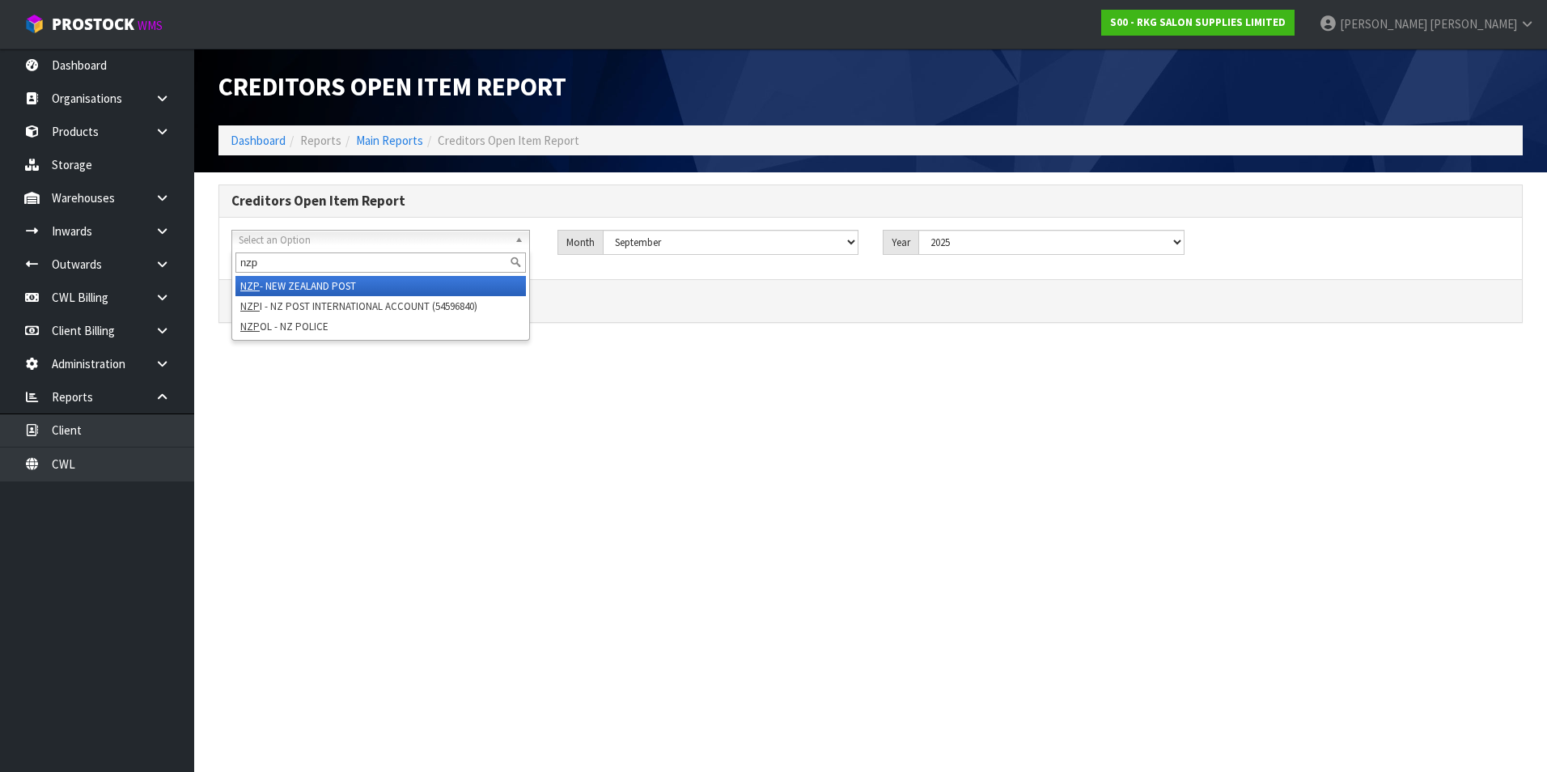
type input "nzp"
click at [345, 284] on li "NZP - NEW ZEALAND POST" at bounding box center [380, 286] width 290 height 20
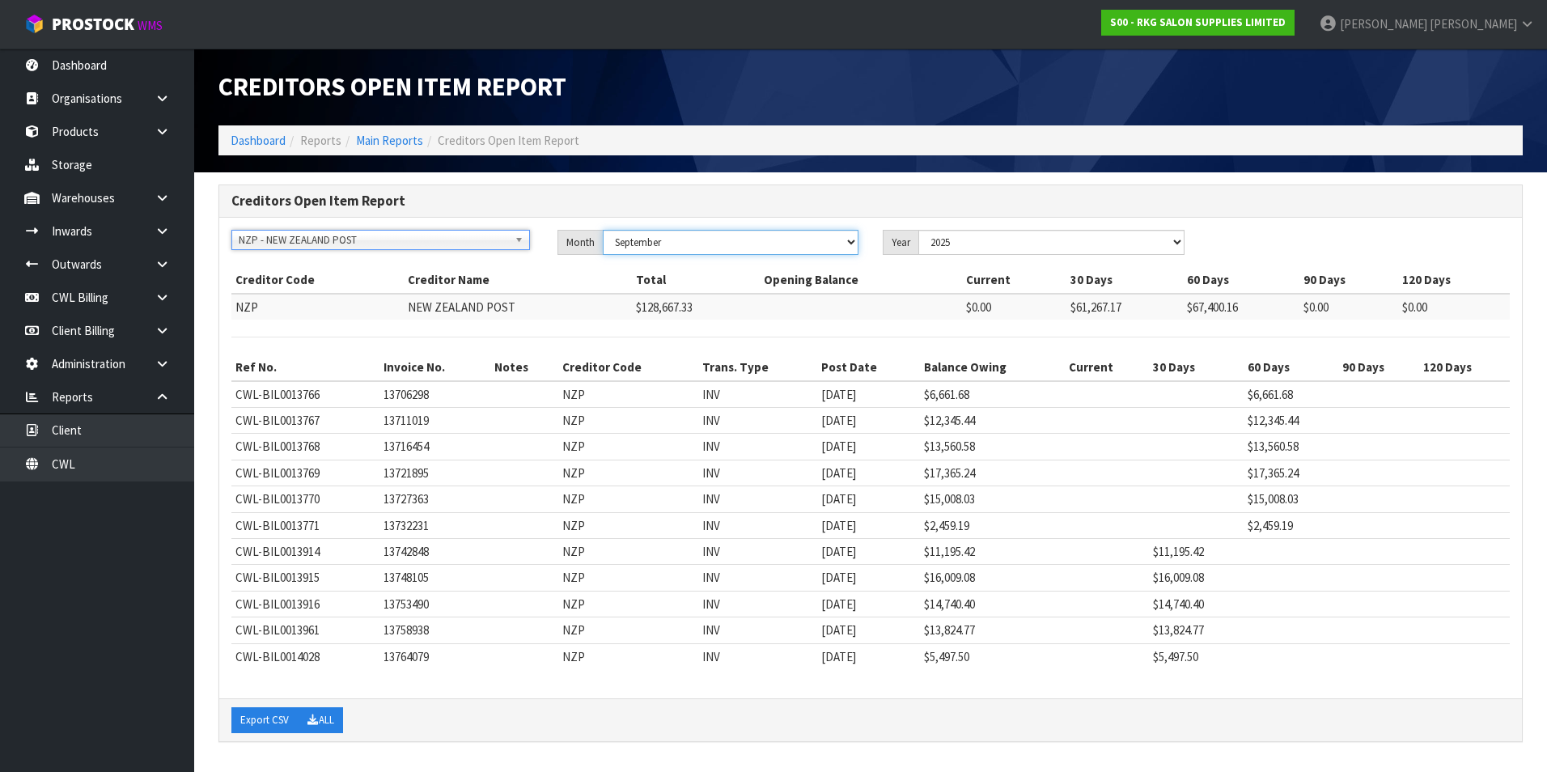
click at [817, 244] on select "January February March April May June July August September October November De…" at bounding box center [731, 242] width 256 height 25
select select "object:5144"
click at [603, 230] on select "January February March April May June July August September October November De…" at bounding box center [731, 242] width 256 height 25
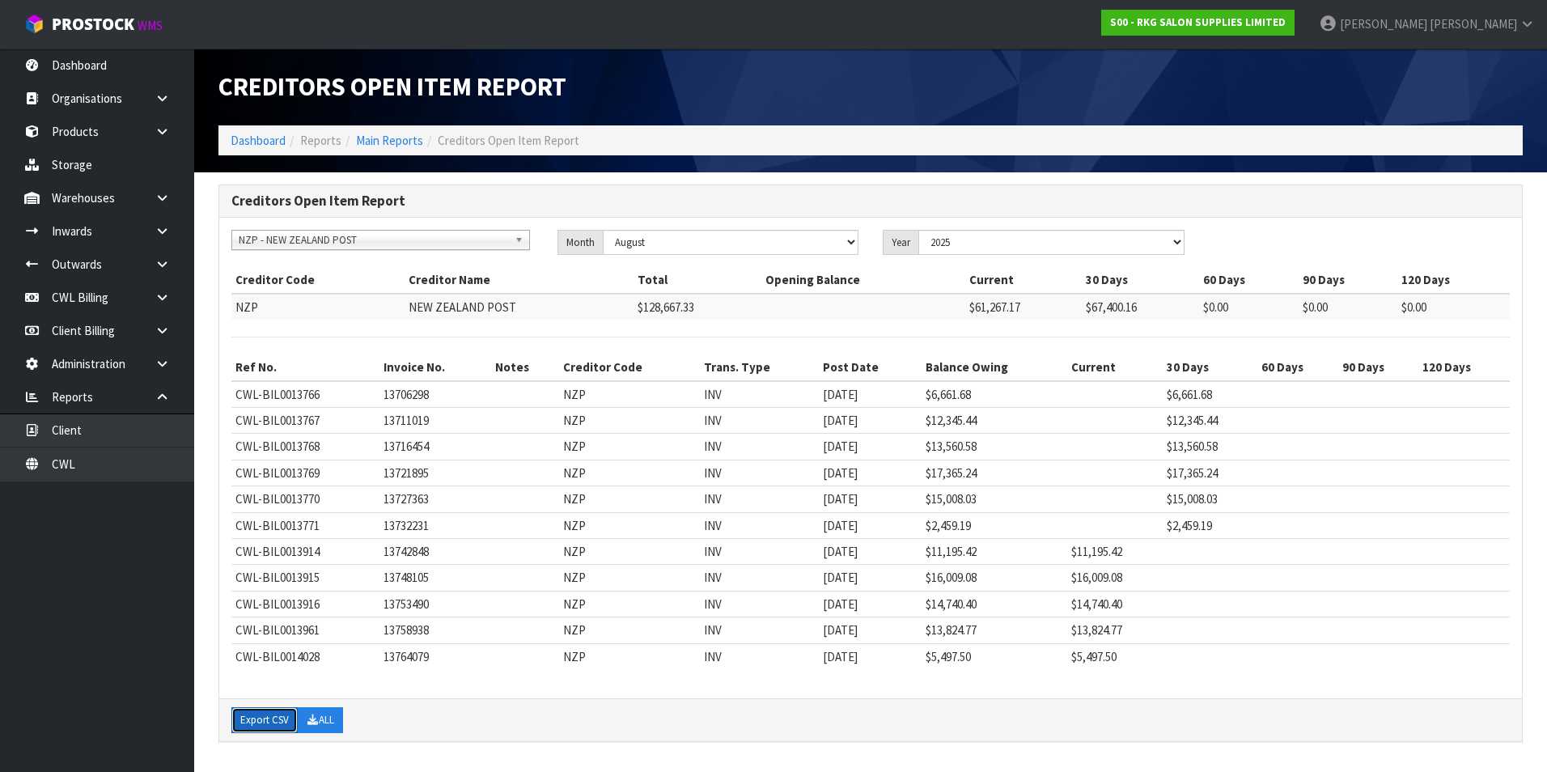
click at [273, 725] on button "Export CSV" at bounding box center [264, 720] width 66 height 26
click at [105, 300] on link "CWL Billing" at bounding box center [97, 297] width 194 height 33
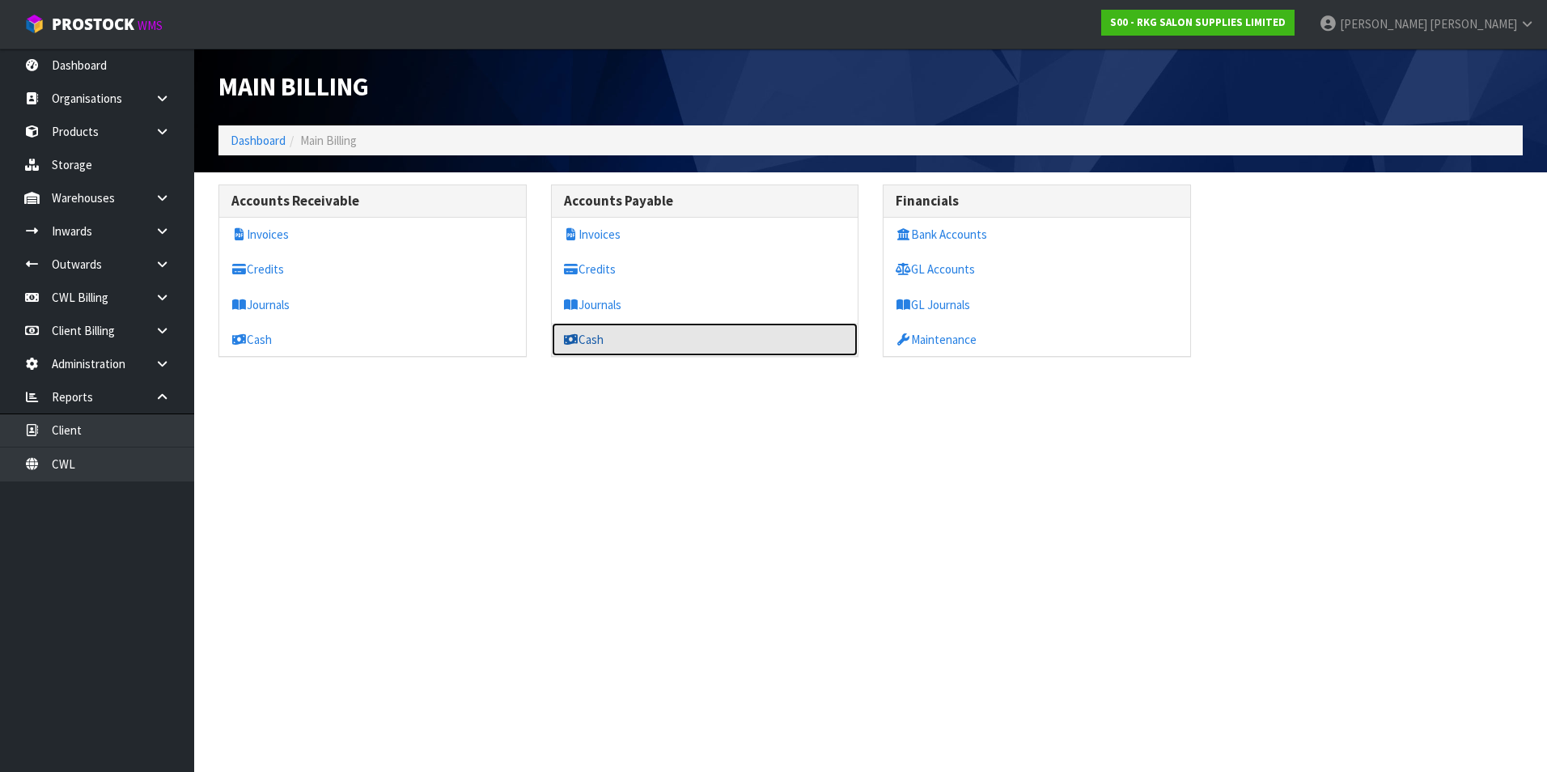
click at [620, 350] on link "Cash" at bounding box center [705, 339] width 307 height 33
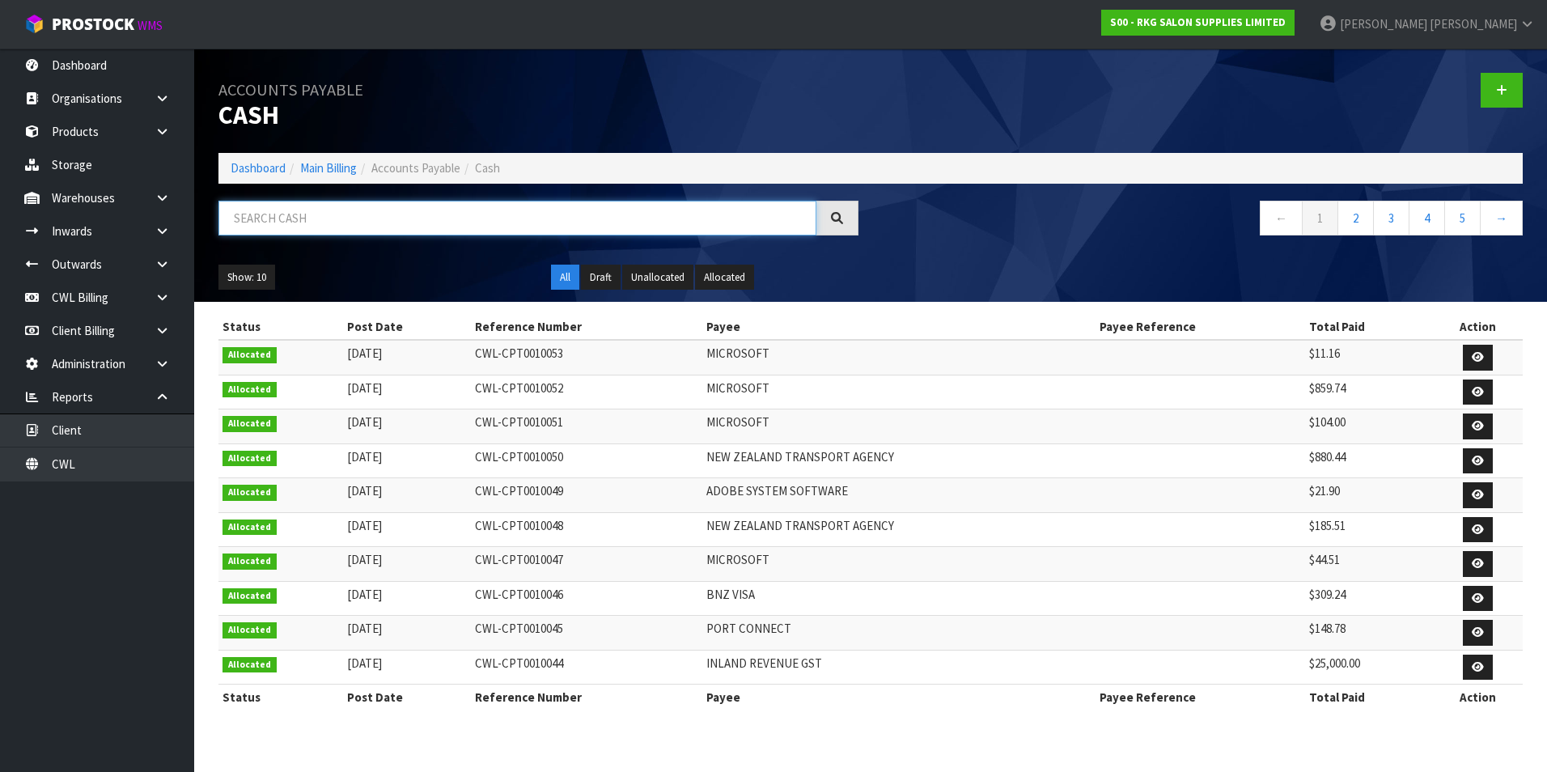
click at [374, 218] on input "text" at bounding box center [517, 218] width 598 height 35
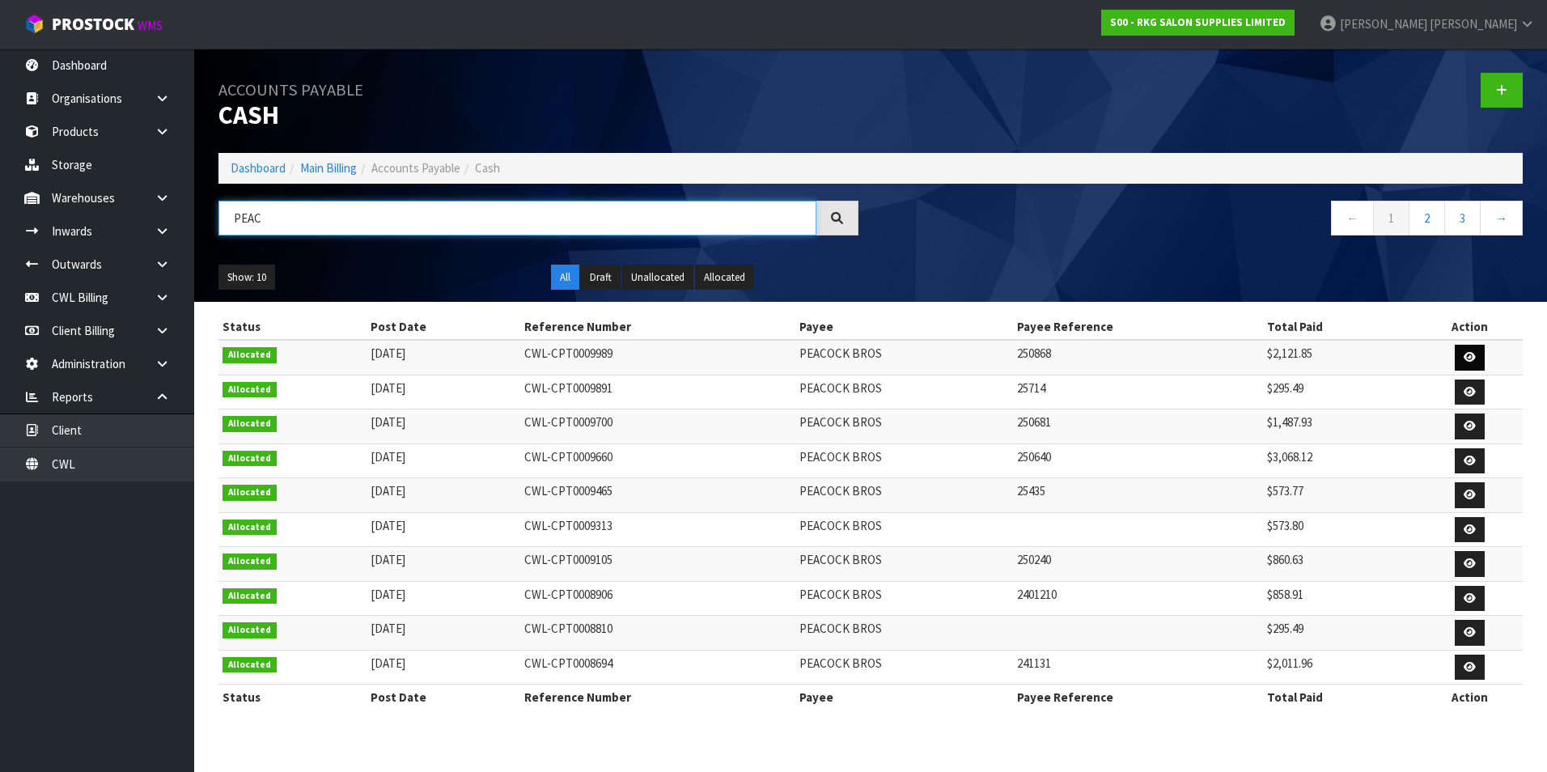
type input "PEAC"
click at [1468, 353] on icon at bounding box center [1469, 357] width 12 height 11
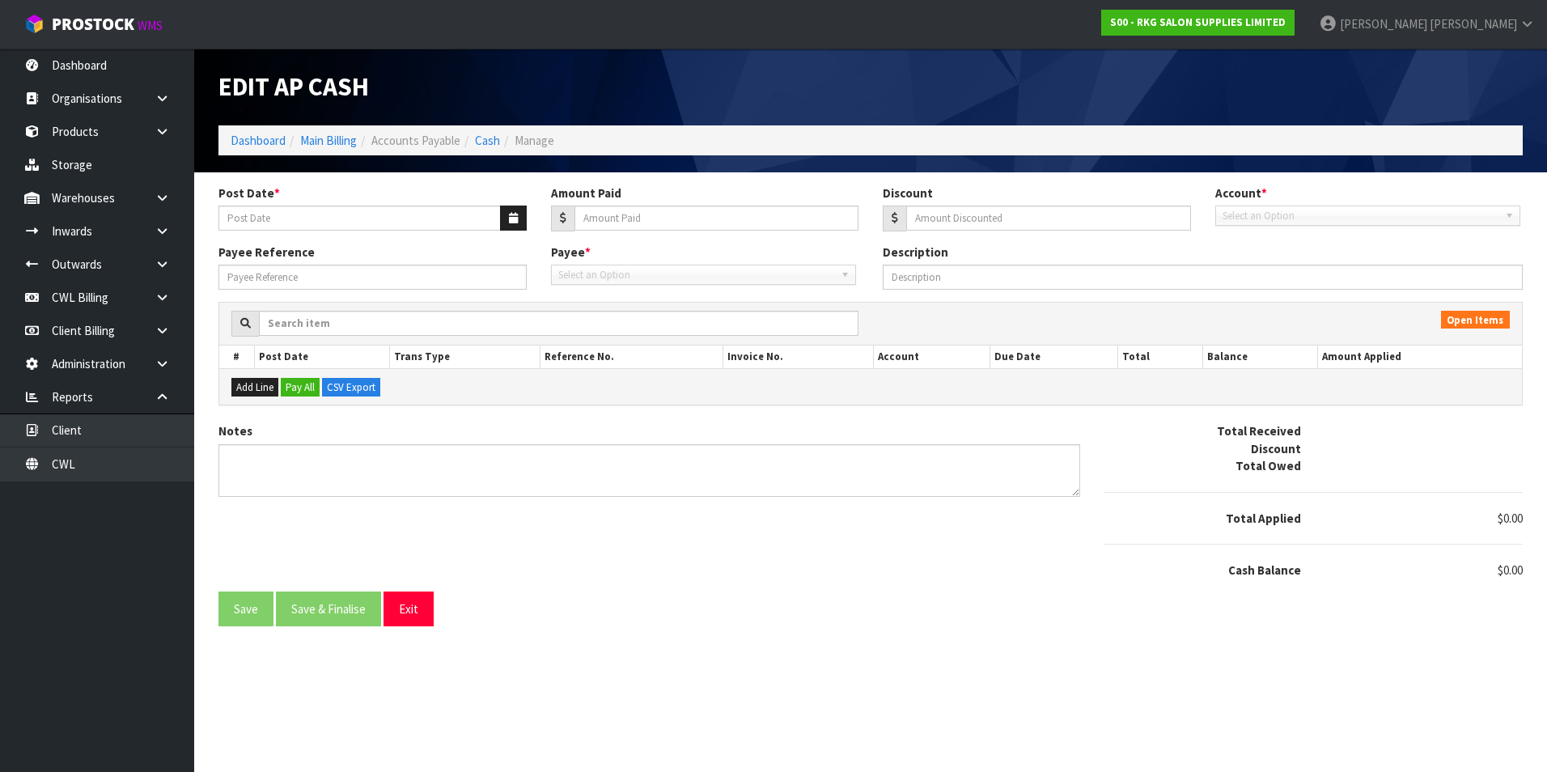
type input "[DATE]"
type input "2121.85"
type input "0"
type input "250868"
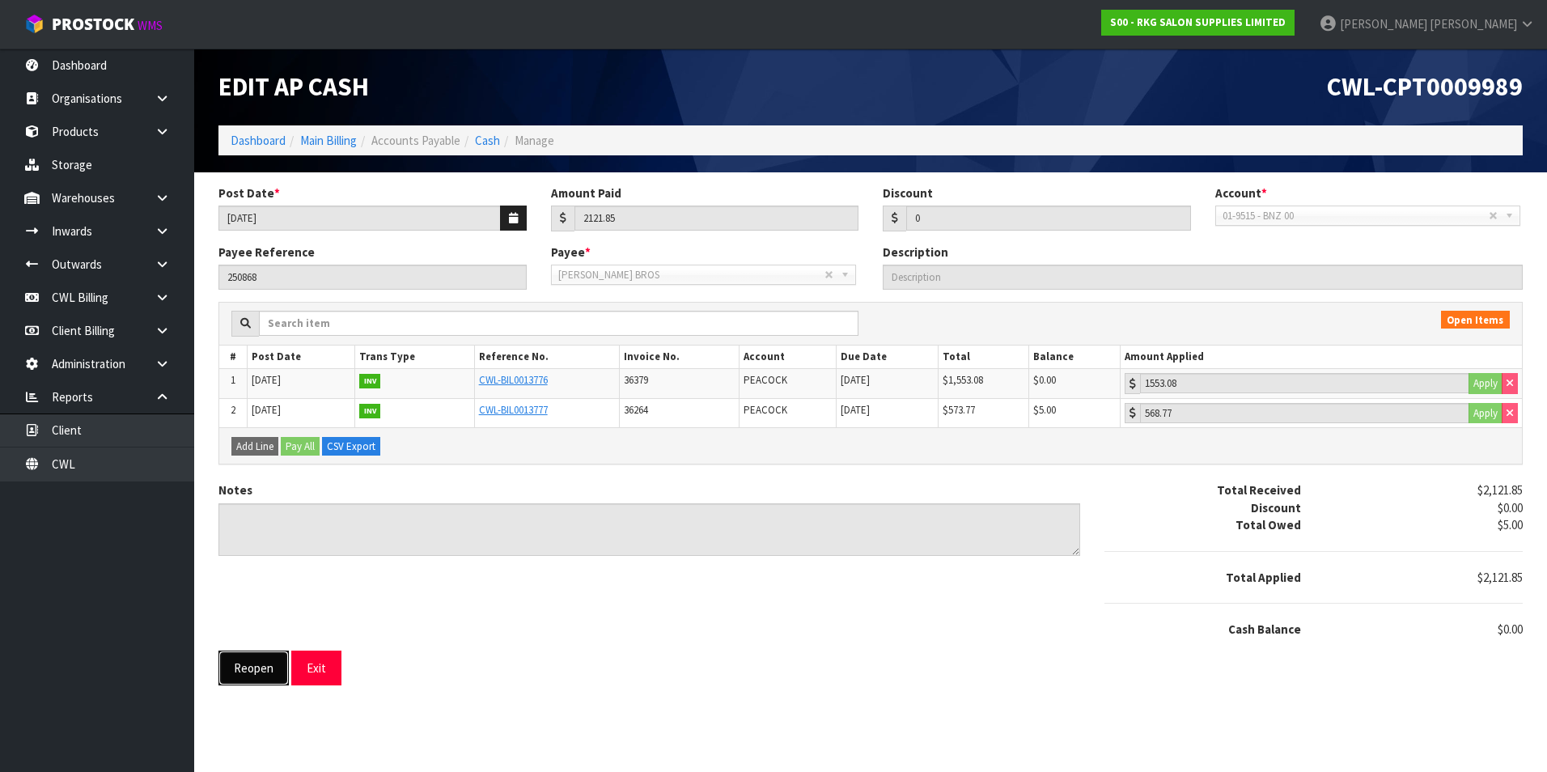
click at [263, 666] on button "Reopen" at bounding box center [253, 667] width 70 height 35
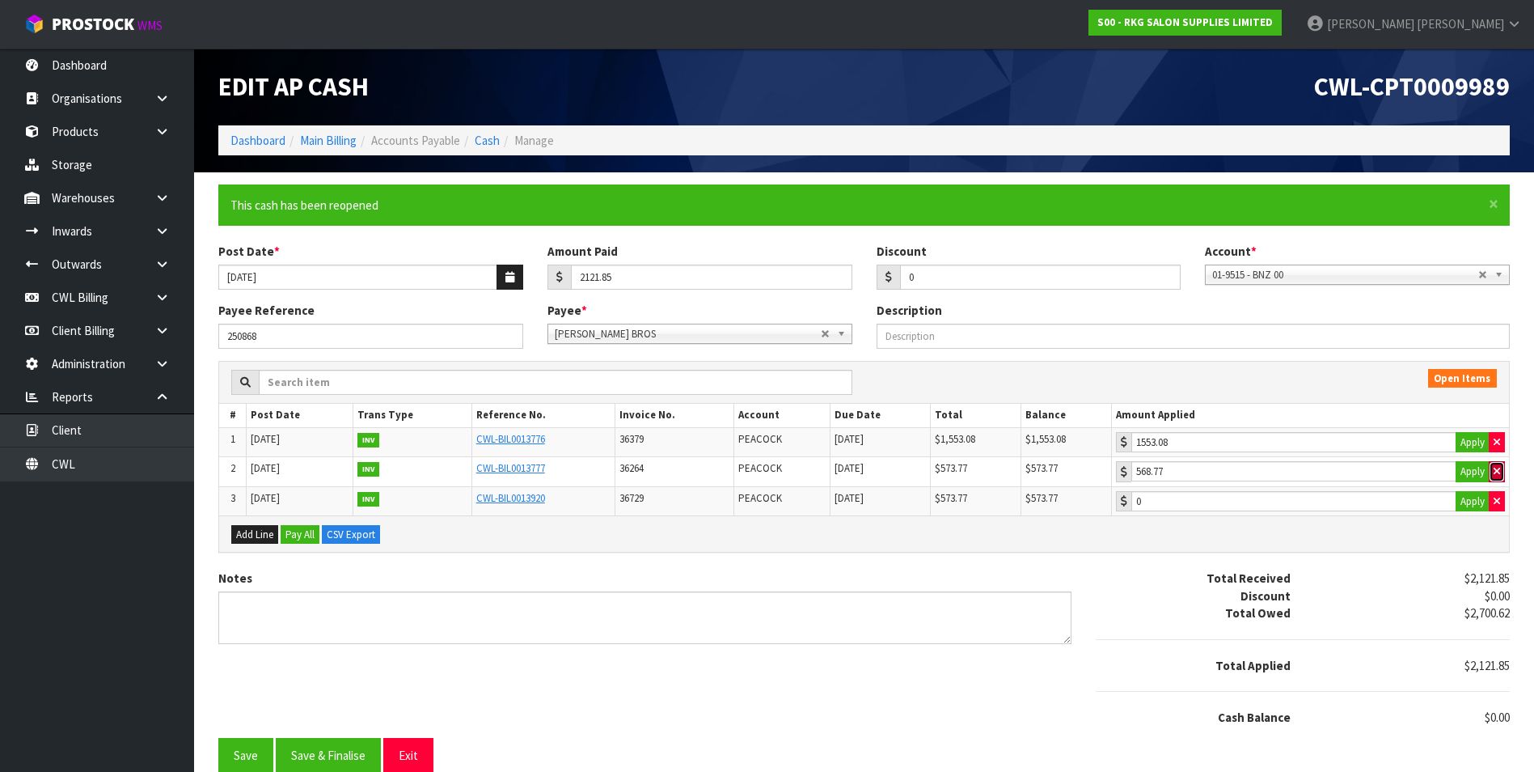
click at [1496, 472] on icon "button" at bounding box center [1497, 471] width 6 height 11
type input "0"
click at [998, 275] on input "0" at bounding box center [1040, 276] width 281 height 25
type input "05.00"
click at [1469, 469] on button "Apply" at bounding box center [1473, 471] width 34 height 21
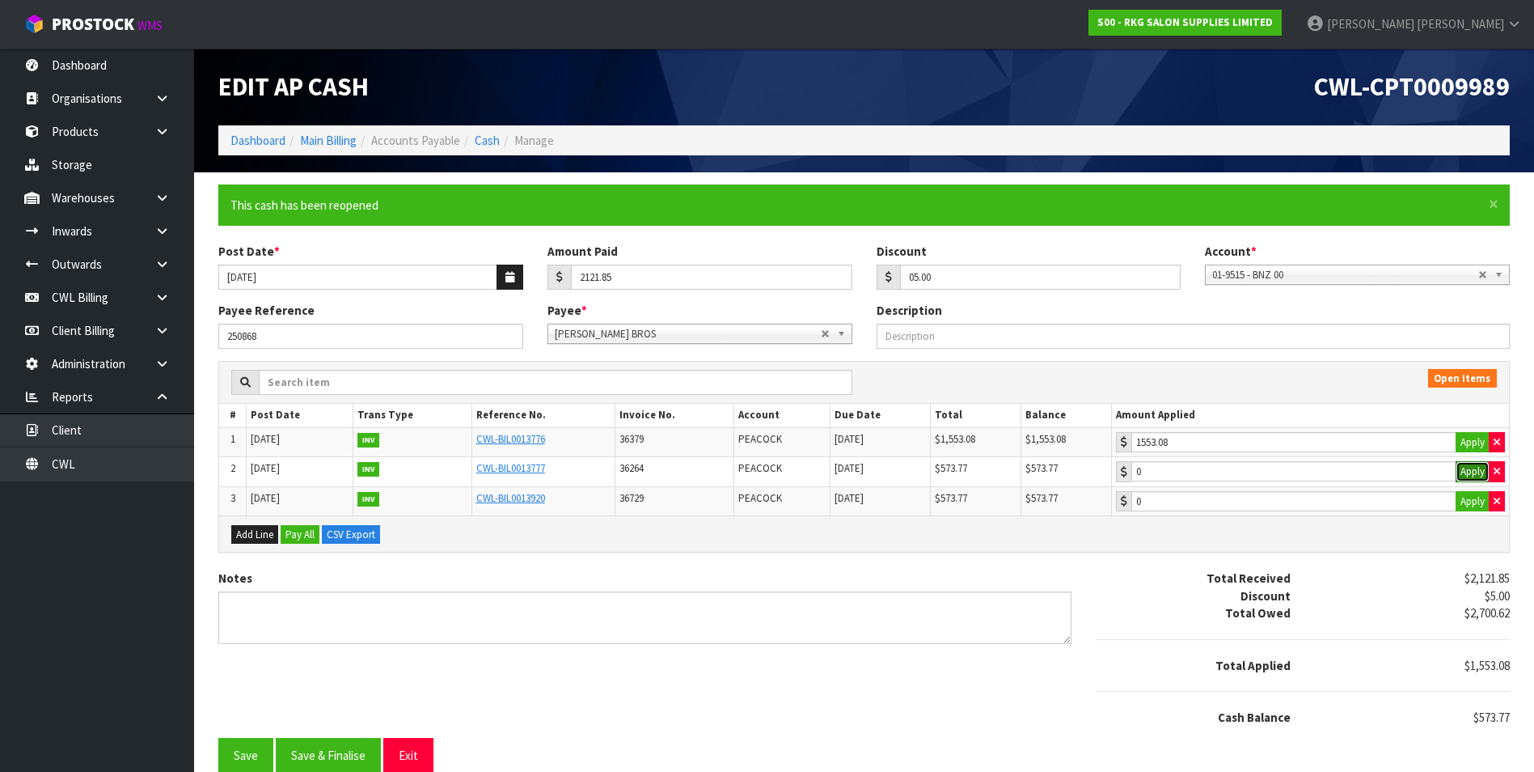
type input "573.77"
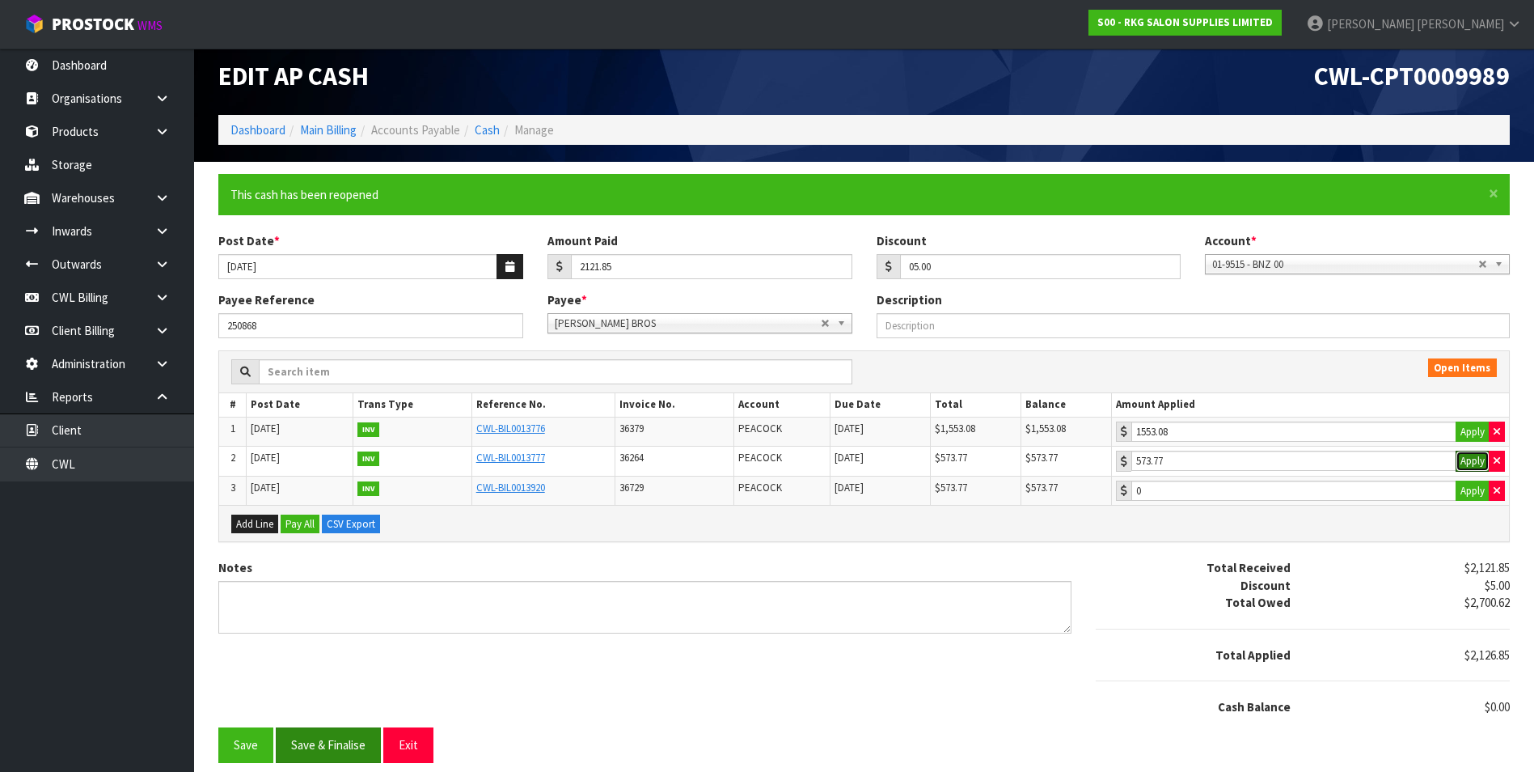
scroll to position [14, 0]
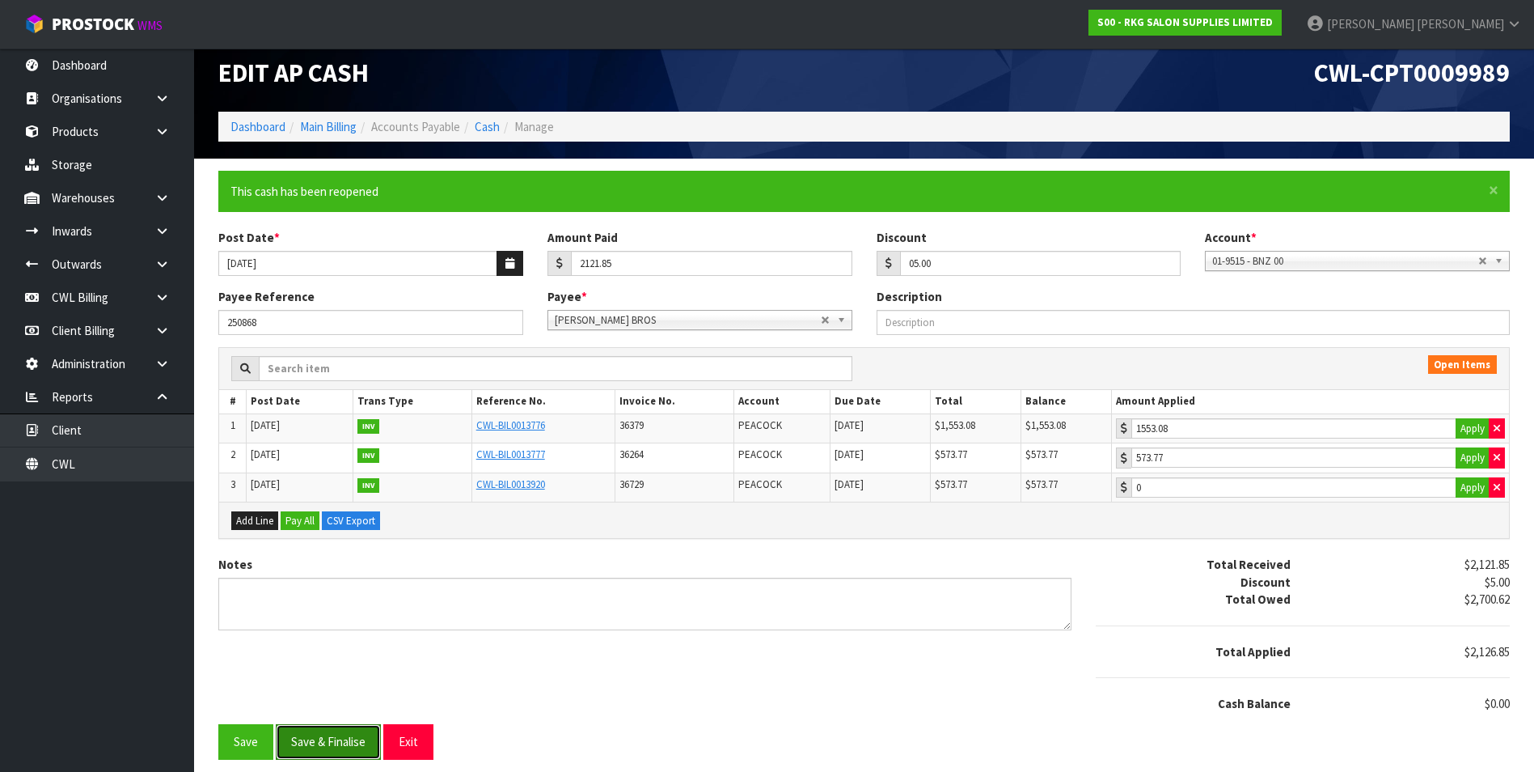
click at [341, 741] on button "Save & Finalise" at bounding box center [328, 741] width 105 height 35
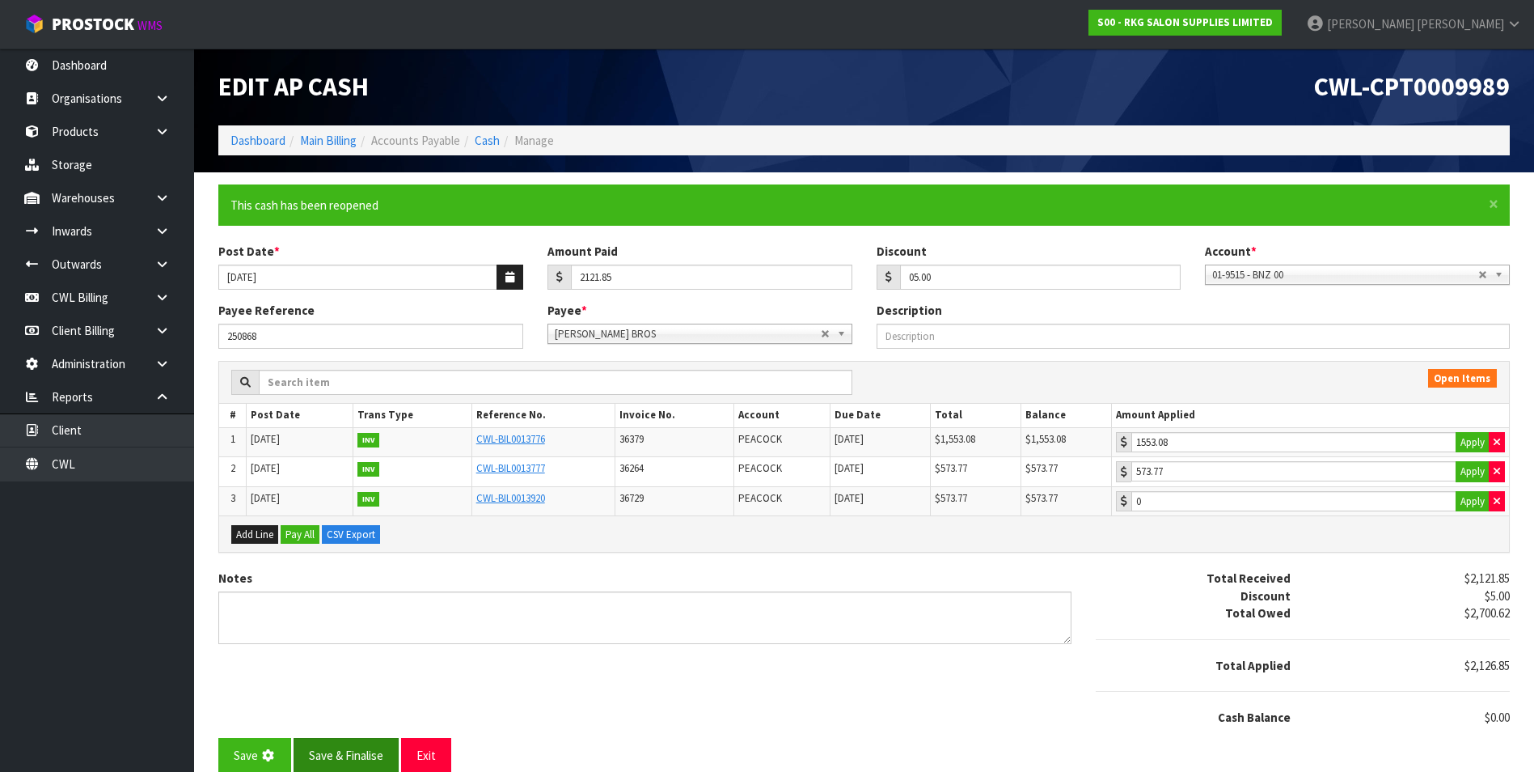
type input "5"
type input "568.77"
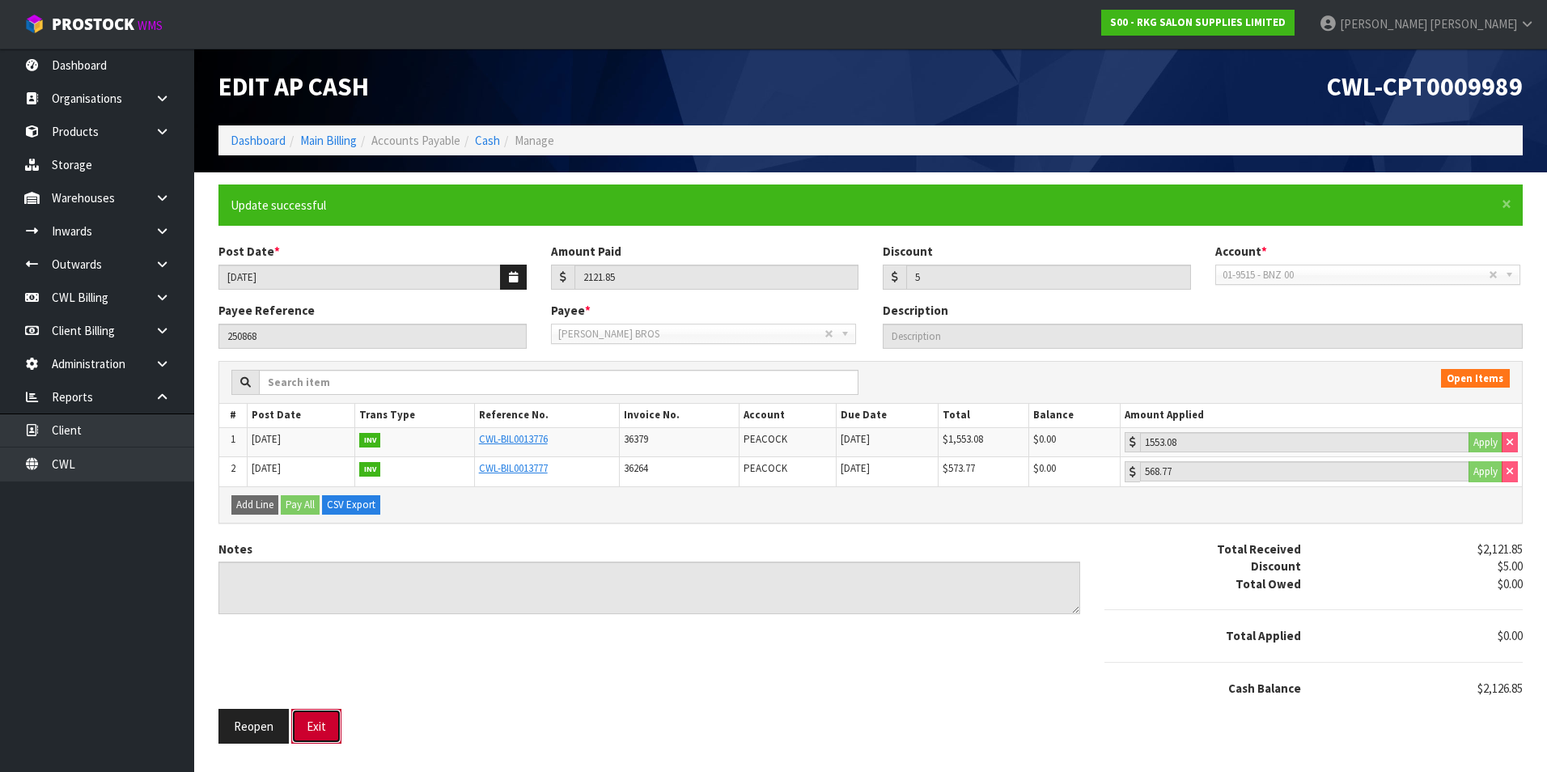
click at [333, 727] on button "Exit" at bounding box center [316, 726] width 50 height 35
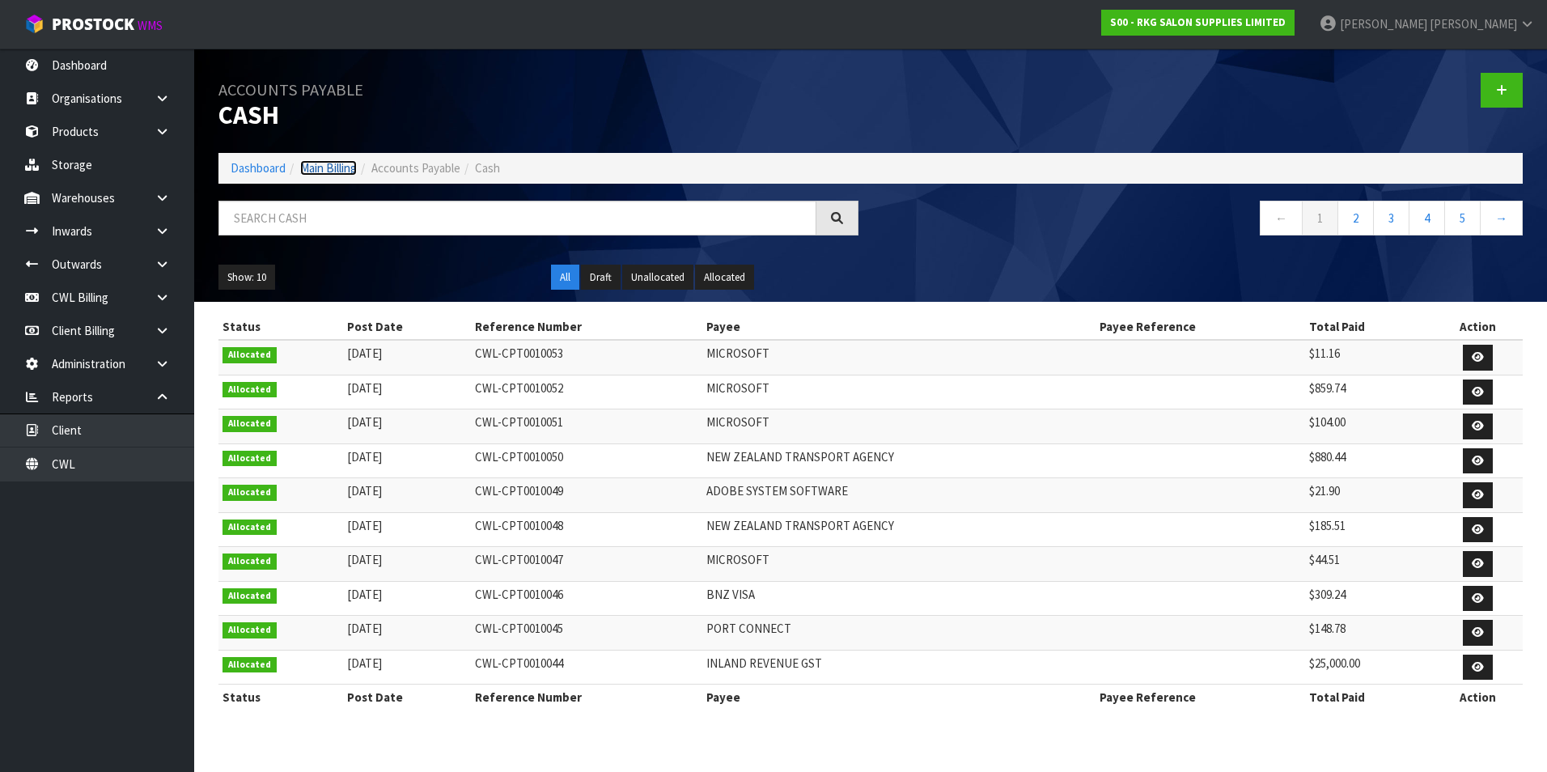
click at [340, 164] on link "Main Billing" at bounding box center [328, 167] width 57 height 15
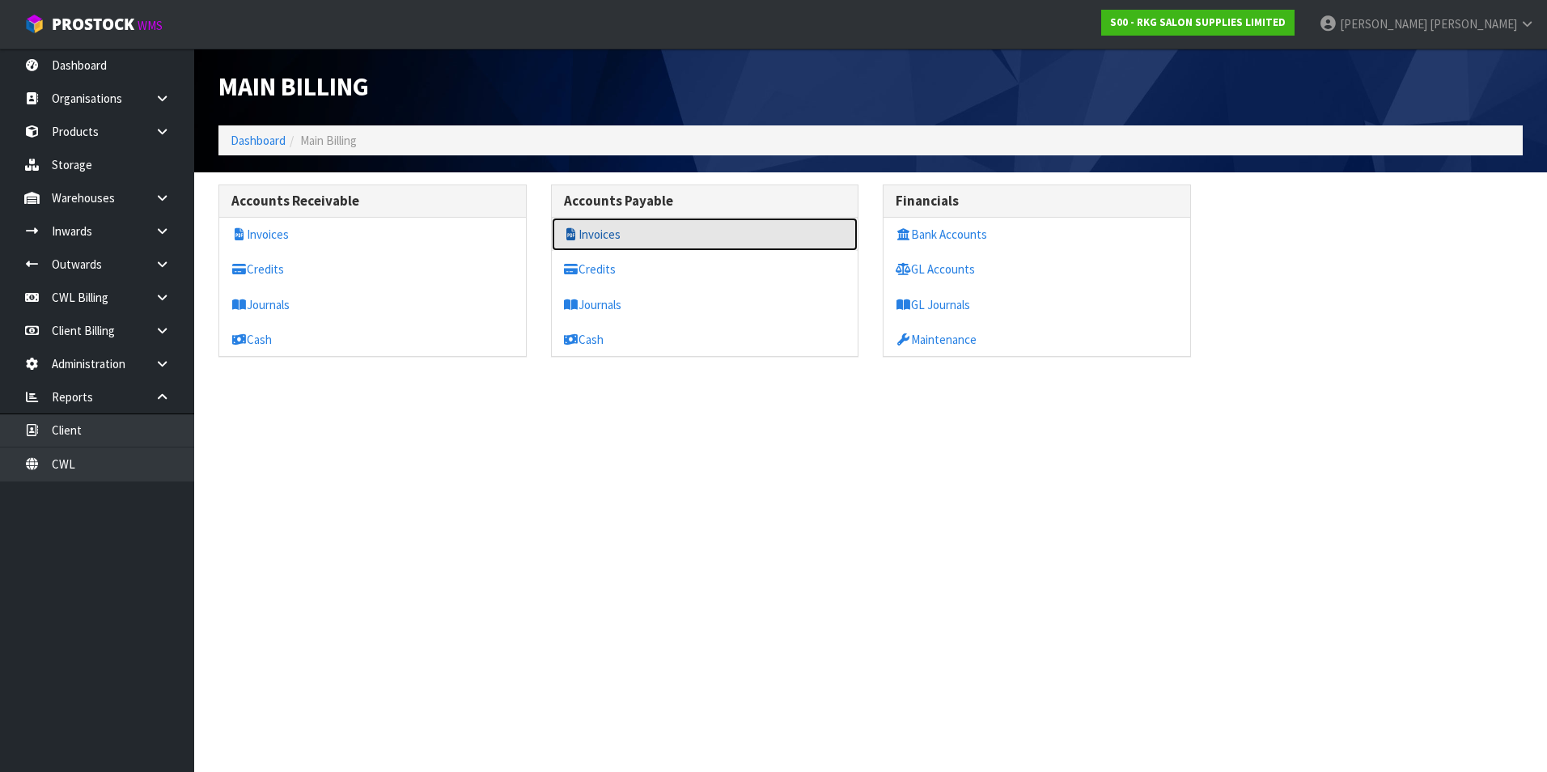
drag, startPoint x: 605, startPoint y: 238, endPoint x: 580, endPoint y: 234, distance: 25.4
click at [603, 237] on link "Invoices" at bounding box center [705, 234] width 307 height 33
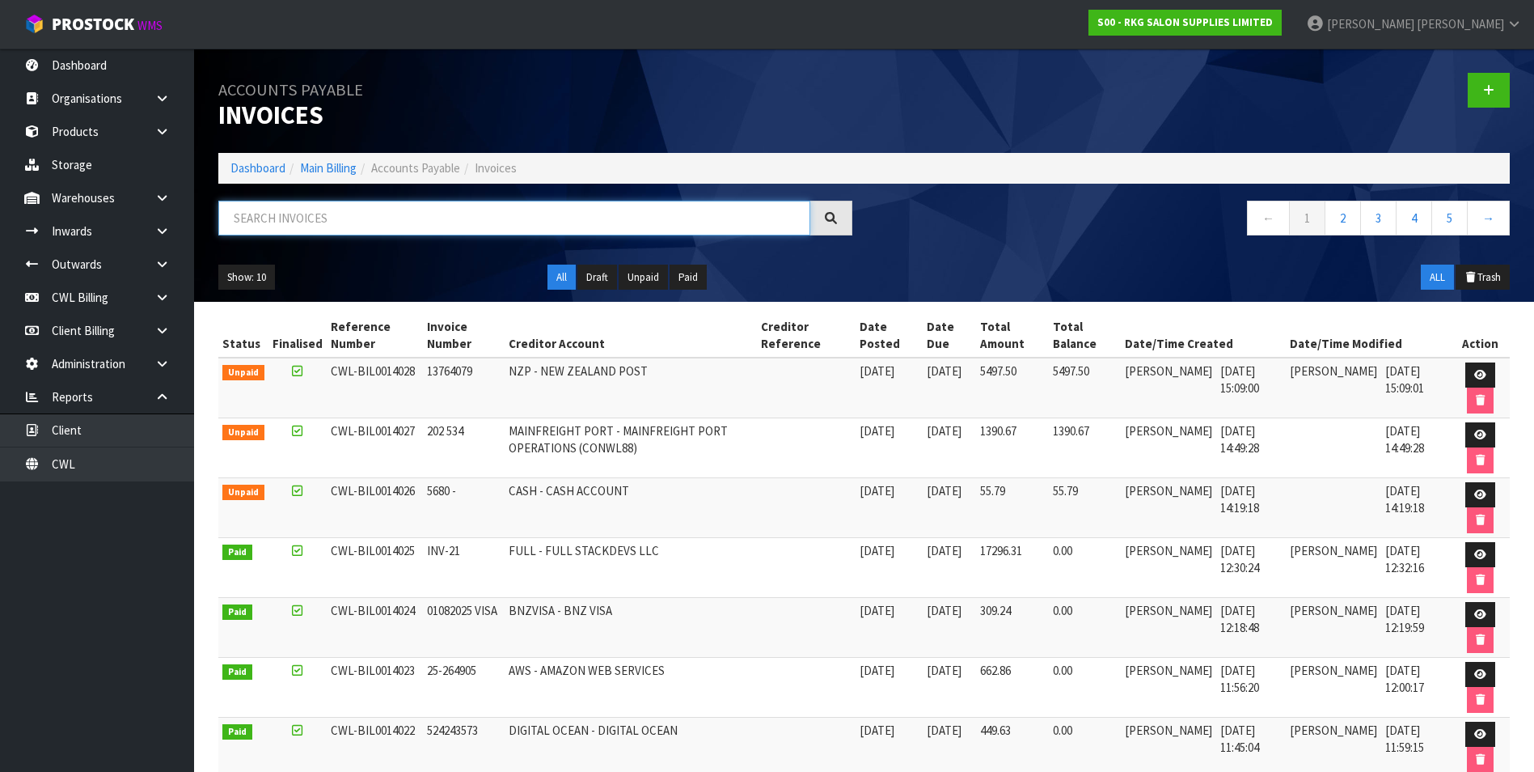
click at [385, 226] on input "text" at bounding box center [514, 218] width 592 height 35
type input "245929"
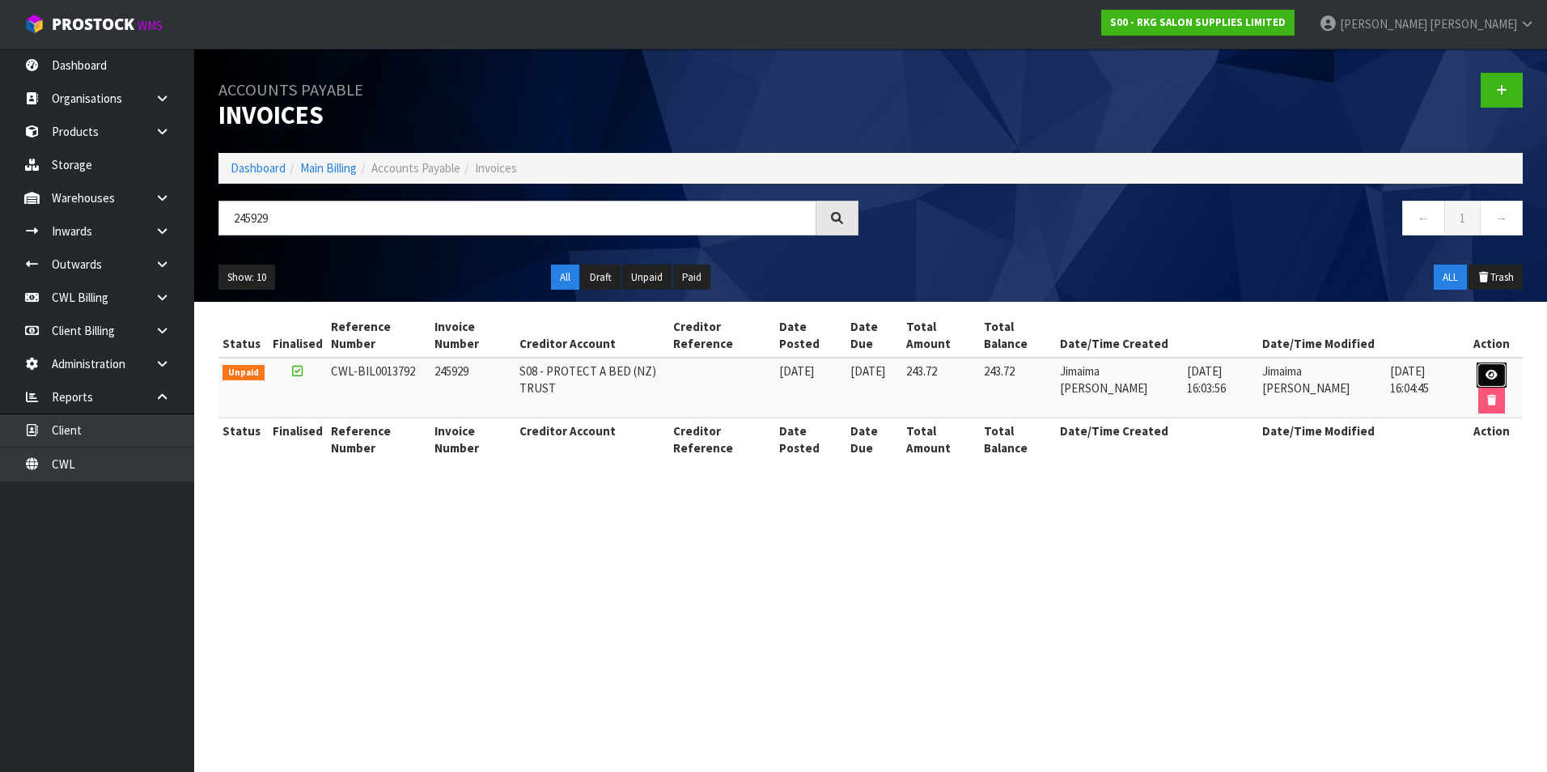
click at [1487, 369] on link at bounding box center [1491, 375] width 30 height 26
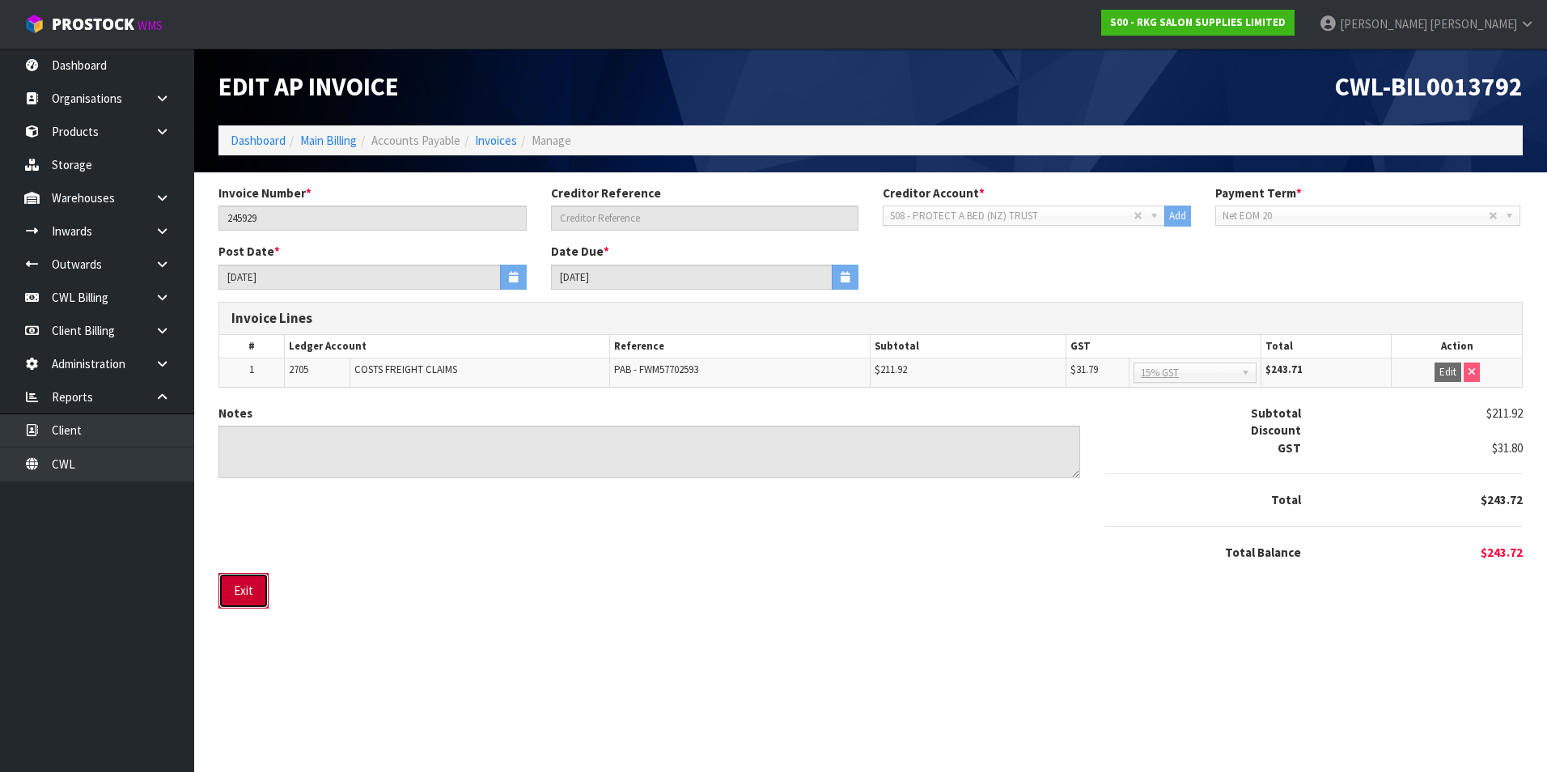
click at [242, 589] on button "Exit" at bounding box center [243, 590] width 50 height 35
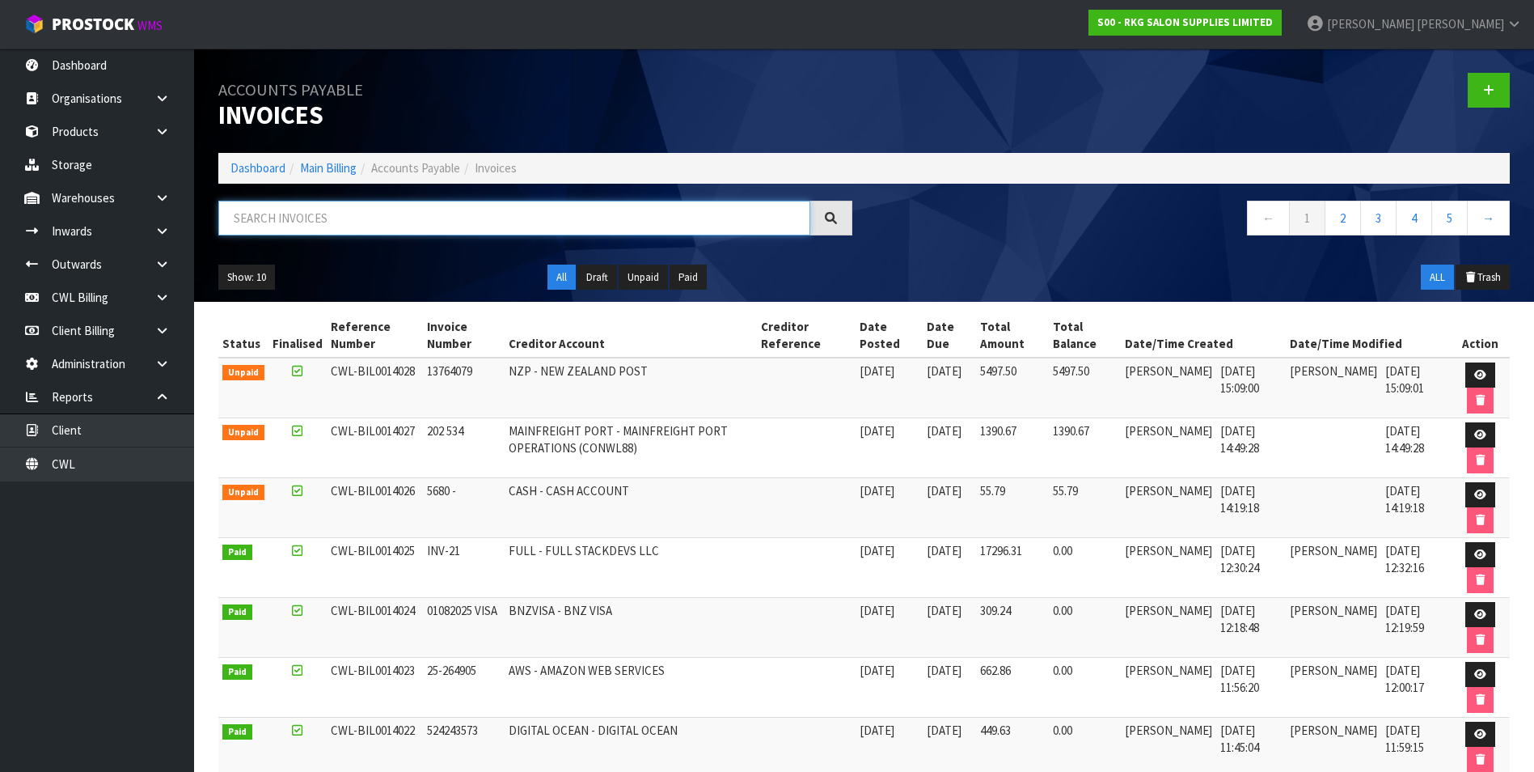
click at [309, 215] on input "text" at bounding box center [514, 218] width 592 height 35
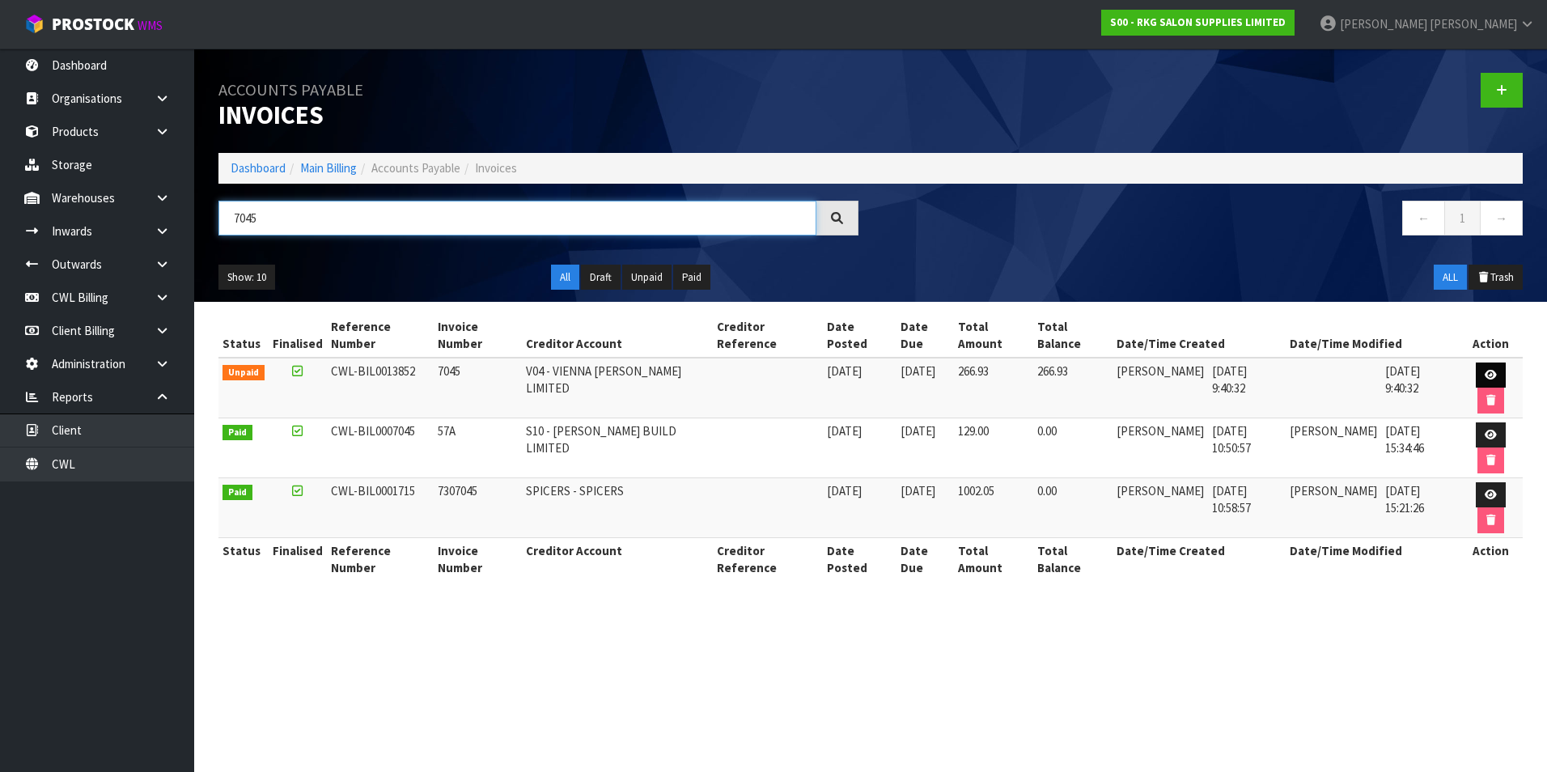
type input "7045"
click at [1475, 368] on link at bounding box center [1490, 375] width 30 height 26
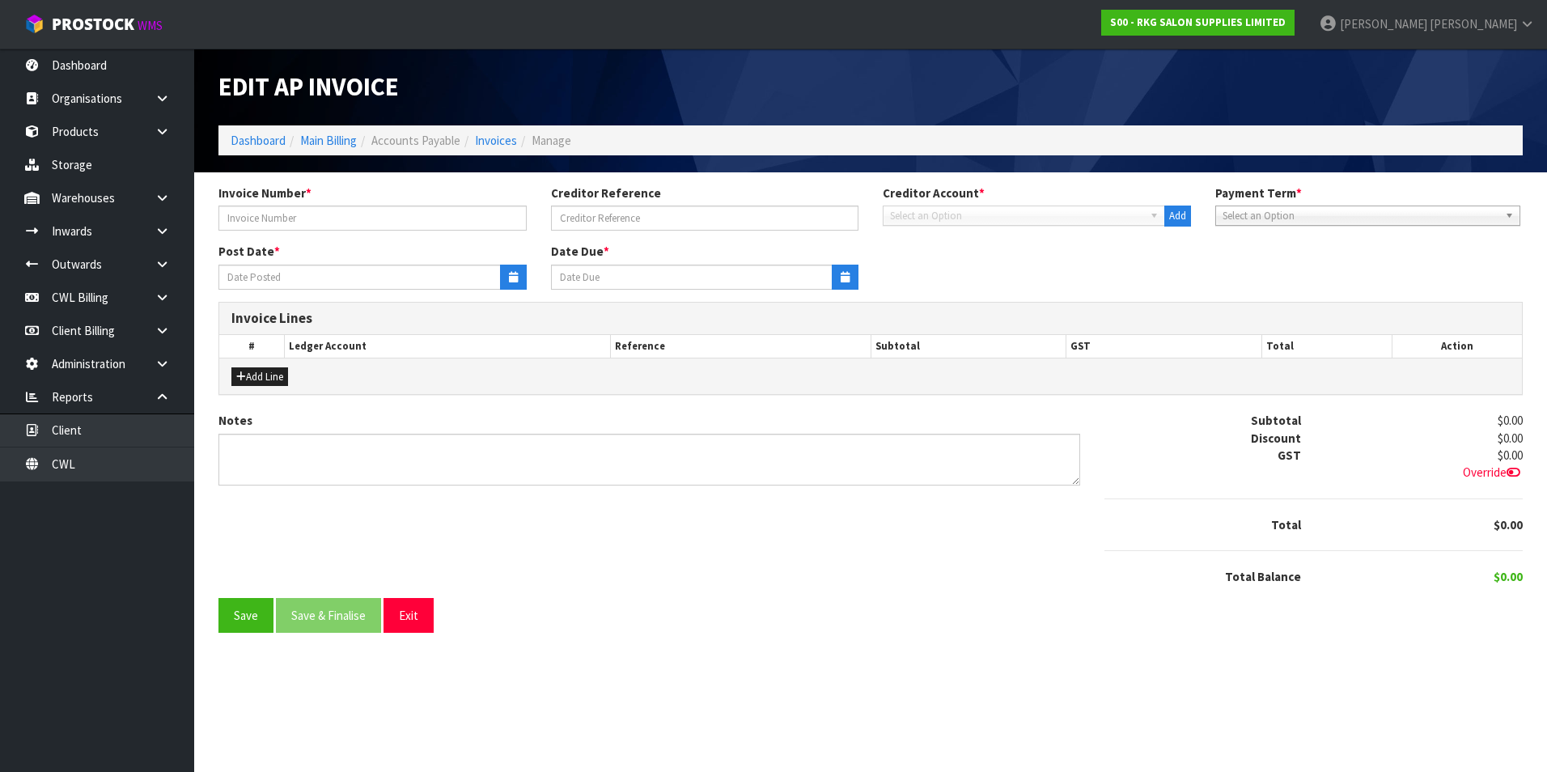
type input "7045"
type input "[DATE]"
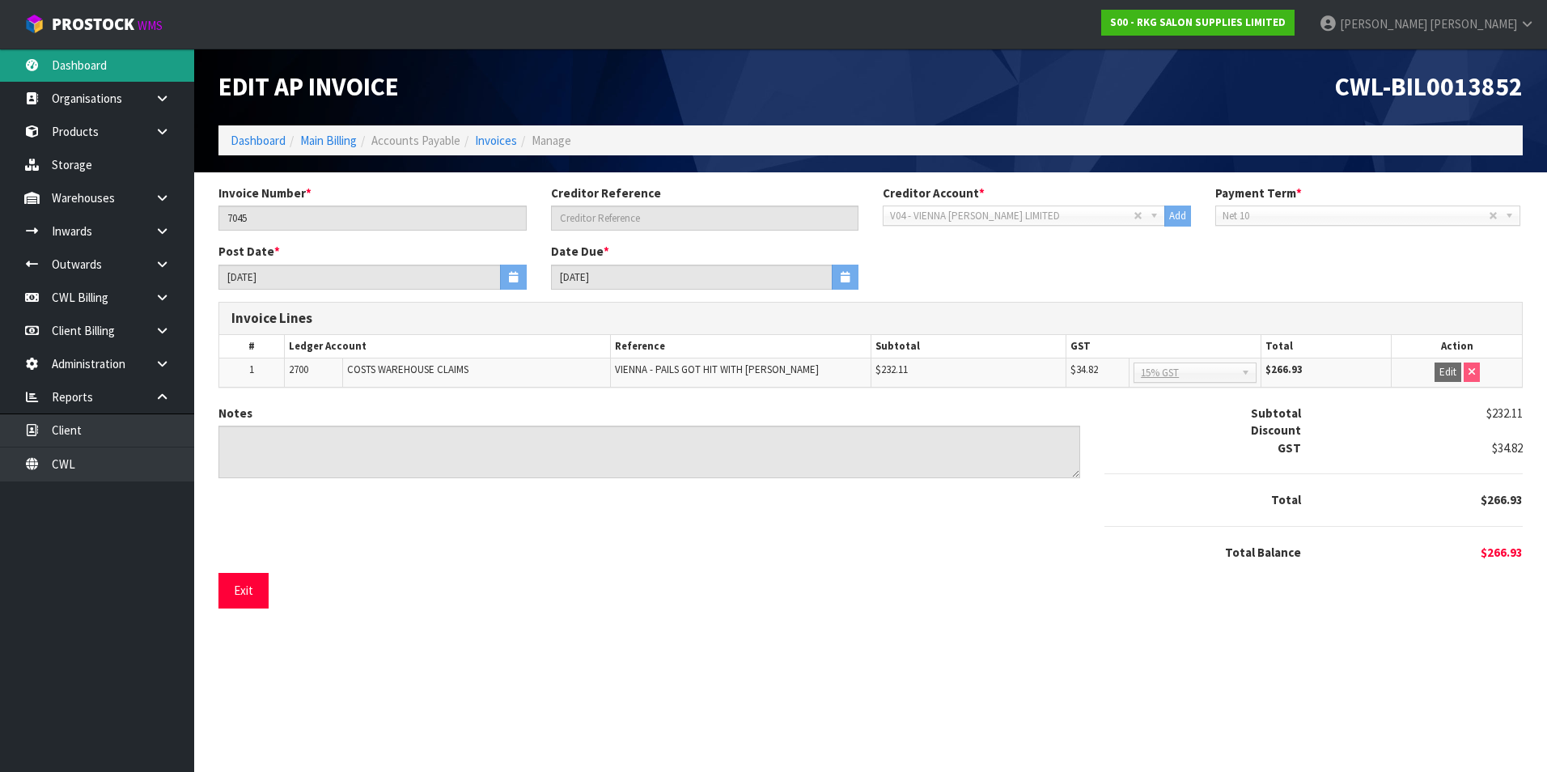
click at [90, 67] on link "Dashboard" at bounding box center [97, 65] width 194 height 33
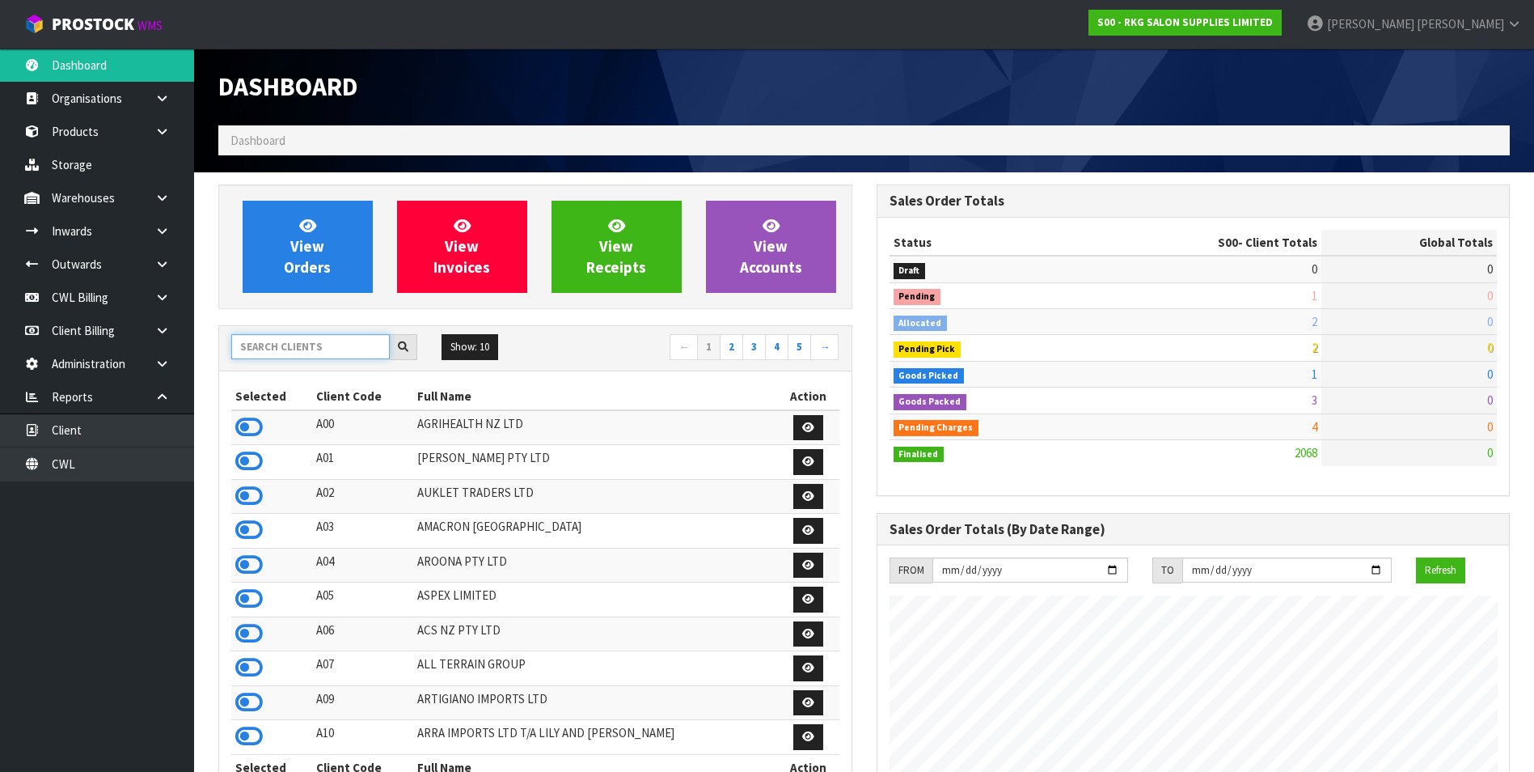
click at [269, 341] on input "text" at bounding box center [310, 346] width 159 height 25
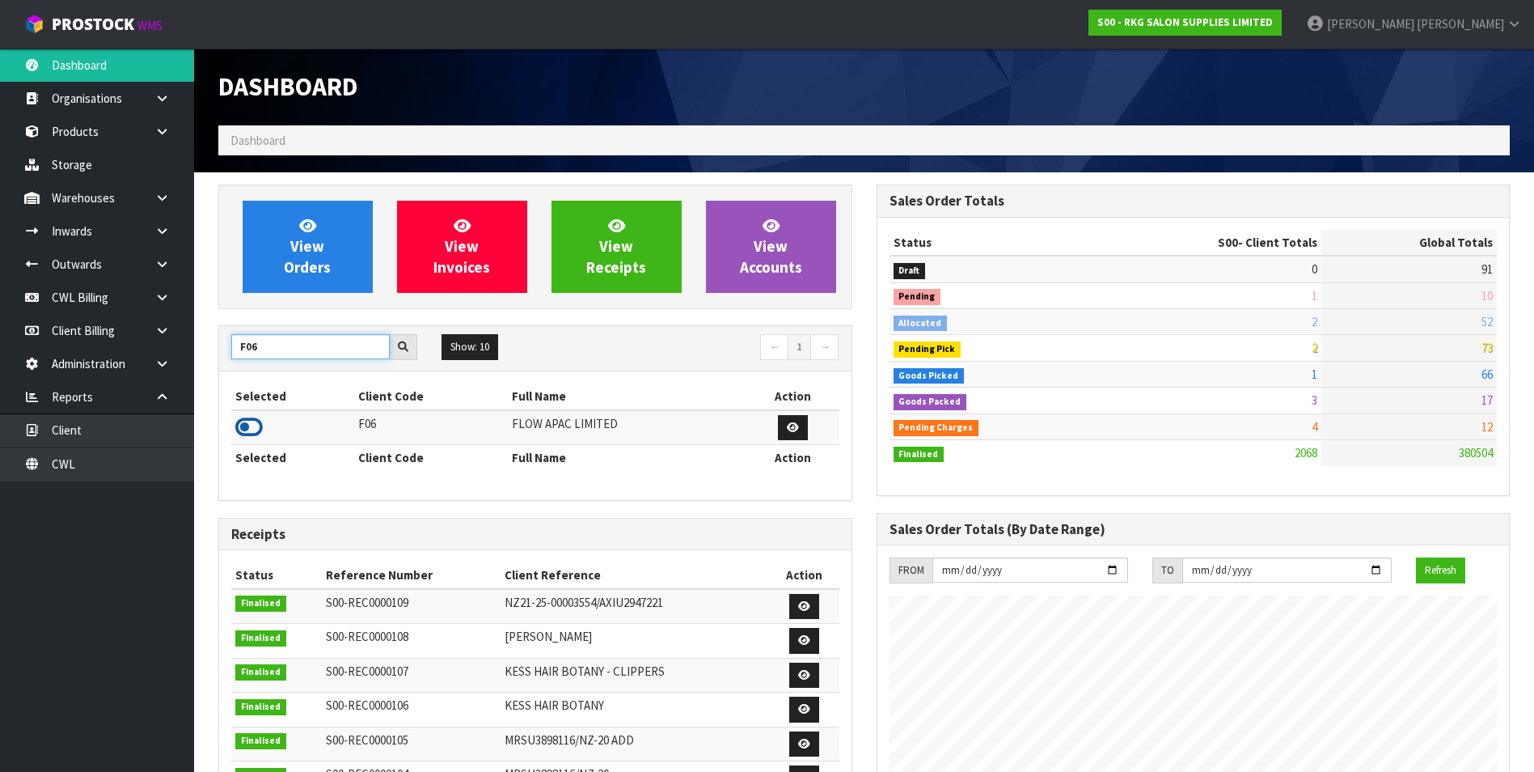
type input "F06"
drag, startPoint x: 248, startPoint y: 431, endPoint x: 283, endPoint y: 336, distance: 100.8
click at [248, 430] on icon at bounding box center [249, 427] width 28 height 24
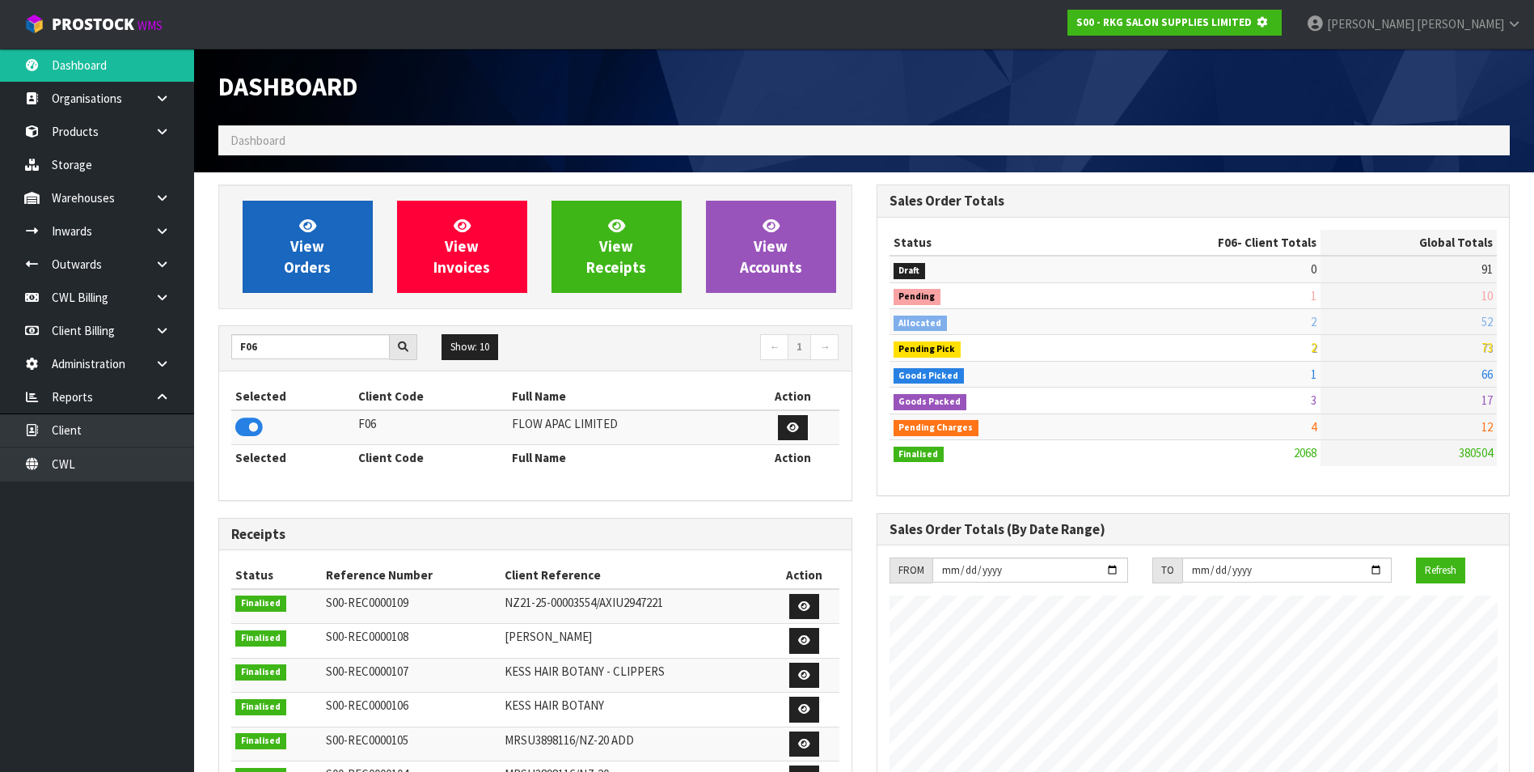
scroll to position [807846, 808196]
click at [295, 288] on link "View Orders" at bounding box center [308, 247] width 130 height 92
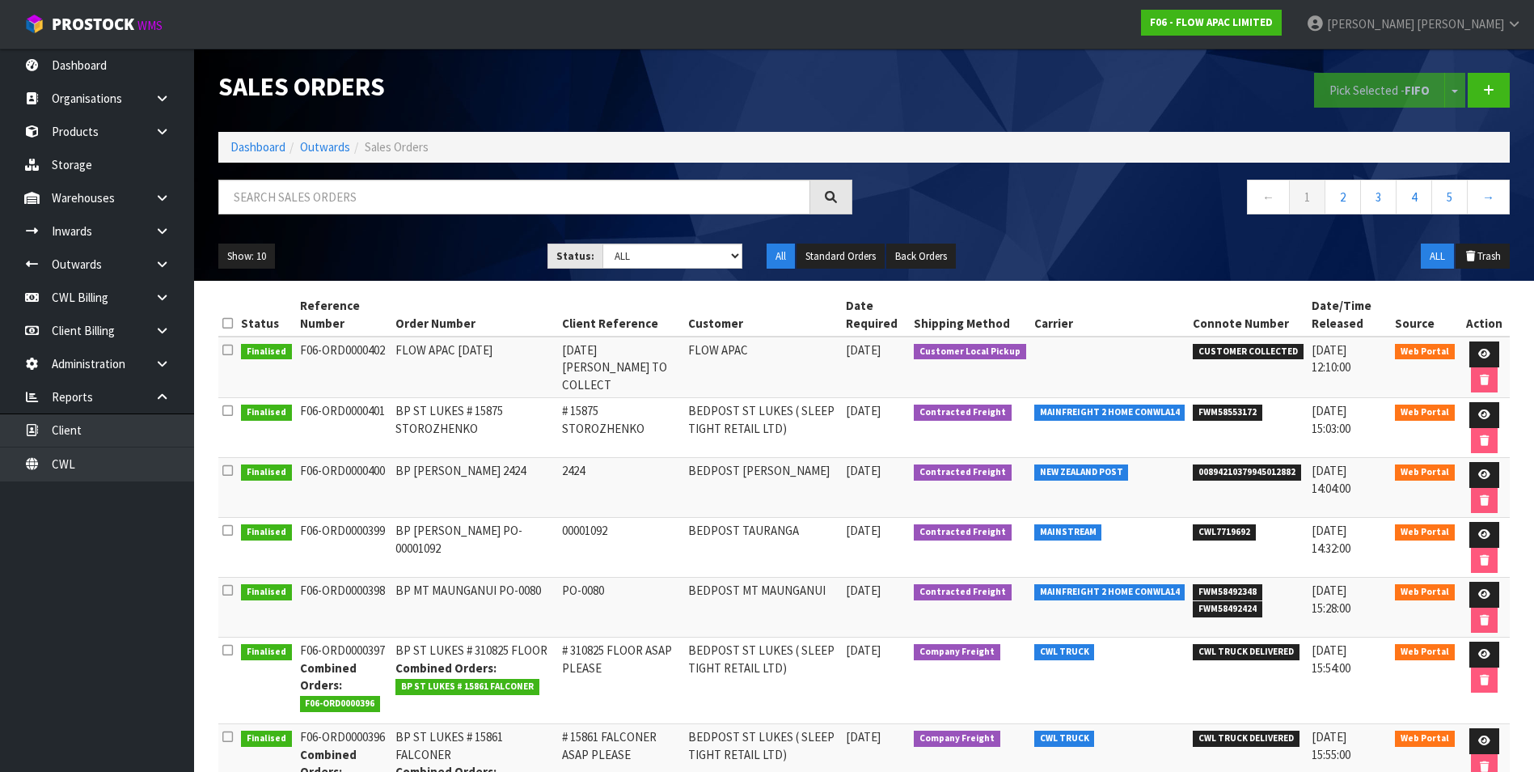
drag, startPoint x: 1532, startPoint y: 171, endPoint x: 1546, endPoint y: 171, distance: 13.8
click at [1534, 171] on html "Toggle navigation ProStock WMS F06 - FLOW APAC LIMITED [PERSON_NAME] Logout Das…" at bounding box center [767, 386] width 1534 height 772
click at [301, 197] on input "text" at bounding box center [514, 197] width 592 height 35
paste input "FWM58492424"
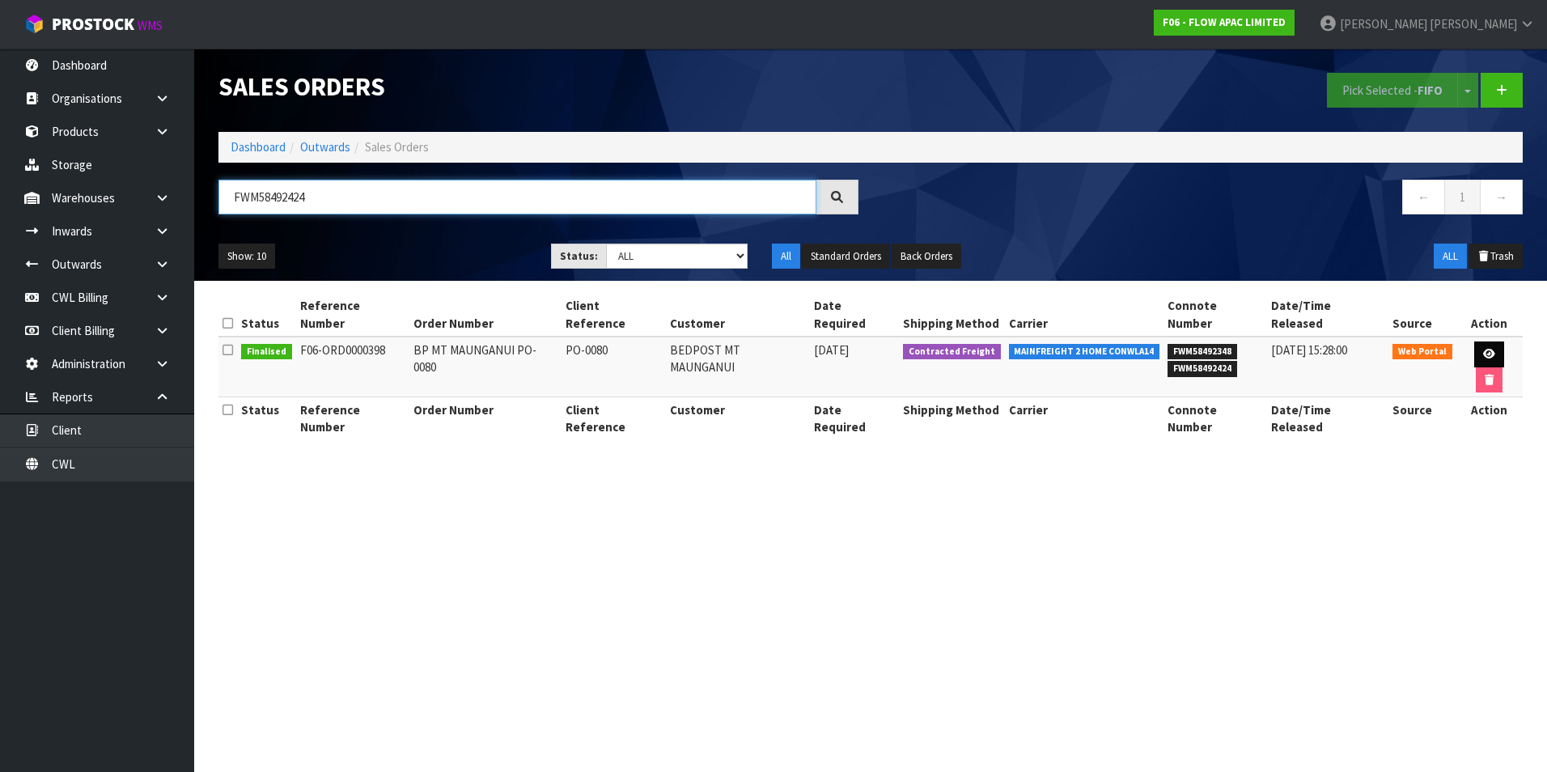
type input "FWM58492424"
click at [1483, 349] on icon at bounding box center [1489, 354] width 12 height 11
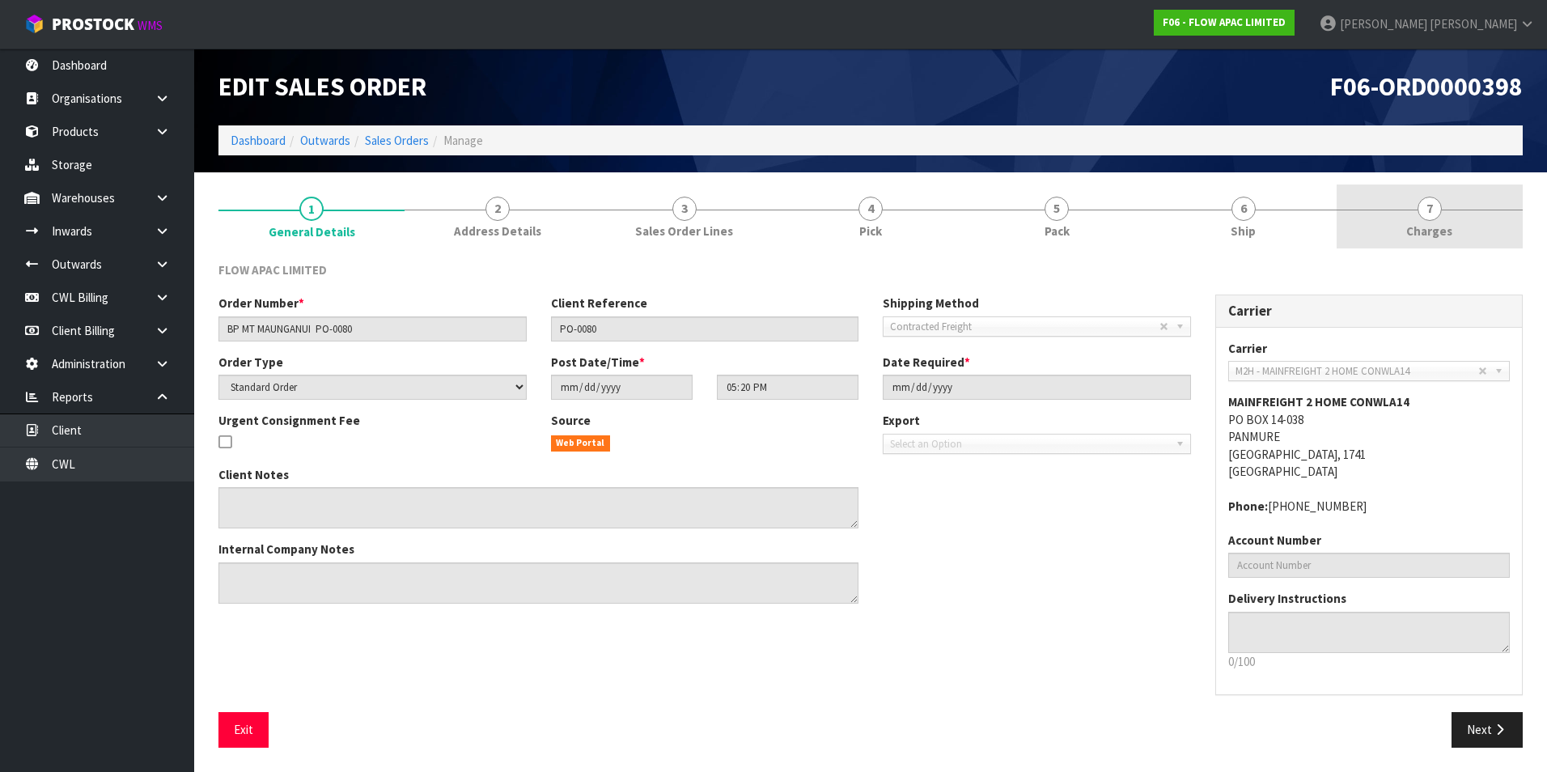
click at [1432, 213] on span "7" at bounding box center [1429, 209] width 24 height 24
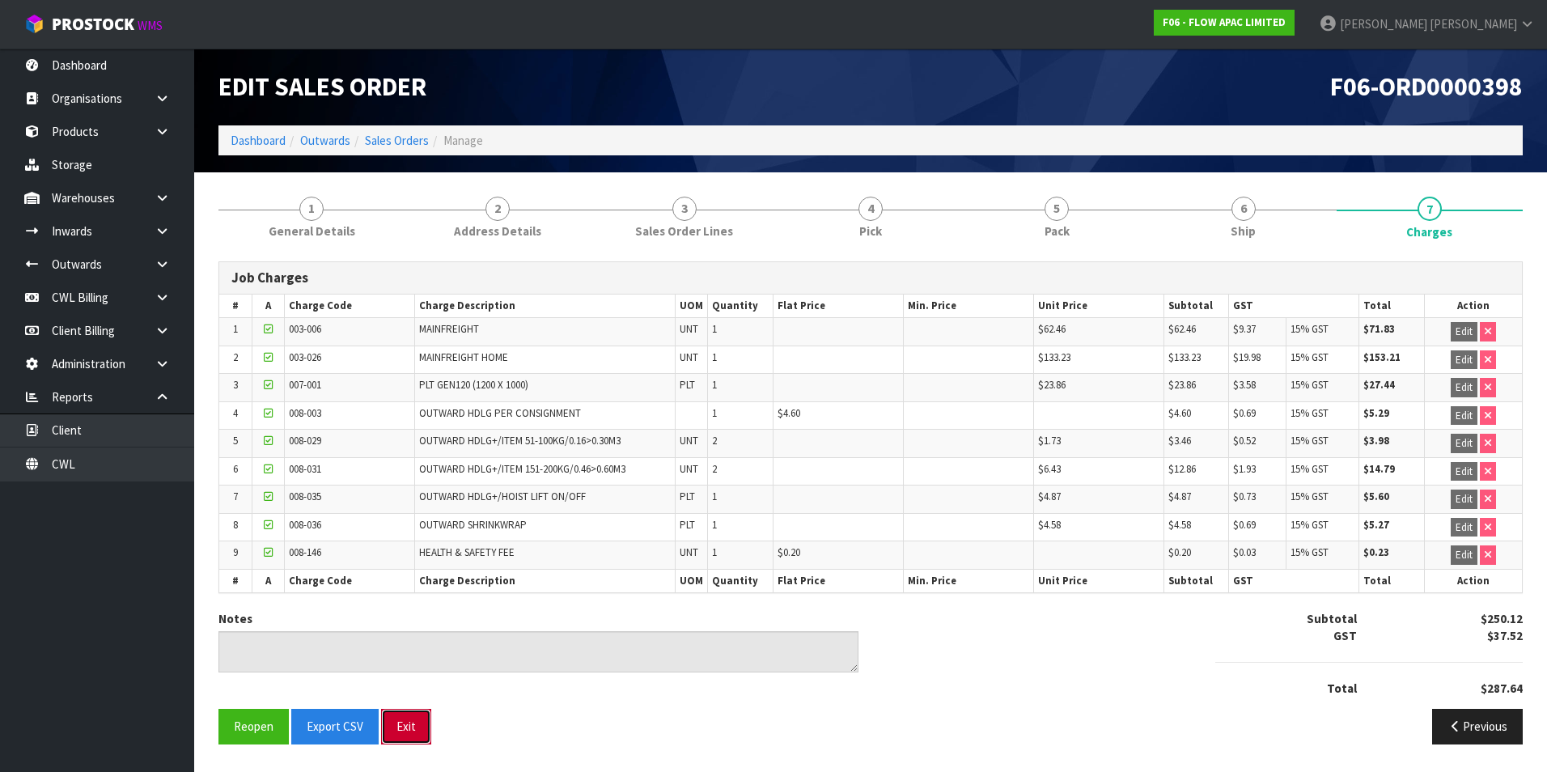
click at [424, 726] on button "Exit" at bounding box center [406, 726] width 50 height 35
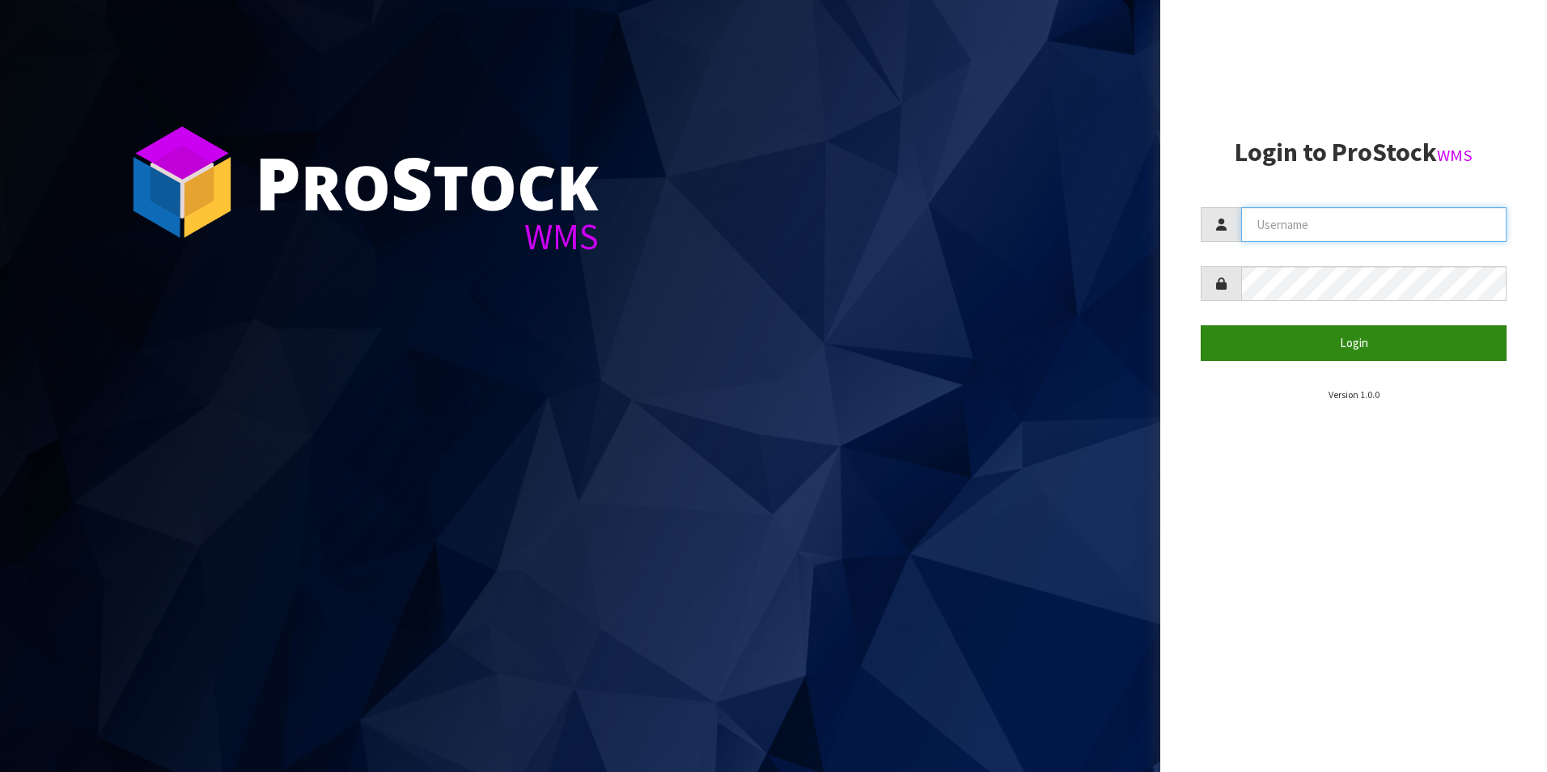
type input "[PERSON_NAME][EMAIL_ADDRESS][DOMAIN_NAME]"
click at [1323, 345] on button "Login" at bounding box center [1353, 342] width 306 height 35
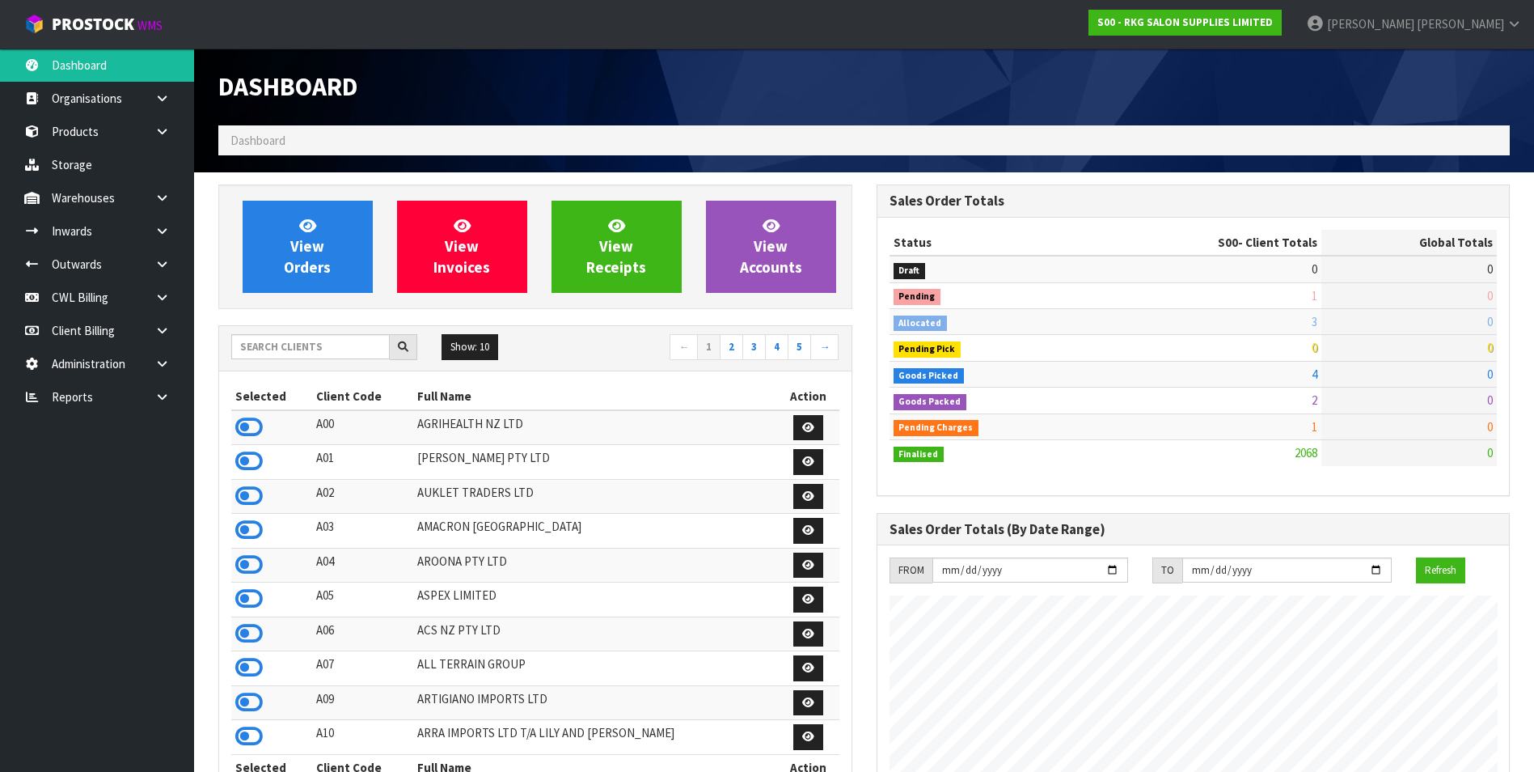
scroll to position [1225, 658]
